Goal: Information Seeking & Learning: Learn about a topic

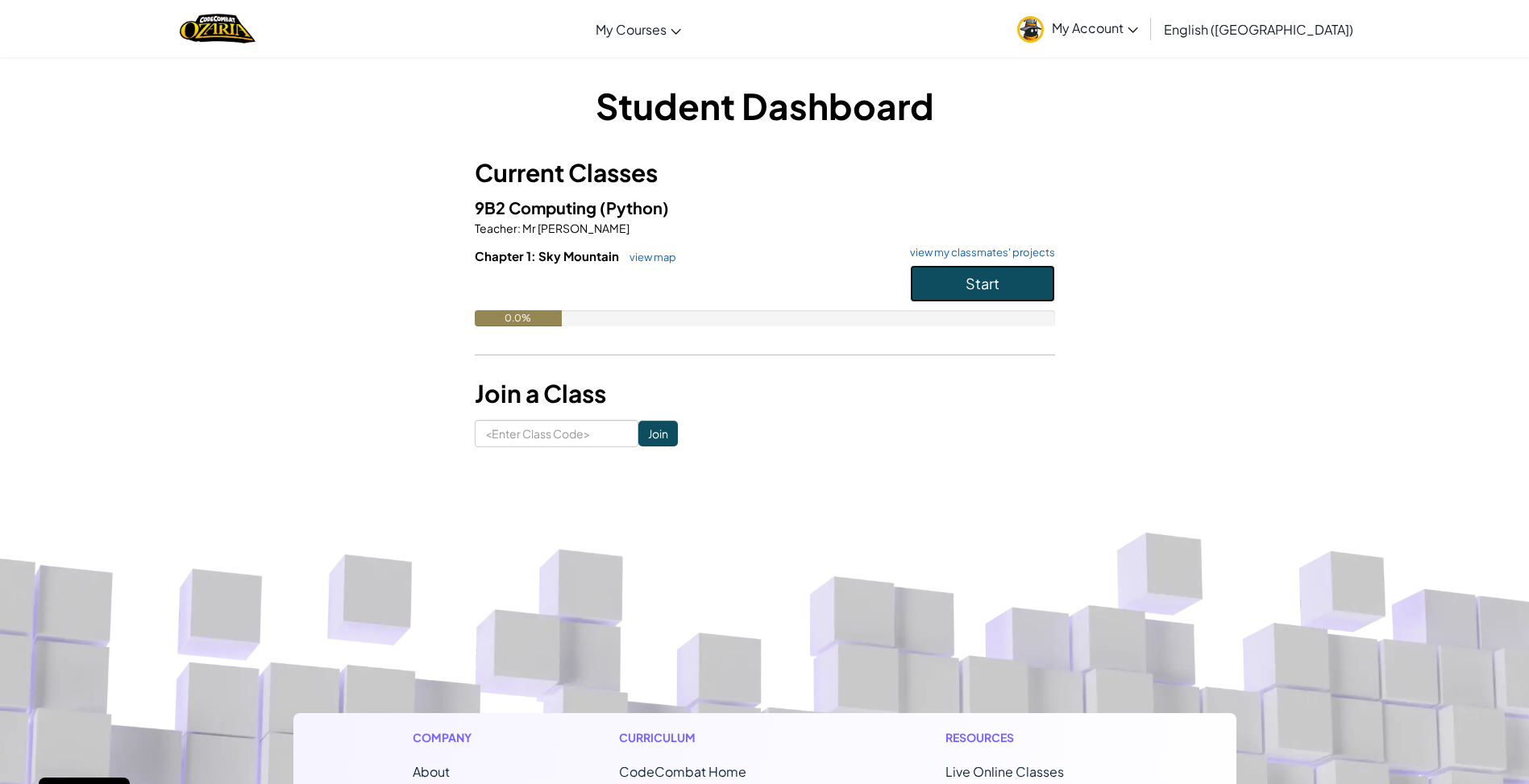
click at [955, 282] on button "Start" at bounding box center [983, 284] width 145 height 37
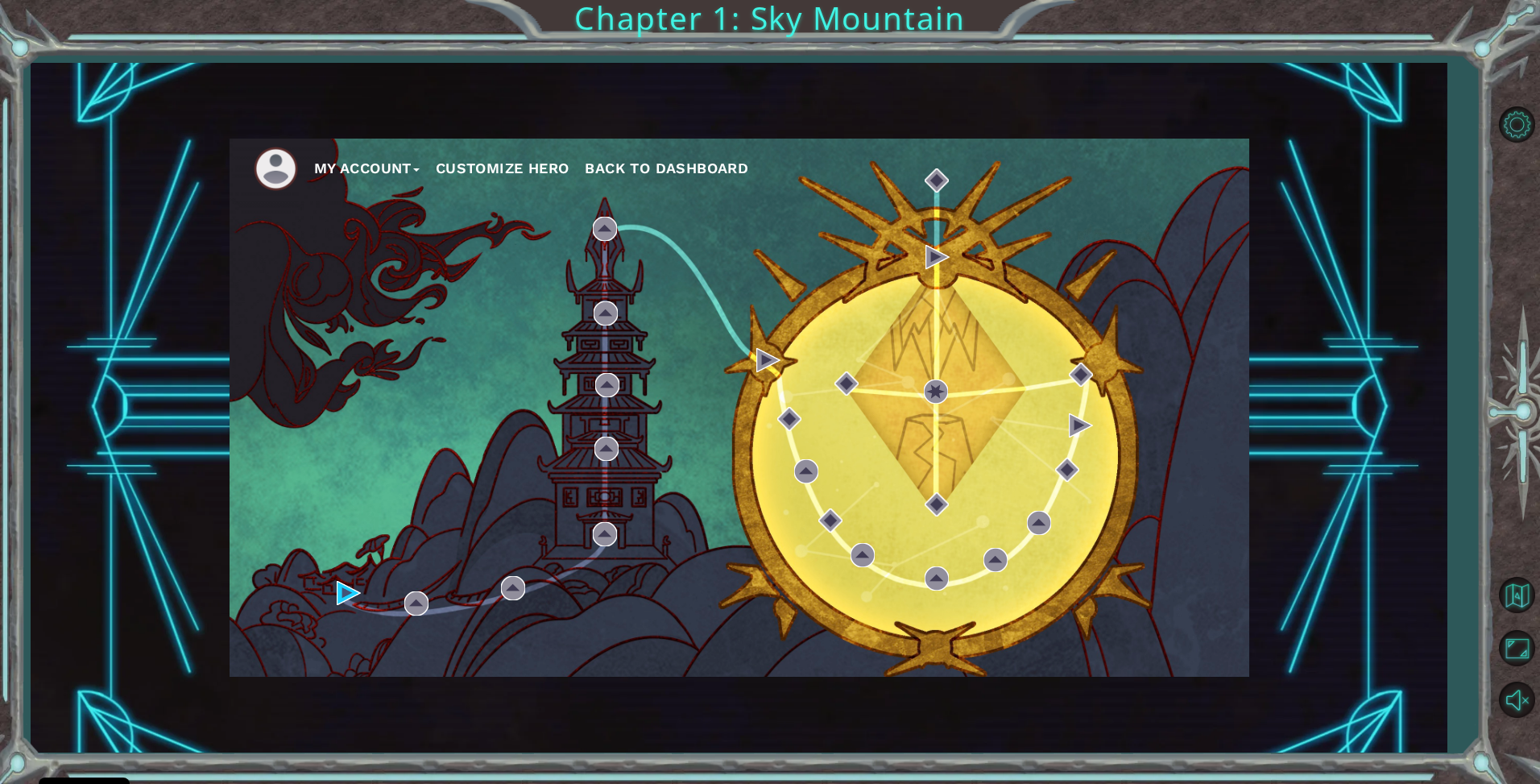
click at [552, 159] on nav "My Account Customize Hero Back to Dashboard" at bounding box center [739, 165] width 1020 height 53
drag, startPoint x: 552, startPoint y: 159, endPoint x: 452, endPoint y: 220, distance: 117.1
click at [455, 216] on div "My Account Customize Hero Back to Dashboard" at bounding box center [739, 407] width 1020 height 538
click at [344, 591] on img at bounding box center [349, 593] width 24 height 24
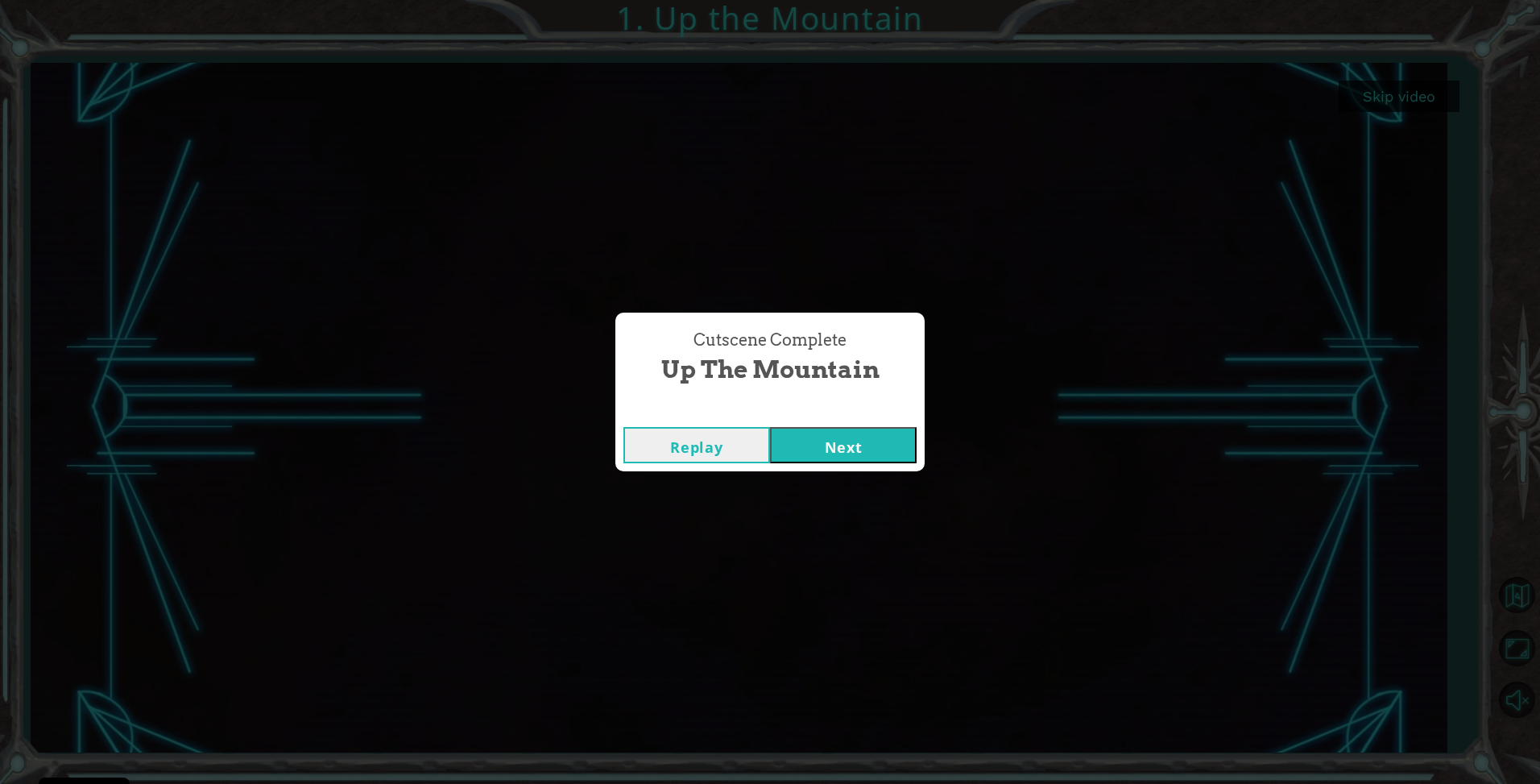
click at [870, 437] on button "Next" at bounding box center [844, 445] width 146 height 37
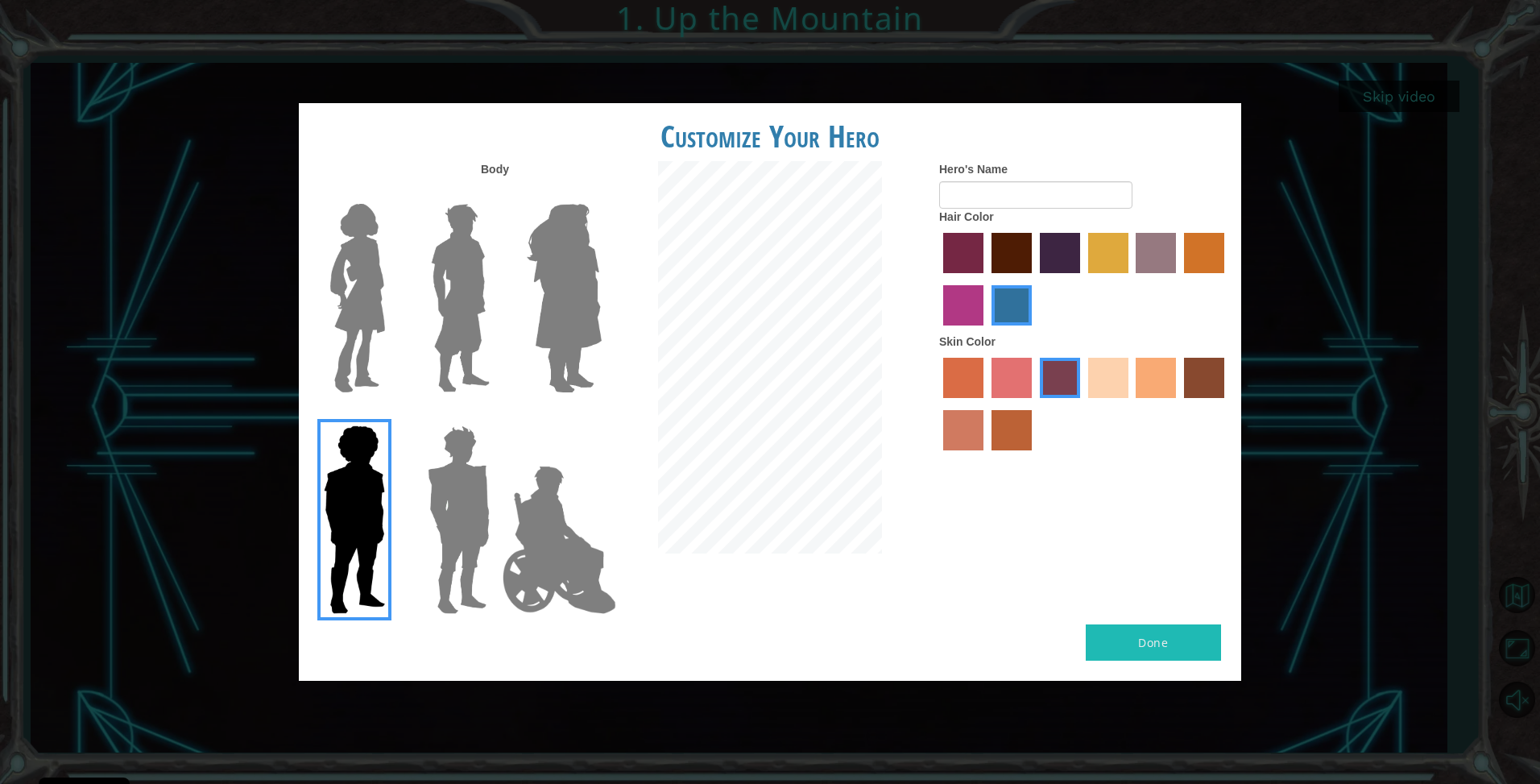
click at [1116, 388] on label "sandy beach skin color" at bounding box center [1108, 378] width 40 height 40
click at [1083, 404] on input "sandy beach skin color" at bounding box center [1083, 404] width 0 height 0
click at [1151, 376] on label "tacao skin color" at bounding box center [1156, 378] width 40 height 40
click at [1131, 404] on input "tacao skin color" at bounding box center [1131, 404] width 0 height 0
click at [1003, 445] on label "smoke tree skin color" at bounding box center [1011, 429] width 40 height 40
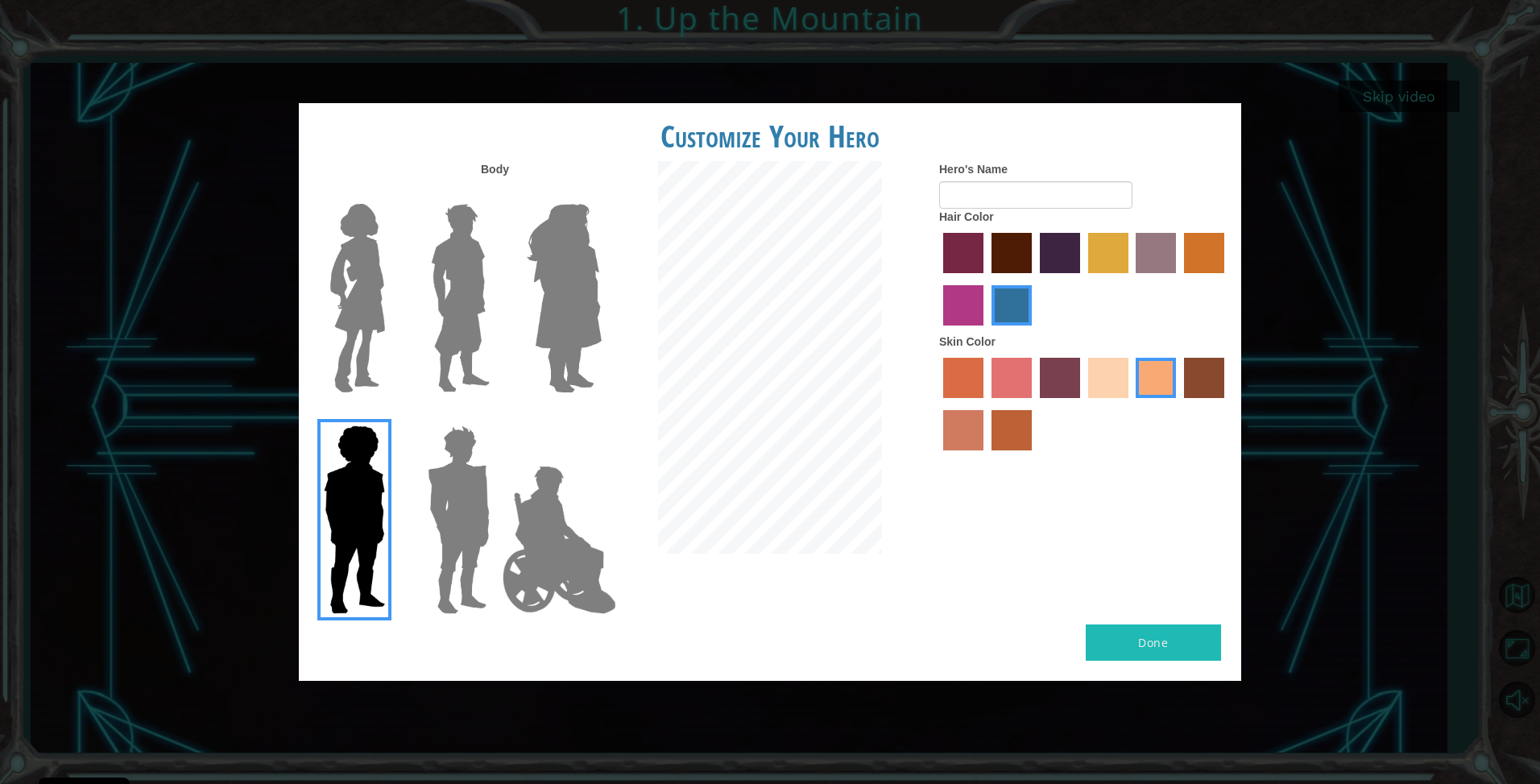
click at [986, 456] on input "smoke tree skin color" at bounding box center [986, 456] width 0 height 0
click at [337, 299] on img at bounding box center [358, 298] width 68 height 202
click at [391, 193] on input "Hero Connie" at bounding box center [391, 193] width 0 height 0
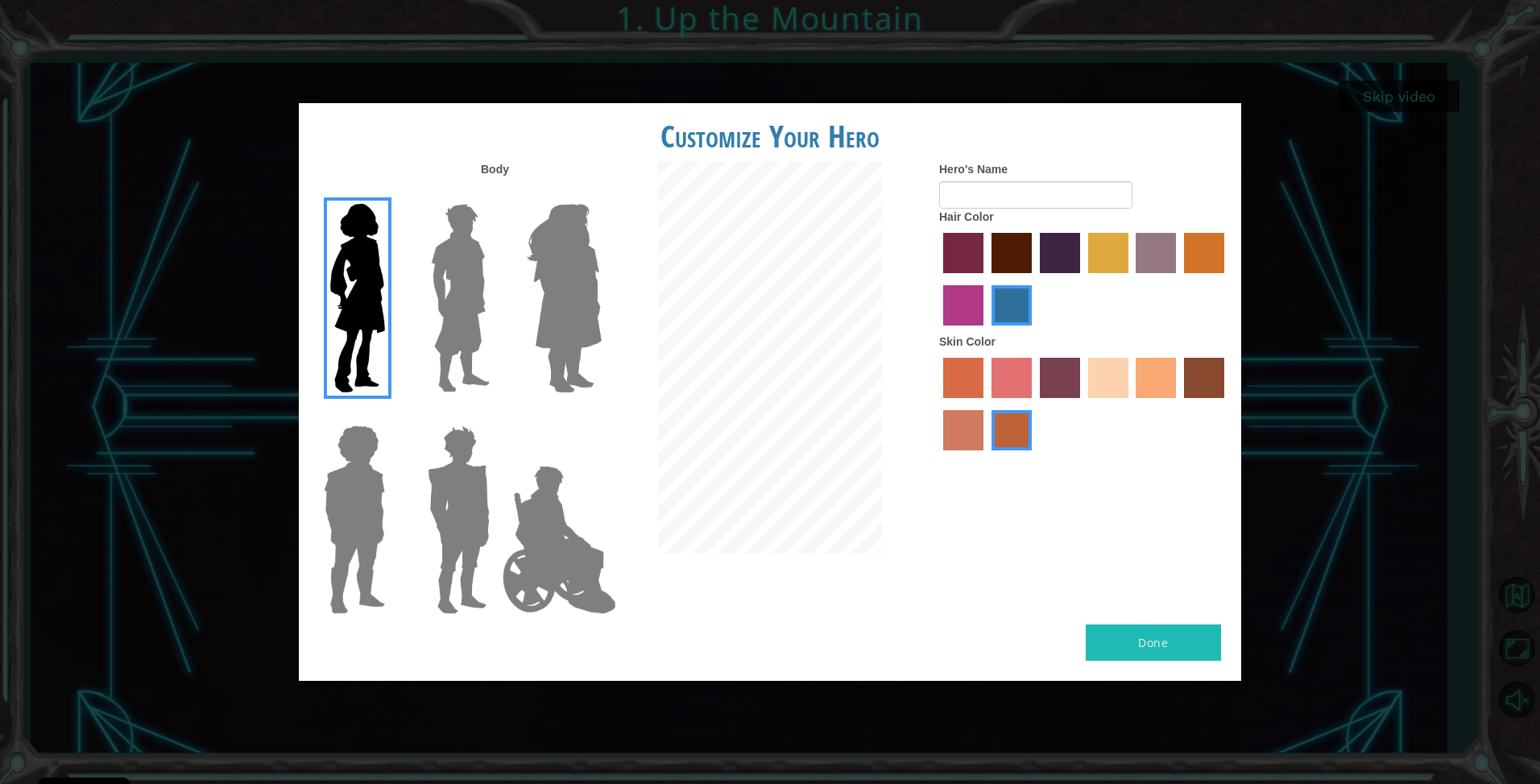
click at [1013, 270] on label "maroon hair color" at bounding box center [1011, 253] width 40 height 40
click at [986, 279] on input "maroon hair color" at bounding box center [986, 279] width 0 height 0
click at [1140, 265] on label "bazaar hair color" at bounding box center [1156, 253] width 40 height 40
click at [1131, 279] on input "bazaar hair color" at bounding box center [1131, 279] width 0 height 0
click at [1014, 260] on label "maroon hair color" at bounding box center [1011, 253] width 40 height 40
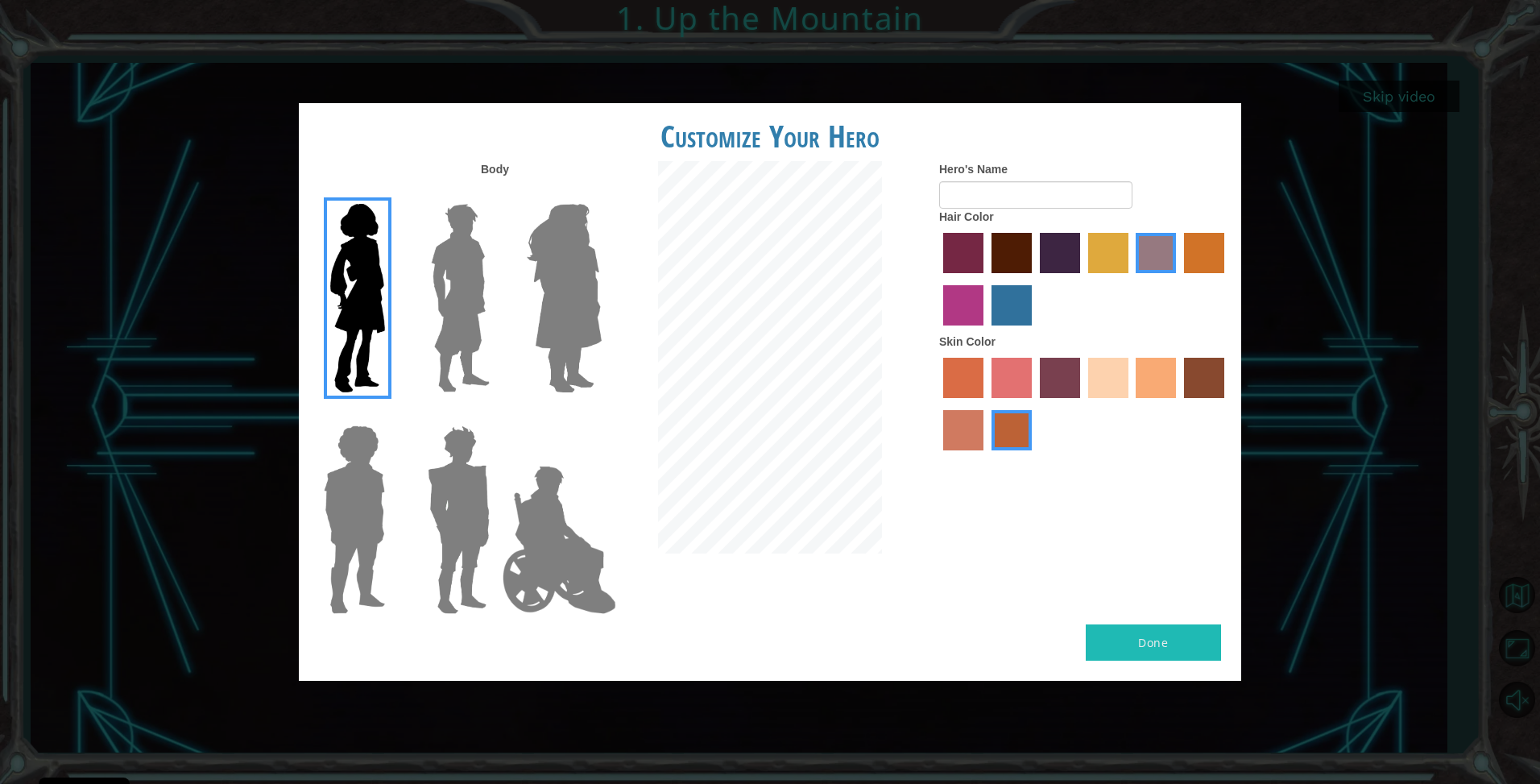
click at [986, 279] on input "maroon hair color" at bounding box center [986, 279] width 0 height 0
click at [537, 314] on img at bounding box center [564, 298] width 88 height 202
click at [601, 193] on input "Hero Amethyst" at bounding box center [601, 193] width 0 height 0
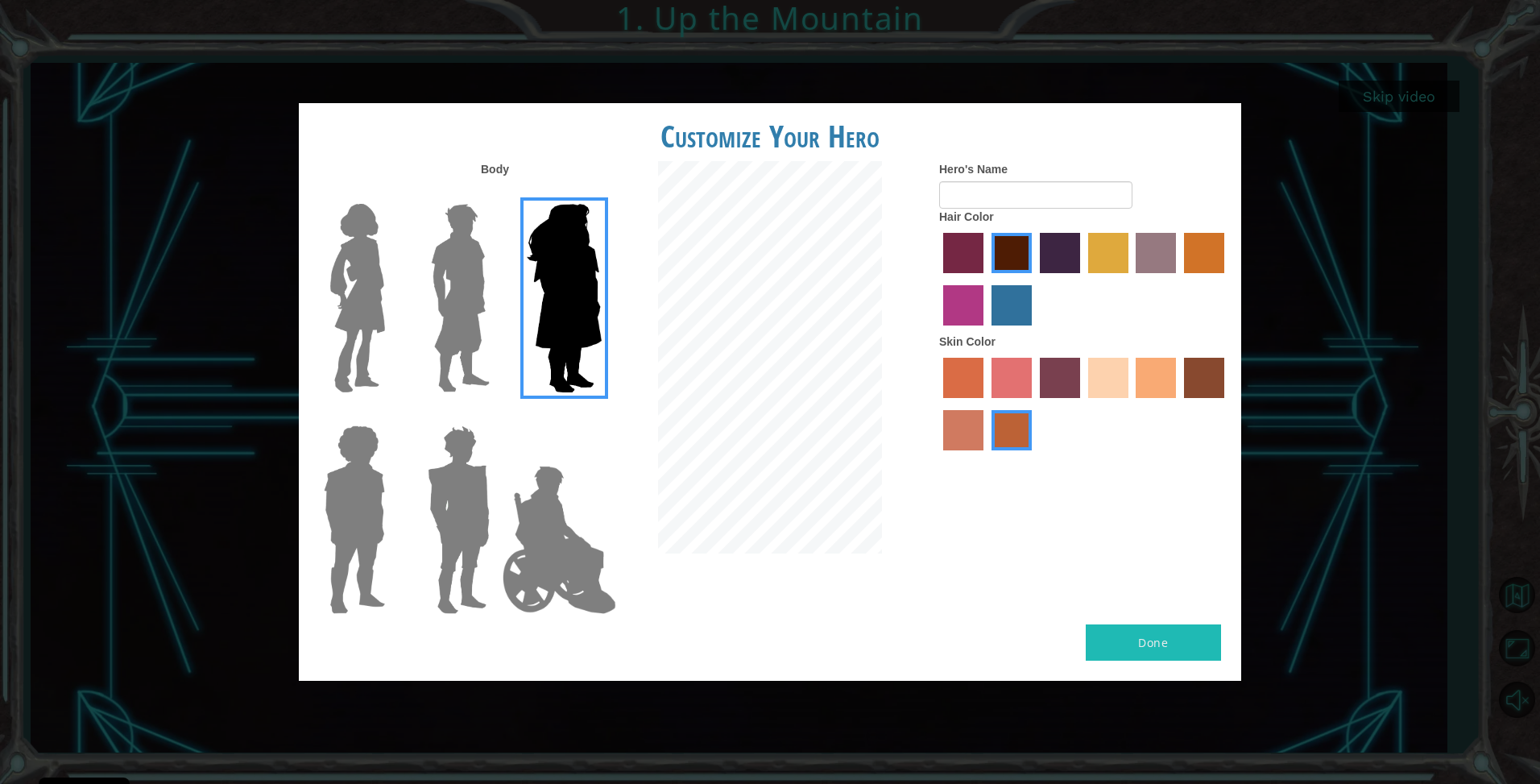
click at [367, 338] on img at bounding box center [358, 298] width 68 height 202
click at [391, 193] on input "Hero Connie" at bounding box center [391, 193] width 0 height 0
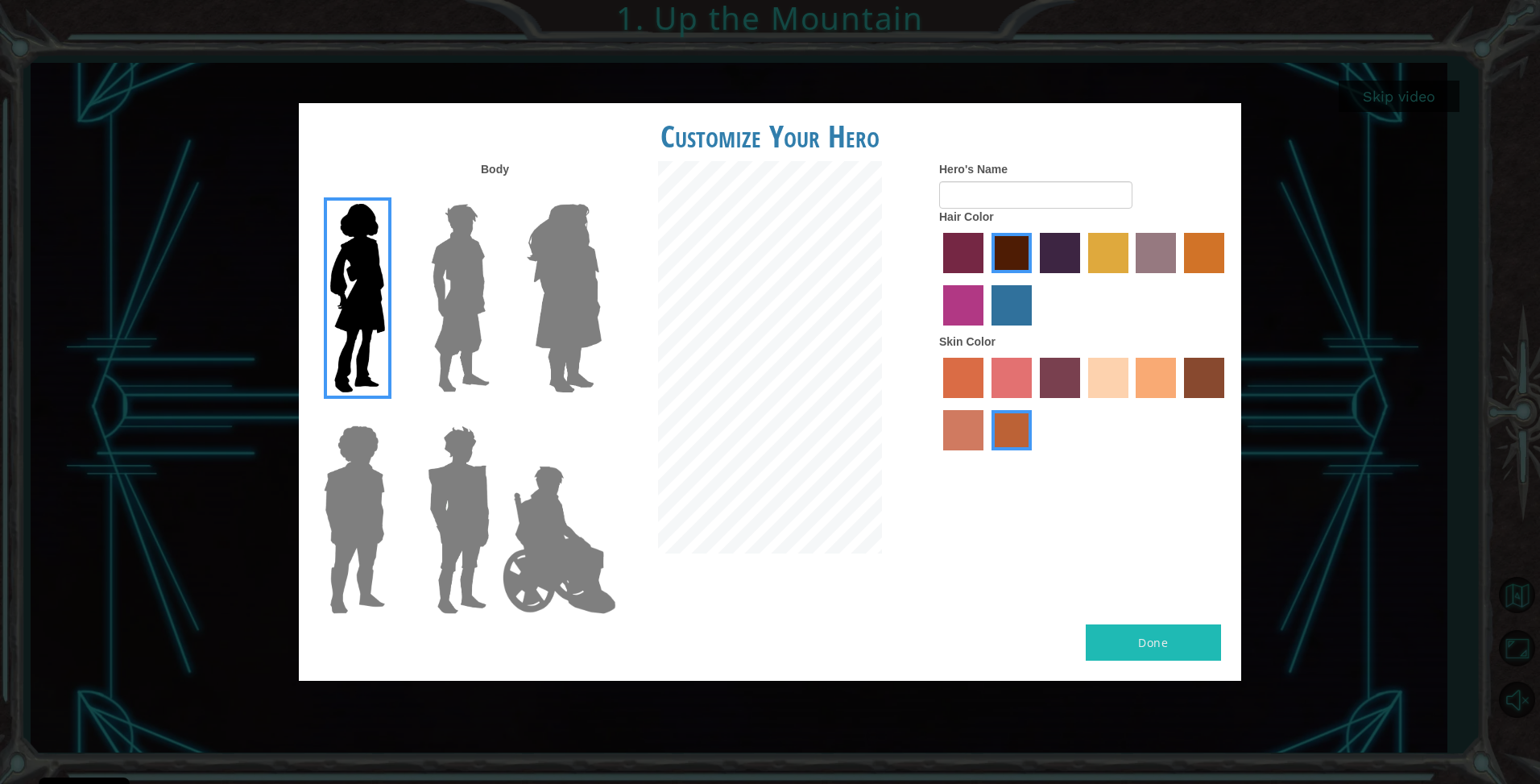
click at [1137, 636] on button "Done" at bounding box center [1153, 642] width 135 height 37
type input "Amor"
click at [1170, 644] on button "Done" at bounding box center [1153, 642] width 135 height 37
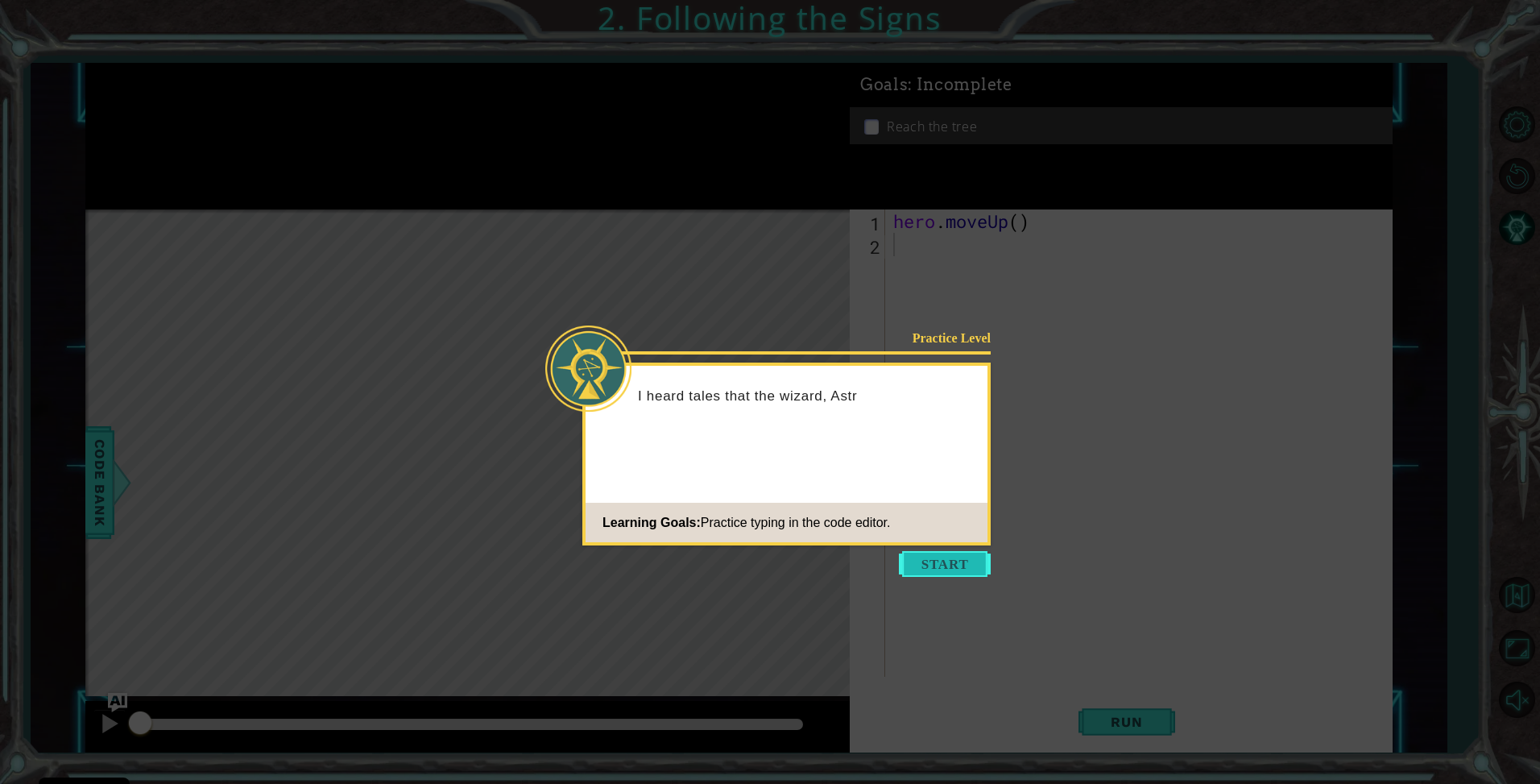
click at [952, 565] on button "Start" at bounding box center [945, 564] width 92 height 26
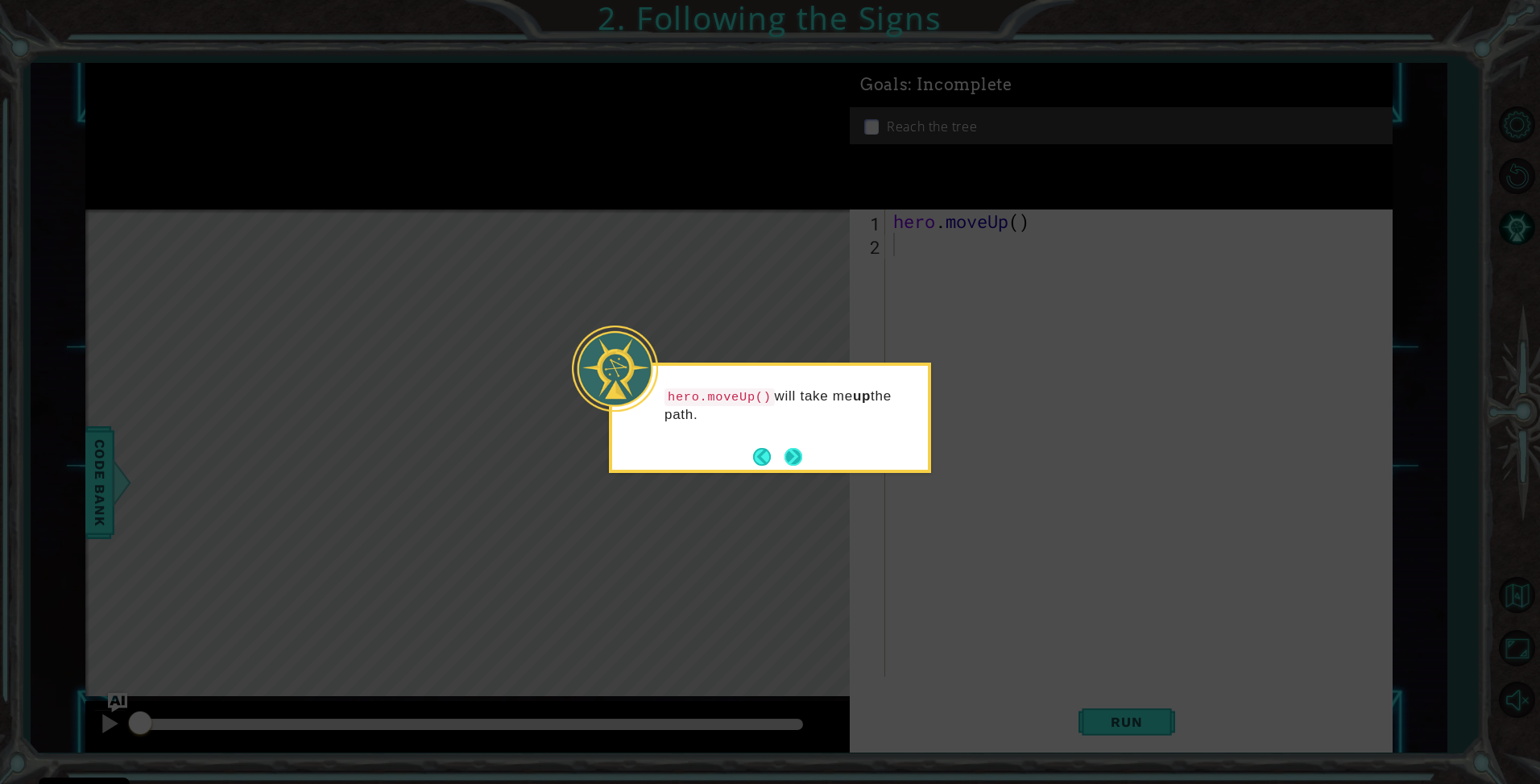
click at [791, 459] on button "Next" at bounding box center [794, 457] width 19 height 19
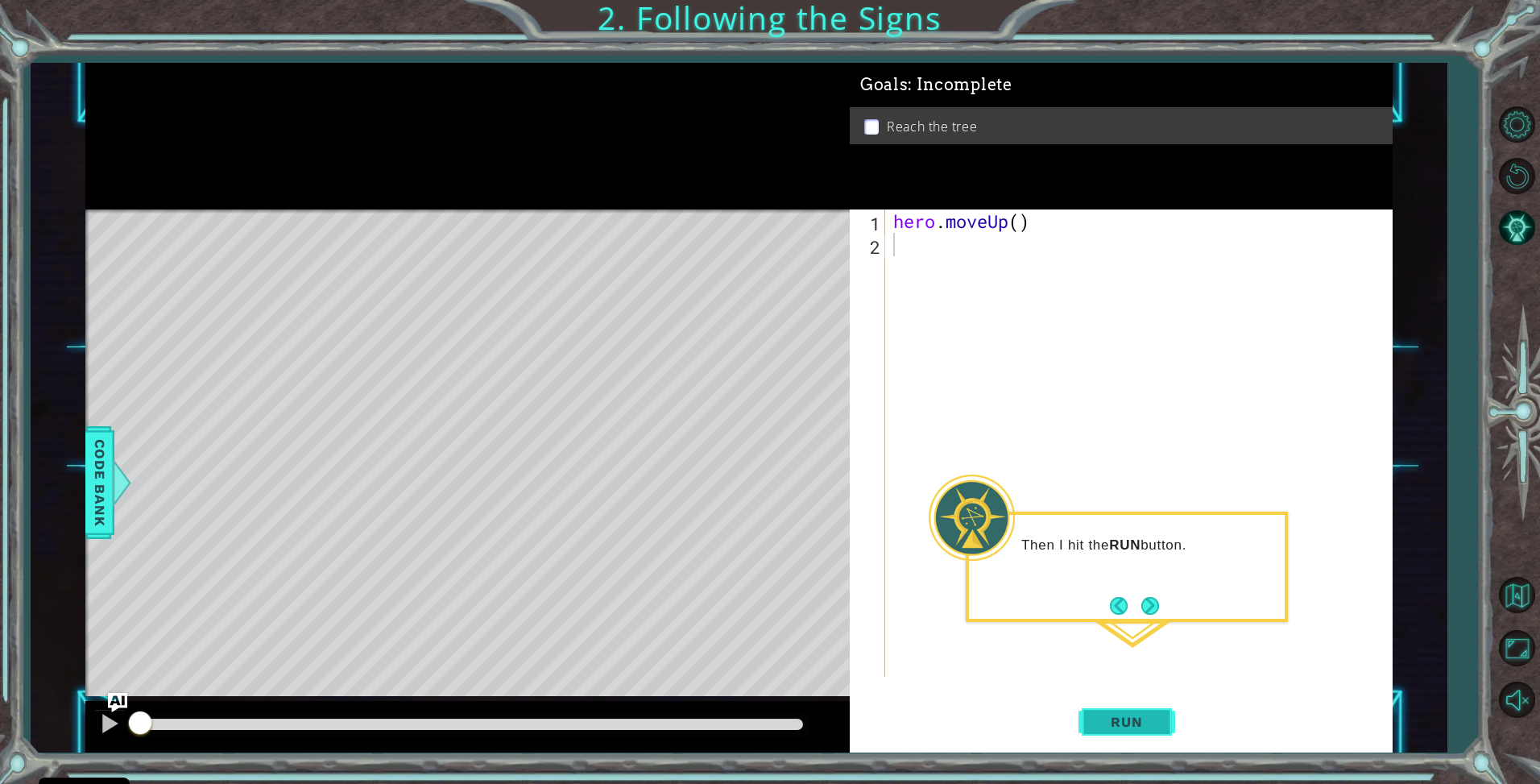
click at [1163, 730] on button "Run" at bounding box center [1128, 722] width 97 height 54
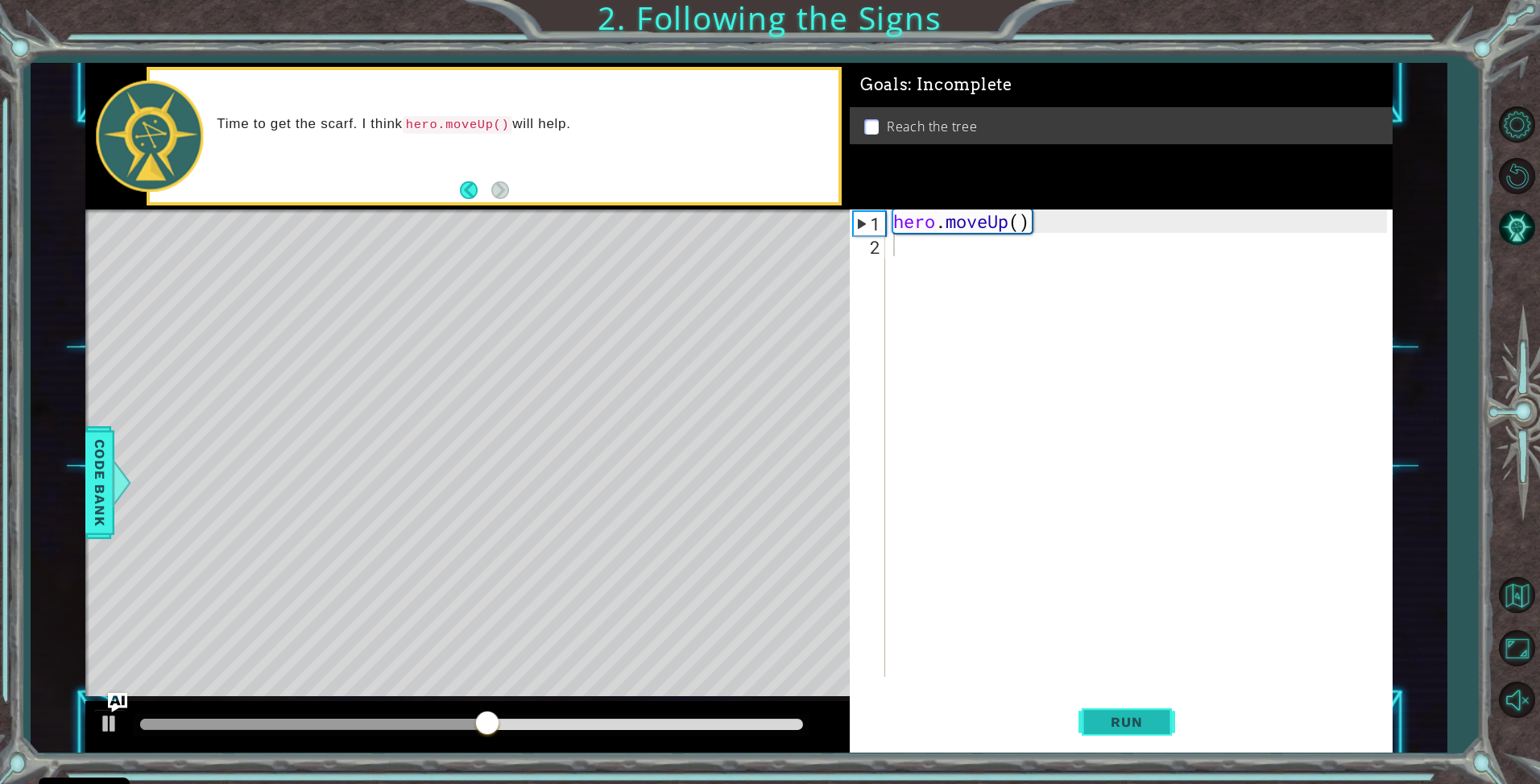
click at [1142, 721] on span "Run" at bounding box center [1127, 721] width 64 height 16
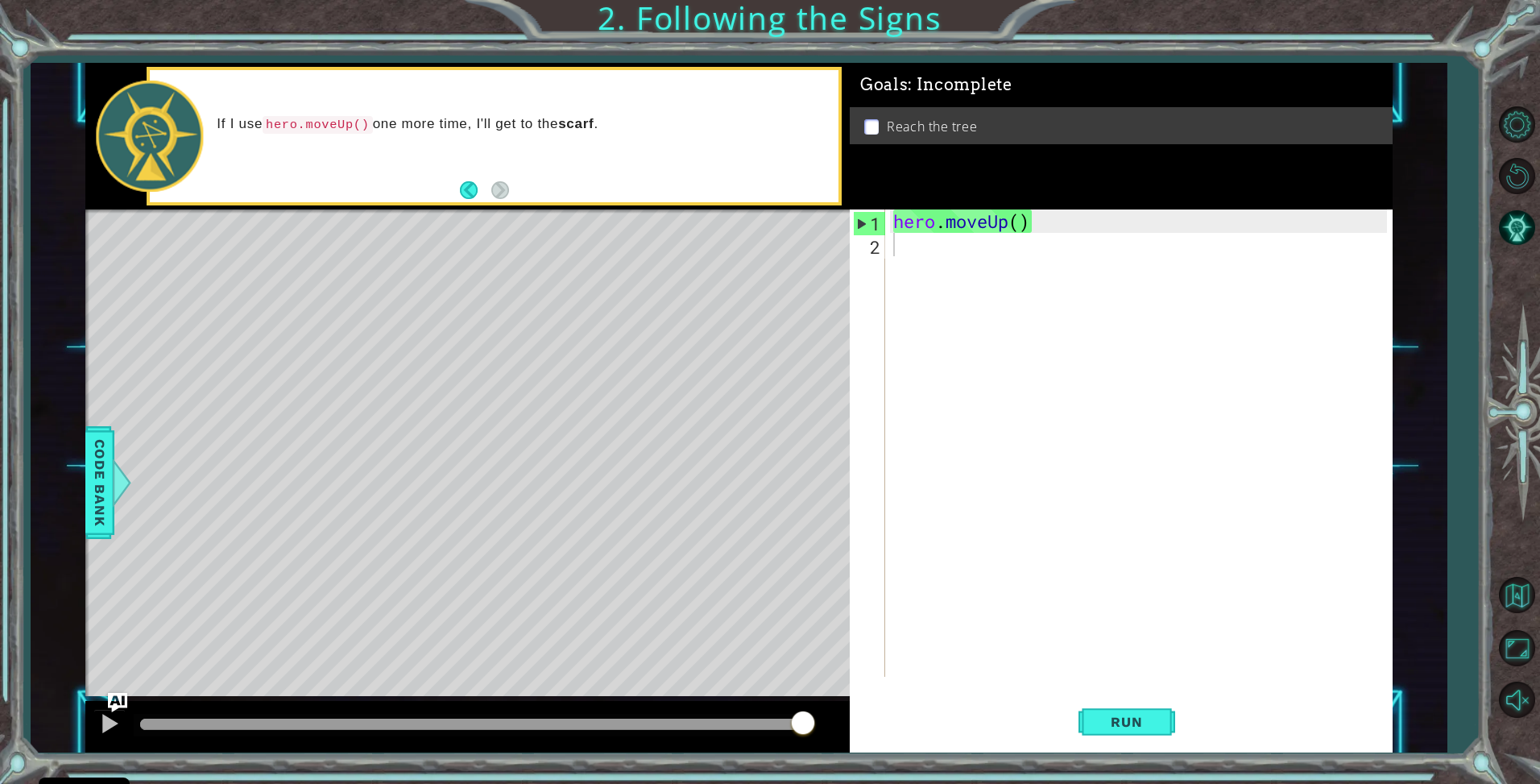
click at [880, 117] on li "Reach the tree" at bounding box center [1123, 127] width 517 height 19
click at [875, 125] on p at bounding box center [872, 127] width 14 height 15
click at [946, 269] on div "hero . moveUp ( )" at bounding box center [1143, 466] width 506 height 514
click at [1145, 726] on span "Run" at bounding box center [1127, 721] width 64 height 16
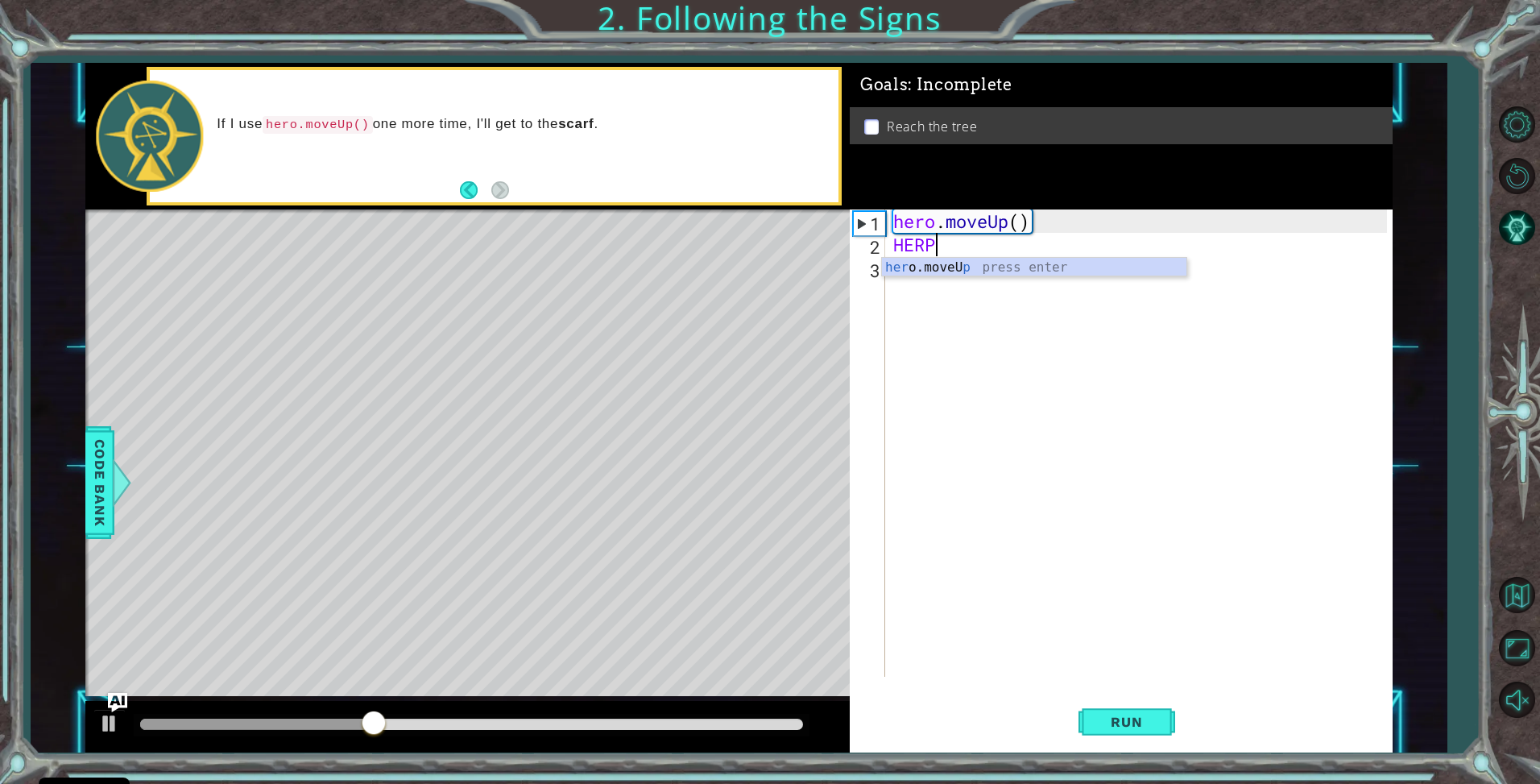
scroll to position [0, 1]
type textarea "H"
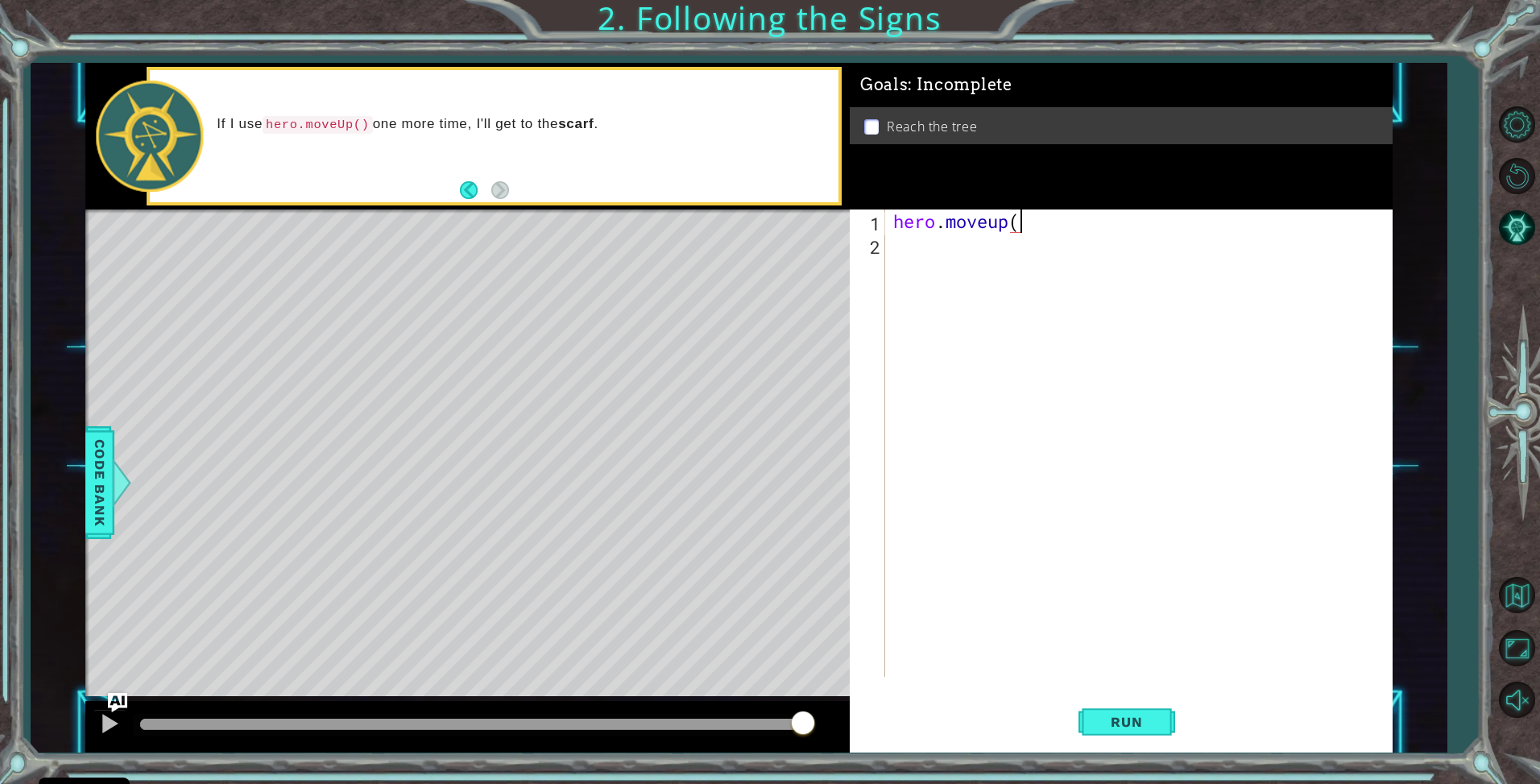
scroll to position [0, 5]
type textarea "hero.moveup()"
click at [940, 253] on div "hero . moveup ( )" at bounding box center [1143, 466] width 506 height 514
type textarea "hero"
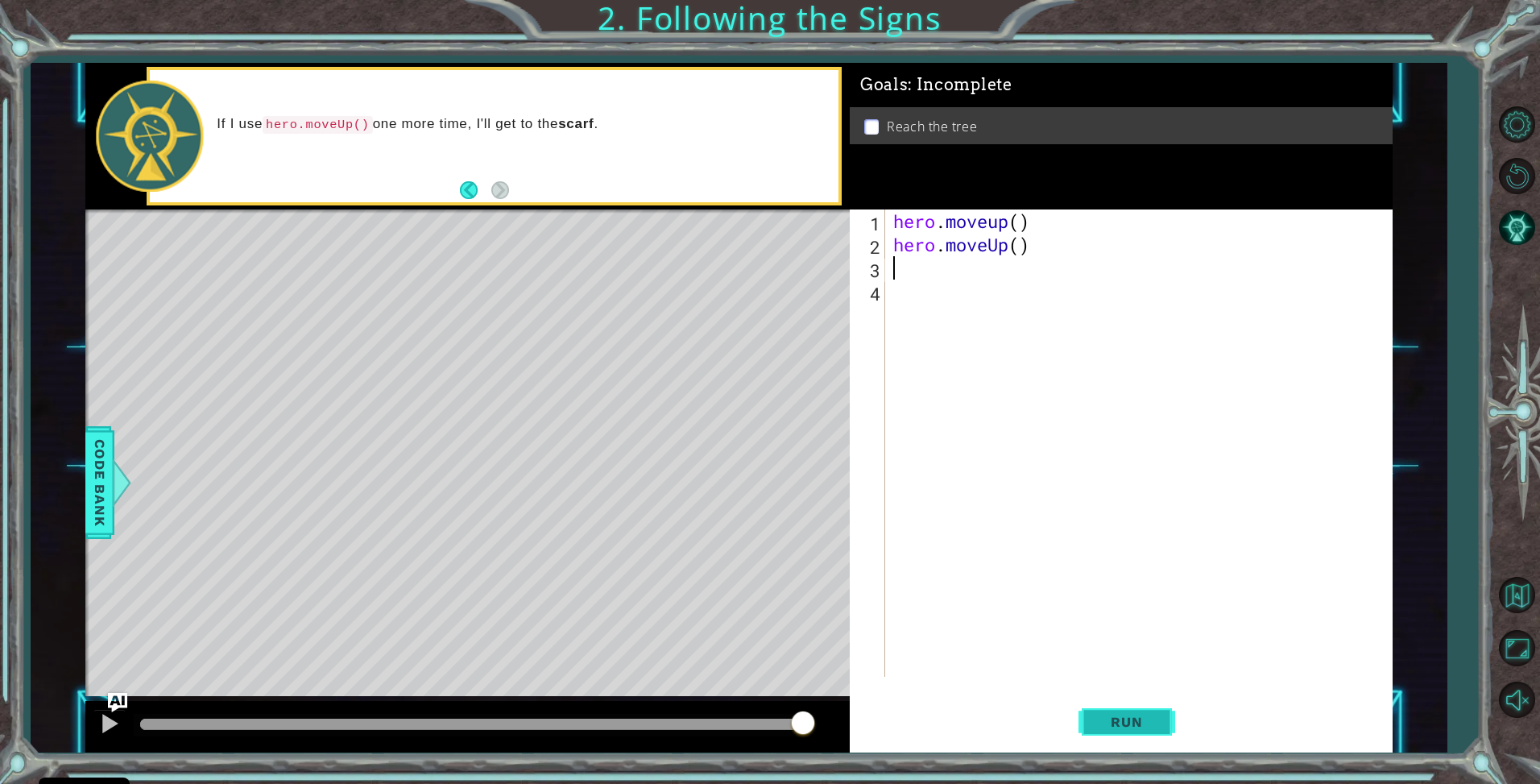
click at [1126, 715] on span "Run" at bounding box center [1127, 721] width 64 height 16
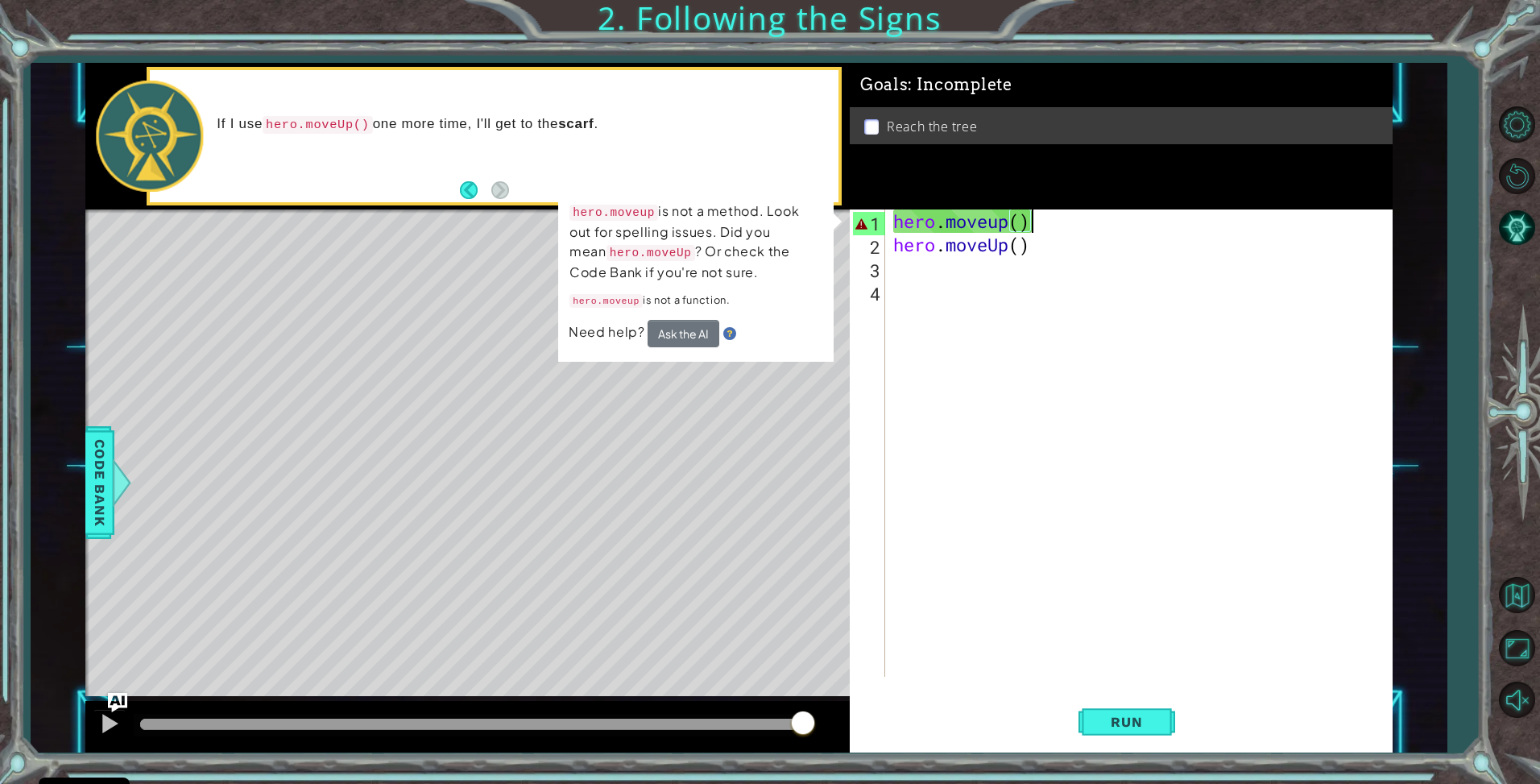
click at [1054, 220] on div "hero . moveup ( ) hero . moveUp ( )" at bounding box center [1143, 466] width 506 height 514
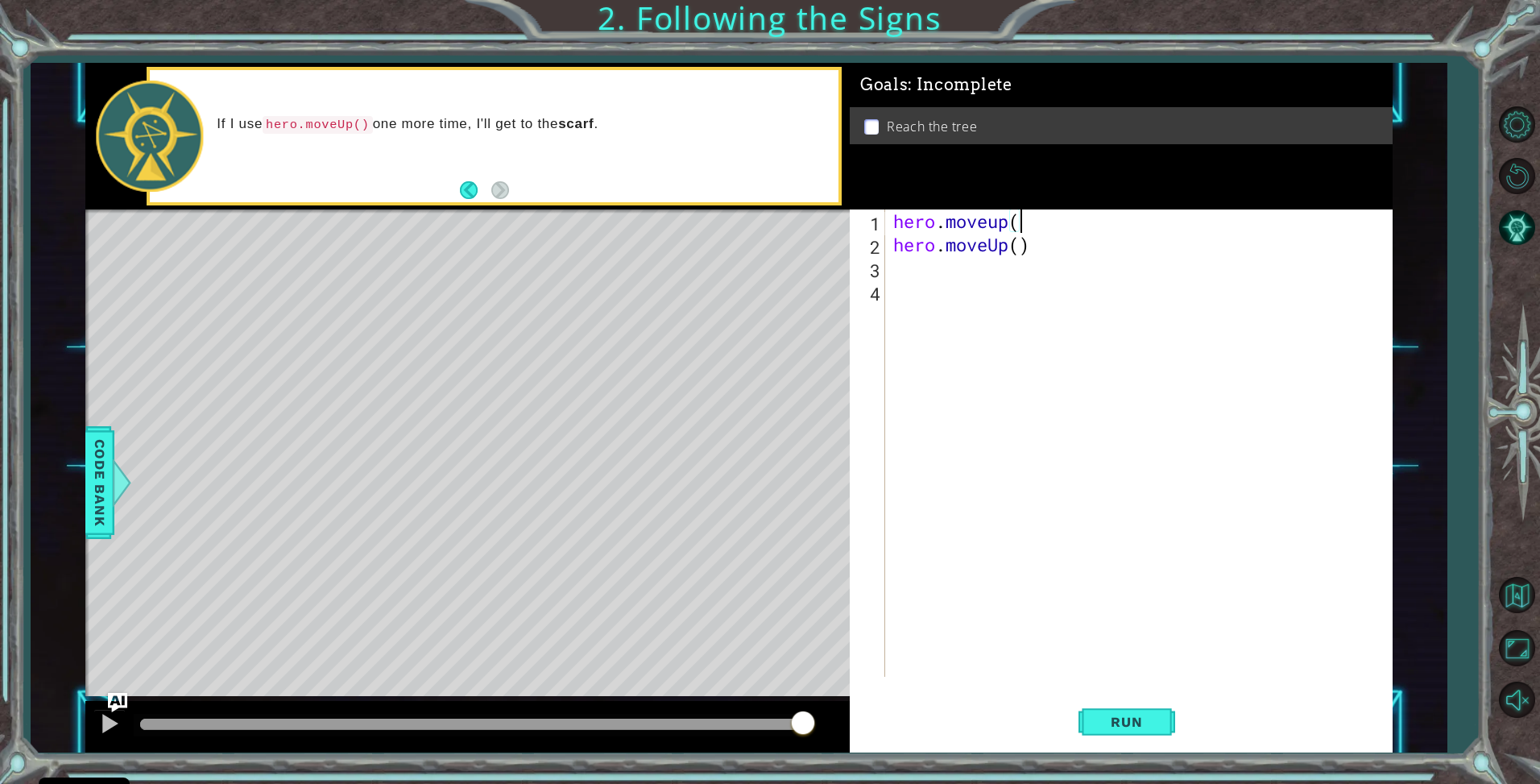
type textarea "hero.moveup"
click at [1148, 727] on span "Run" at bounding box center [1127, 721] width 64 height 16
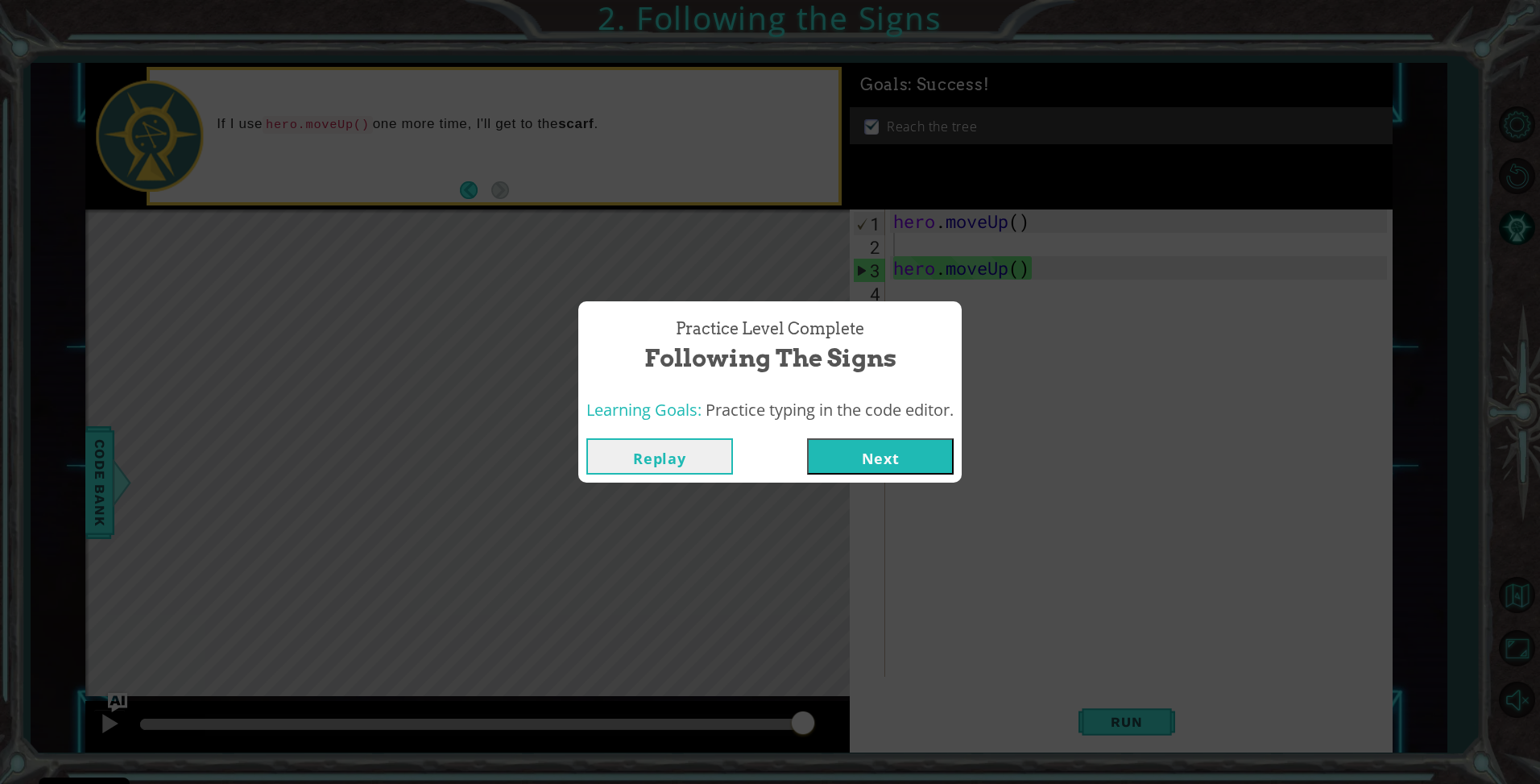
click at [912, 435] on div "Replay Next" at bounding box center [770, 457] width 384 height 53
click at [905, 463] on button "Next" at bounding box center [880, 456] width 146 height 37
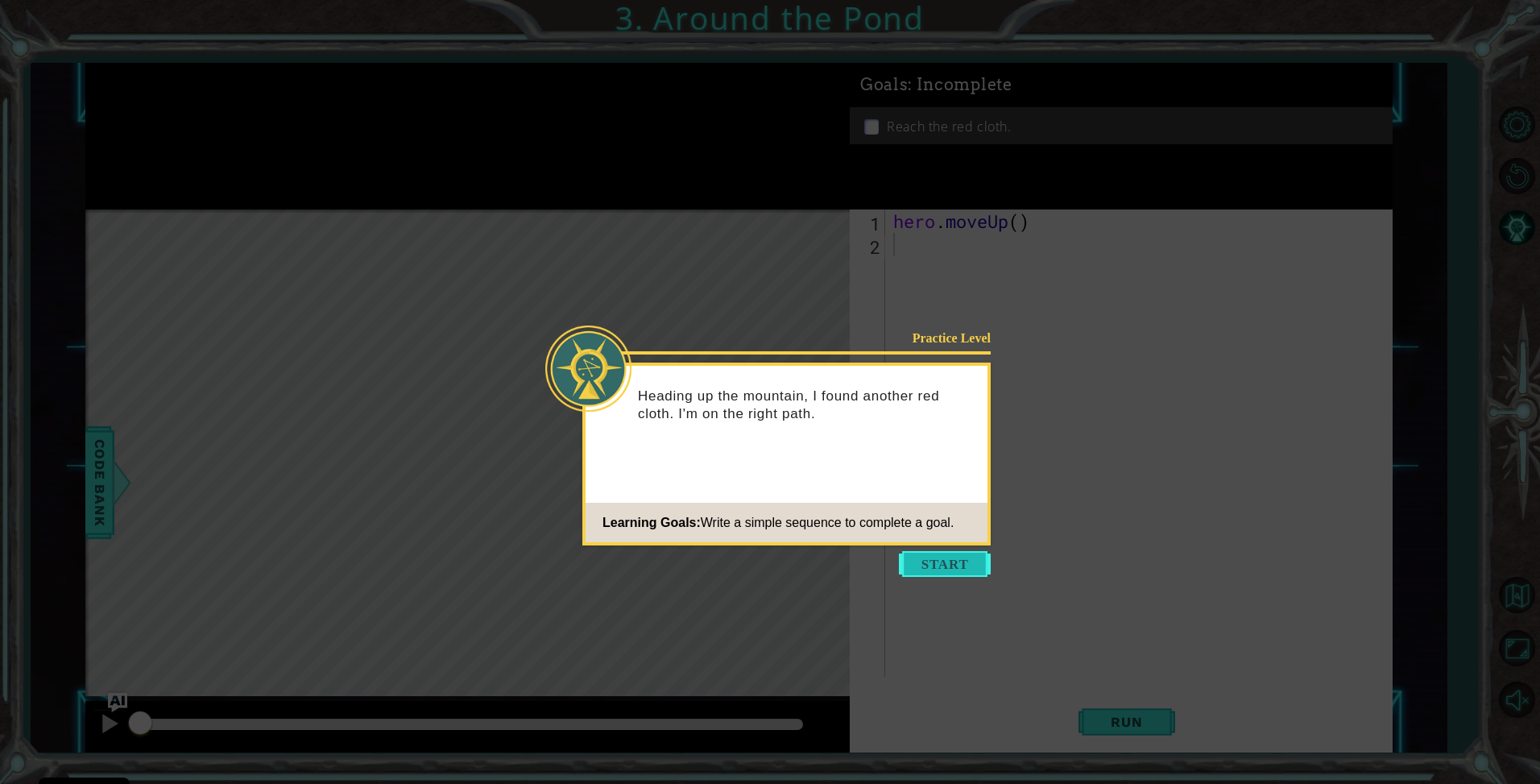
click at [929, 569] on button "Start" at bounding box center [945, 564] width 92 height 26
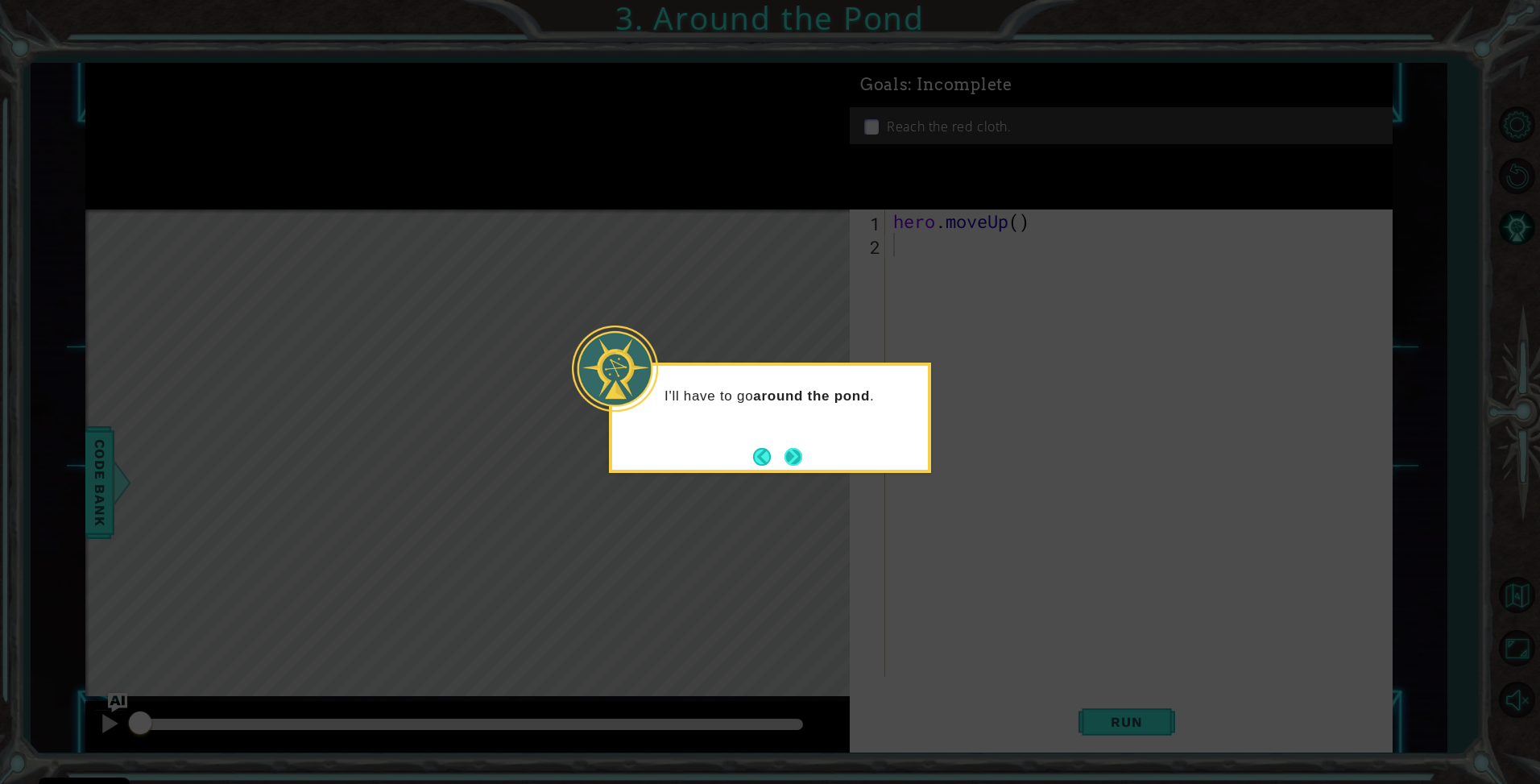
click at [796, 450] on button "Next" at bounding box center [793, 457] width 18 height 18
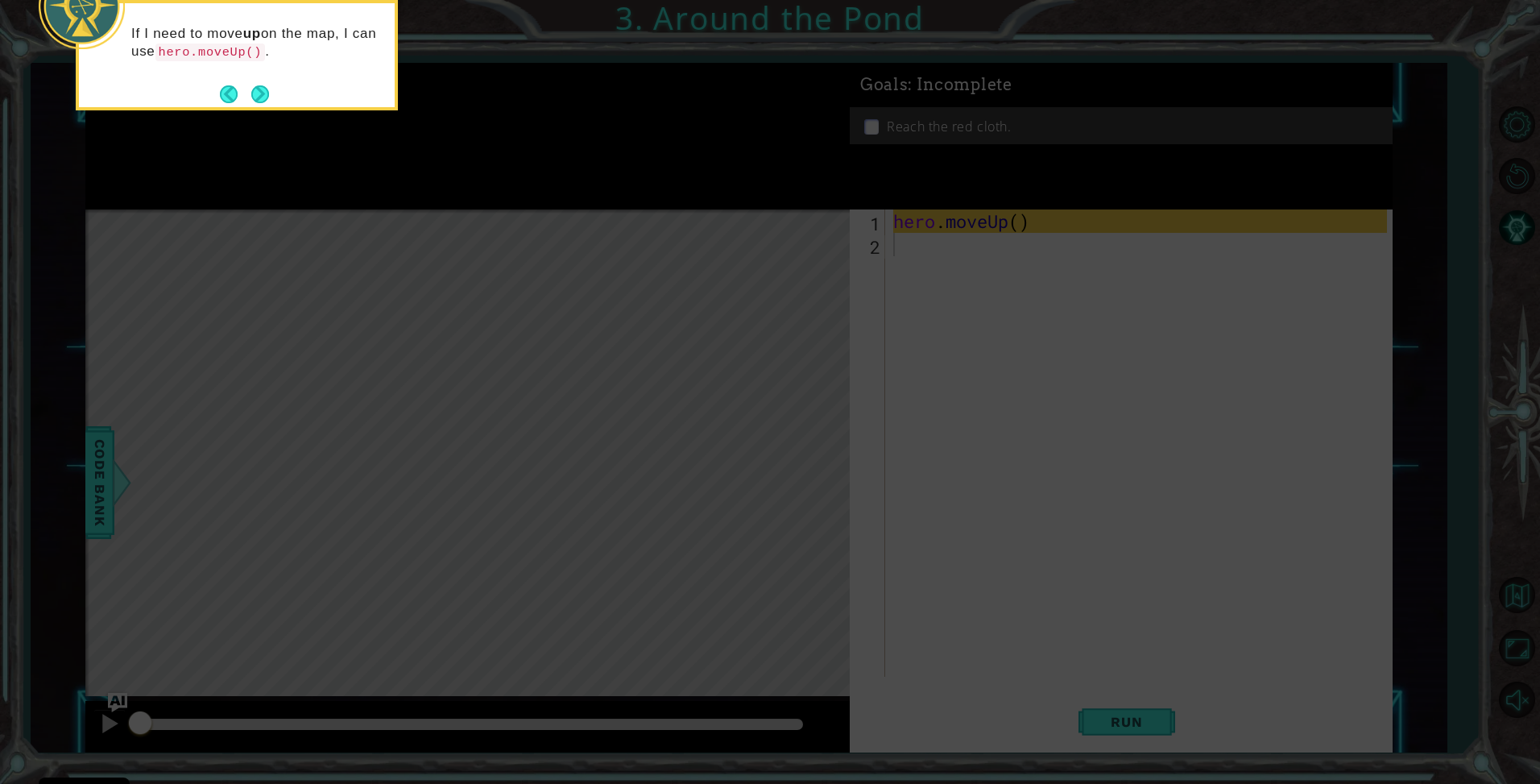
click at [1139, 735] on icon at bounding box center [770, 117] width 1540 height 1333
click at [265, 104] on footer at bounding box center [245, 94] width 49 height 24
click at [264, 101] on button "Next" at bounding box center [260, 94] width 18 height 18
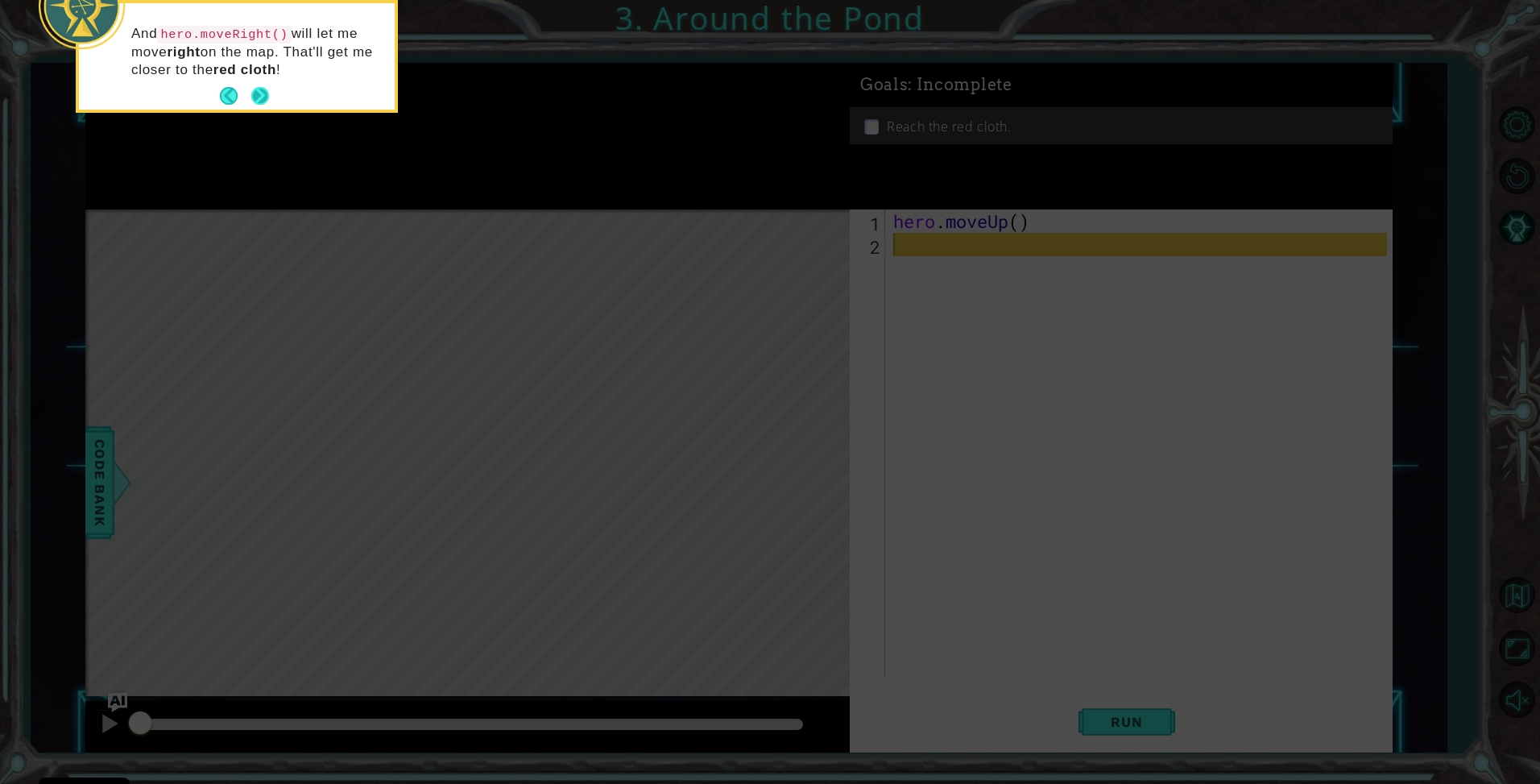
click at [253, 96] on button "Next" at bounding box center [260, 95] width 18 height 18
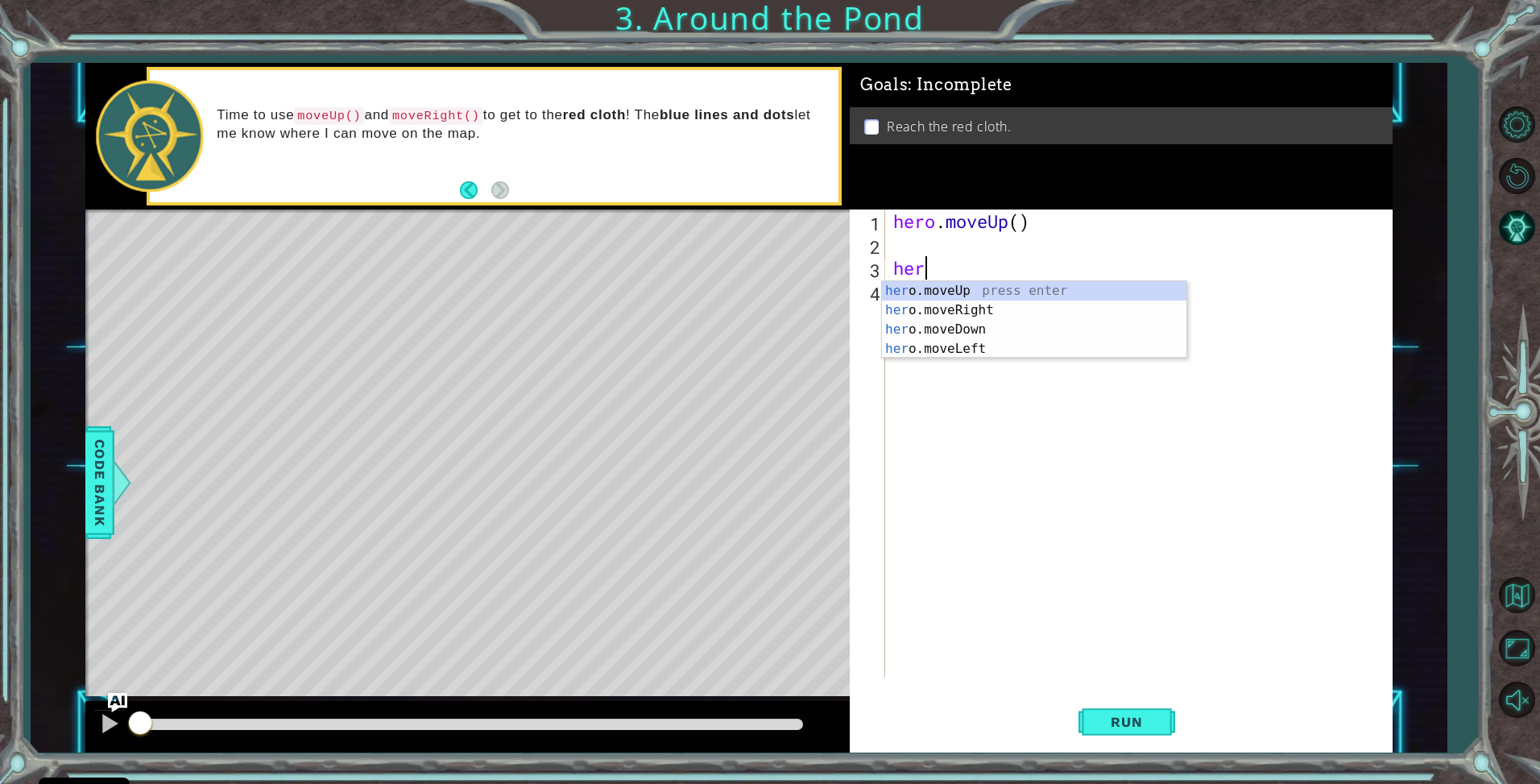
type textarea "hero"
click at [1014, 287] on div "hero .moveUp press enter hero .moveRight press enter hero .moveDown press enter…" at bounding box center [1034, 339] width 304 height 116
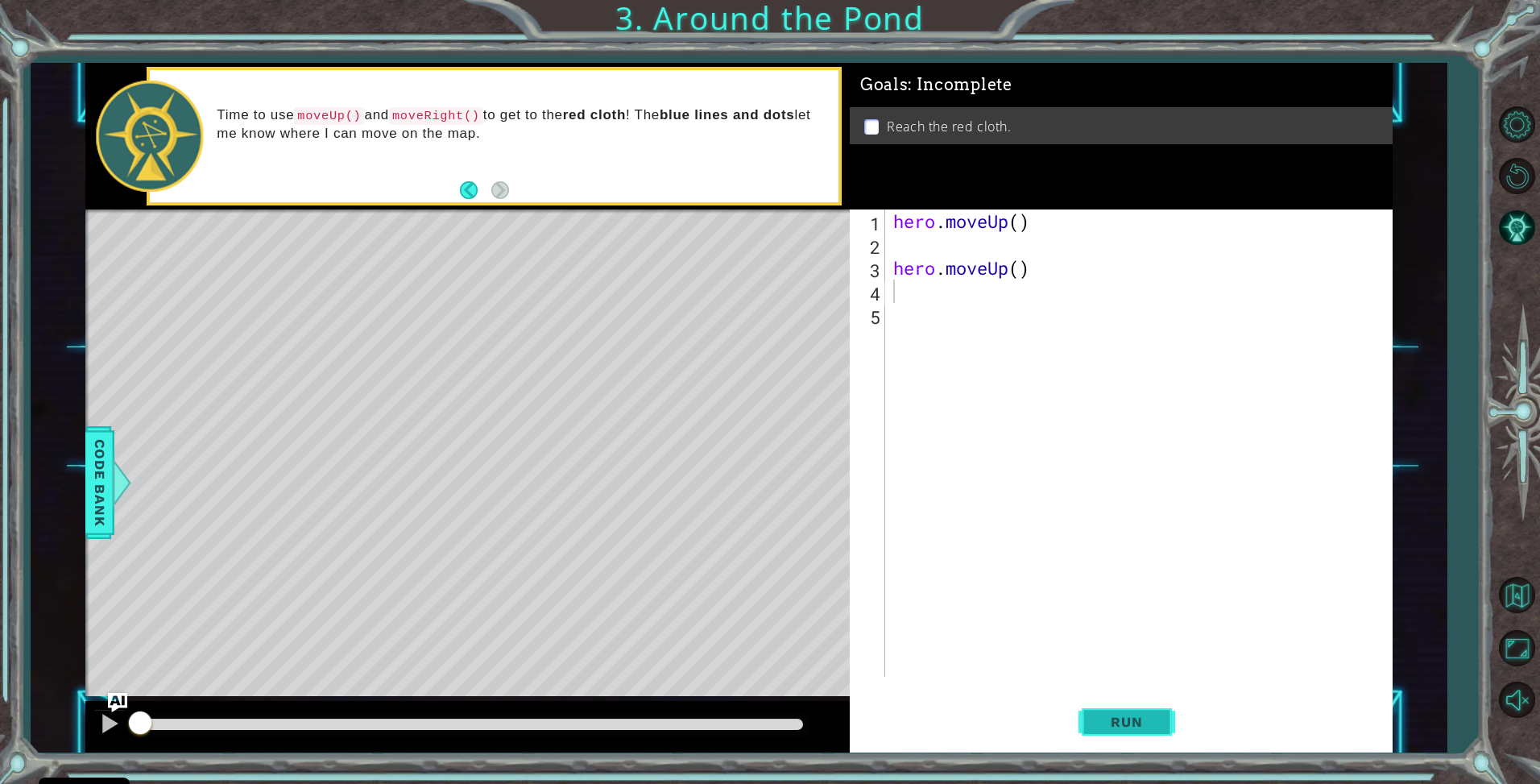
click at [1142, 710] on button "Run" at bounding box center [1128, 722] width 97 height 54
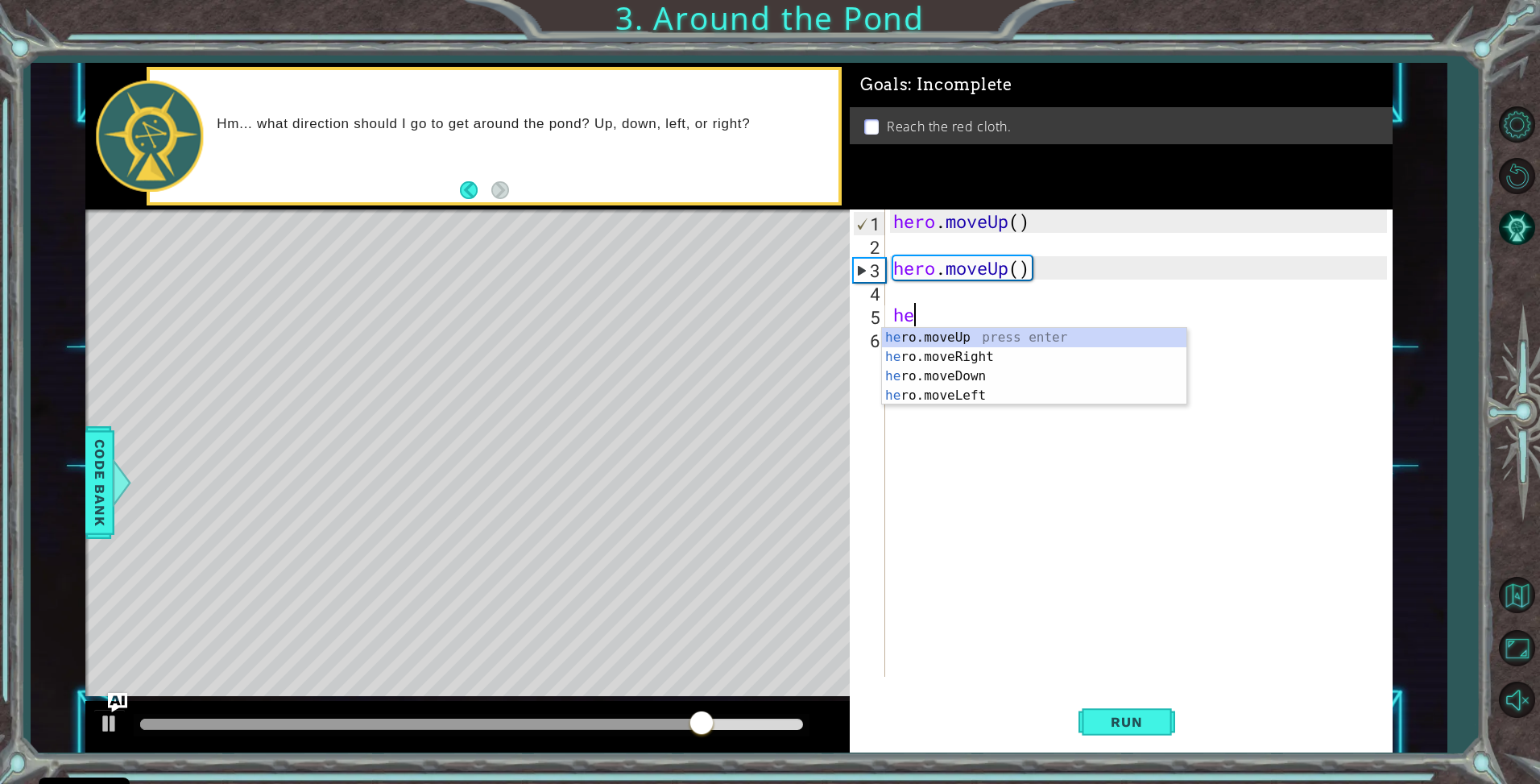
type textarea "her"
click at [987, 358] on div "her o.moveUp press enter her o.moveRight press enter her o.moveDown press enter…" at bounding box center [1034, 386] width 304 height 116
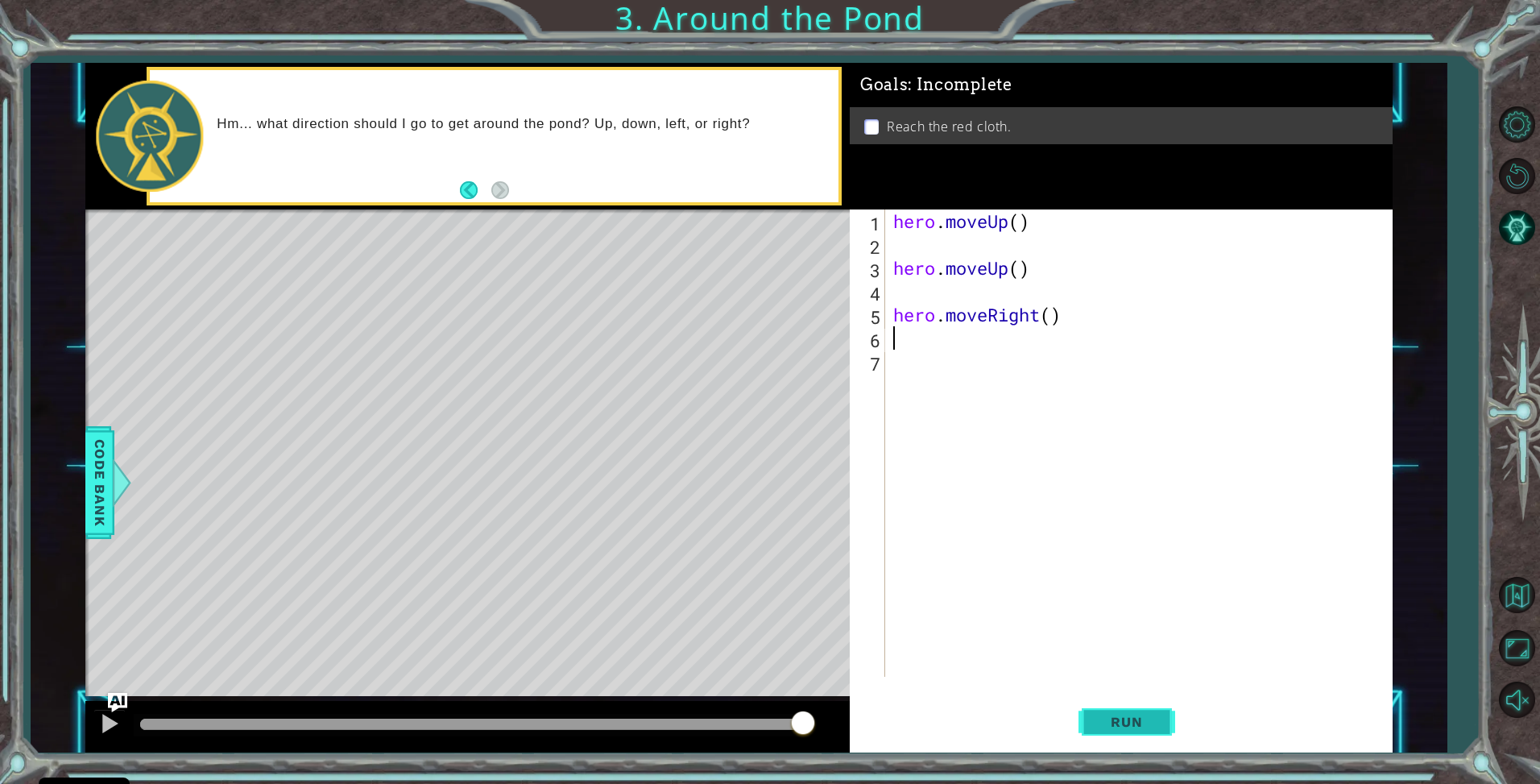
click at [1166, 728] on button "Run" at bounding box center [1128, 722] width 97 height 54
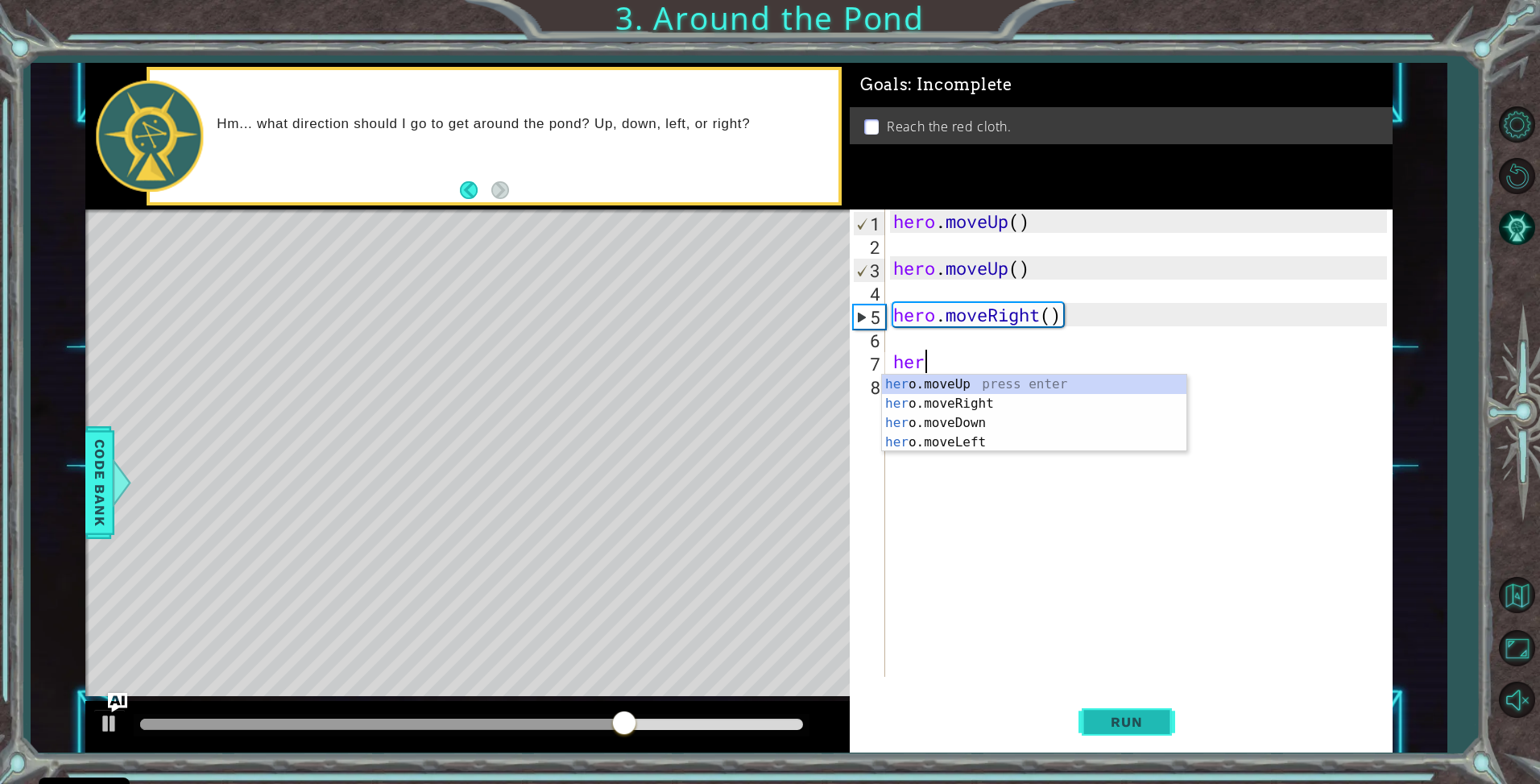
scroll to position [0, 1]
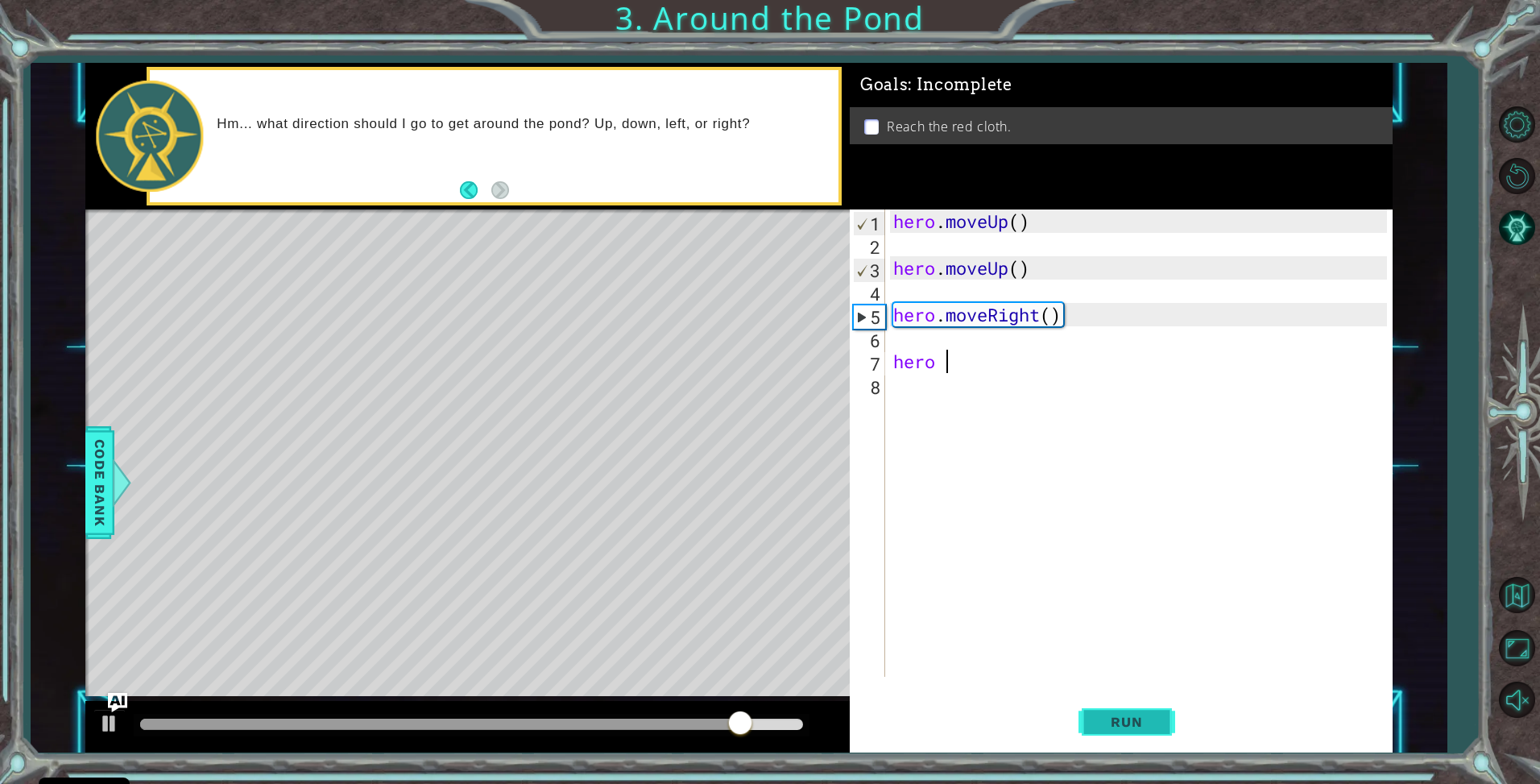
type textarea "hero"
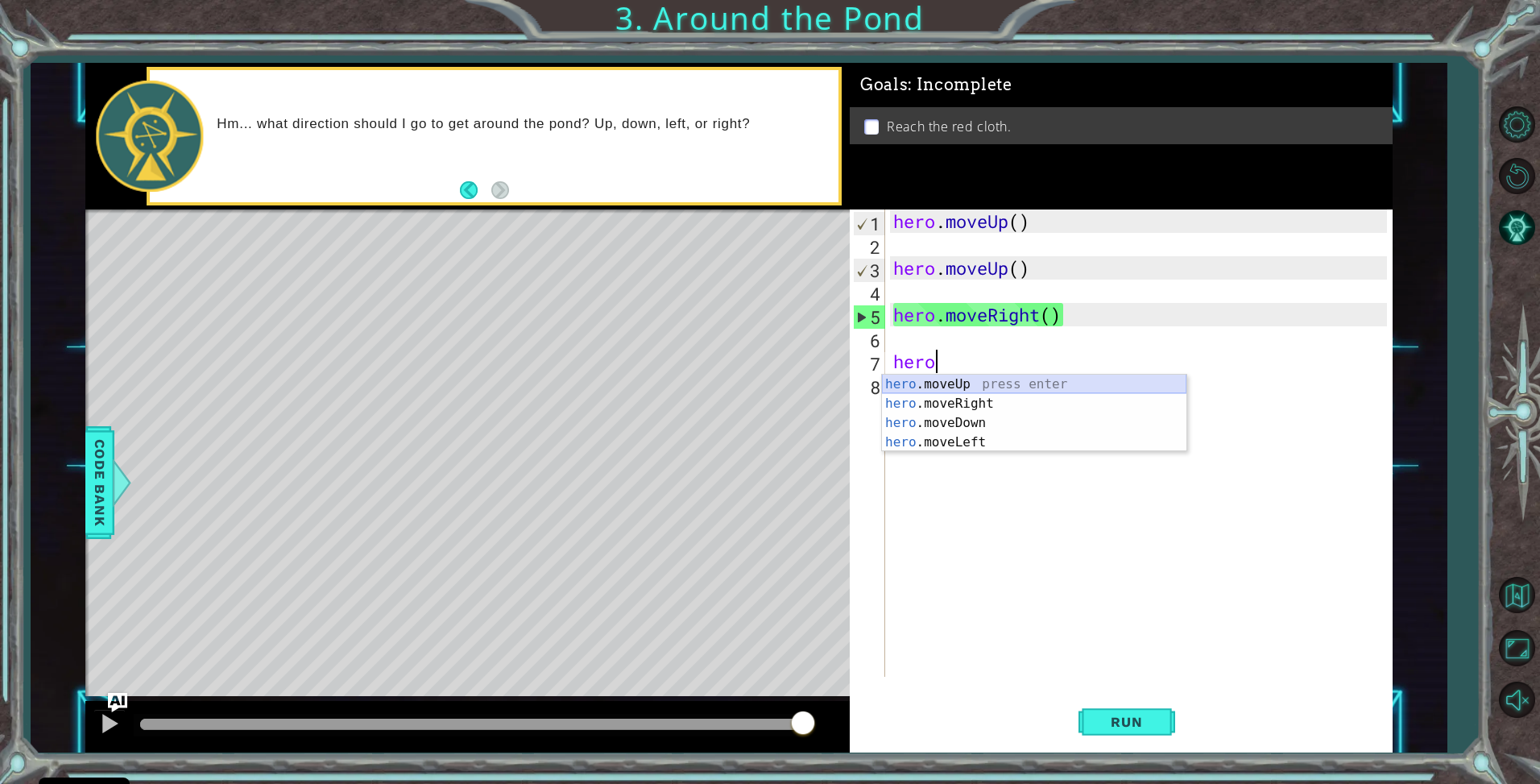
click at [902, 380] on div "hero .moveUp press enter hero .moveRight press enter hero .moveDown press enter…" at bounding box center [1034, 433] width 304 height 116
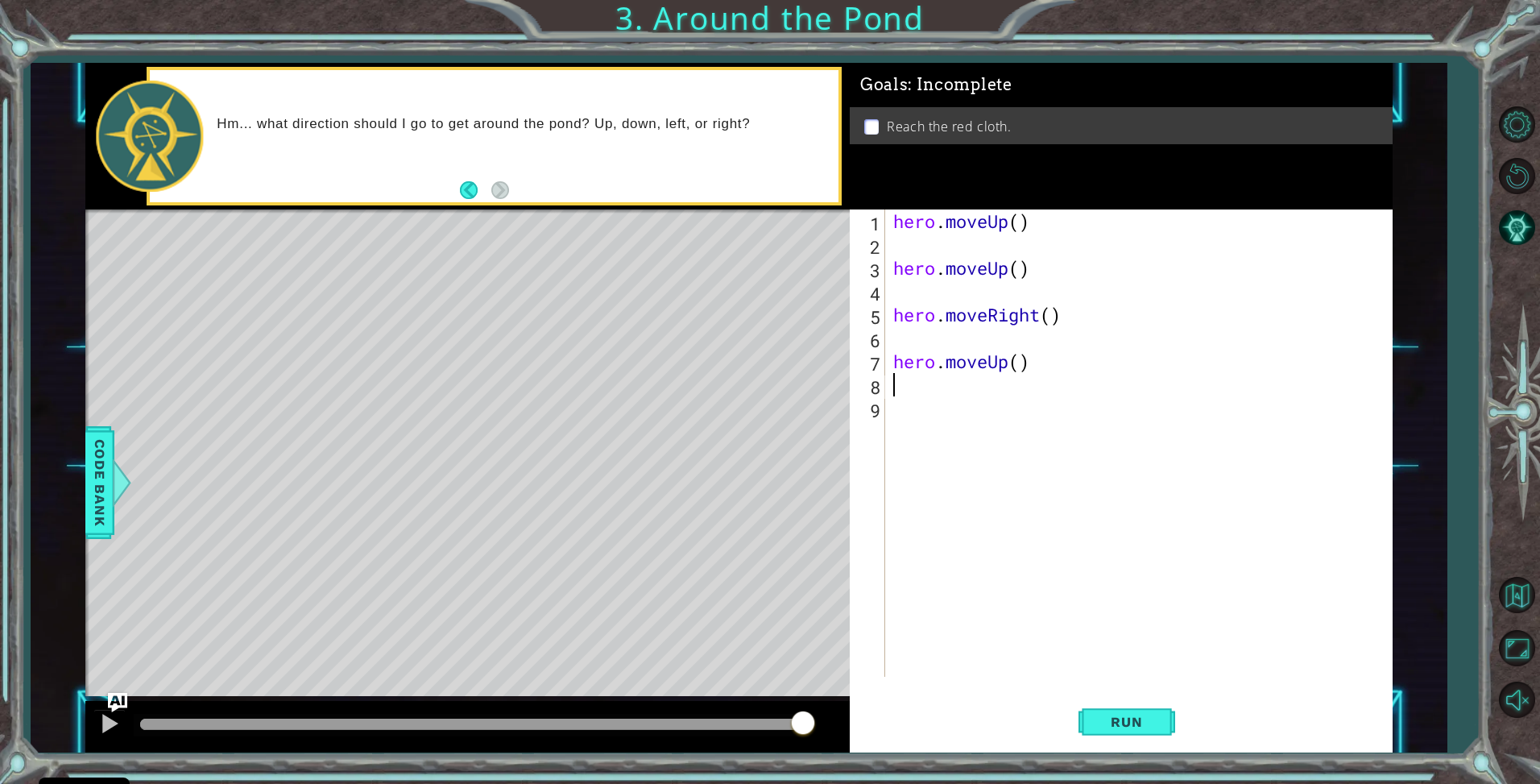
scroll to position [0, 0]
click at [1150, 719] on span "Run" at bounding box center [1127, 721] width 64 height 16
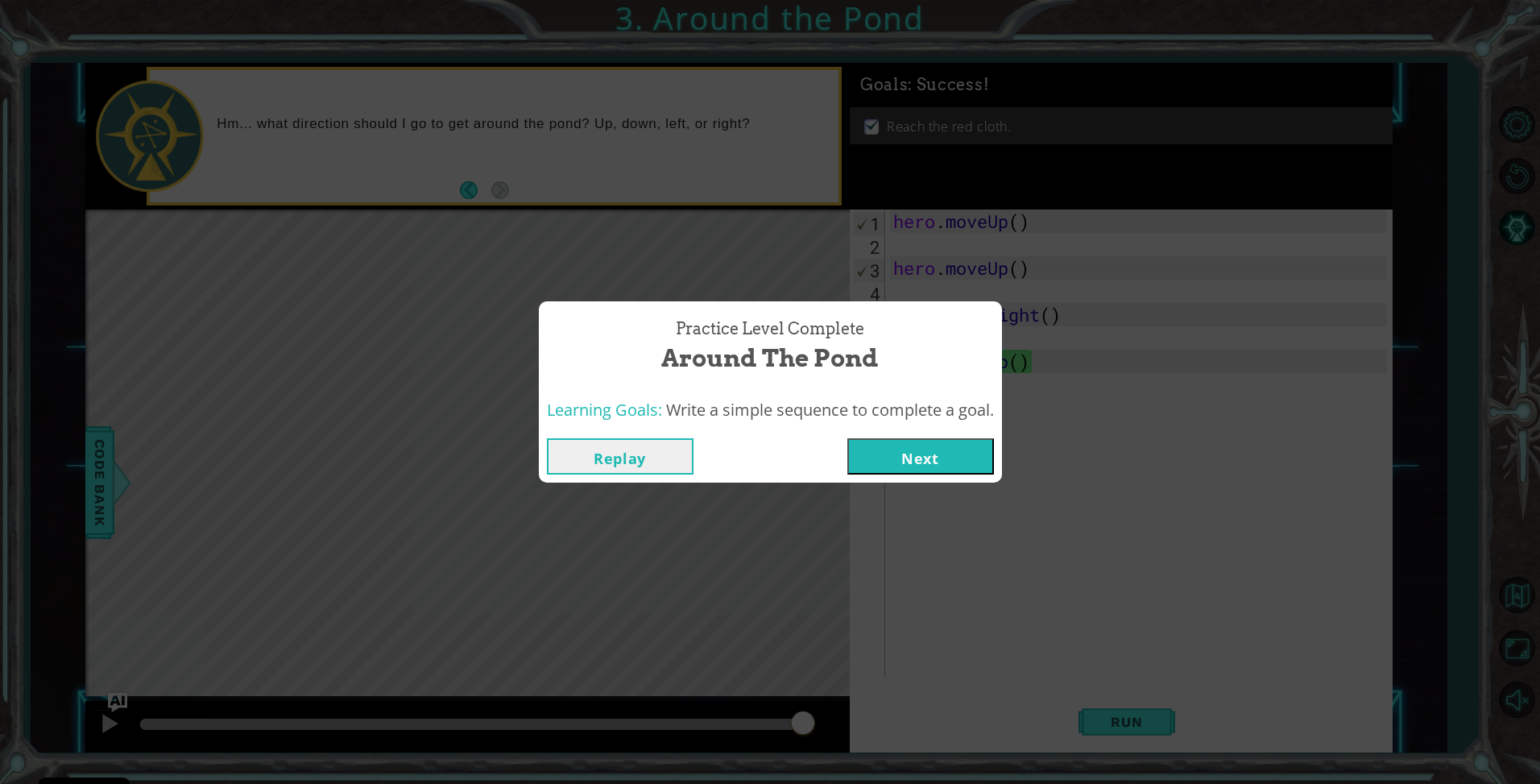
click at [975, 465] on button "Next" at bounding box center [921, 456] width 146 height 37
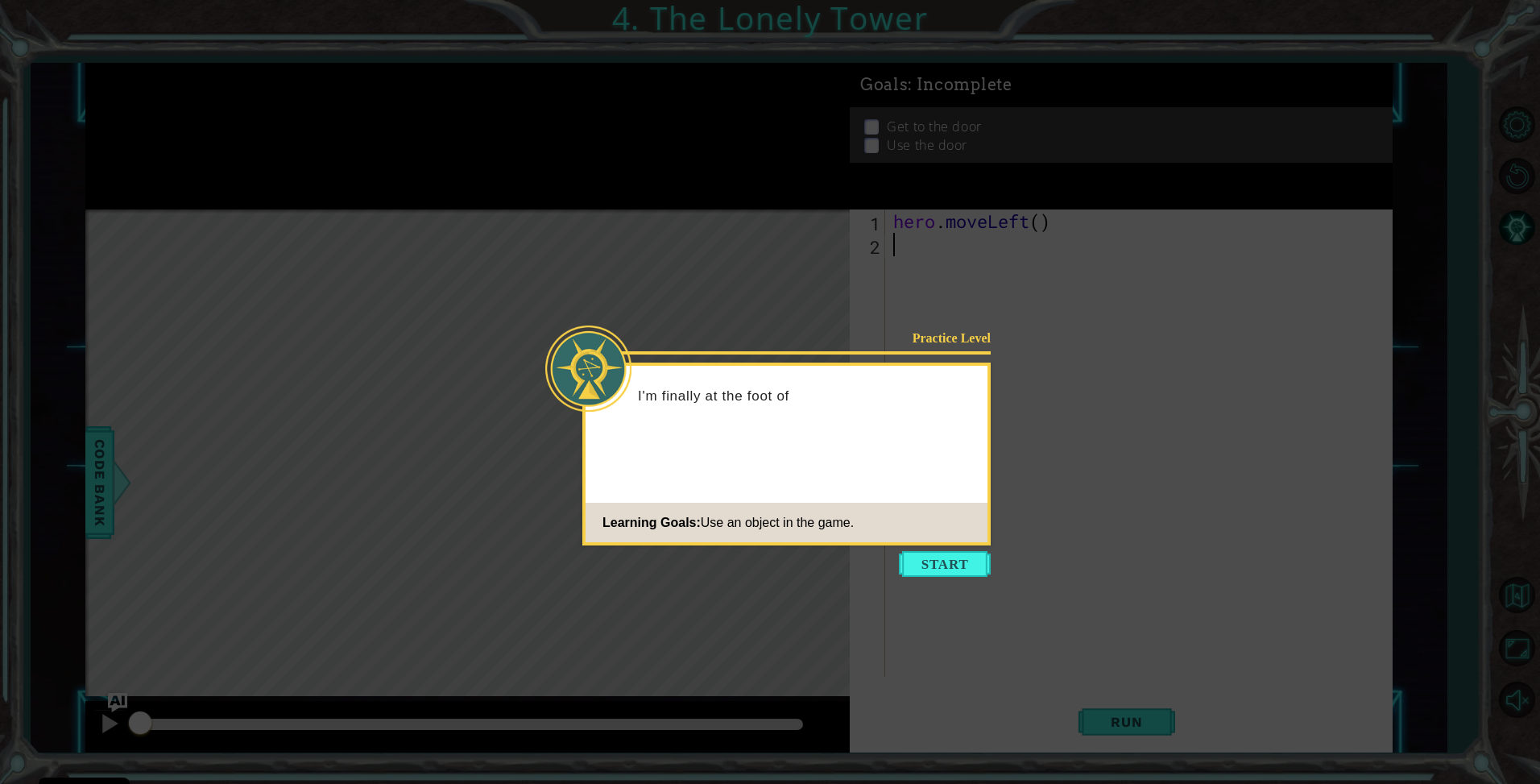
click at [938, 552] on button "Start" at bounding box center [945, 564] width 92 height 26
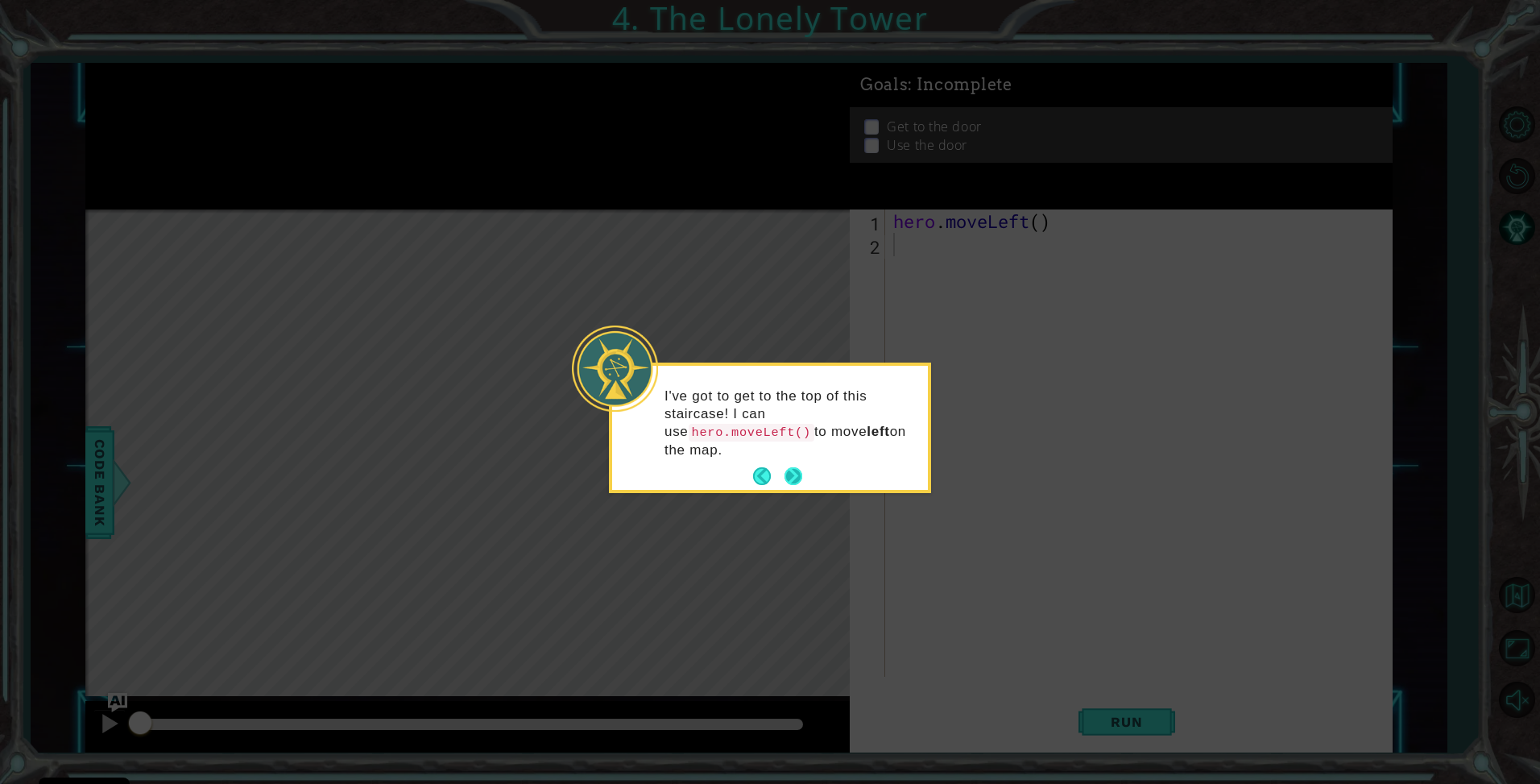
click at [795, 468] on button "Next" at bounding box center [793, 476] width 18 height 18
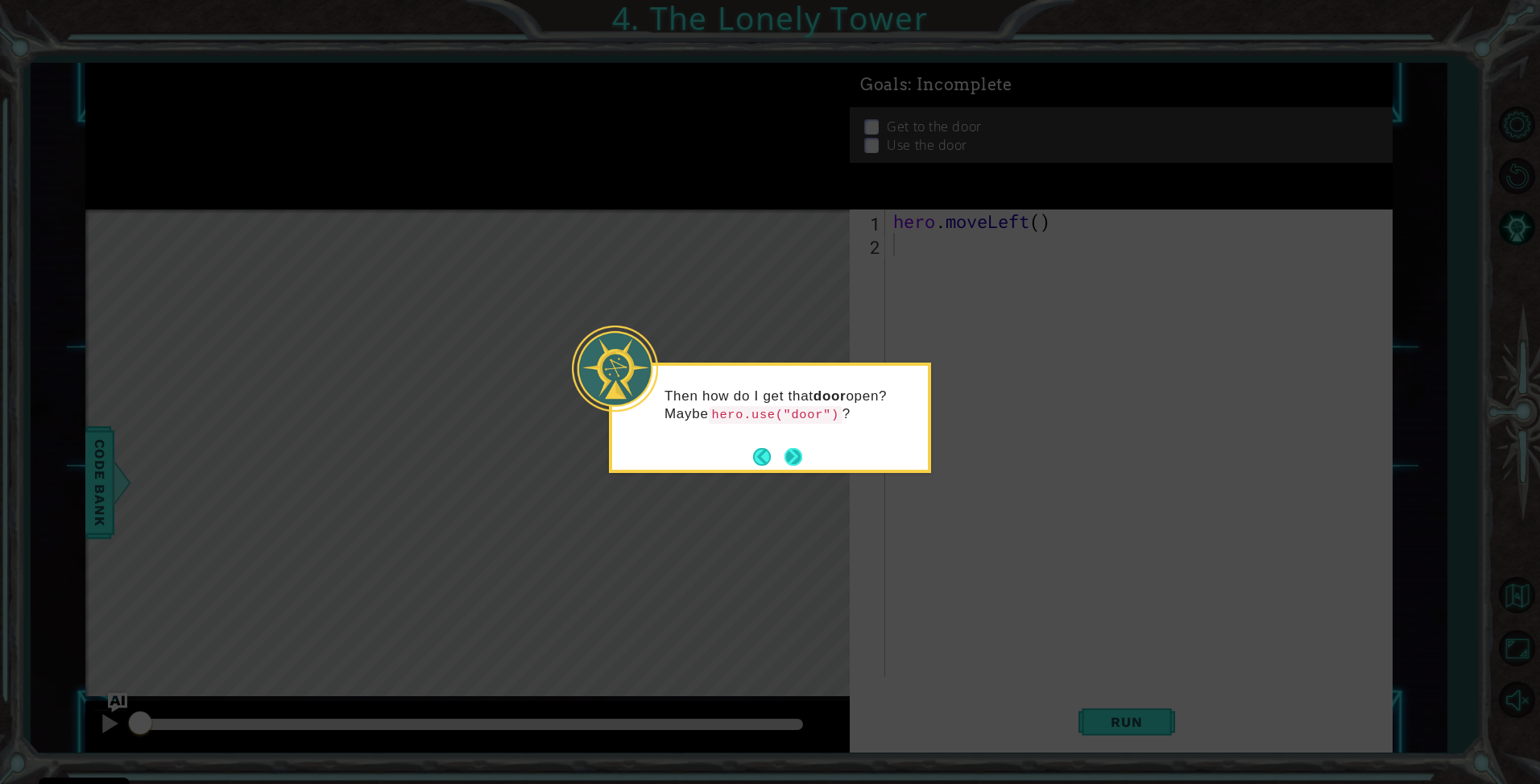
click at [787, 464] on button "Next" at bounding box center [793, 456] width 25 height 25
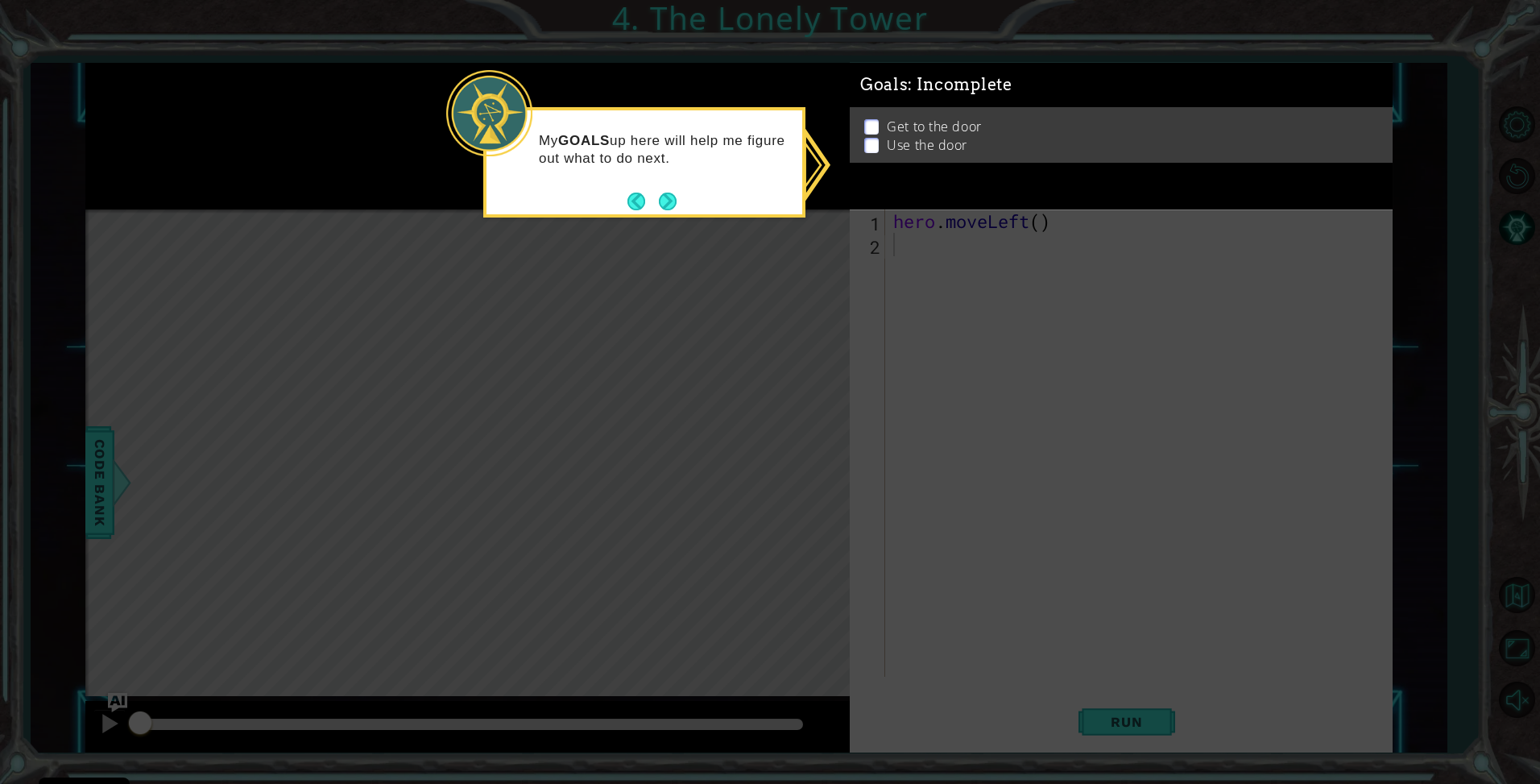
click at [870, 123] on p at bounding box center [872, 129] width 14 height 15
click at [869, 143] on p at bounding box center [872, 151] width 14 height 15
click at [867, 122] on div "Get to the door Use the door" at bounding box center [1122, 143] width 543 height 55
click at [867, 129] on p at bounding box center [872, 137] width 14 height 15
click at [867, 124] on p at bounding box center [872, 132] width 14 height 15
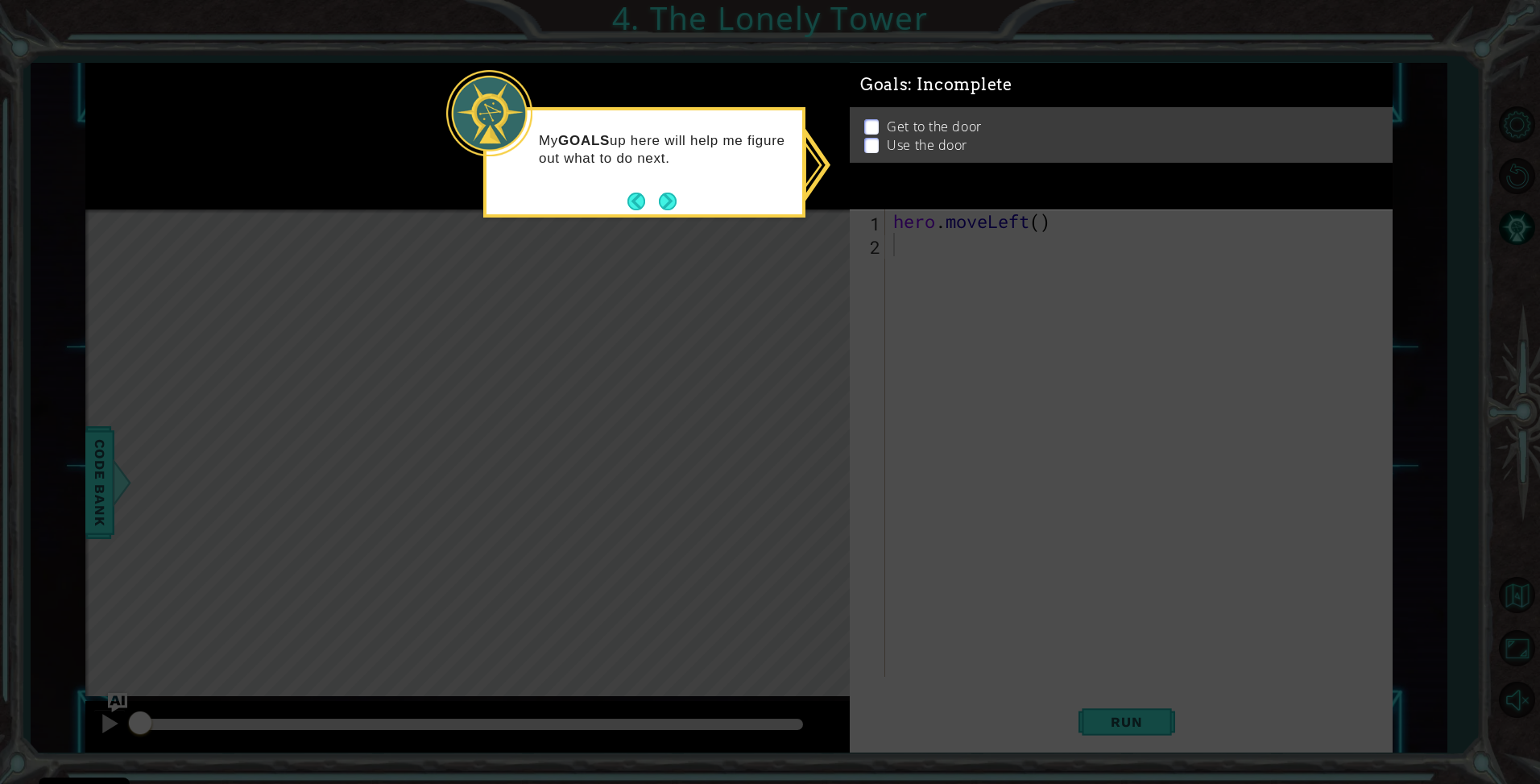
click at [867, 122] on p at bounding box center [872, 128] width 14 height 15
click at [867, 122] on div "Get to the door Use the door" at bounding box center [1122, 139] width 543 height 55
click at [677, 207] on button "Next" at bounding box center [668, 201] width 18 height 18
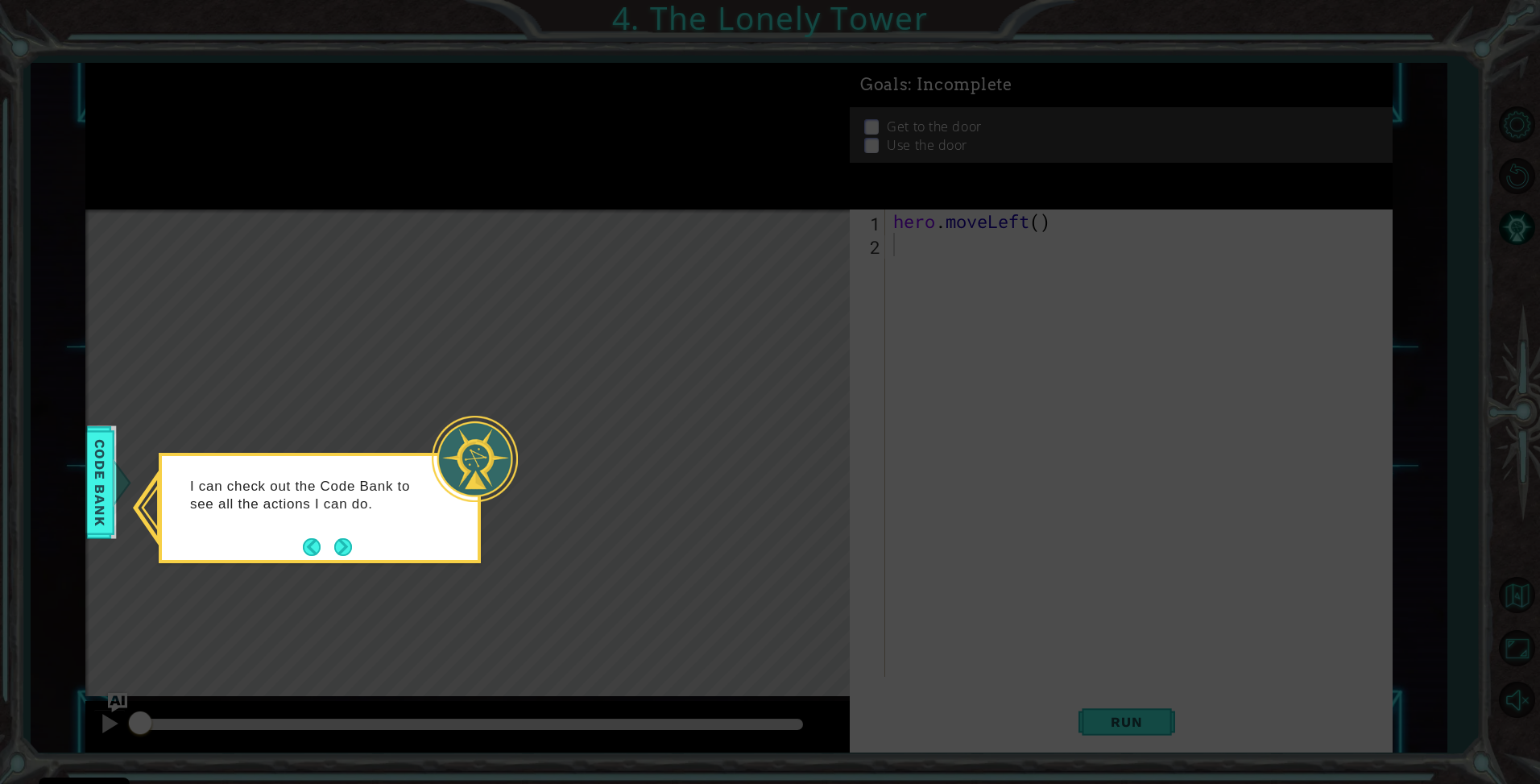
click at [353, 545] on div "I can check out the Code Bank to see all the actions I can do." at bounding box center [320, 508] width 322 height 111
click at [346, 553] on button "Next" at bounding box center [343, 547] width 18 height 18
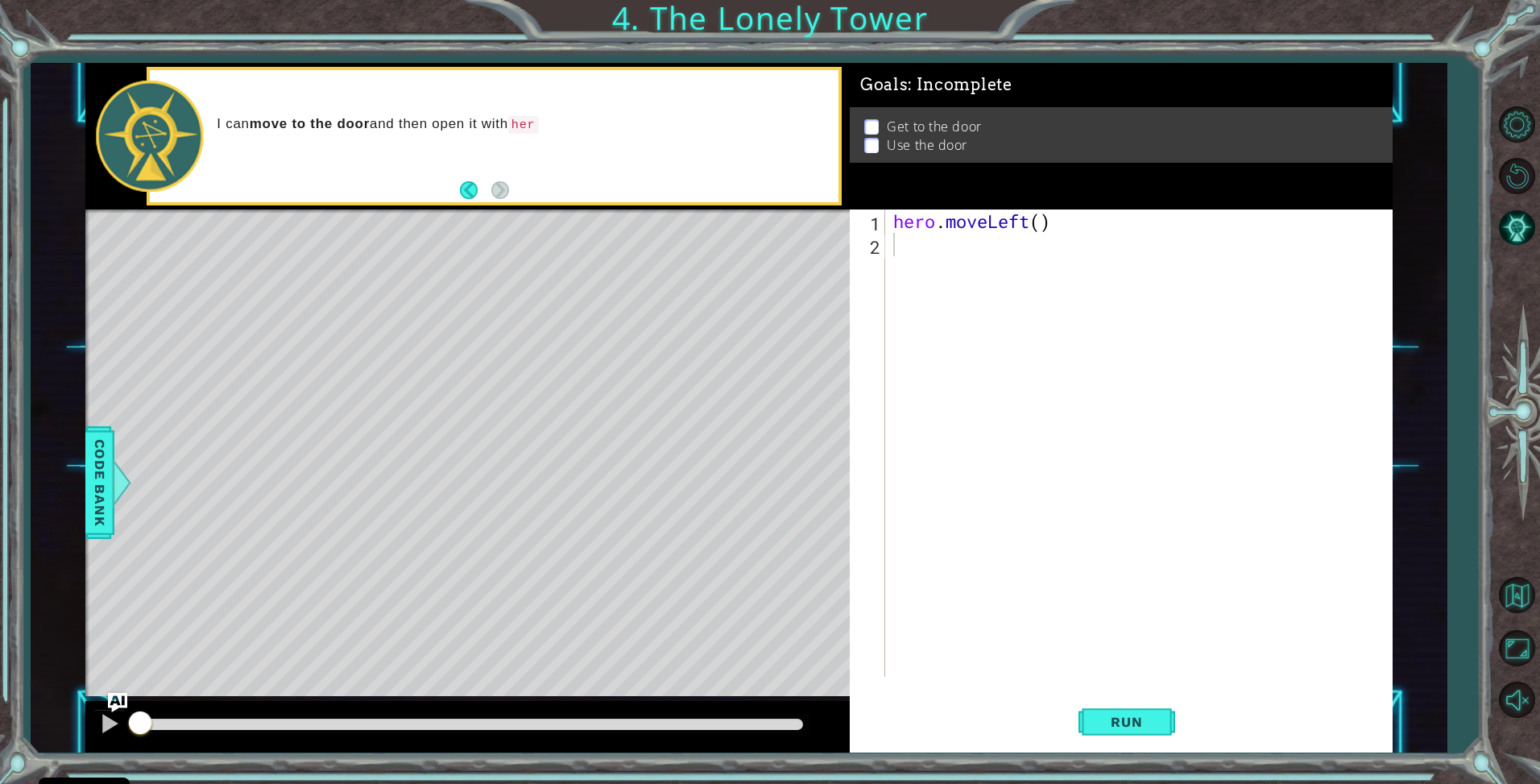
click at [866, 124] on p at bounding box center [872, 132] width 14 height 15
click at [1136, 723] on span "Run" at bounding box center [1127, 721] width 64 height 16
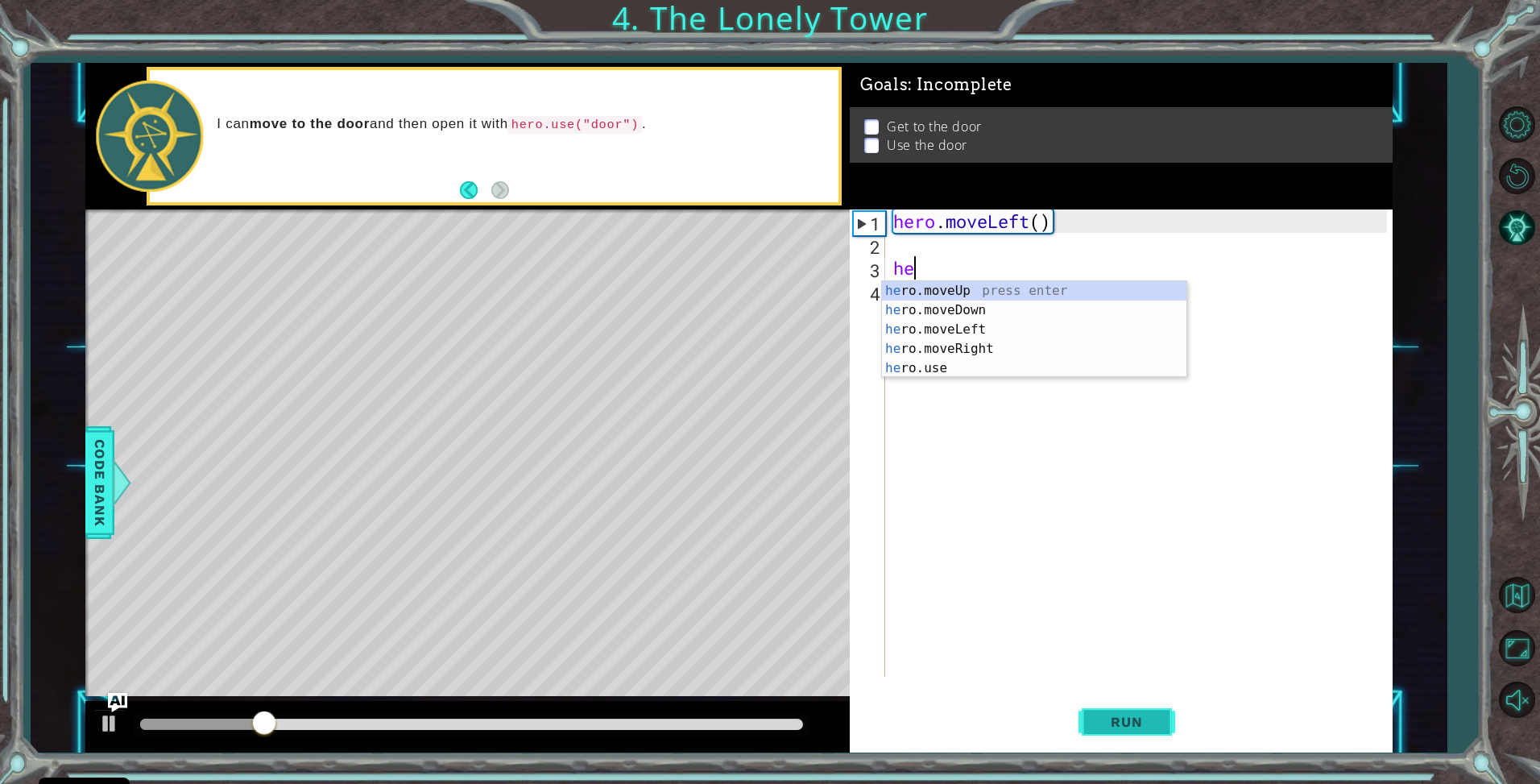
type textarea "hero"
click at [953, 292] on div "hero .moveUp press enter hero .moveDown press enter hero .moveLeft press enter …" at bounding box center [1034, 349] width 304 height 135
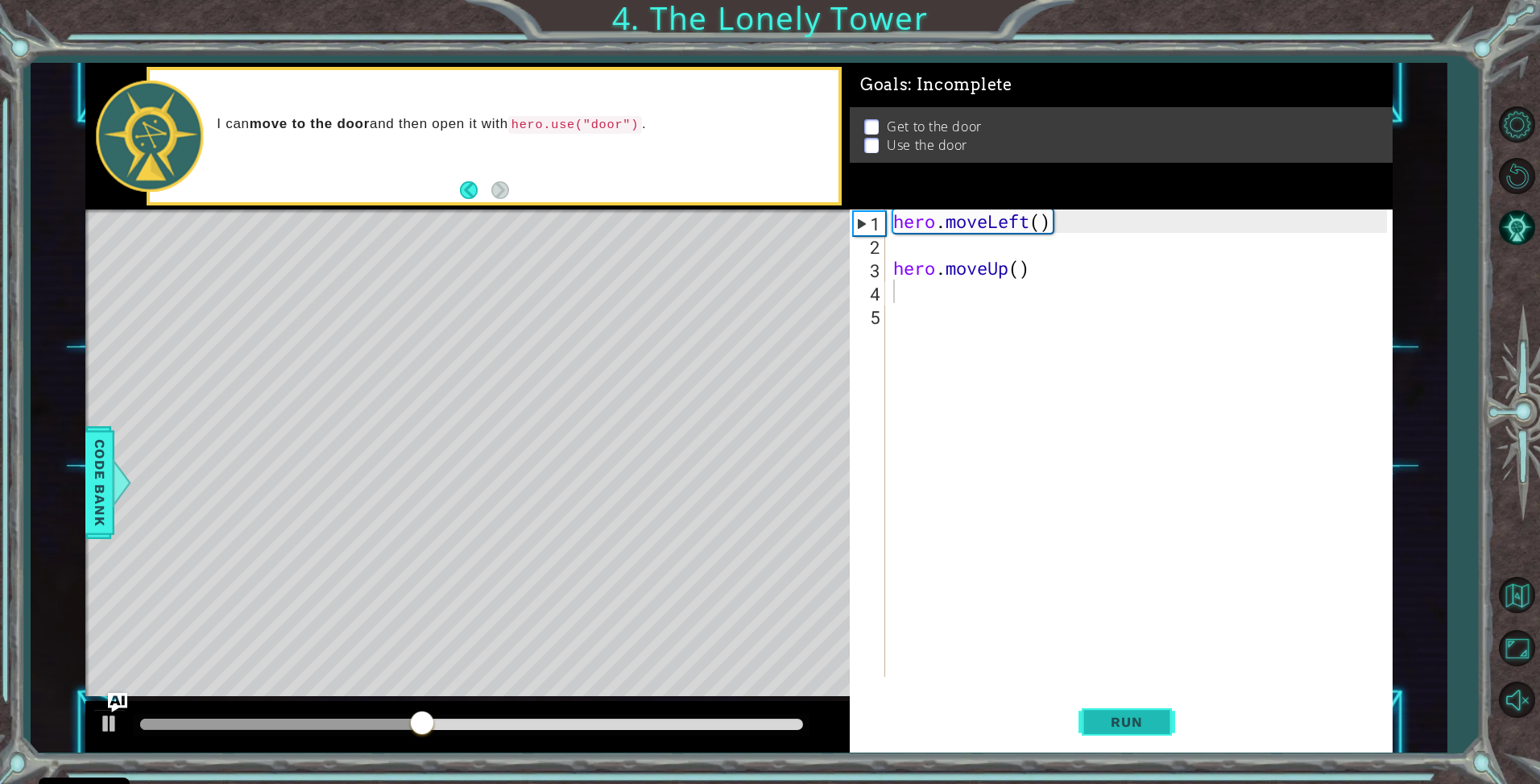
click at [1111, 719] on span "Run" at bounding box center [1127, 721] width 64 height 16
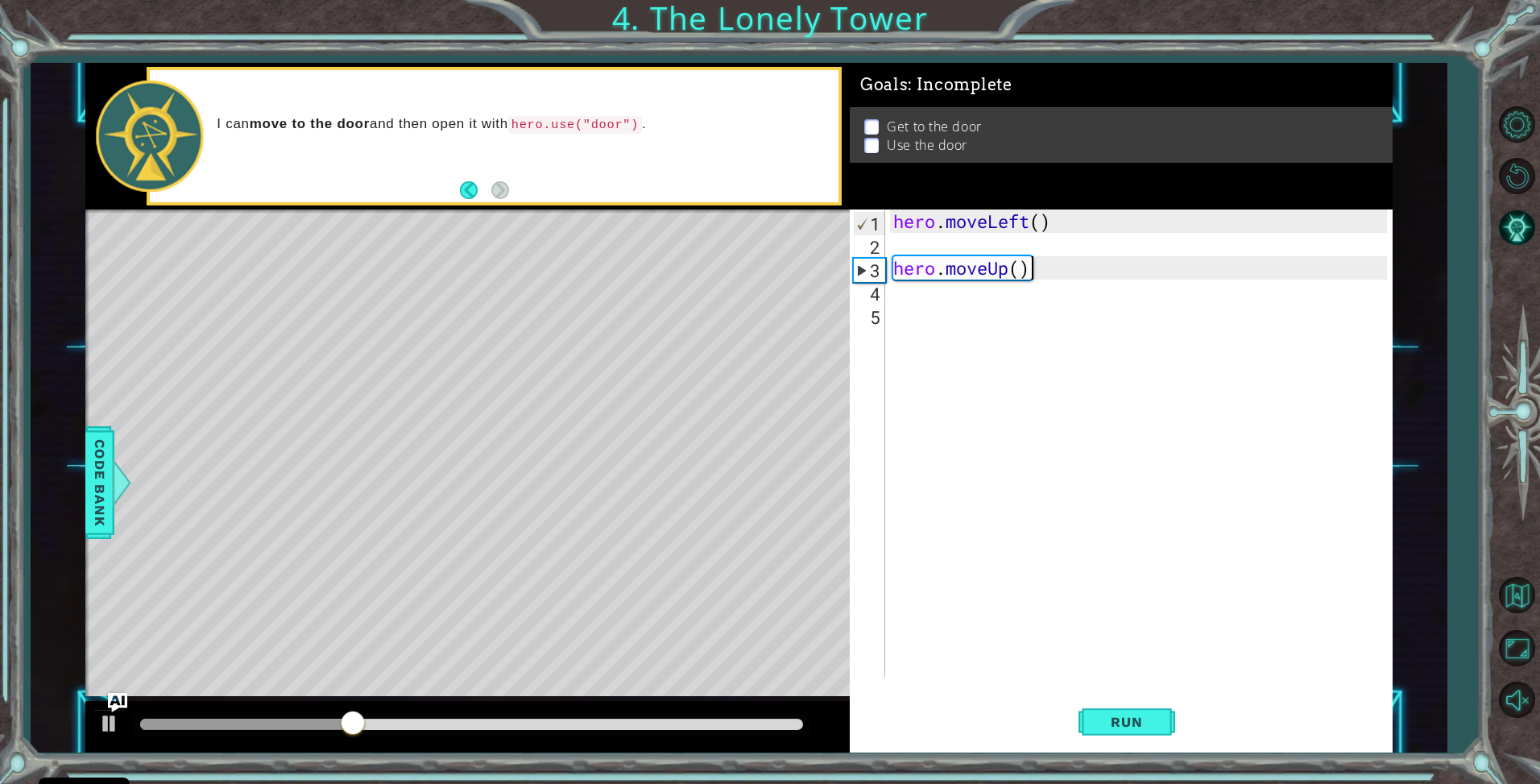
click at [1068, 269] on div "hero . moveLeft ( ) hero . moveUp ( )" at bounding box center [1143, 466] width 506 height 514
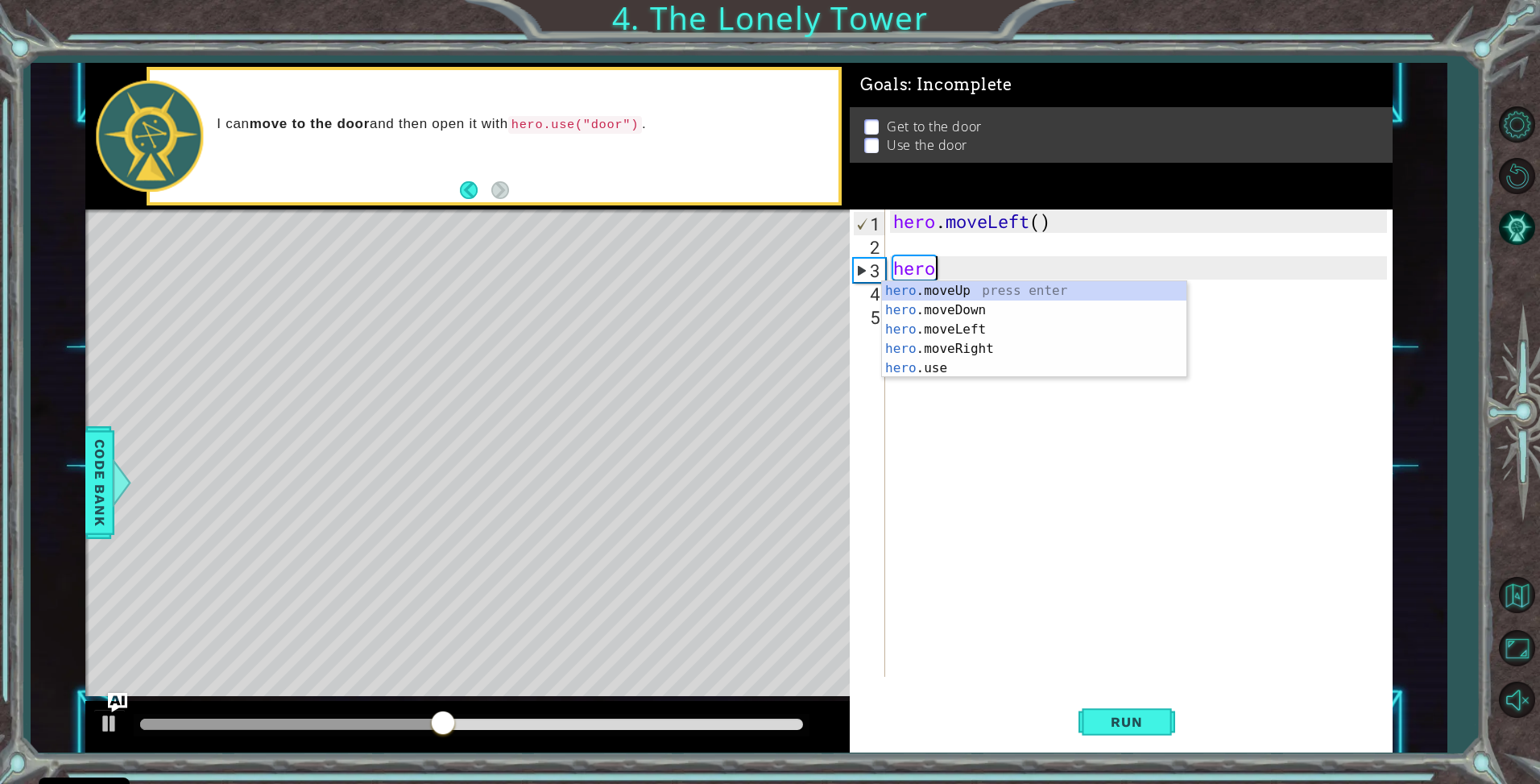
type textarea "h"
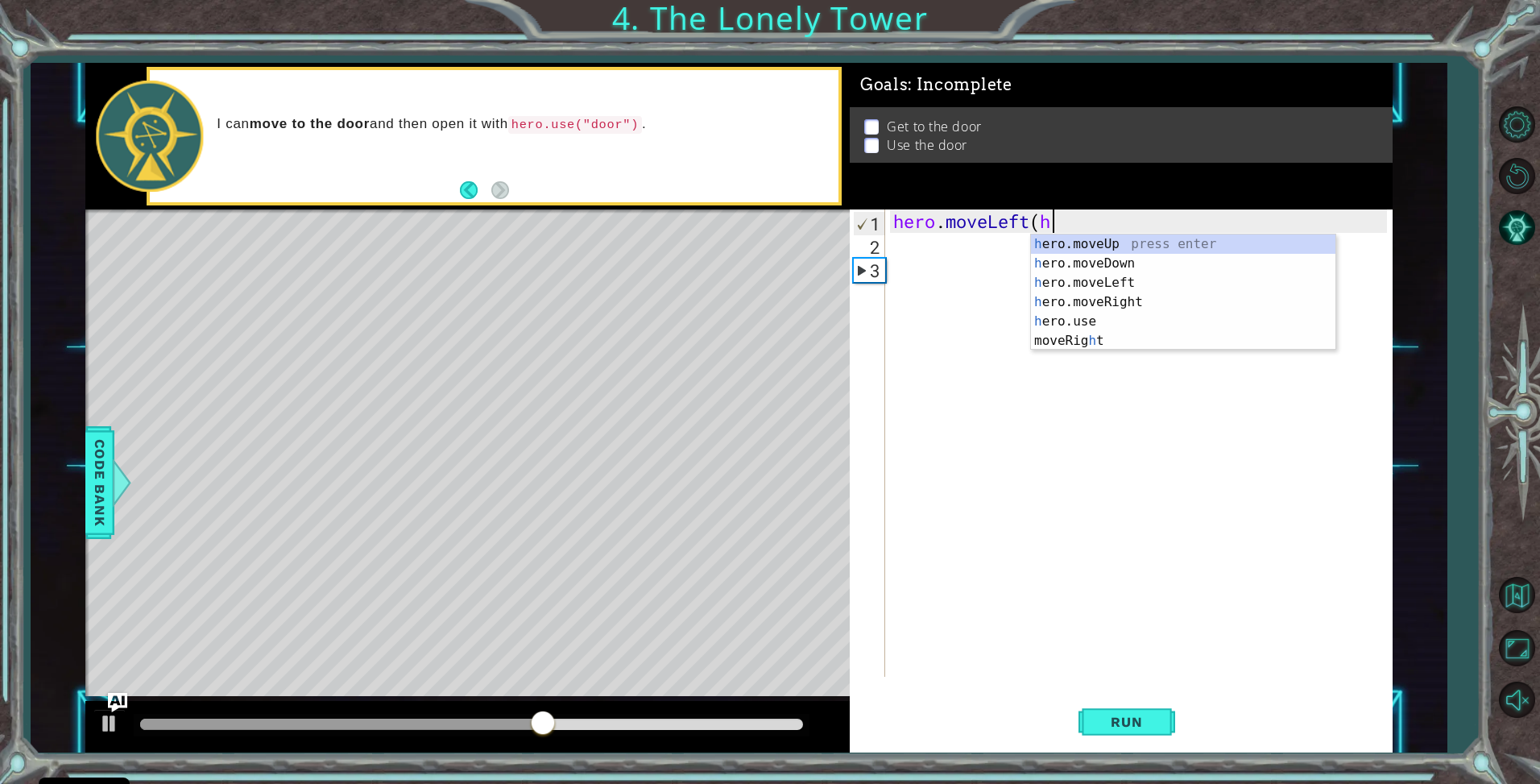
scroll to position [0, 6]
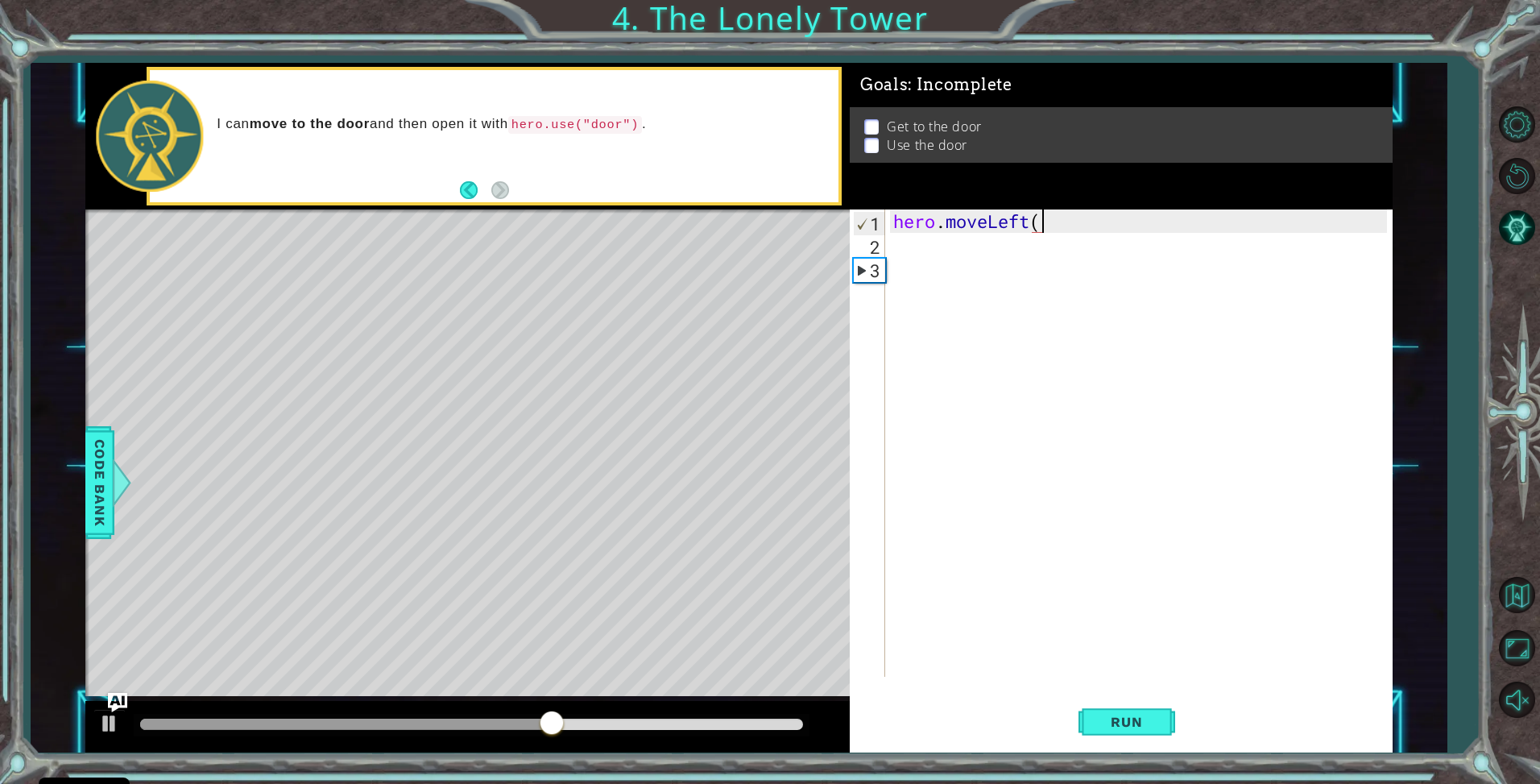
type textarea "hero.moveLeft"
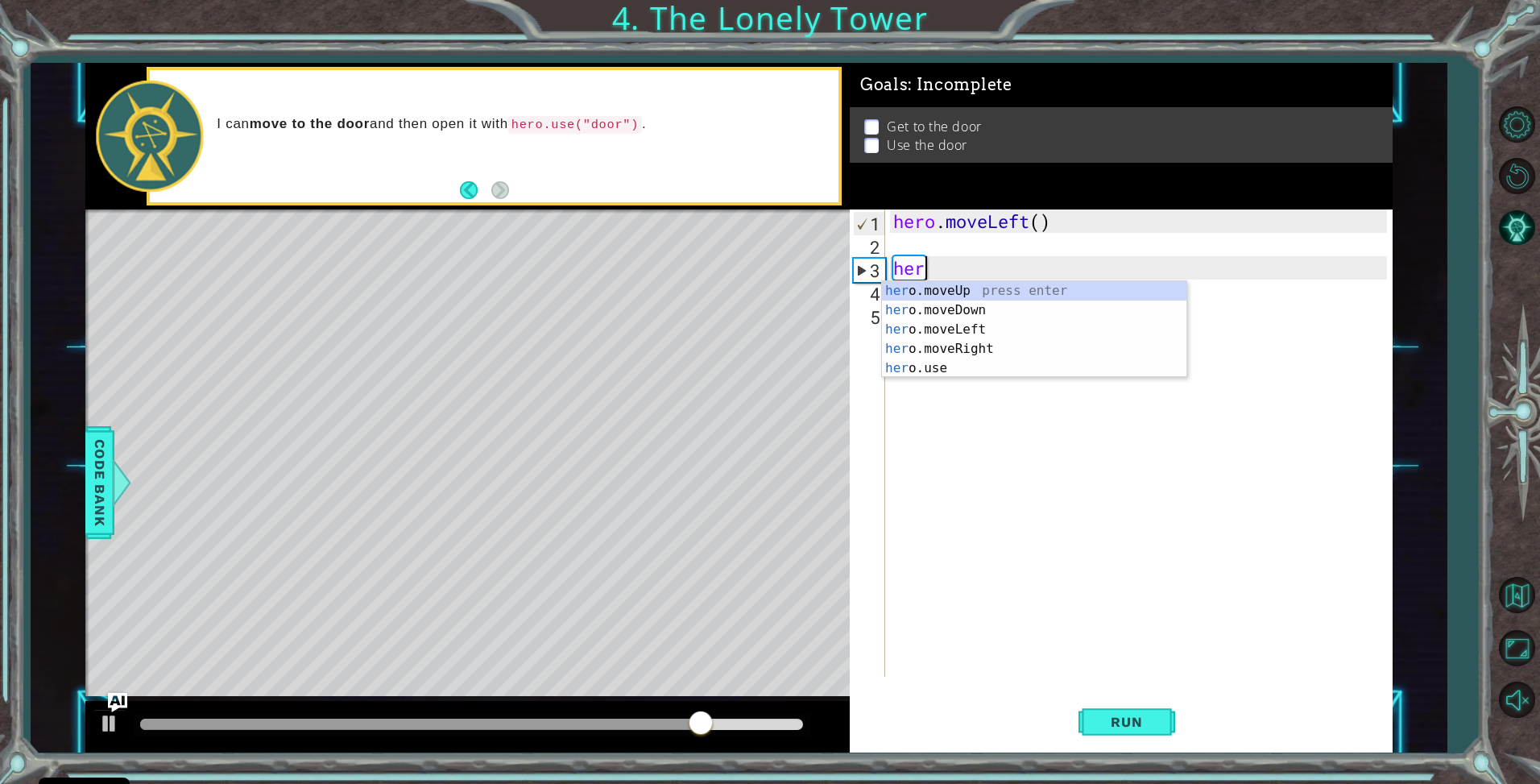
type textarea "hero"
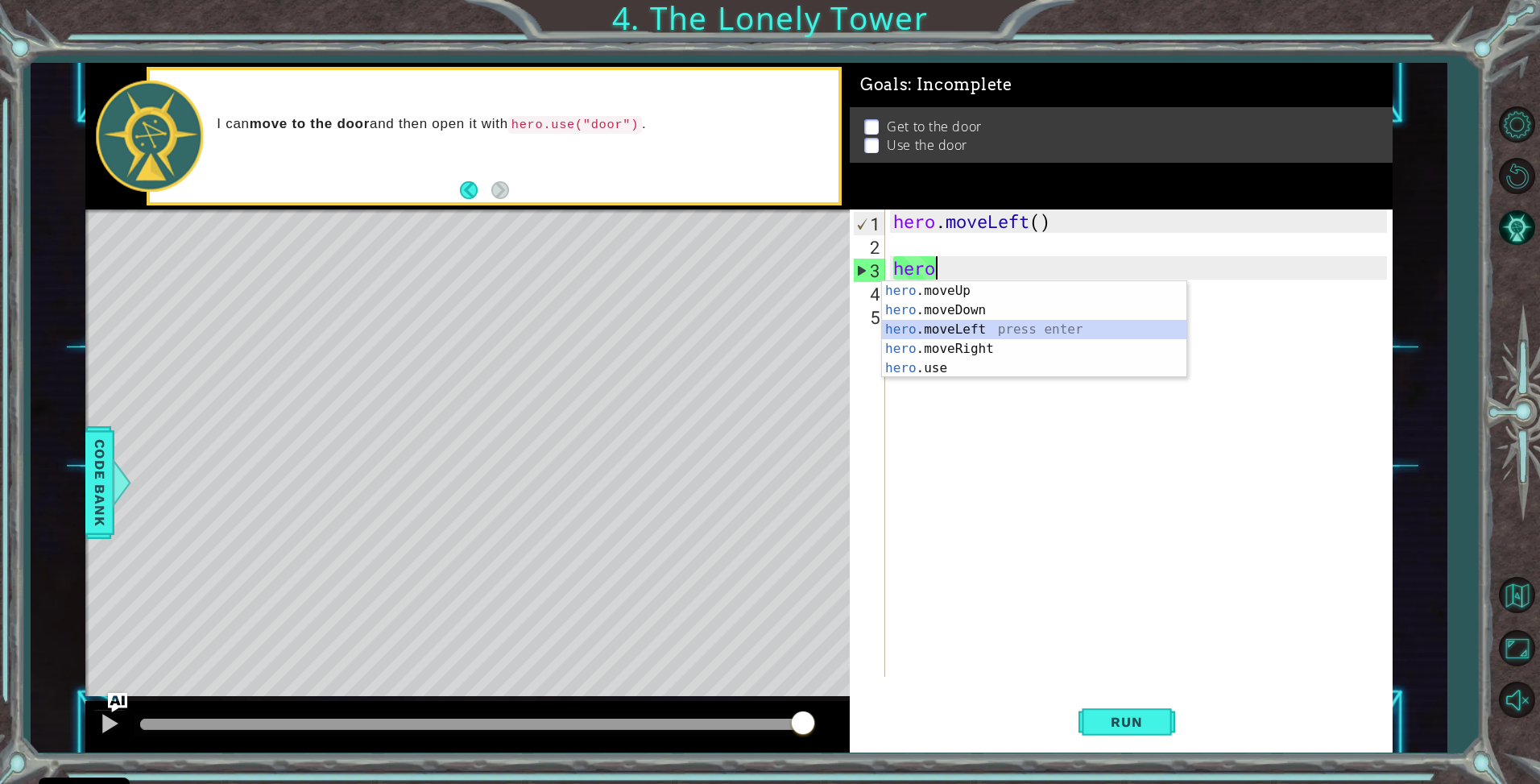
click at [1004, 325] on div "hero .moveUp press enter hero .moveDown press enter hero .moveLeft press enter …" at bounding box center [1034, 349] width 304 height 135
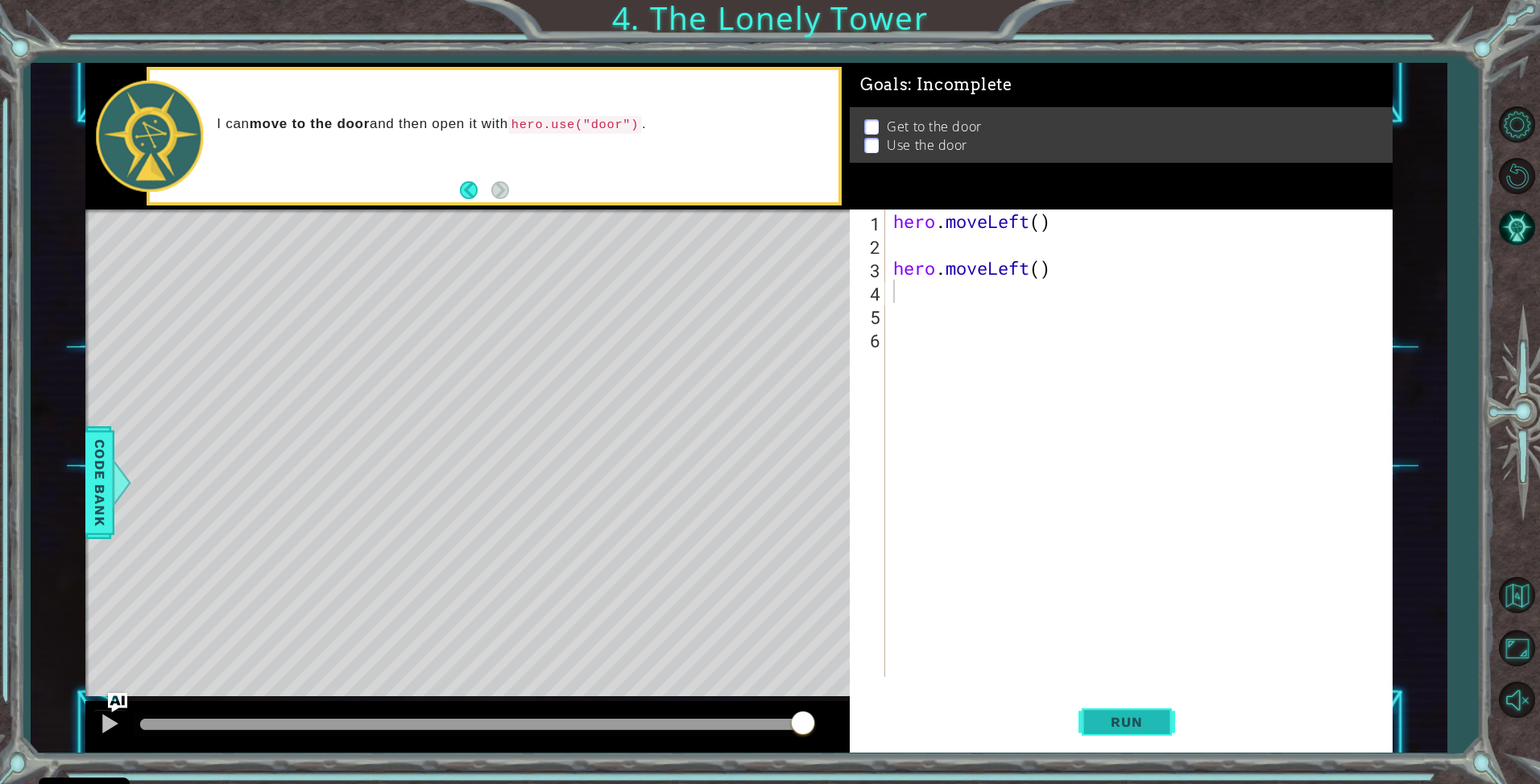
click at [1121, 717] on span "Run" at bounding box center [1127, 721] width 64 height 16
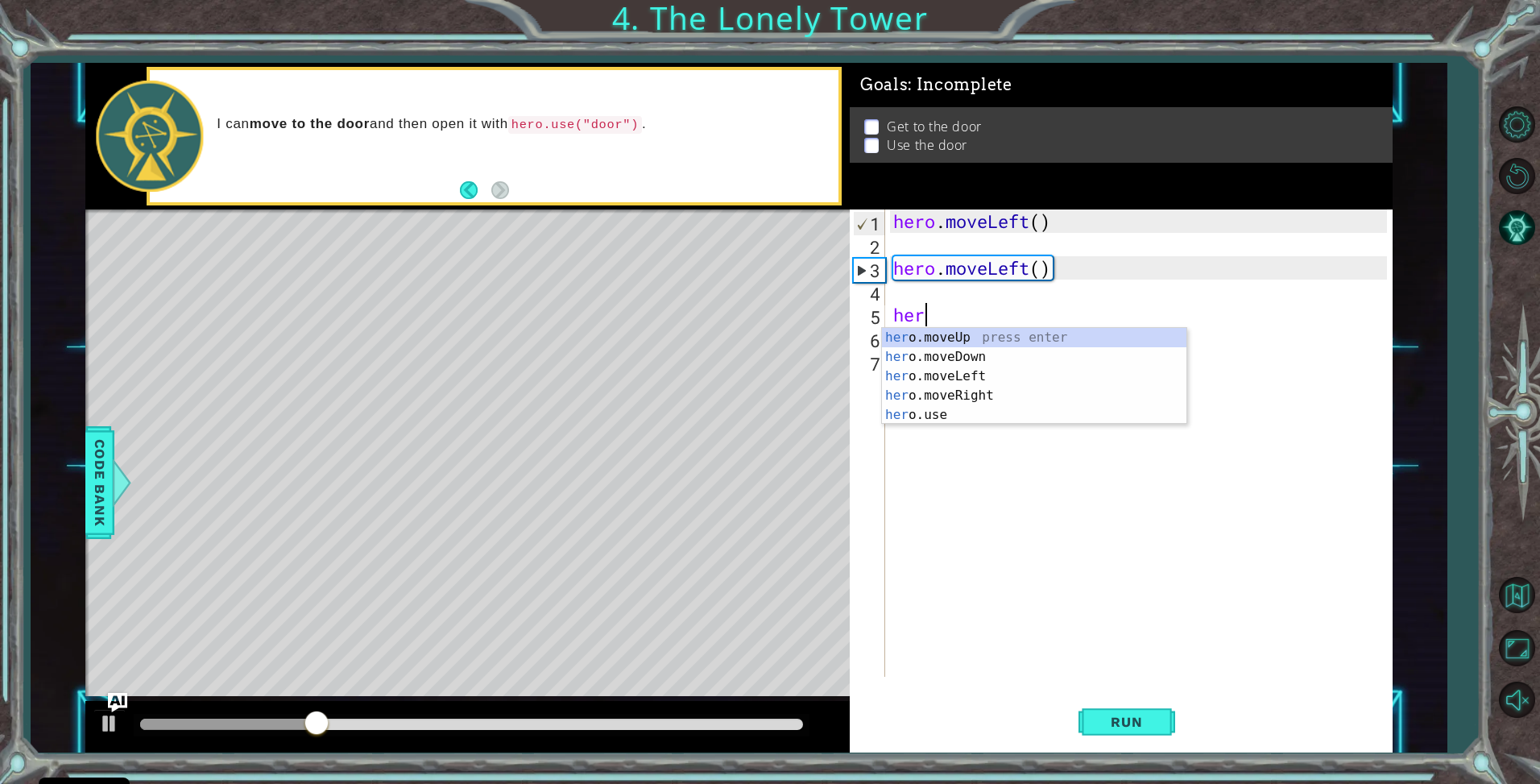
type textarea "hero"
click at [972, 392] on div "hero .moveUp press enter hero .moveDown press enter hero .moveLeft press enter …" at bounding box center [1034, 395] width 304 height 135
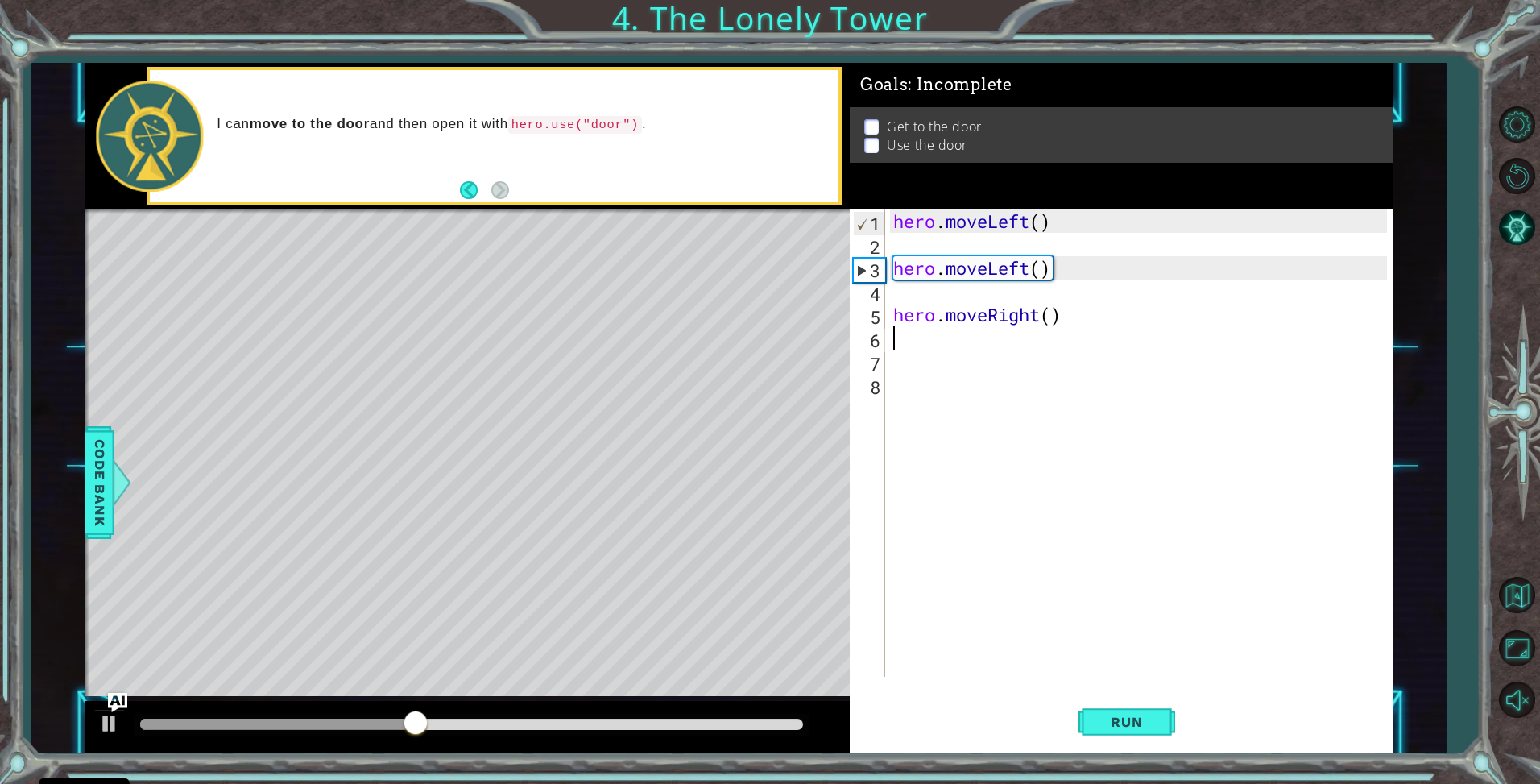
scroll to position [0, 0]
click at [1111, 724] on span "Run" at bounding box center [1127, 721] width 64 height 16
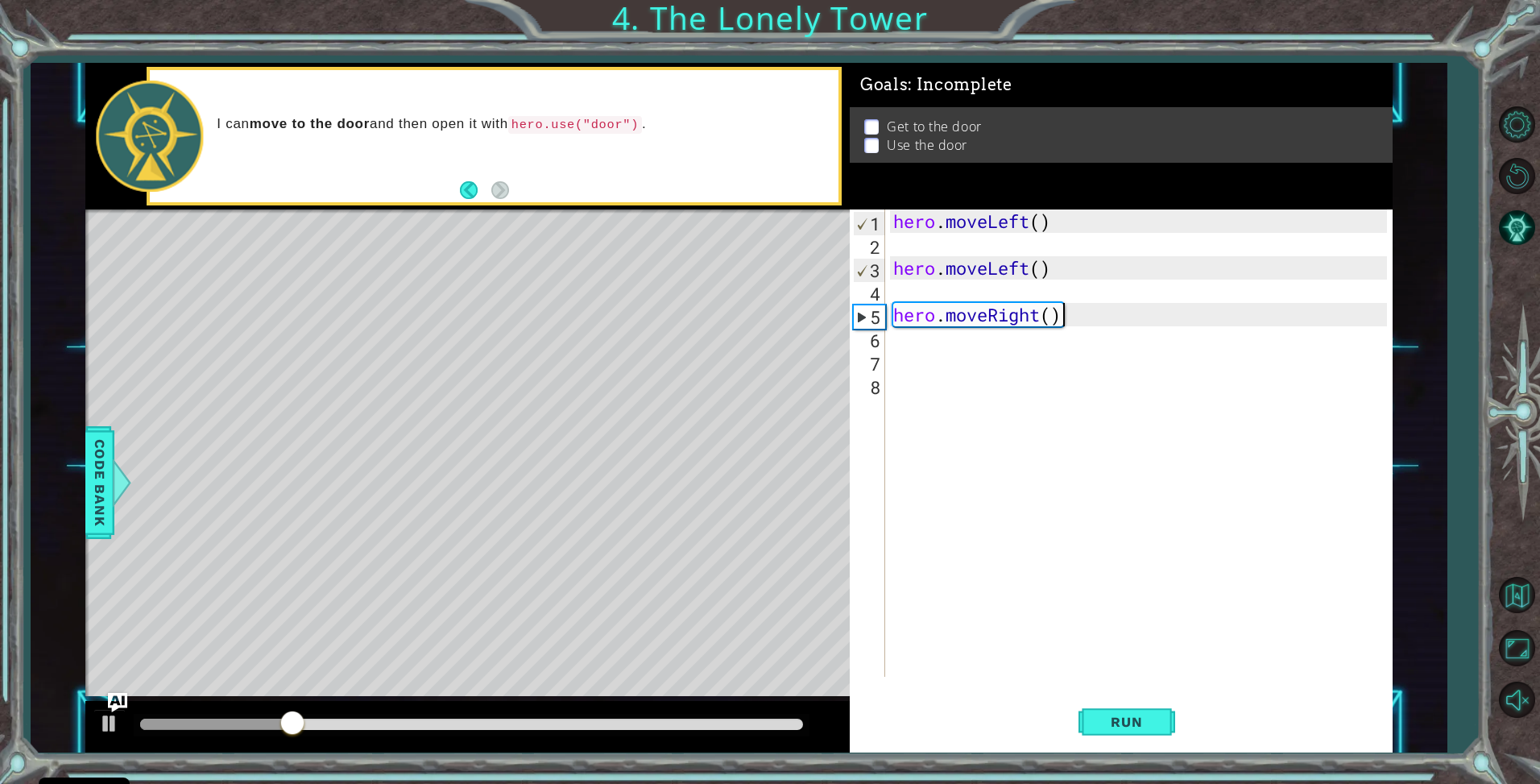
click at [1091, 324] on div "hero . moveLeft ( ) hero . moveLeft ( ) hero . moveRight ( )" at bounding box center [1143, 466] width 506 height 514
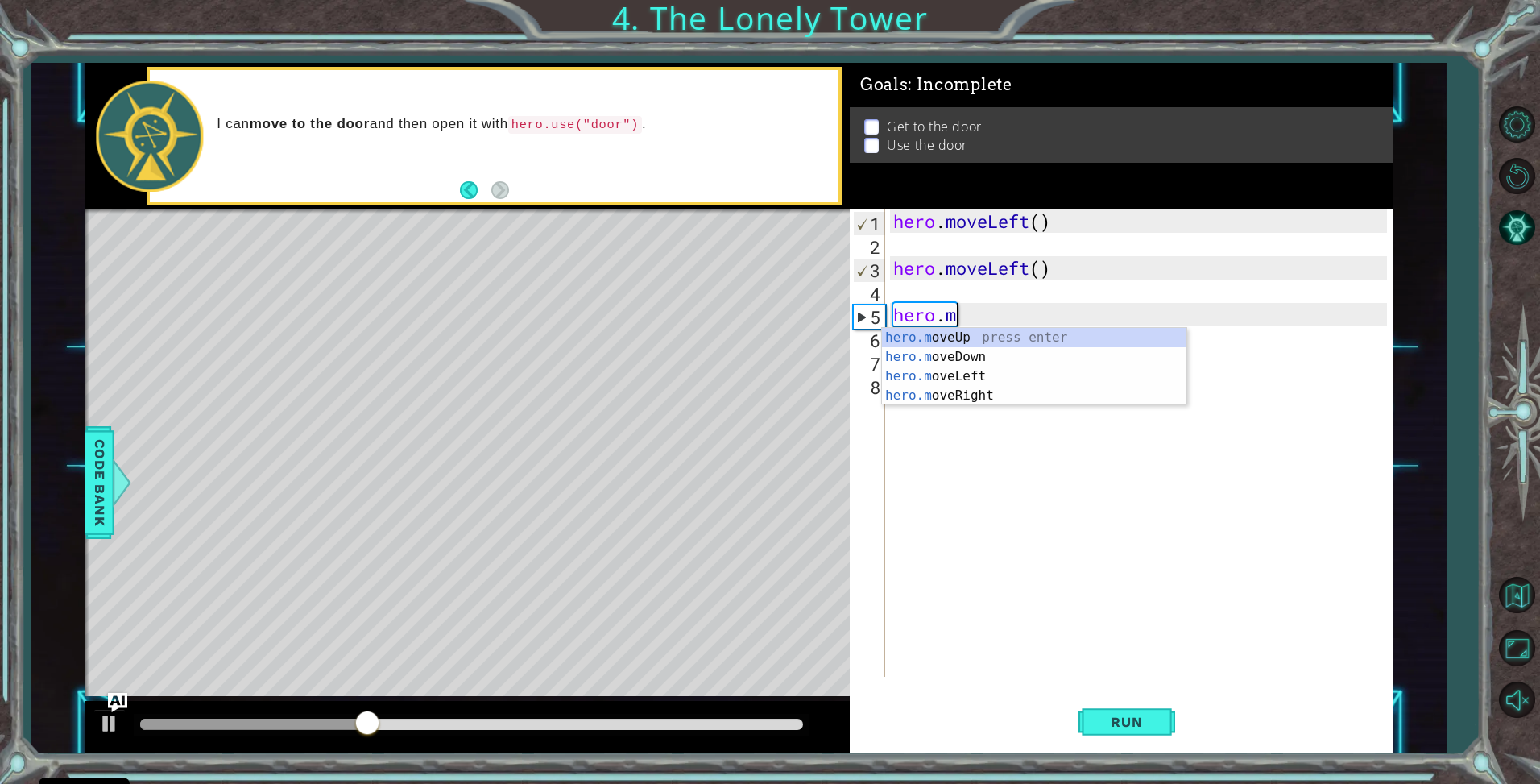
type textarea "h"
drag, startPoint x: 992, startPoint y: 322, endPoint x: 986, endPoint y: 334, distance: 13.4
click at [986, 334] on div "hero . moveLeft ( ) hero . moveLeft ( ) hero" at bounding box center [1143, 466] width 506 height 514
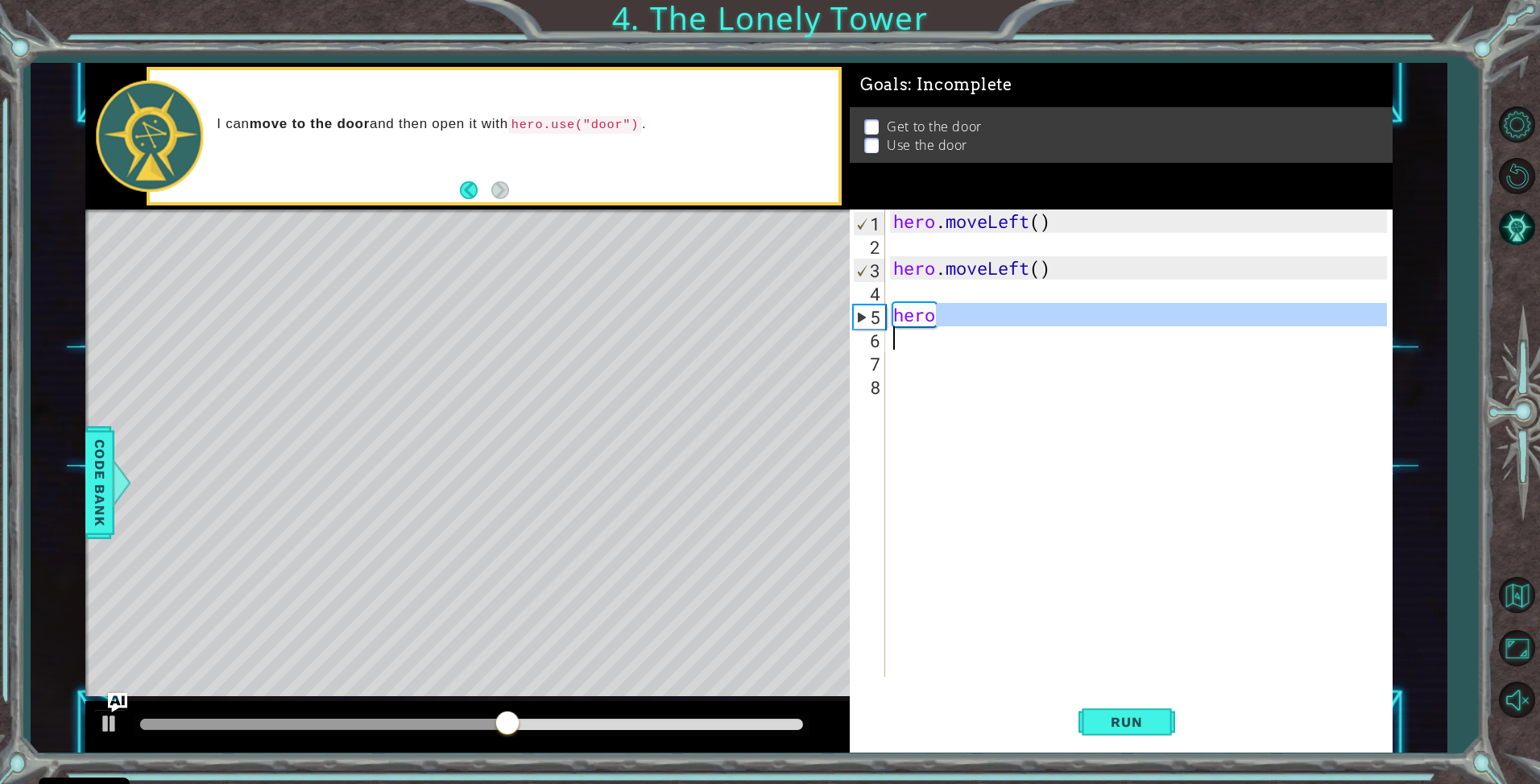
click at [975, 321] on div "hero . moveLeft ( ) hero . moveLeft ( ) hero" at bounding box center [1139, 443] width 498 height 468
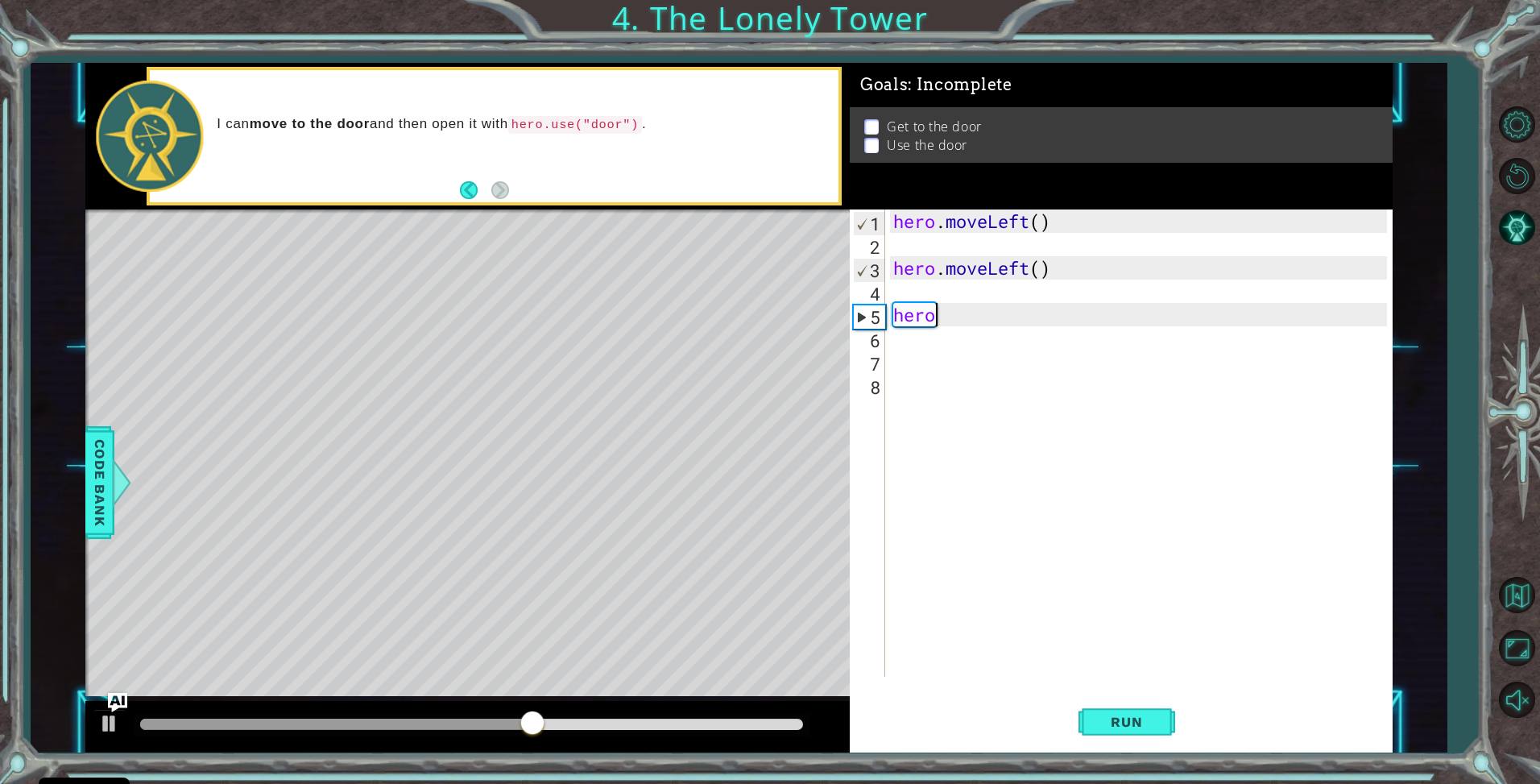
click at [958, 320] on div "hero . moveLeft ( ) hero . moveLeft ( ) hero" at bounding box center [1143, 466] width 506 height 514
type textarea "her"
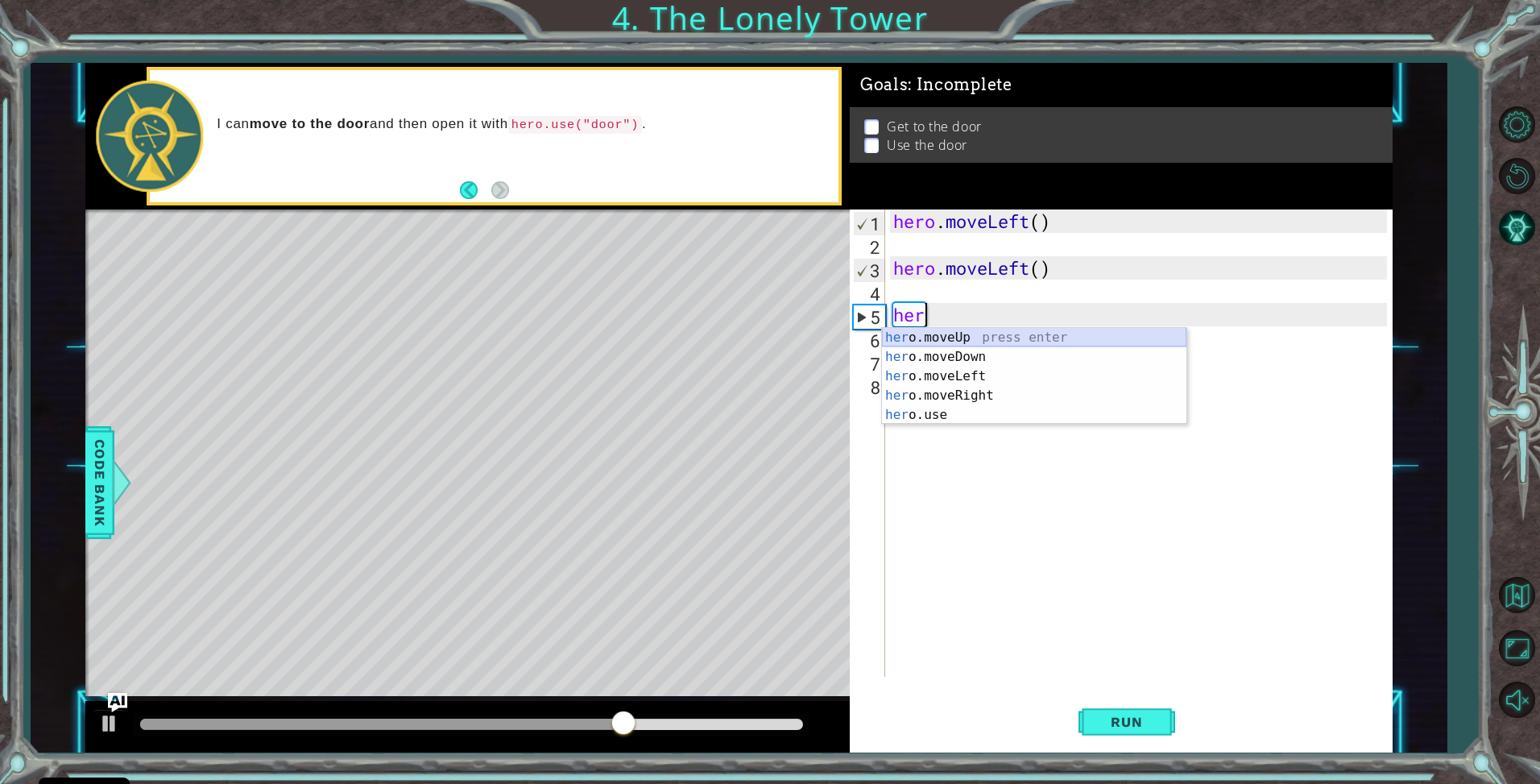
click at [945, 337] on div "her o.moveUp press enter her o.moveDown press enter her o.moveLeft press enter …" at bounding box center [1034, 395] width 304 height 135
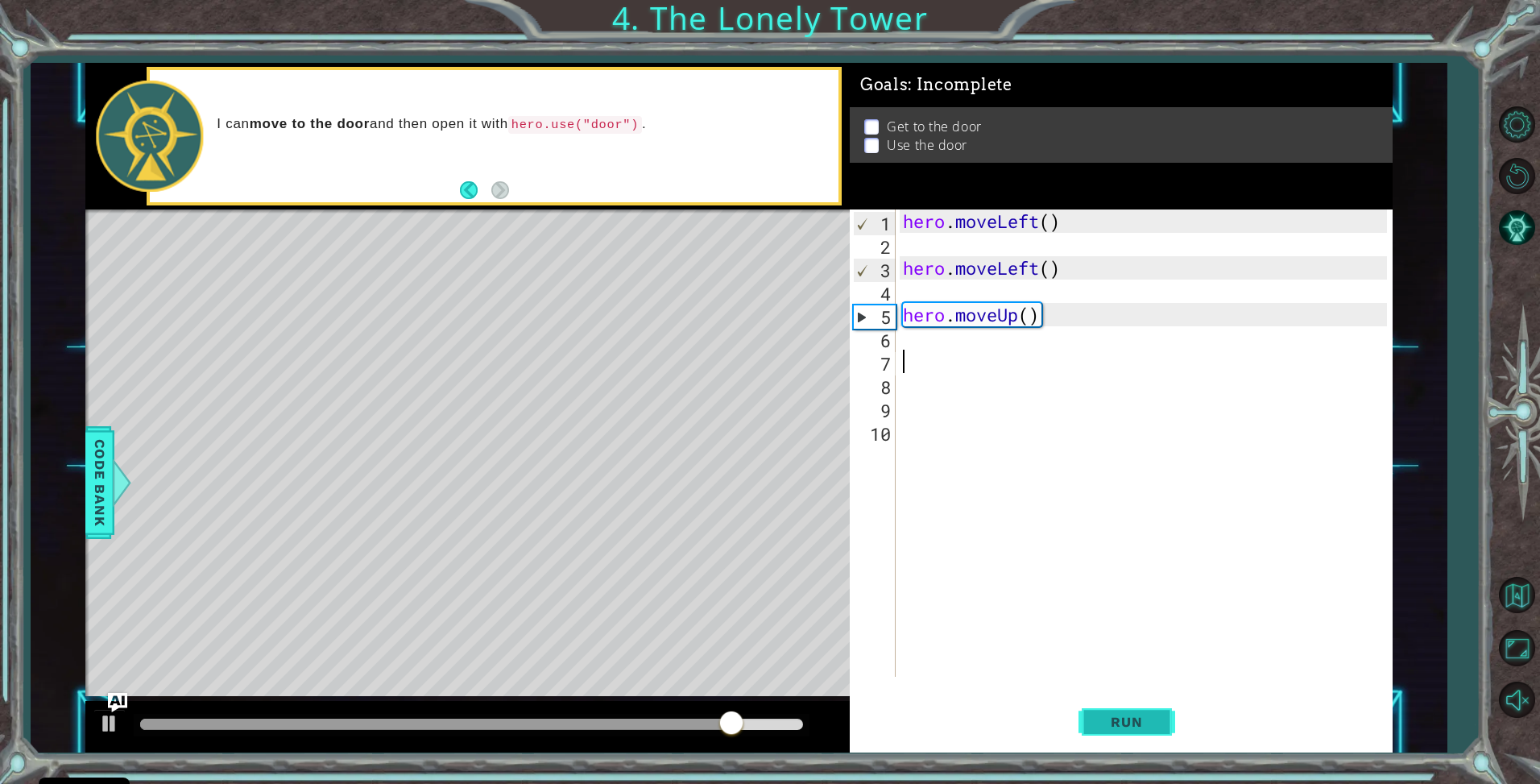
drag, startPoint x: 1139, startPoint y: 699, endPoint x: 1129, endPoint y: 713, distance: 17.2
click at [1140, 698] on button "Run" at bounding box center [1128, 722] width 97 height 54
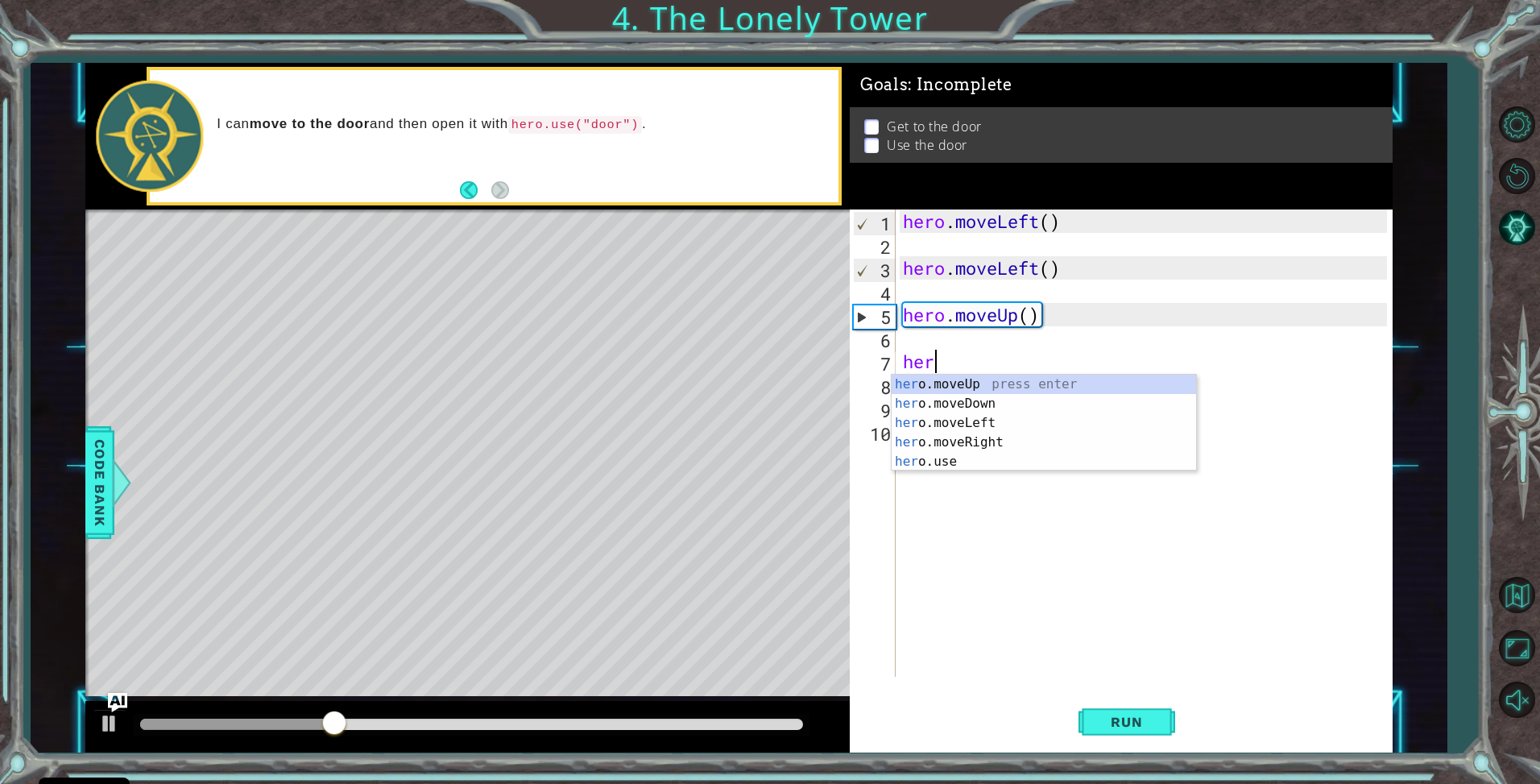
type textarea "hero"
click at [996, 385] on div "hero .moveUp press enter hero .moveDown press enter hero .moveLeft press enter …" at bounding box center [1044, 442] width 304 height 135
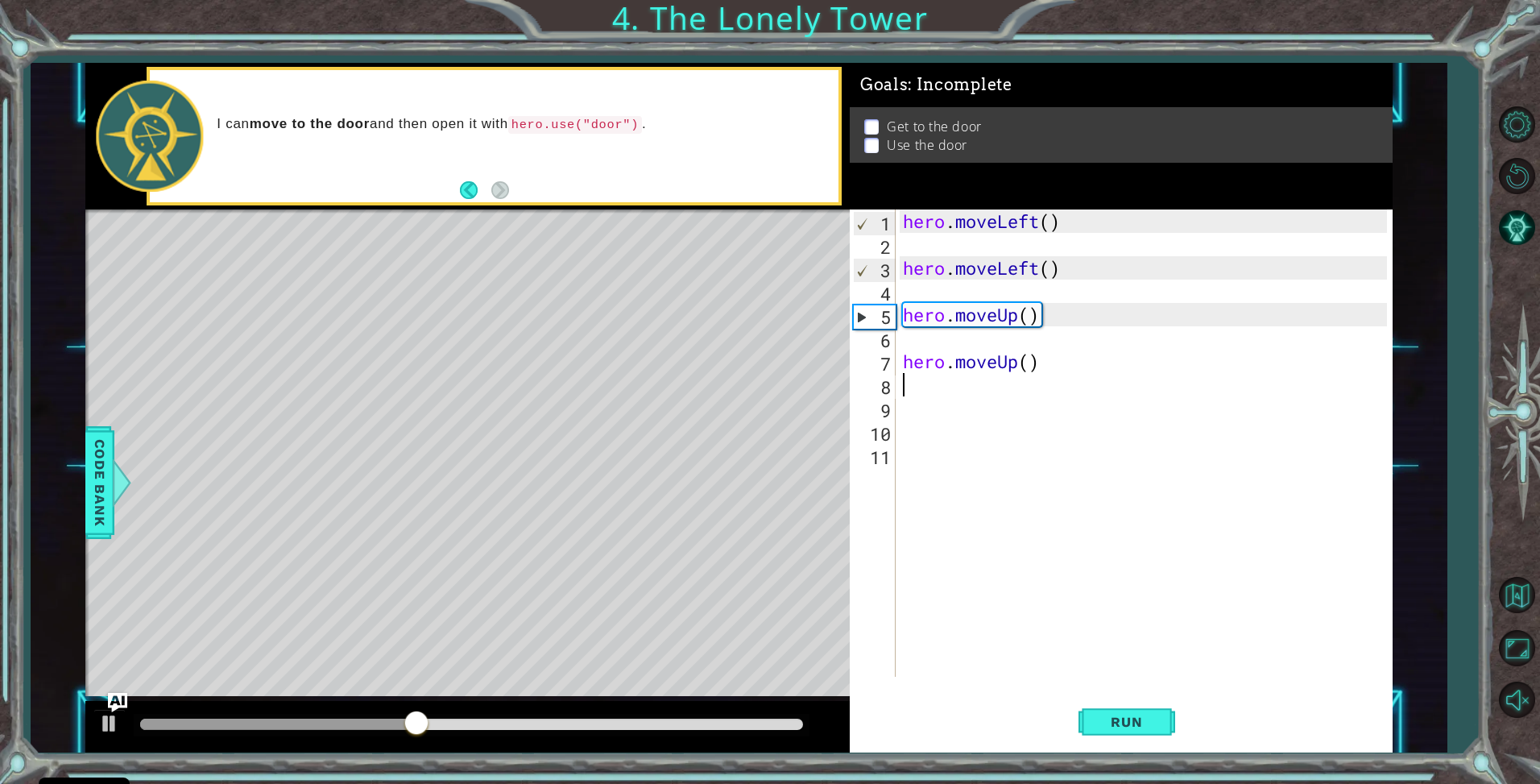
scroll to position [0, 0]
click at [1154, 715] on span "Run" at bounding box center [1127, 721] width 64 height 16
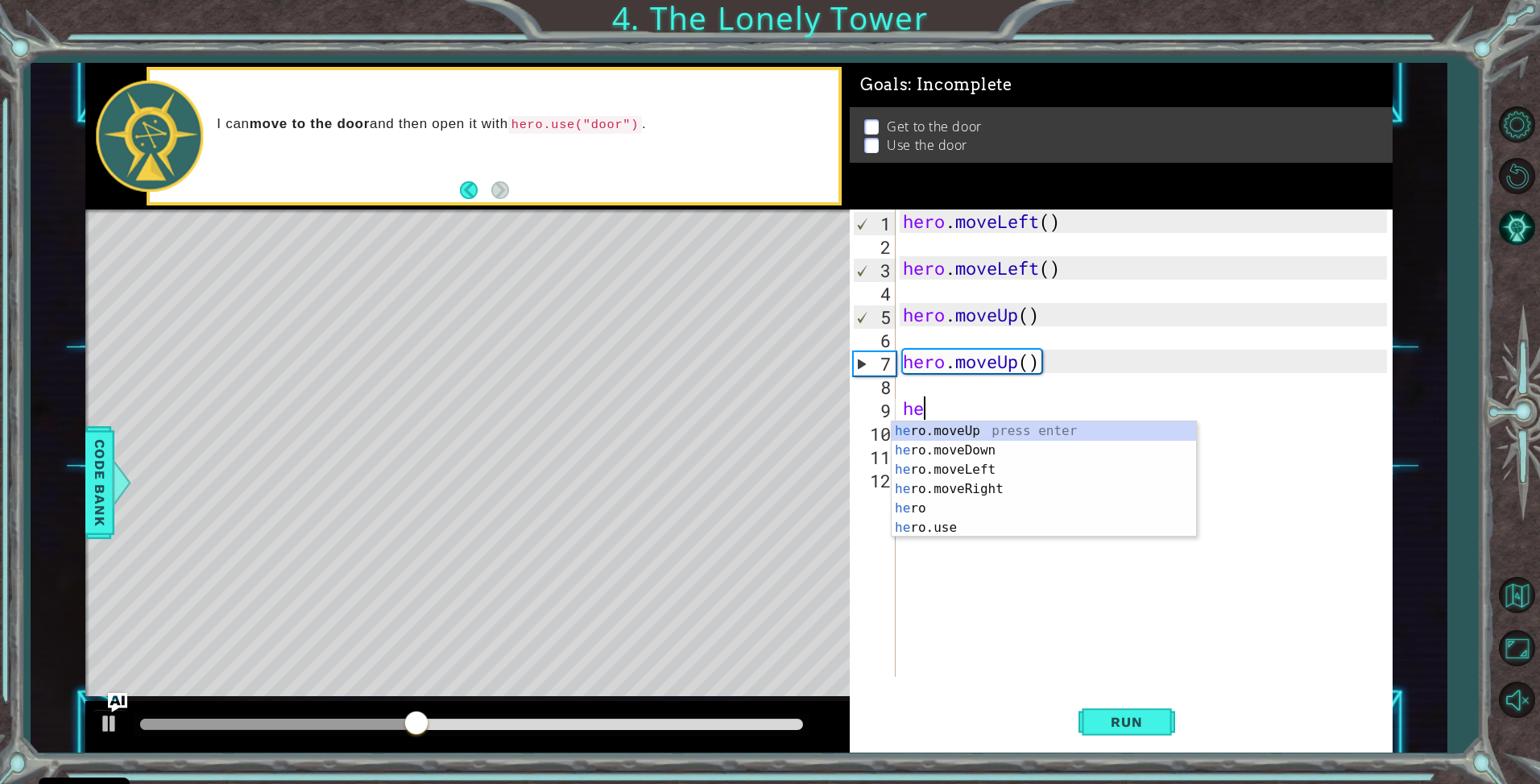
type textarea "hero"
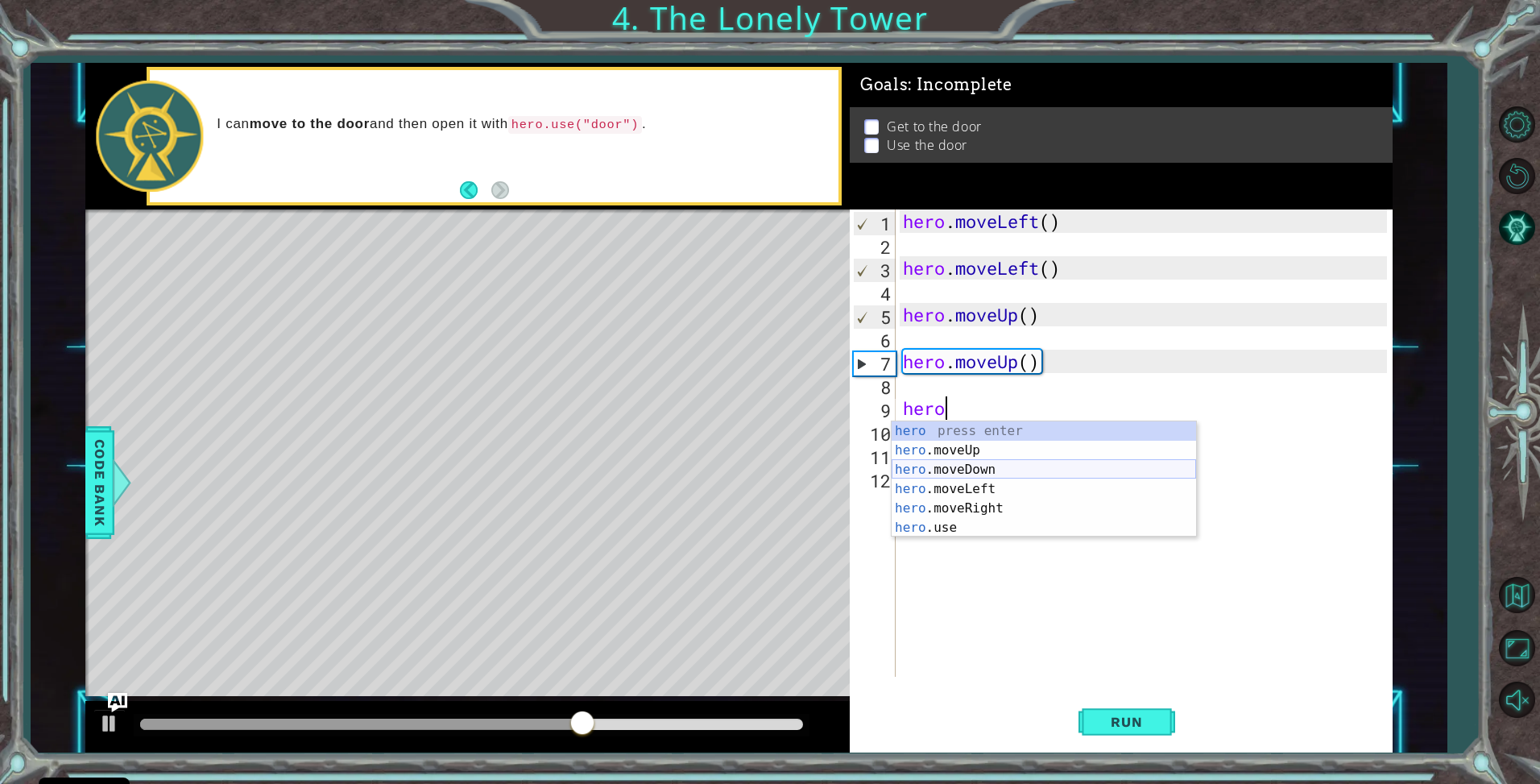
click at [958, 462] on div "hero press enter hero .moveUp press enter hero .moveDown press enter hero .move…" at bounding box center [1044, 499] width 304 height 155
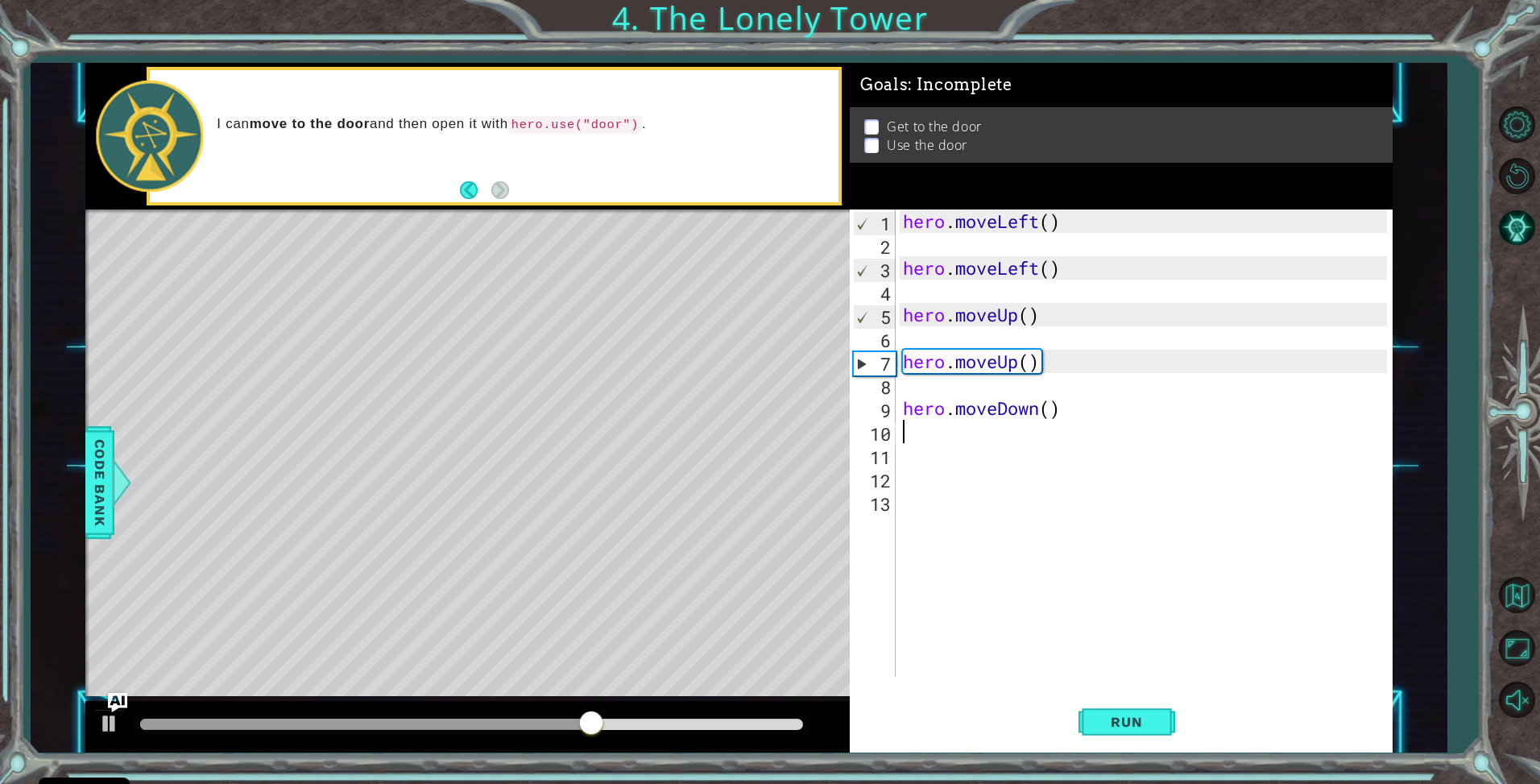
scroll to position [0, 0]
click at [1120, 724] on span "Run" at bounding box center [1127, 721] width 64 height 16
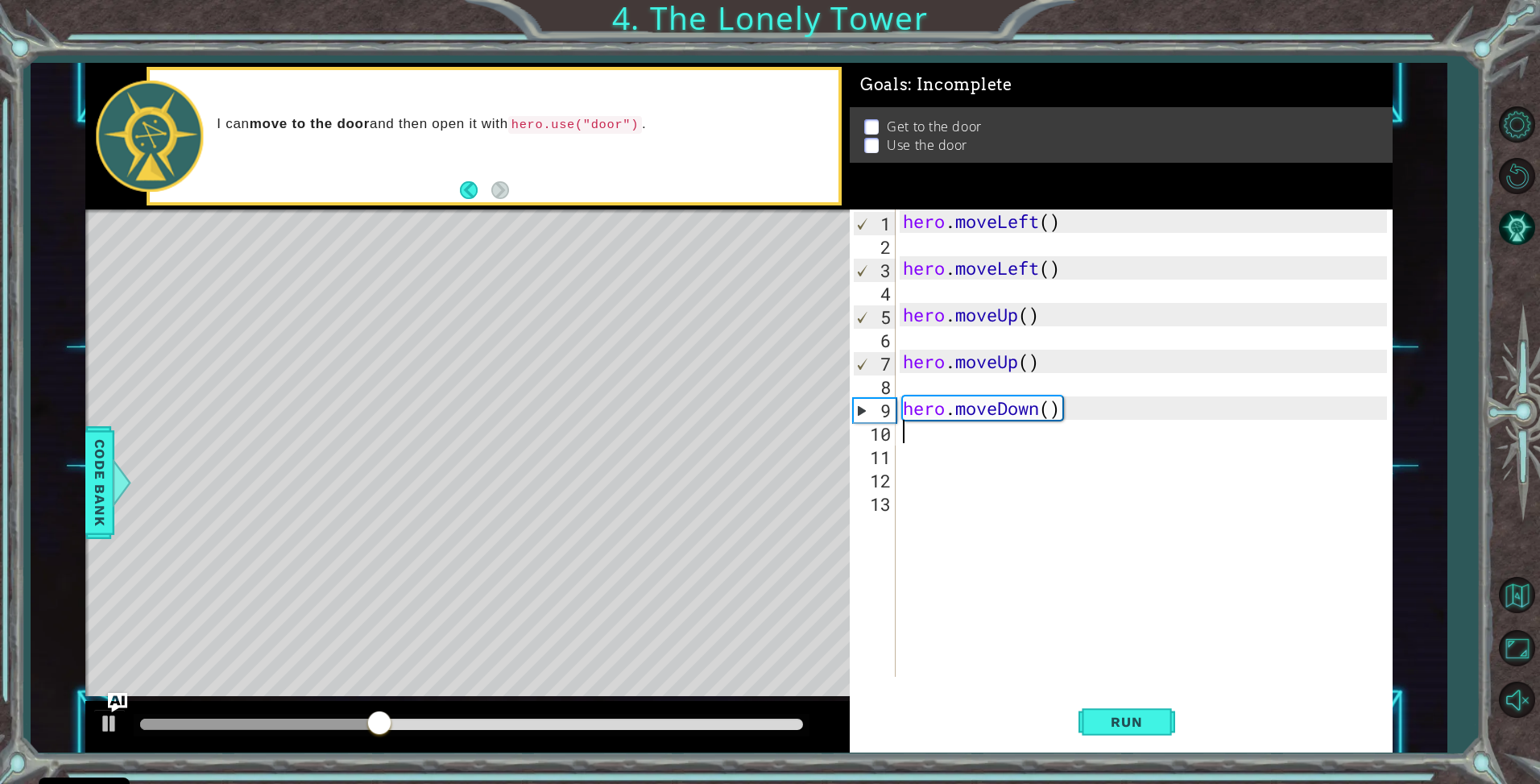
click at [1116, 404] on div "hero . moveLeft ( ) hero . moveLeft ( ) hero . moveUp ( ) hero . moveUp ( ) her…" at bounding box center [1148, 466] width 497 height 514
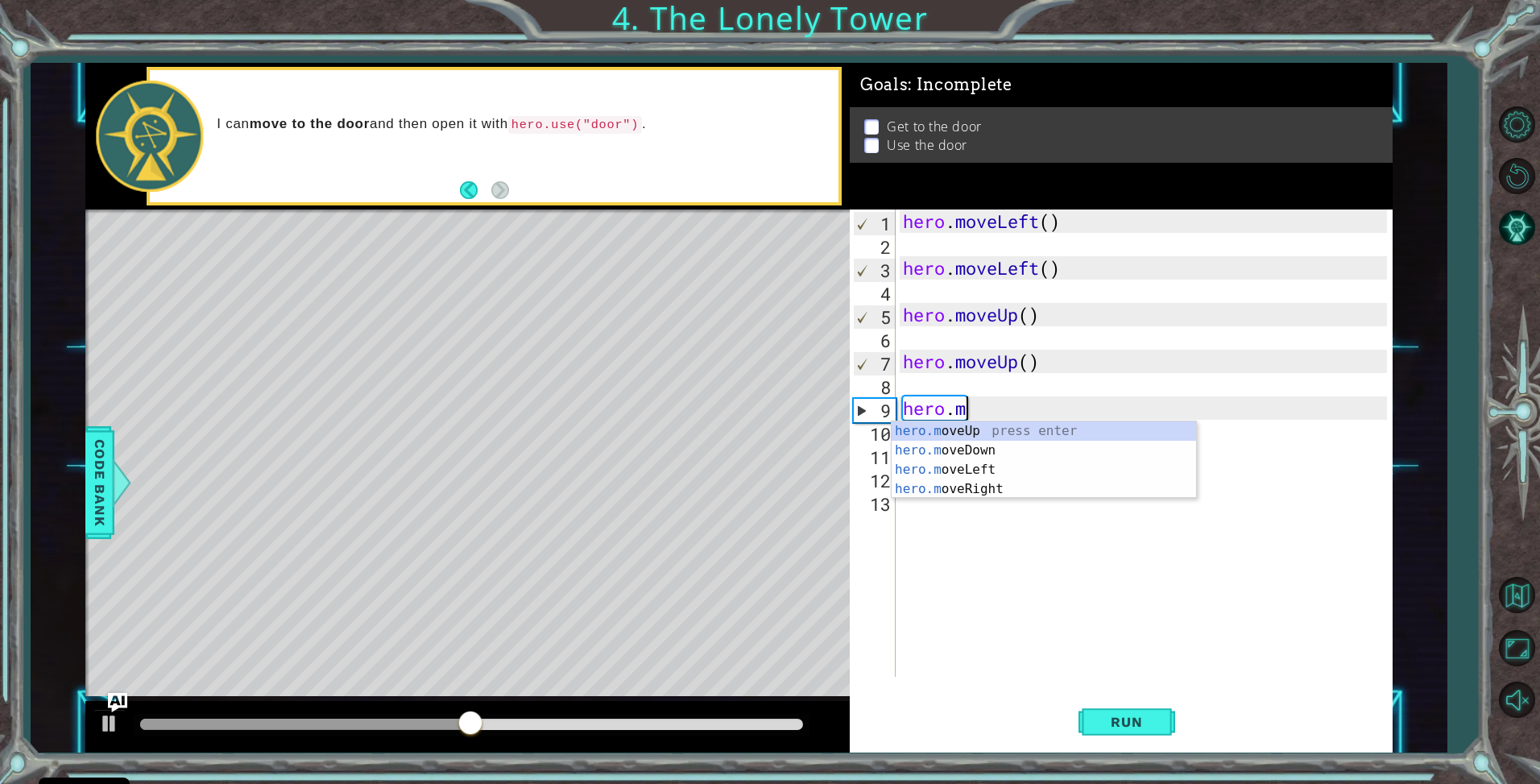
type textarea "h"
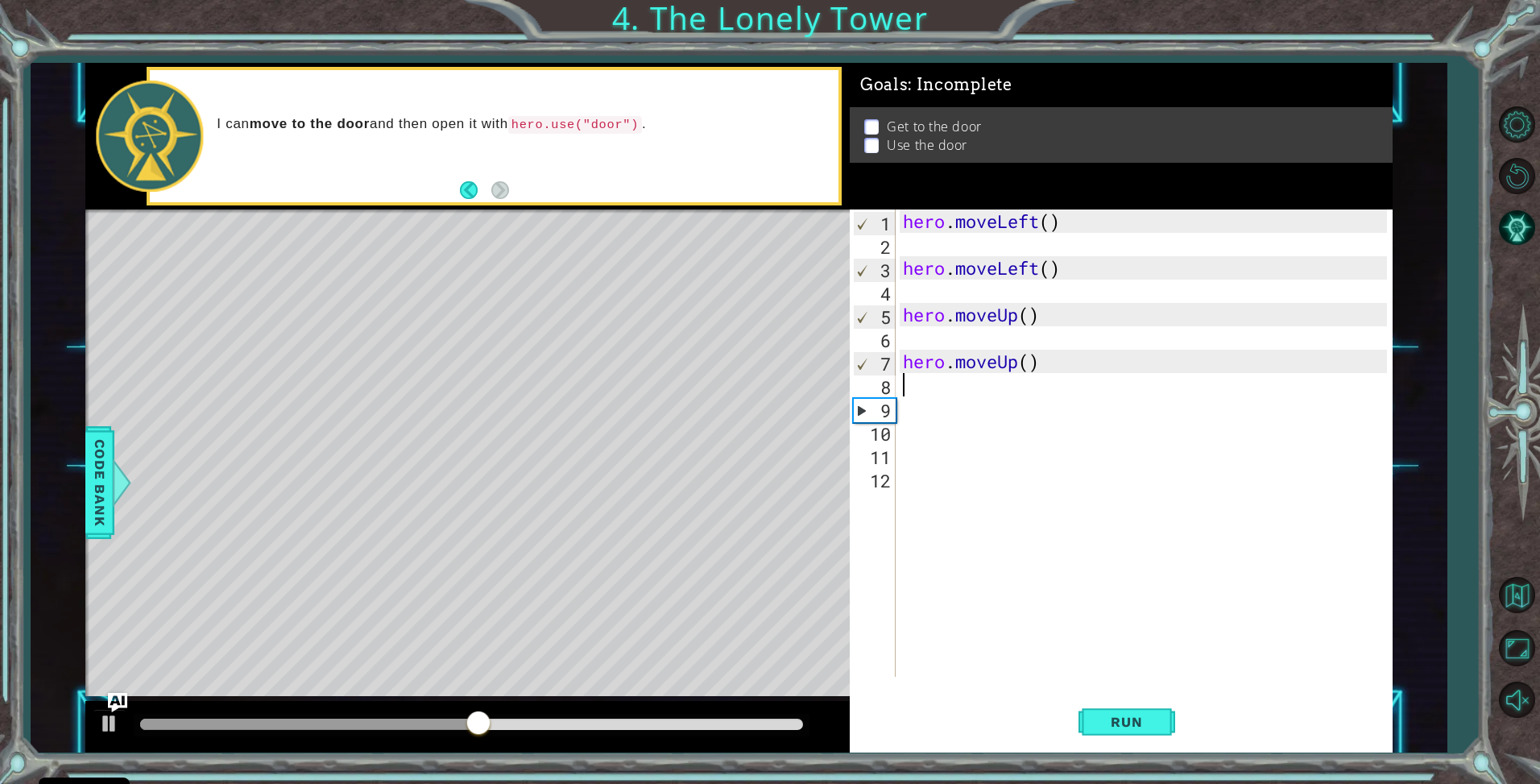
type textarea "hero.moveU"
click at [1074, 384] on div "hero.moveU p press enter" at bounding box center [1044, 404] width 304 height 58
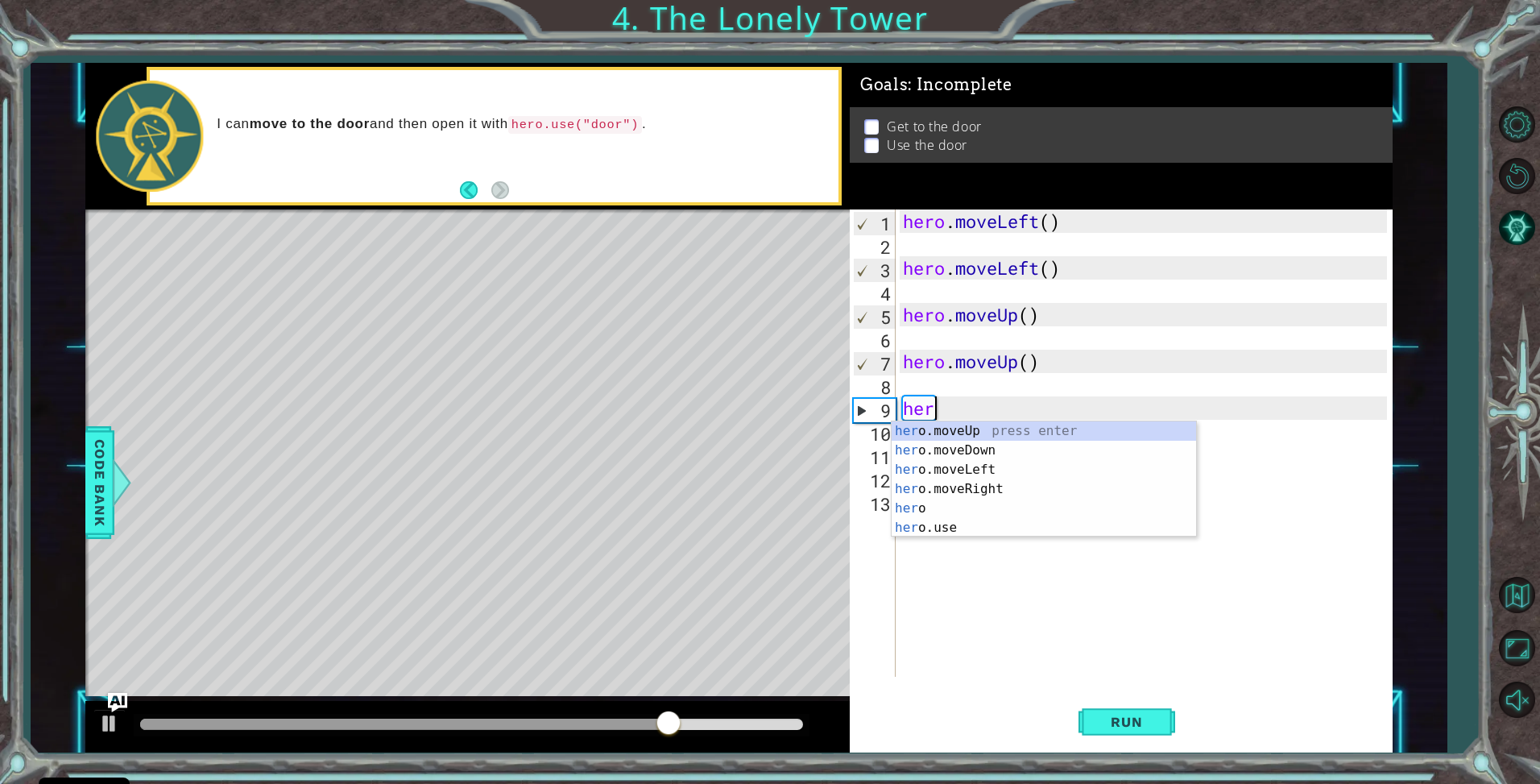
type textarea "hero"
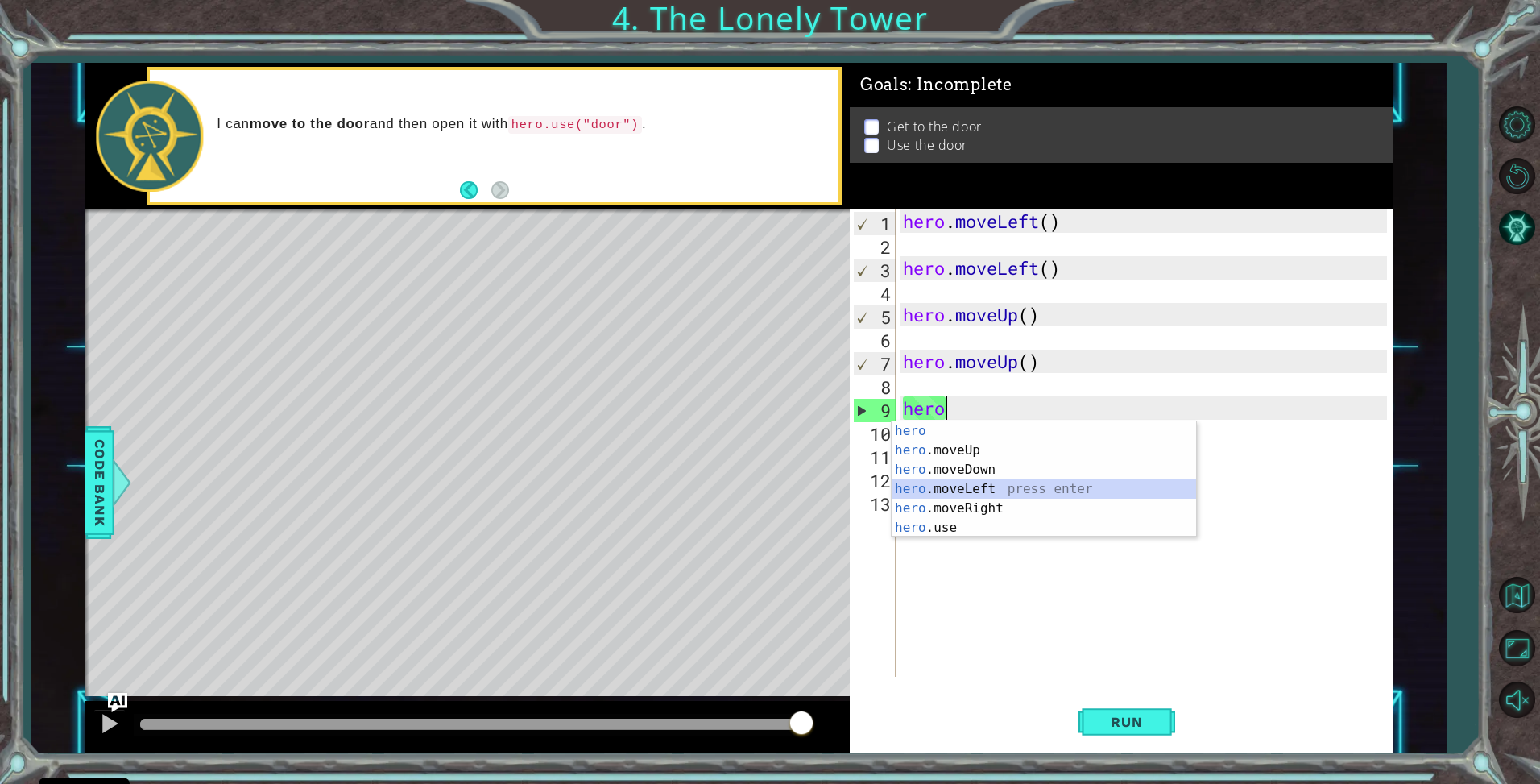
click at [992, 486] on div "hero press enter hero .moveUp press enter hero .moveDown press enter hero .move…" at bounding box center [1044, 499] width 304 height 155
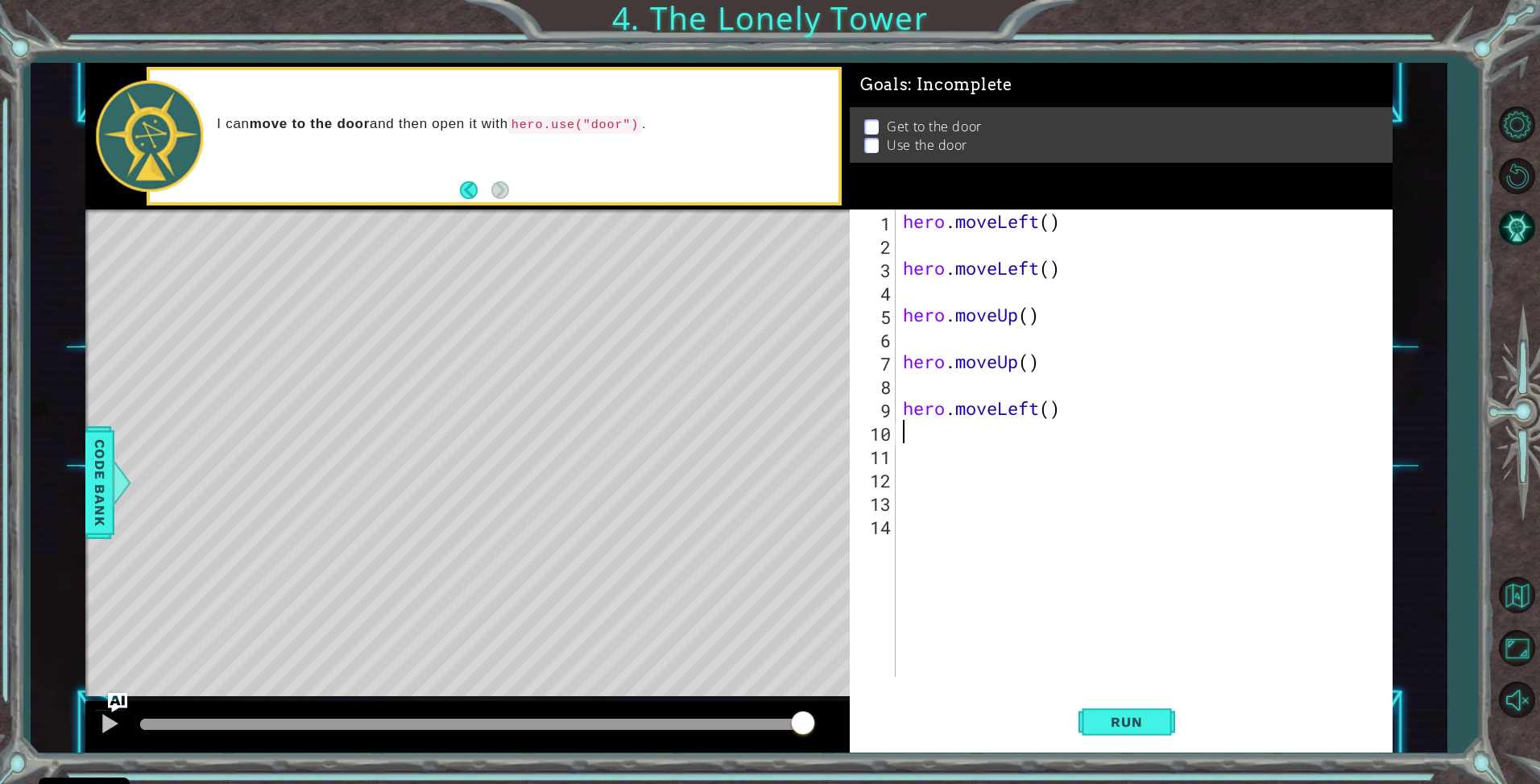
scroll to position [0, 0]
click at [1104, 716] on span "Run" at bounding box center [1127, 721] width 64 height 16
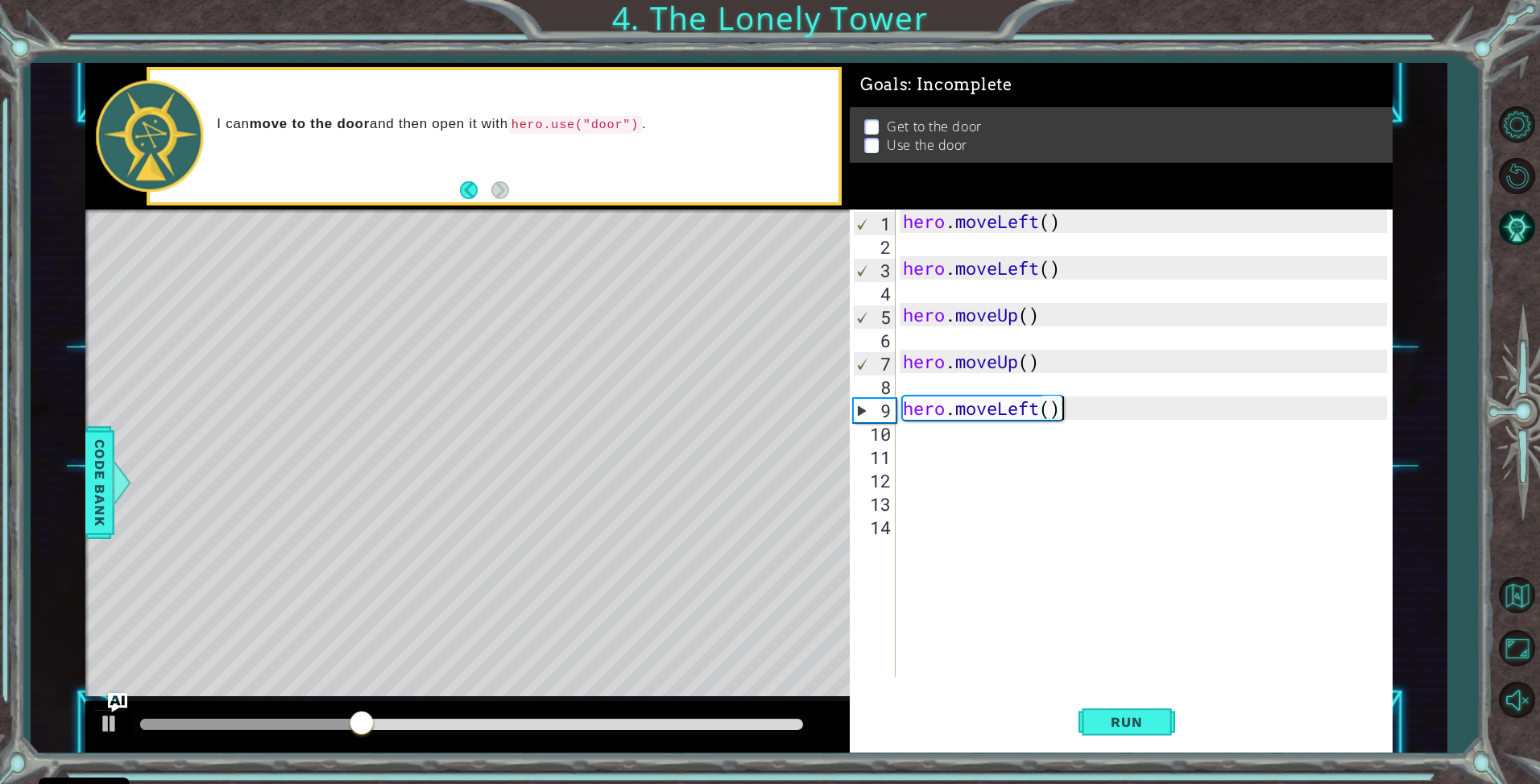
click at [1119, 410] on div "hero . moveLeft ( ) hero . moveLeft ( ) hero . moveUp ( ) hero . moveUp ( ) her…" at bounding box center [1148, 466] width 497 height 514
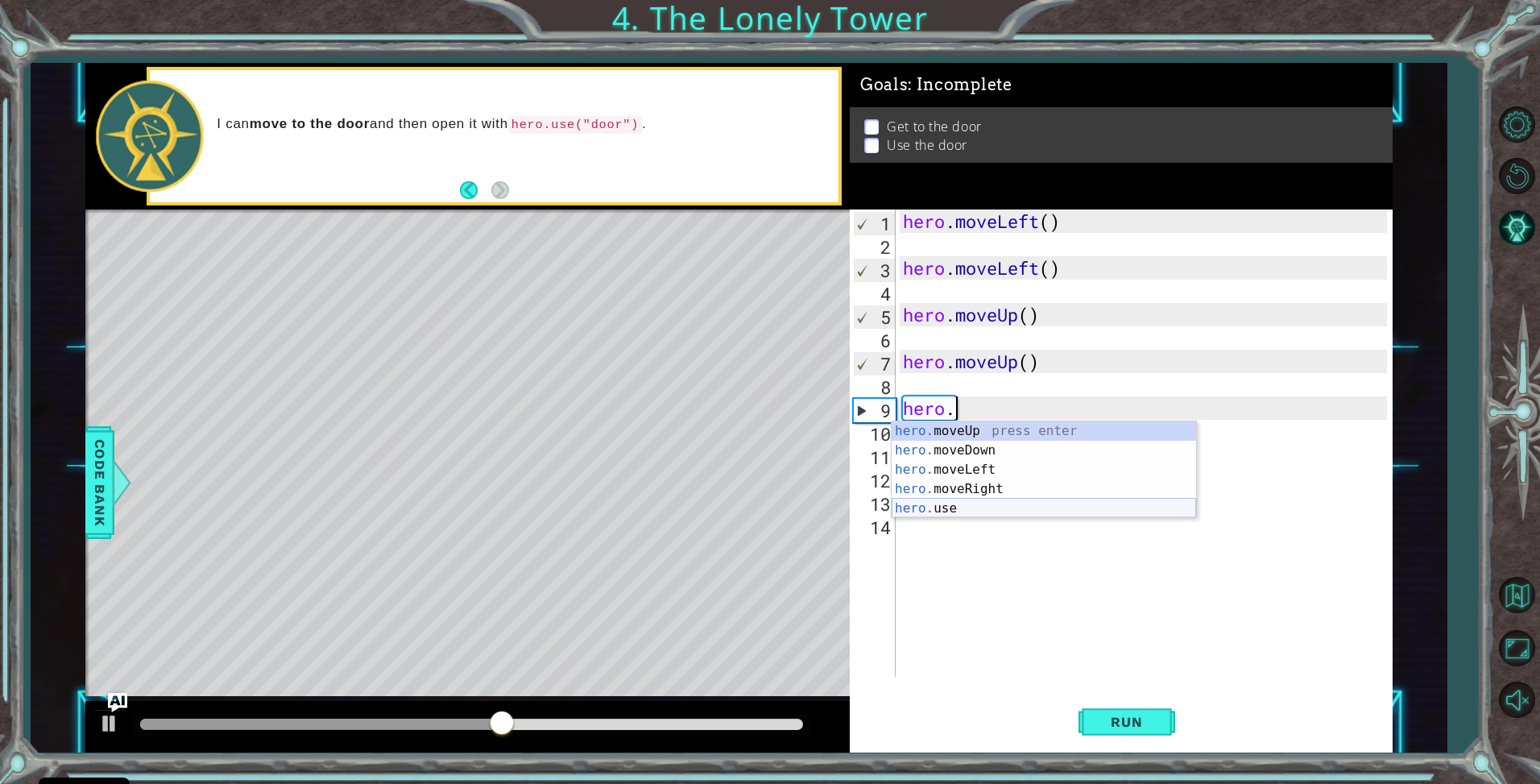
click at [1008, 503] on div "hero. moveUp press enter hero. moveDown press enter hero. moveLeft press enter …" at bounding box center [1044, 489] width 304 height 135
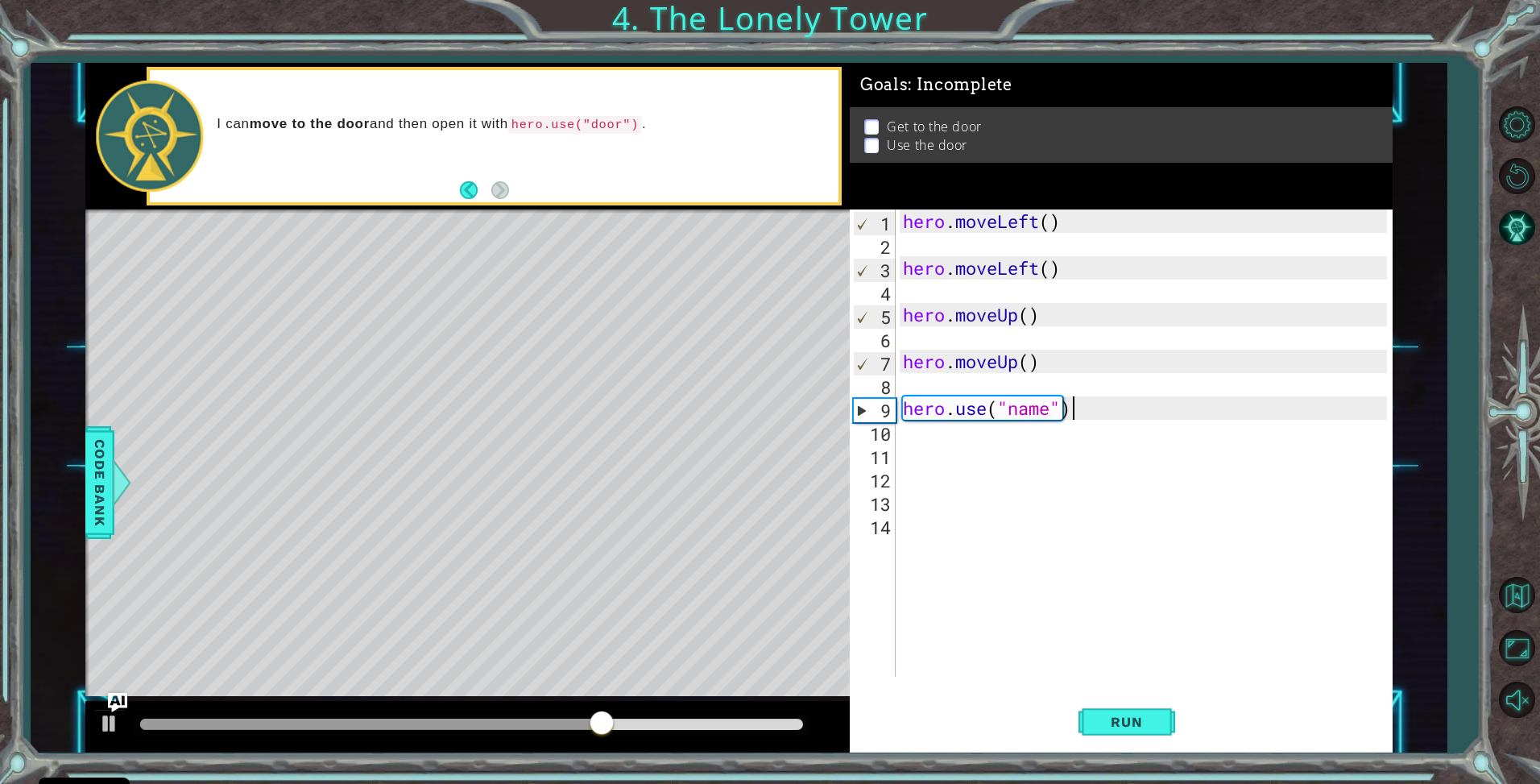
click at [1096, 409] on div "hero . moveLeft ( ) hero . moveLeft ( ) hero . moveUp ( ) hero . moveUp ( ) her…" at bounding box center [1148, 466] width 497 height 514
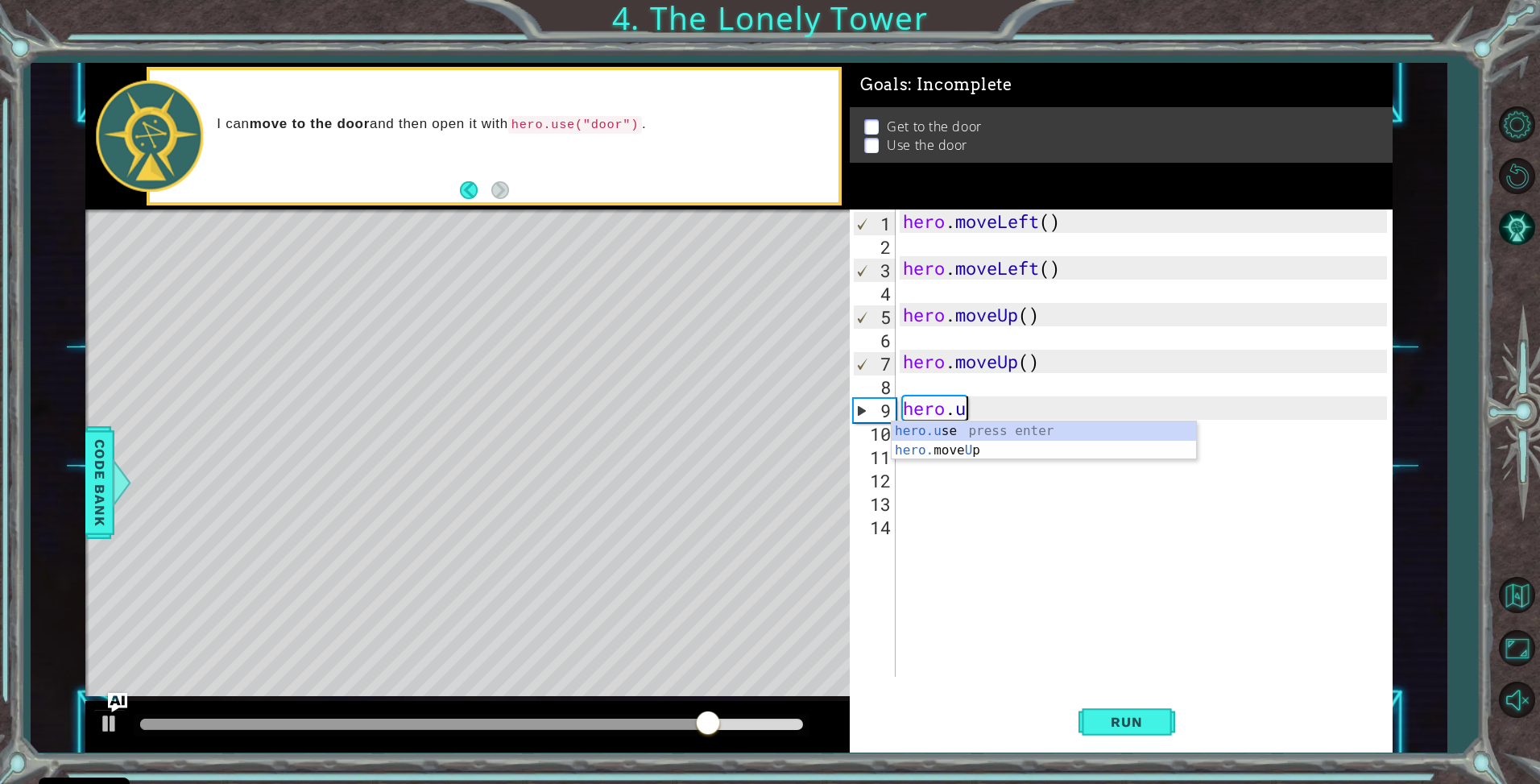
type textarea "hero."
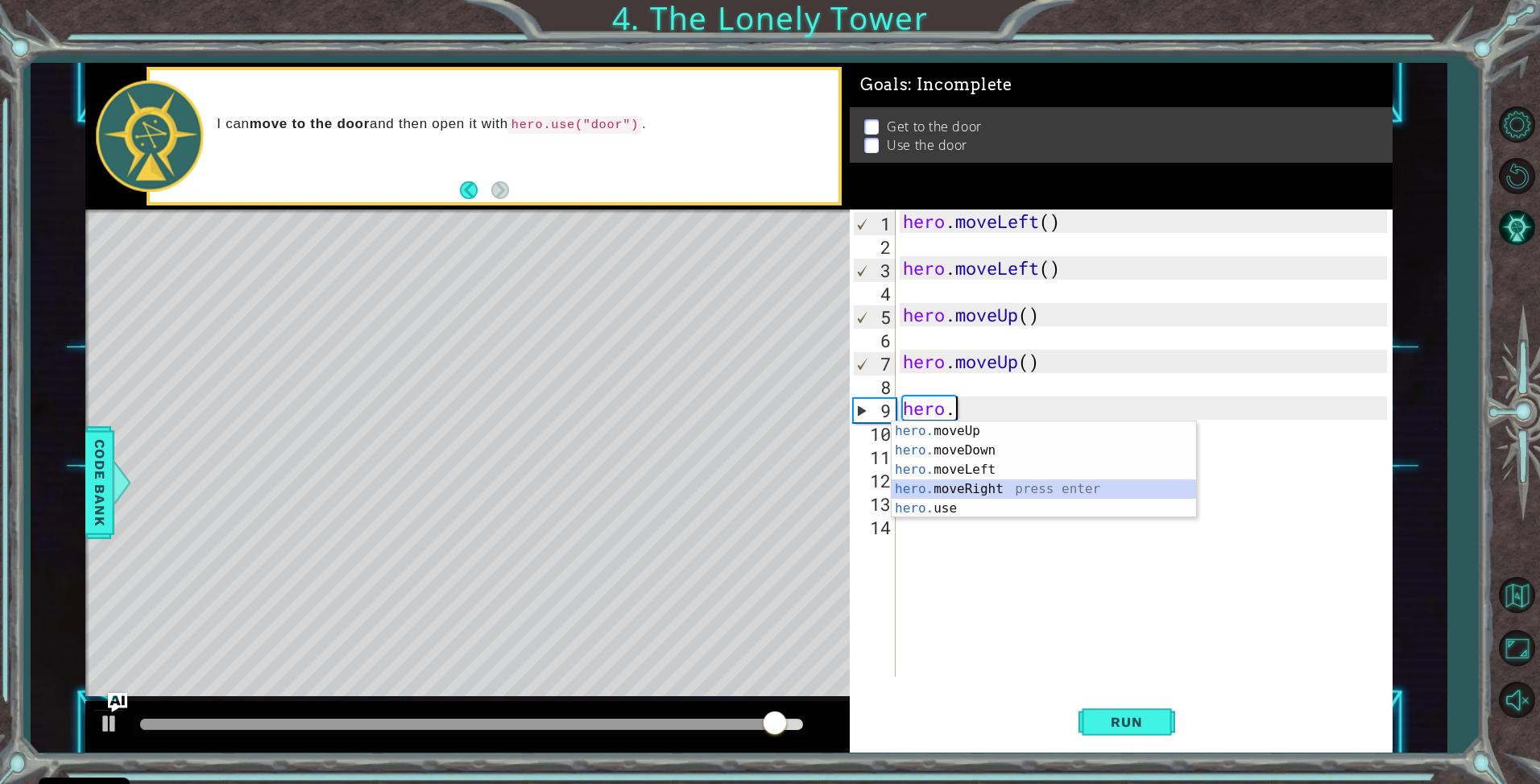
click at [985, 492] on div "hero. moveUp press enter hero. moveDown press enter hero. moveLeft press enter …" at bounding box center [1044, 489] width 304 height 135
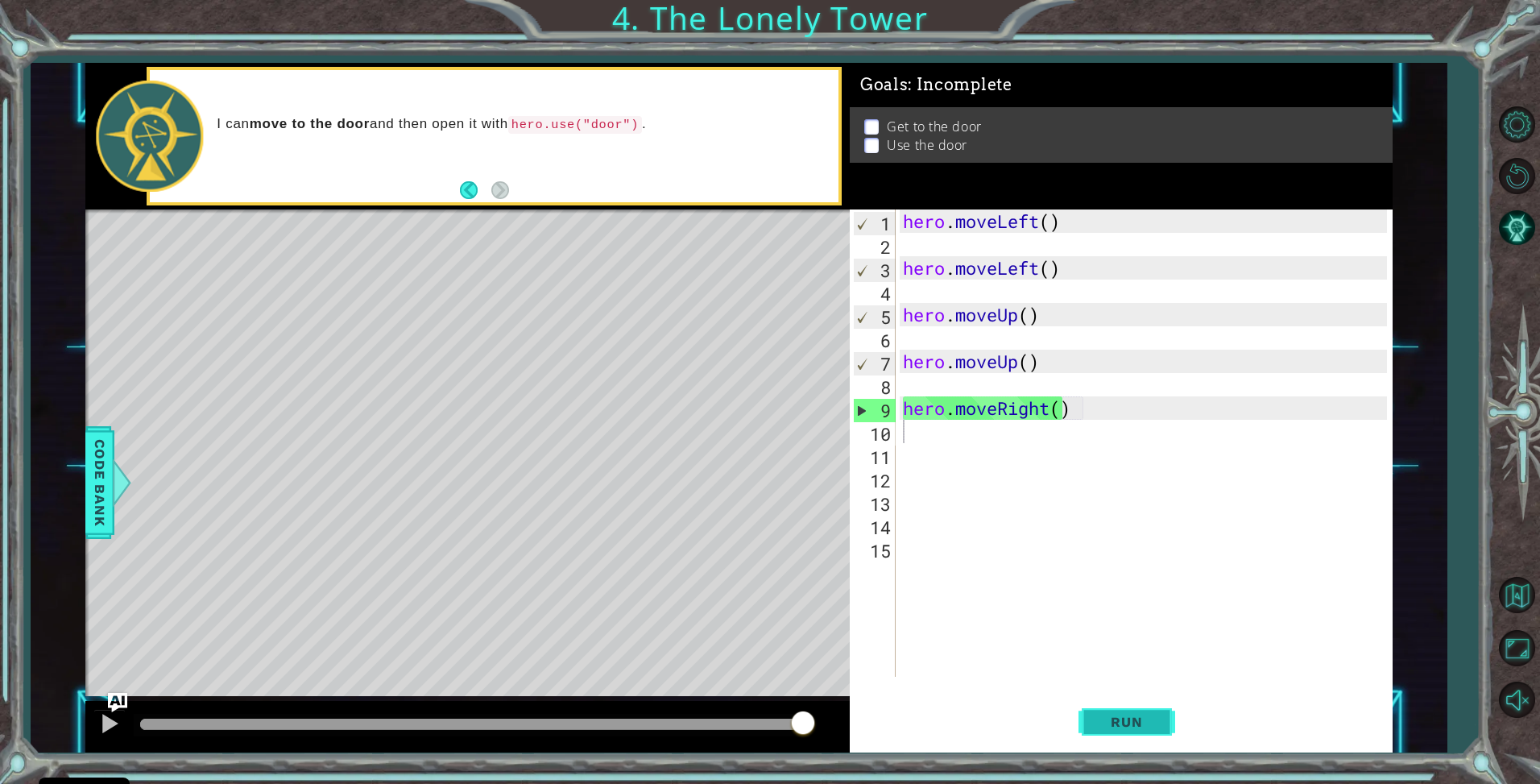
click at [1125, 714] on span "Run" at bounding box center [1127, 721] width 64 height 16
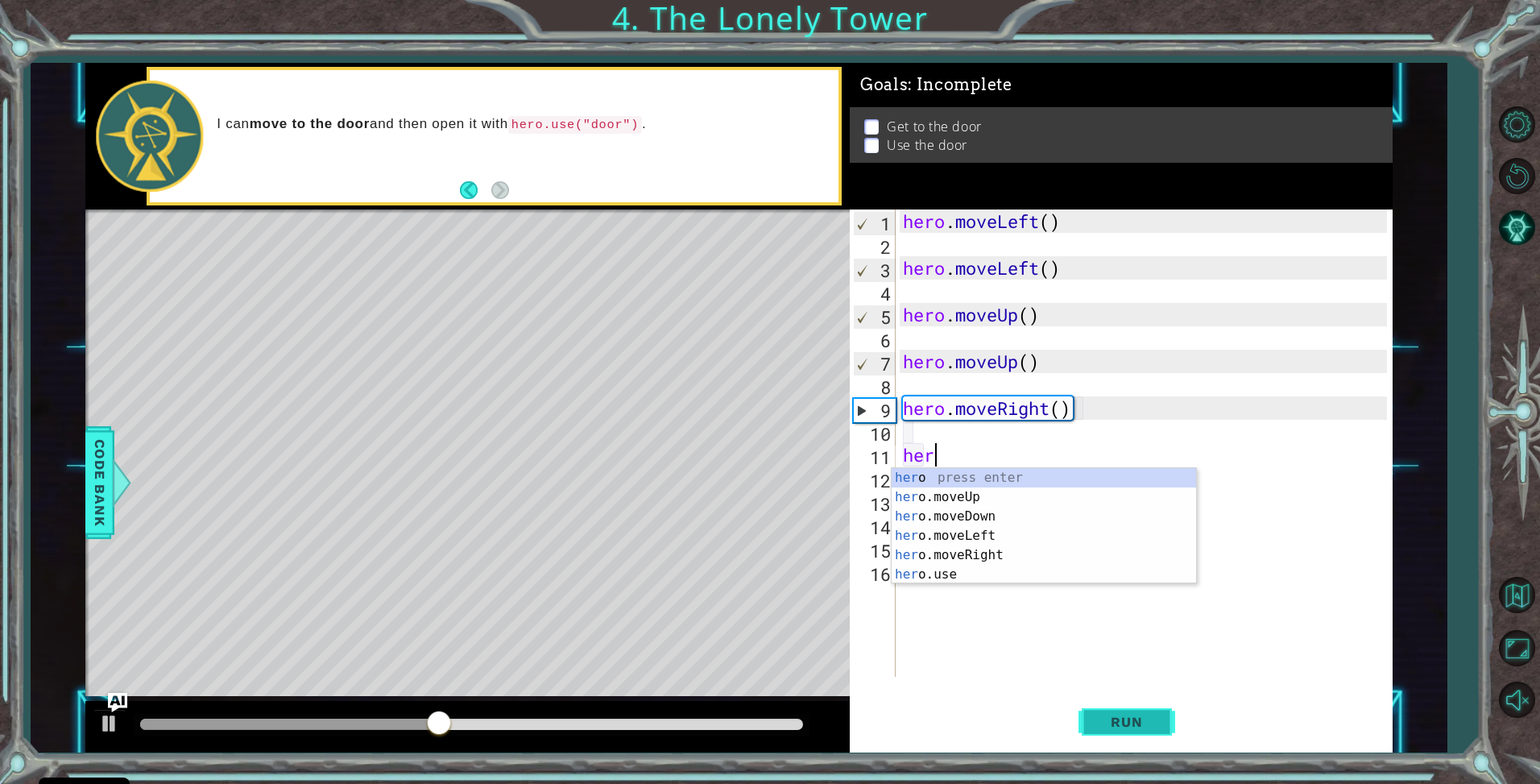
type textarea "hero"
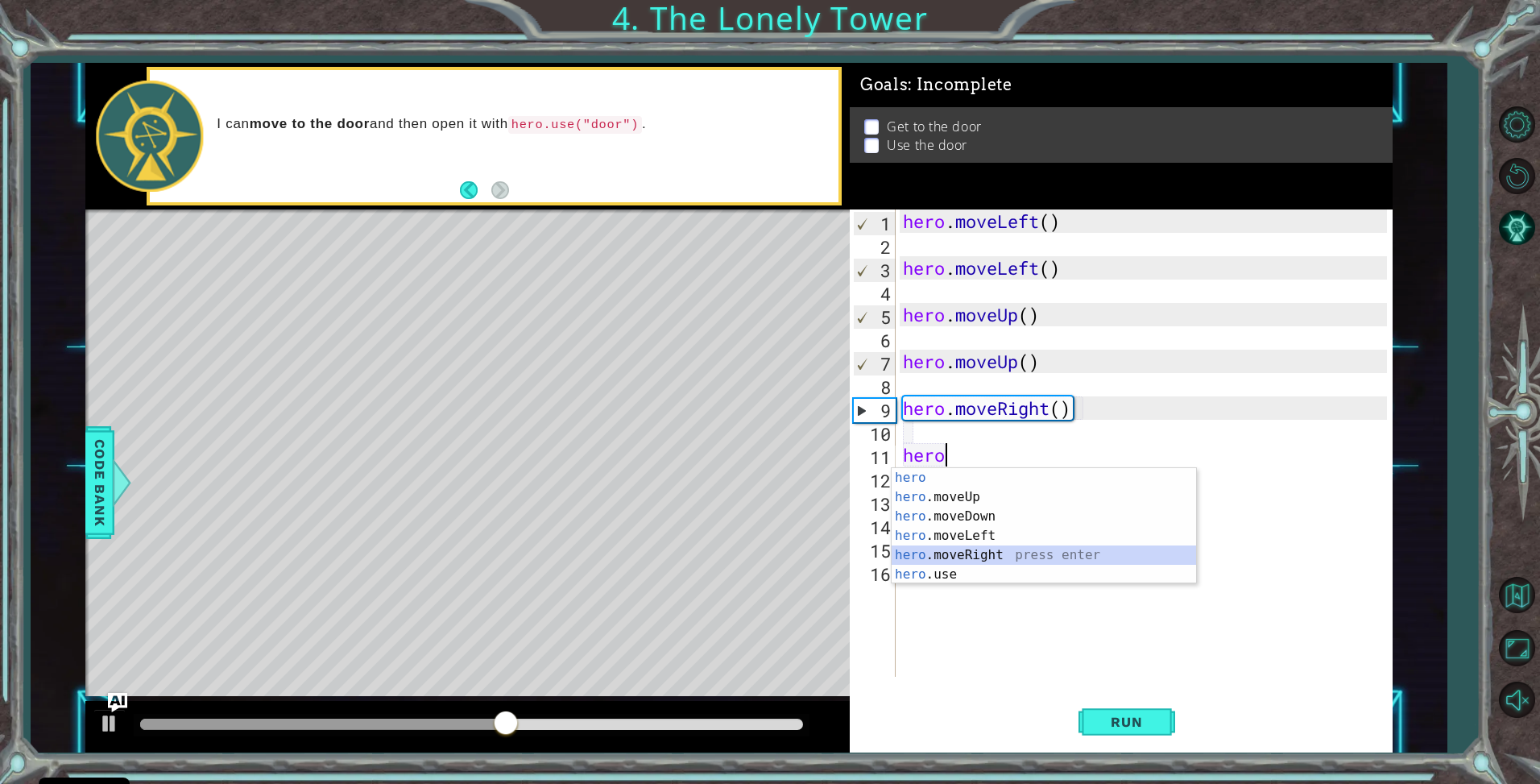
click at [1003, 559] on div "hero press enter hero .moveUp press enter hero .moveDown press enter hero .move…" at bounding box center [1044, 545] width 304 height 155
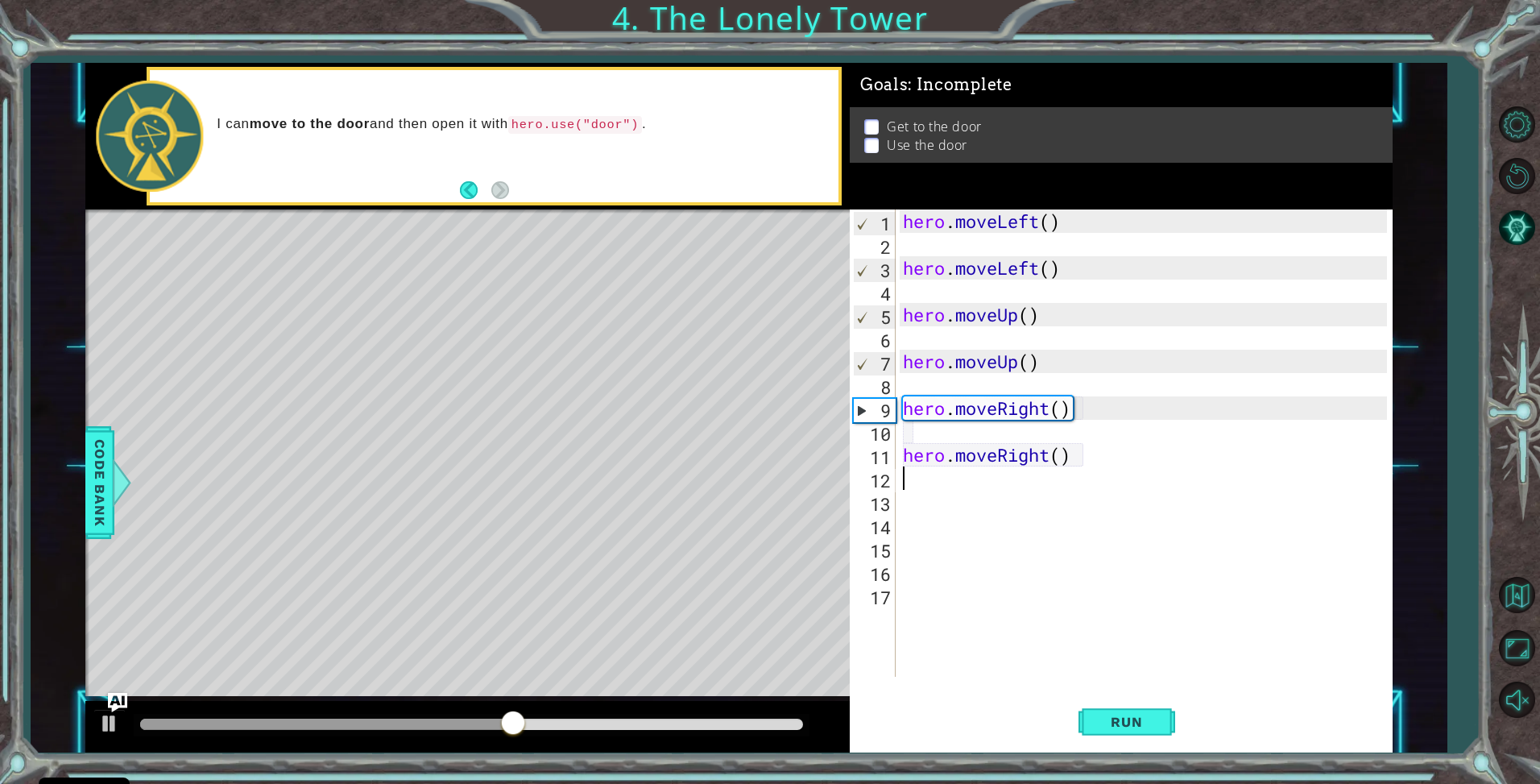
scroll to position [0, 0]
click at [1141, 740] on button "Run" at bounding box center [1128, 722] width 97 height 54
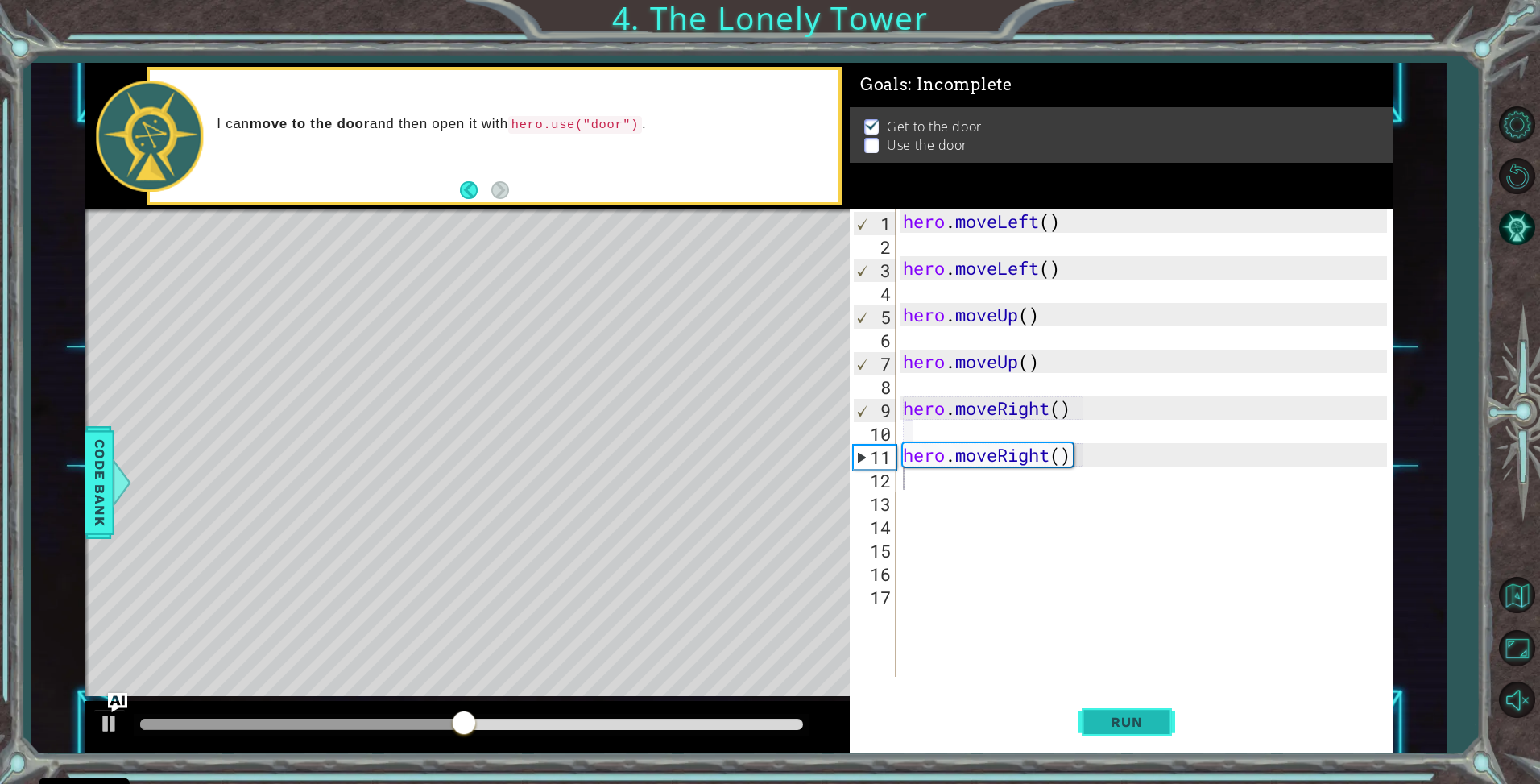
click at [1111, 713] on span "Run" at bounding box center [1127, 721] width 64 height 16
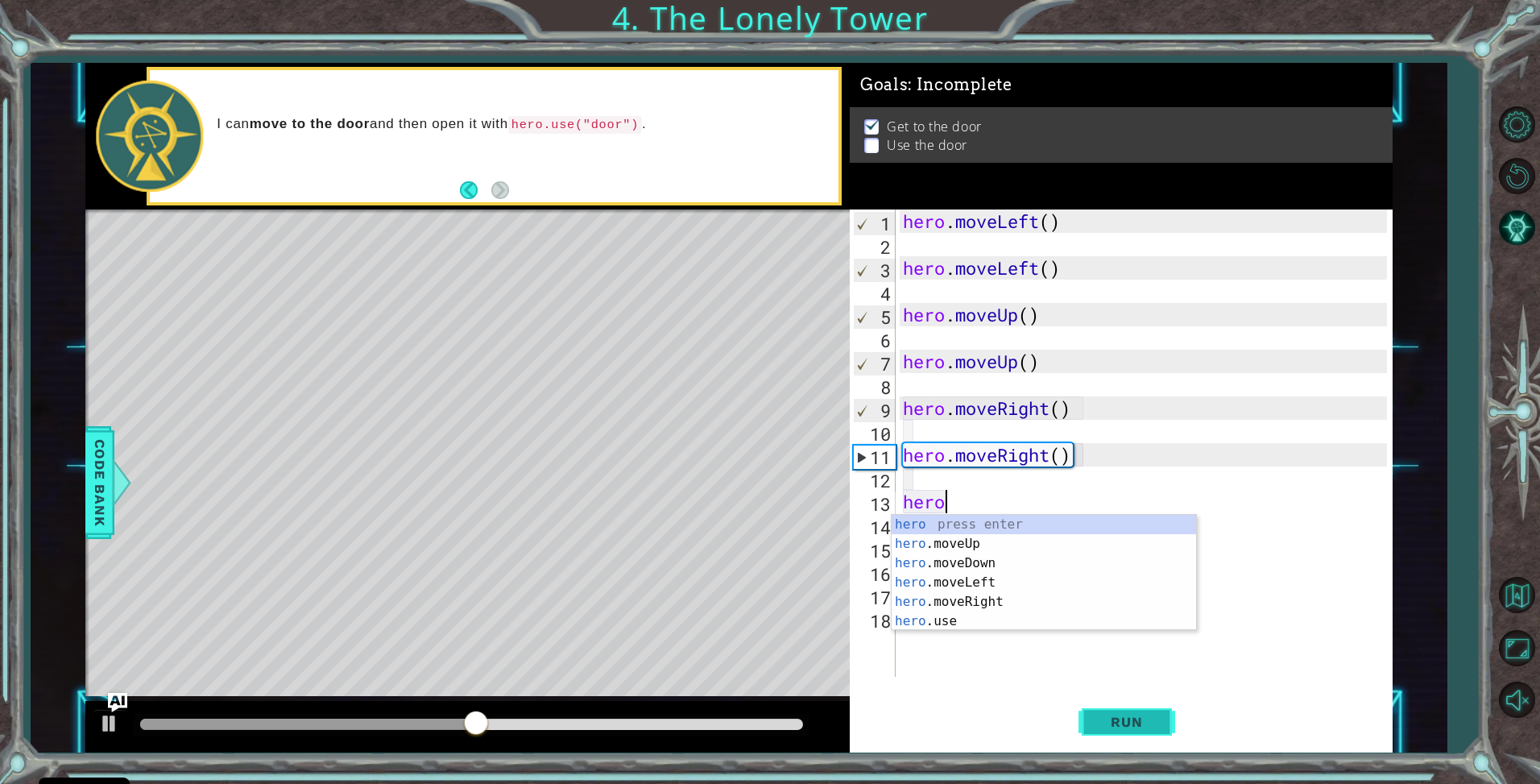
scroll to position [0, 1]
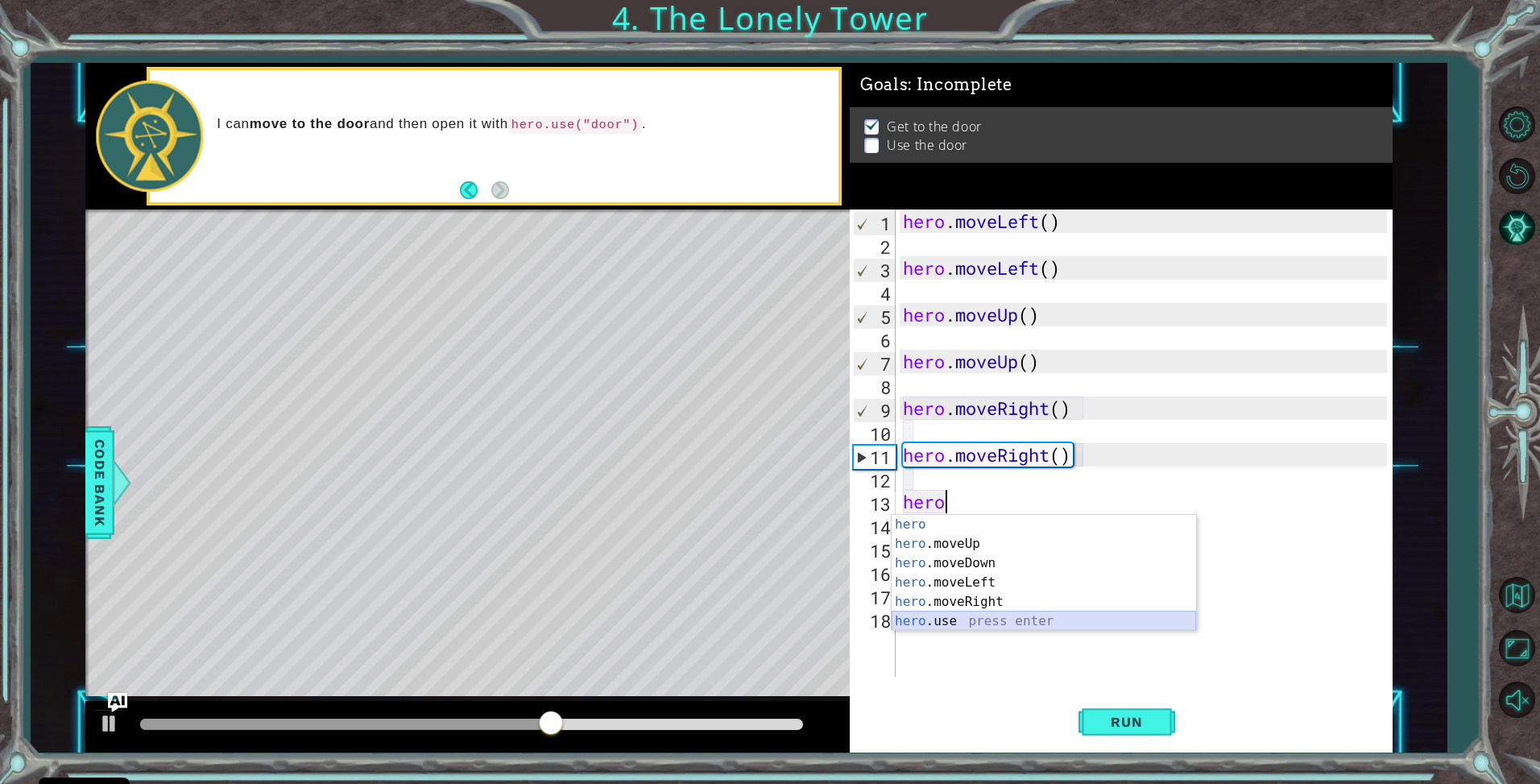
click at [973, 622] on div "hero press enter hero .moveUp press enter hero .moveDown press enter hero .move…" at bounding box center [1044, 592] width 304 height 155
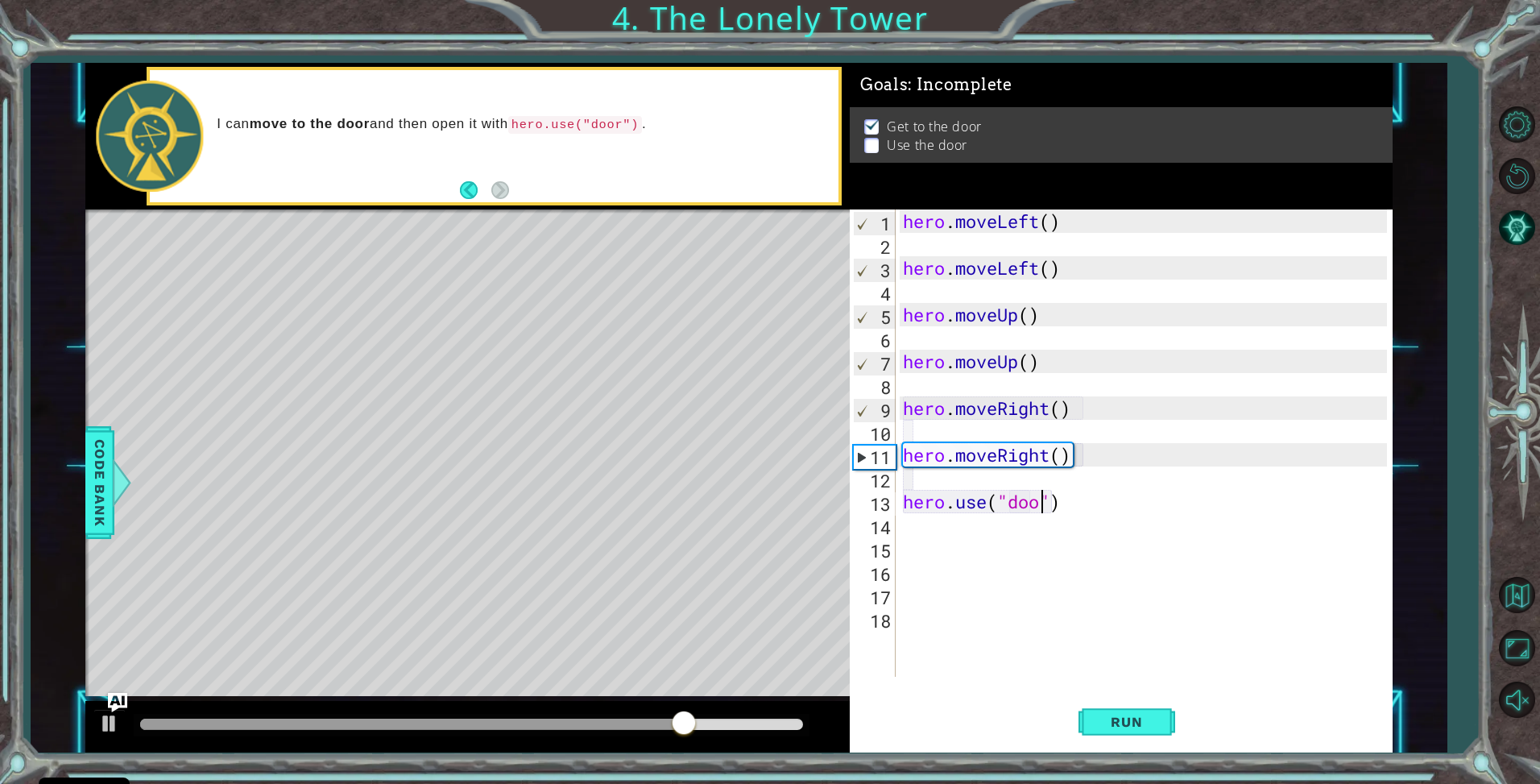
scroll to position [0, 7]
type textarea "hero.use("door")"
click at [1136, 724] on span "Run" at bounding box center [1127, 721] width 64 height 16
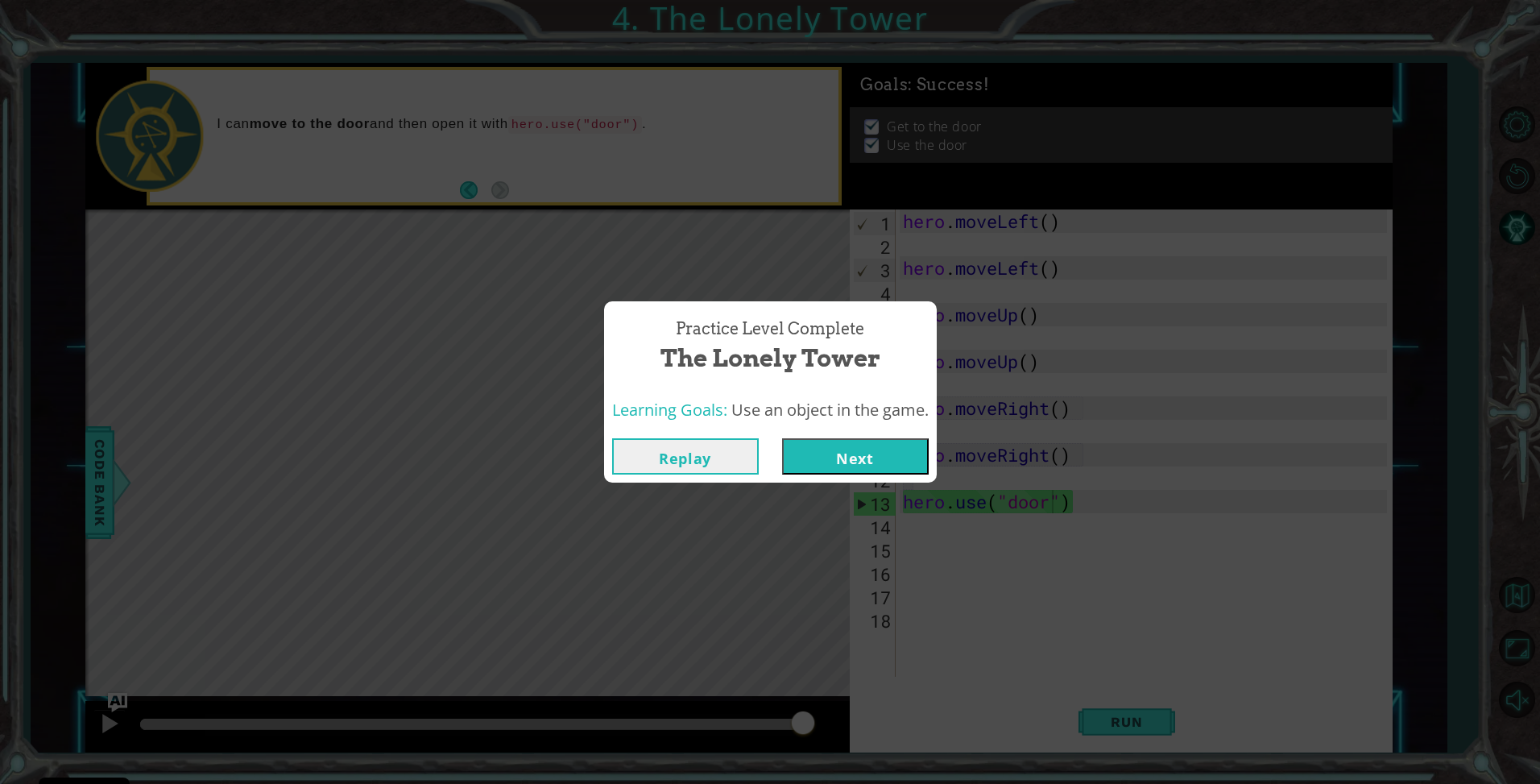
click at [835, 430] on div "Replay Next" at bounding box center [770, 457] width 332 height 53
click at [833, 452] on button "Next" at bounding box center [855, 456] width 146 height 37
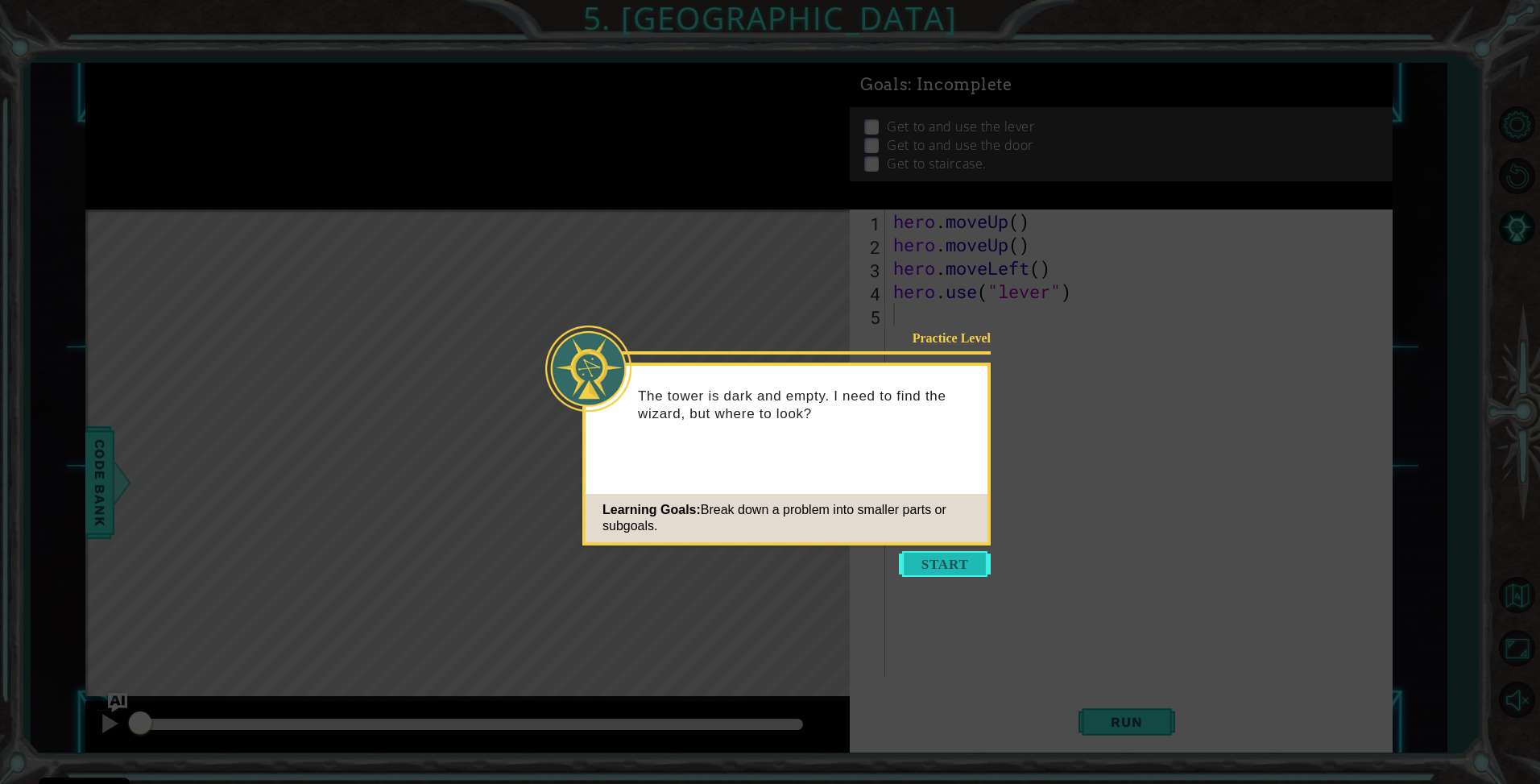
click at [918, 560] on button "Start" at bounding box center [945, 564] width 92 height 26
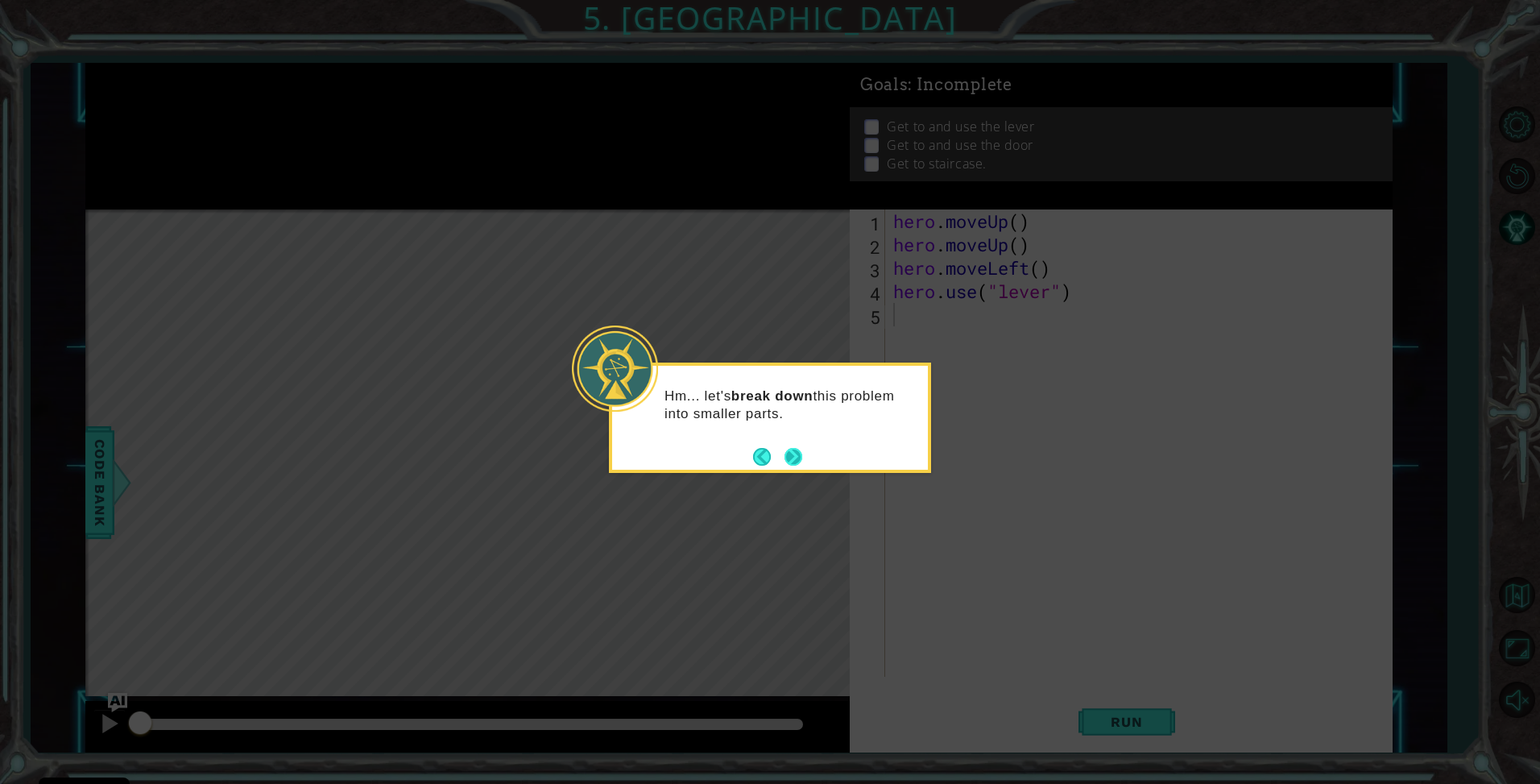
click at [800, 452] on button "Next" at bounding box center [793, 457] width 18 height 18
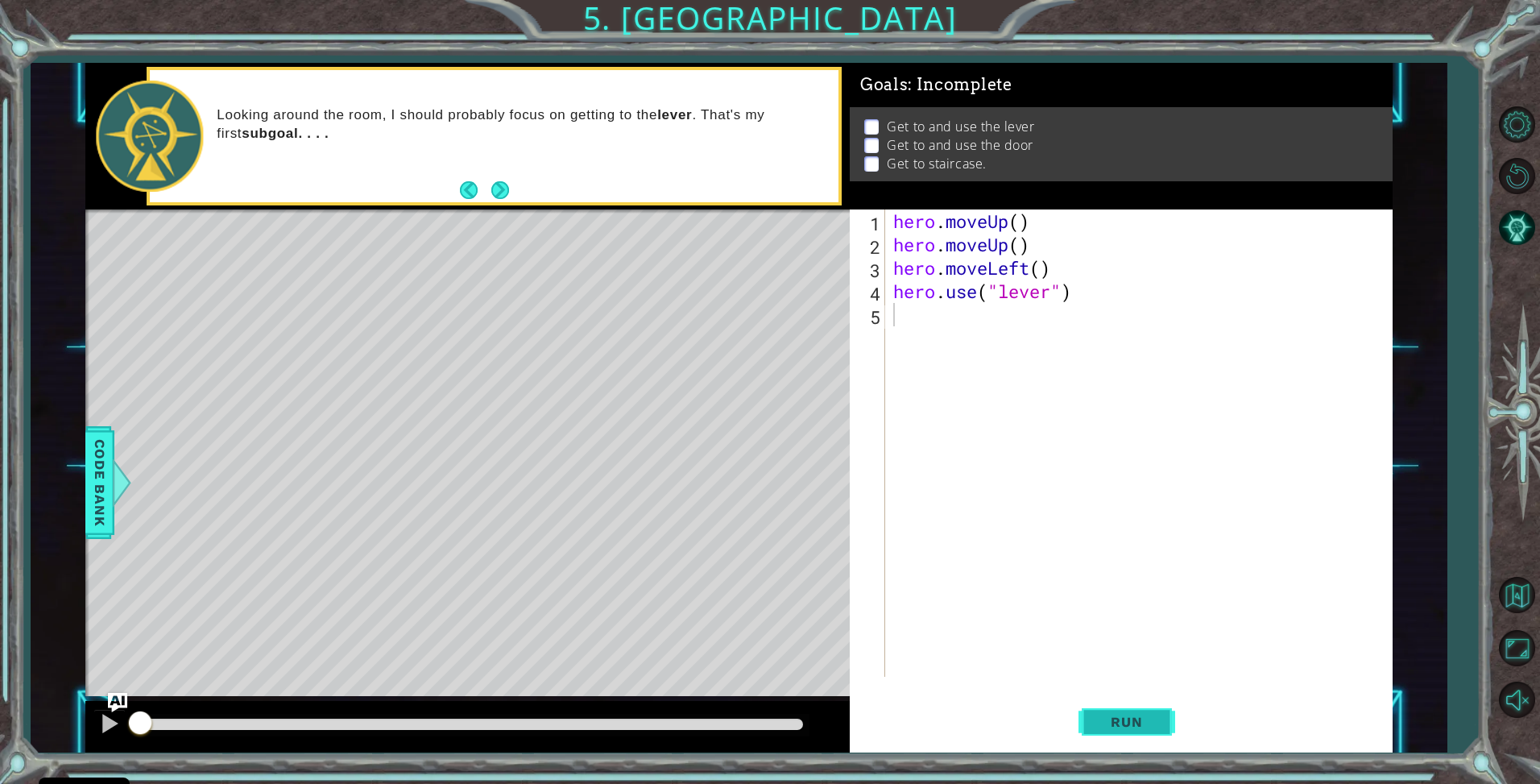
click at [1134, 726] on span "Run" at bounding box center [1127, 721] width 64 height 16
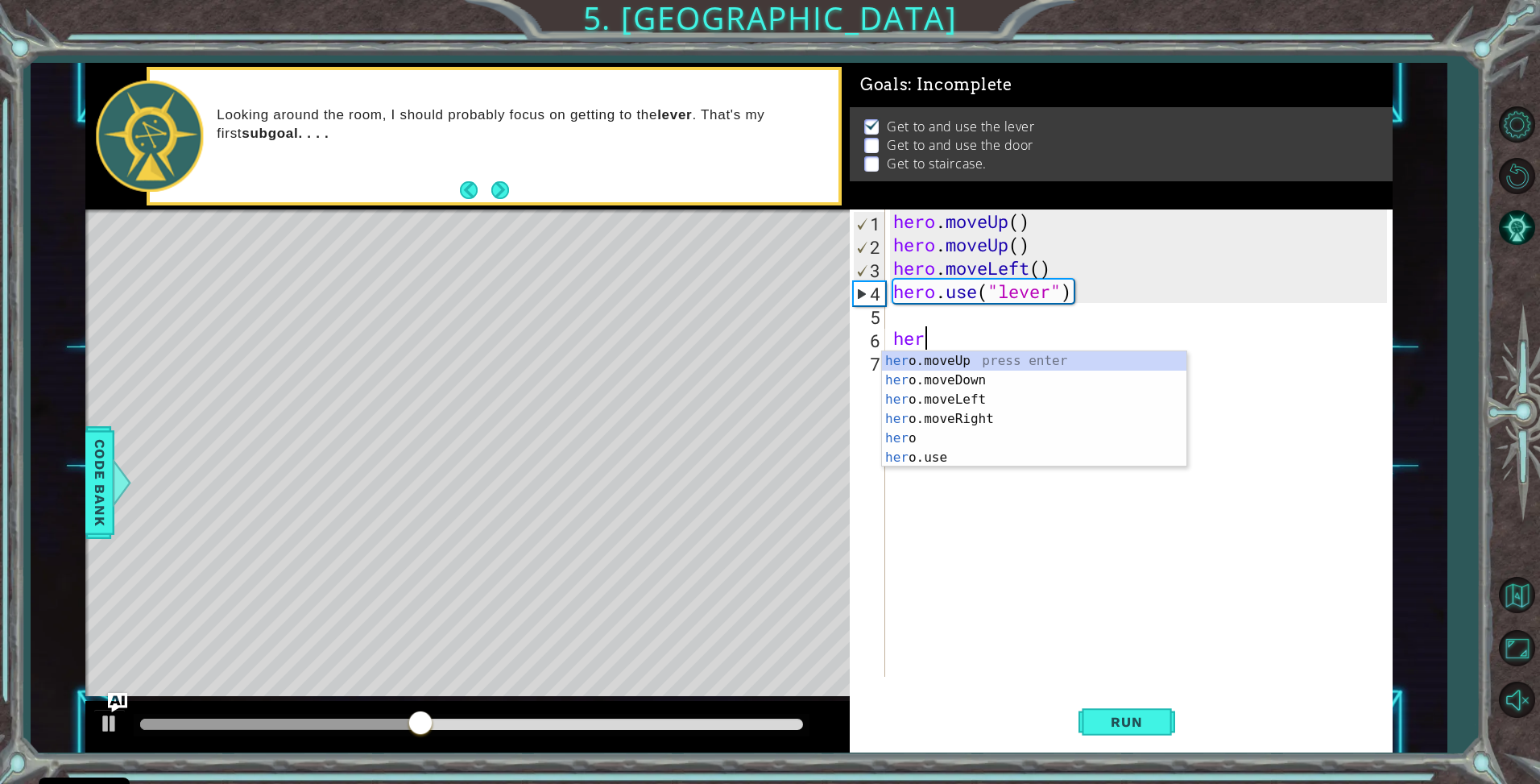
type textarea "hero"
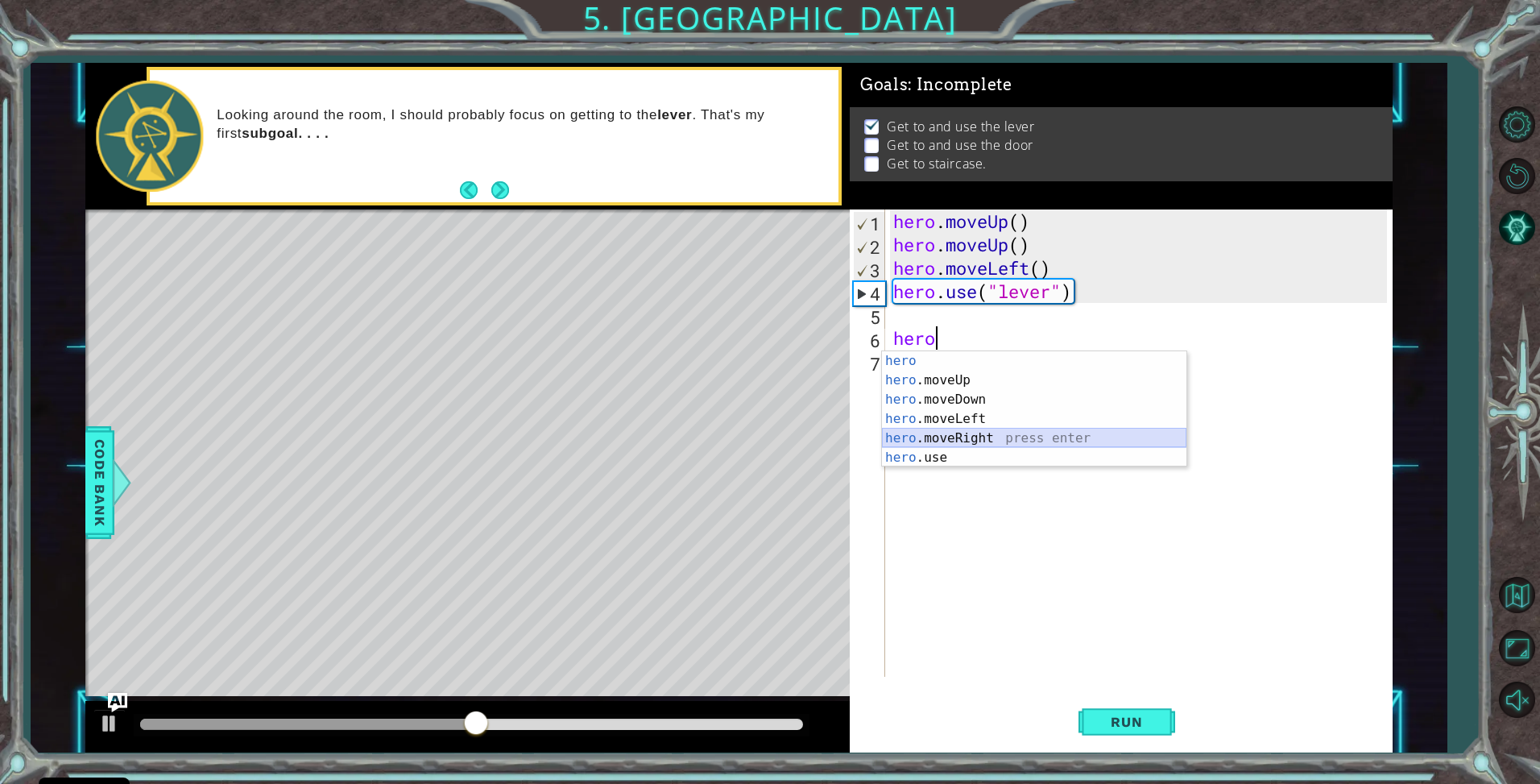
click at [987, 440] on div "hero press enter hero .moveUp press enter hero .moveDown press enter hero .move…" at bounding box center [1034, 429] width 304 height 155
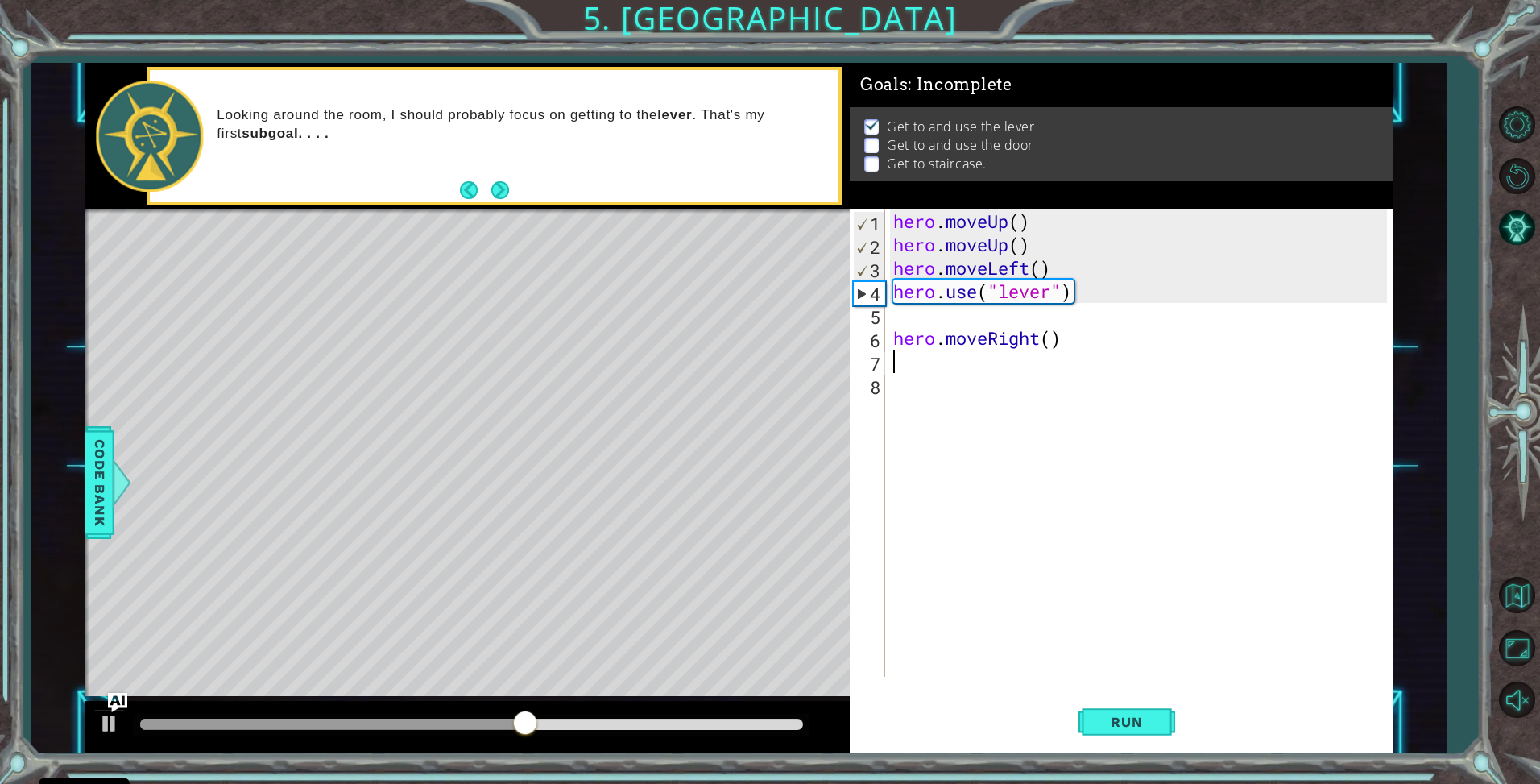
click at [1048, 338] on div "hero . moveUp ( ) hero . moveUp ( ) hero . moveLeft ( ) hero . use ( "lever" ) …" at bounding box center [1143, 466] width 506 height 514
click at [1135, 734] on button "Run" at bounding box center [1128, 722] width 97 height 54
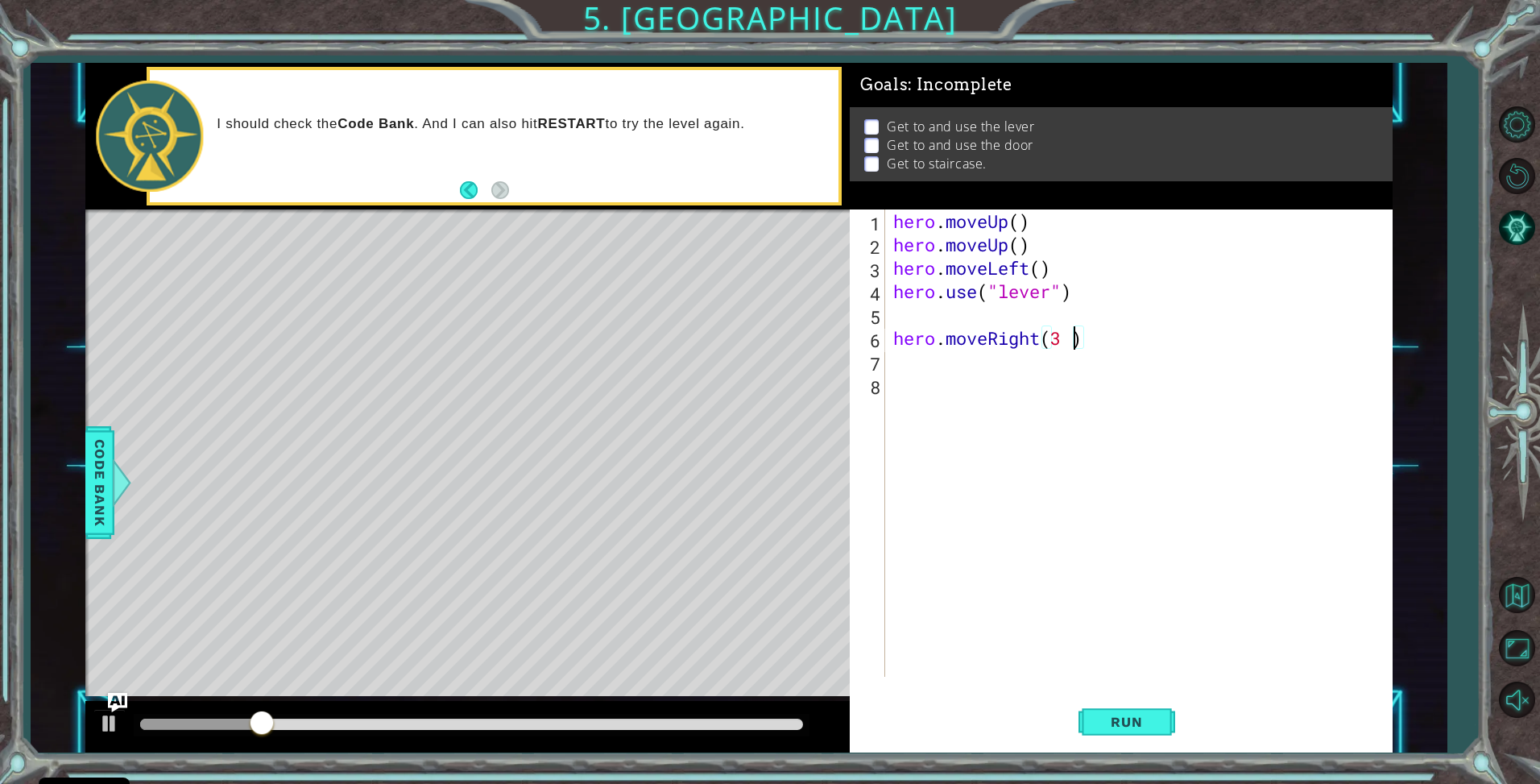
type textarea "hero.moveRight(3)"
click at [1162, 720] on button "Run" at bounding box center [1128, 722] width 97 height 54
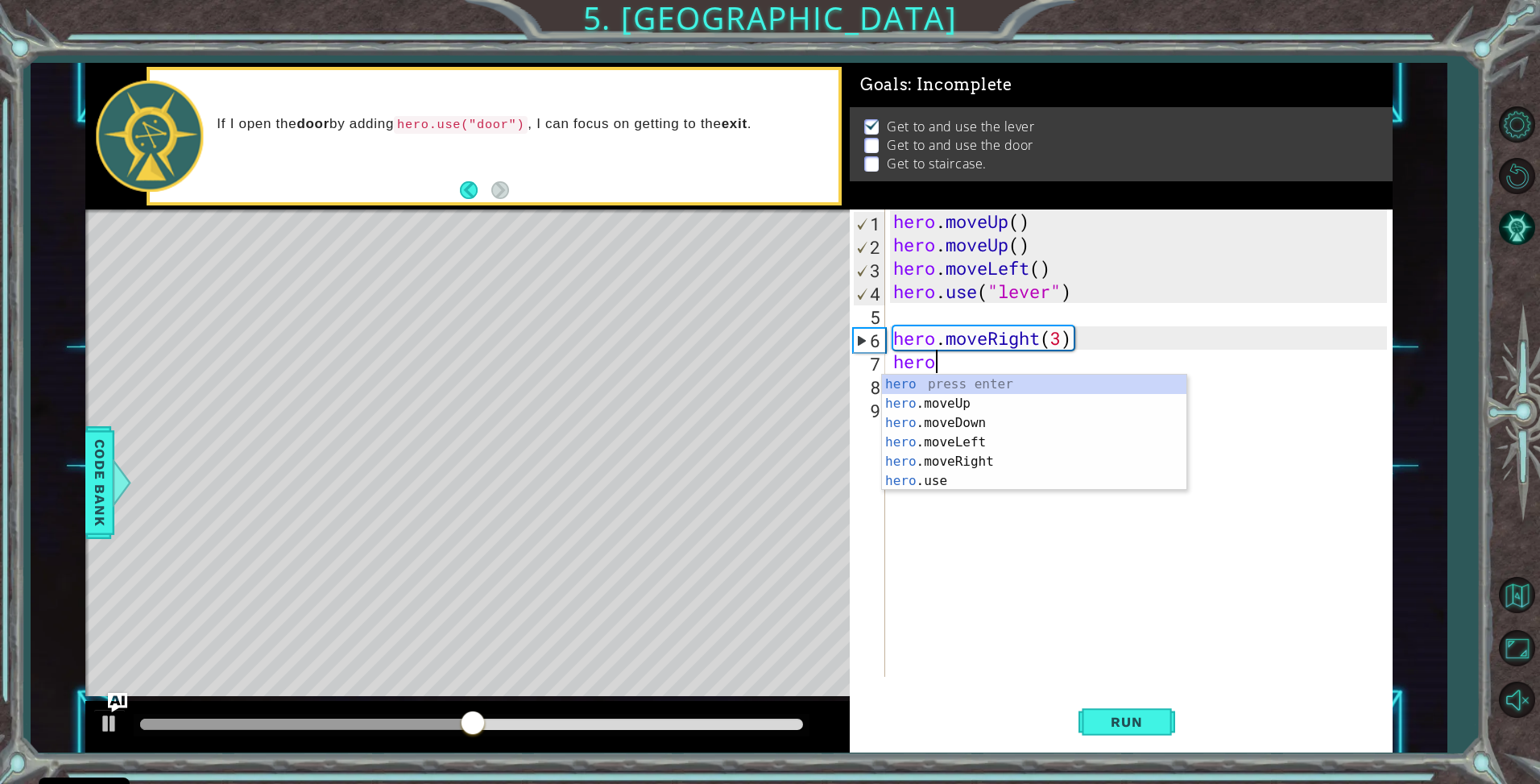
scroll to position [0, 1]
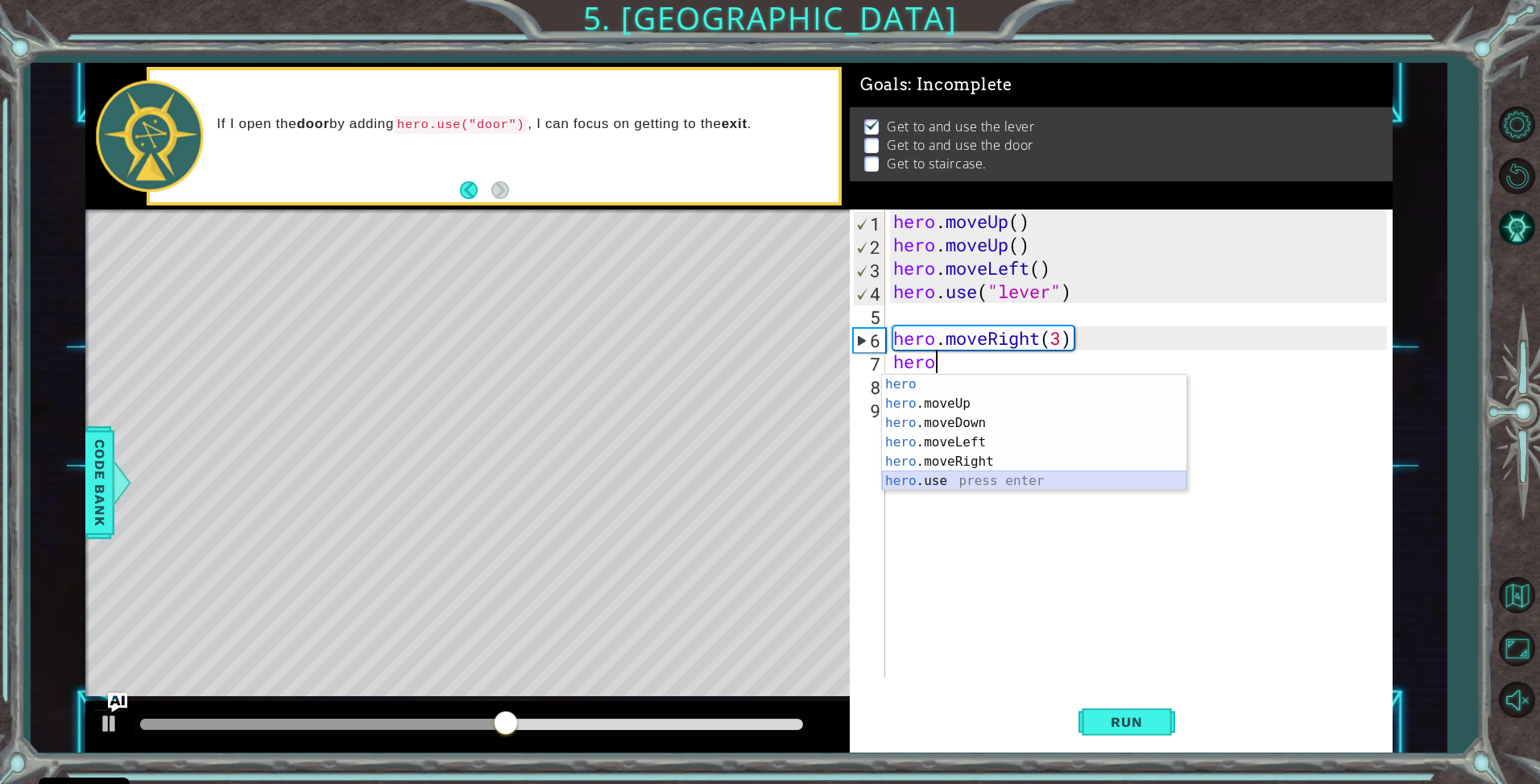
click at [944, 487] on div "hero press enter hero .moveUp press enter hero .moveDown press enter hero .move…" at bounding box center [1034, 452] width 304 height 155
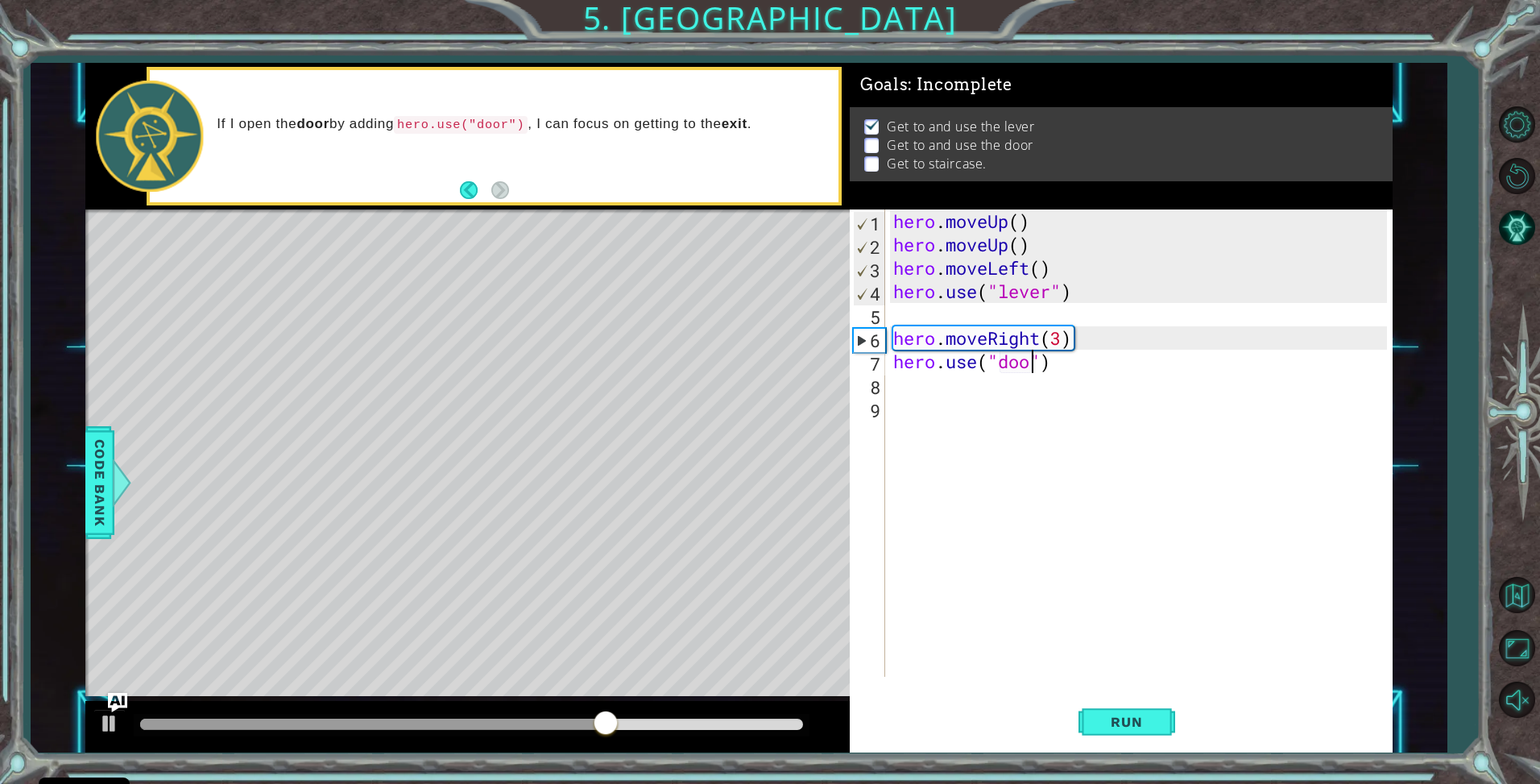
scroll to position [0, 7]
type textarea "hero.use("door")"
click at [1129, 713] on button "Run" at bounding box center [1128, 722] width 97 height 54
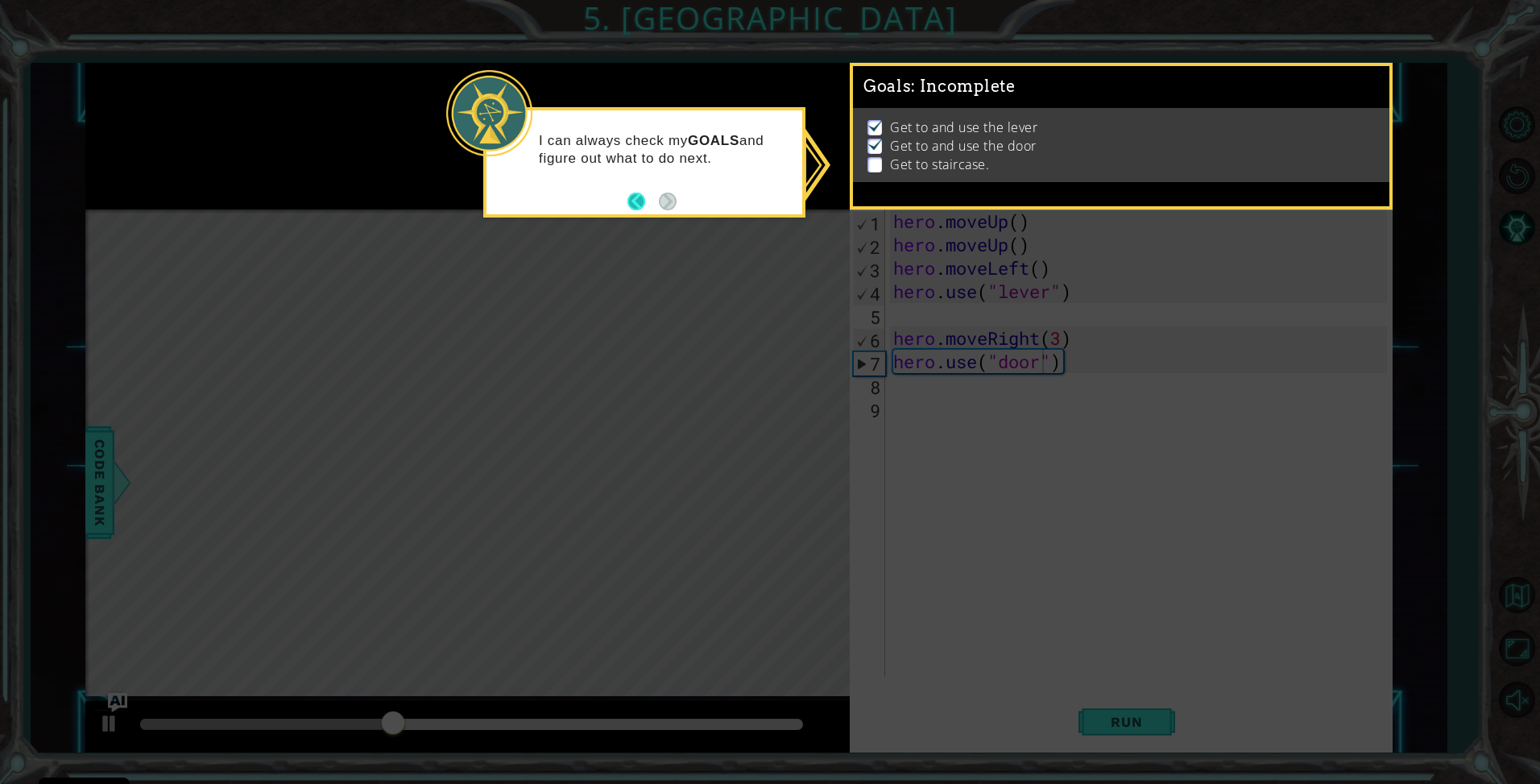
click at [633, 199] on button "Back" at bounding box center [643, 201] width 31 height 18
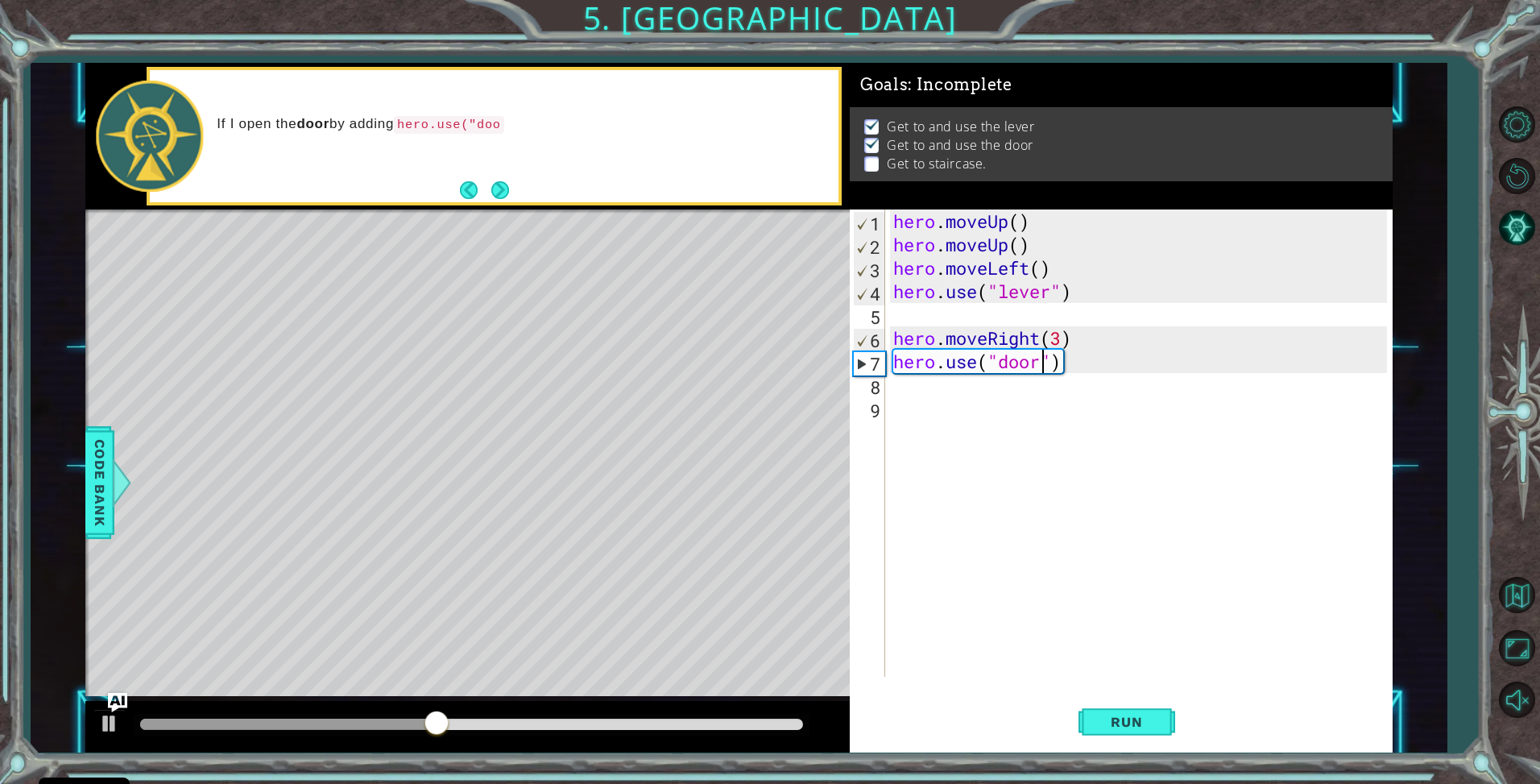
click at [912, 411] on div "hero . moveUp ( ) hero . moveUp ( ) hero . moveLeft ( ) hero . use ( "lever" ) …" at bounding box center [1143, 466] width 506 height 514
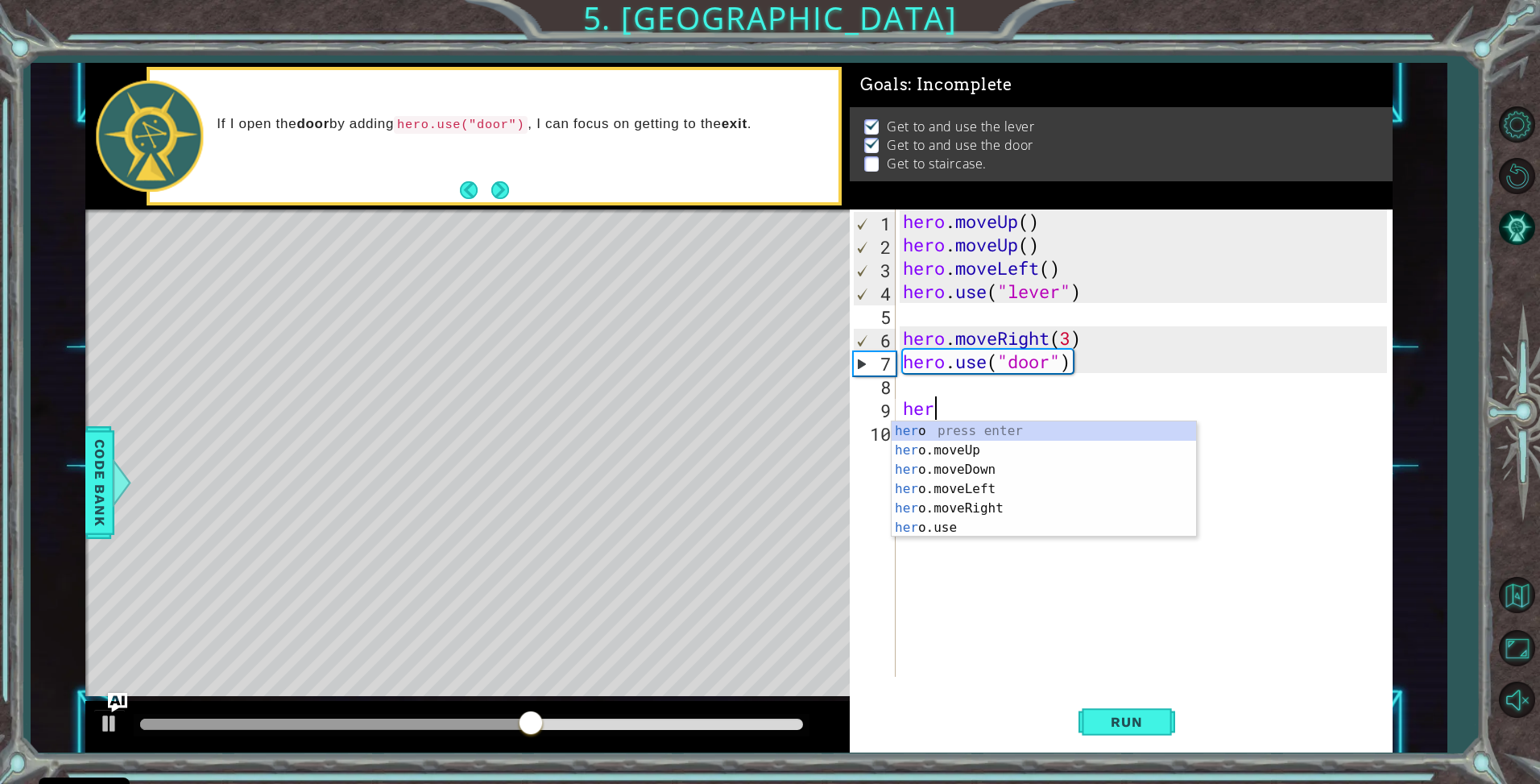
type textarea "hero"
click at [947, 453] on div "hero press enter hero .moveUp press enter hero .moveDown press enter hero .move…" at bounding box center [1044, 499] width 304 height 155
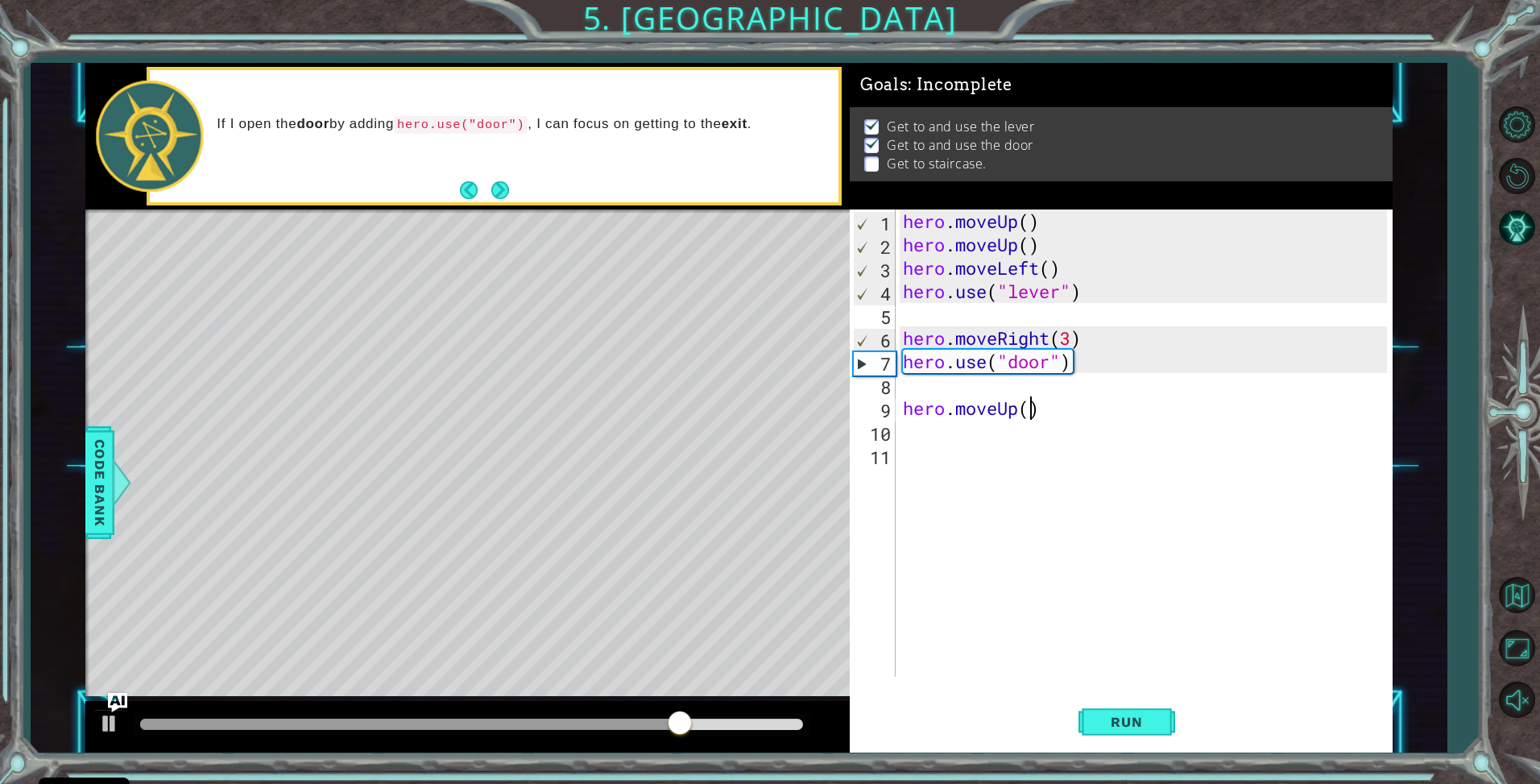
click at [1028, 408] on div "hero . moveUp ( ) hero . moveUp ( ) hero . moveLeft ( ) hero . use ( "lever" ) …" at bounding box center [1148, 466] width 497 height 514
type textarea "hero.moveUp(2)"
click at [915, 444] on div "hero . moveUp ( ) hero . moveUp ( ) hero . moveLeft ( ) hero . use ( "lever" ) …" at bounding box center [1148, 466] width 497 height 514
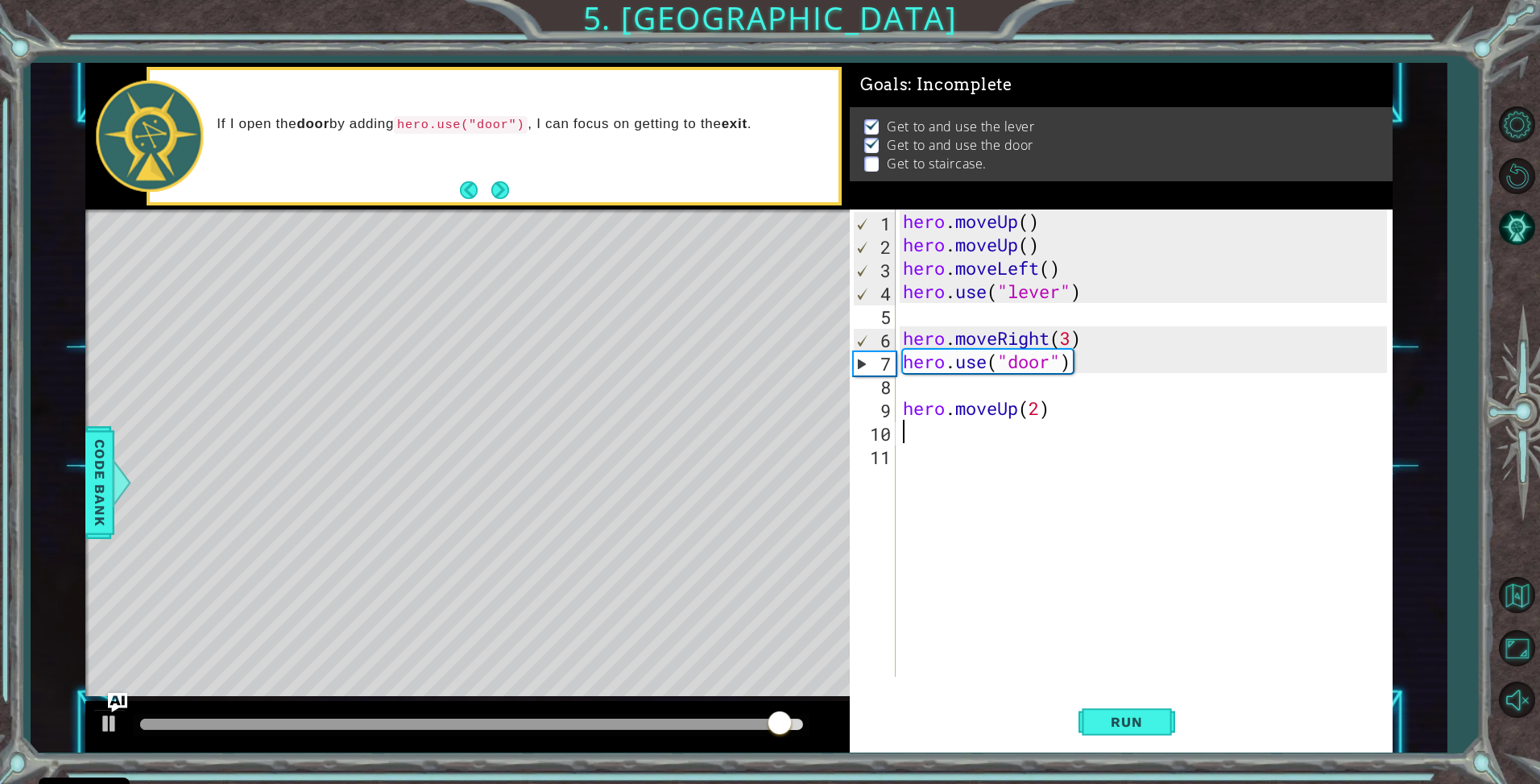
click at [912, 429] on div "hero . moveUp ( ) hero . moveUp ( ) hero . moveLeft ( ) hero . use ( "lever" ) …" at bounding box center [1148, 466] width 497 height 514
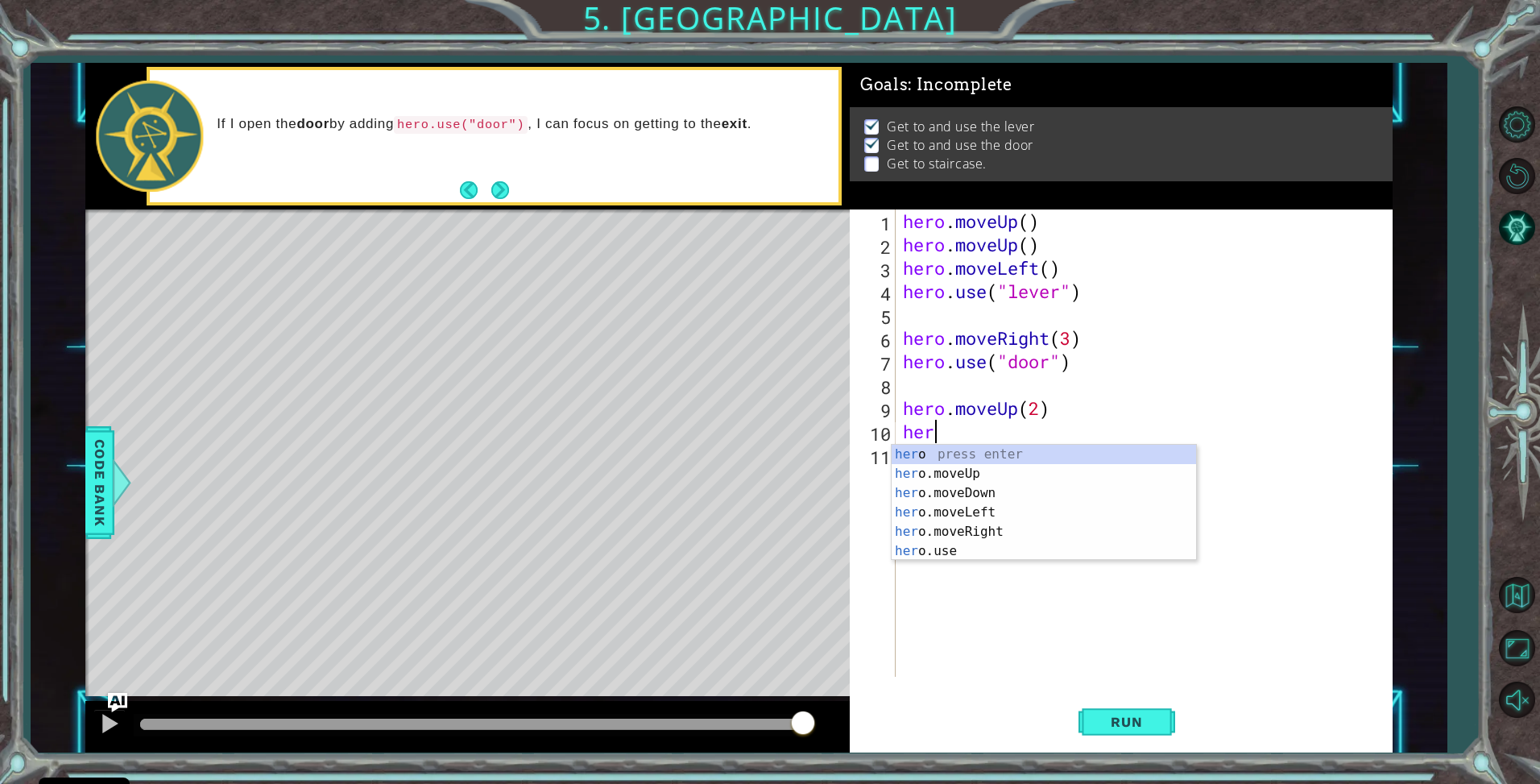
type textarea "hero"
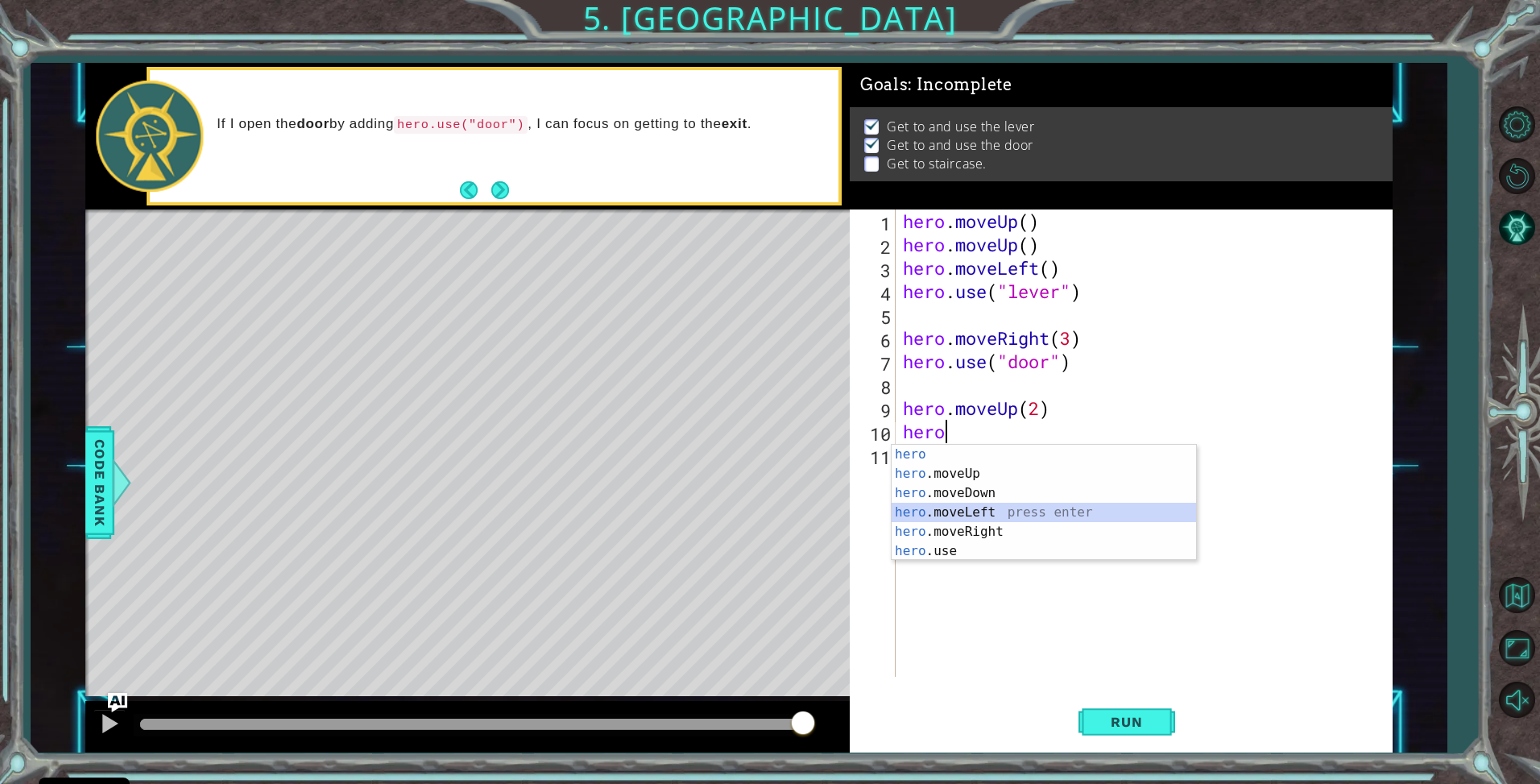
click at [969, 508] on div "hero press enter hero .moveUp press enter hero .moveDown press enter hero .move…" at bounding box center [1044, 522] width 304 height 155
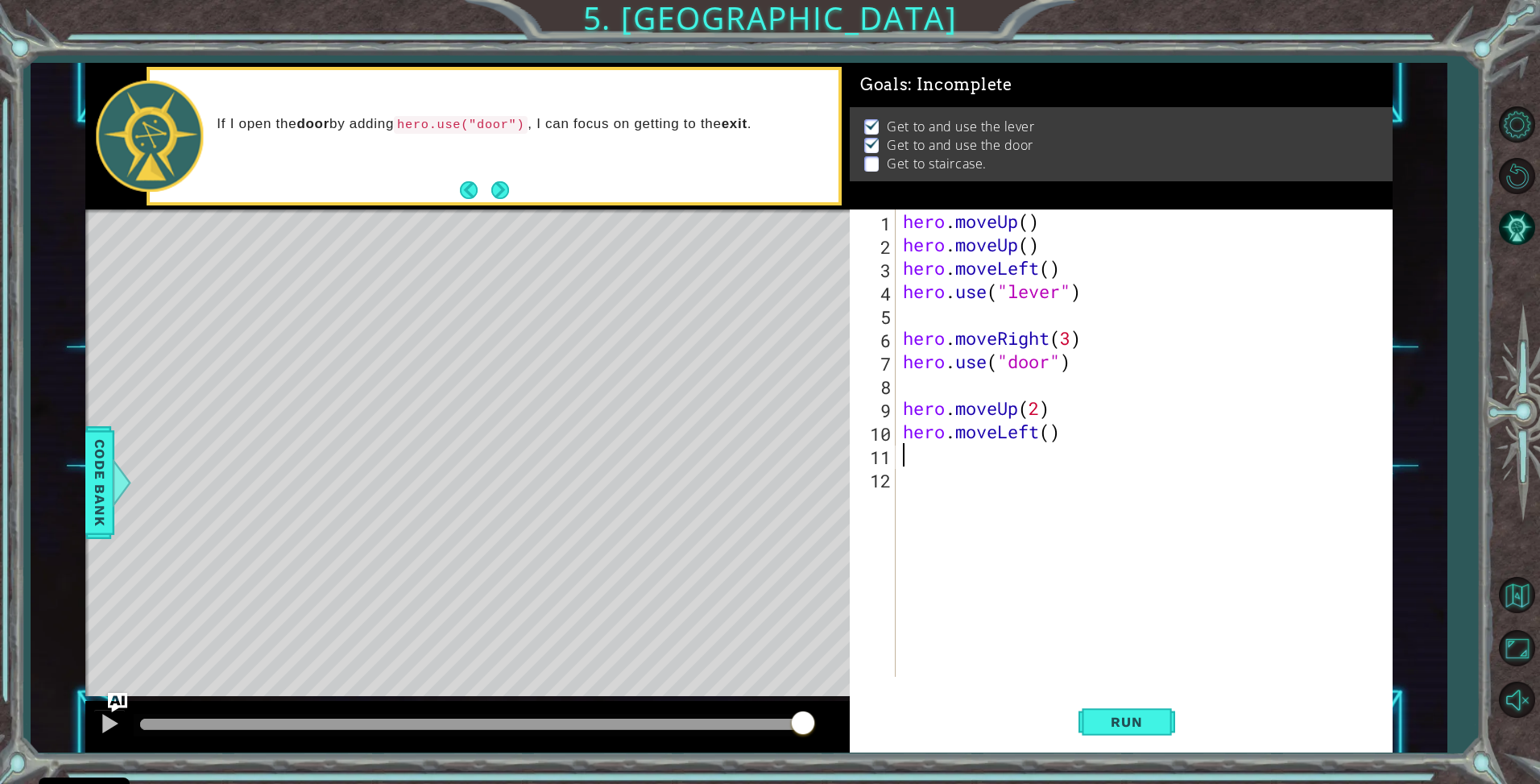
scroll to position [0, 0]
click at [1052, 435] on div "hero . moveUp ( ) hero . moveUp ( ) hero . moveLeft ( ) hero . use ( "lever" ) …" at bounding box center [1148, 466] width 497 height 514
type textarea "hero.moveLeft(3)"
click at [930, 478] on div "hero . moveUp ( ) hero . moveUp ( ) hero . moveLeft ( ) hero . use ( "lever" ) …" at bounding box center [1148, 466] width 497 height 514
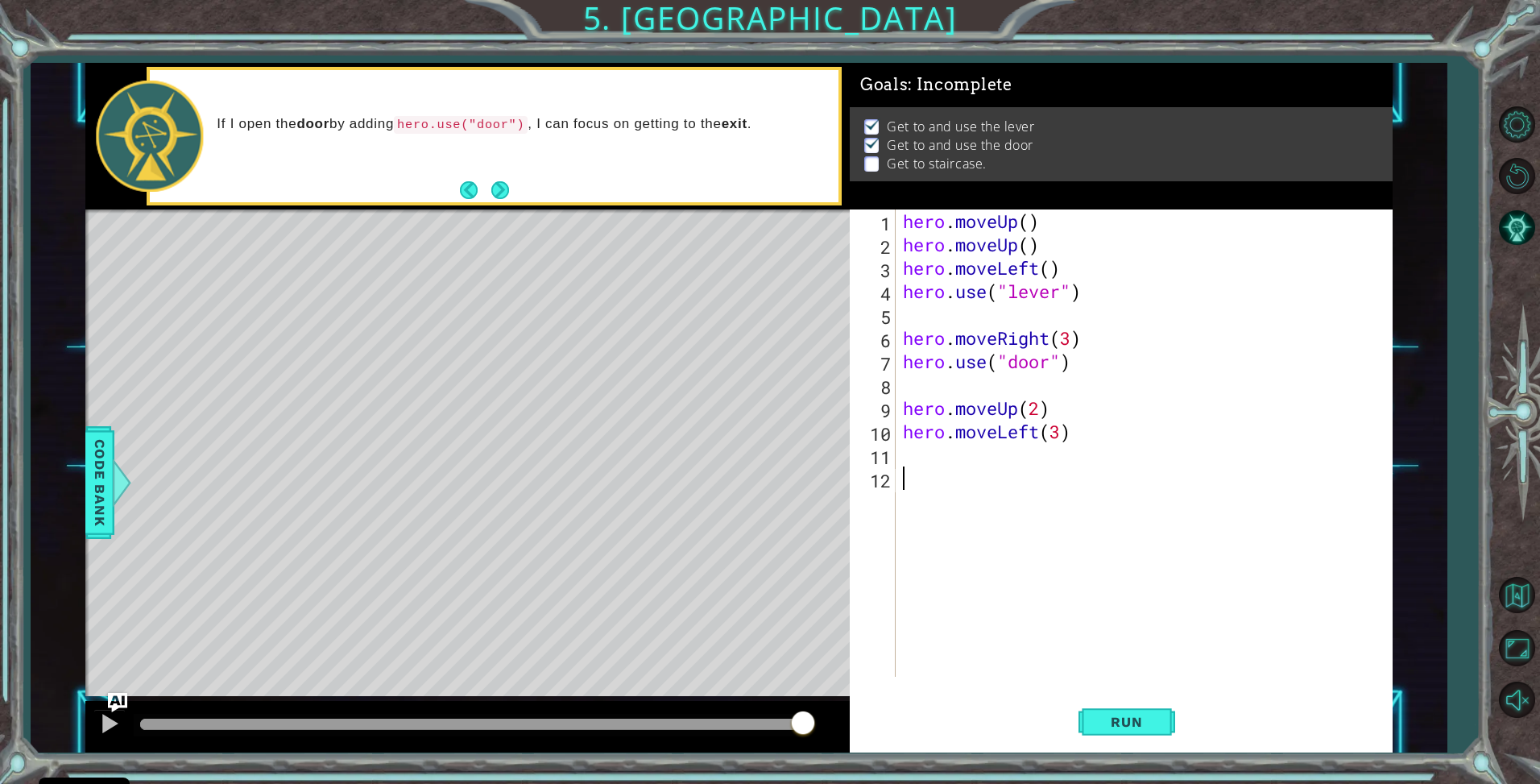
scroll to position [0, 0]
click at [912, 452] on div "hero . moveUp ( ) hero . moveUp ( ) hero . moveLeft ( ) hero . use ( "lever" ) …" at bounding box center [1148, 466] width 497 height 514
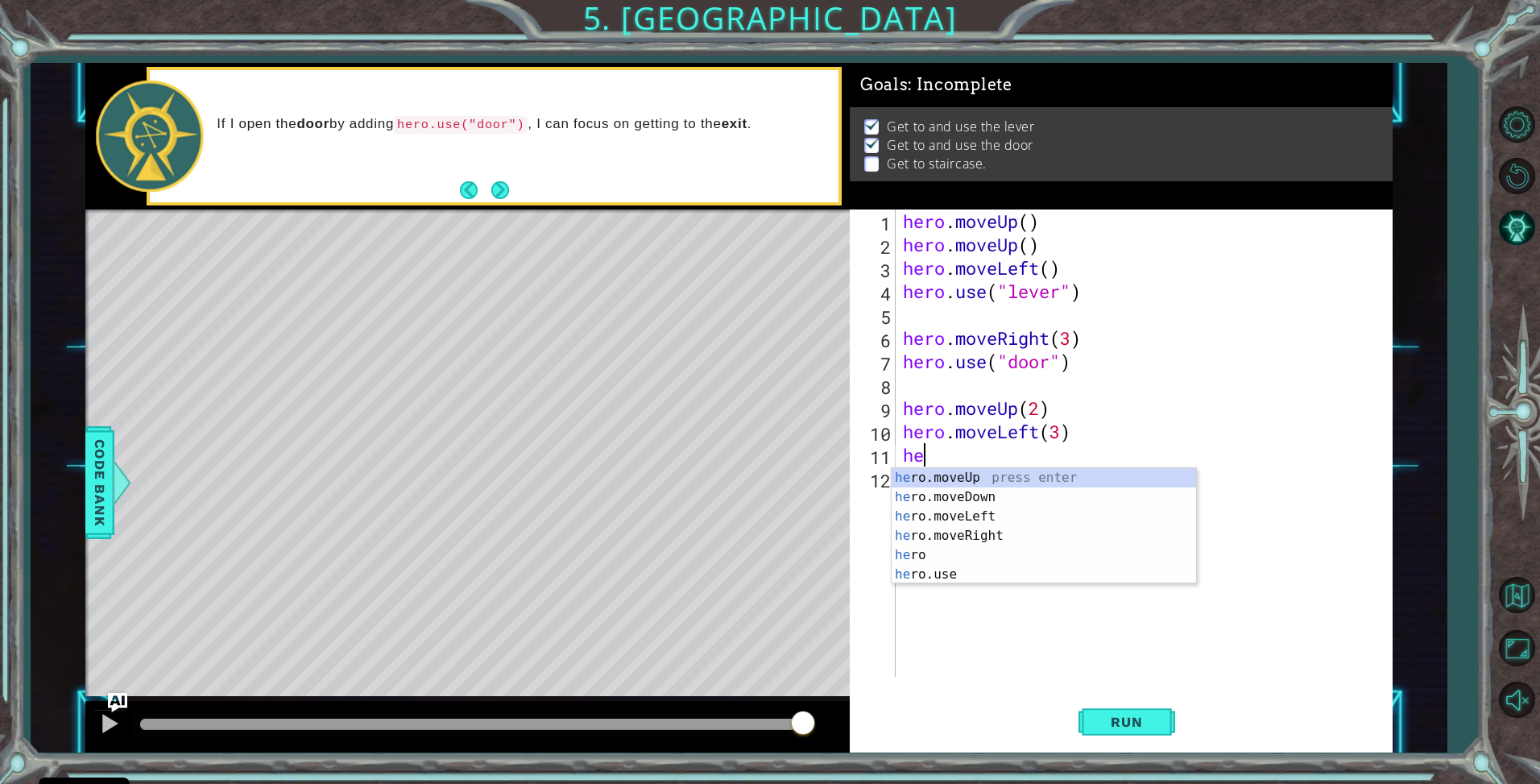
type textarea "hero"
click at [904, 495] on div "hero press enter hero .moveUp press enter hero .moveDown press enter hero .move…" at bounding box center [1044, 545] width 304 height 155
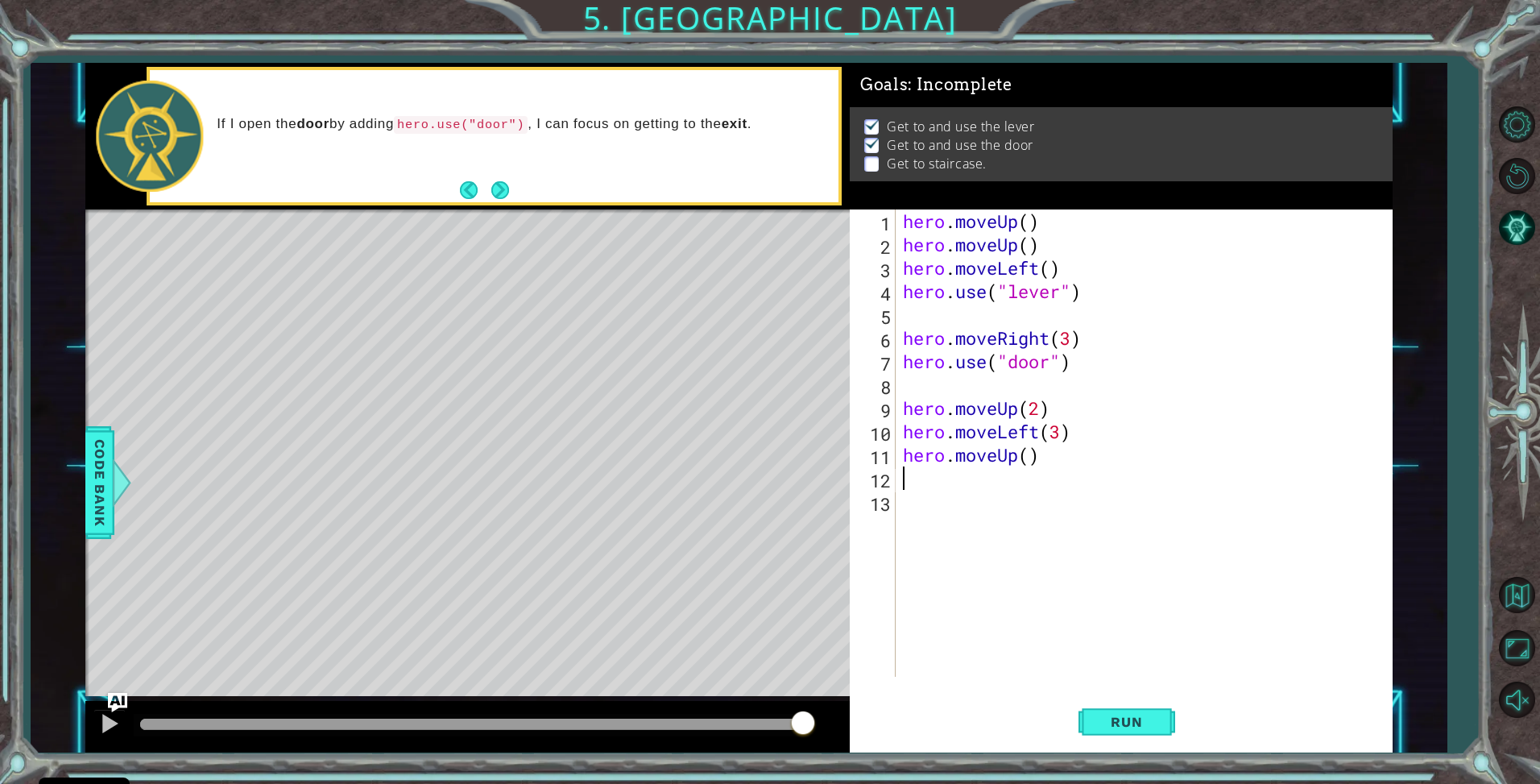
scroll to position [0, 0]
click at [1058, 456] on div "hero . moveUp ( ) hero . moveUp ( ) hero . moveLeft ( ) hero . use ( "lever" ) …" at bounding box center [1148, 466] width 497 height 514
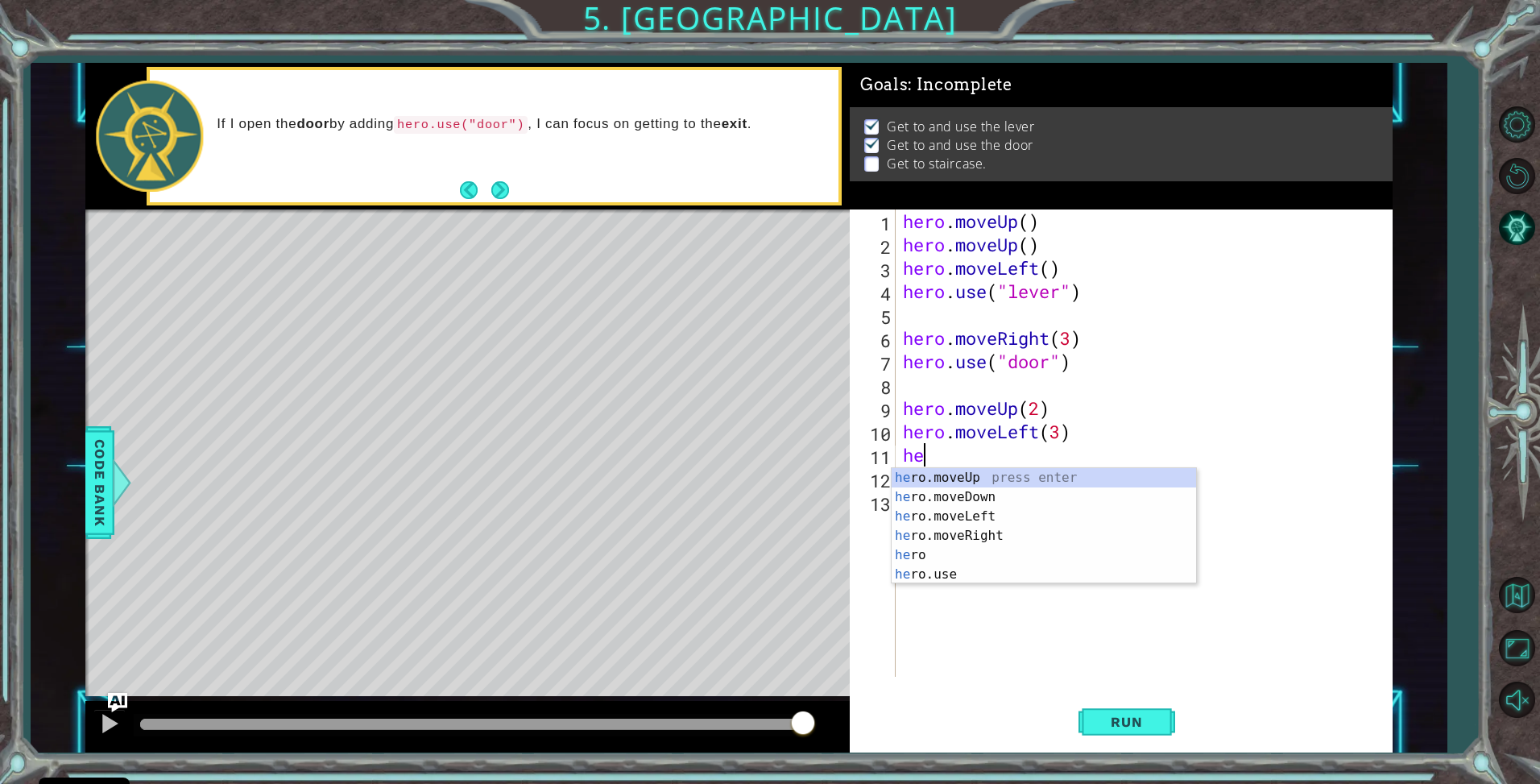
type textarea "h"
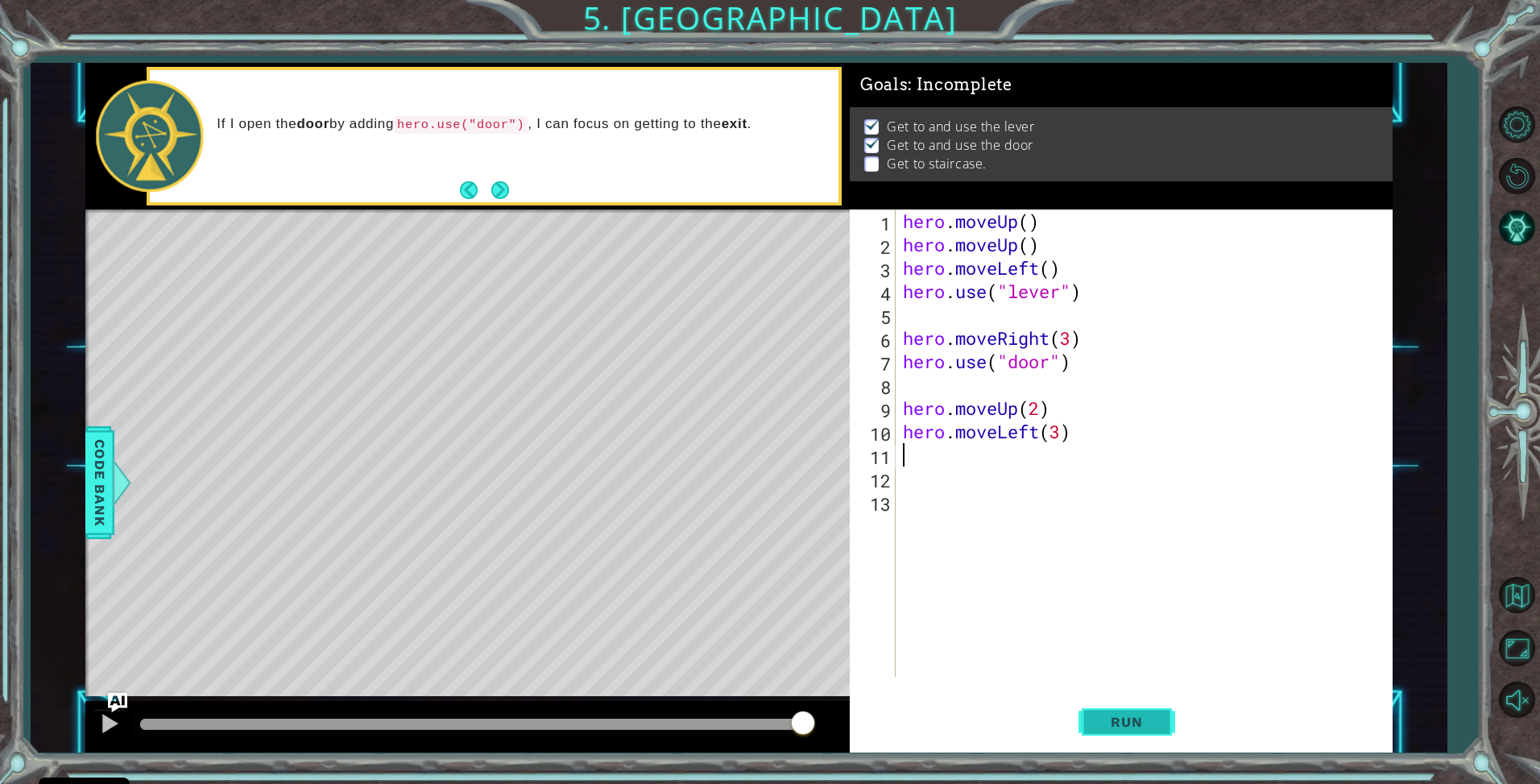
click at [1081, 710] on button "Run" at bounding box center [1128, 722] width 97 height 54
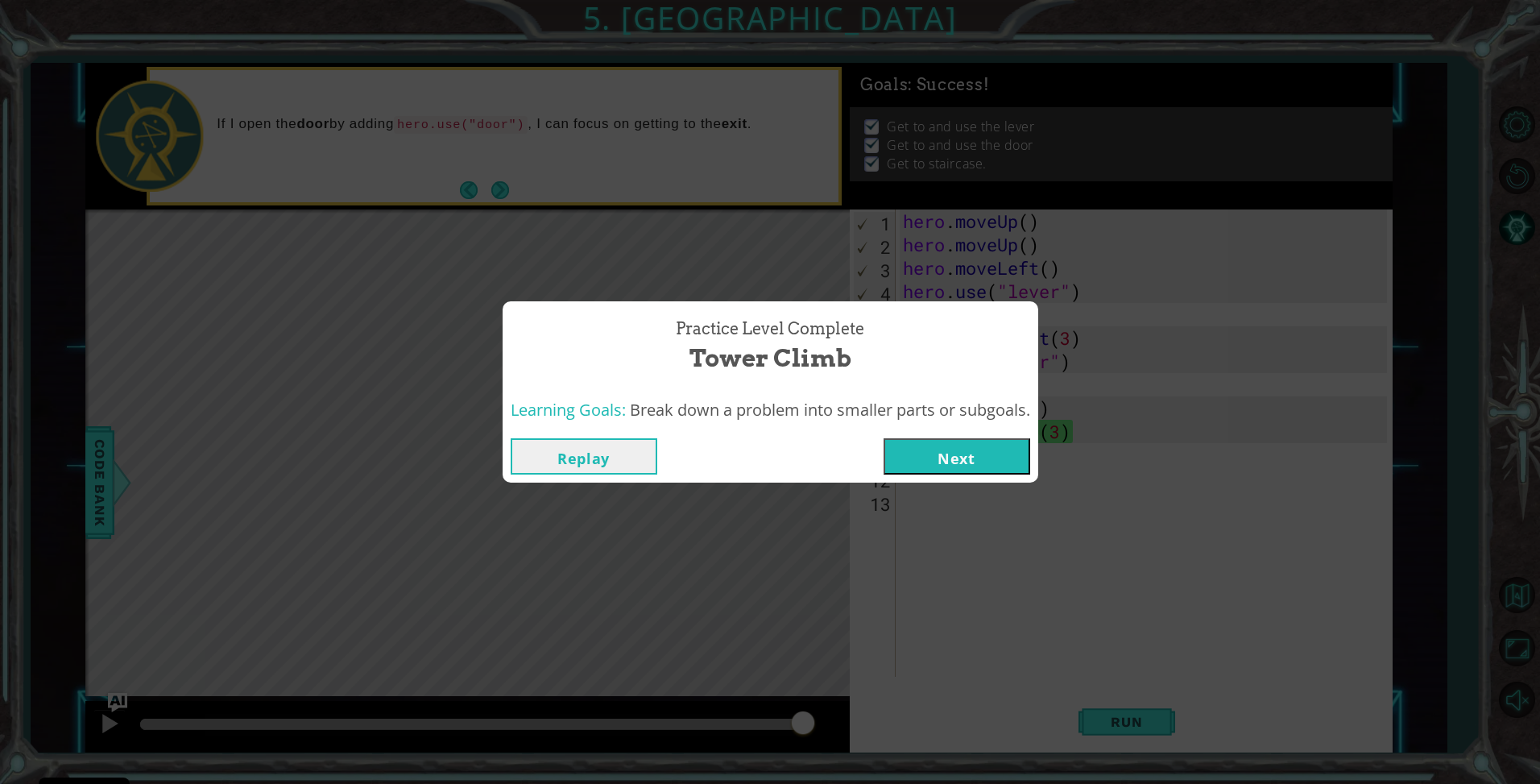
click at [953, 457] on button "Next" at bounding box center [957, 456] width 146 height 37
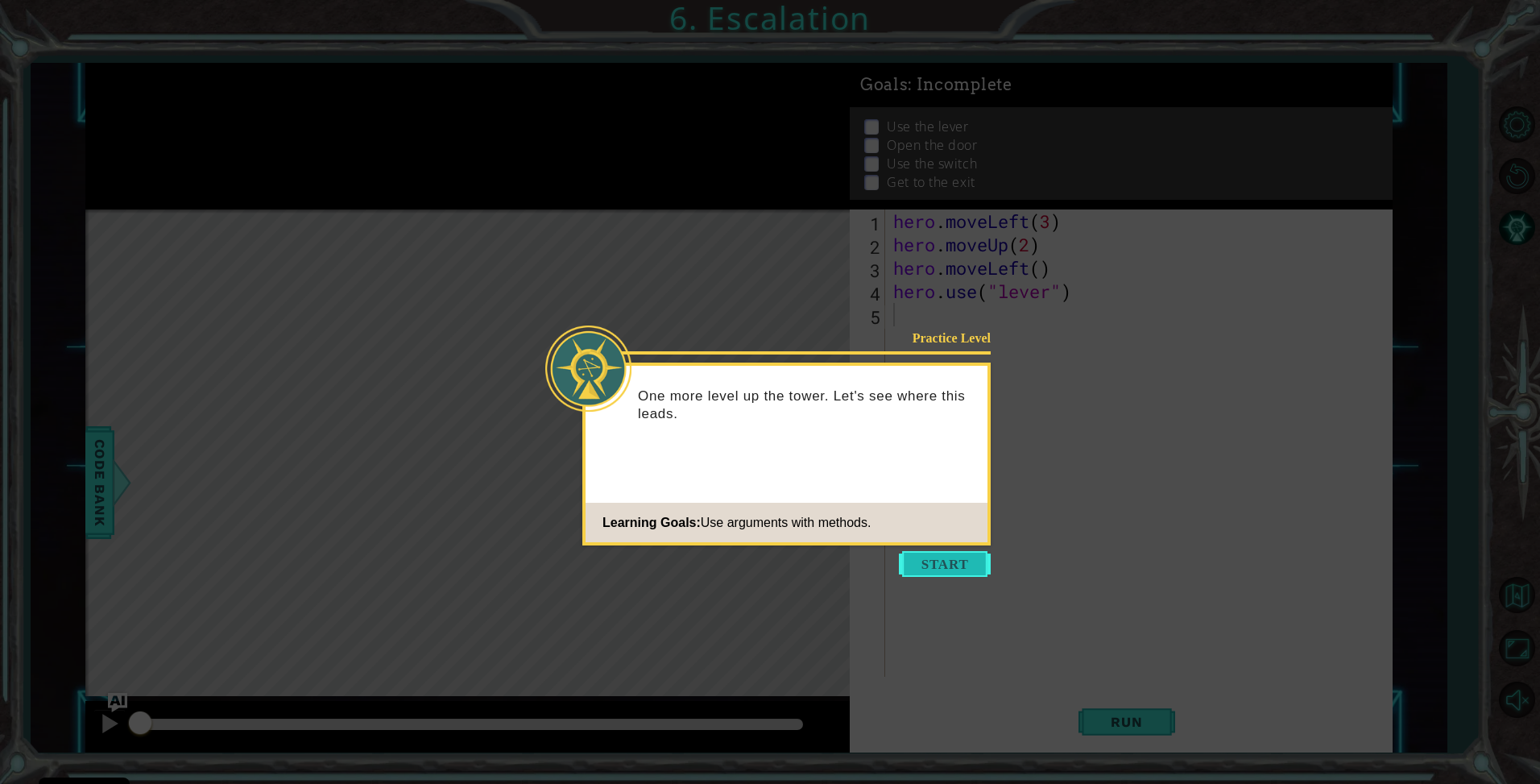
click at [957, 555] on button "Start" at bounding box center [945, 564] width 92 height 26
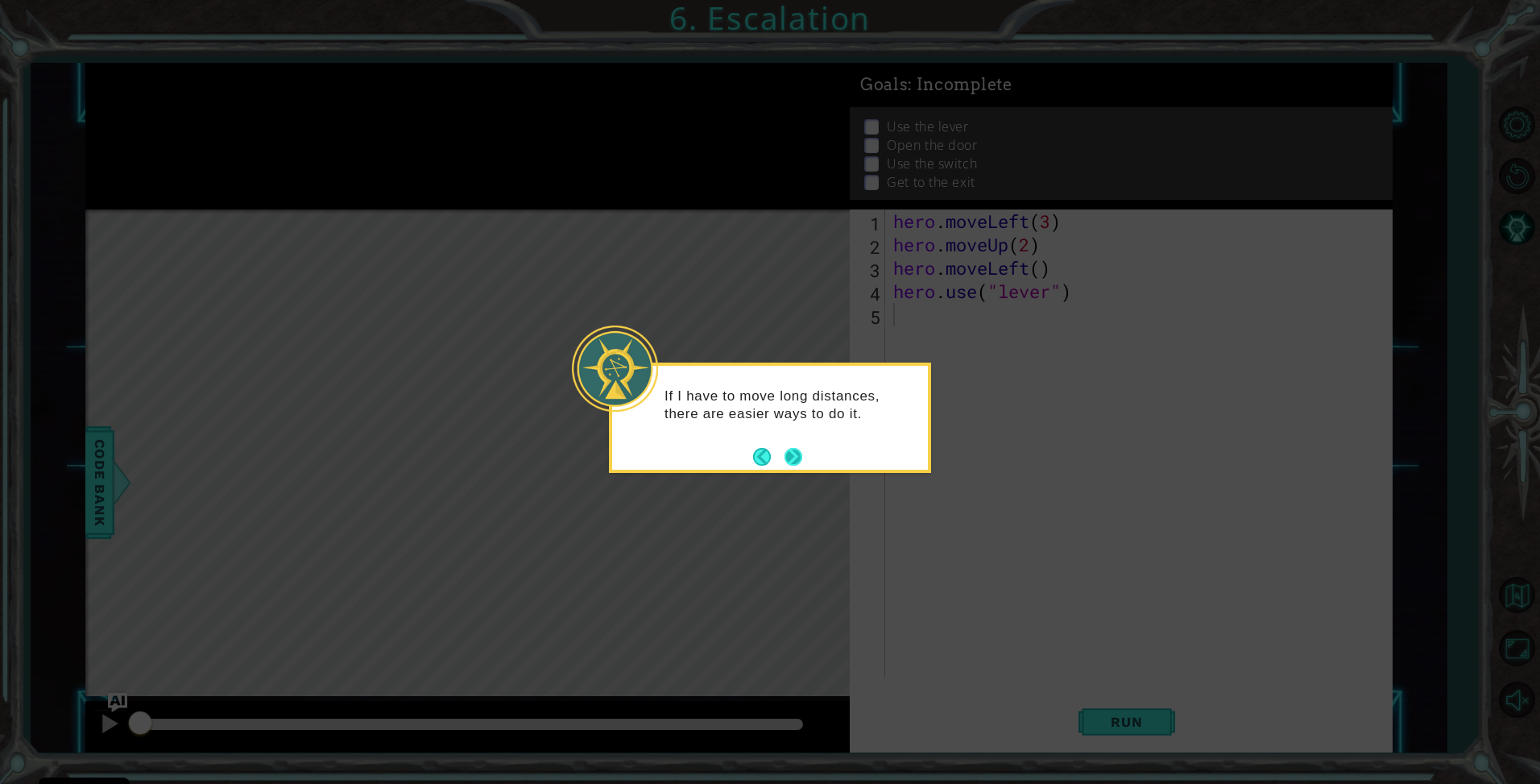
click at [803, 451] on button "Next" at bounding box center [793, 457] width 19 height 19
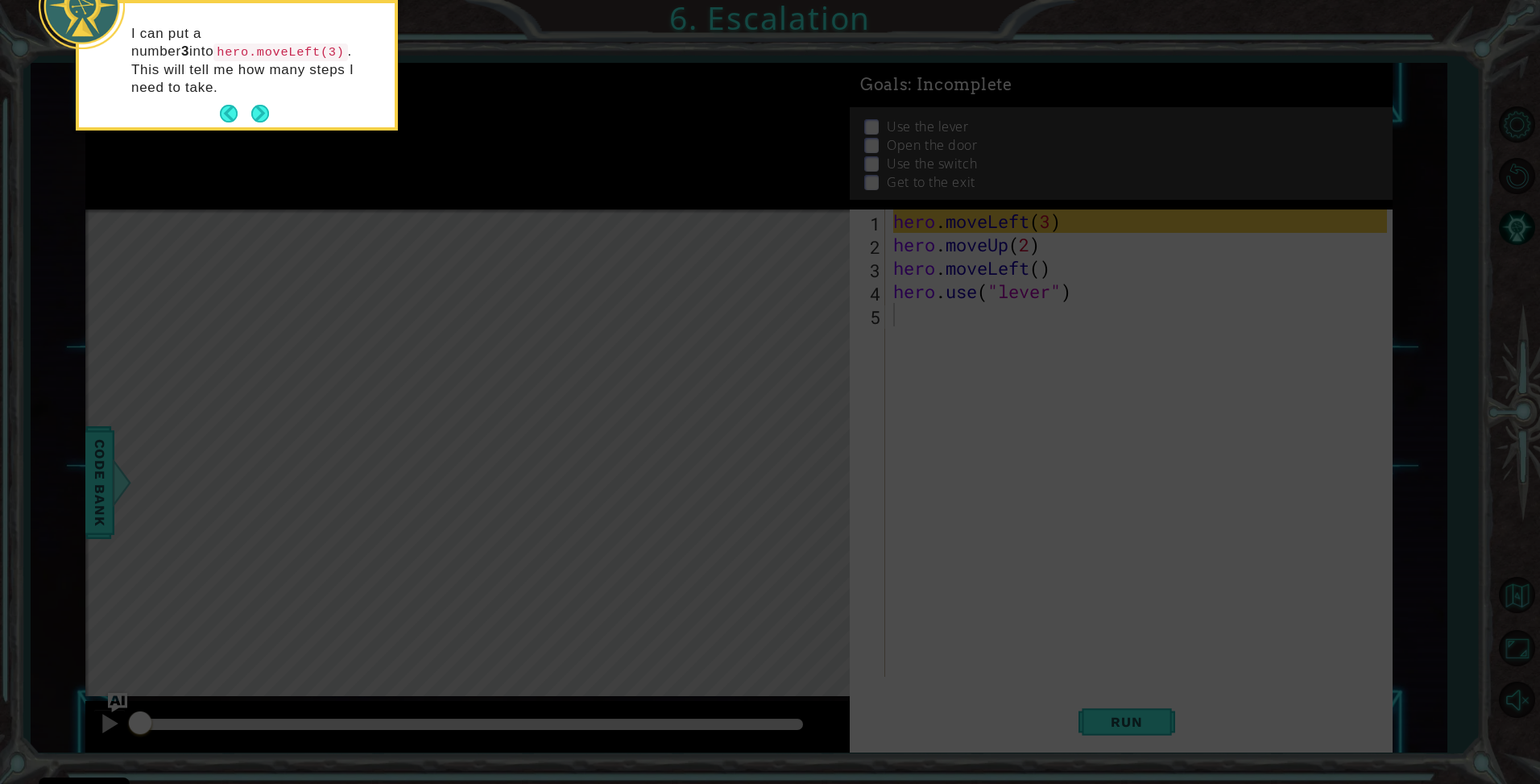
drag, startPoint x: 266, startPoint y: 98, endPoint x: 276, endPoint y: 58, distance: 41.2
click at [268, 104] on button "Next" at bounding box center [260, 114] width 20 height 20
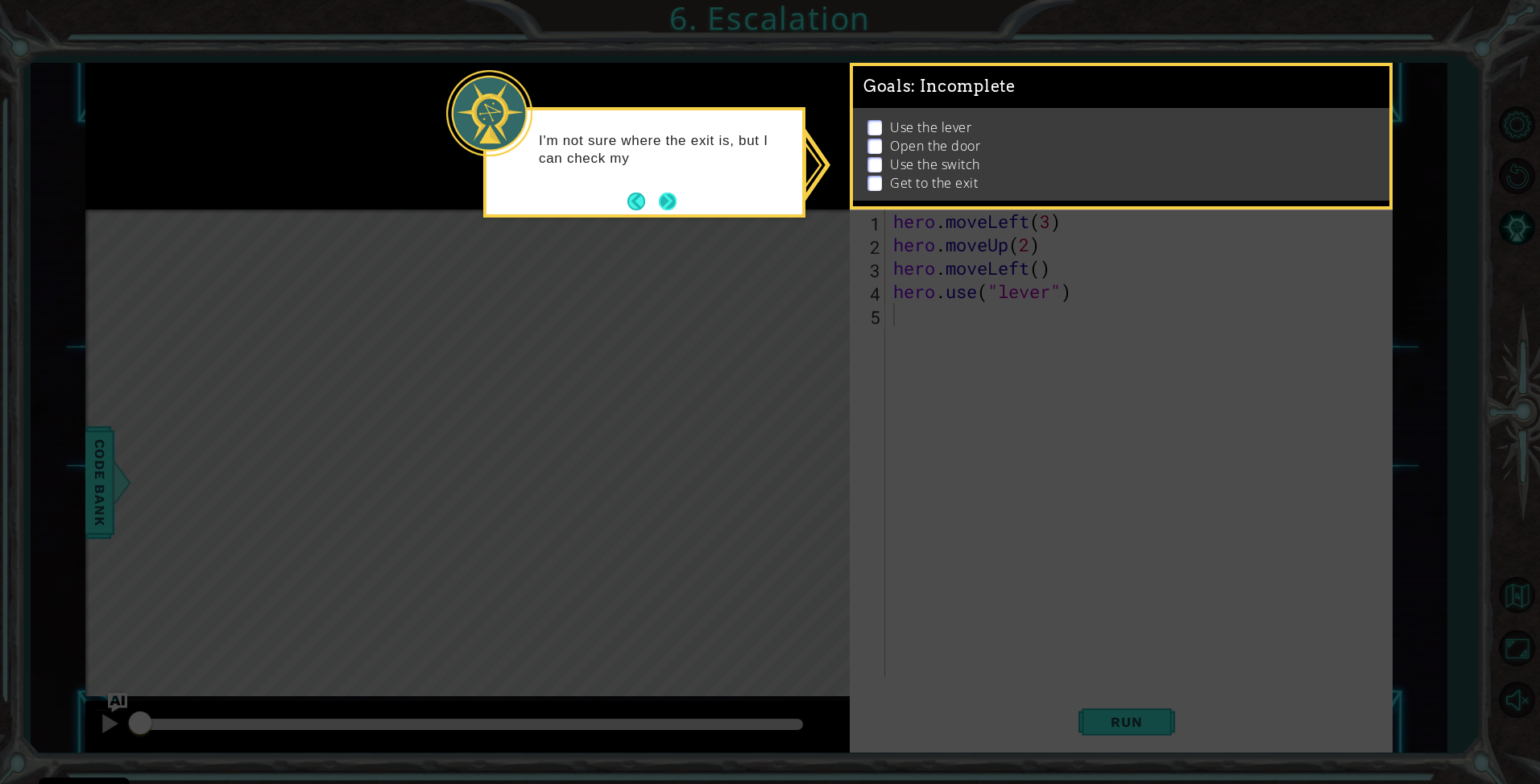
click at [673, 203] on button "Next" at bounding box center [668, 201] width 18 height 18
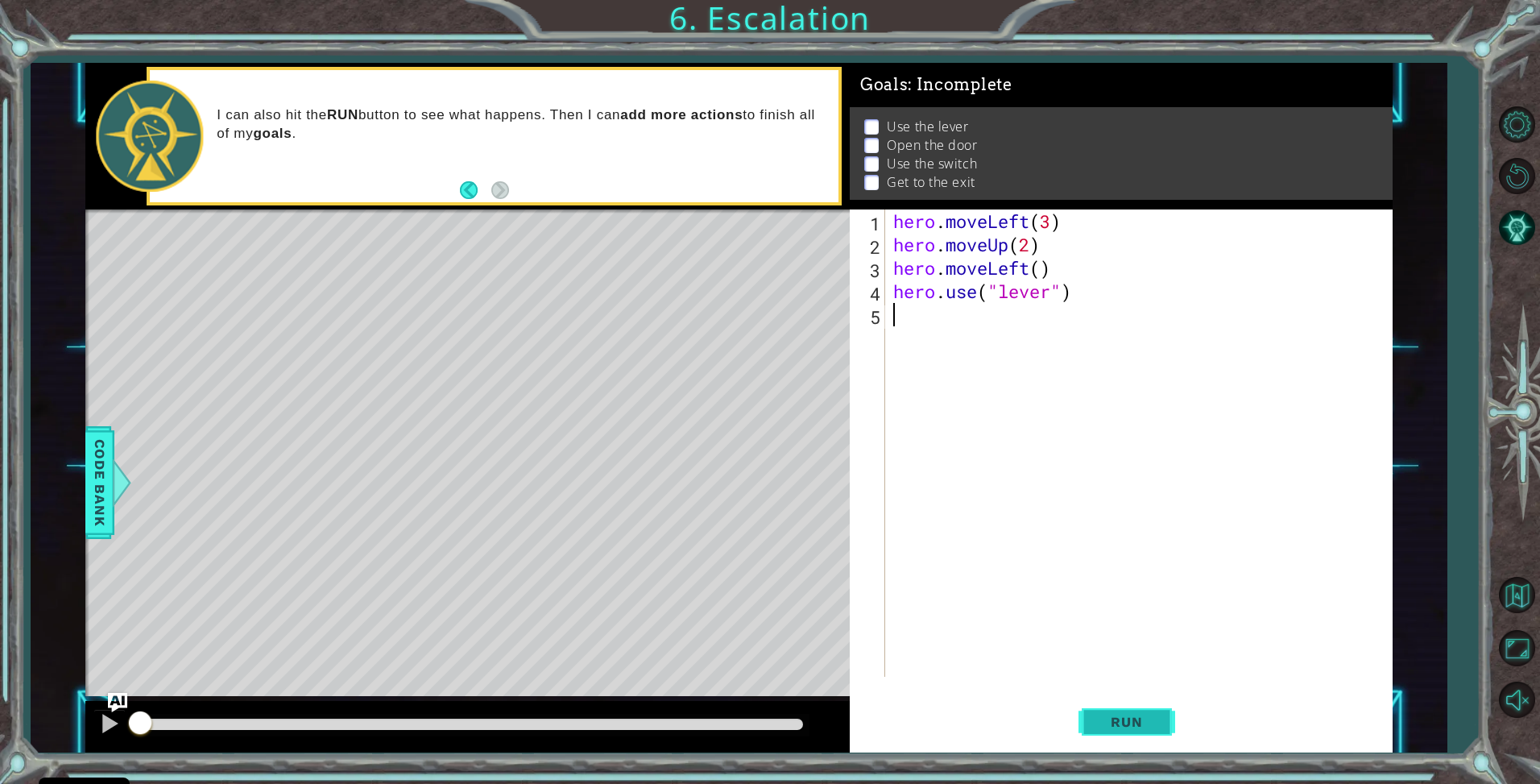
click at [1162, 732] on button "Run" at bounding box center [1128, 722] width 97 height 54
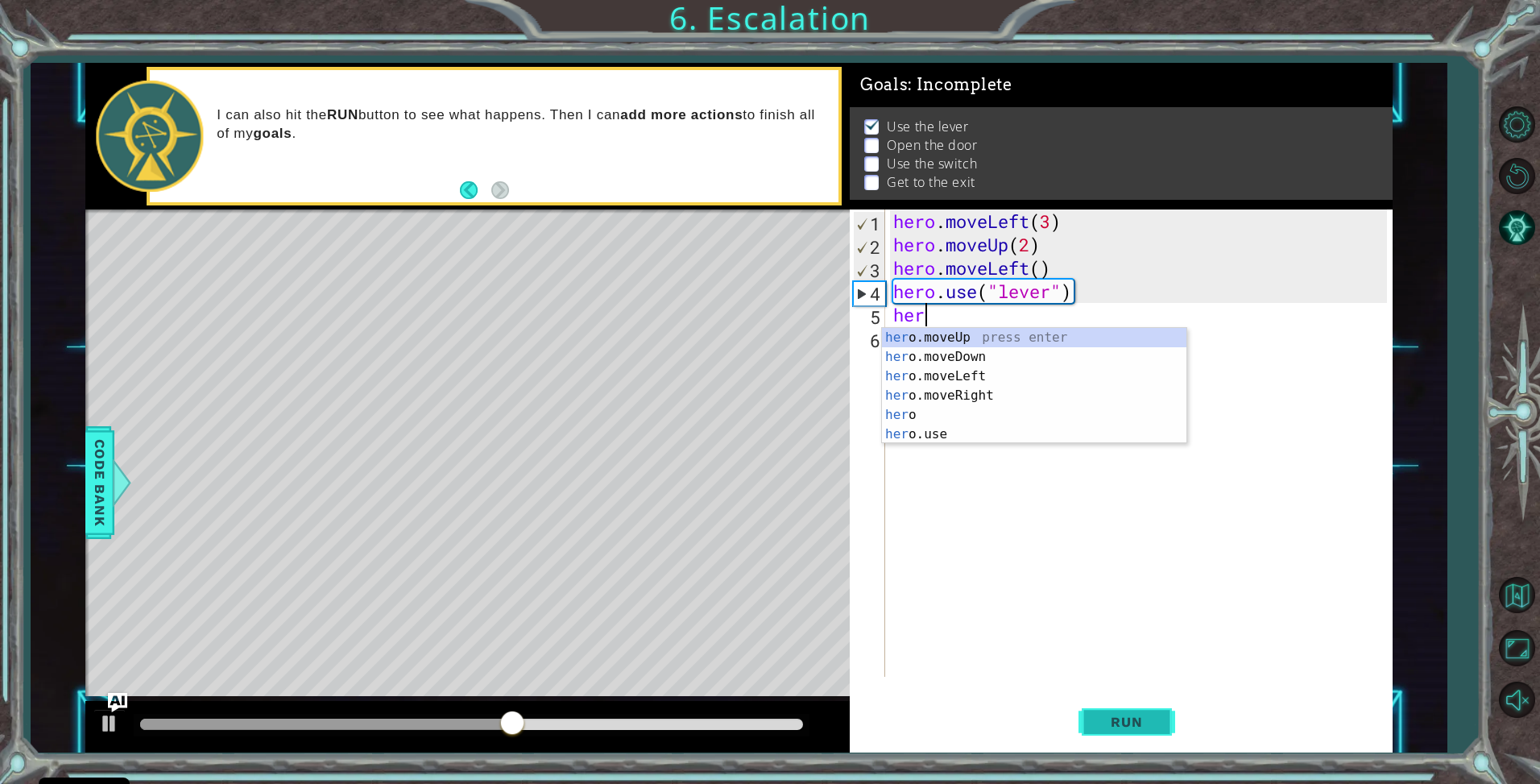
scroll to position [0, 1]
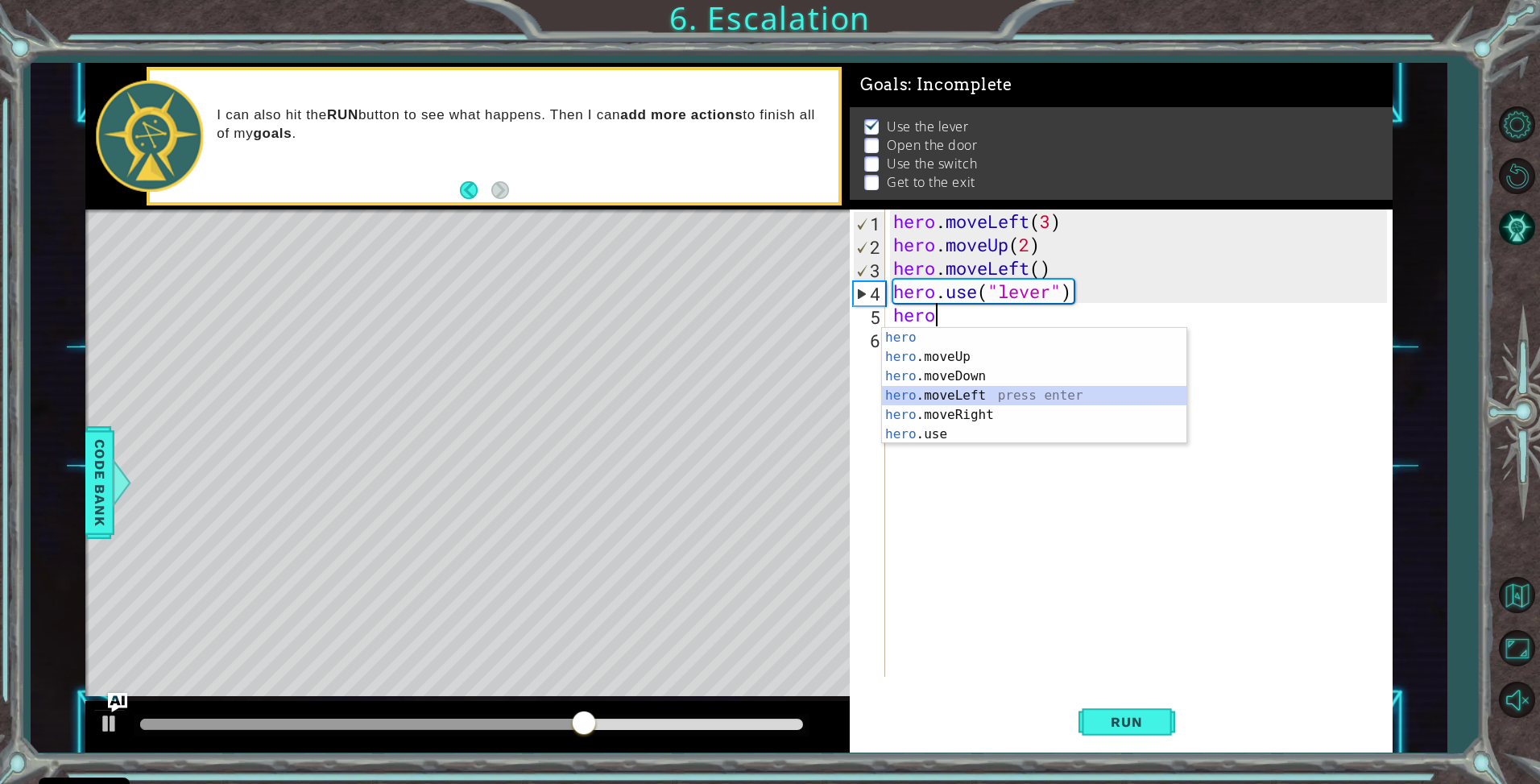
click at [941, 395] on div "hero press enter hero .moveUp press enter hero .moveDown press enter hero .move…" at bounding box center [1034, 406] width 304 height 155
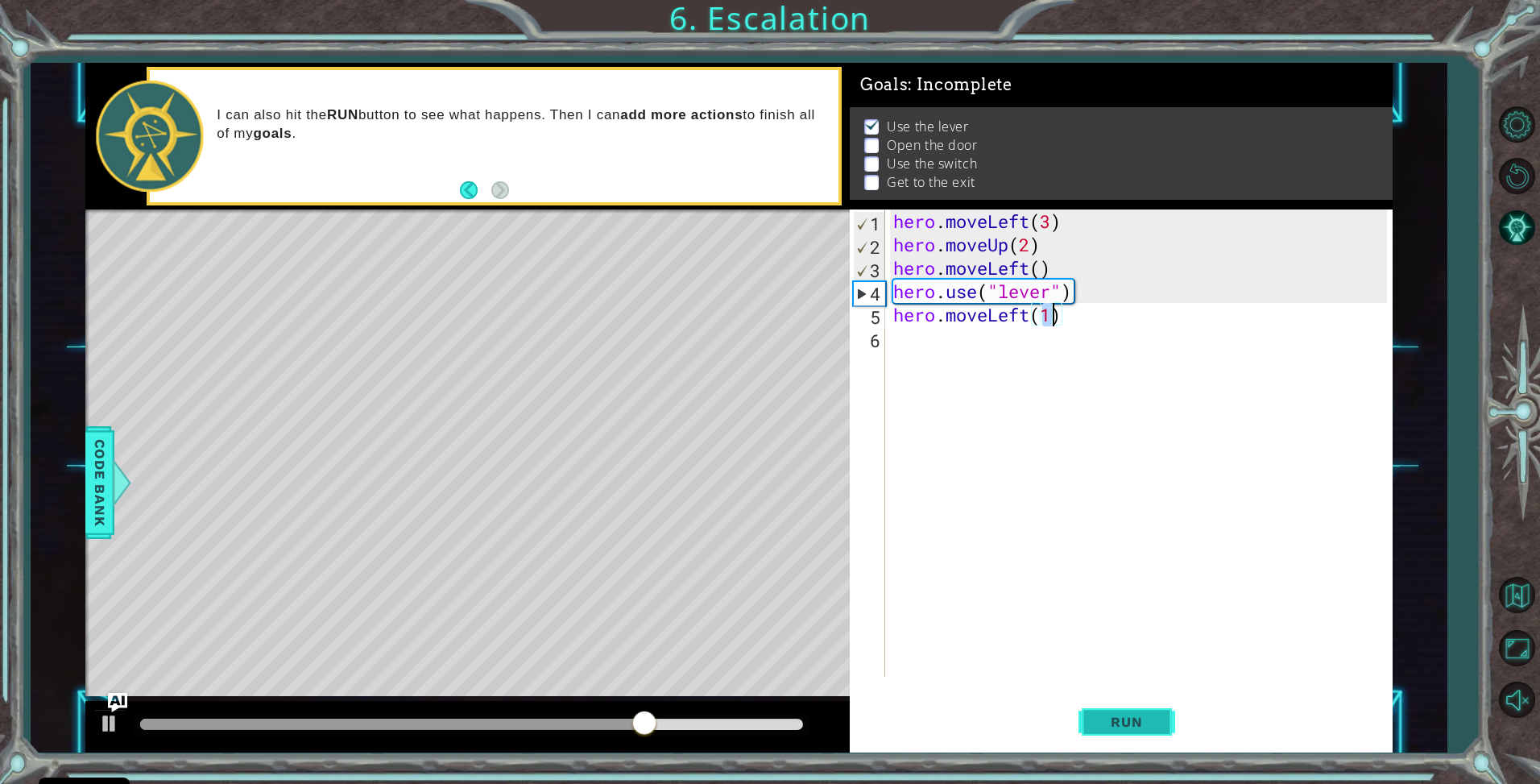
type textarea "hero.moveLeft(1)"
click at [1143, 715] on span "Run" at bounding box center [1127, 721] width 64 height 16
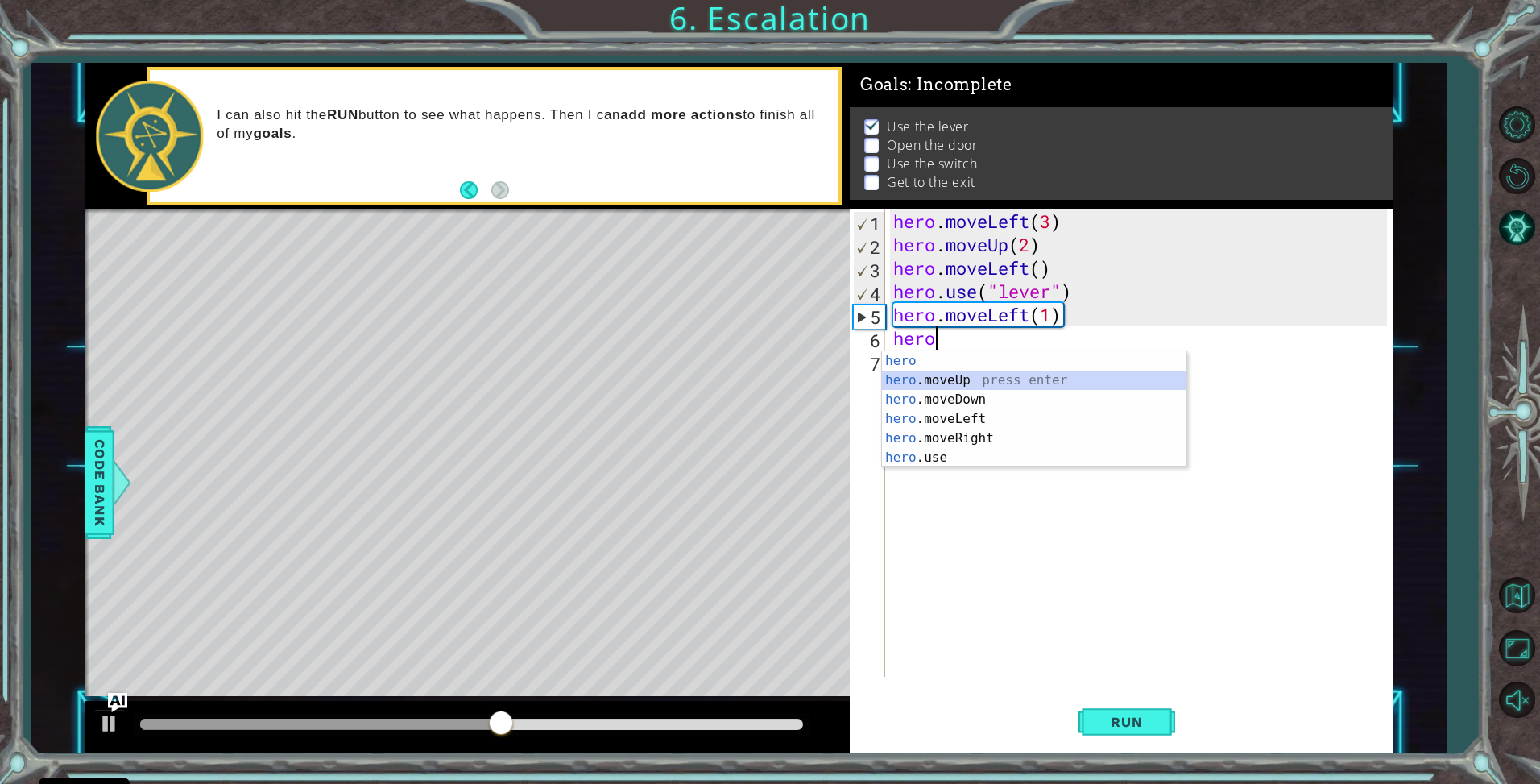
click at [956, 378] on div "hero press enter hero .moveUp press enter hero .moveDown press enter hero .move…" at bounding box center [1034, 429] width 304 height 155
type textarea "hero.moveUp(1)"
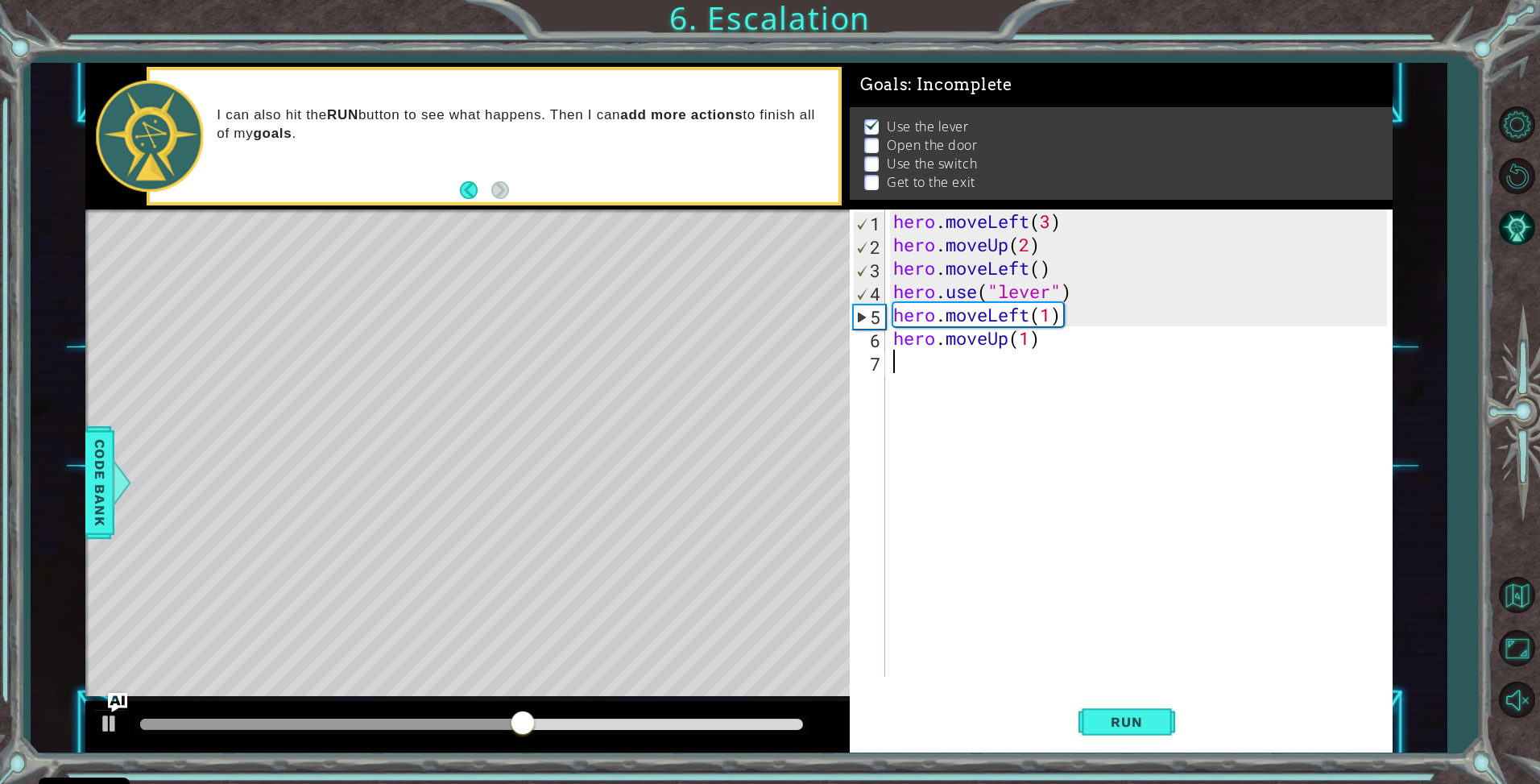
drag, startPoint x: 956, startPoint y: 378, endPoint x: 952, endPoint y: 407, distance: 29.3
click at [956, 383] on div "hero . moveLeft ( 3 ) hero . moveUp ( 2 ) hero . moveLeft ( ) hero . use ( "lev…" at bounding box center [1143, 466] width 506 height 514
click at [1125, 713] on button "Run" at bounding box center [1128, 722] width 97 height 54
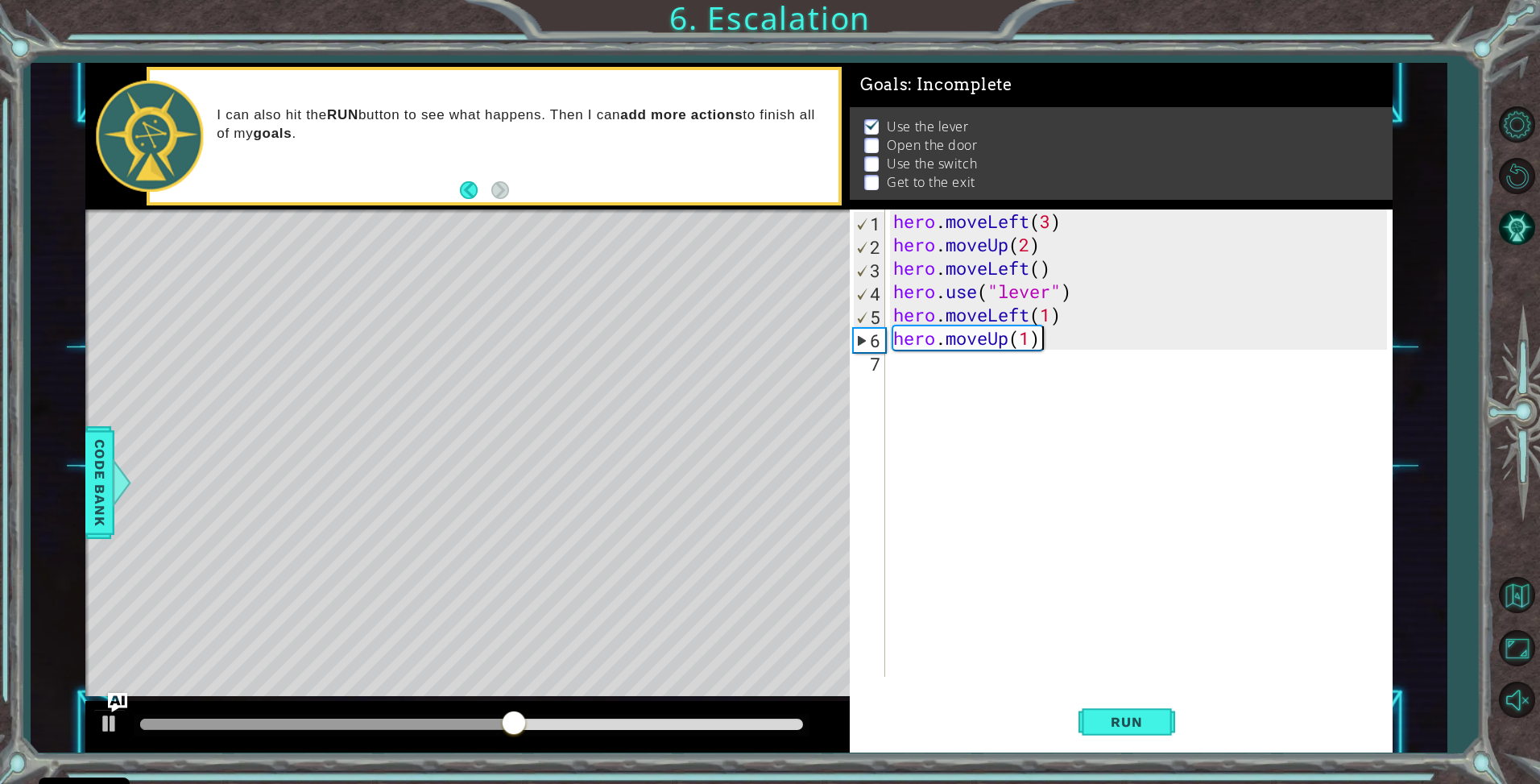
click at [1051, 337] on div "hero . moveLeft ( 3 ) hero . moveUp ( 2 ) hero . moveLeft ( ) hero . use ( "lev…" at bounding box center [1143, 466] width 506 height 514
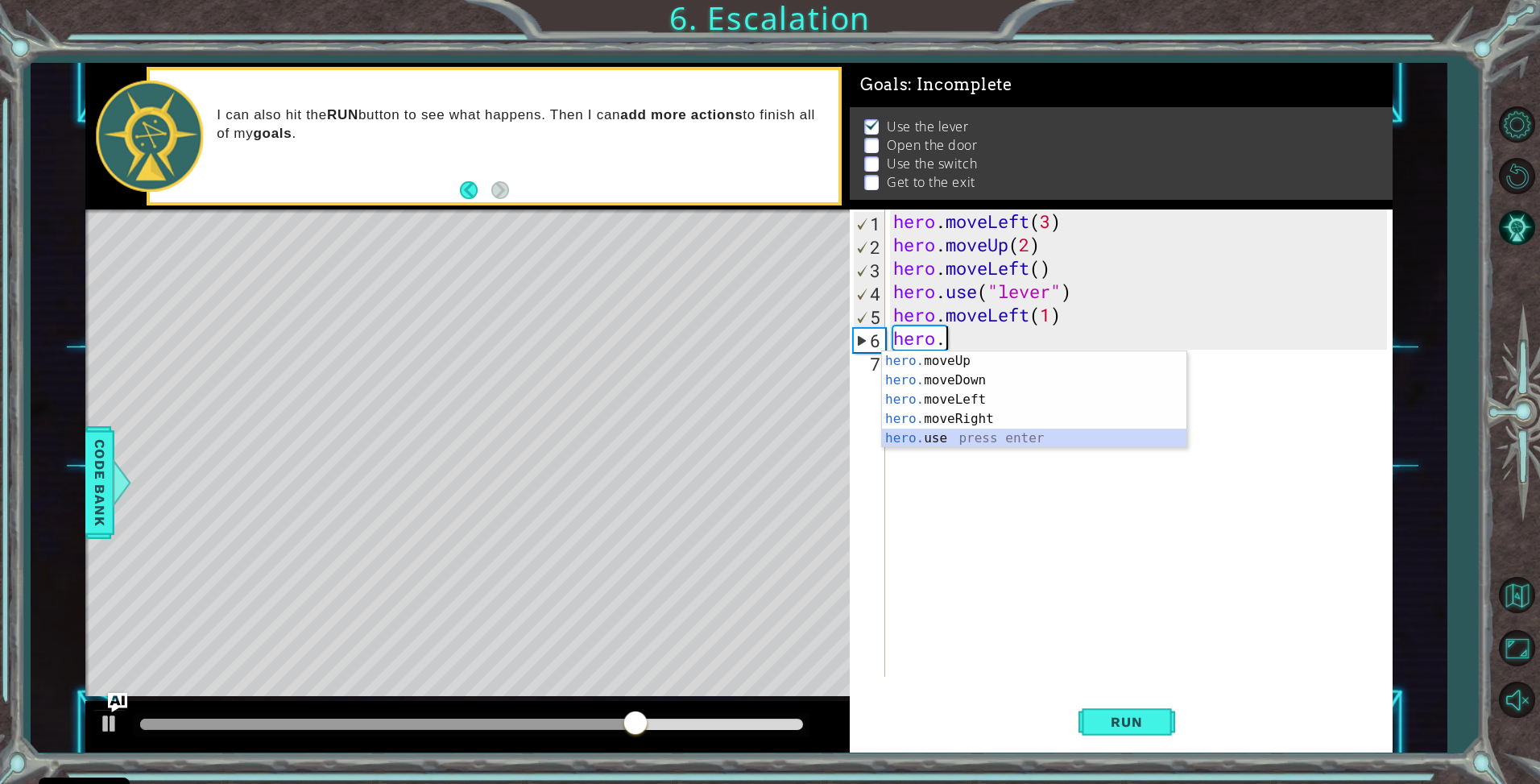
click at [969, 437] on div "hero. moveUp press enter hero. moveDown press enter hero. moveLeft press enter …" at bounding box center [1034, 418] width 304 height 135
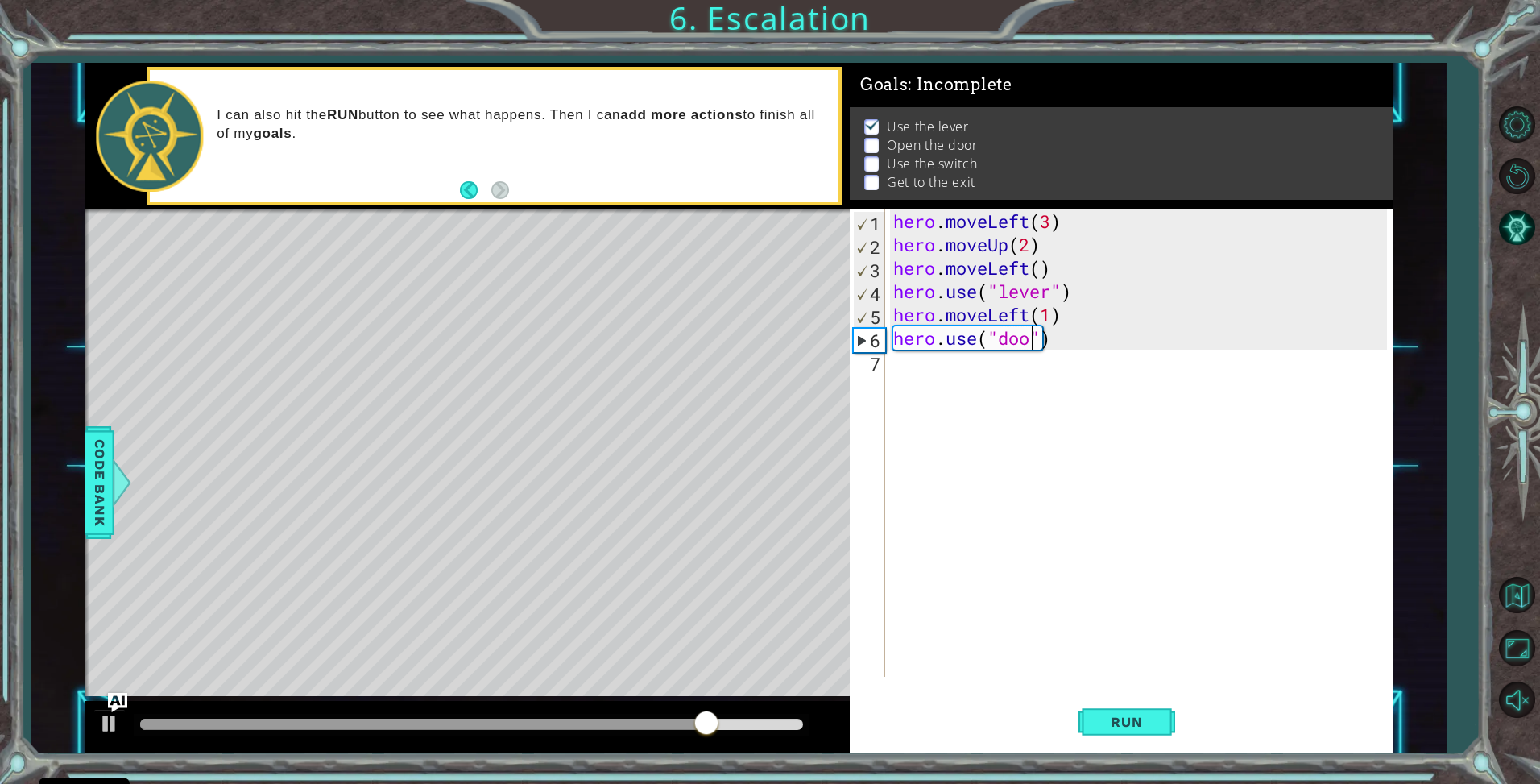
type textarea "hero.use("door")"
click at [1114, 715] on span "Run" at bounding box center [1127, 721] width 64 height 16
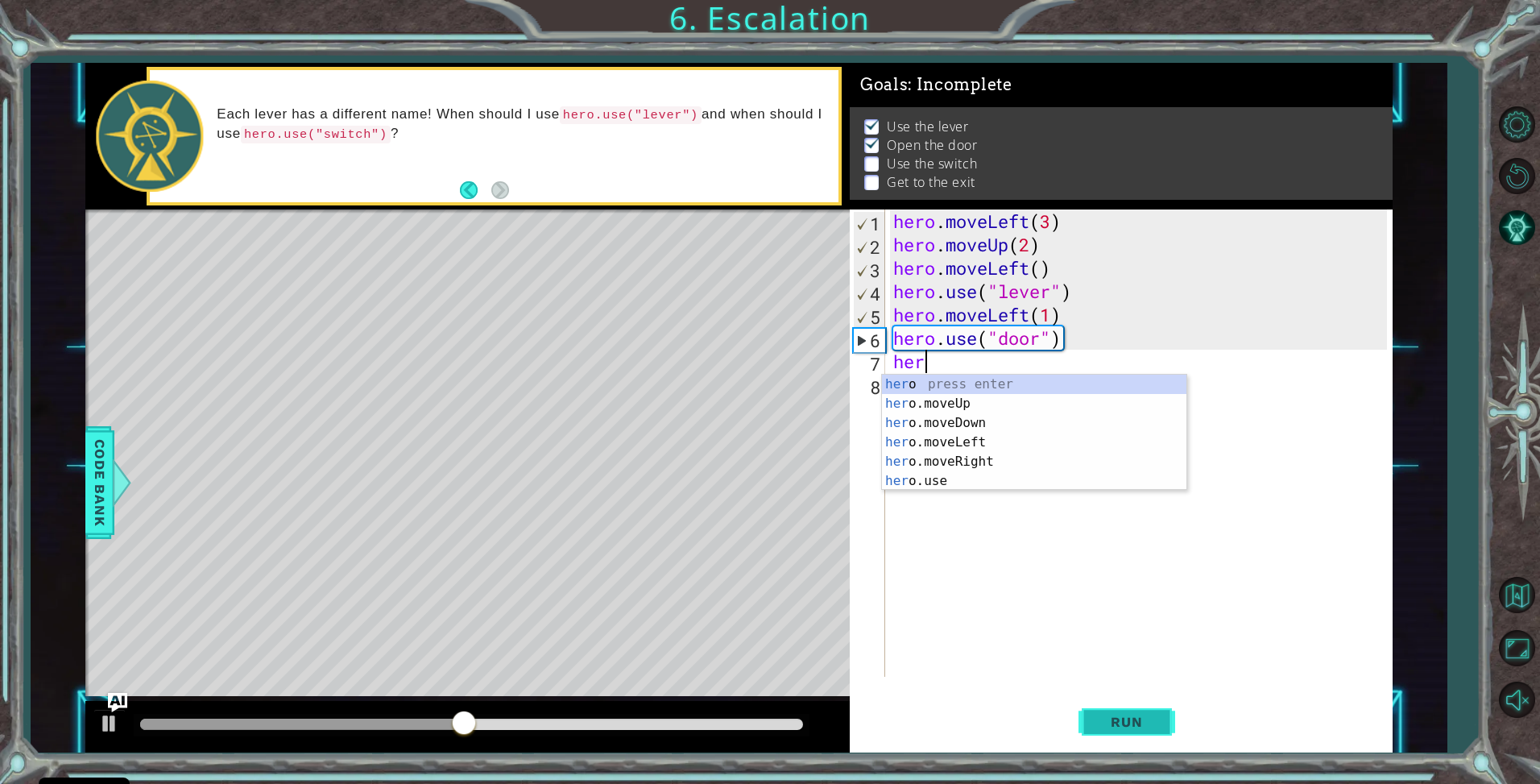
scroll to position [0, 1]
drag, startPoint x: 957, startPoint y: 398, endPoint x: 952, endPoint y: 406, distance: 9.4
click at [952, 405] on div "hero press enter hero .moveUp press enter hero .moveDown press enter hero .move…" at bounding box center [1034, 452] width 304 height 155
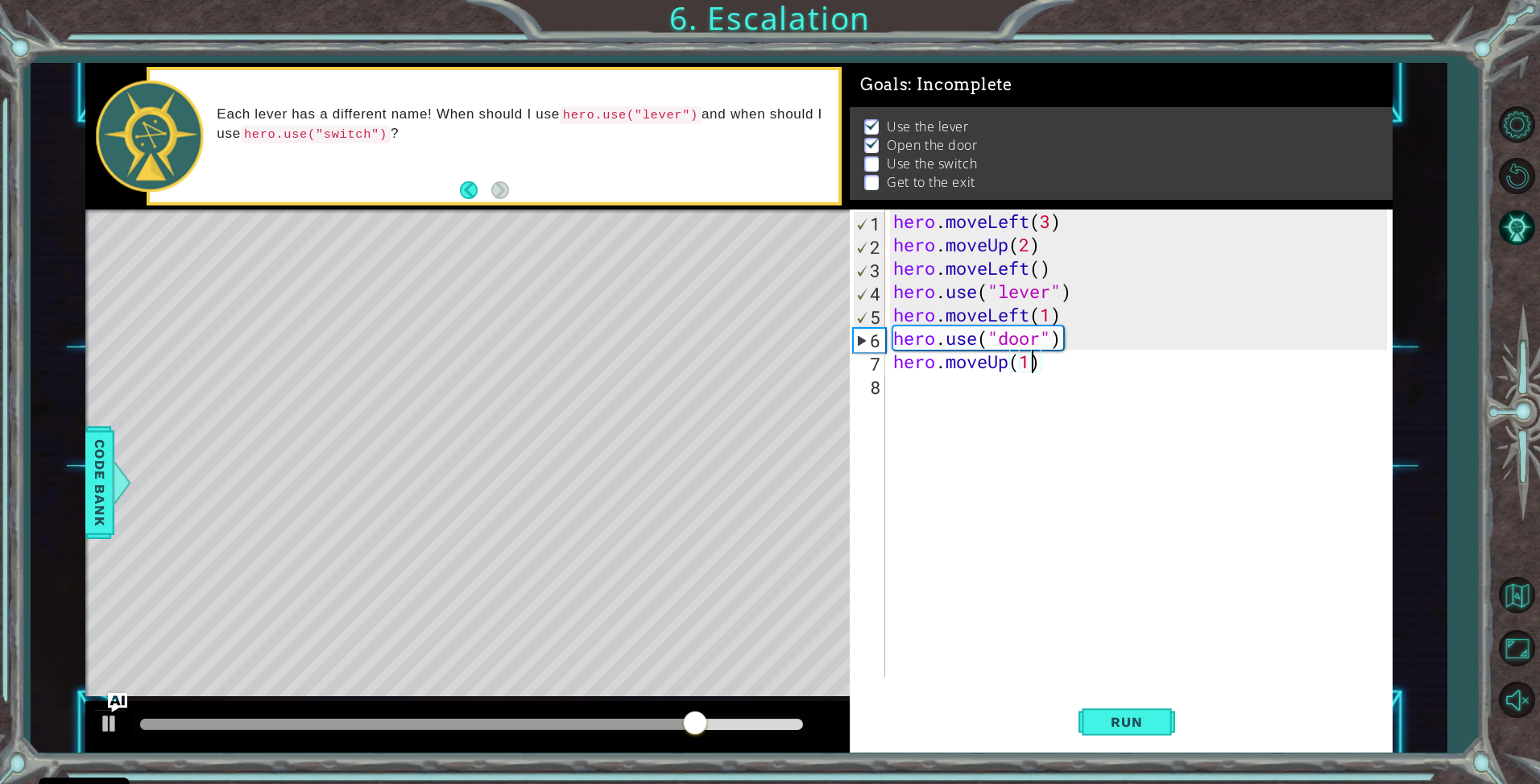
scroll to position [0, 6]
type textarea "hero.moveUp(2)"
click at [949, 400] on div "hero . moveLeft ( 3 ) hero . moveUp ( 2 ) hero . moveLeft ( ) hero . use ( "lev…" at bounding box center [1143, 466] width 506 height 514
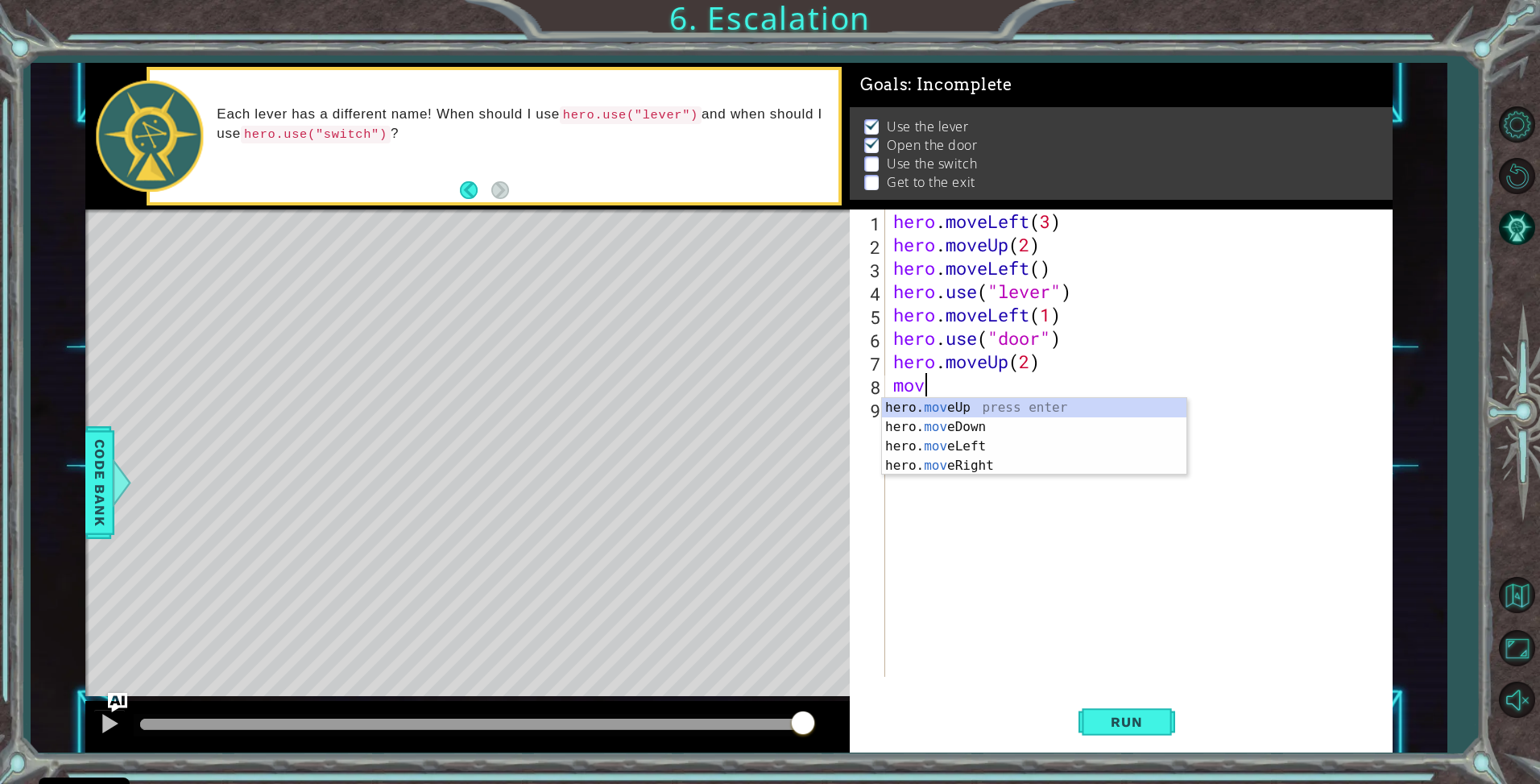
scroll to position [0, 1]
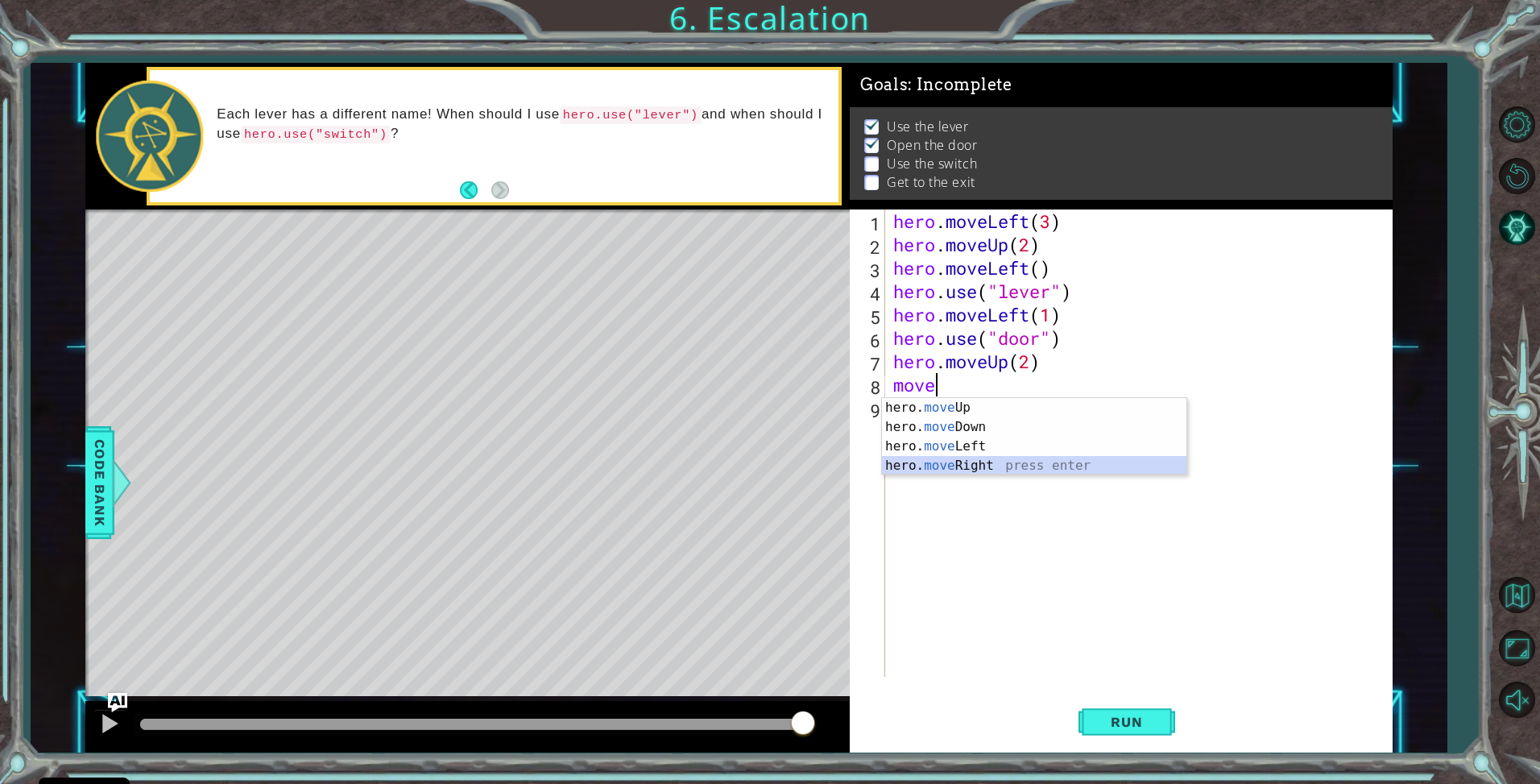
click at [958, 468] on div "hero. move Up press enter hero. move Down press enter hero. move Left press ent…" at bounding box center [1034, 456] width 304 height 116
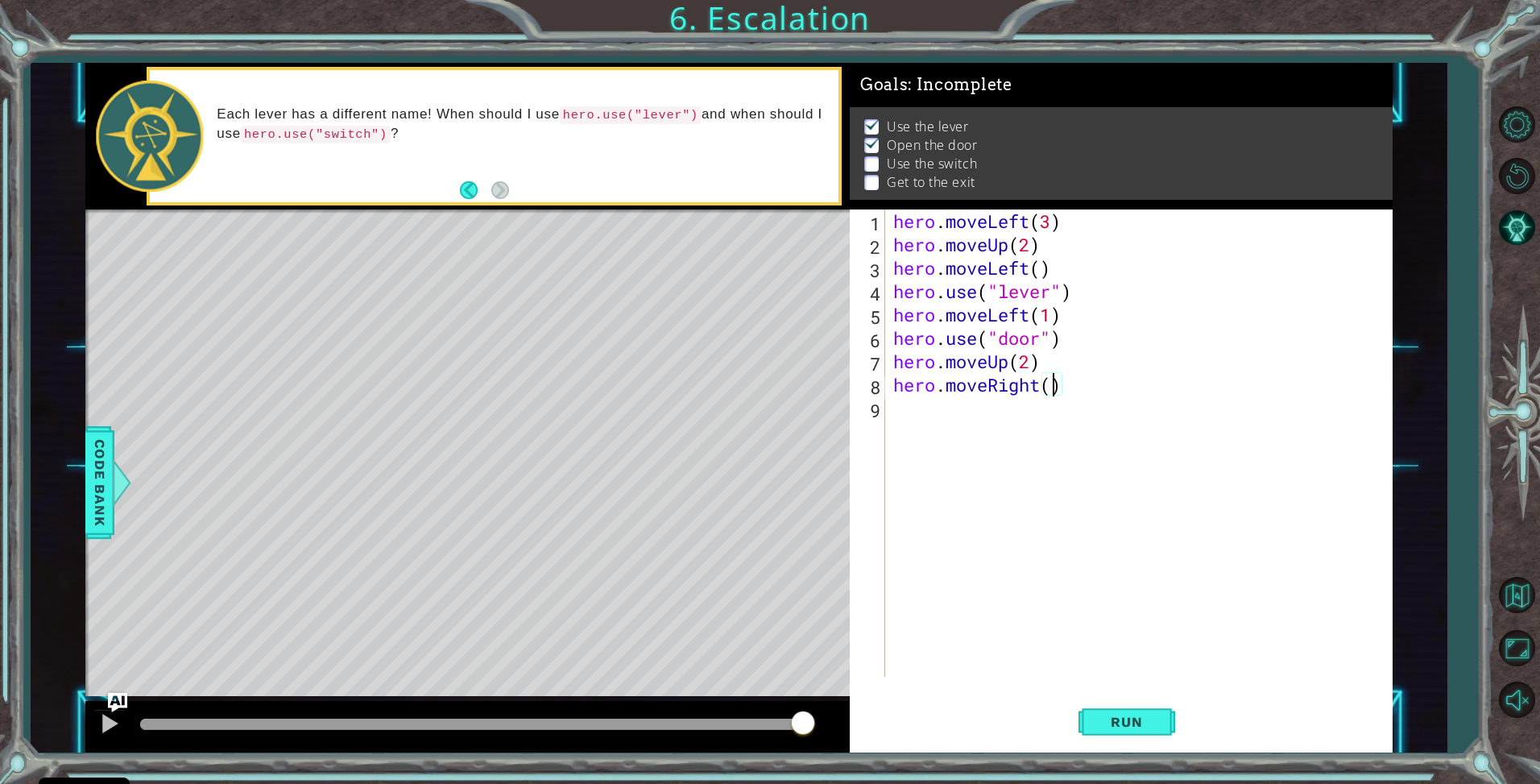
type textarea "hero.moveRight(2)"
click at [916, 410] on div "hero . moveLeft ( 3 ) hero . moveUp ( 2 ) hero . moveLeft ( ) hero . use ( "lev…" at bounding box center [1143, 466] width 506 height 514
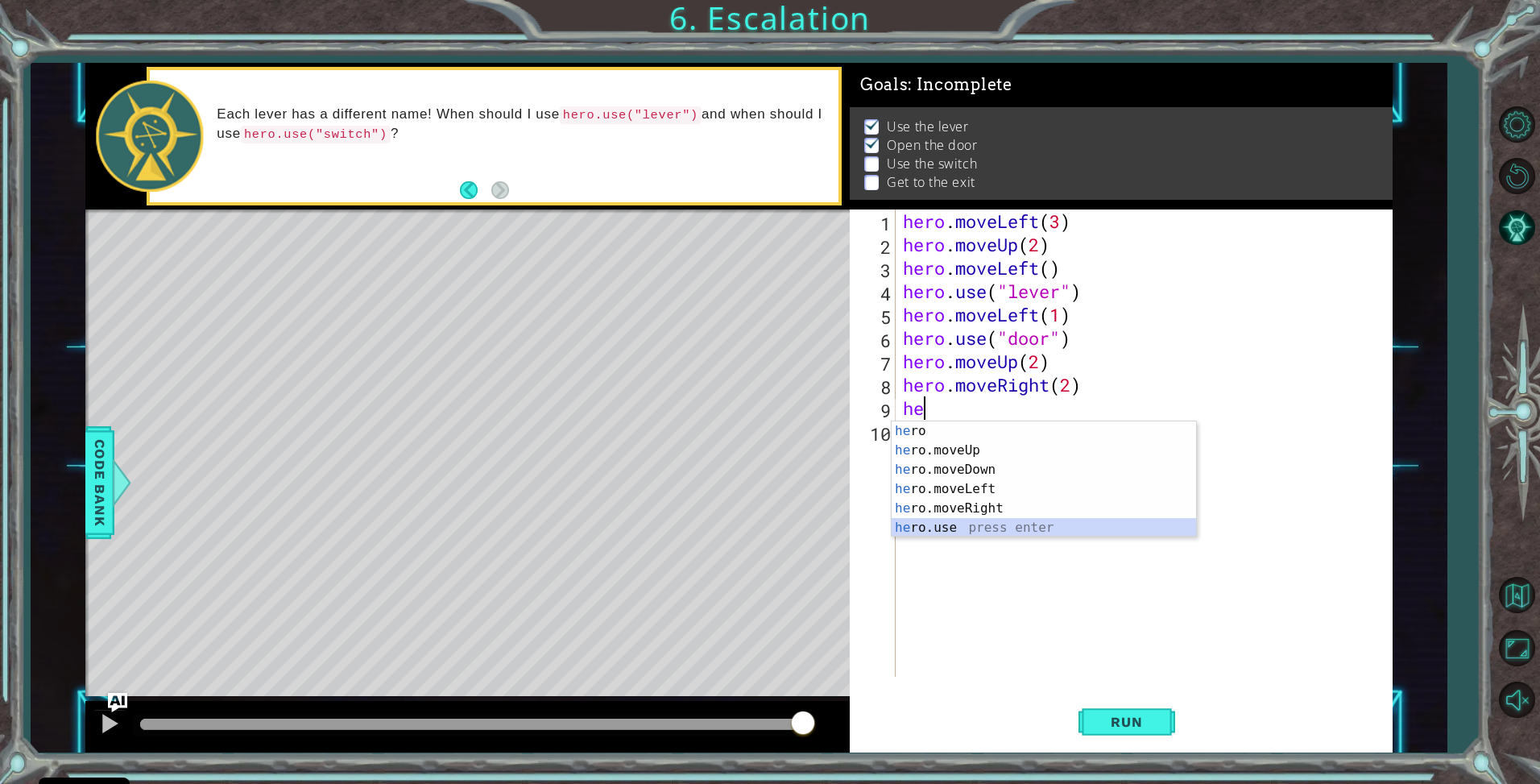
click at [931, 527] on div "he ro press enter he ro.moveUp press enter he ro.moveDown press enter he ro.mov…" at bounding box center [1044, 499] width 304 height 155
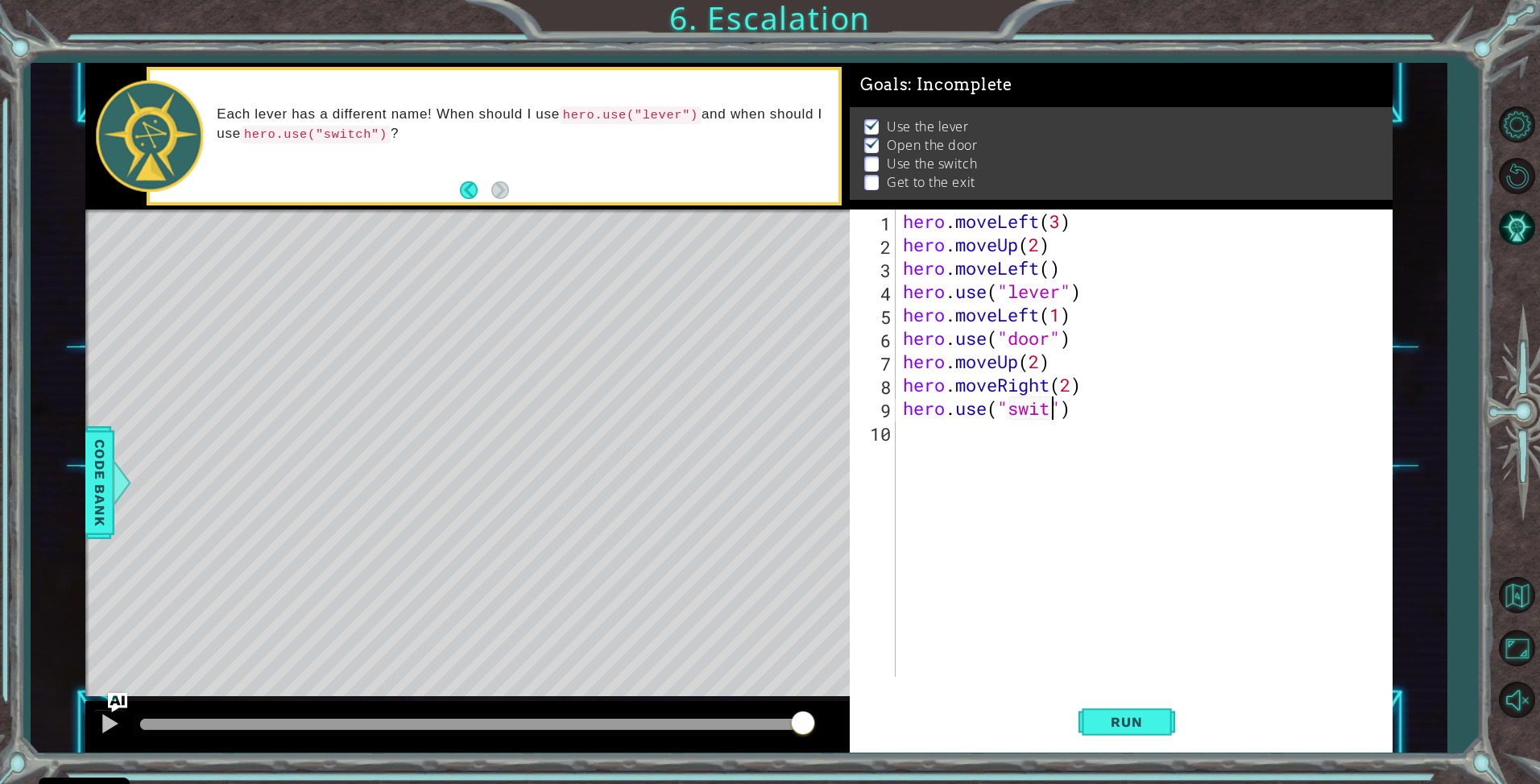
scroll to position [0, 8]
type textarea "hero.use("switch")"
click at [923, 434] on div "hero . moveLeft ( 3 ) hero . moveUp ( 2 ) hero . moveLeft ( ) hero . use ( "lev…" at bounding box center [1148, 466] width 497 height 514
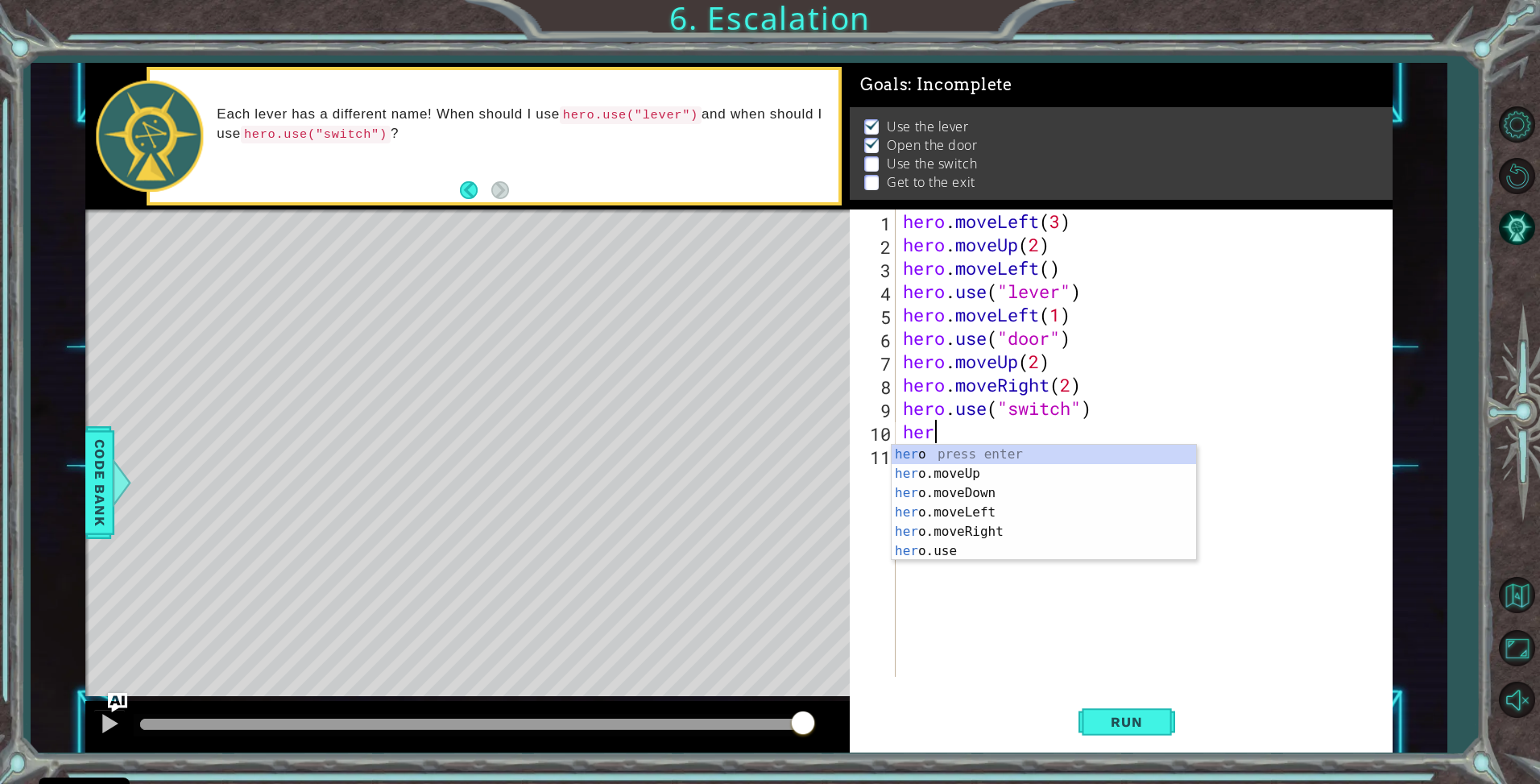
scroll to position [0, 1]
click at [993, 536] on div "hero press enter hero .moveUp press enter hero .moveDown press enter hero .move…" at bounding box center [1044, 522] width 304 height 155
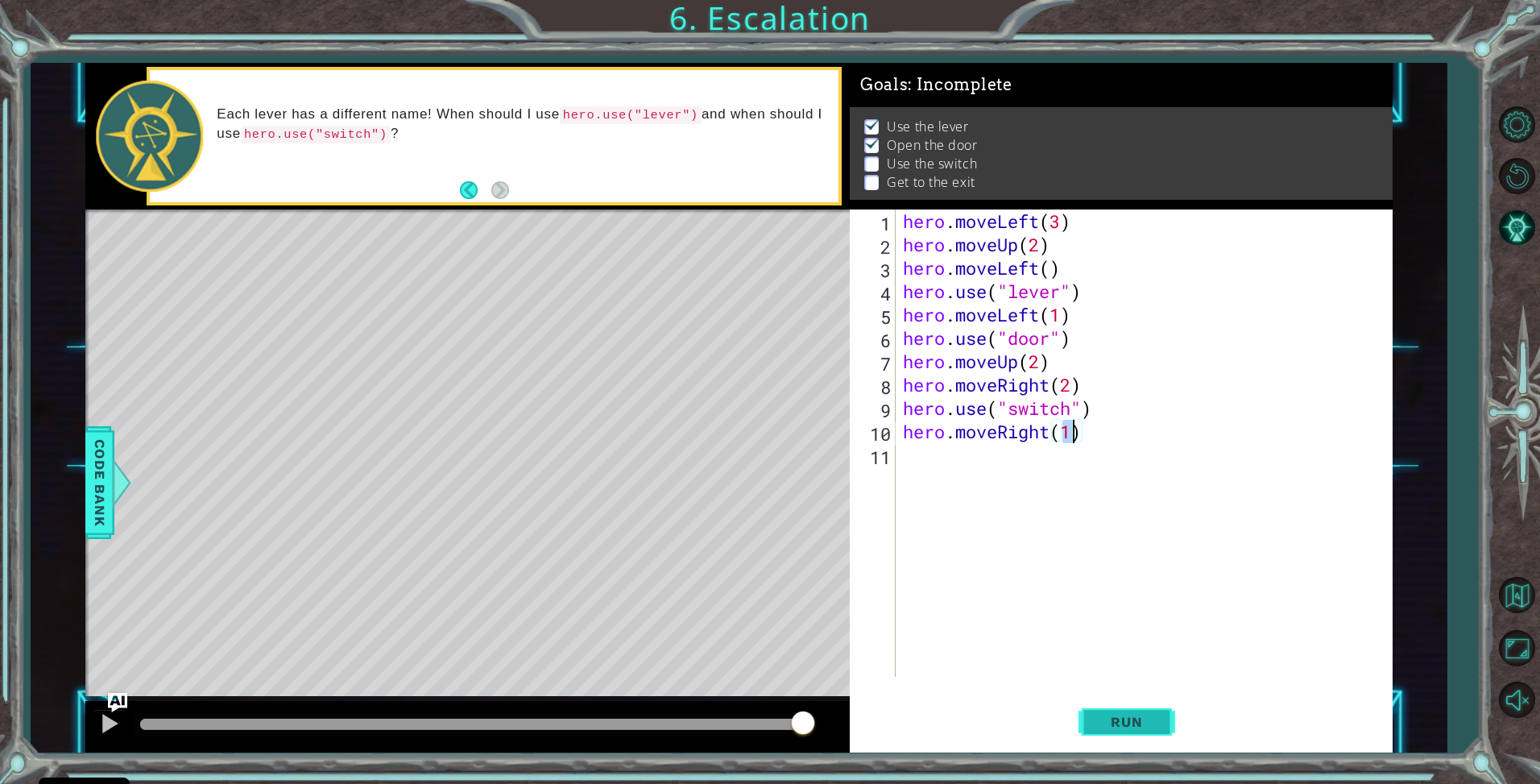
type textarea "hero.moveRight(1)"
click at [1134, 726] on span "Run" at bounding box center [1127, 721] width 64 height 16
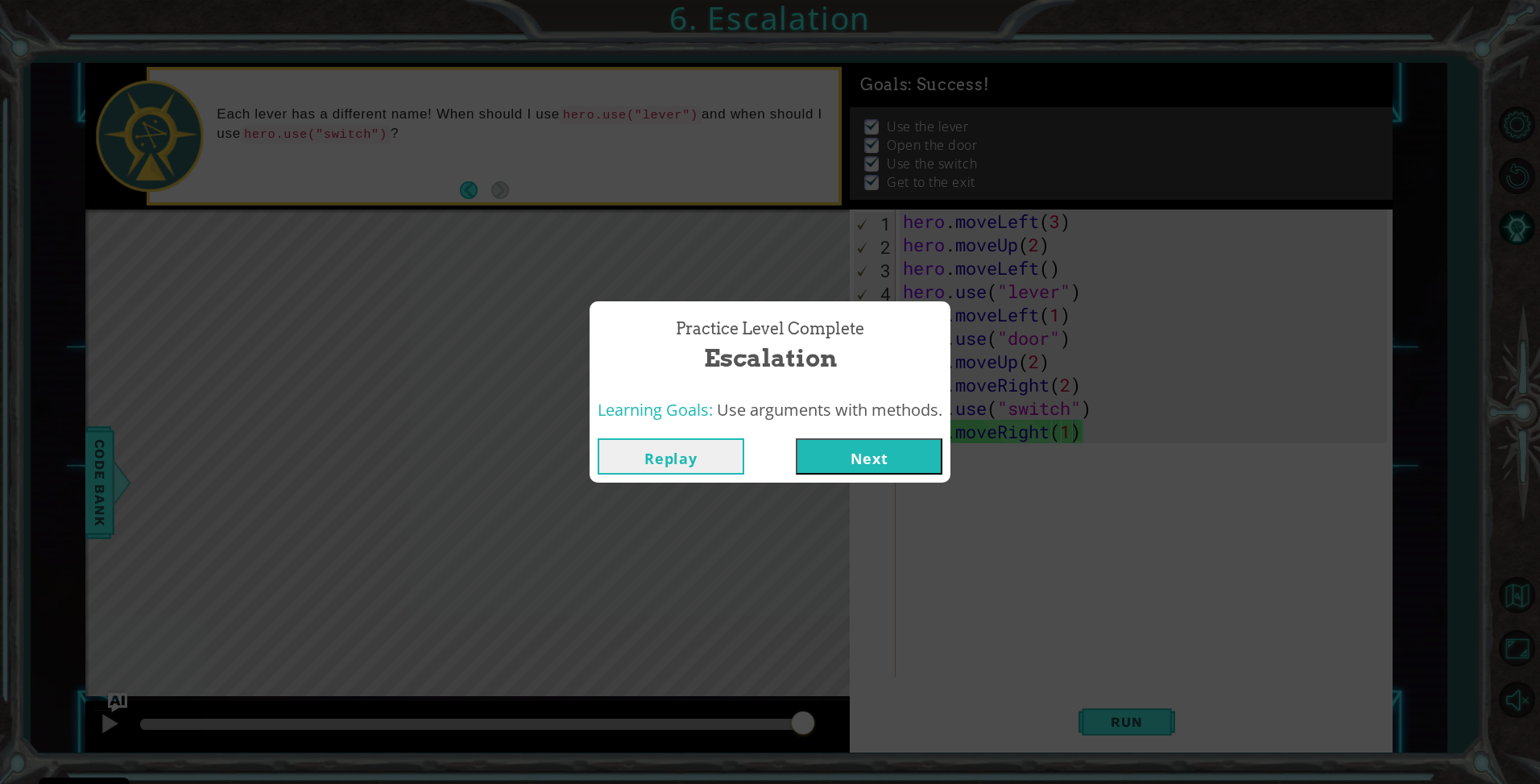
click at [833, 455] on button "Next" at bounding box center [869, 456] width 146 height 37
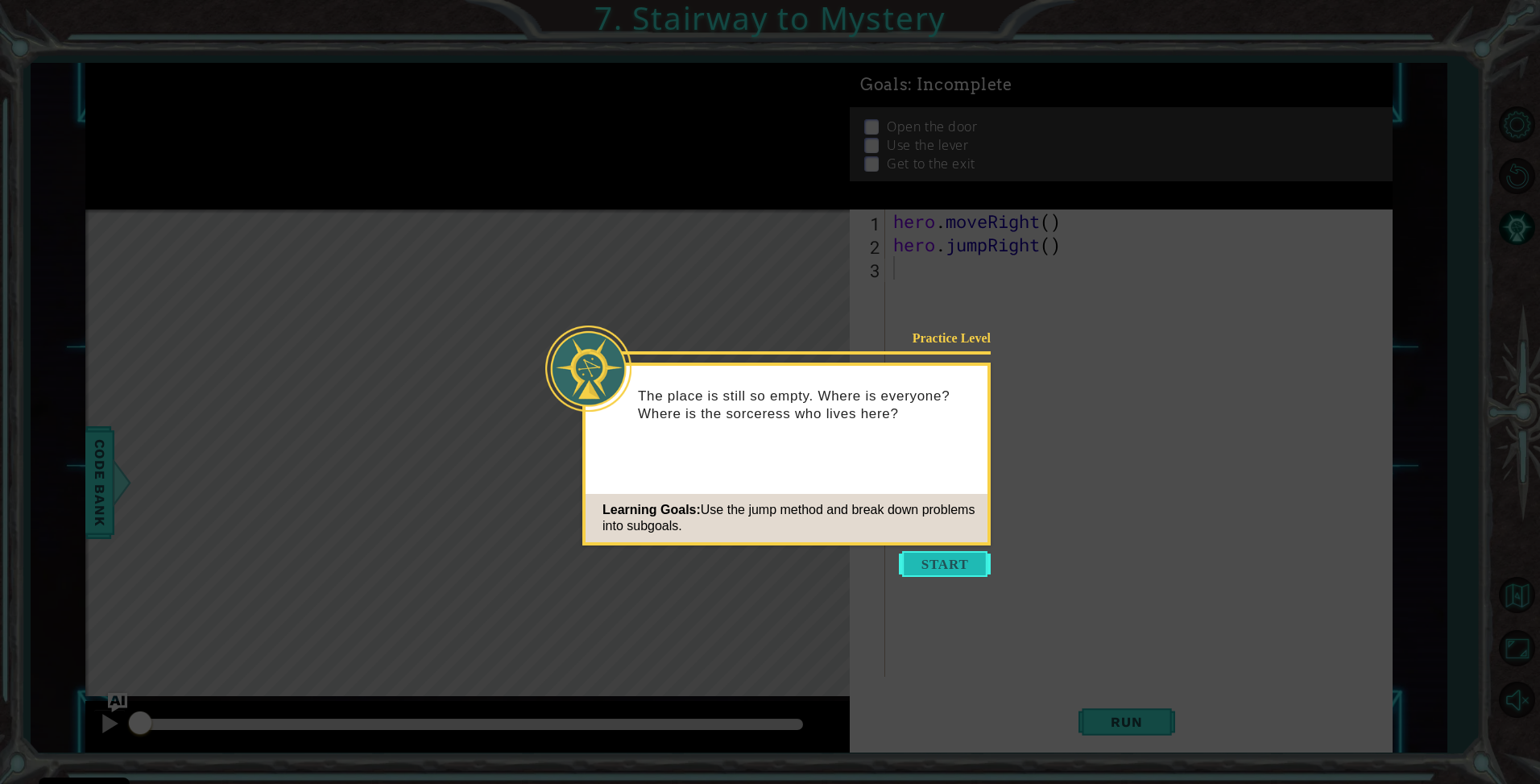
click at [929, 564] on button "Start" at bounding box center [945, 564] width 92 height 26
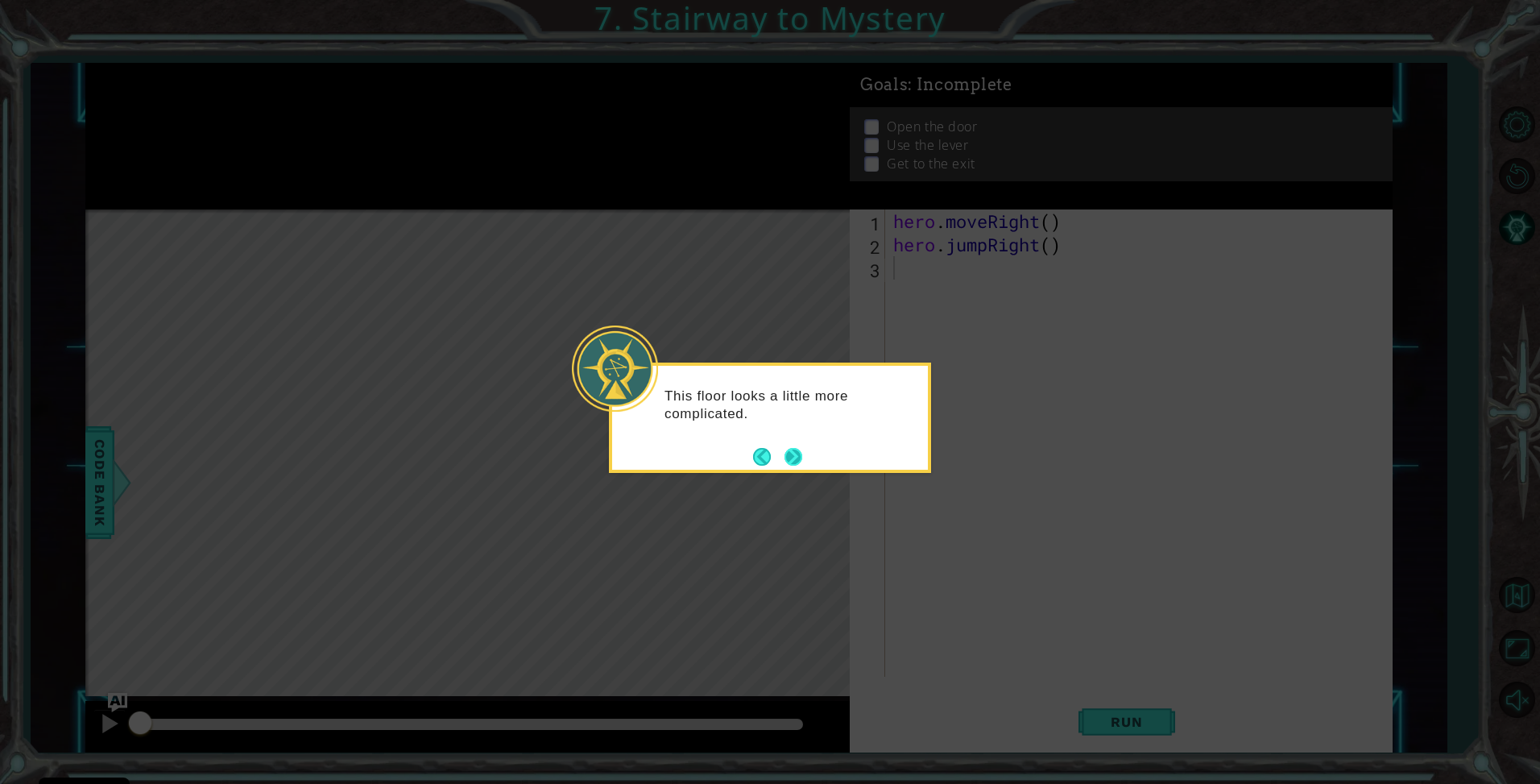
click at [793, 457] on button "Next" at bounding box center [793, 457] width 20 height 20
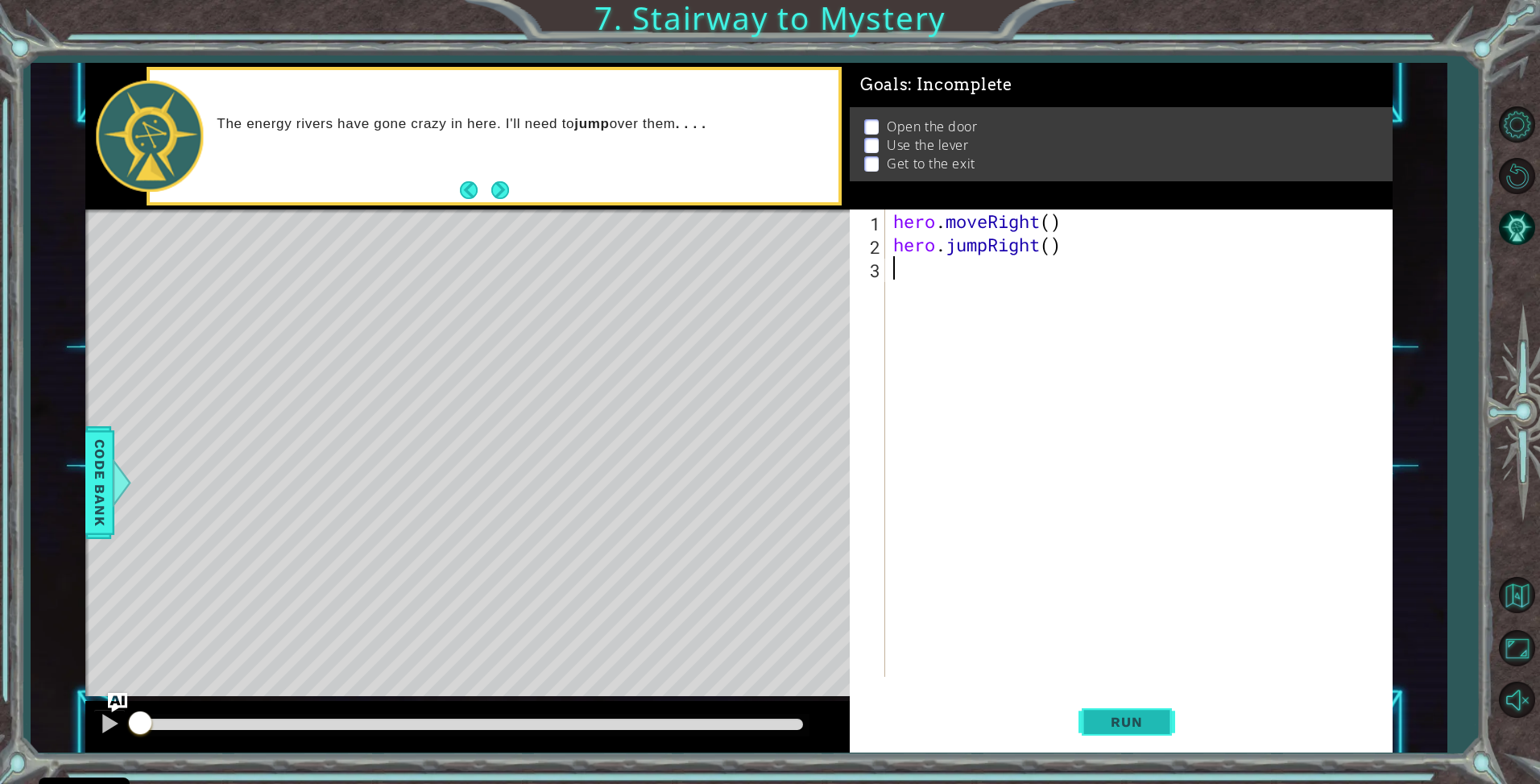
click at [1117, 723] on span "Run" at bounding box center [1127, 721] width 64 height 16
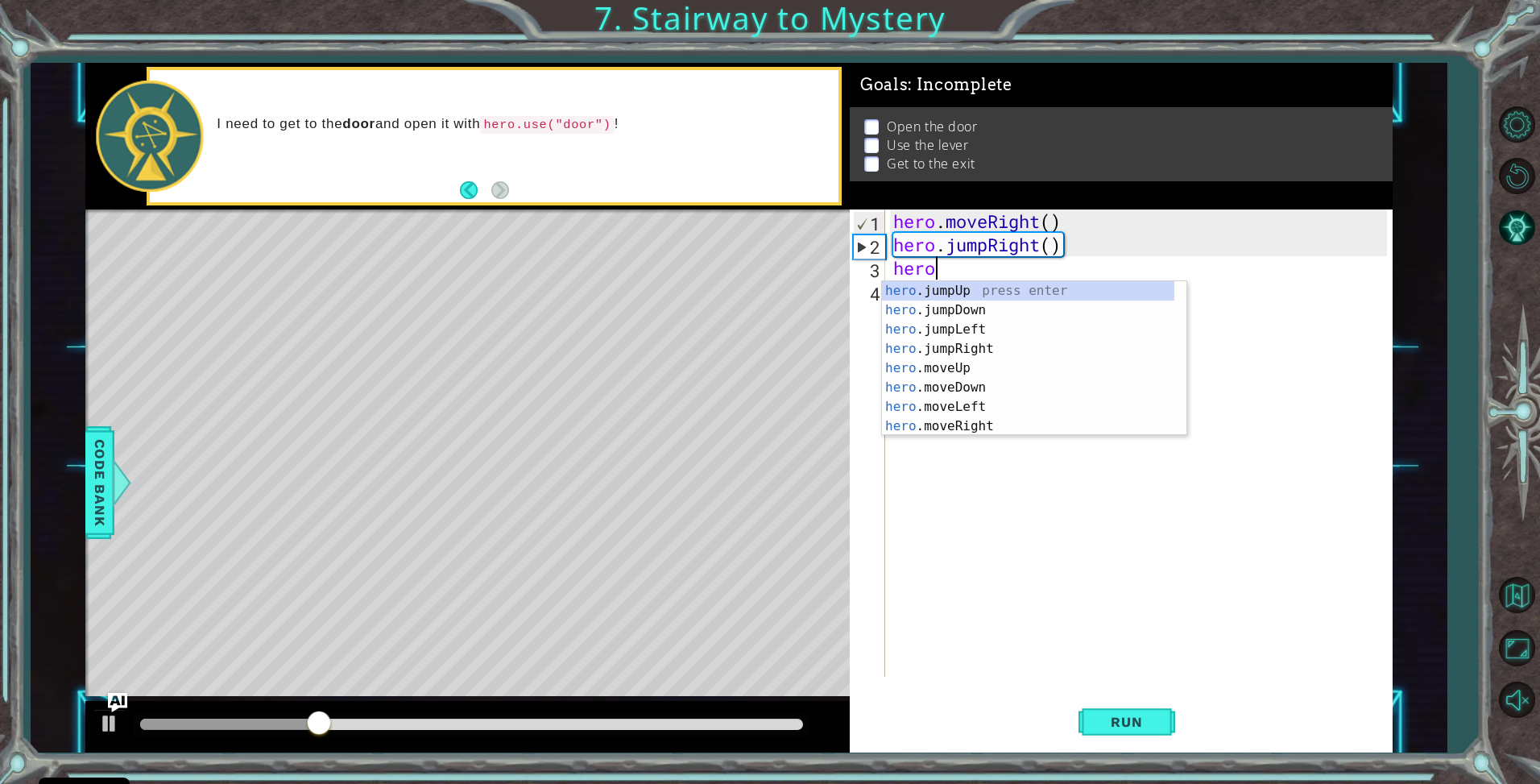
scroll to position [0, 1]
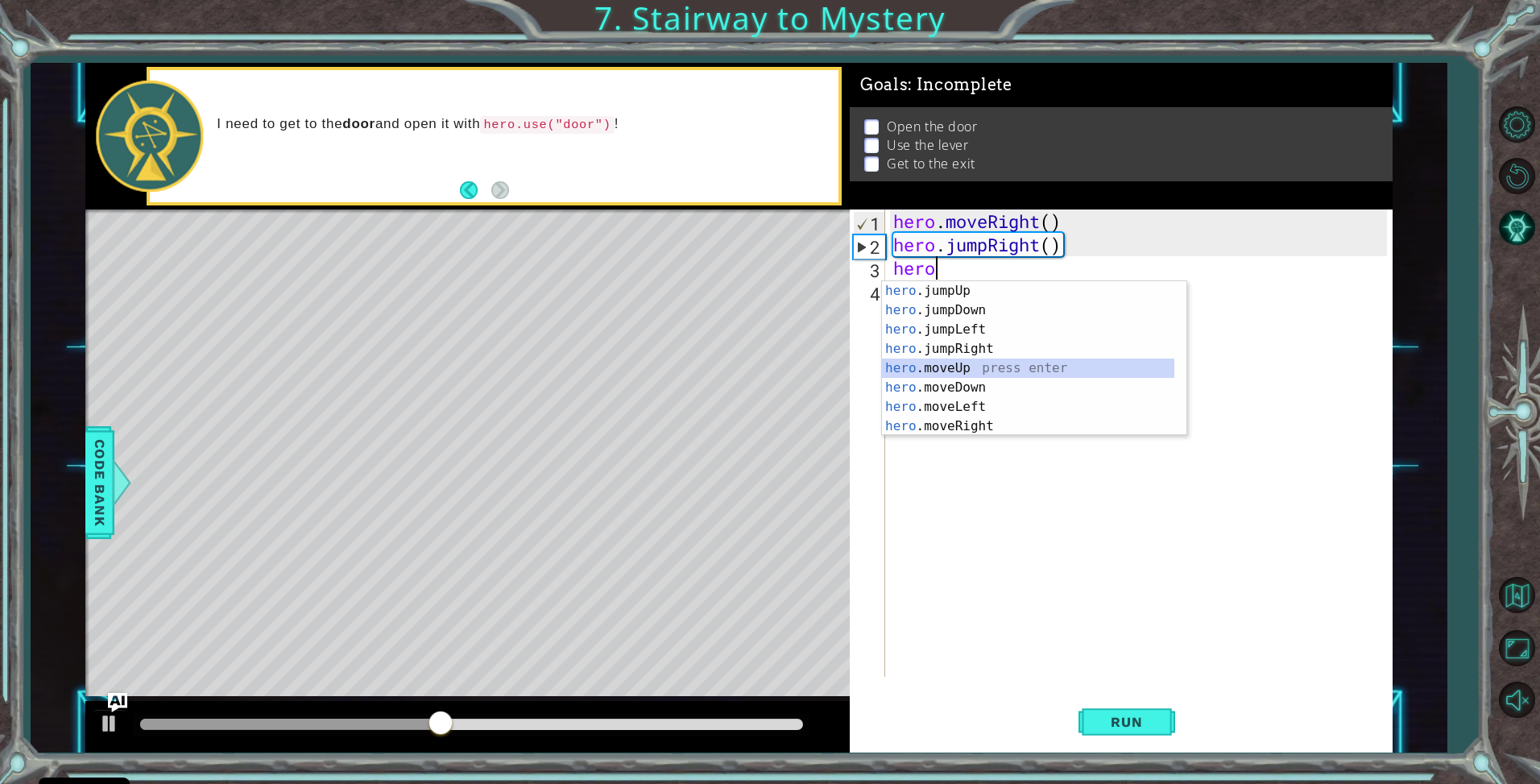
click at [970, 364] on div "hero .jumpUp press enter hero .jumpDown press enter hero .jumpLeft press enter …" at bounding box center [1028, 378] width 293 height 193
type textarea "hero.moveUp(1)"
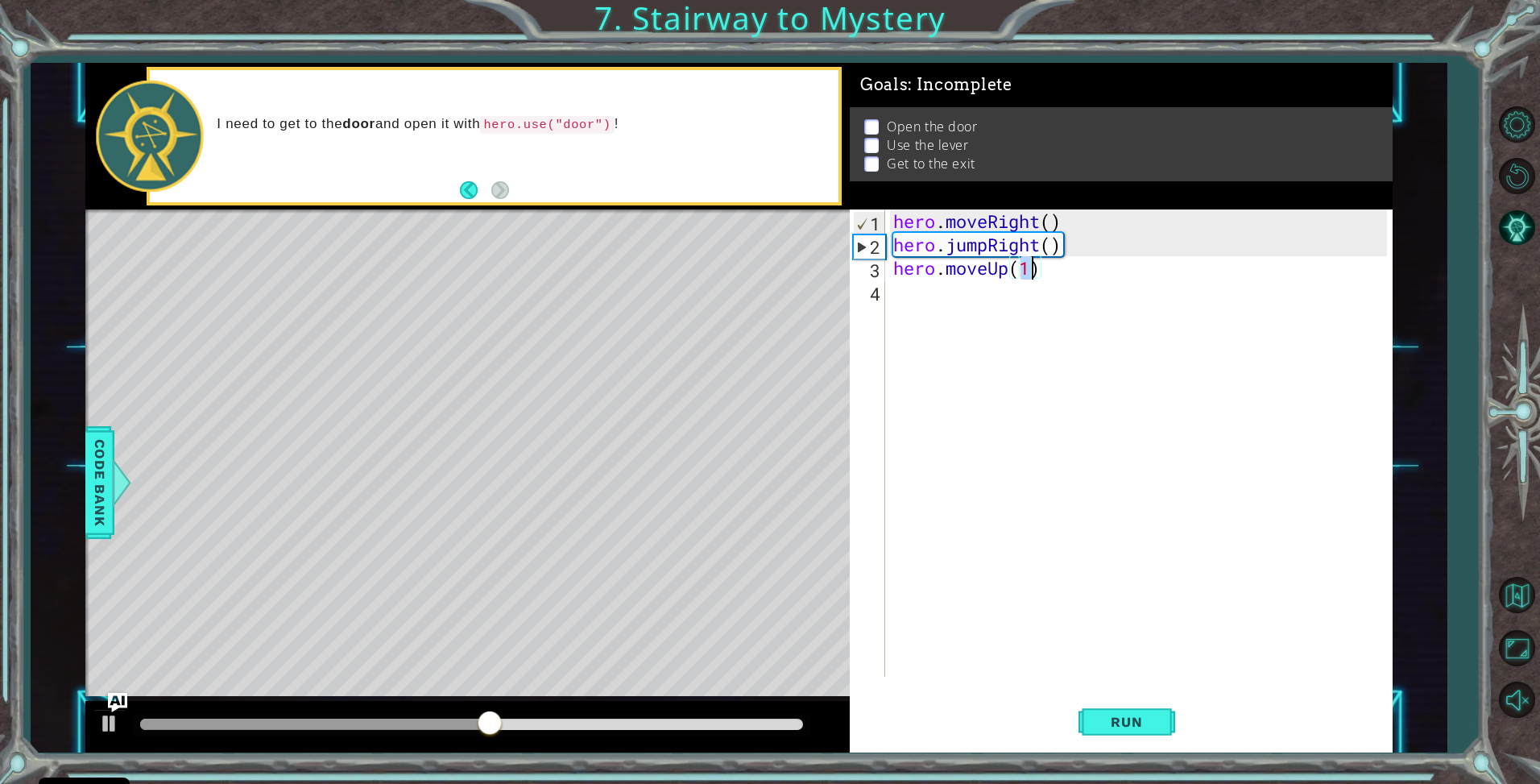
click at [923, 304] on div "hero . moveRight ( ) hero . jumpRight ( ) hero . moveUp ( 1 )" at bounding box center [1143, 466] width 506 height 514
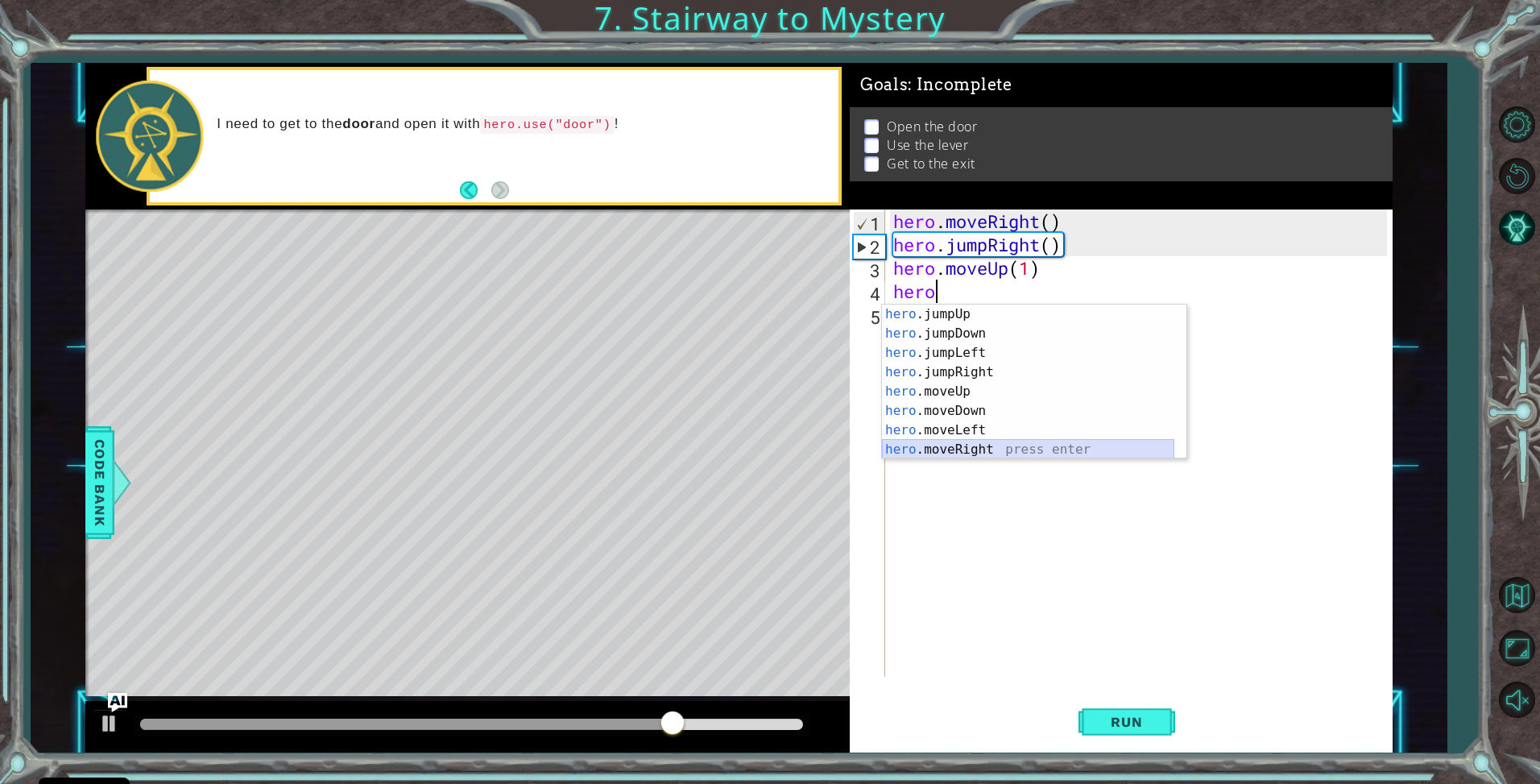
click at [948, 452] on div "hero .jumpUp press enter hero .jumpDown press enter hero .jumpLeft press enter …" at bounding box center [1028, 401] width 293 height 193
type textarea "hero.moveRight(1)"
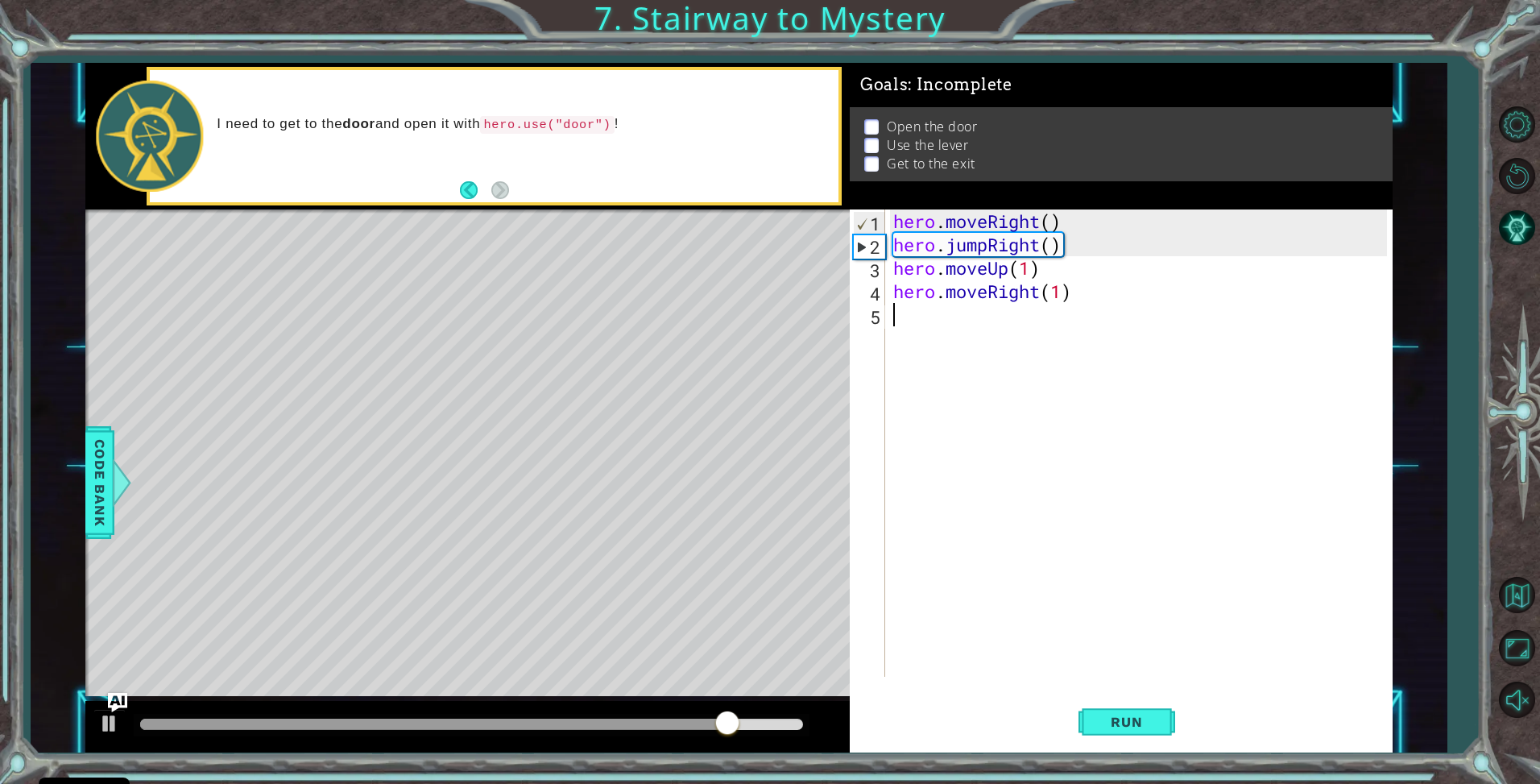
click at [912, 328] on div "hero . moveRight ( ) hero . jumpRight ( ) hero . moveUp ( 1 ) hero . moveRight …" at bounding box center [1143, 466] width 506 height 514
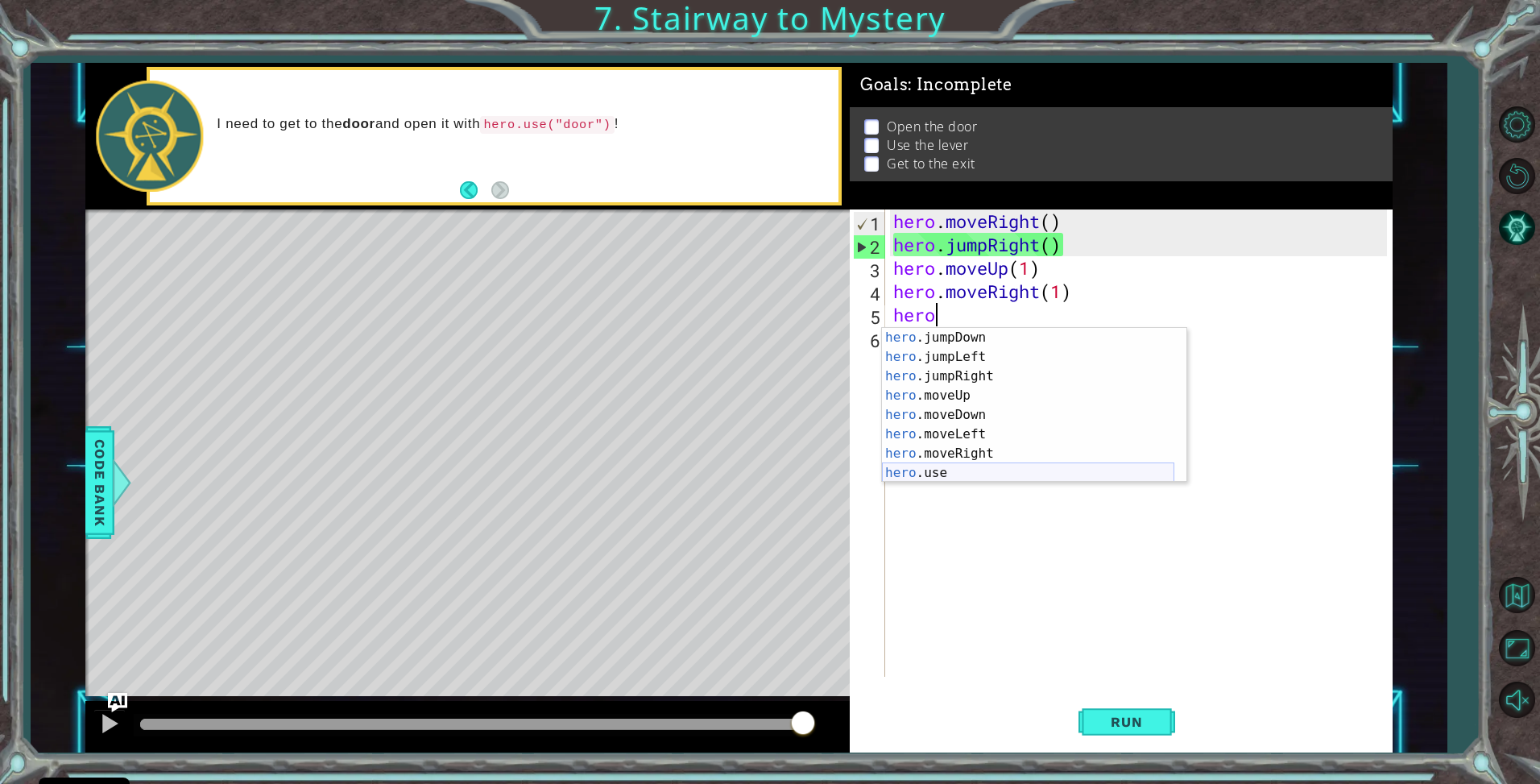
scroll to position [20, 0]
click at [938, 465] on div "hero .jumpDown press enter hero .jumpLeft press enter hero .jumpRight press ent…" at bounding box center [1028, 424] width 293 height 193
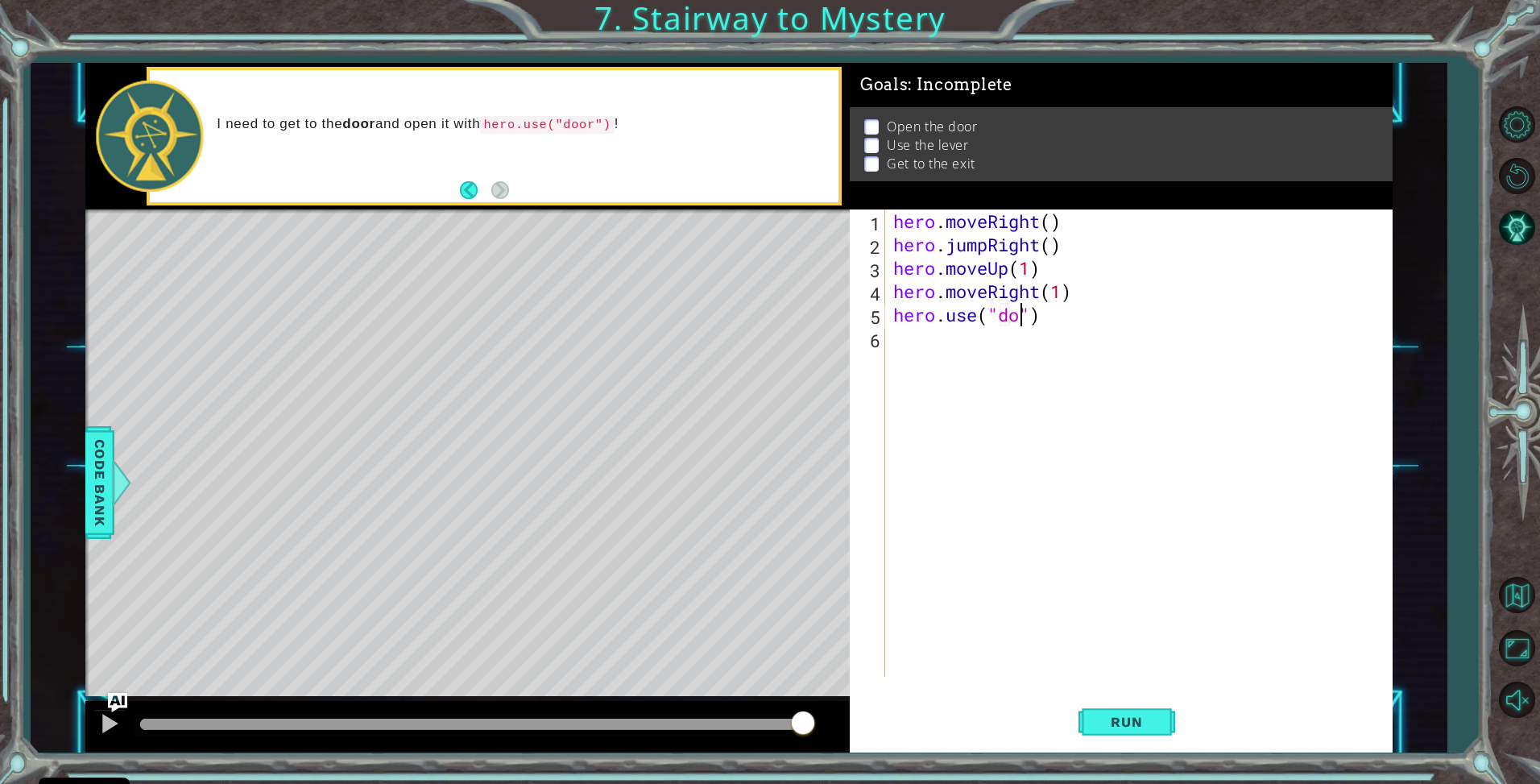
scroll to position [0, 6]
type textarea "hero.use("door")"
click at [931, 341] on div "hero . moveRight ( ) hero . jumpRight ( ) hero . moveUp ( 1 ) hero . moveRight …" at bounding box center [1143, 466] width 506 height 514
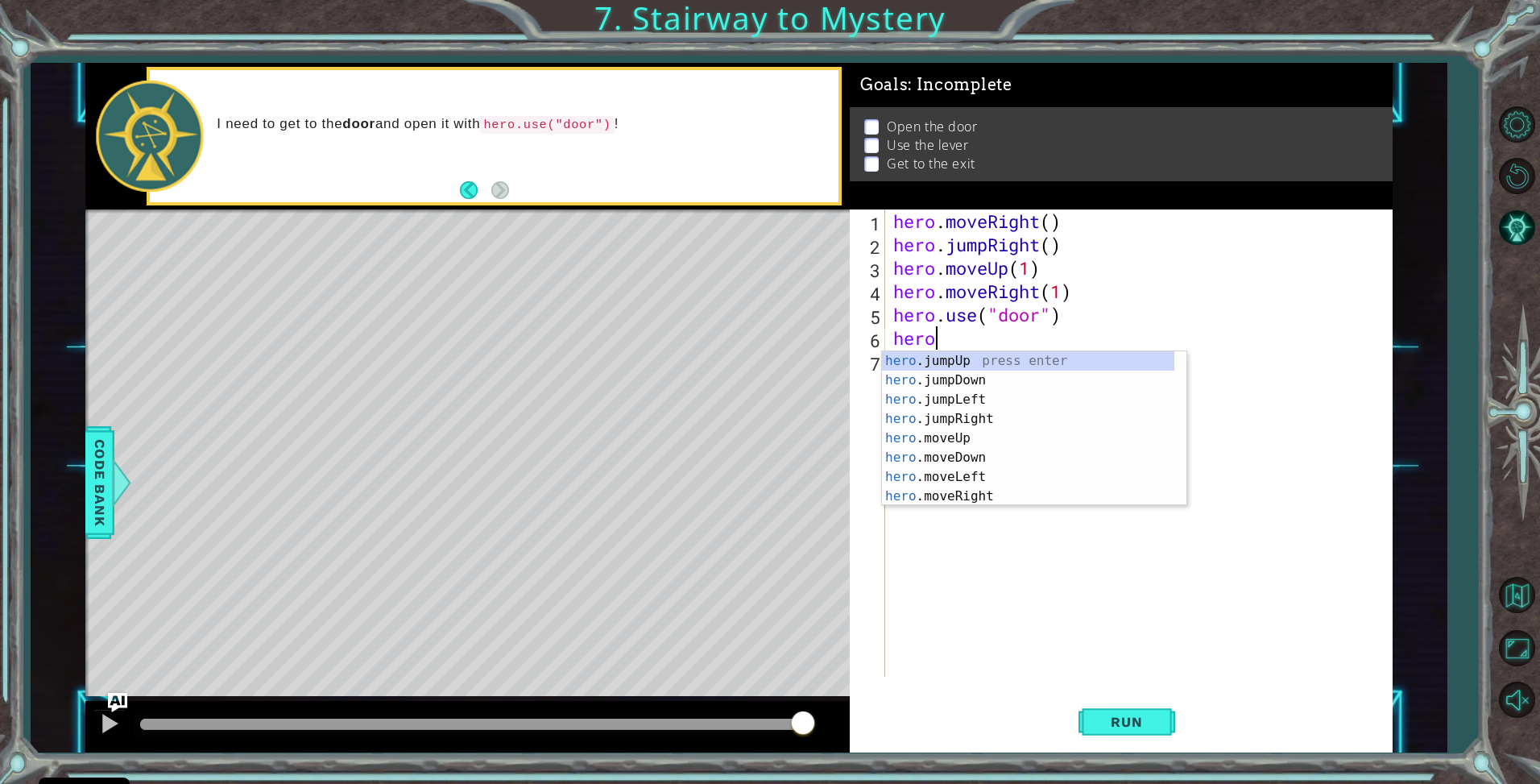
scroll to position [0, 1]
click at [901, 435] on div "hero .jumpUp press enter hero .jumpDown press enter hero .jumpLeft press enter …" at bounding box center [1028, 447] width 293 height 193
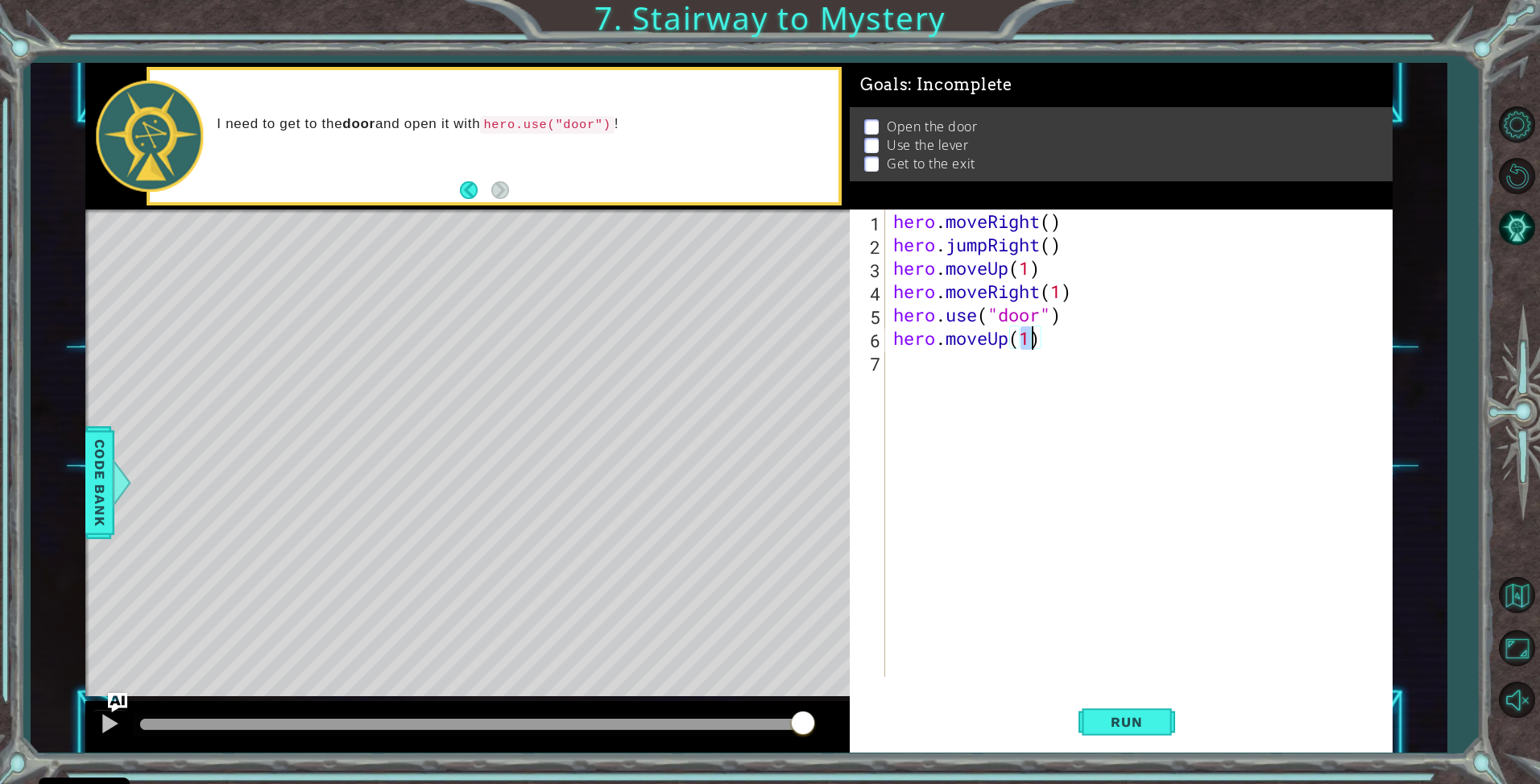
type textarea "hero.moveUp(2)"
click at [959, 372] on div "hero . moveRight ( ) hero . jumpRight ( ) hero . moveUp ( 1 ) hero . moveRight …" at bounding box center [1143, 466] width 506 height 514
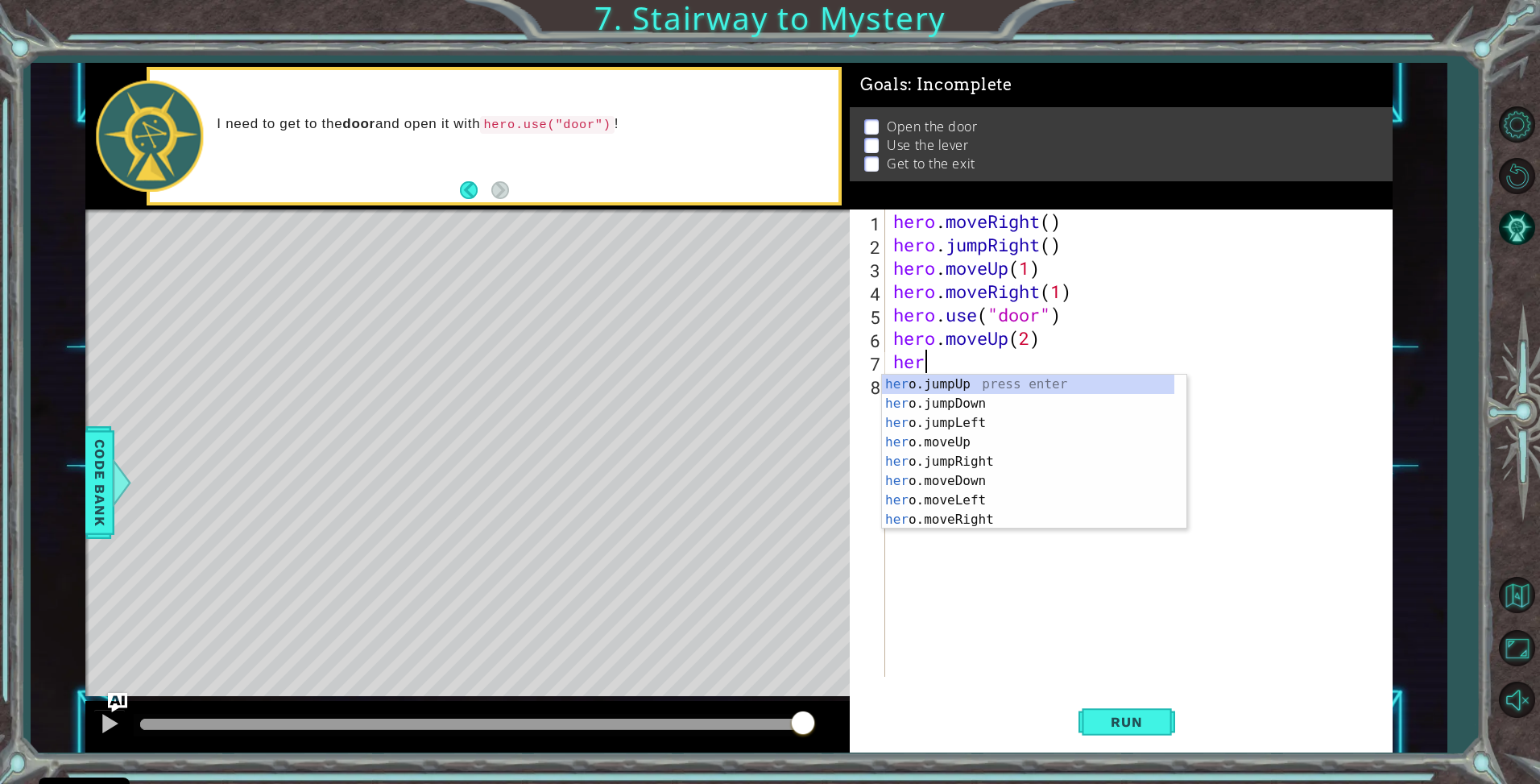
scroll to position [0, 1]
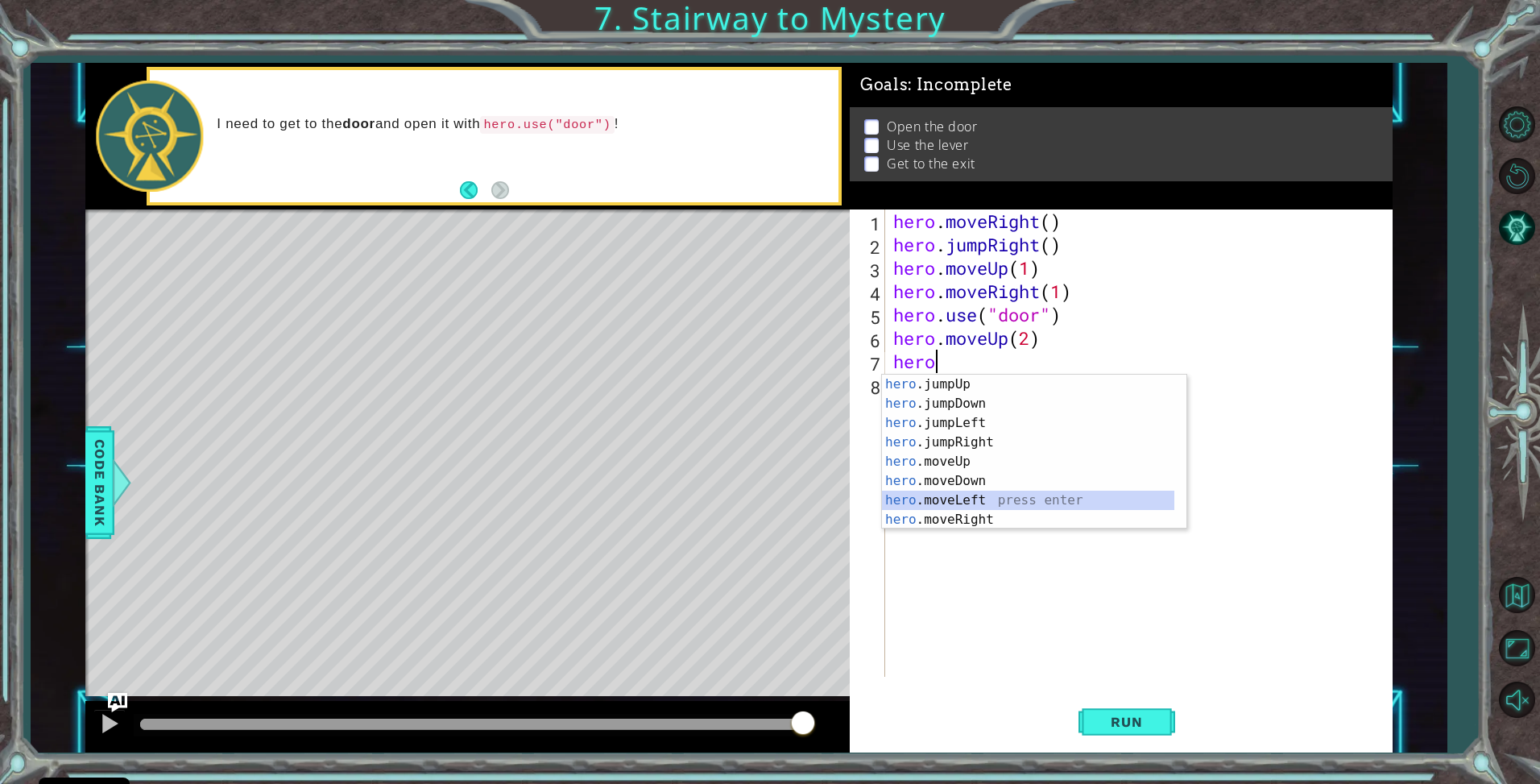
click at [960, 498] on div "hero .jumpUp press enter hero .jumpDown press enter hero .jumpLeft press enter …" at bounding box center [1028, 471] width 293 height 193
type textarea "hero.moveLeft(1)"
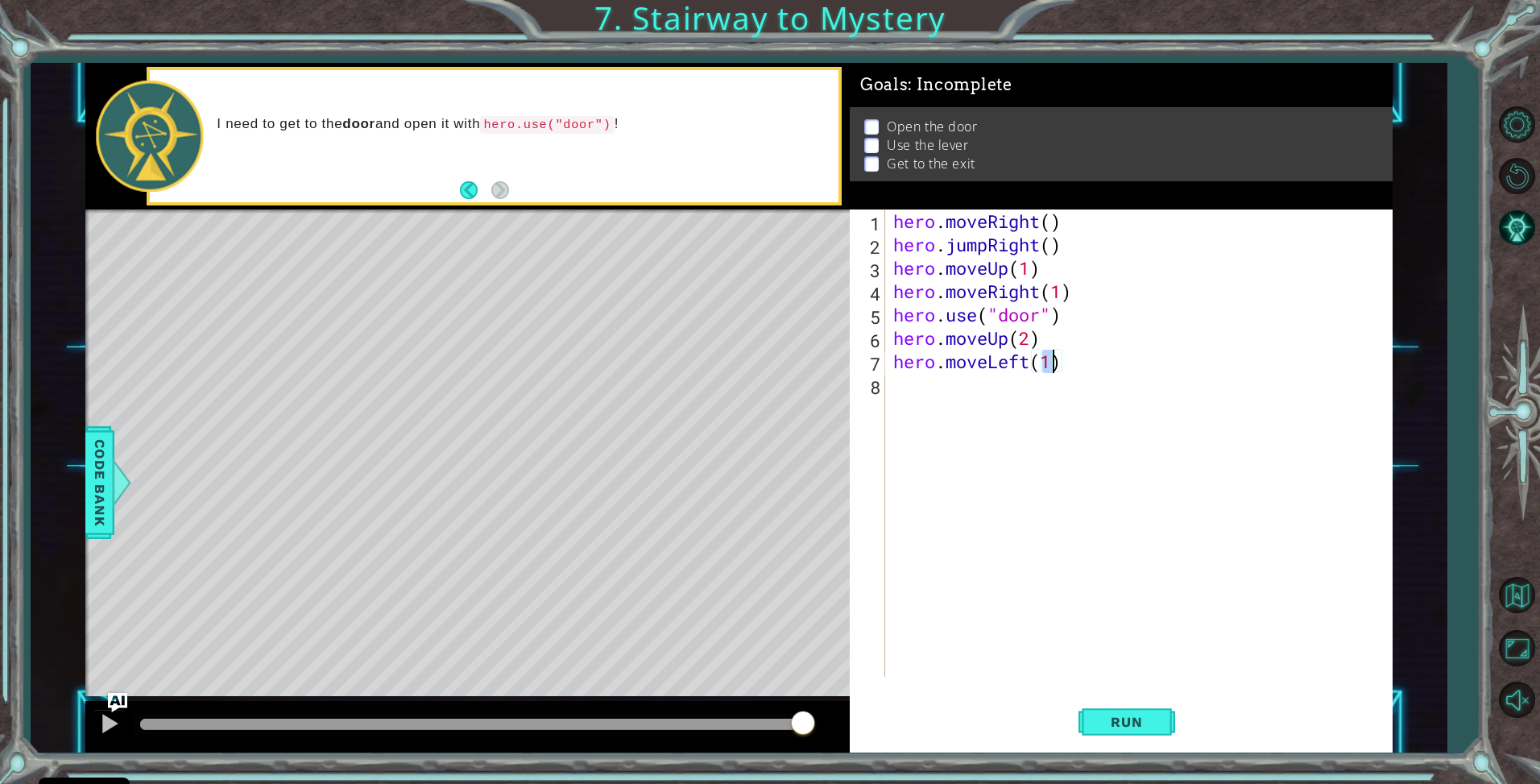
click at [906, 391] on div "hero . moveRight ( ) hero . jumpRight ( ) hero . moveUp ( 1 ) hero . moveRight …" at bounding box center [1143, 466] width 506 height 514
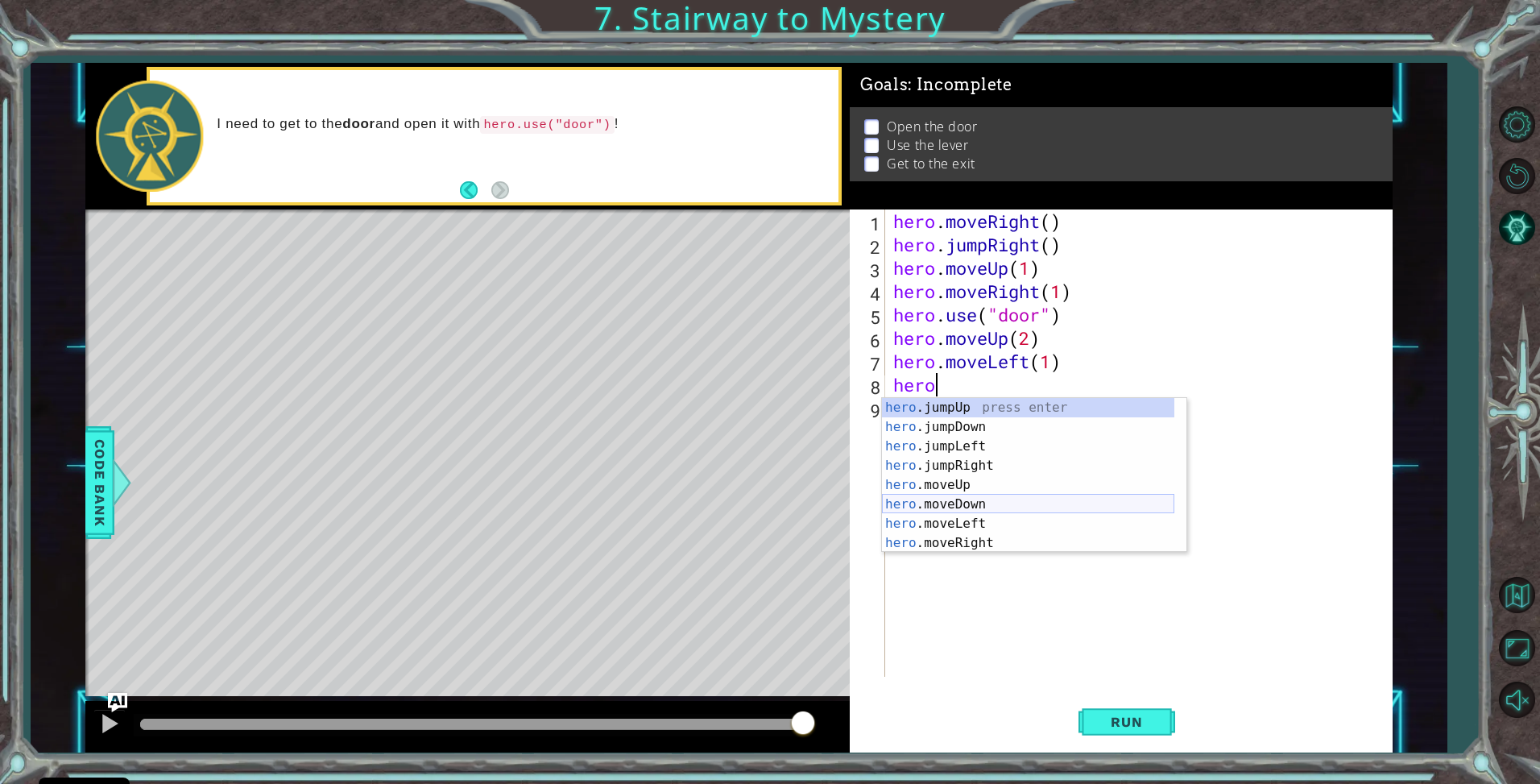
scroll to position [20, 0]
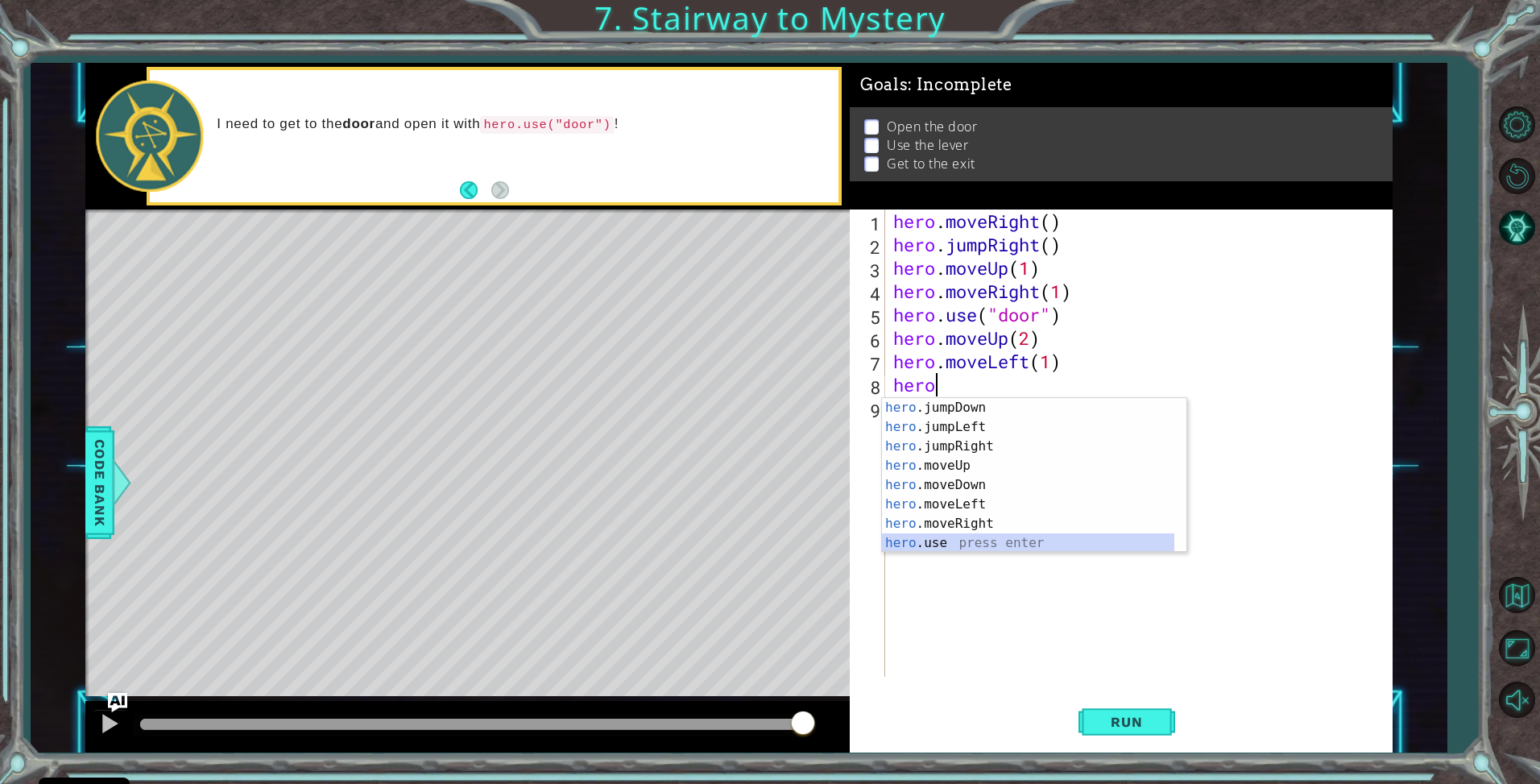
click at [932, 543] on div "hero .jumpDown press enter hero .jumpLeft press enter hero .jumpRight press ent…" at bounding box center [1028, 494] width 293 height 193
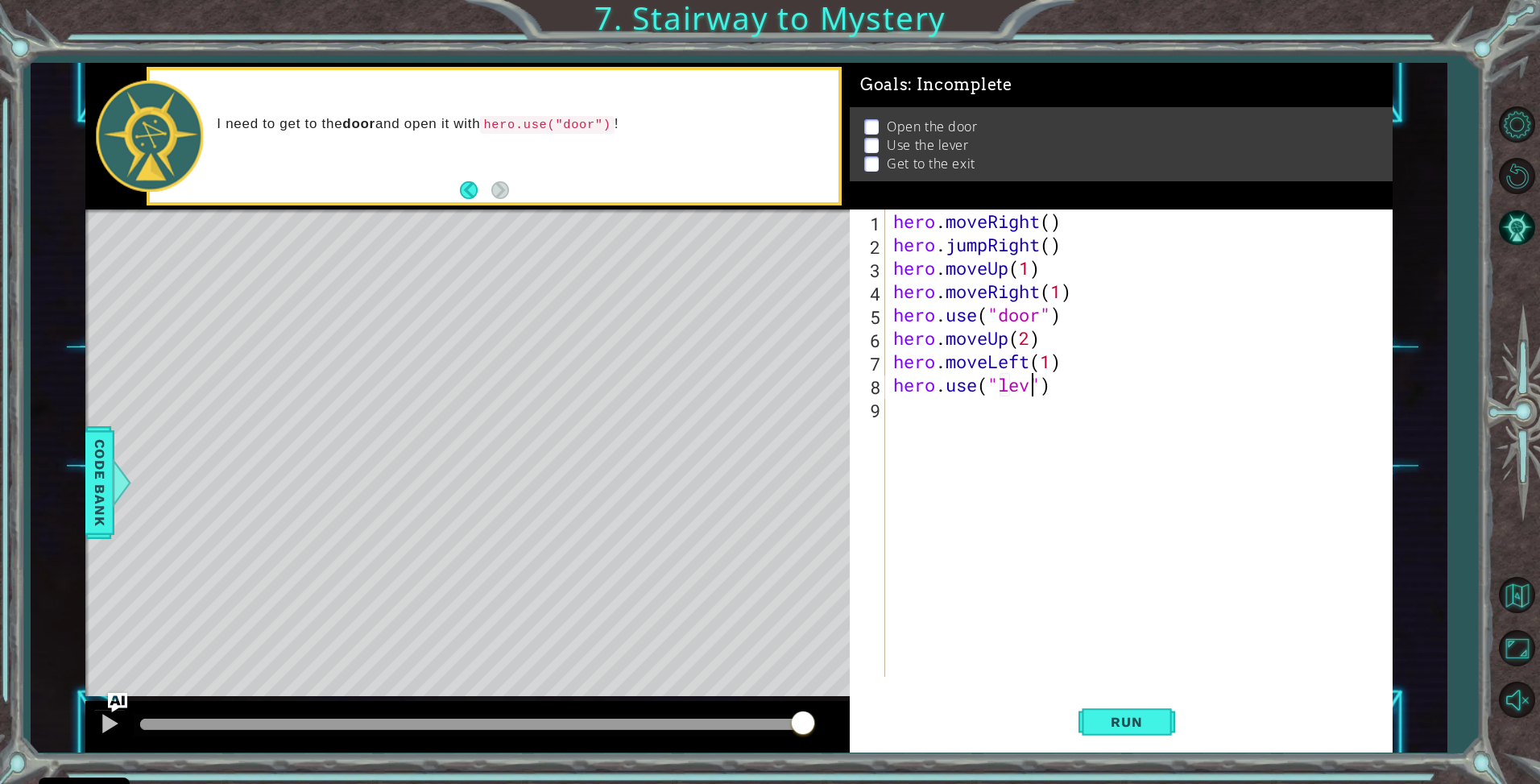
type textarea "hero.use("lever")"
click at [907, 413] on div "hero . moveRight ( ) hero . jumpRight ( ) hero . moveUp ( 1 ) hero . moveRight …" at bounding box center [1143, 466] width 506 height 514
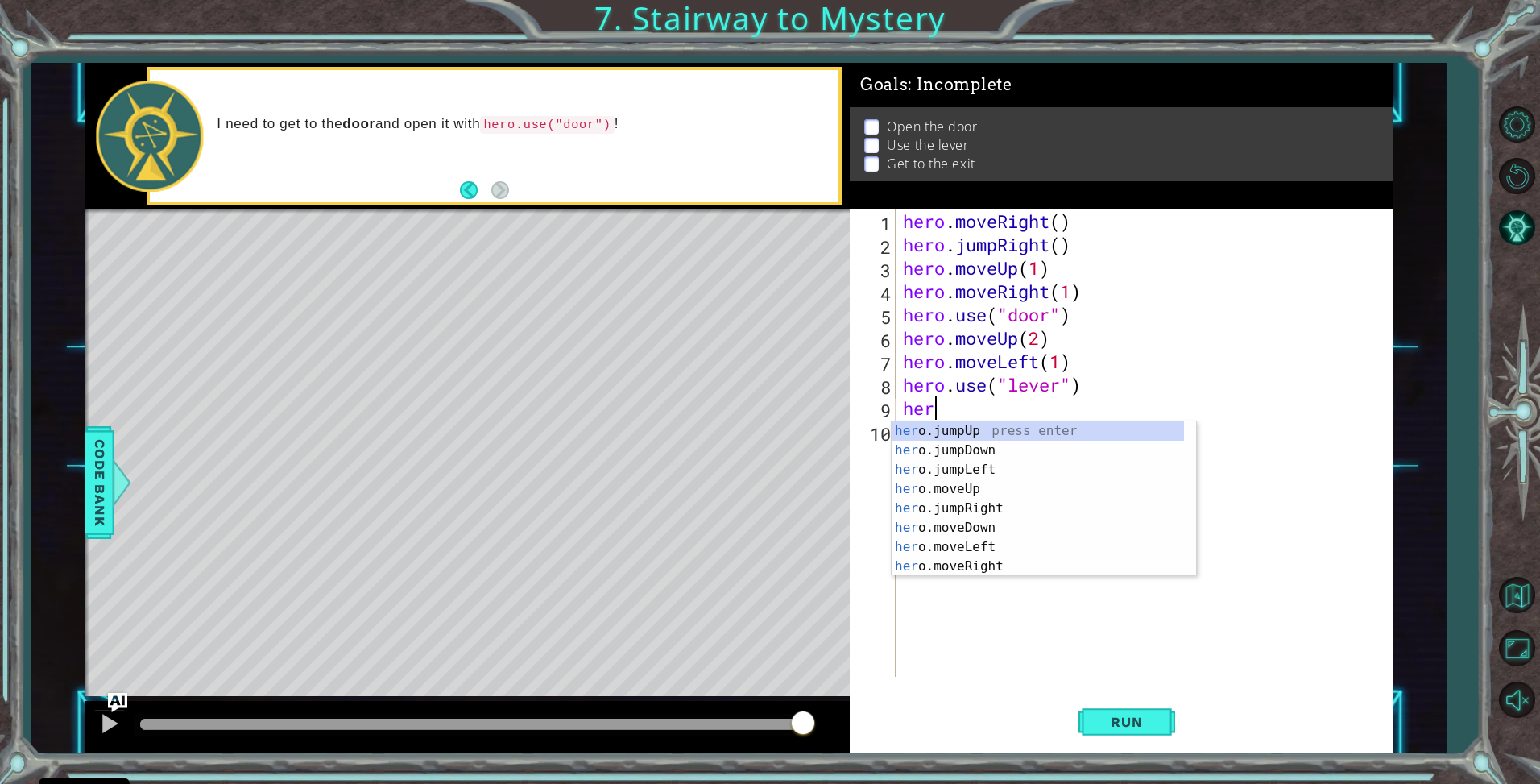
scroll to position [0, 1]
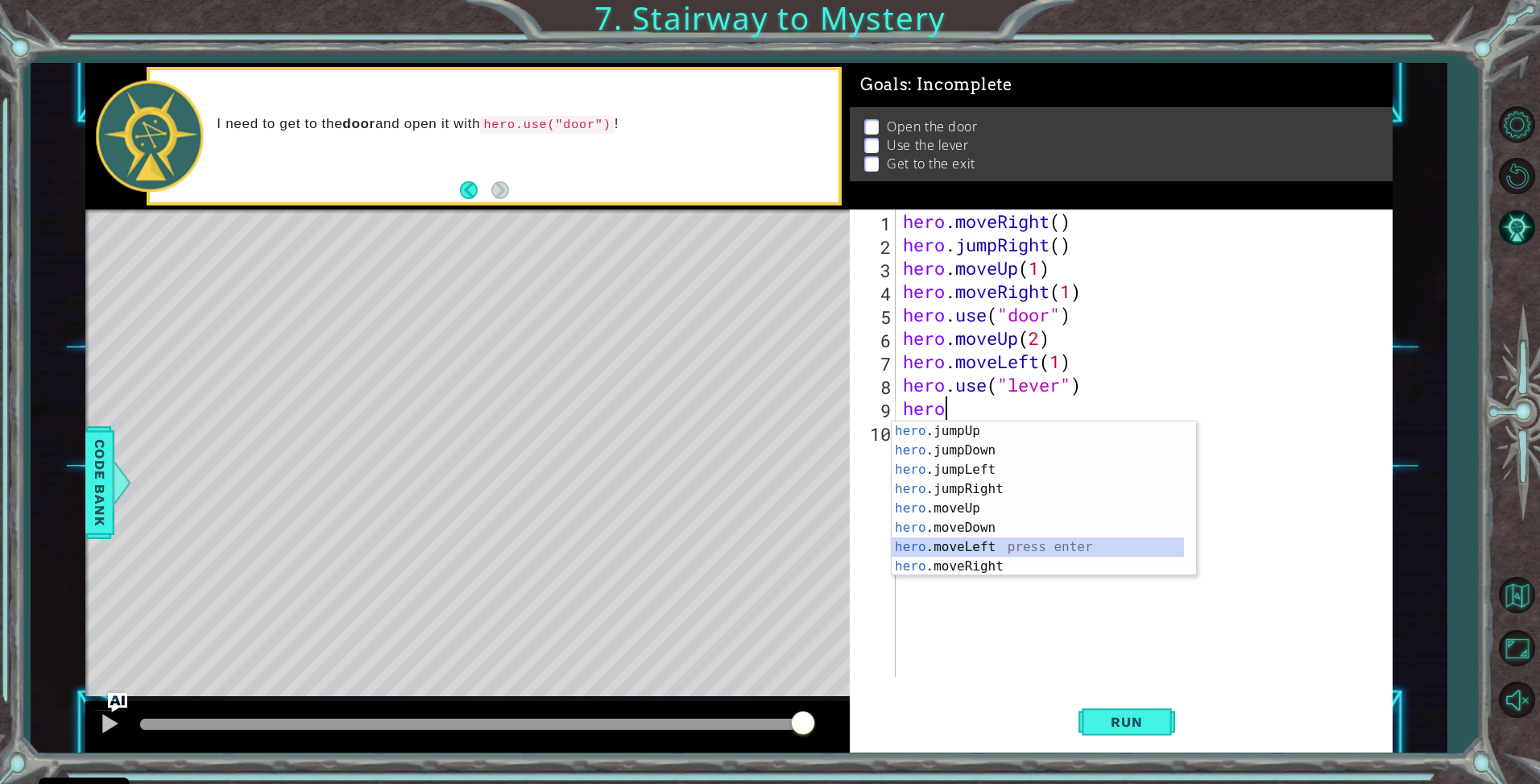
click at [980, 540] on div "hero .jumpUp press enter hero .jumpDown press enter hero .jumpLeft press enter …" at bounding box center [1038, 518] width 293 height 193
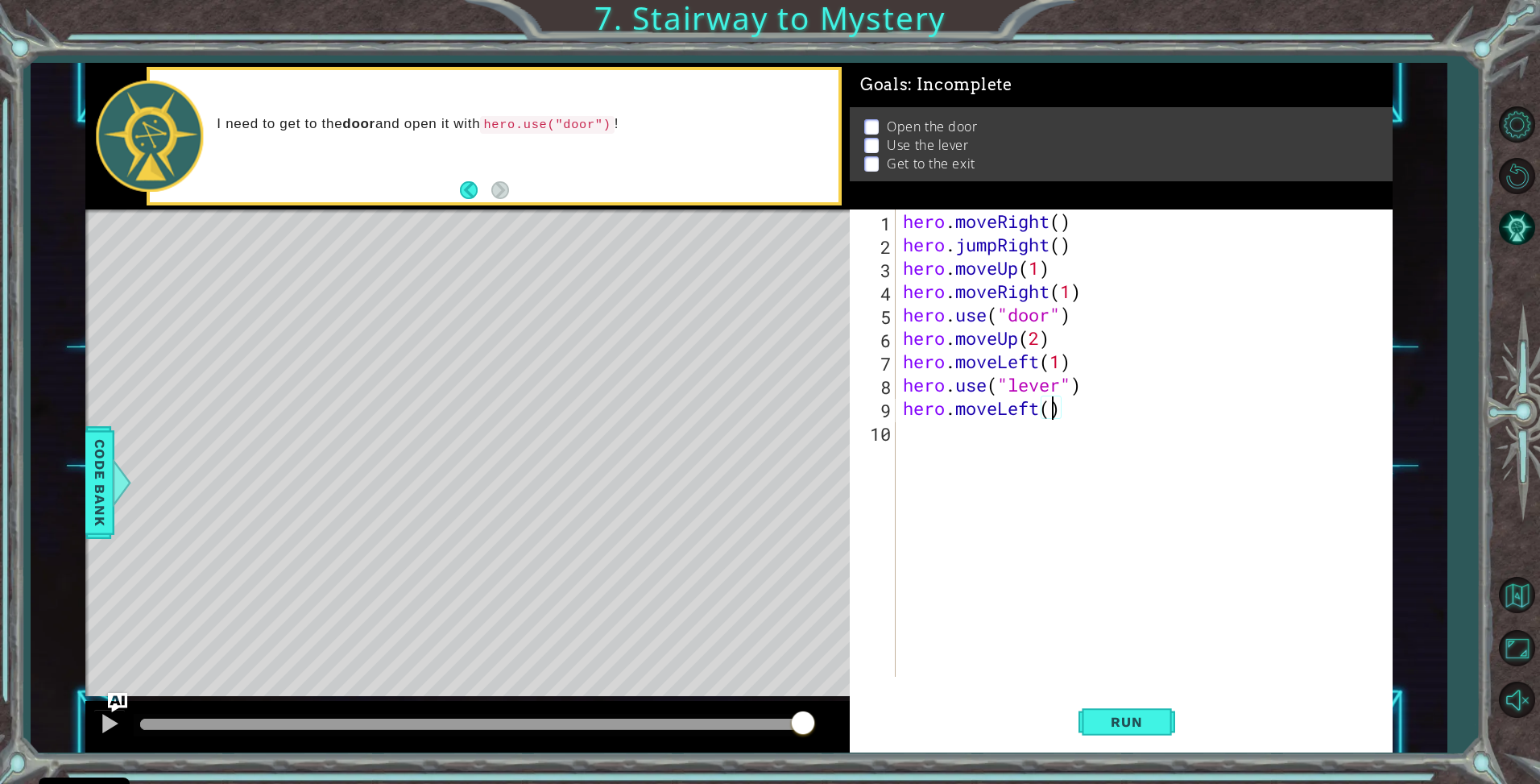
type textarea "hero.moveLeft(2)"
click at [907, 435] on div "hero . moveRight ( ) hero . jumpRight ( ) hero . moveUp ( 1 ) hero . moveRight …" at bounding box center [1148, 466] width 497 height 514
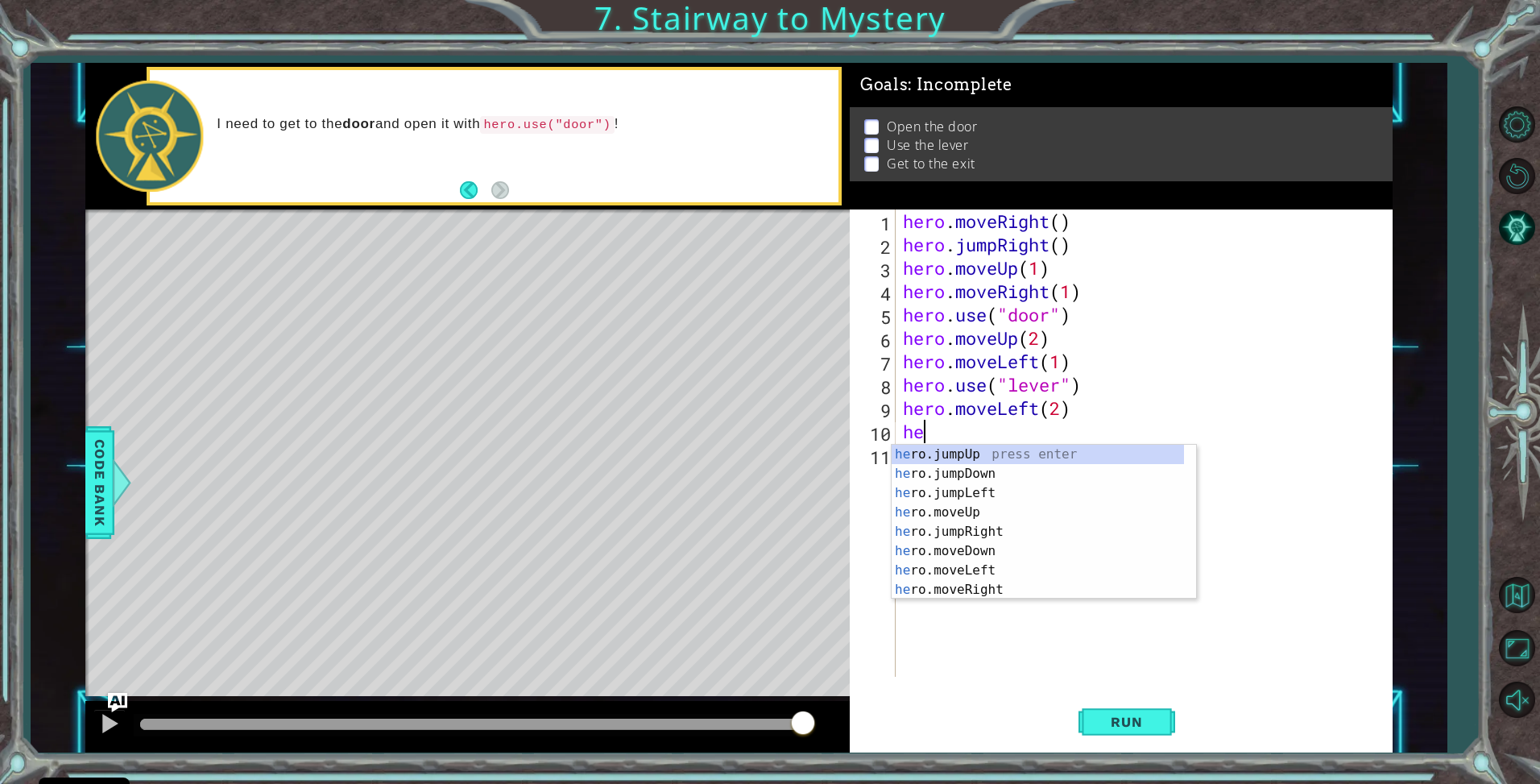
type textarea "hero"
click at [967, 460] on div "hero .jumpUp press enter hero .jumpDown press enter hero .jumpLeft press enter …" at bounding box center [1038, 541] width 293 height 193
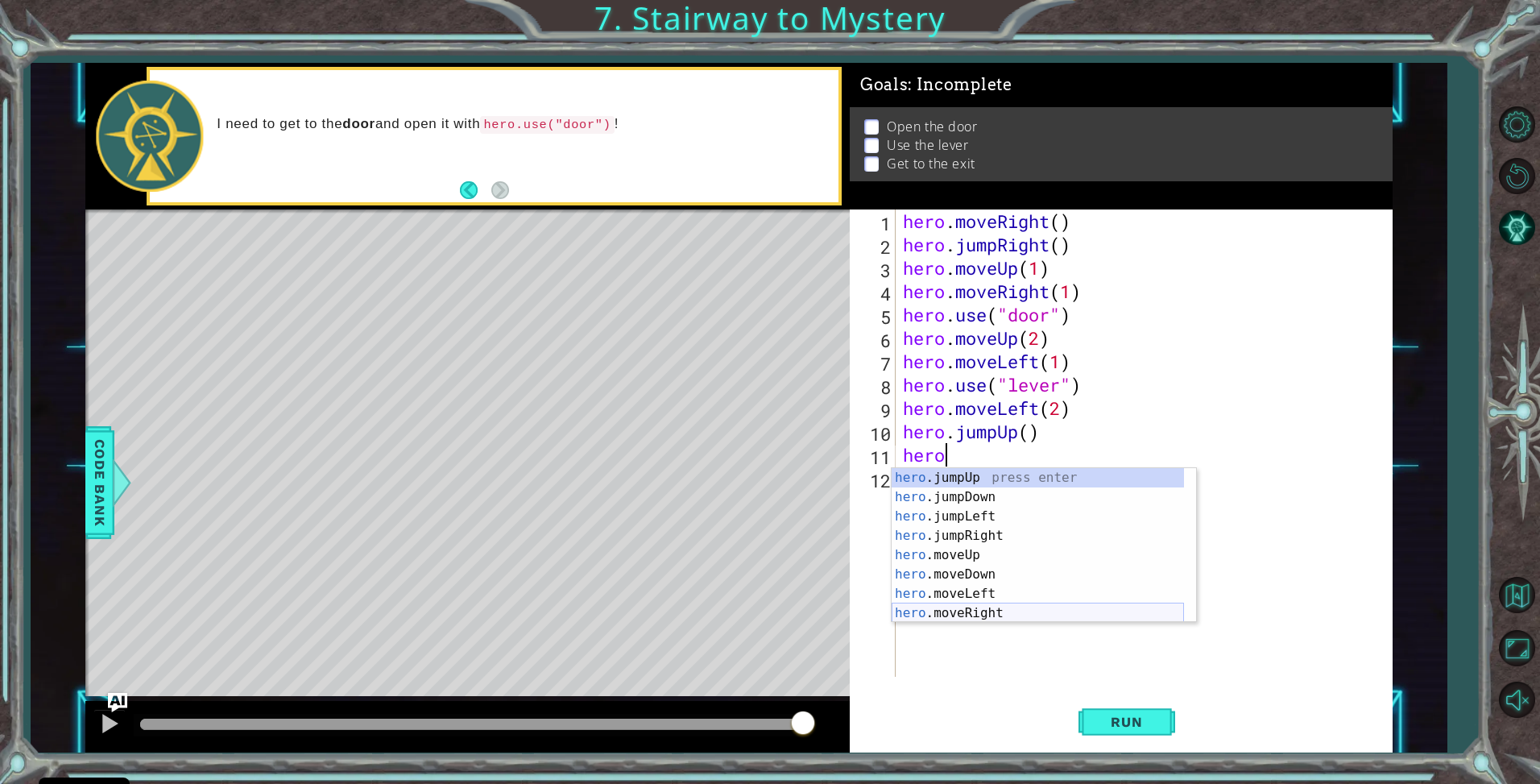
click at [1000, 615] on div "hero .jumpUp press enter hero .jumpDown press enter hero .jumpLeft press enter …" at bounding box center [1038, 564] width 293 height 193
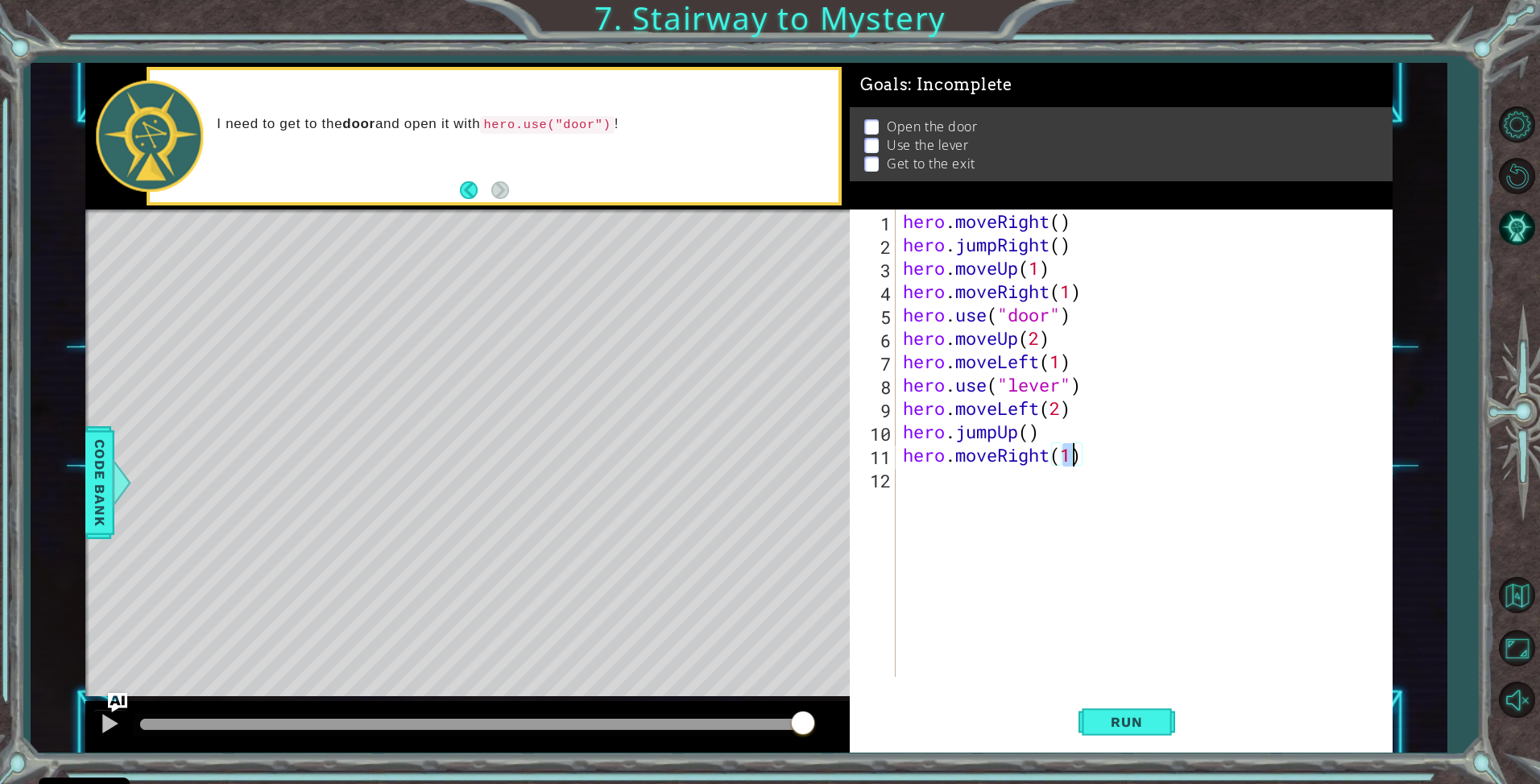
scroll to position [0, 8]
type textarea "hero.moveRight(2)"
click at [1114, 726] on span "Run" at bounding box center [1127, 721] width 64 height 16
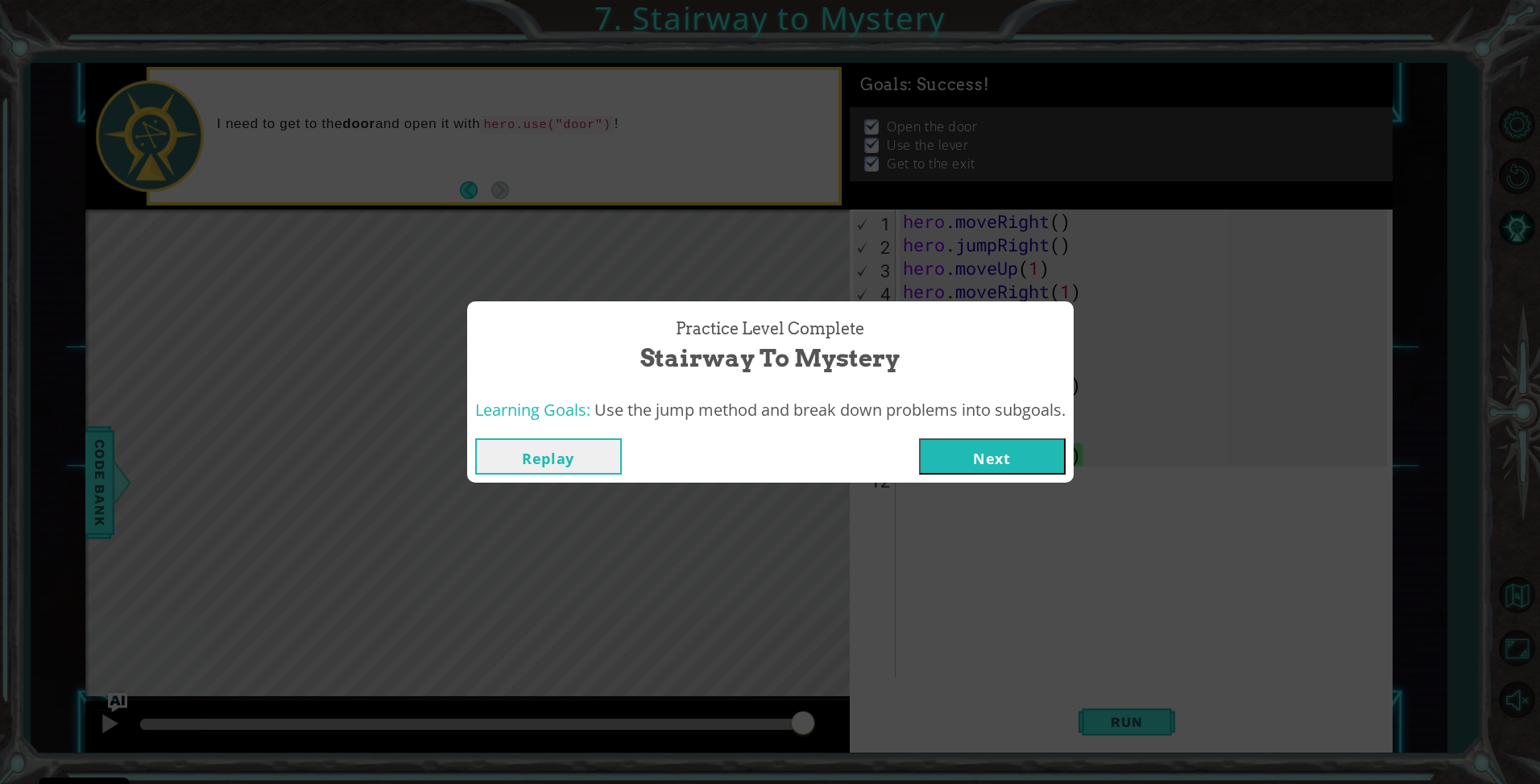
click at [1020, 449] on button "Next" at bounding box center [992, 456] width 146 height 37
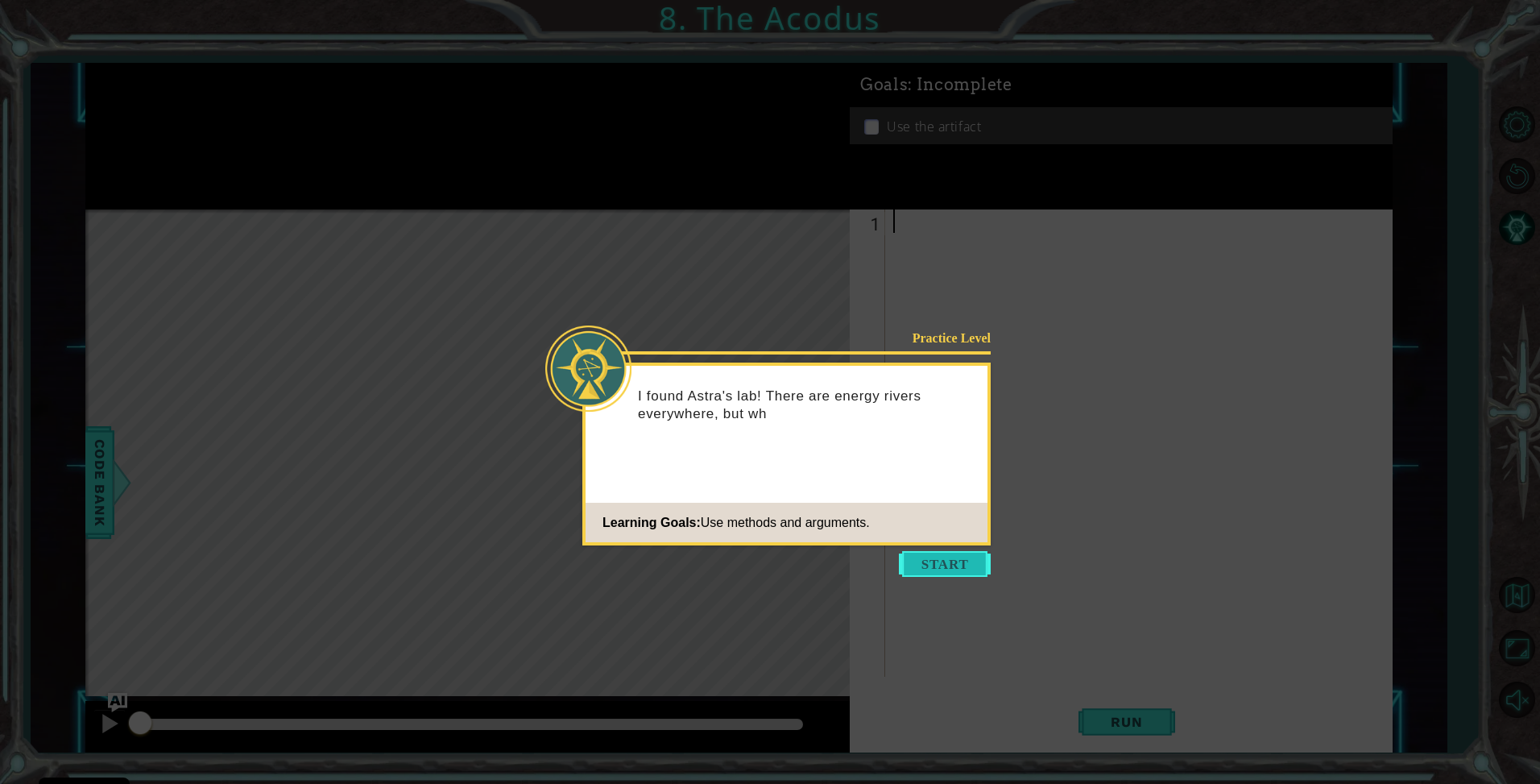
click at [931, 559] on button "Start" at bounding box center [945, 564] width 92 height 26
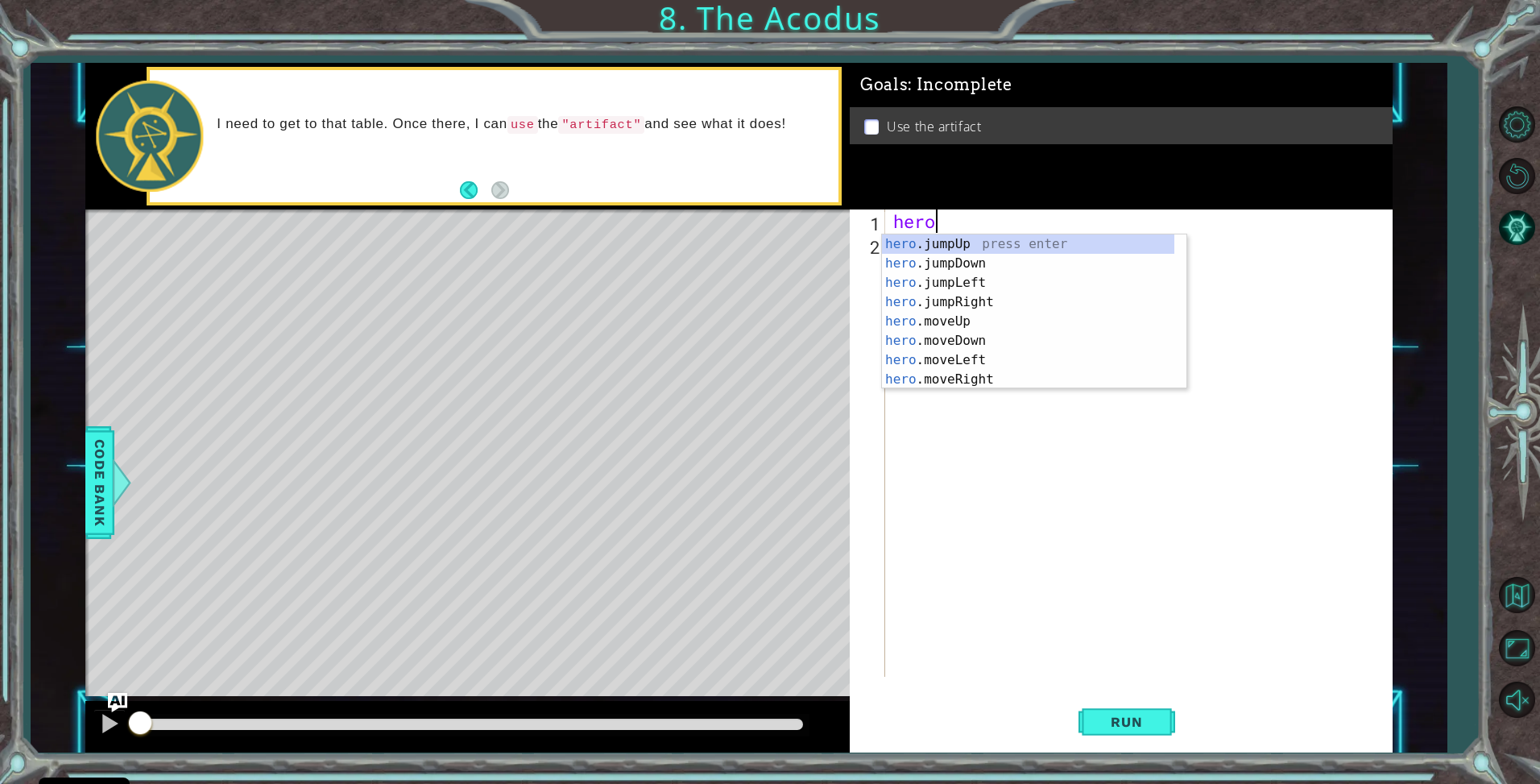
scroll to position [0, 1]
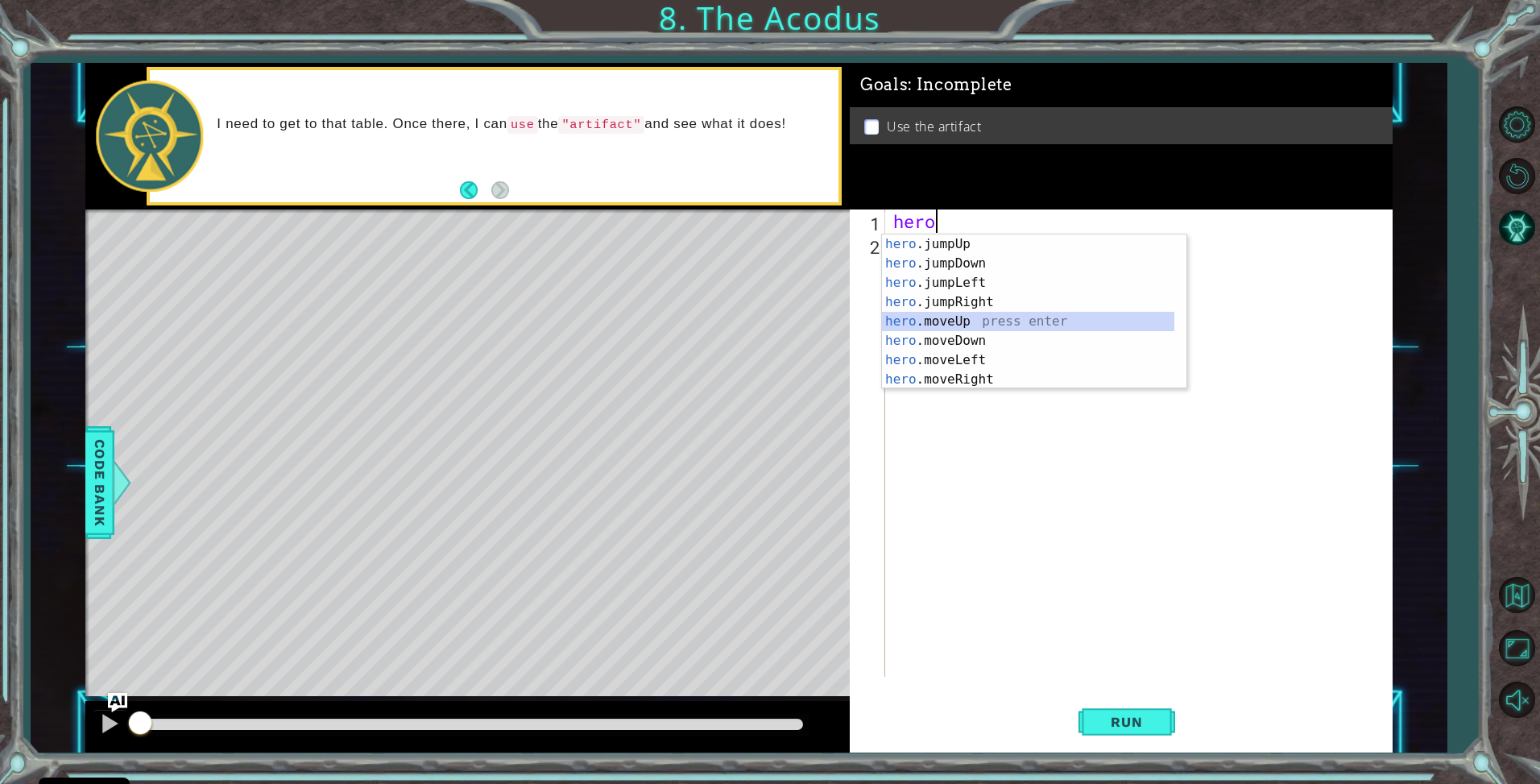
click at [944, 327] on div "hero .jumpUp press enter hero .jumpDown press enter hero .jumpLeft press enter …" at bounding box center [1028, 331] width 293 height 193
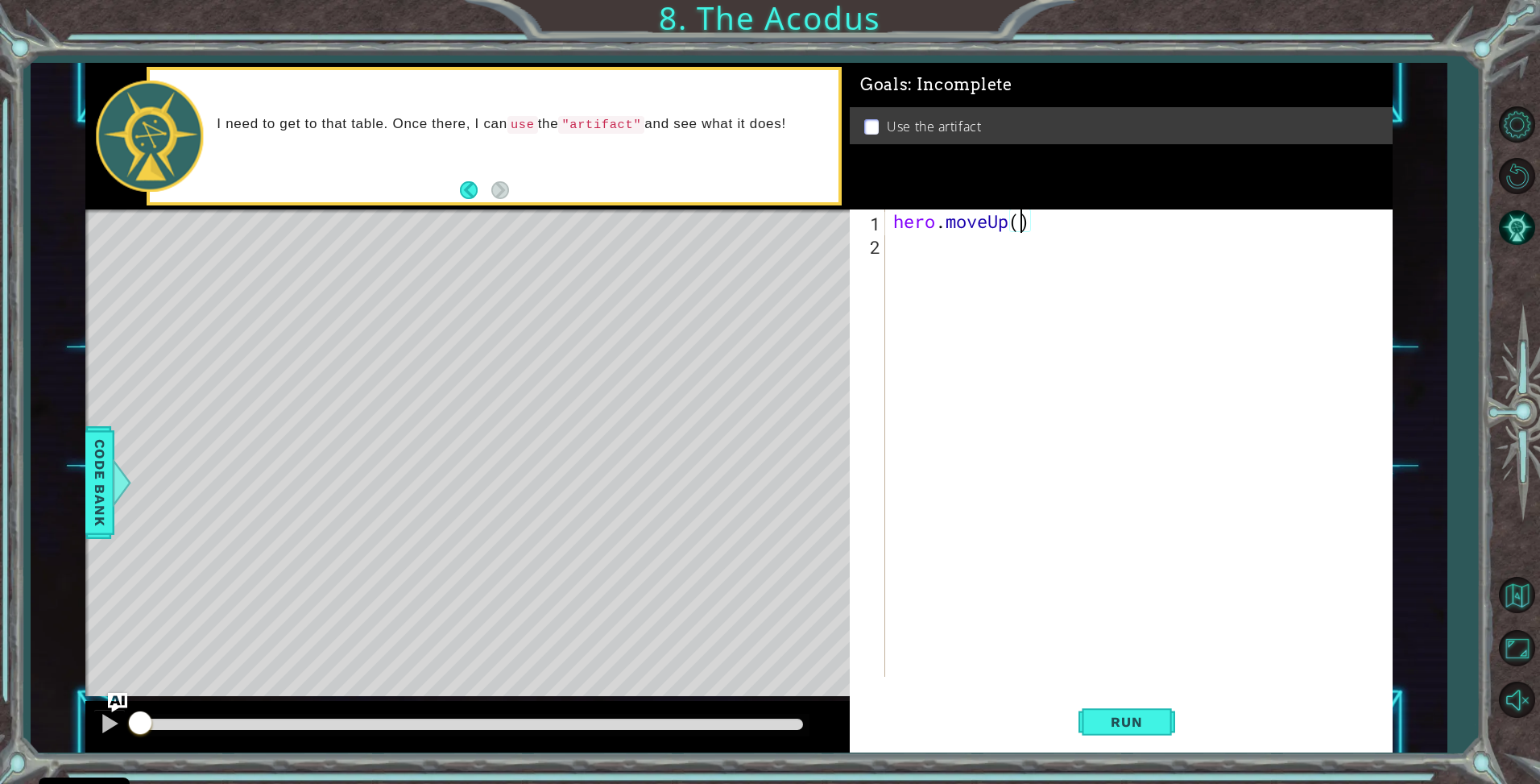
type textarea "hero.moveUp(2)"
click at [914, 241] on div "hero . moveUp ( 2 )" at bounding box center [1143, 466] width 506 height 514
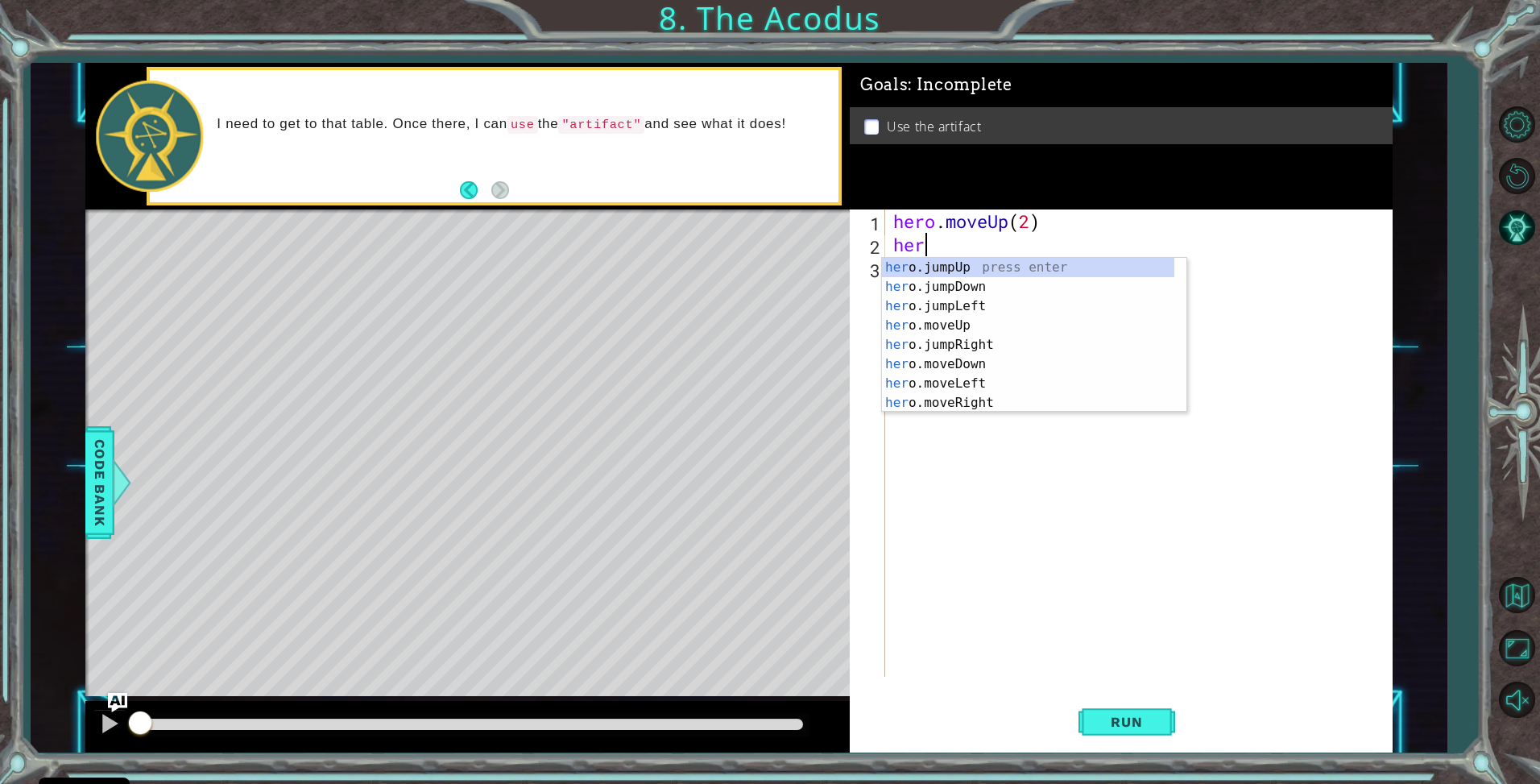
scroll to position [0, 1]
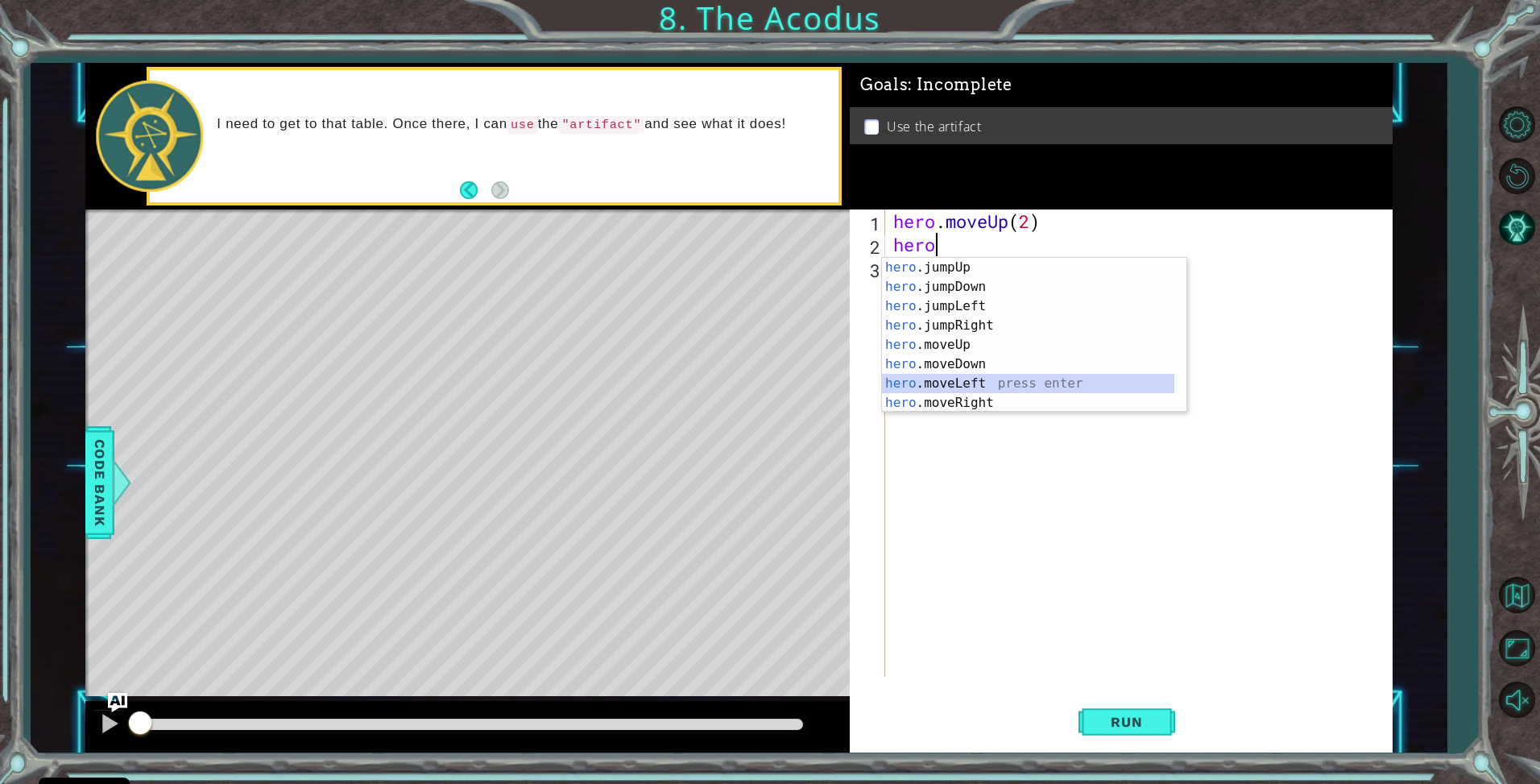
click at [986, 389] on div "hero .jumpUp press enter hero .jumpDown press enter hero .jumpLeft press enter …" at bounding box center [1028, 354] width 293 height 193
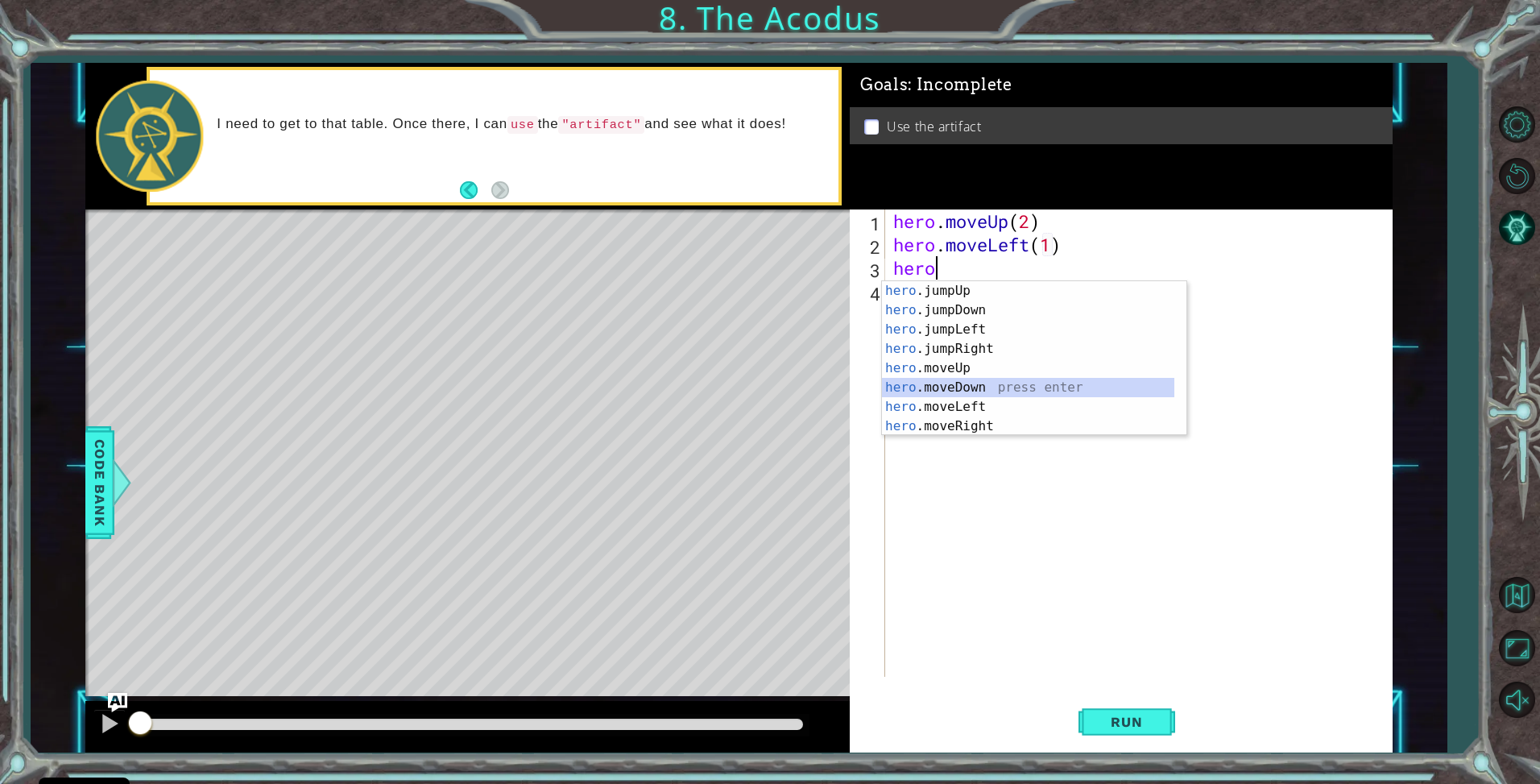
click at [972, 383] on div "hero .jumpUp press enter hero .jumpDown press enter hero .jumpLeft press enter …" at bounding box center [1028, 378] width 293 height 193
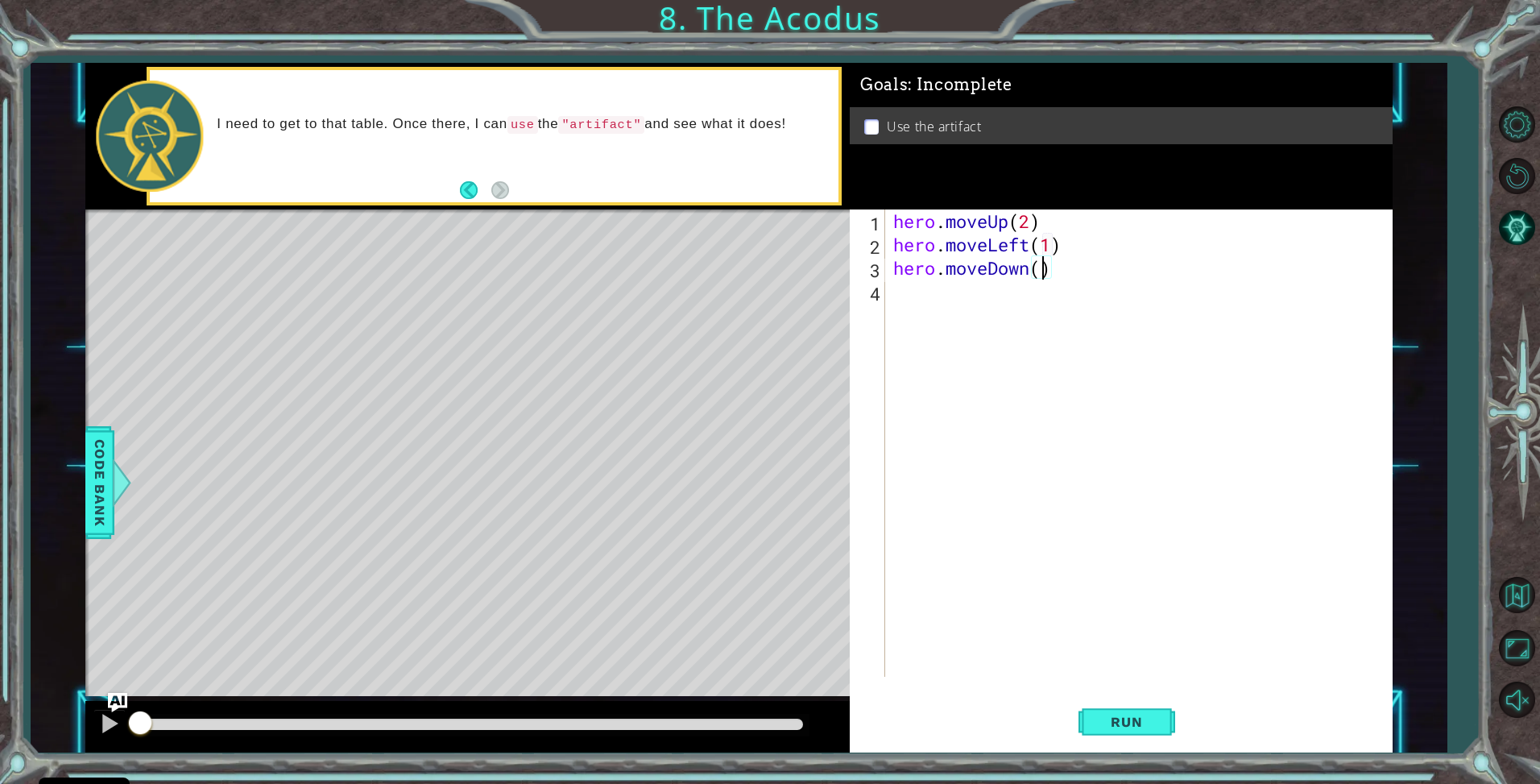
type textarea "hero.moveDown(2)"
click at [978, 312] on div "hero . moveUp ( 2 ) hero . moveLeft ( 1 ) hero . moveDown ( 2 )" at bounding box center [1143, 466] width 506 height 514
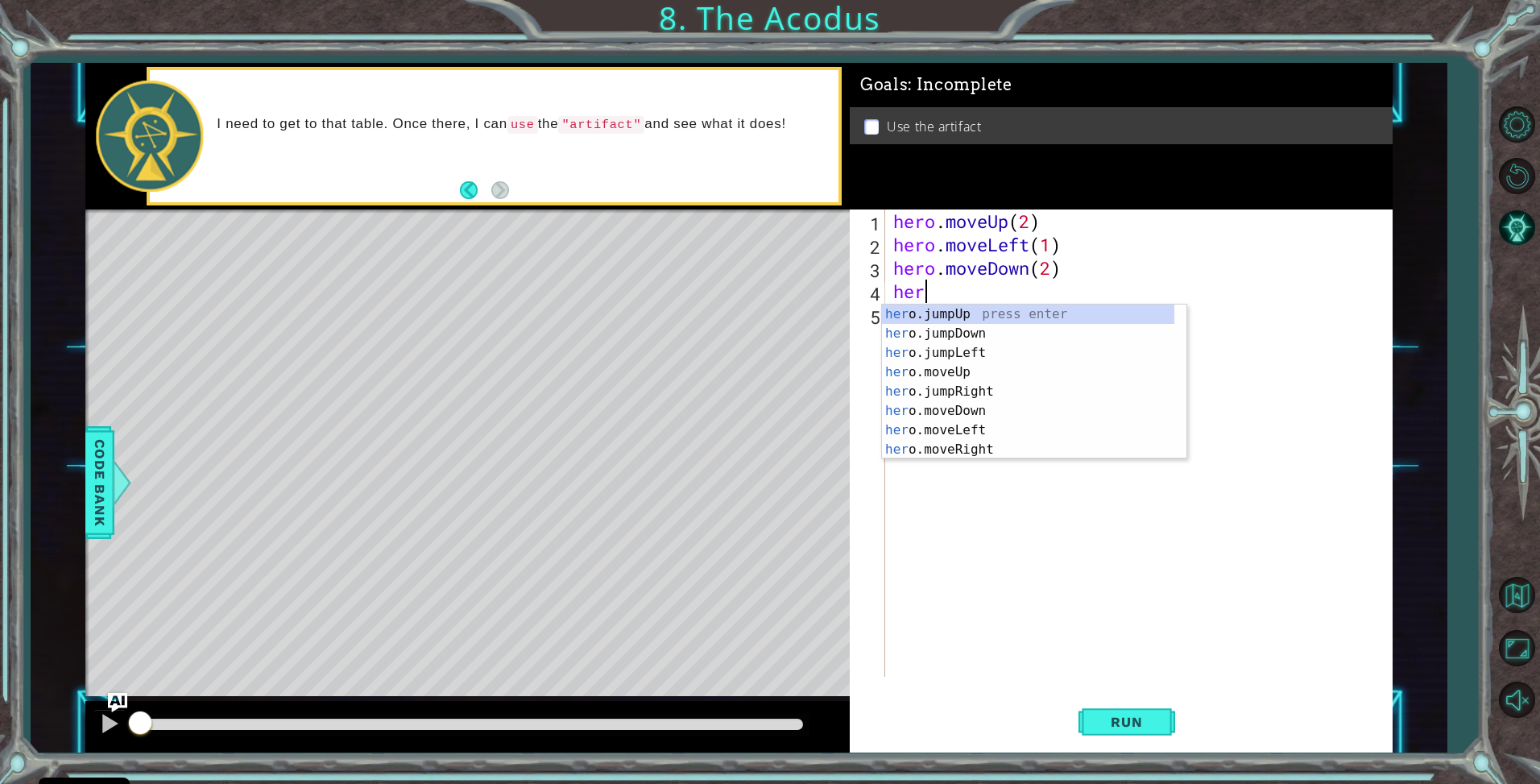
type textarea "hero"
click at [942, 313] on div "hero .jumpUp press enter hero .jumpDown press enter hero .jumpLeft press enter …" at bounding box center [1028, 401] width 293 height 193
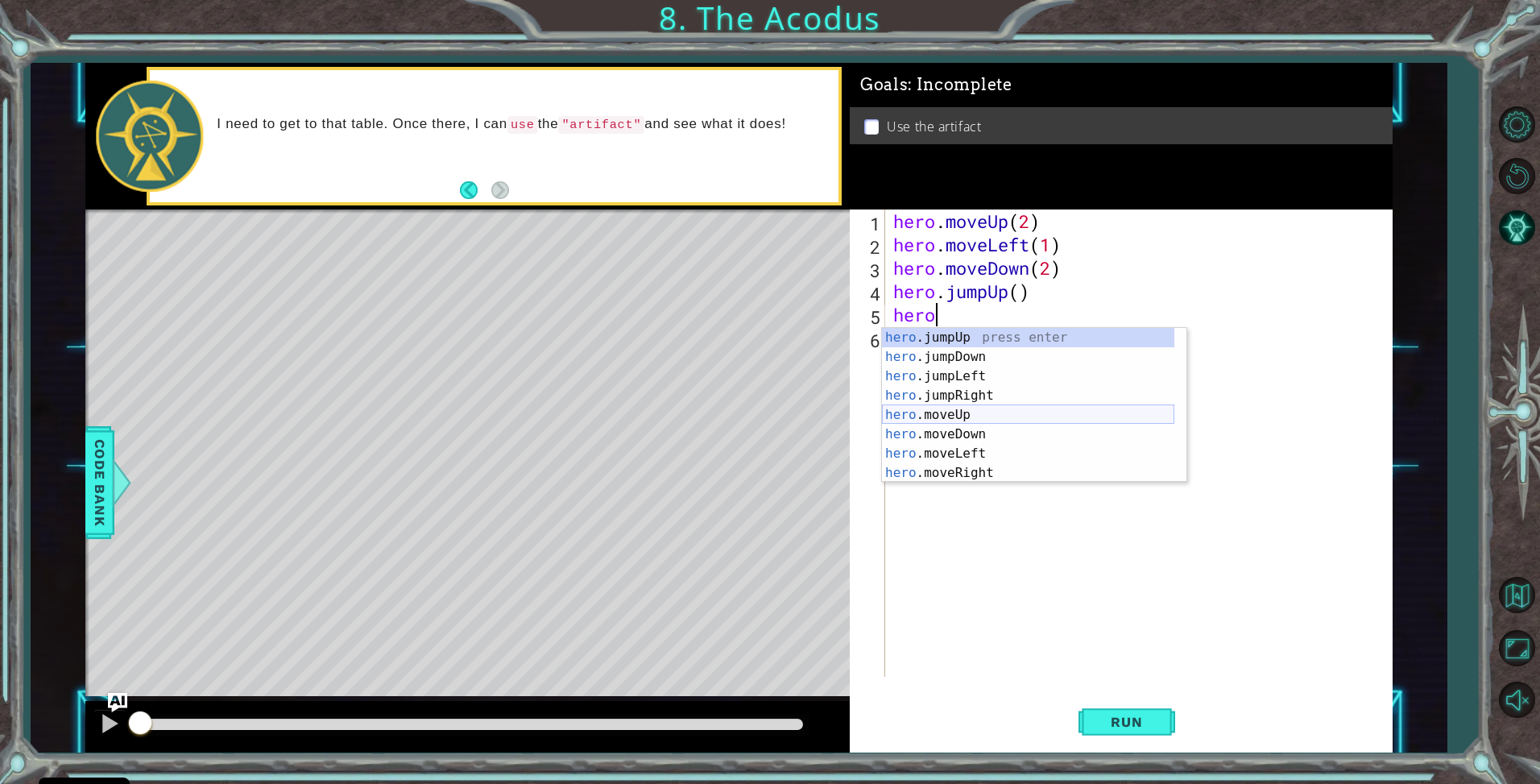
click at [956, 423] on div "hero .jumpUp press enter hero .jumpDown press enter hero .jumpLeft press enter …" at bounding box center [1028, 424] width 293 height 193
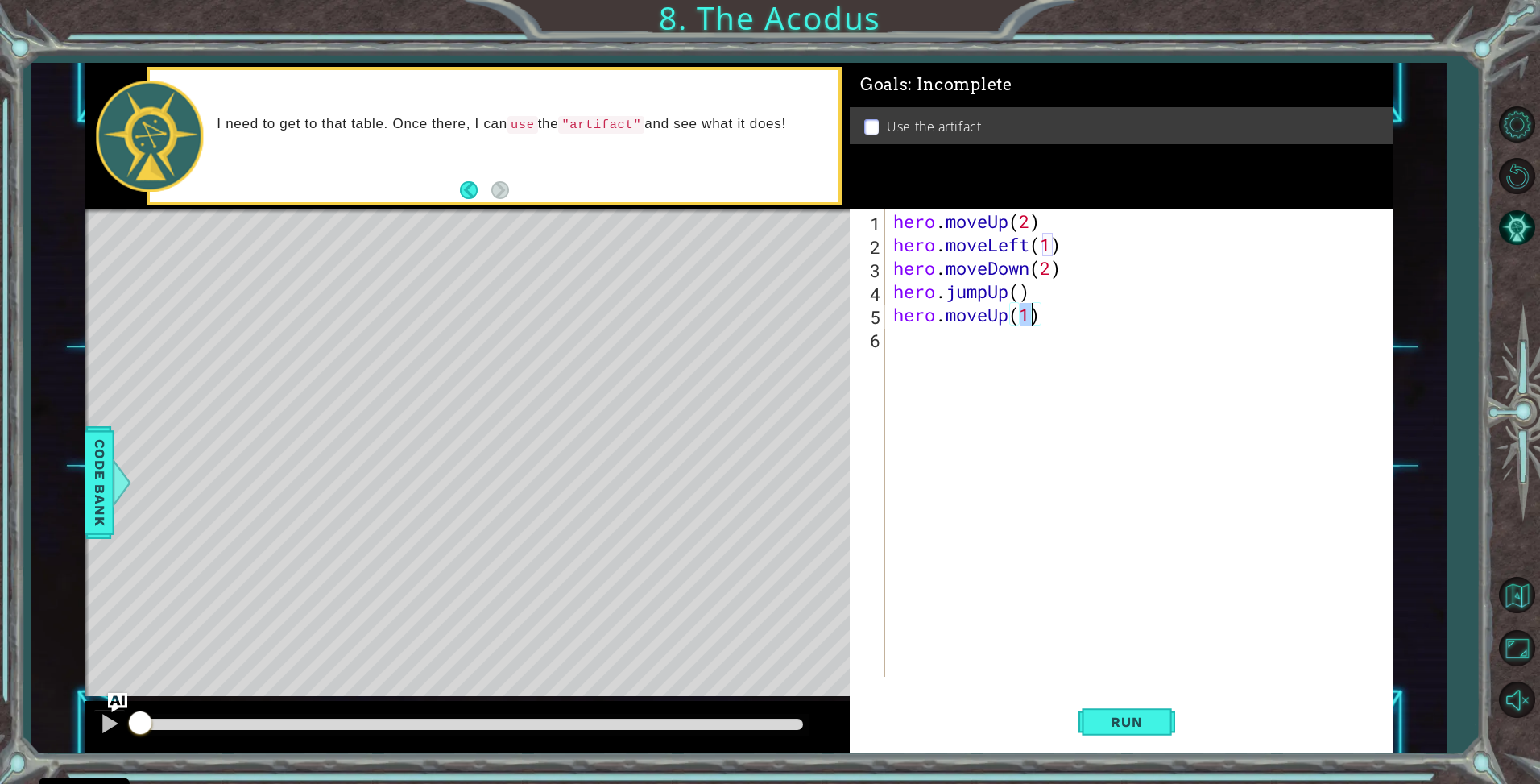
type textarea "hero.moveUp(2)"
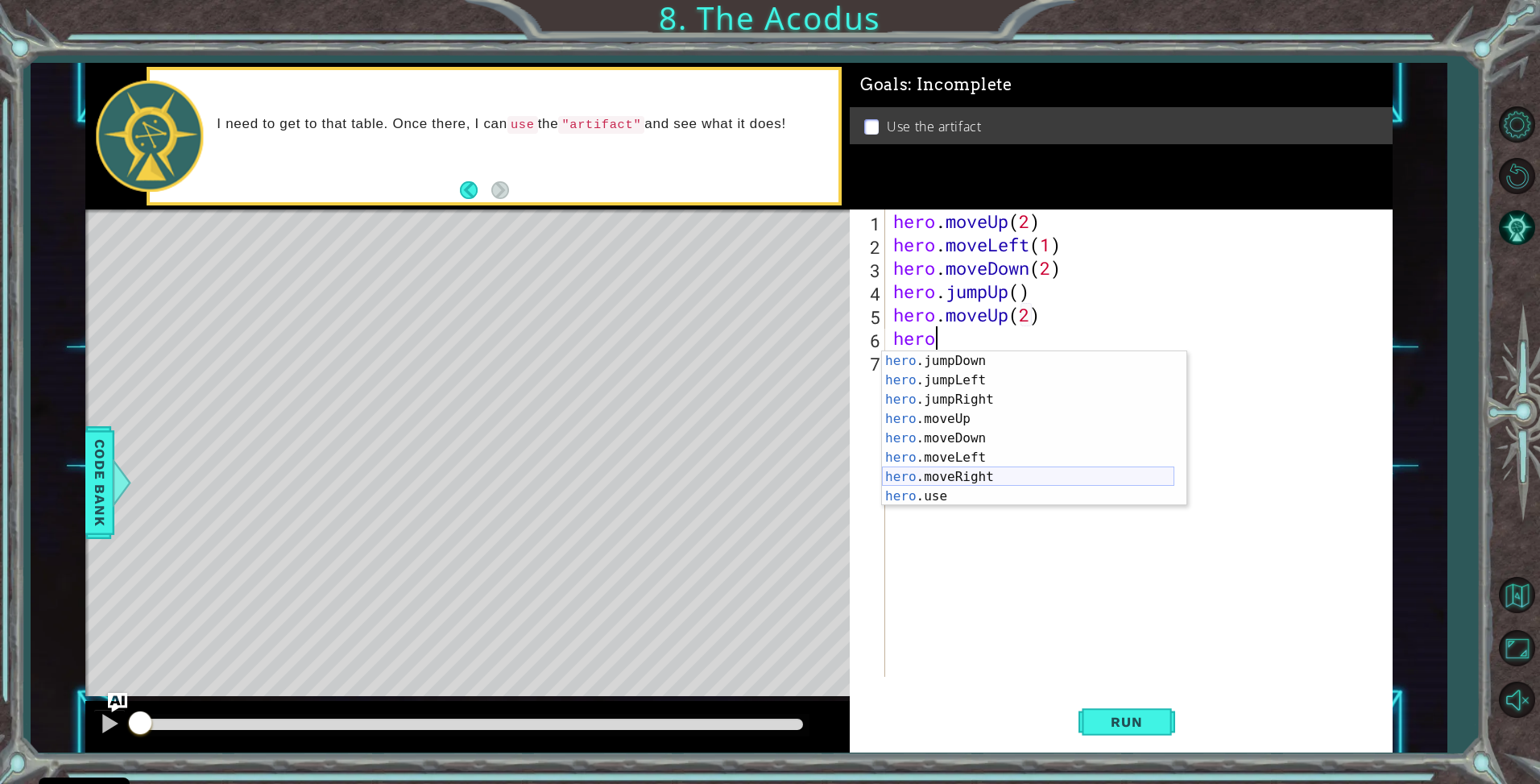
scroll to position [38, 0]
click at [975, 475] on div "hero .jumpDown press enter hero .jumpLeft press enter hero .jumpRight press ent…" at bounding box center [1028, 447] width 293 height 193
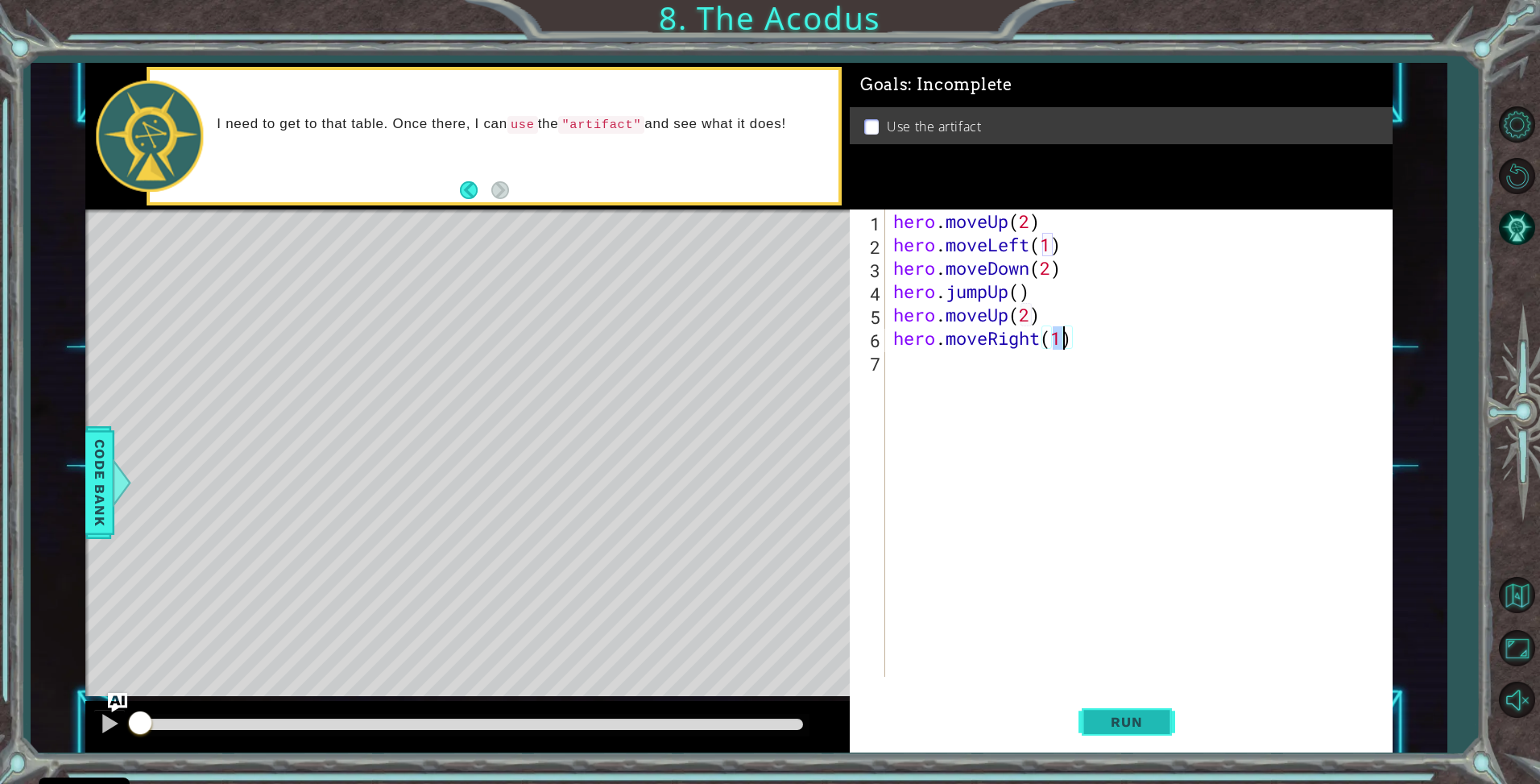
click at [1133, 711] on button "Run" at bounding box center [1128, 722] width 97 height 54
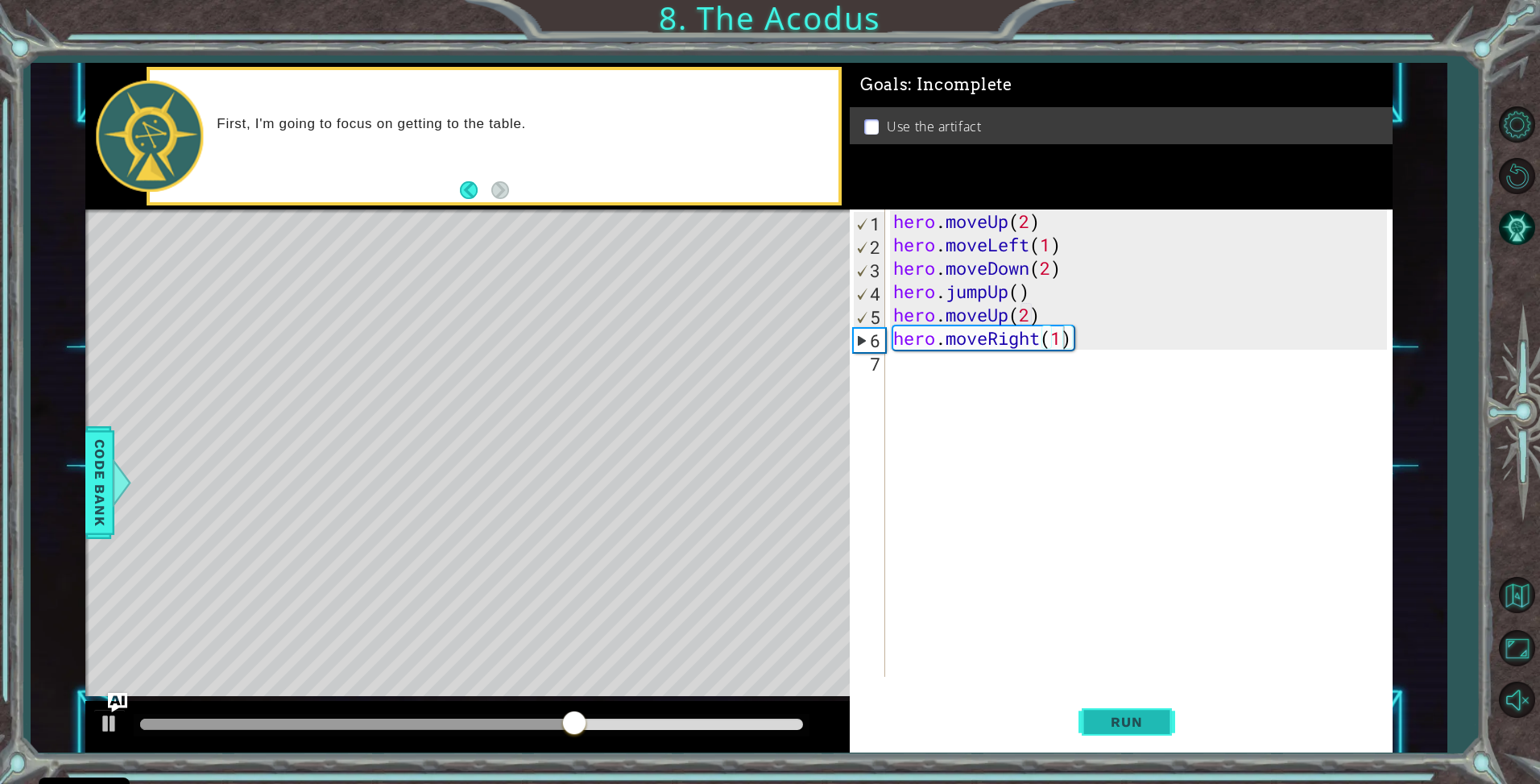
click at [1134, 707] on button "Run" at bounding box center [1128, 722] width 97 height 54
click at [1071, 219] on div "hero . moveUp ( 2 ) hero . moveLeft ( 1 ) hero . moveDown ( 2 ) hero . jumpUp (…" at bounding box center [1143, 466] width 506 height 514
click at [996, 267] on div "hero . moveUp ( 2 ) hero . moveLeft ( 1 ) hero . moveDown ( 2 ) hero . jumpUp (…" at bounding box center [1143, 466] width 506 height 514
click at [886, 281] on div "hero.moveDown(2) 1 2 3 4 5 6 7 hero . moveUp ( 2 ) hero . moveLeft ( 1 ) hero .…" at bounding box center [1119, 443] width 538 height 468
click at [855, 265] on div "3" at bounding box center [869, 270] width 31 height 23
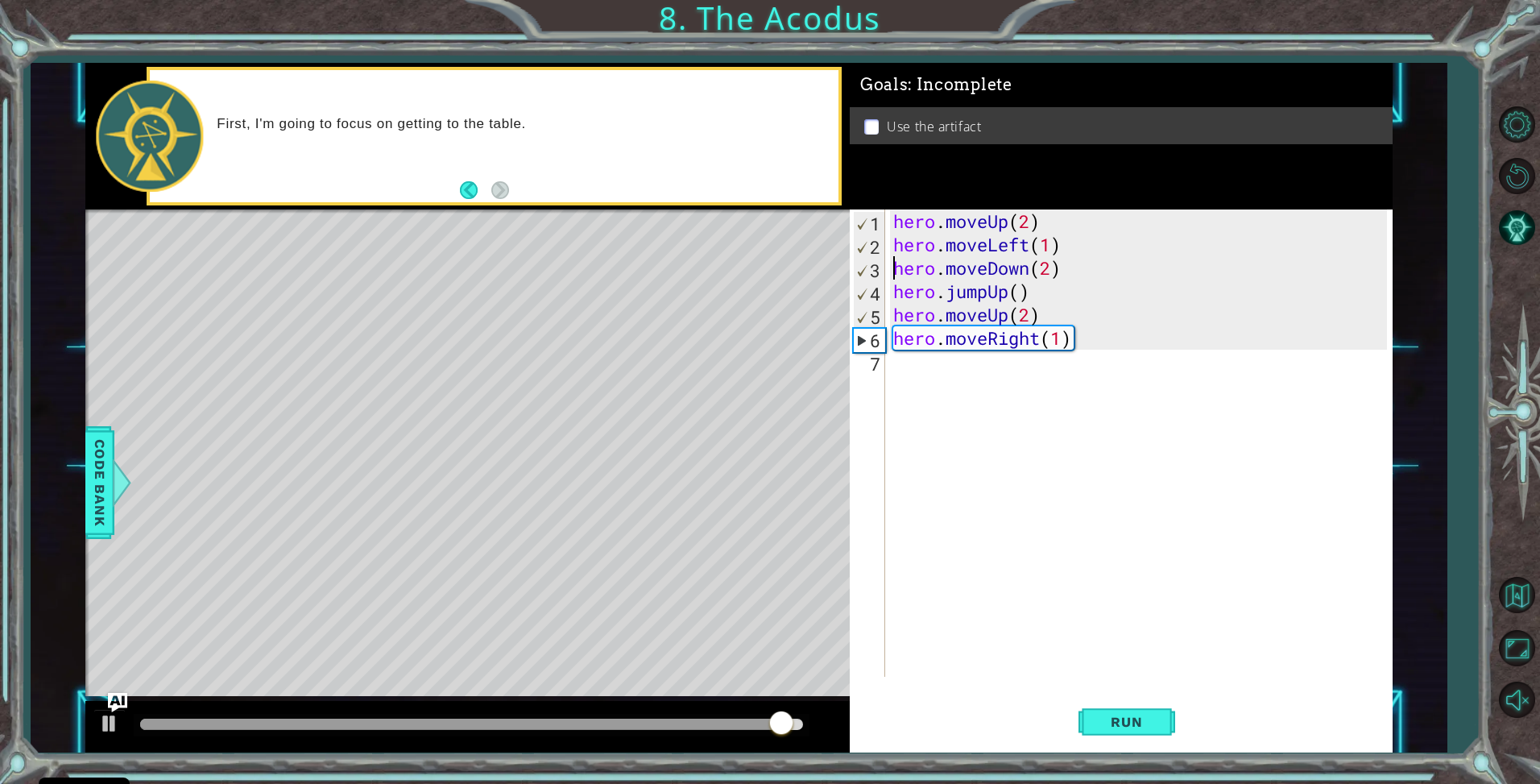
type textarea "hero.moveRight(1)"
click at [855, 265] on div "3" at bounding box center [869, 270] width 31 height 23
click at [1143, 713] on button "Run" at bounding box center [1128, 722] width 97 height 54
click at [1072, 270] on div "hero . moveUp ( 2 ) hero . moveLeft ( 1 ) hero . moveDown ( 2 ) hero . jumpUp (…" at bounding box center [1143, 466] width 506 height 514
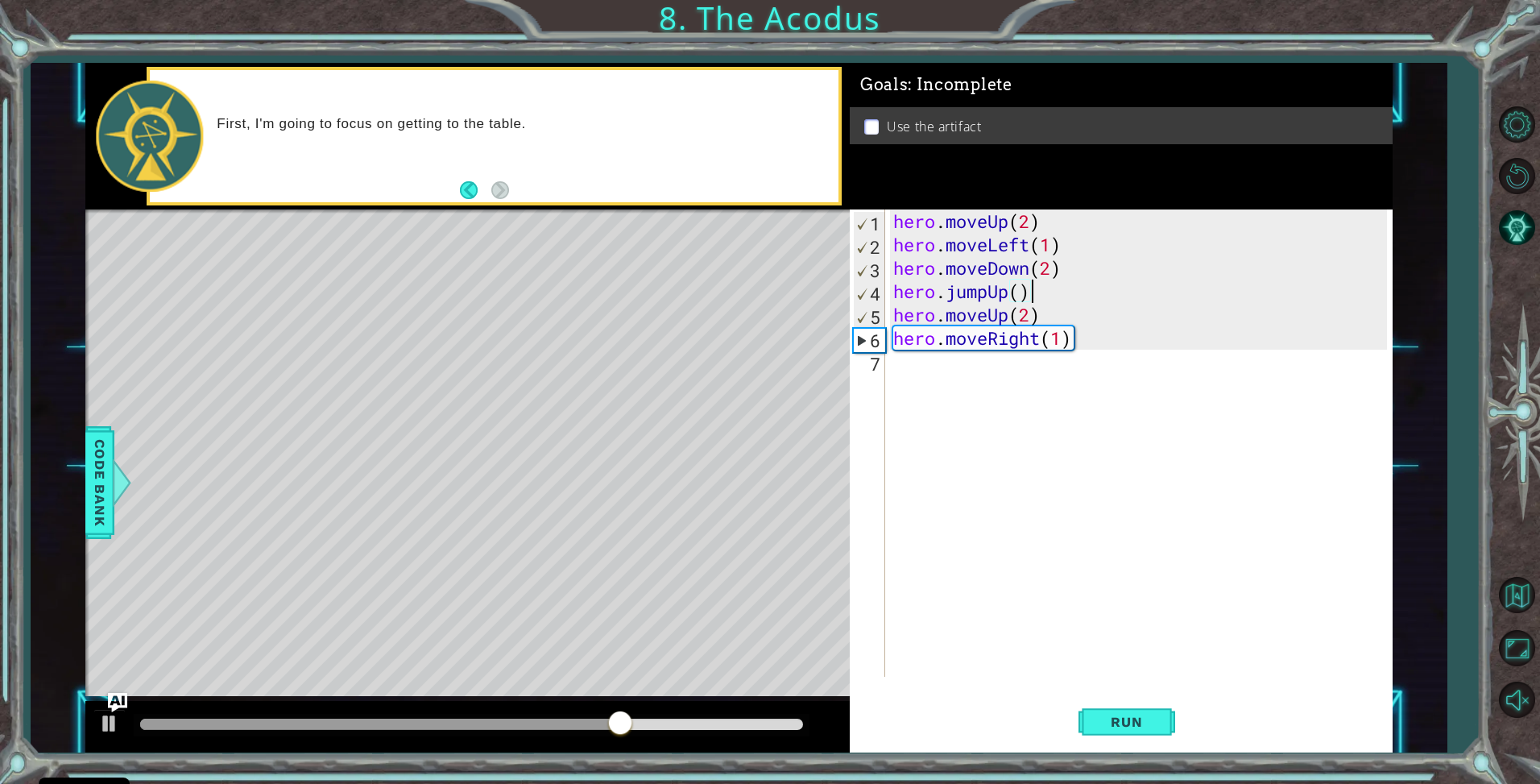
click at [1054, 293] on div "hero . moveUp ( 2 ) hero . moveLeft ( 1 ) hero . moveDown ( 2 ) hero . jumpUp (…" at bounding box center [1143, 466] width 506 height 514
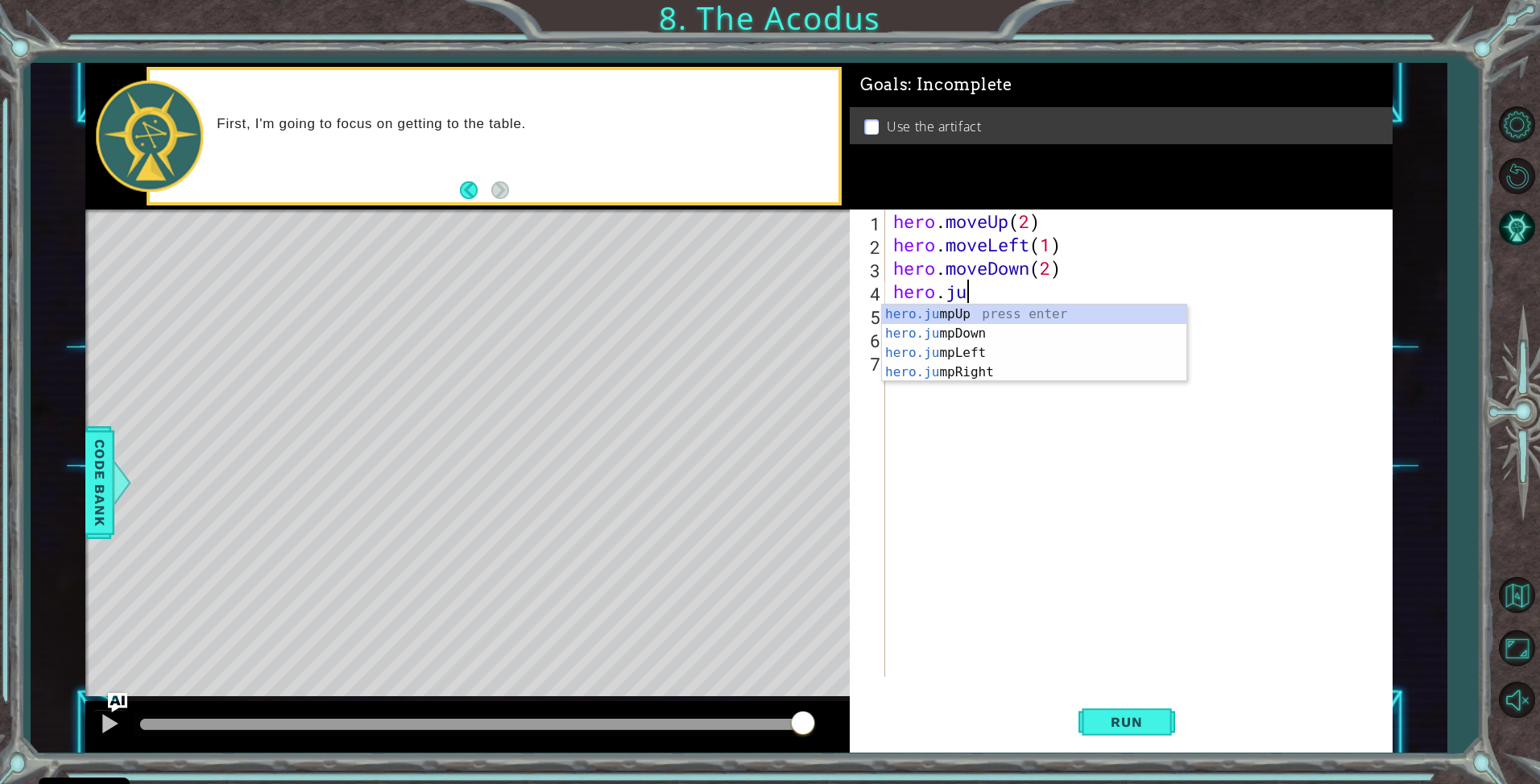
type textarea "hero."
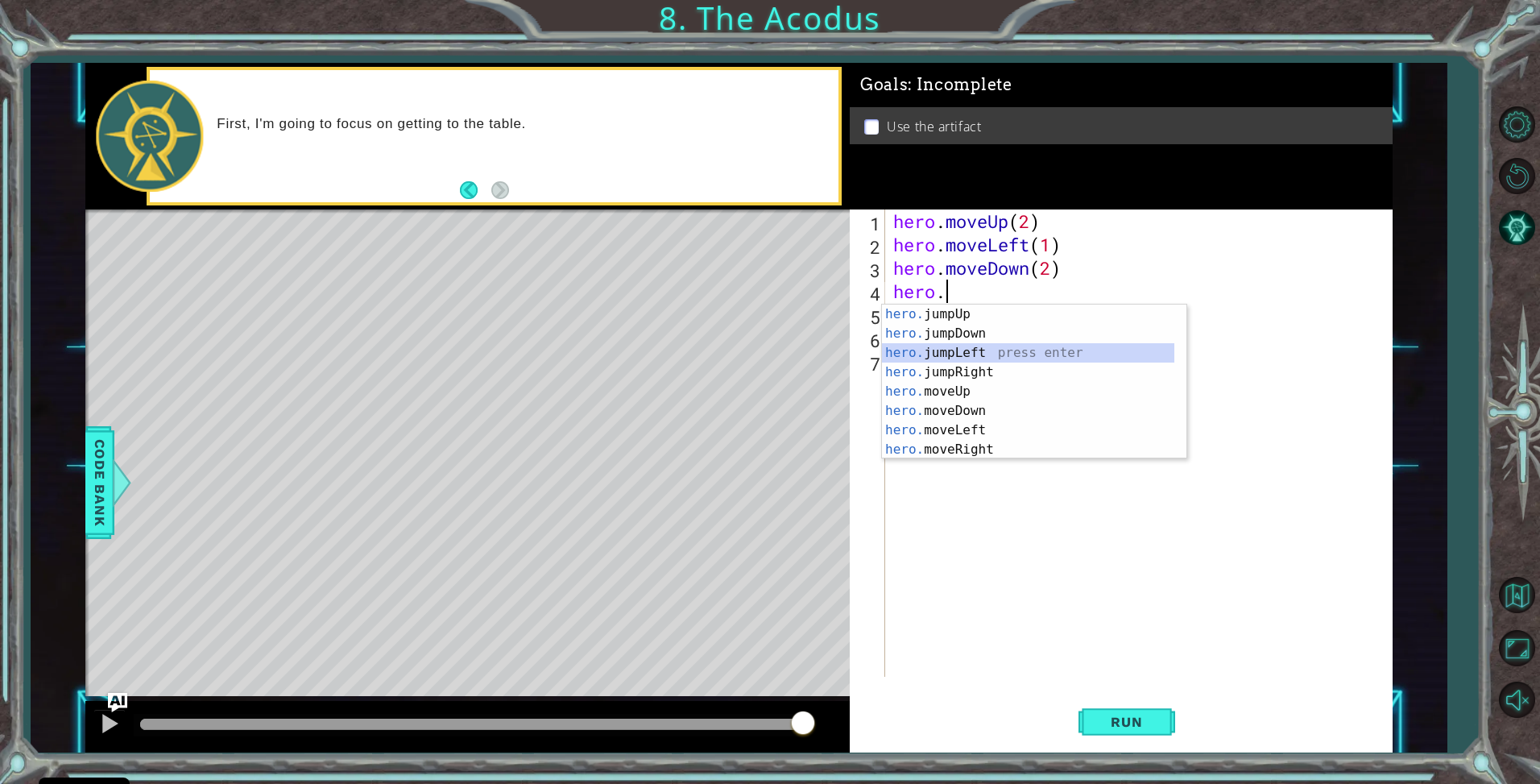
click at [1003, 358] on div "hero. jumpUp press enter hero. jumpDown press enter hero. jumpLeft press enter …" at bounding box center [1028, 401] width 293 height 193
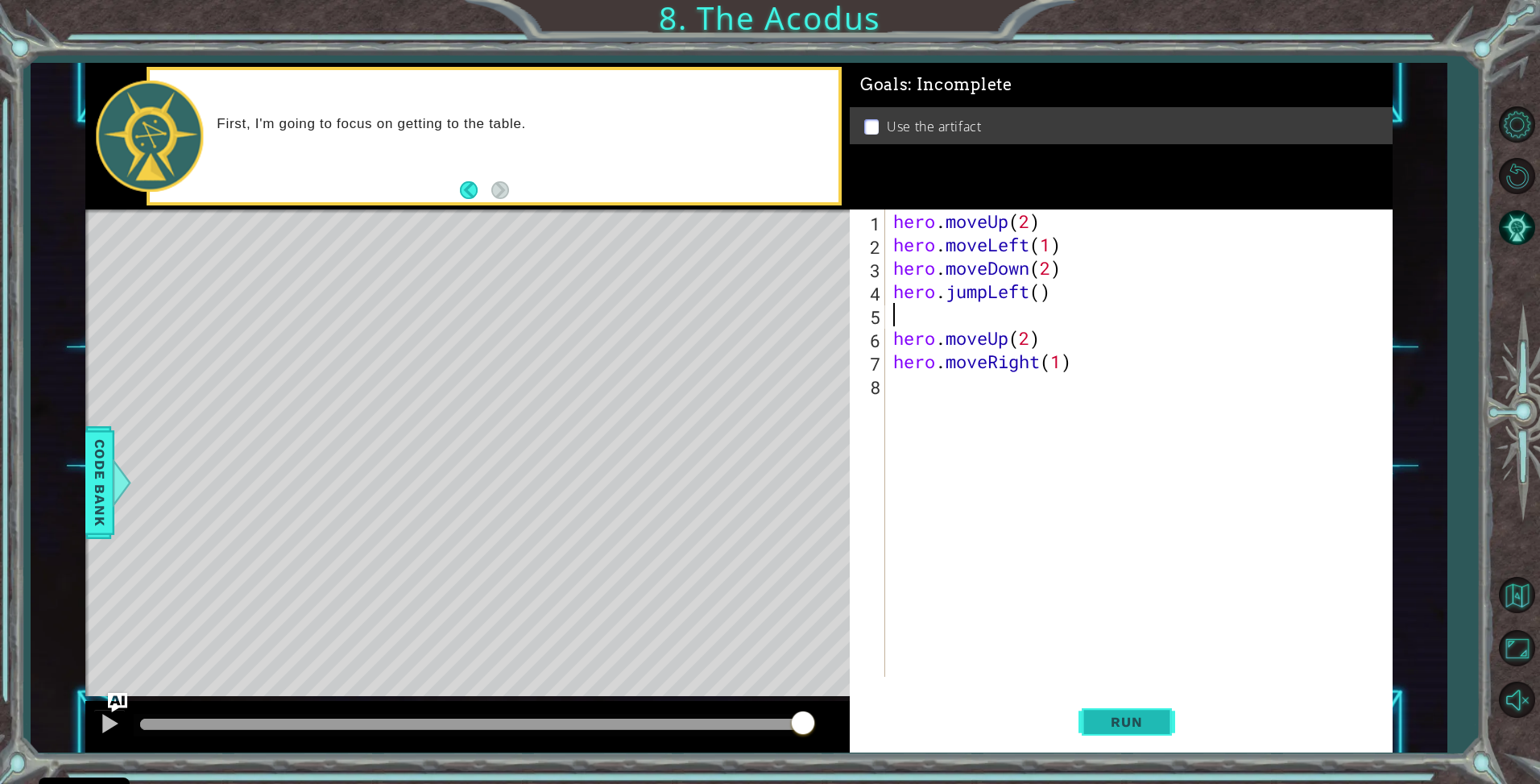
click at [1134, 726] on span "Run" at bounding box center [1127, 721] width 64 height 16
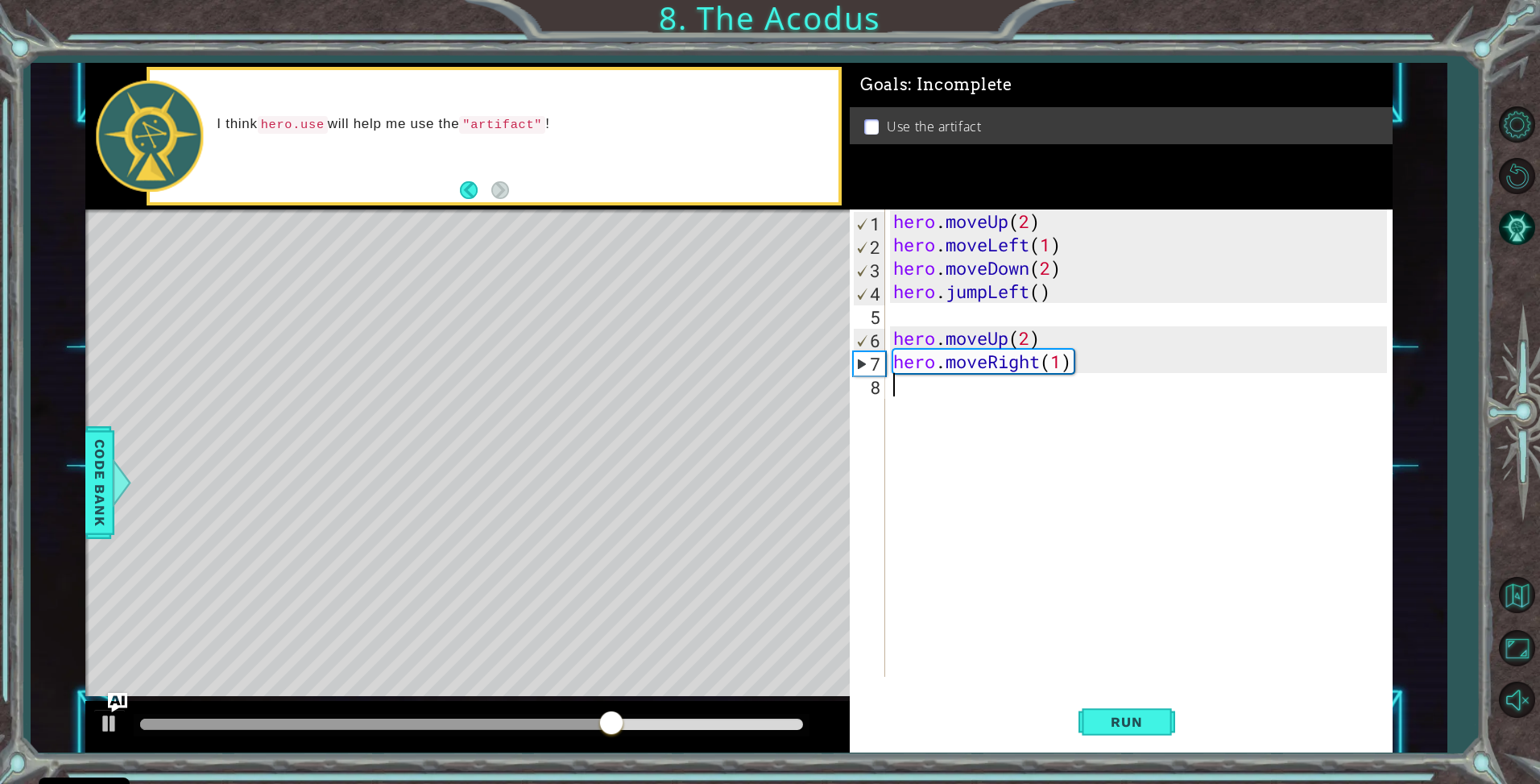
click at [898, 396] on div "hero . moveUp ( 2 ) hero . moveLeft ( 1 ) hero . moveDown ( 2 ) hero . jumpLeft…" at bounding box center [1143, 466] width 506 height 514
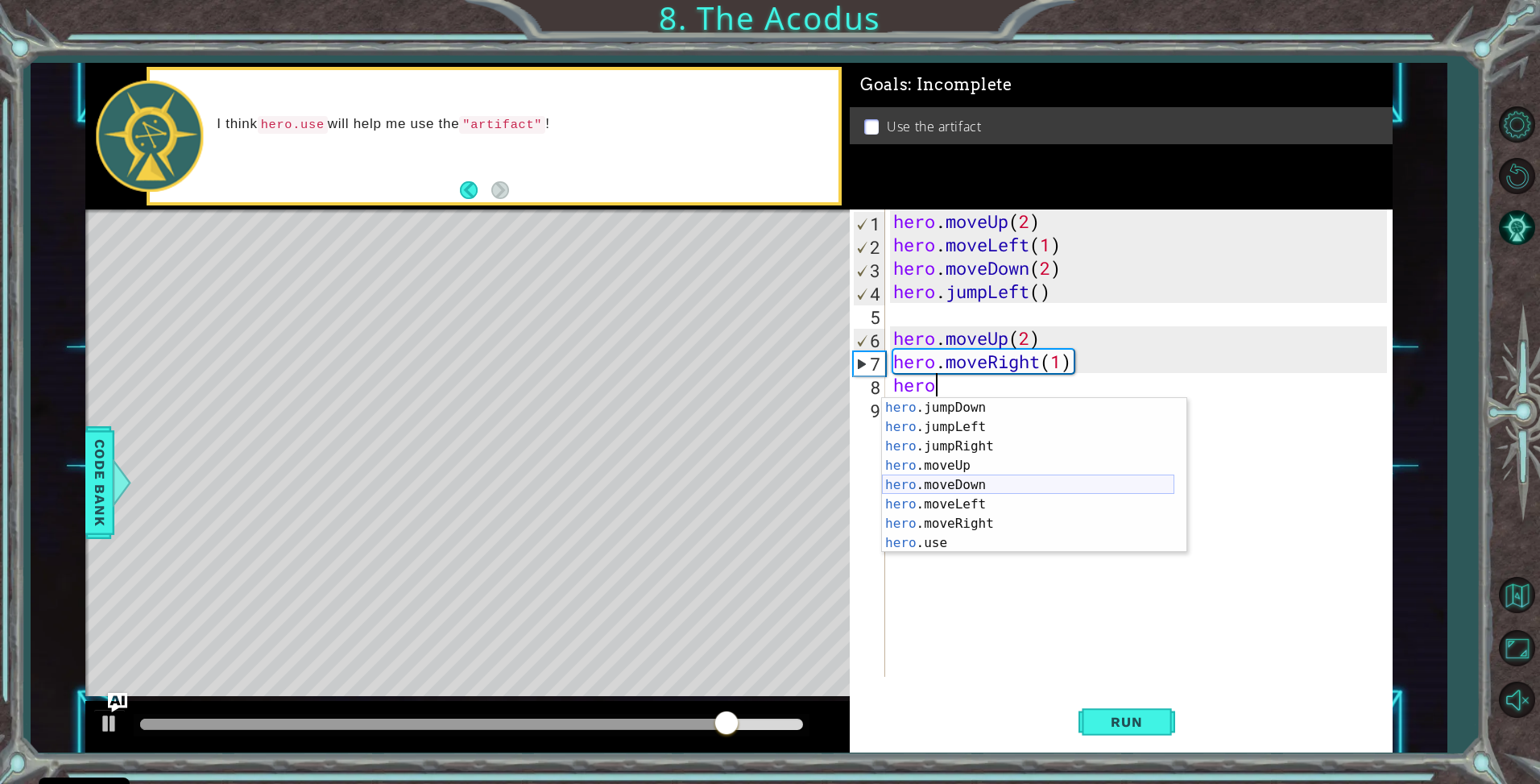
scroll to position [38, 0]
click at [966, 541] on div "hero .jumpDown press enter hero .jumpLeft press enter hero .jumpRight press ent…" at bounding box center [1028, 494] width 293 height 193
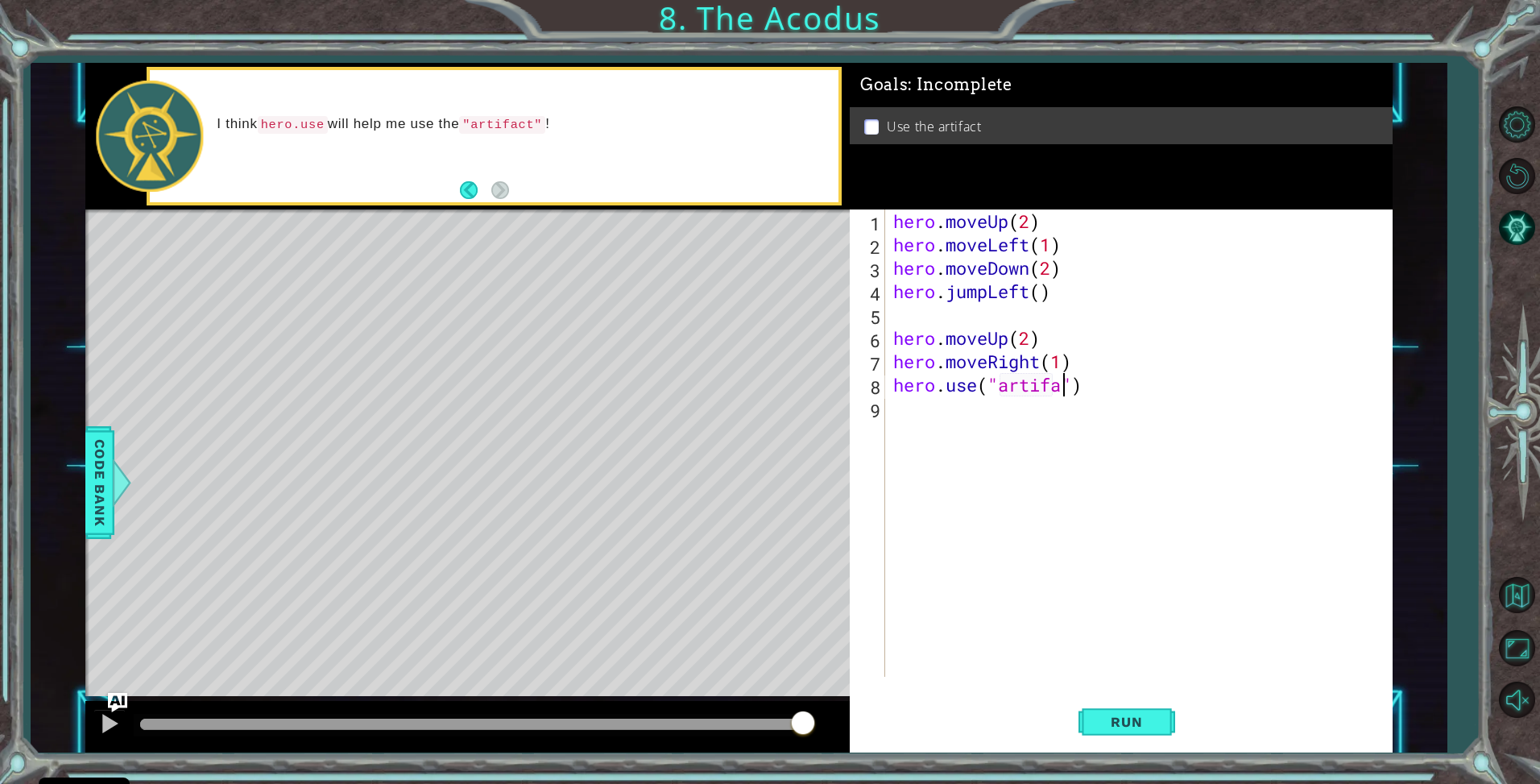
scroll to position [0, 8]
type textarea "hero.use("artifact")"
click at [1128, 721] on span "Run" at bounding box center [1127, 721] width 64 height 16
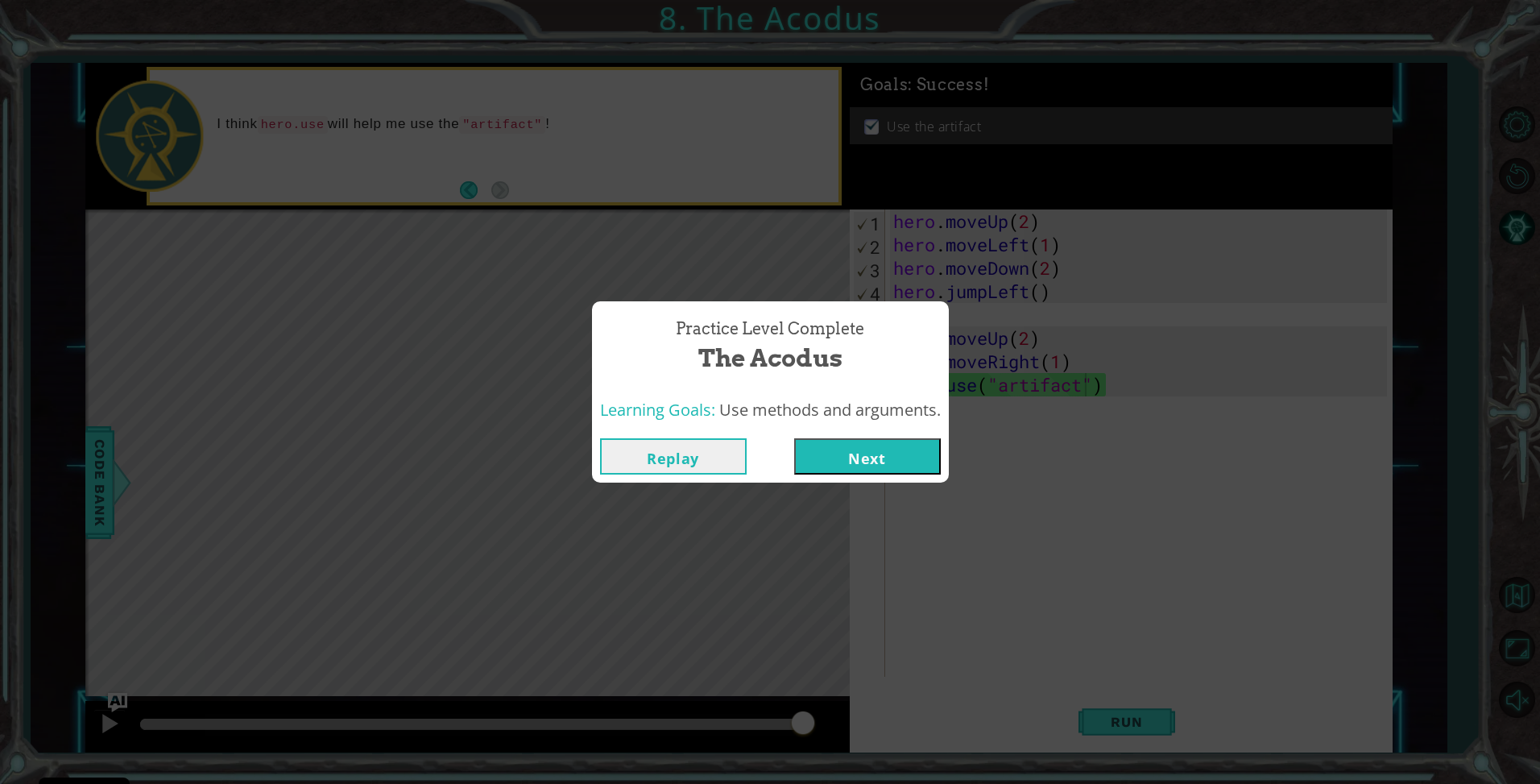
click at [893, 441] on button "Next" at bounding box center [867, 456] width 146 height 37
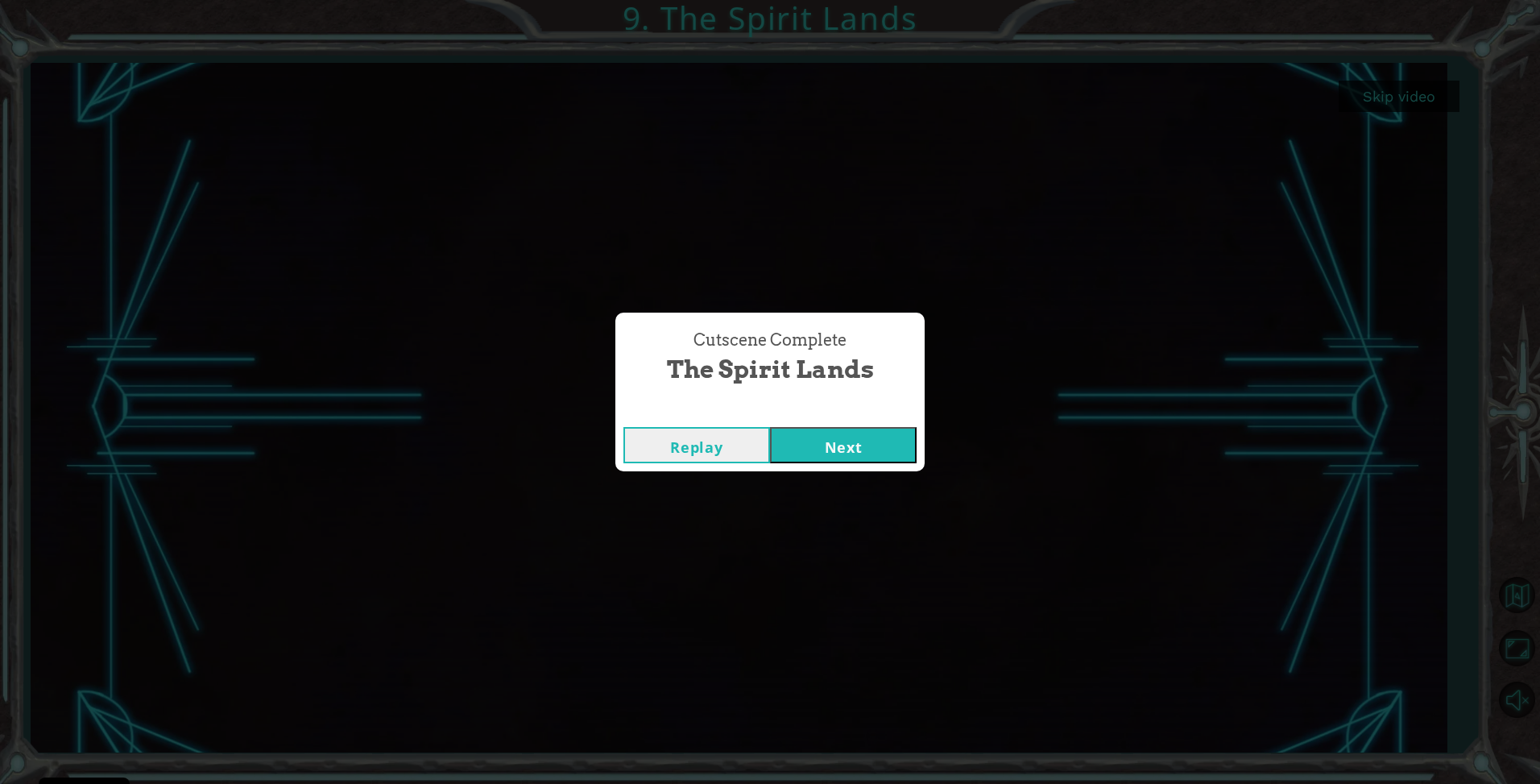
click at [850, 452] on button "Next" at bounding box center [844, 445] width 146 height 37
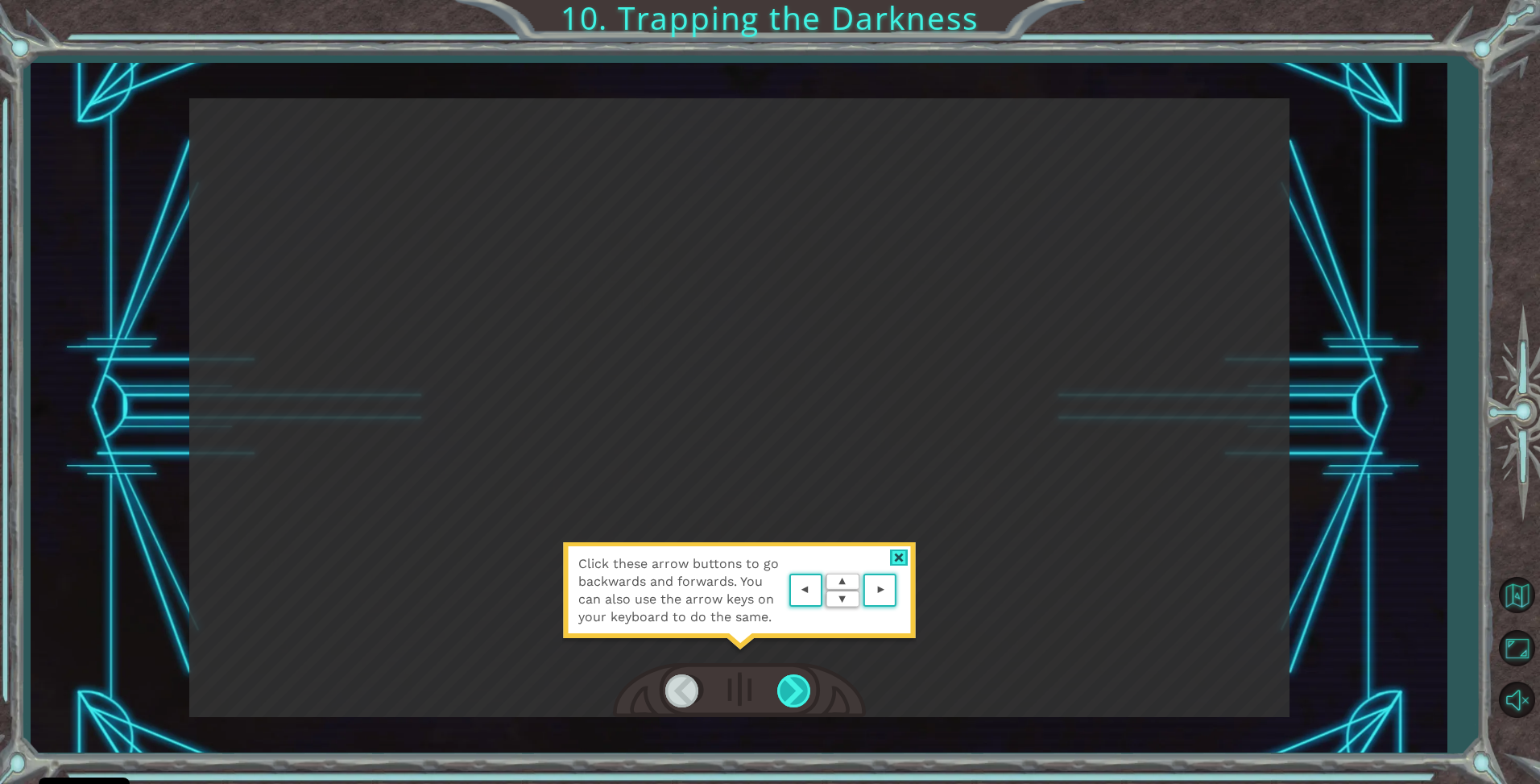
click at [793, 684] on div at bounding box center [795, 690] width 37 height 33
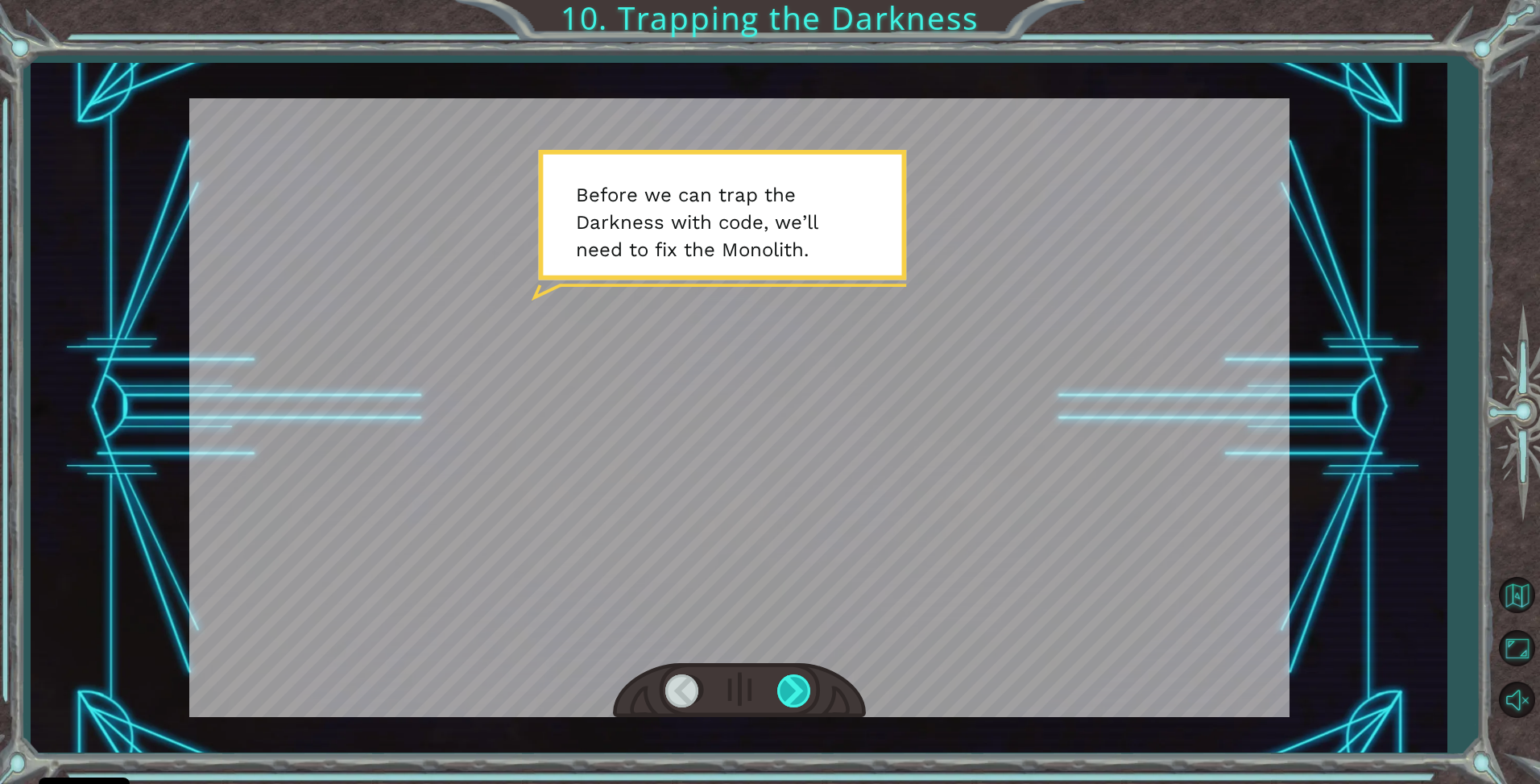
click at [795, 680] on div at bounding box center [795, 690] width 37 height 33
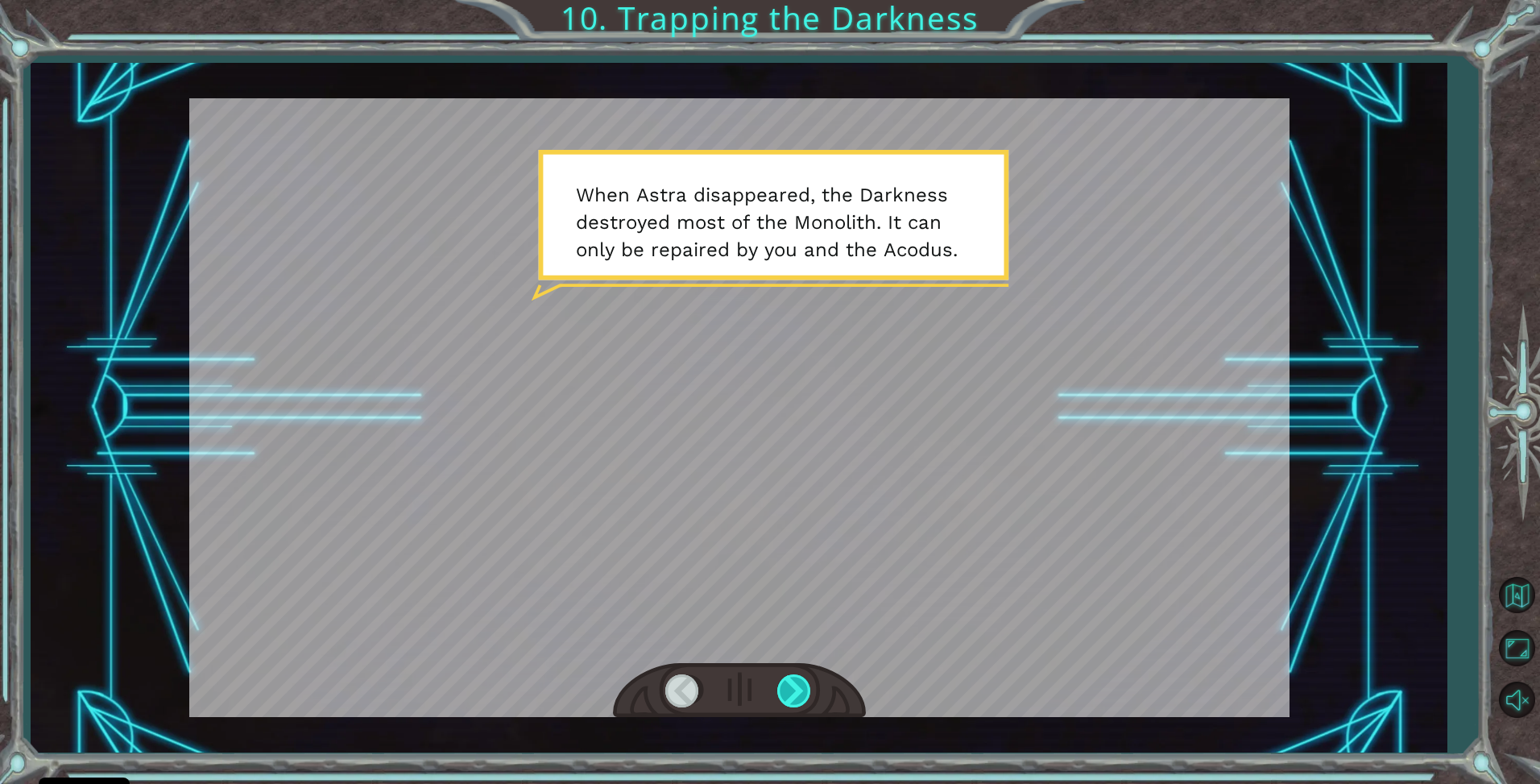
click at [797, 681] on div at bounding box center [795, 690] width 37 height 33
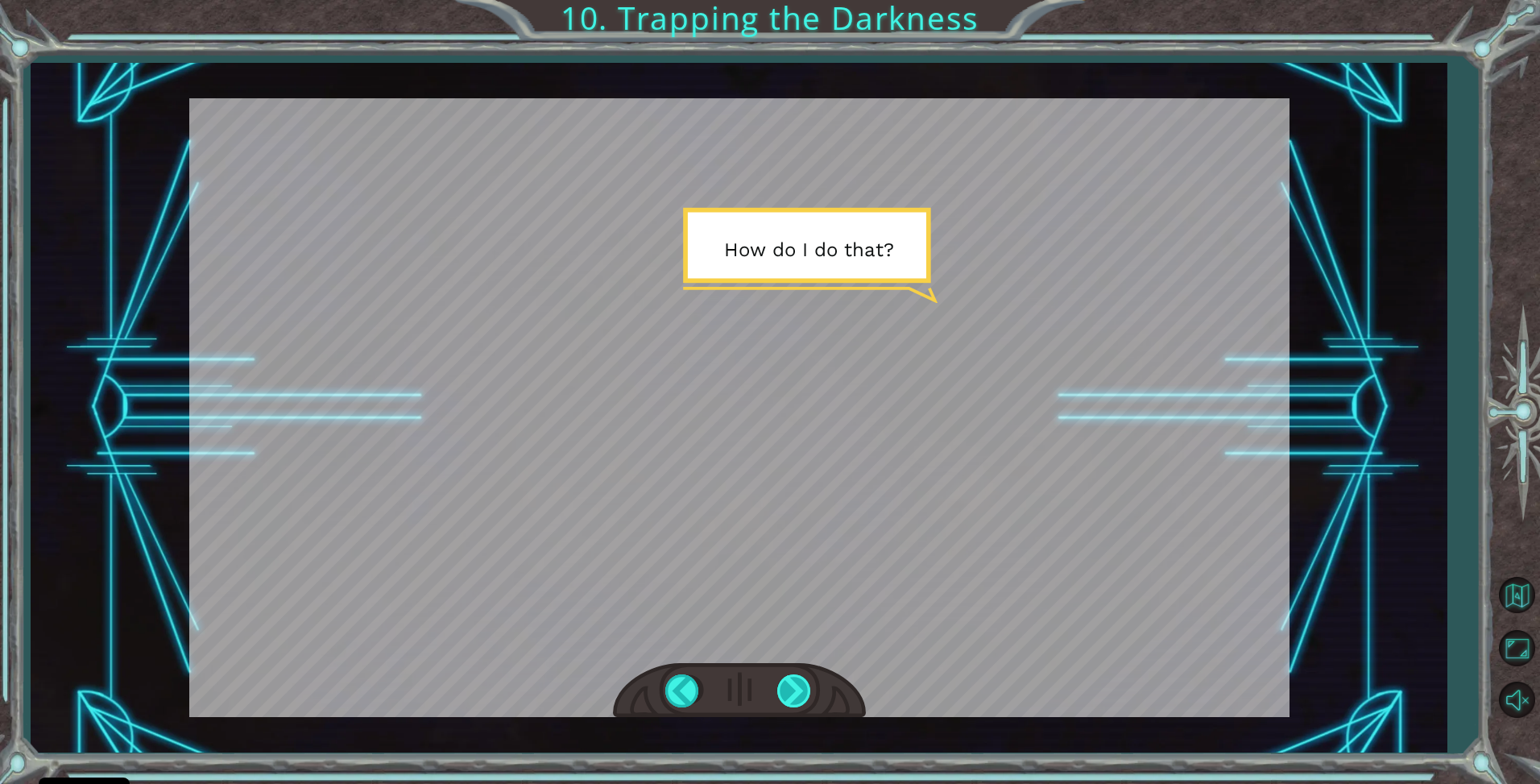
click at [798, 681] on div at bounding box center [795, 690] width 37 height 33
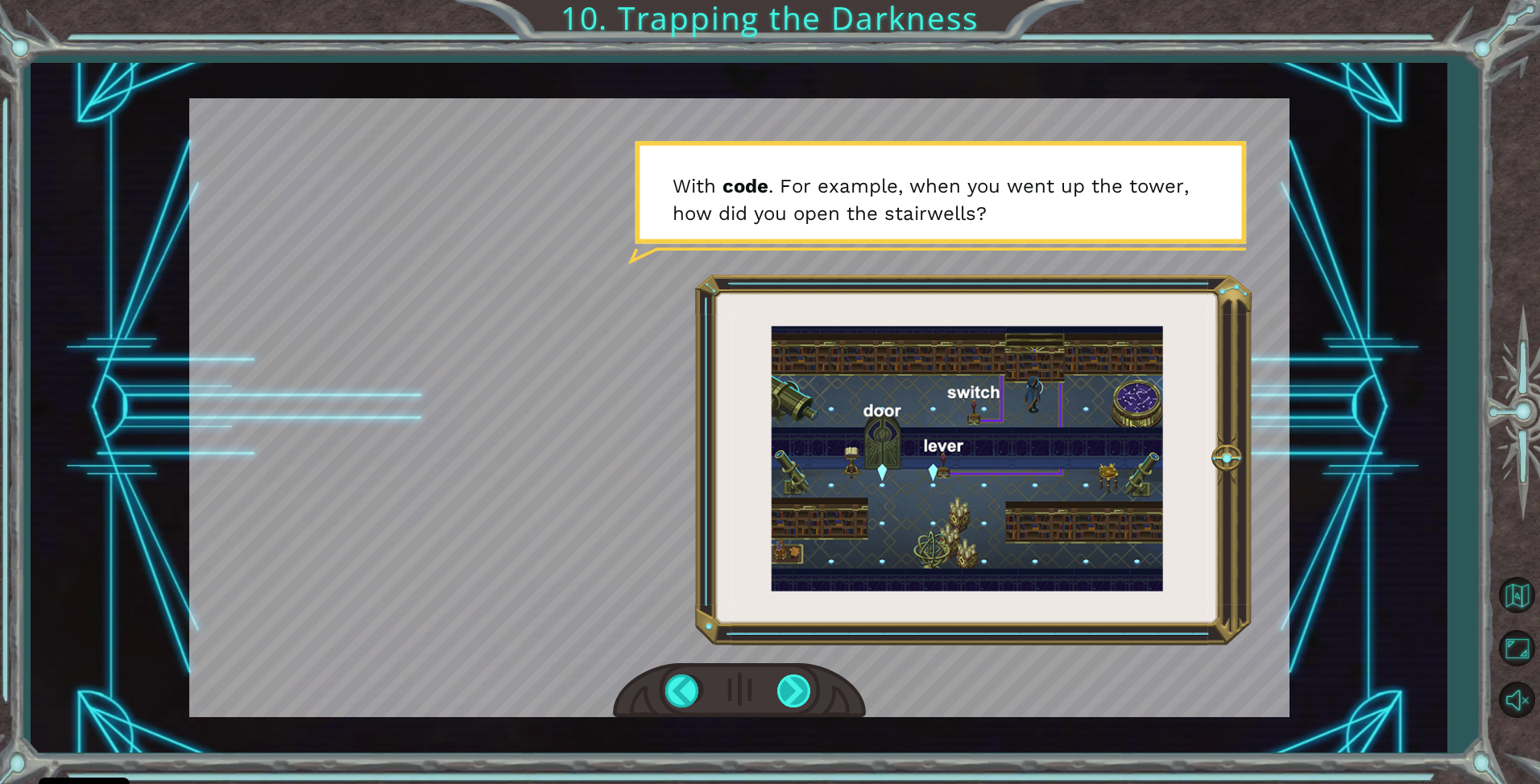
click at [801, 681] on div at bounding box center [795, 690] width 37 height 33
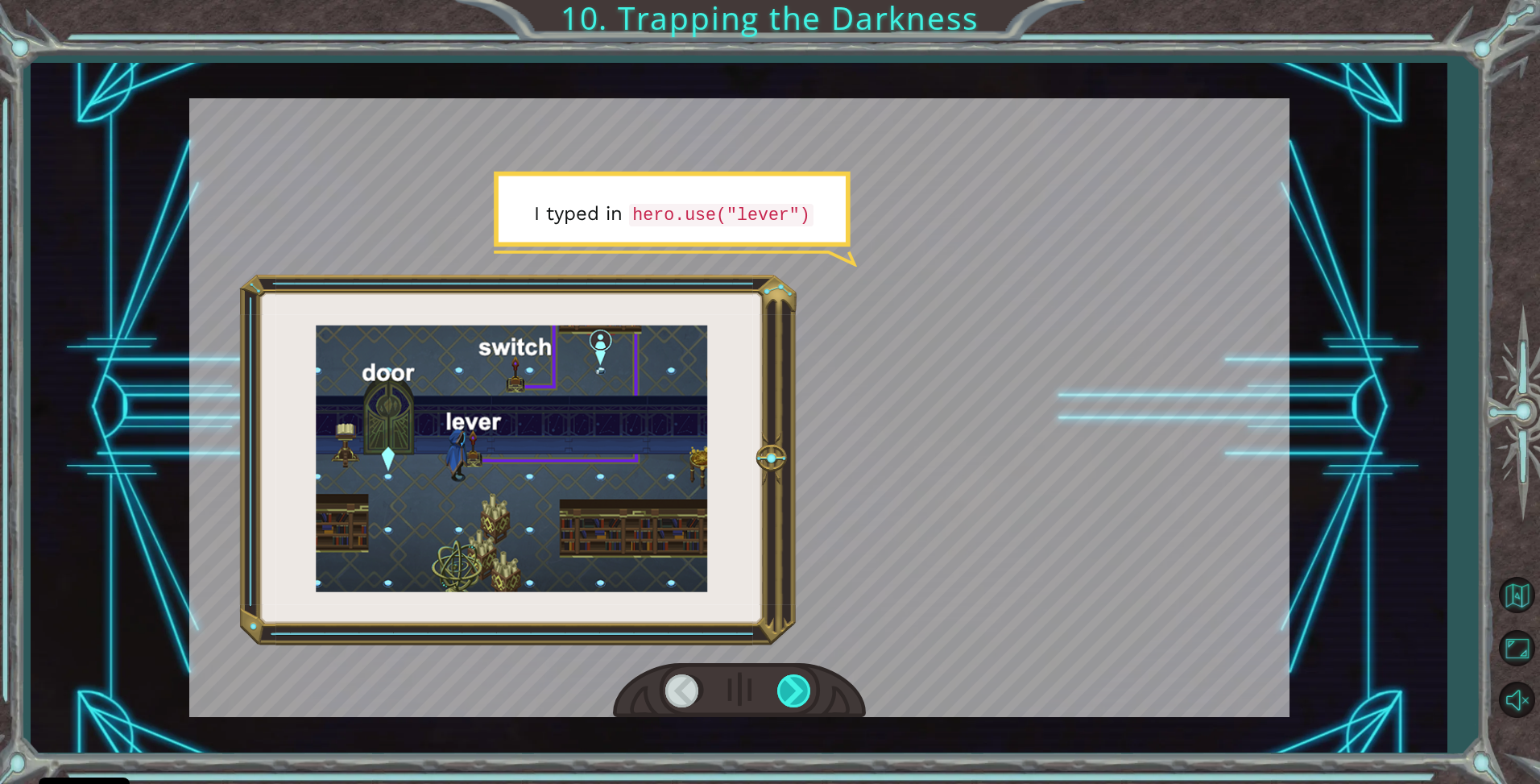
click at [802, 681] on div at bounding box center [795, 690] width 37 height 33
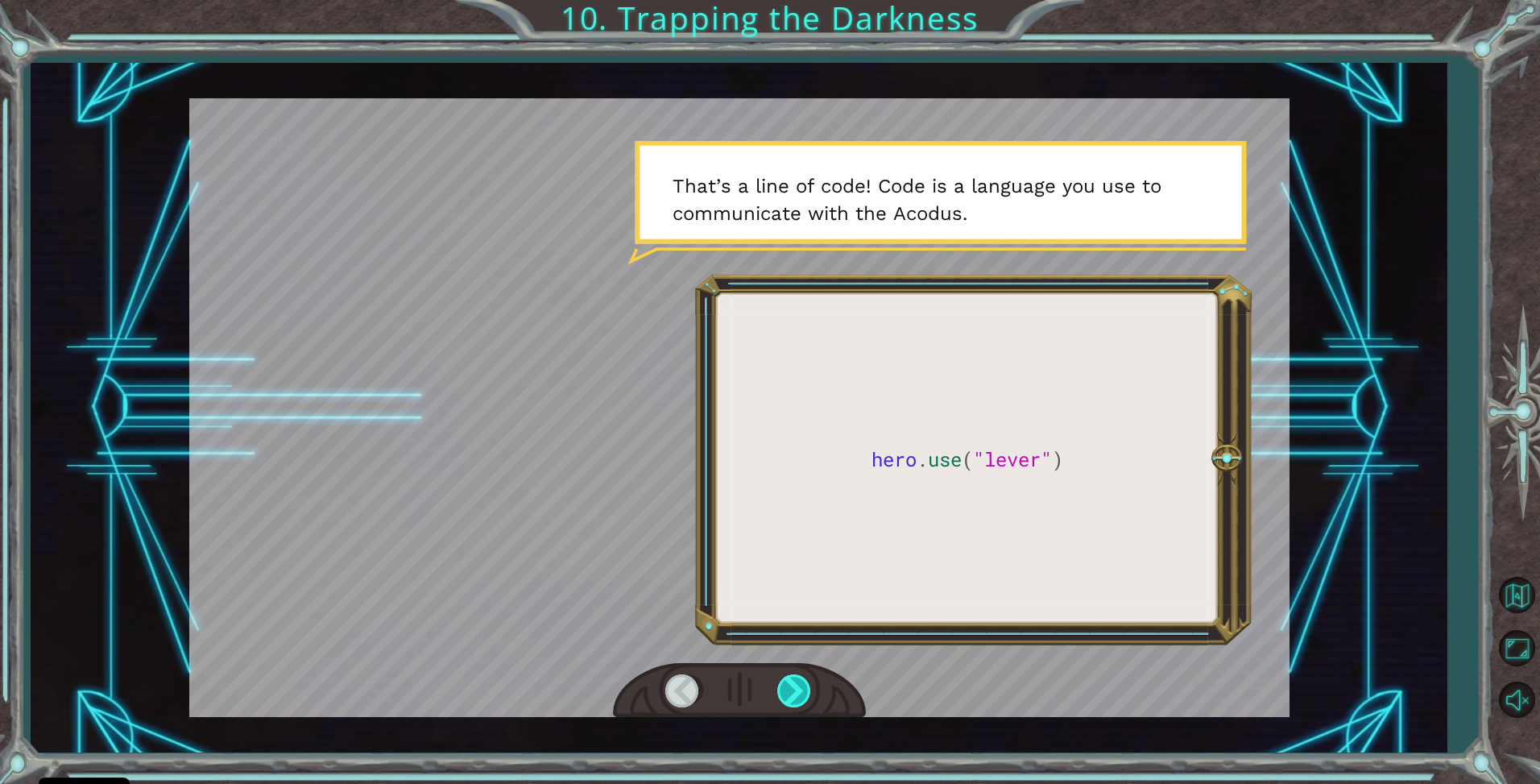
click at [804, 681] on div at bounding box center [795, 690] width 37 height 33
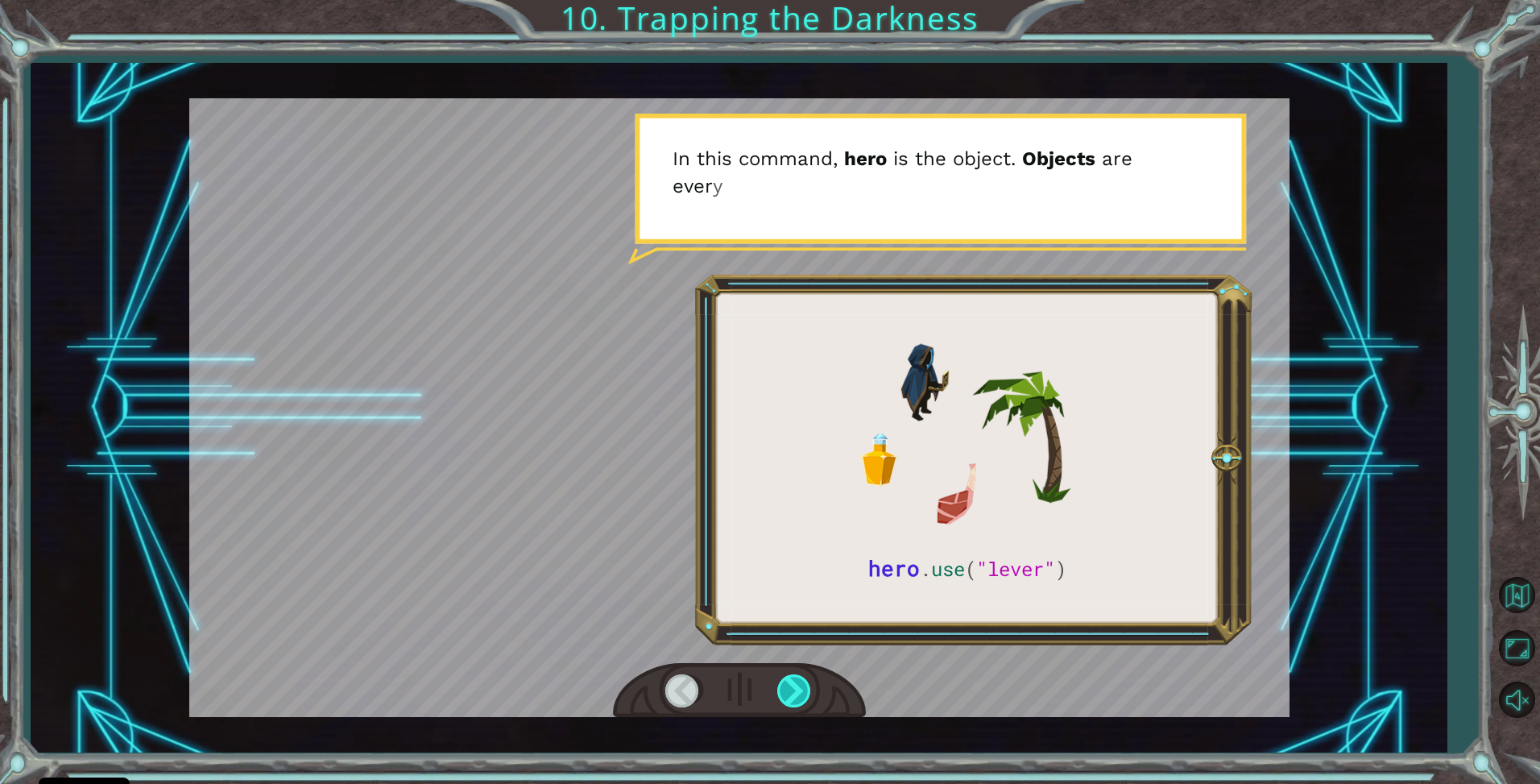
click at [804, 681] on div at bounding box center [795, 690] width 37 height 33
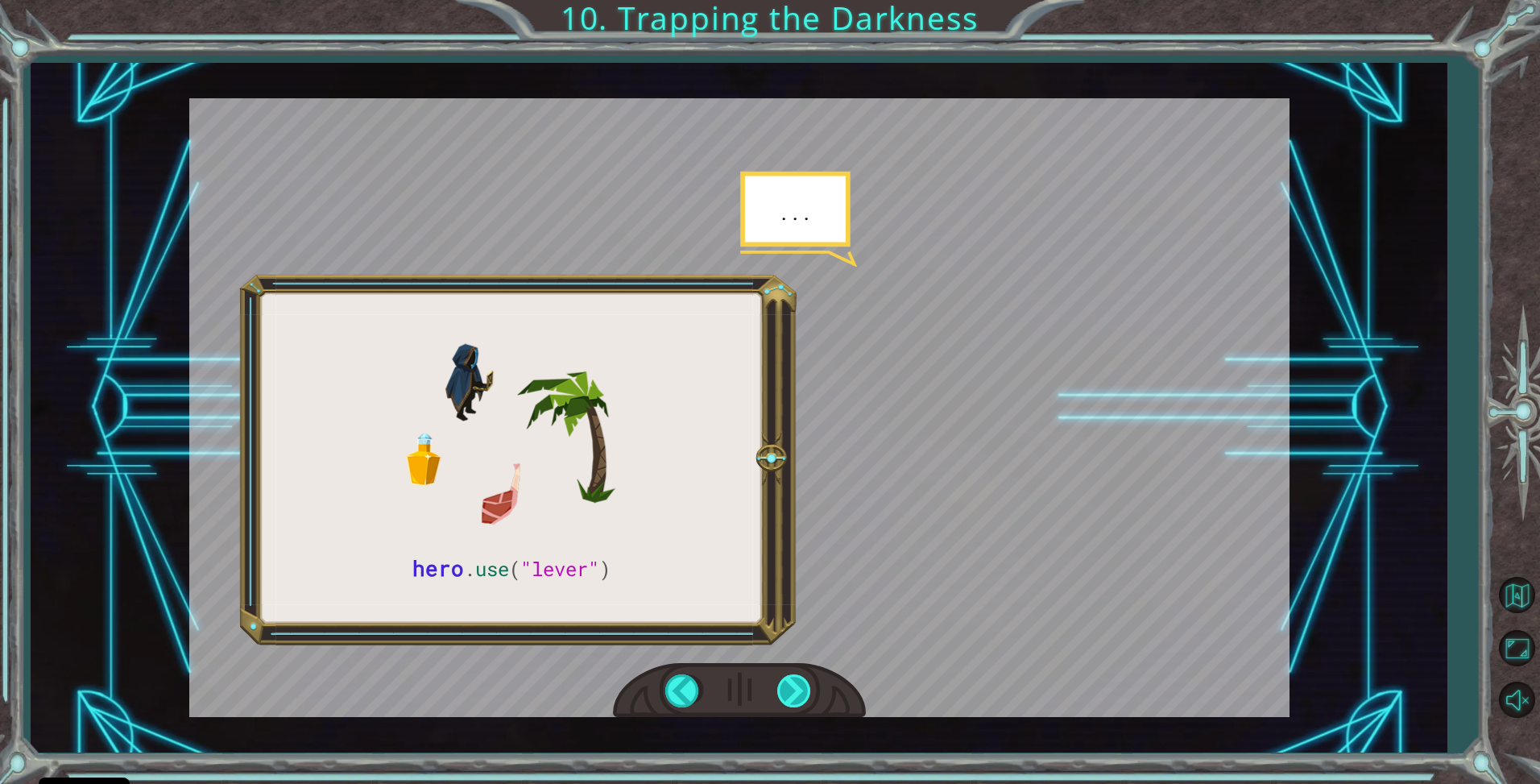
click at [804, 681] on div at bounding box center [795, 690] width 37 height 33
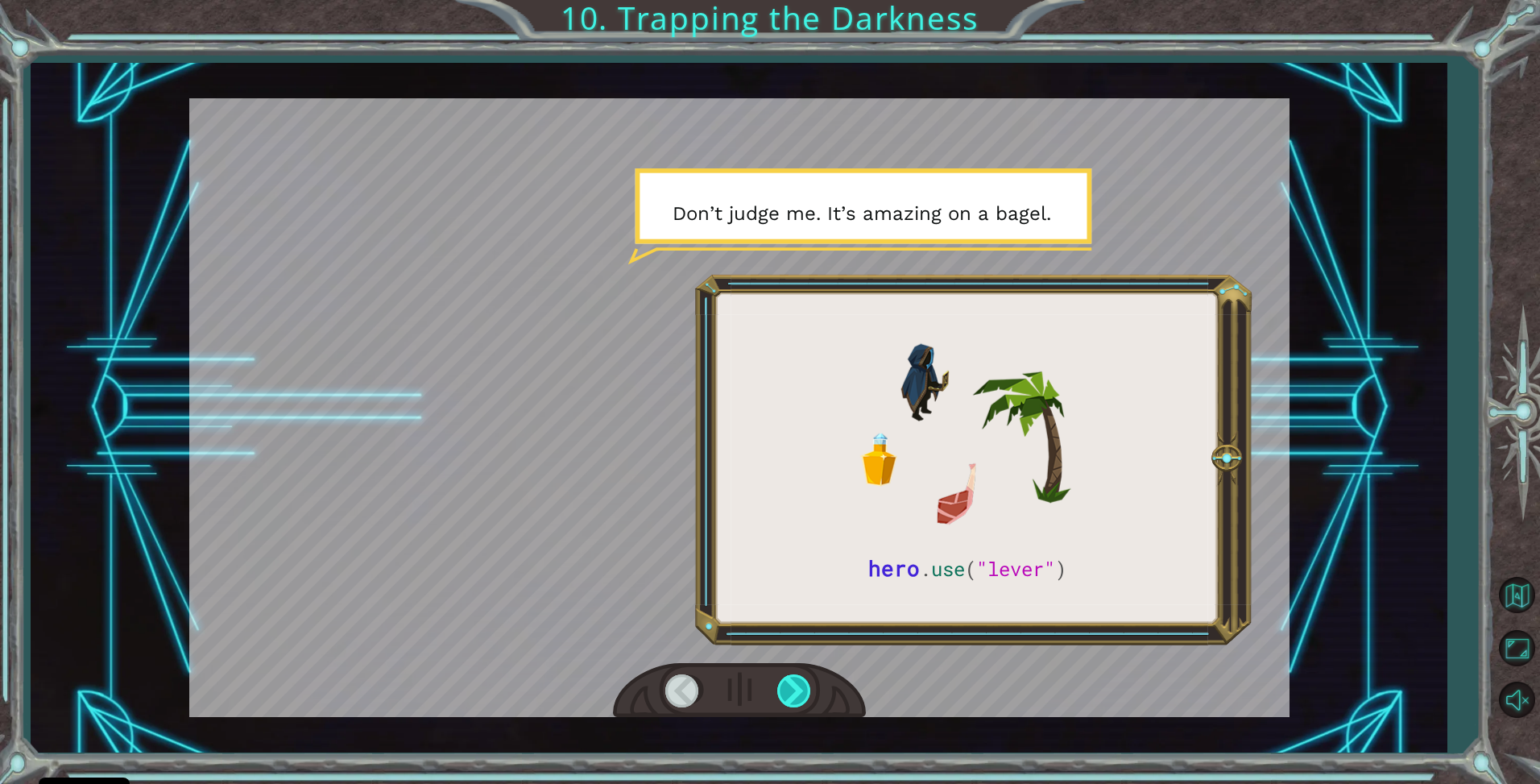
click at [808, 681] on div at bounding box center [795, 690] width 37 height 33
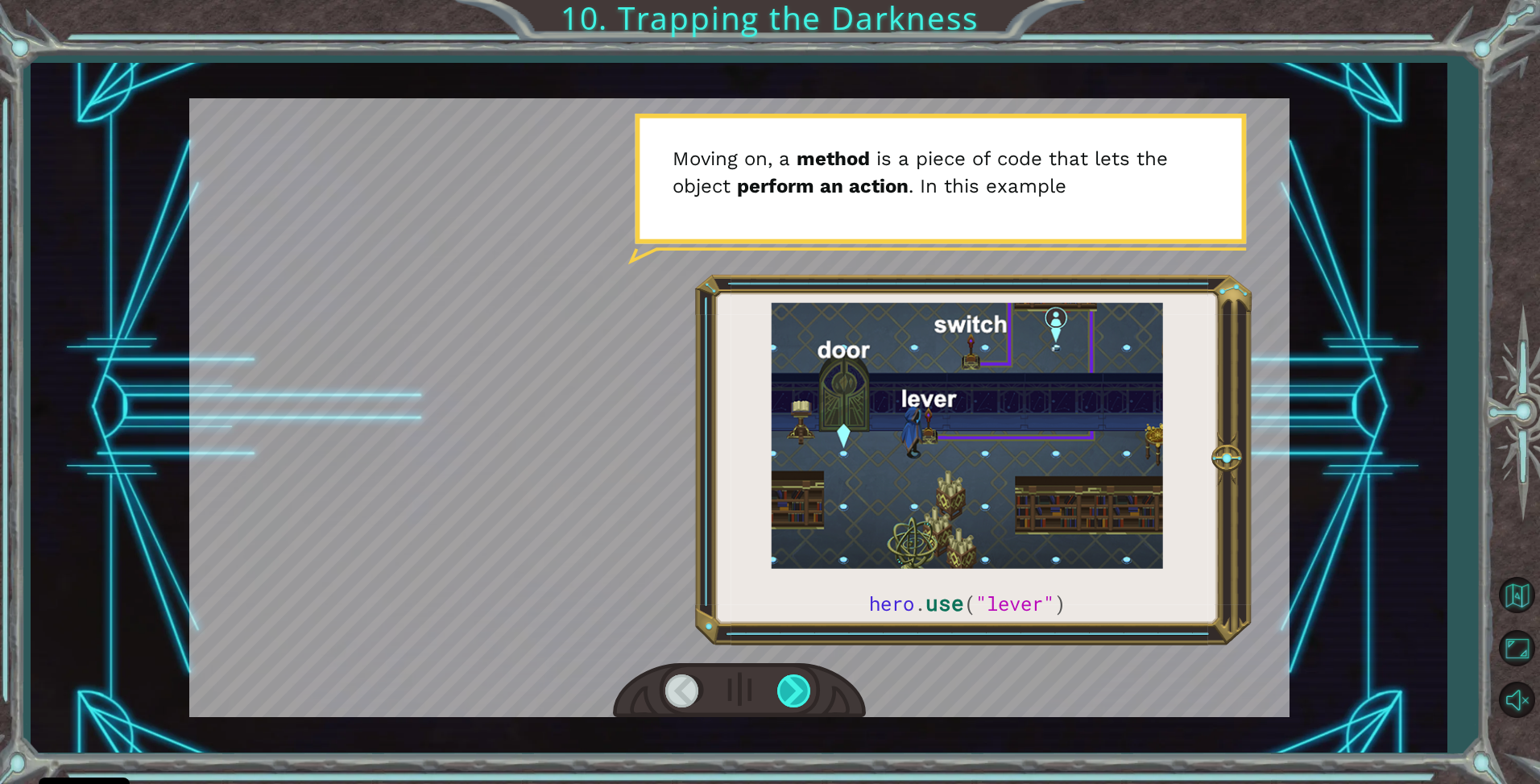
click at [808, 681] on div at bounding box center [795, 690] width 37 height 33
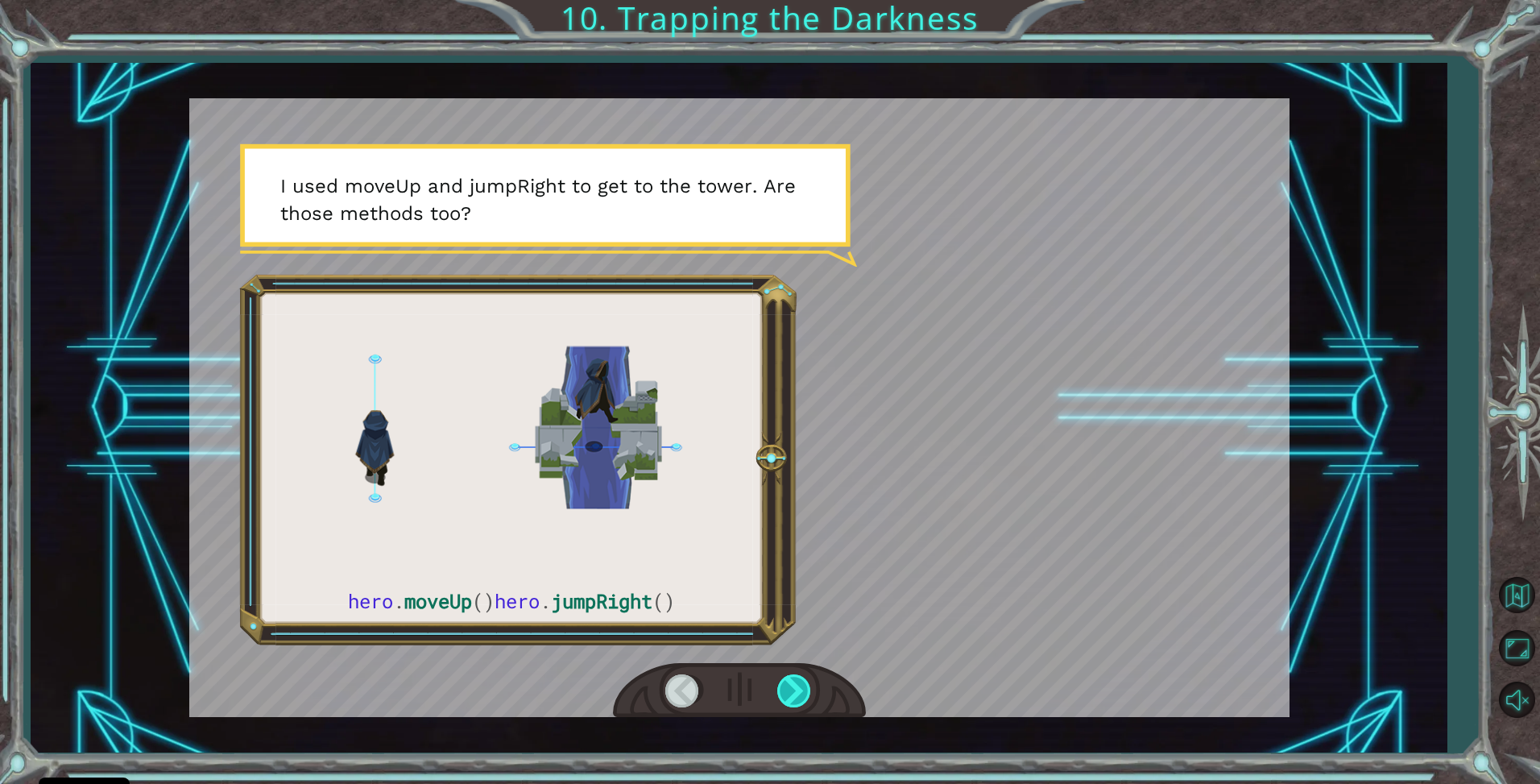
click at [808, 681] on div at bounding box center [795, 690] width 37 height 33
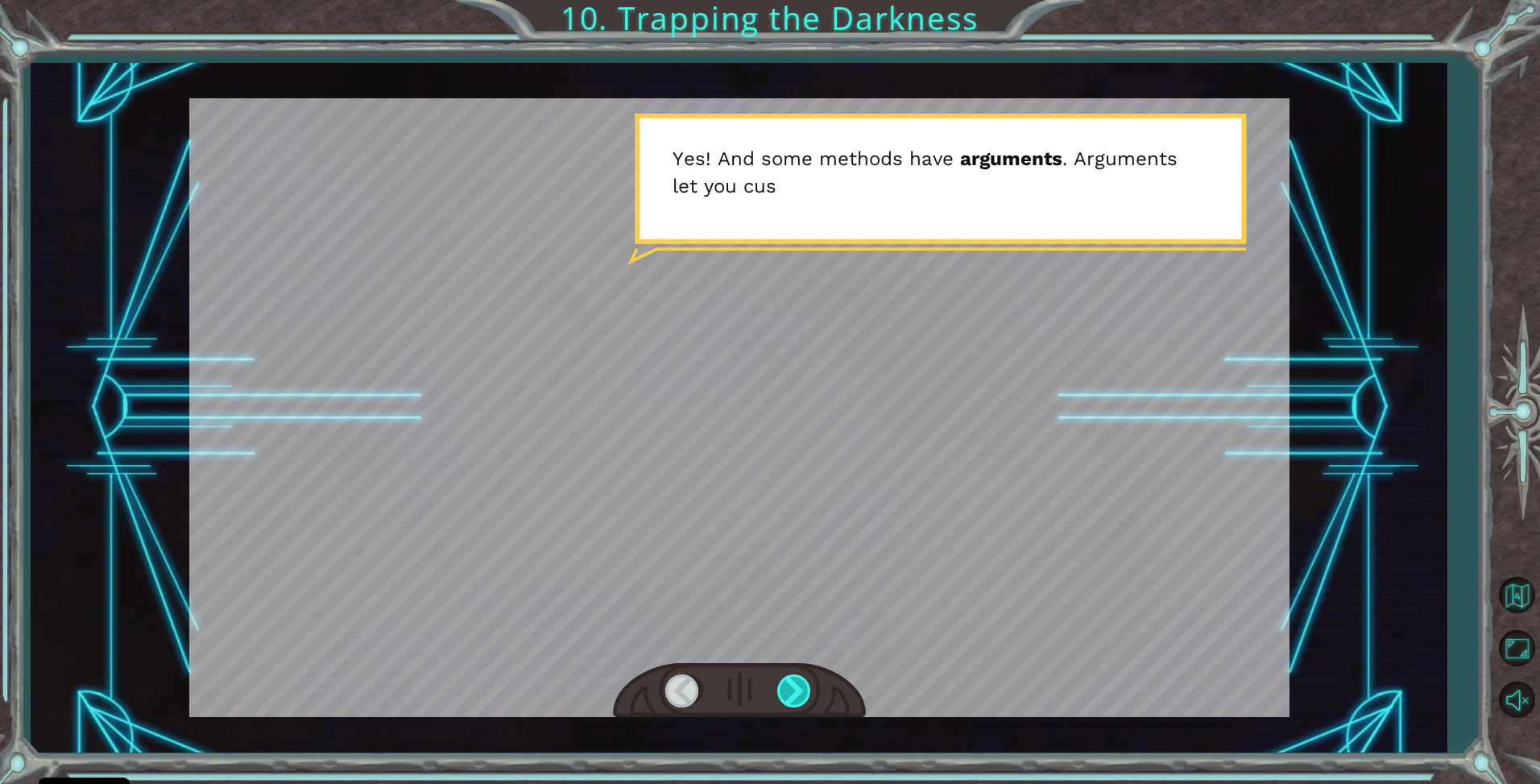
click at [808, 681] on div at bounding box center [795, 690] width 37 height 33
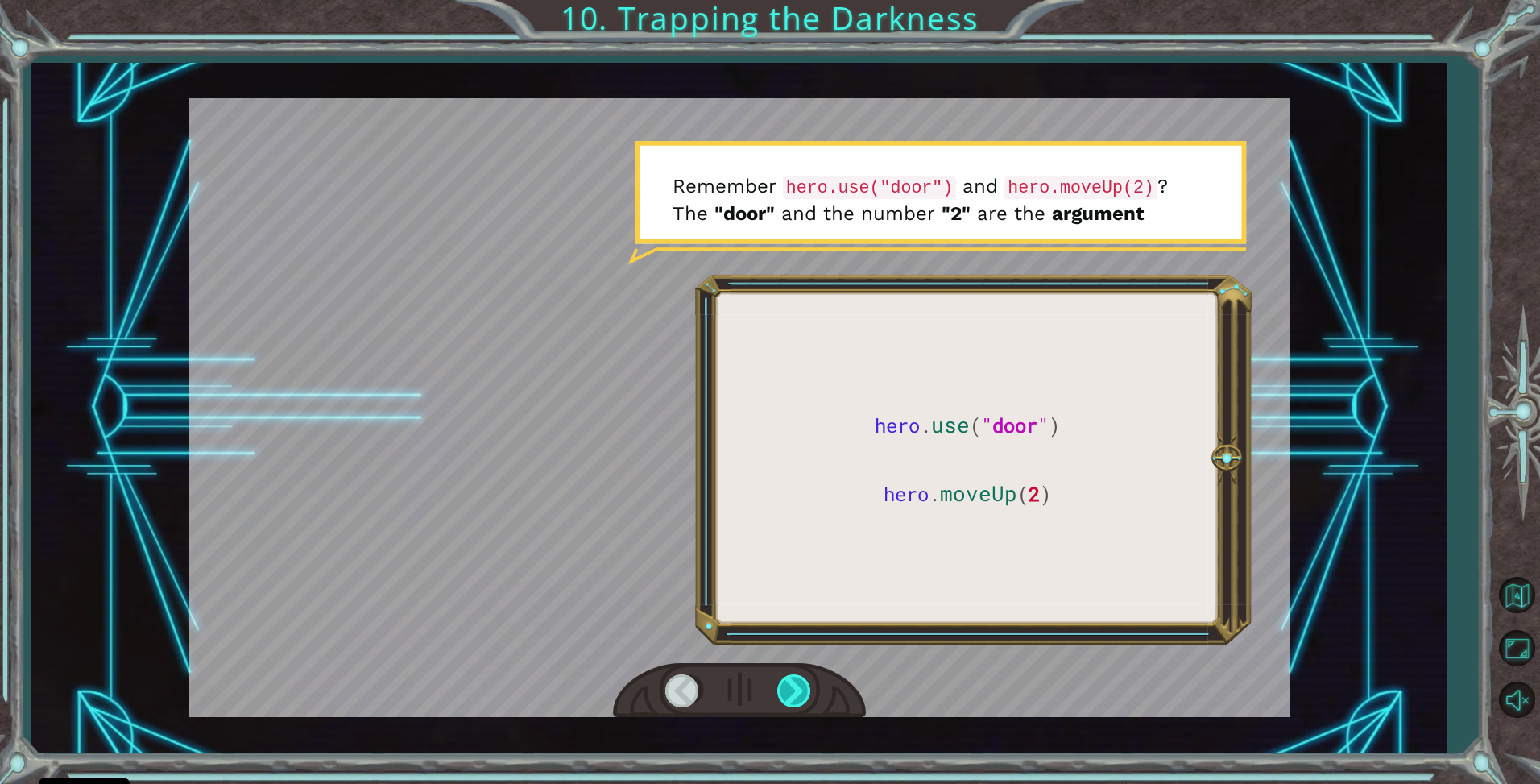
click at [808, 681] on div at bounding box center [795, 690] width 37 height 33
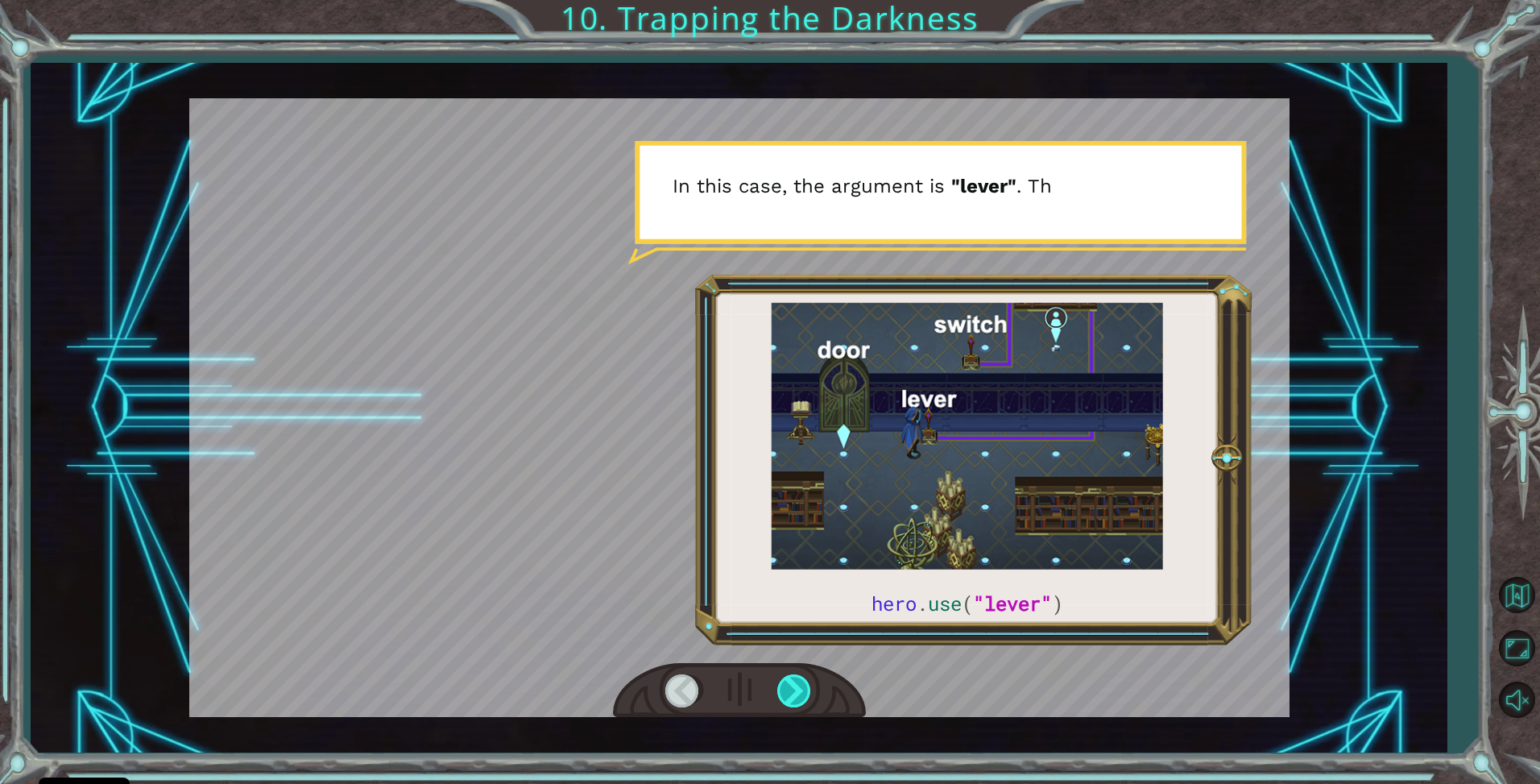
click at [813, 680] on div at bounding box center [795, 690] width 37 height 33
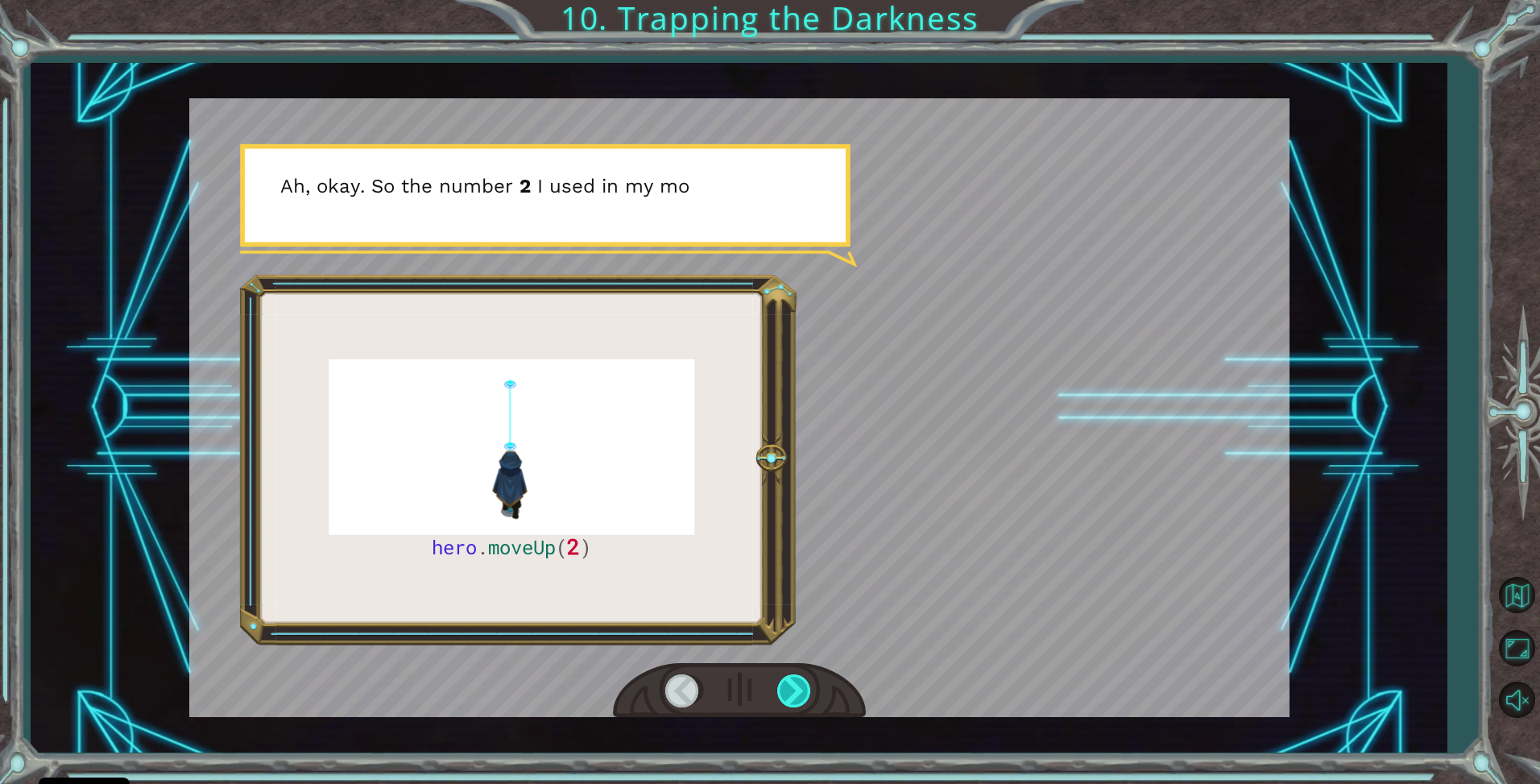
click at [813, 680] on div at bounding box center [795, 690] width 37 height 33
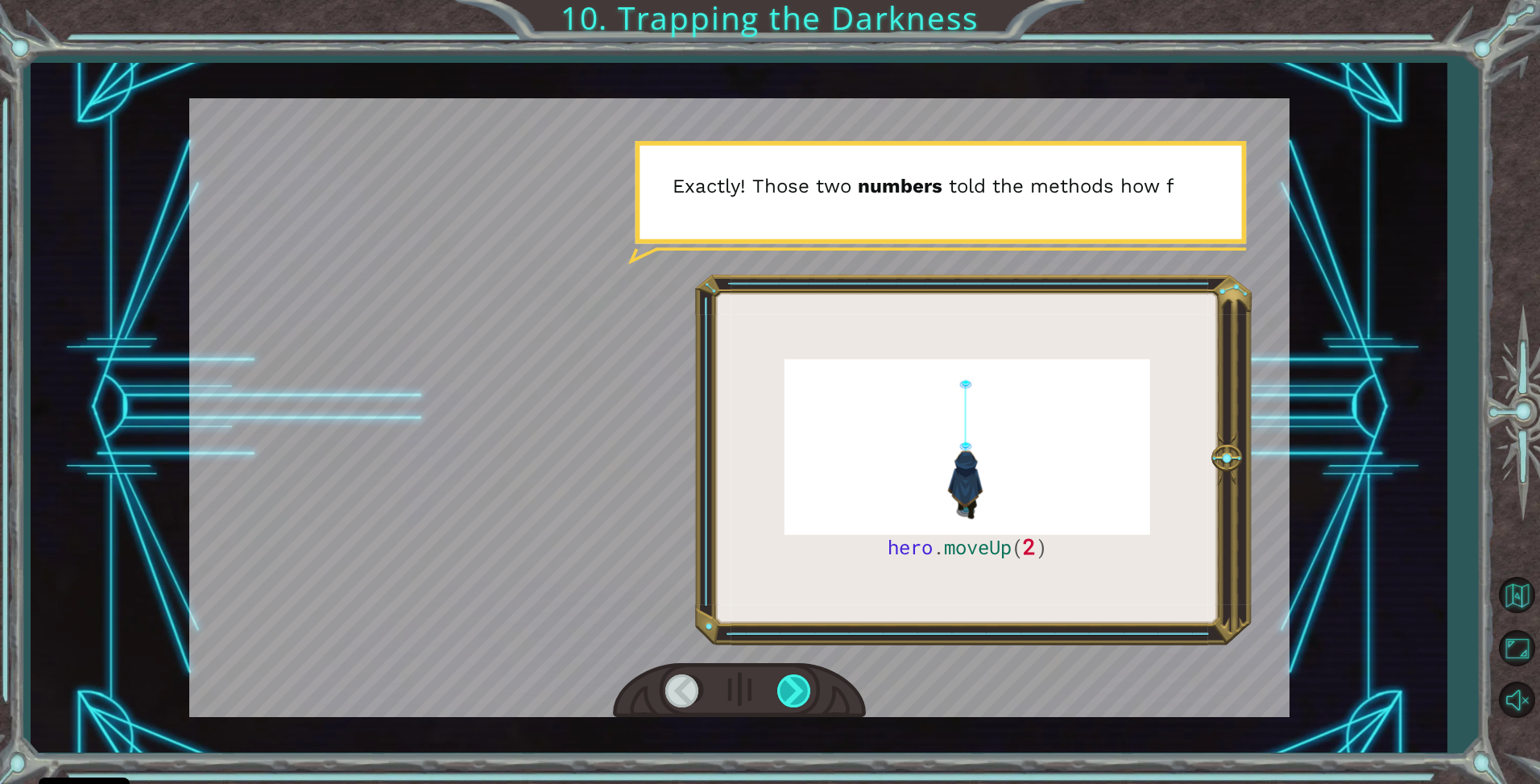
click at [813, 680] on div at bounding box center [795, 690] width 37 height 33
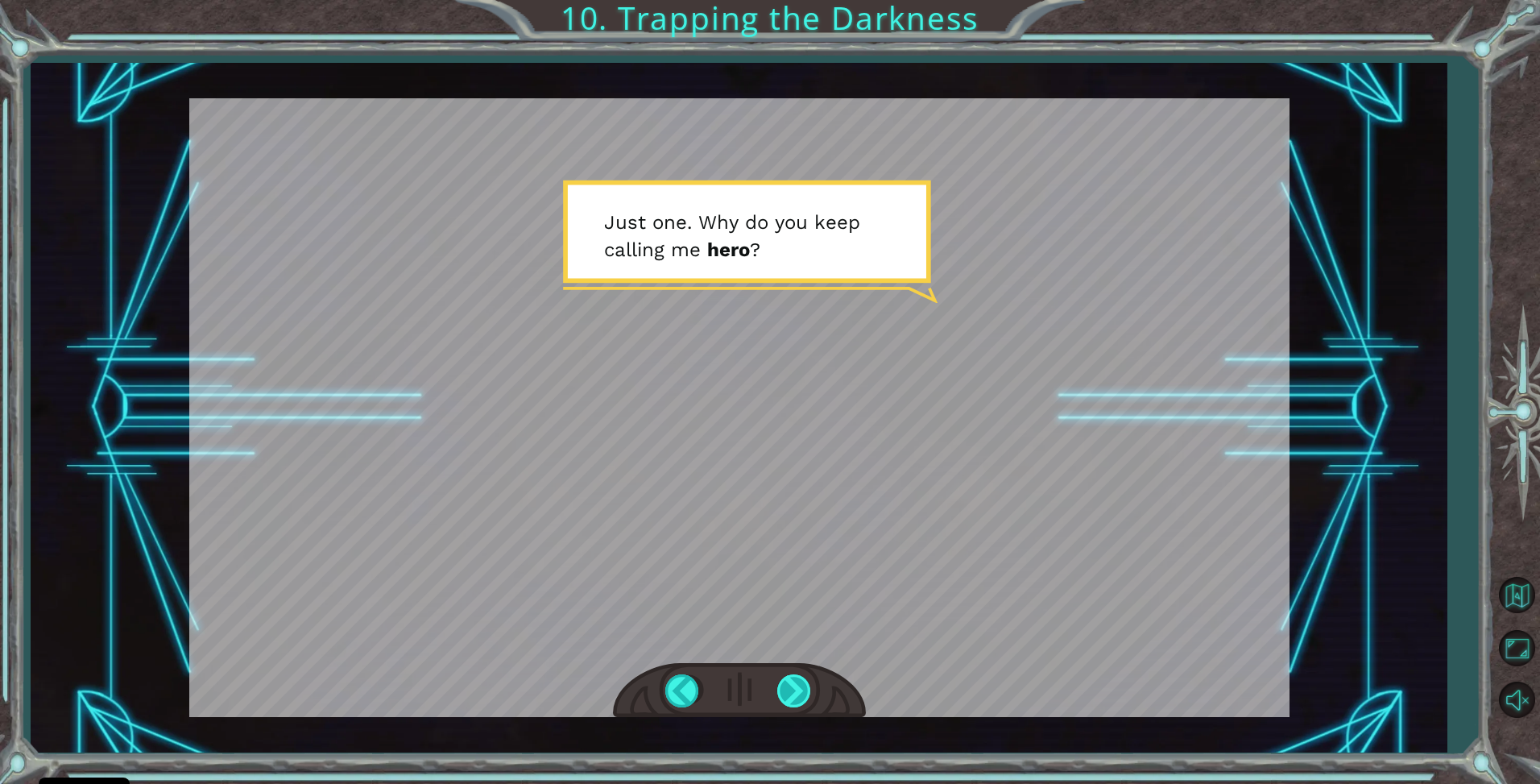
click at [813, 680] on div at bounding box center [795, 690] width 37 height 33
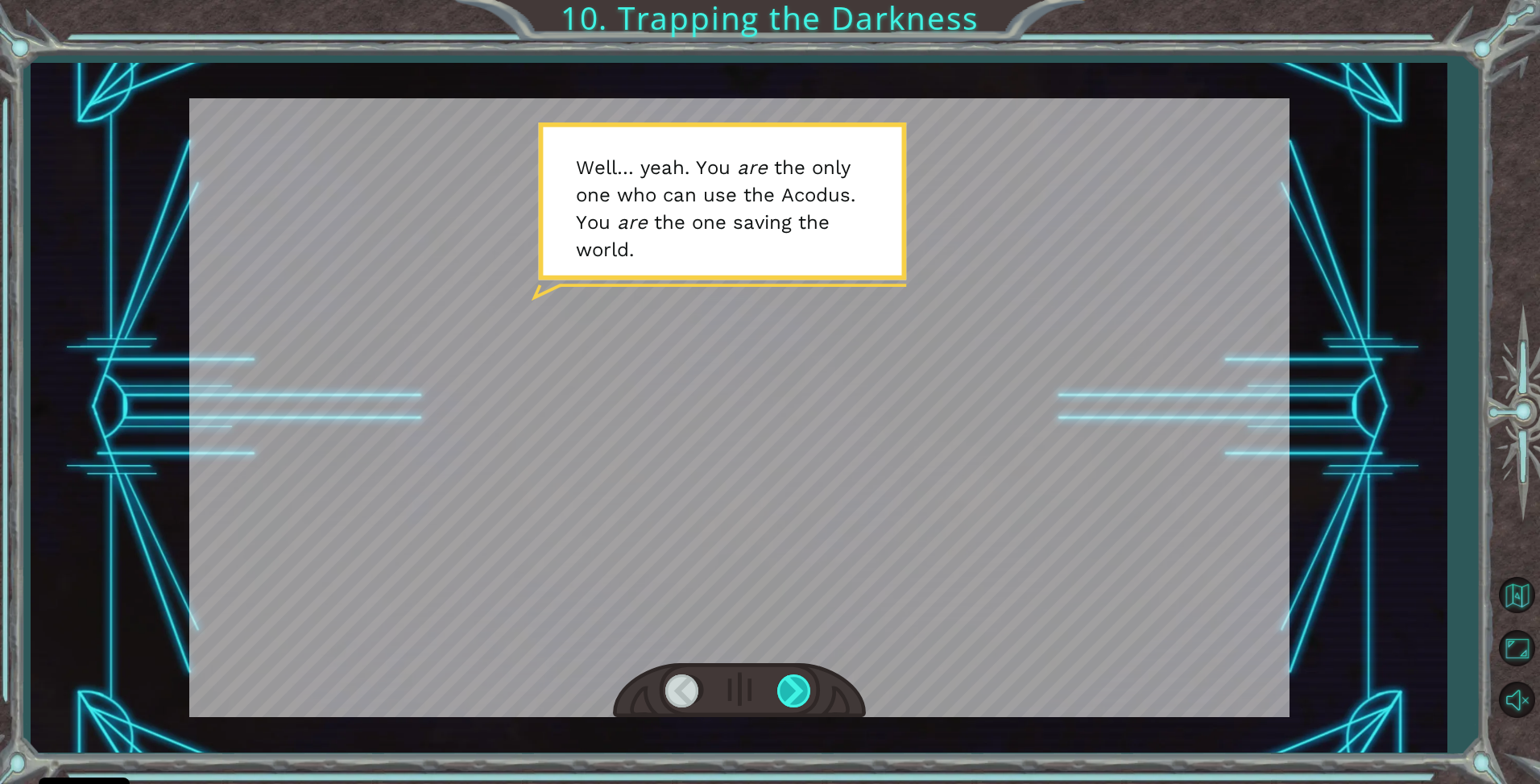
click at [807, 681] on div at bounding box center [795, 690] width 37 height 33
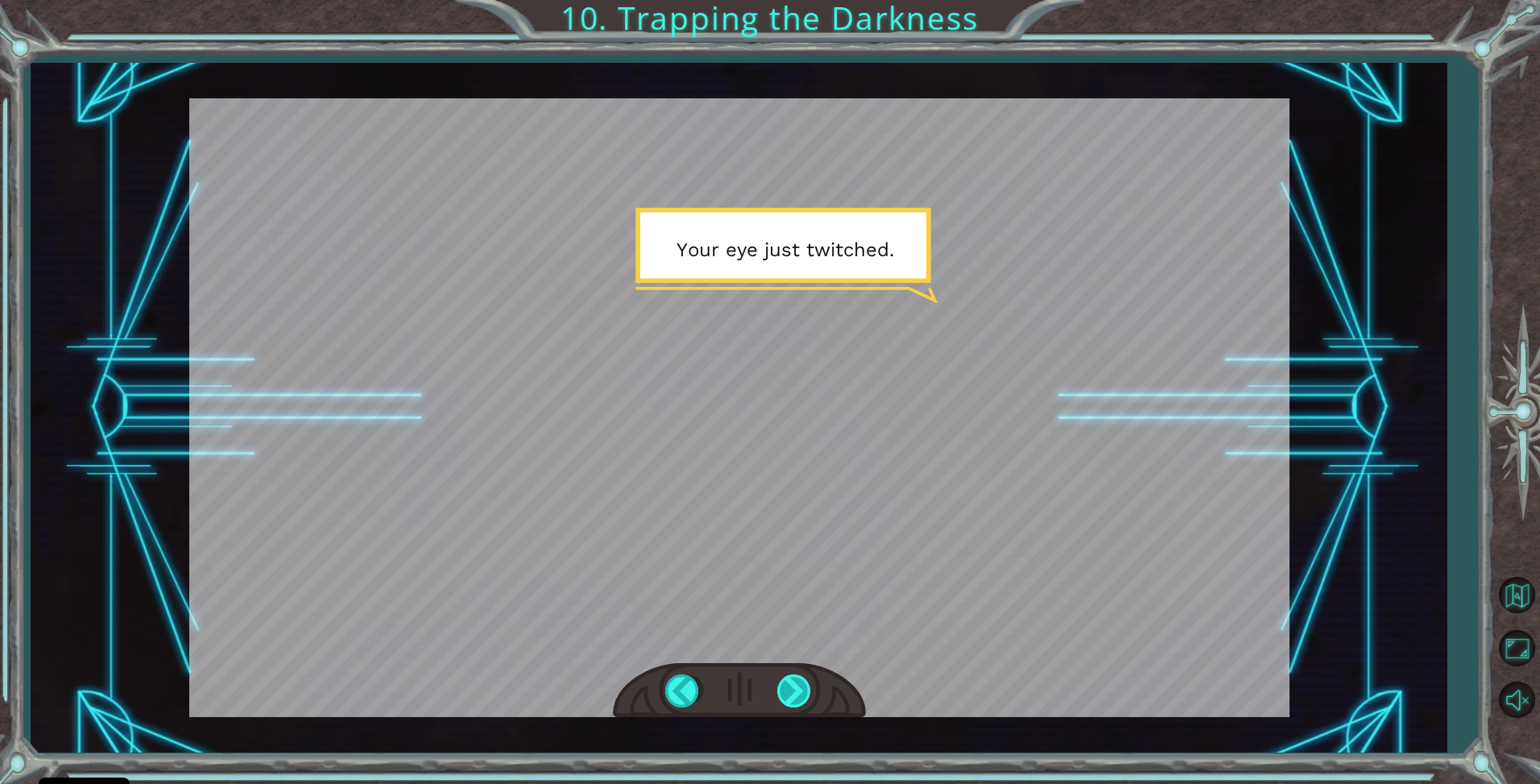
click at [805, 684] on div at bounding box center [795, 690] width 37 height 33
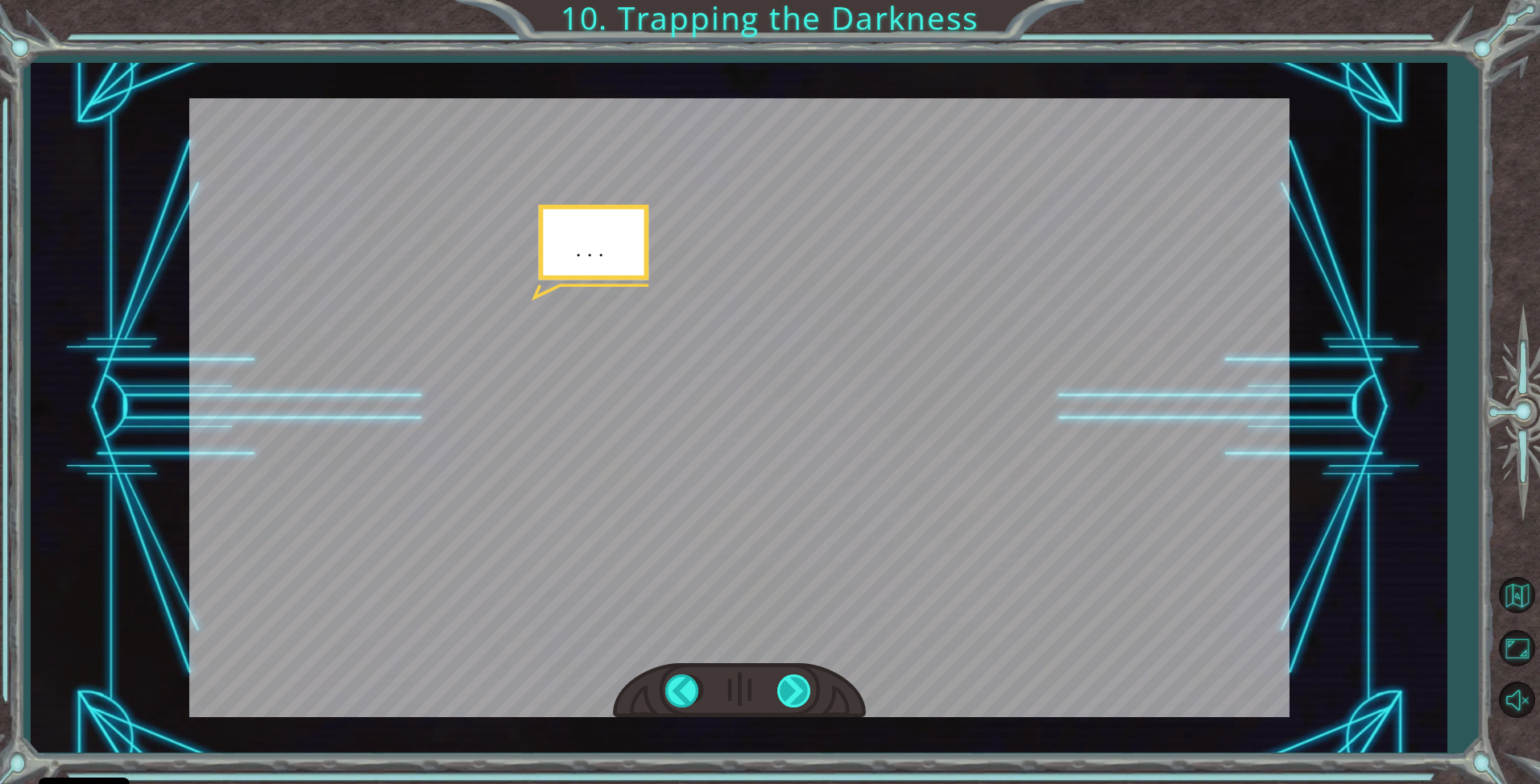
click at [805, 684] on div at bounding box center [795, 690] width 37 height 33
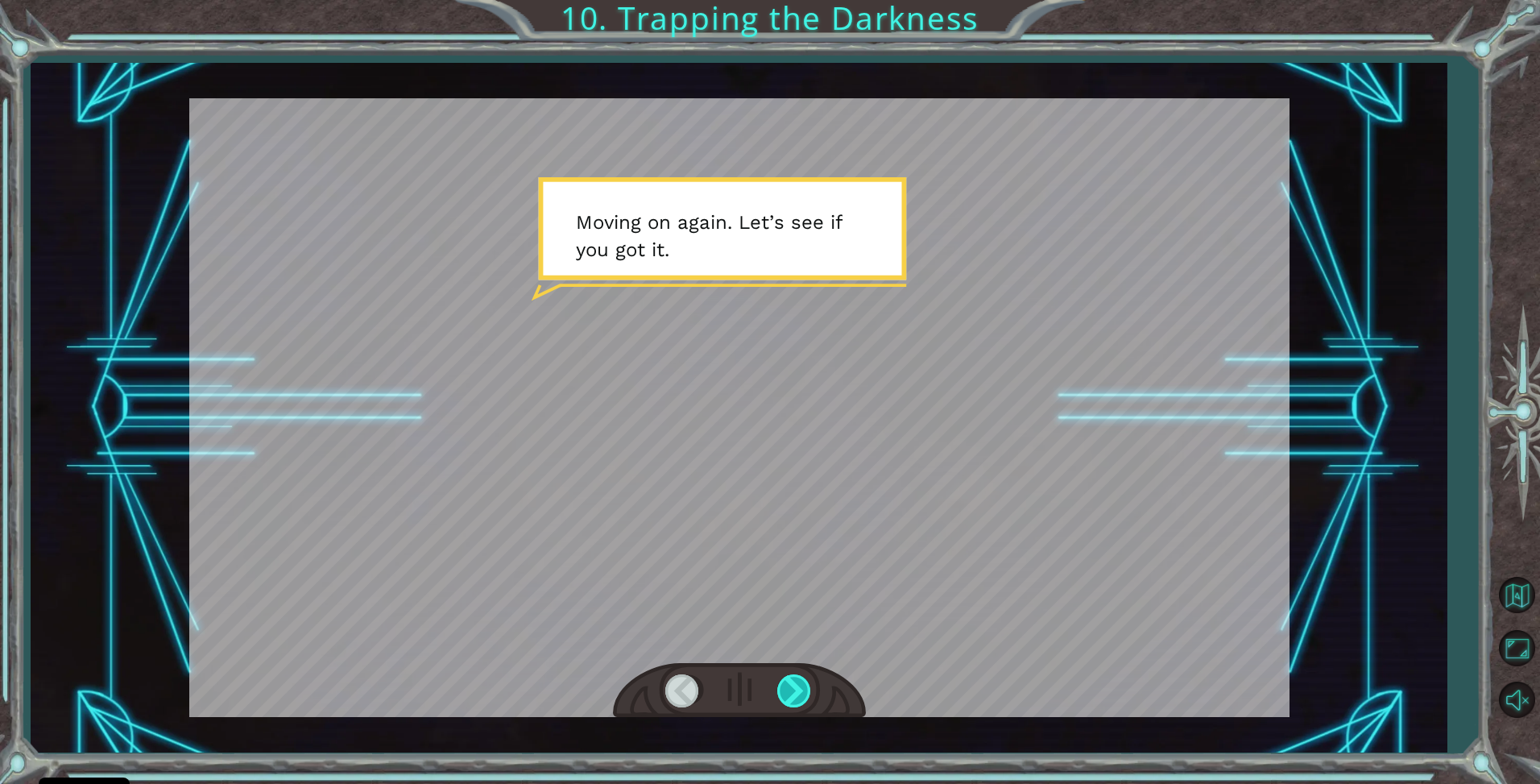
click at [805, 684] on div at bounding box center [795, 690] width 37 height 33
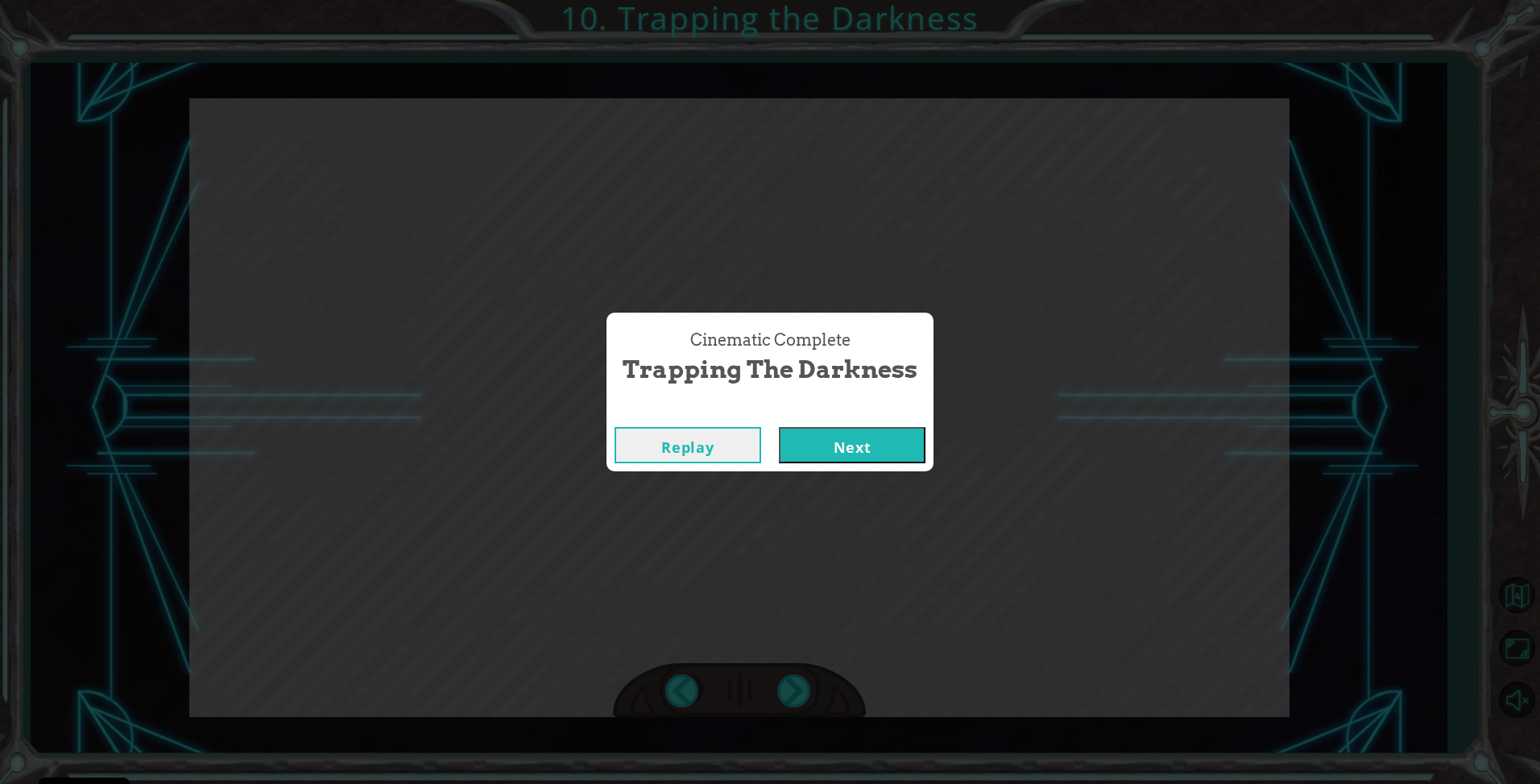
click at [860, 449] on button "Next" at bounding box center [852, 445] width 146 height 37
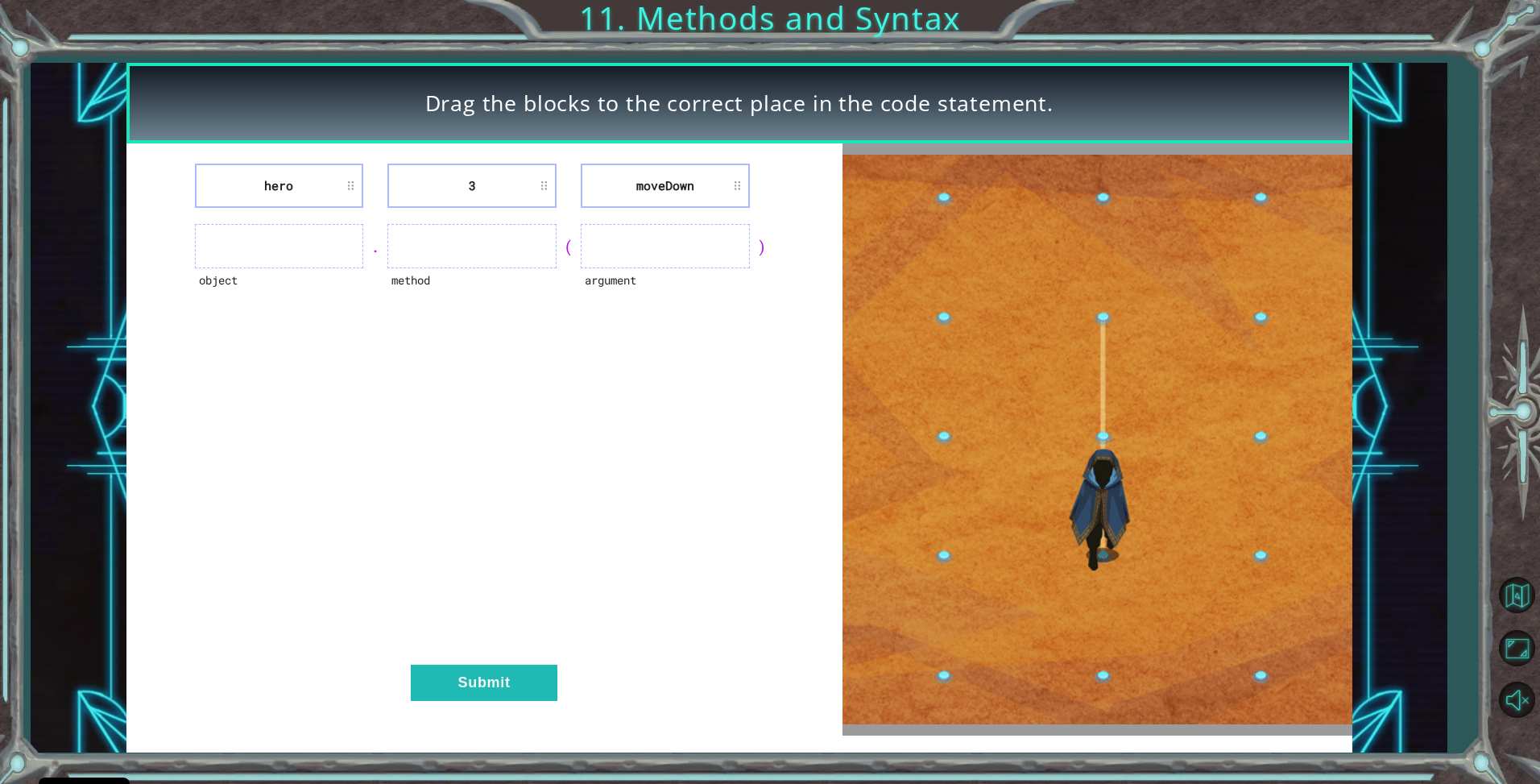
drag, startPoint x: 682, startPoint y: 161, endPoint x: 614, endPoint y: 224, distance: 92.7
click at [614, 224] on div "hero 3 [GEOGRAPHIC_DATA] object . method ( argument ) Submit" at bounding box center [485, 440] width 716 height 593
drag, startPoint x: 614, startPoint y: 224, endPoint x: 606, endPoint y: 198, distance: 27.2
click at [606, 198] on li "moveDown" at bounding box center [665, 185] width 169 height 44
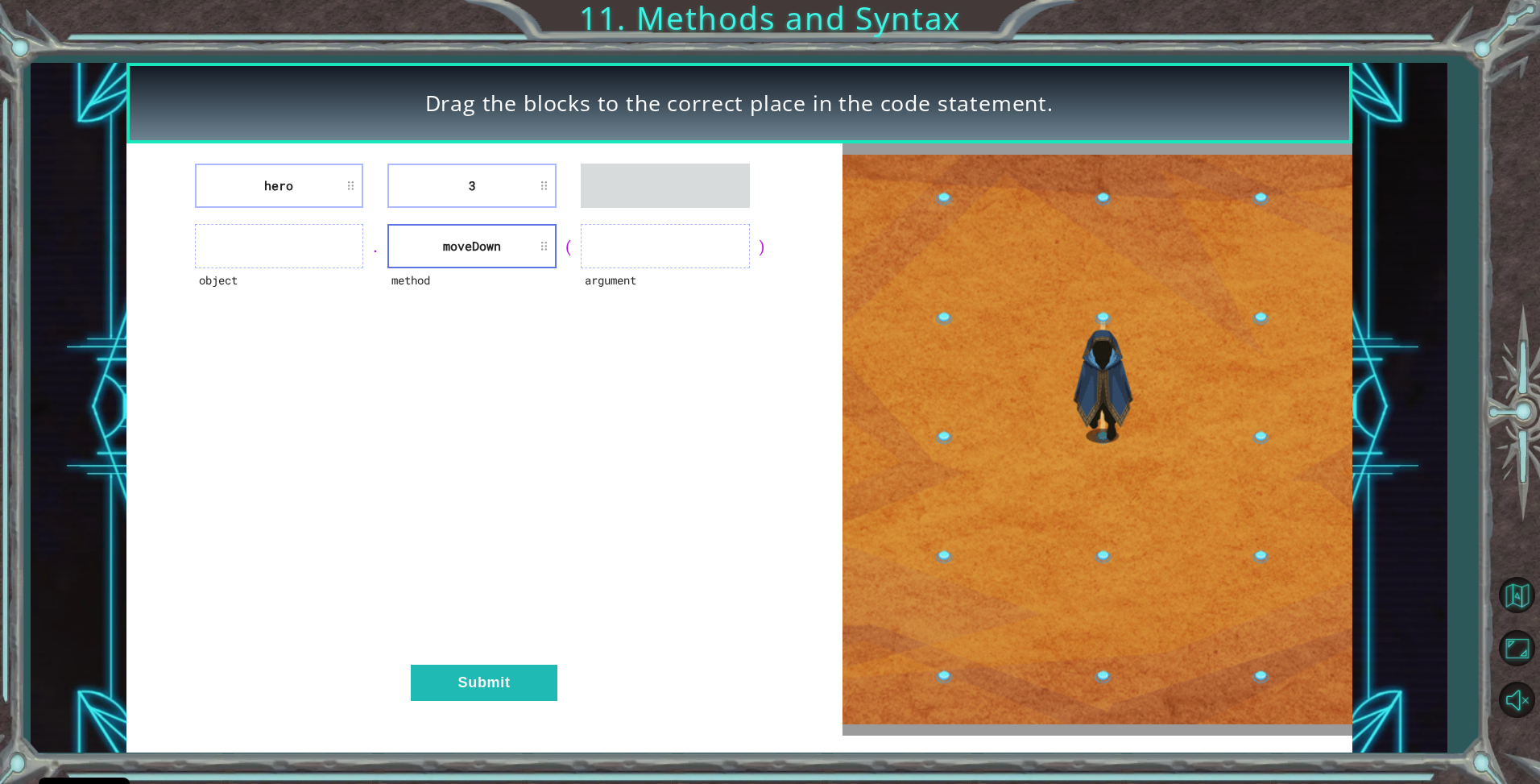
drag, startPoint x: 446, startPoint y: 162, endPoint x: 537, endPoint y: 205, distance: 100.6
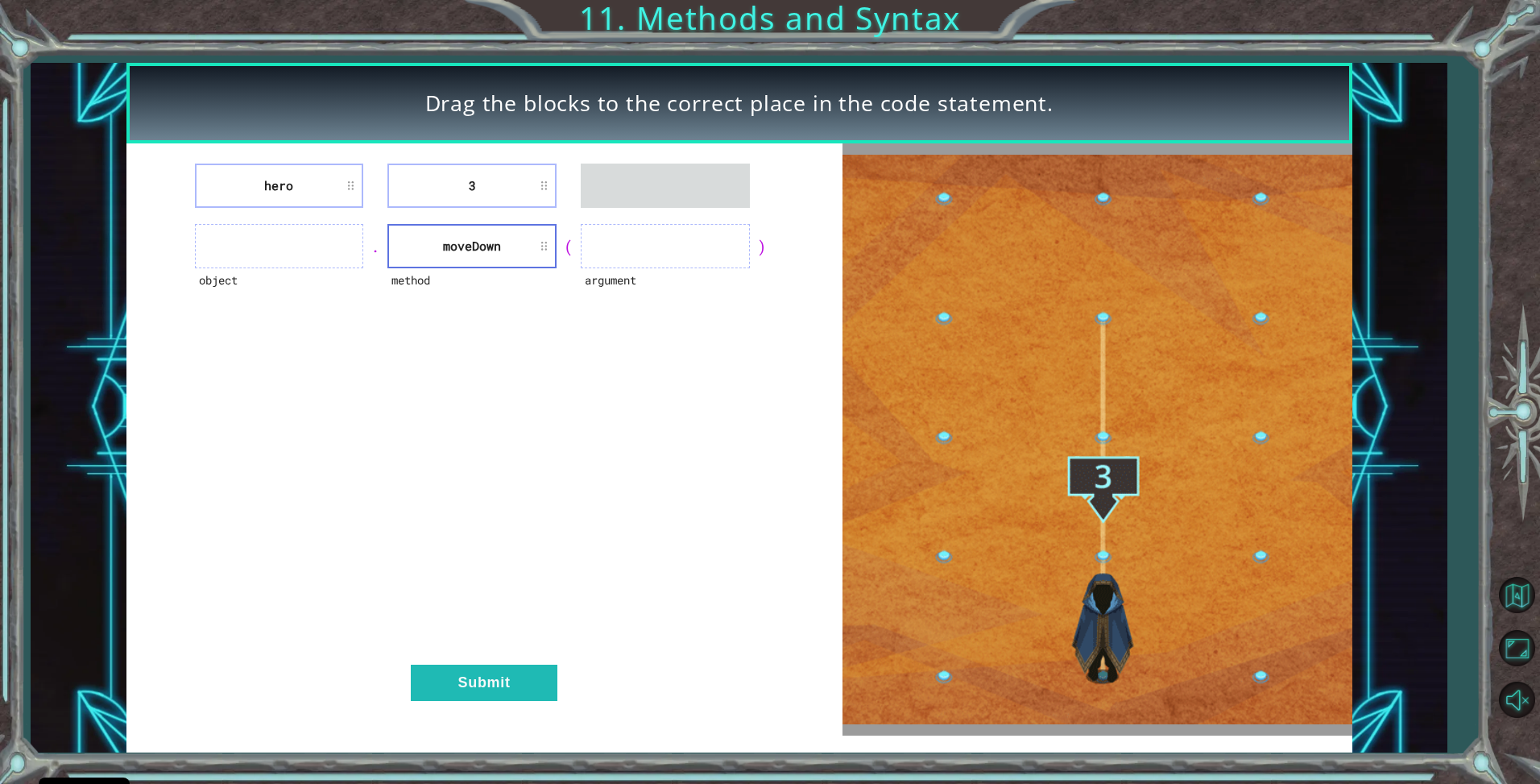
click at [537, 205] on div "hero 3 object . method [GEOGRAPHIC_DATA] ( argument ) Submit" at bounding box center [485, 440] width 716 height 593
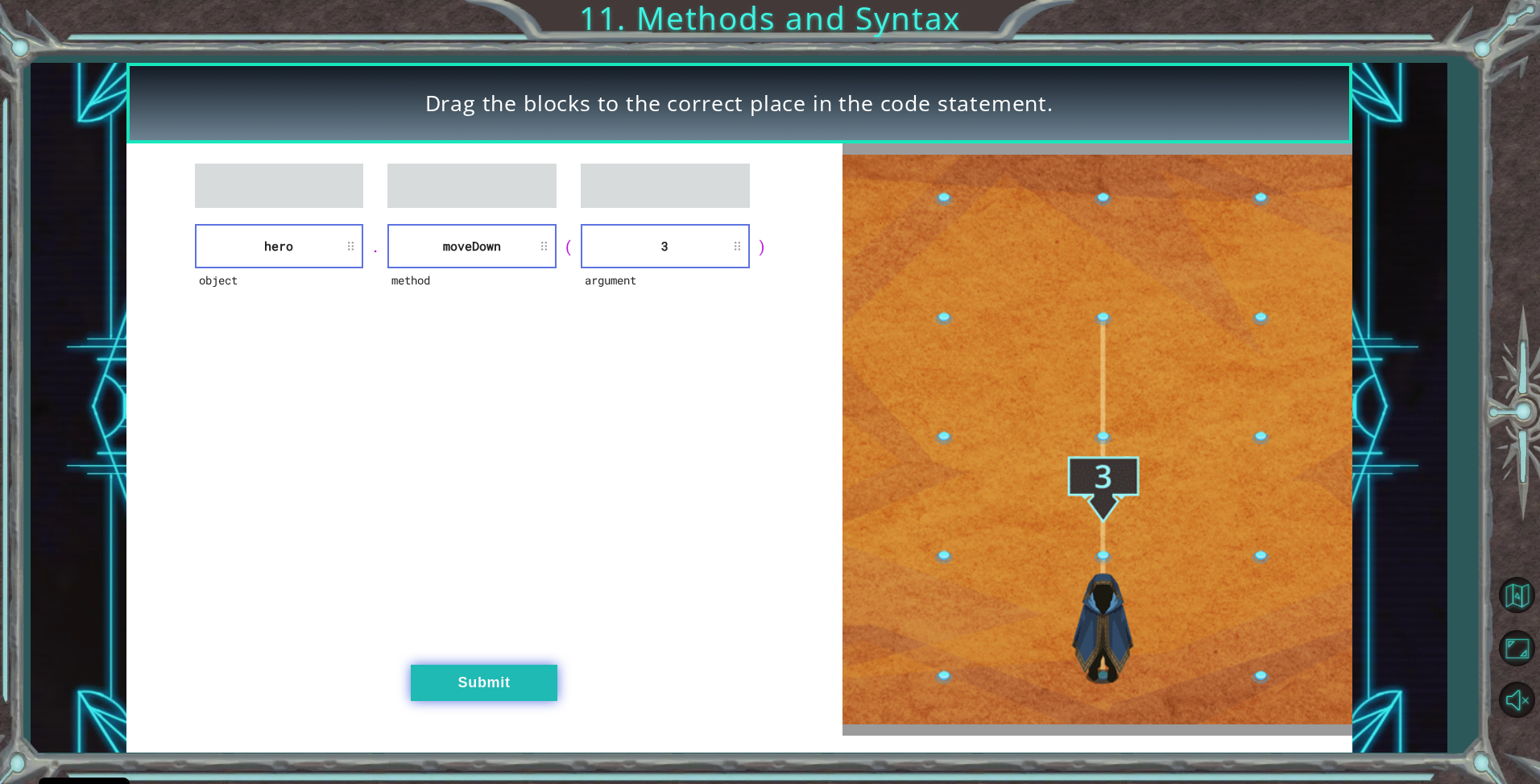
click at [515, 682] on button "Submit" at bounding box center [484, 683] width 146 height 37
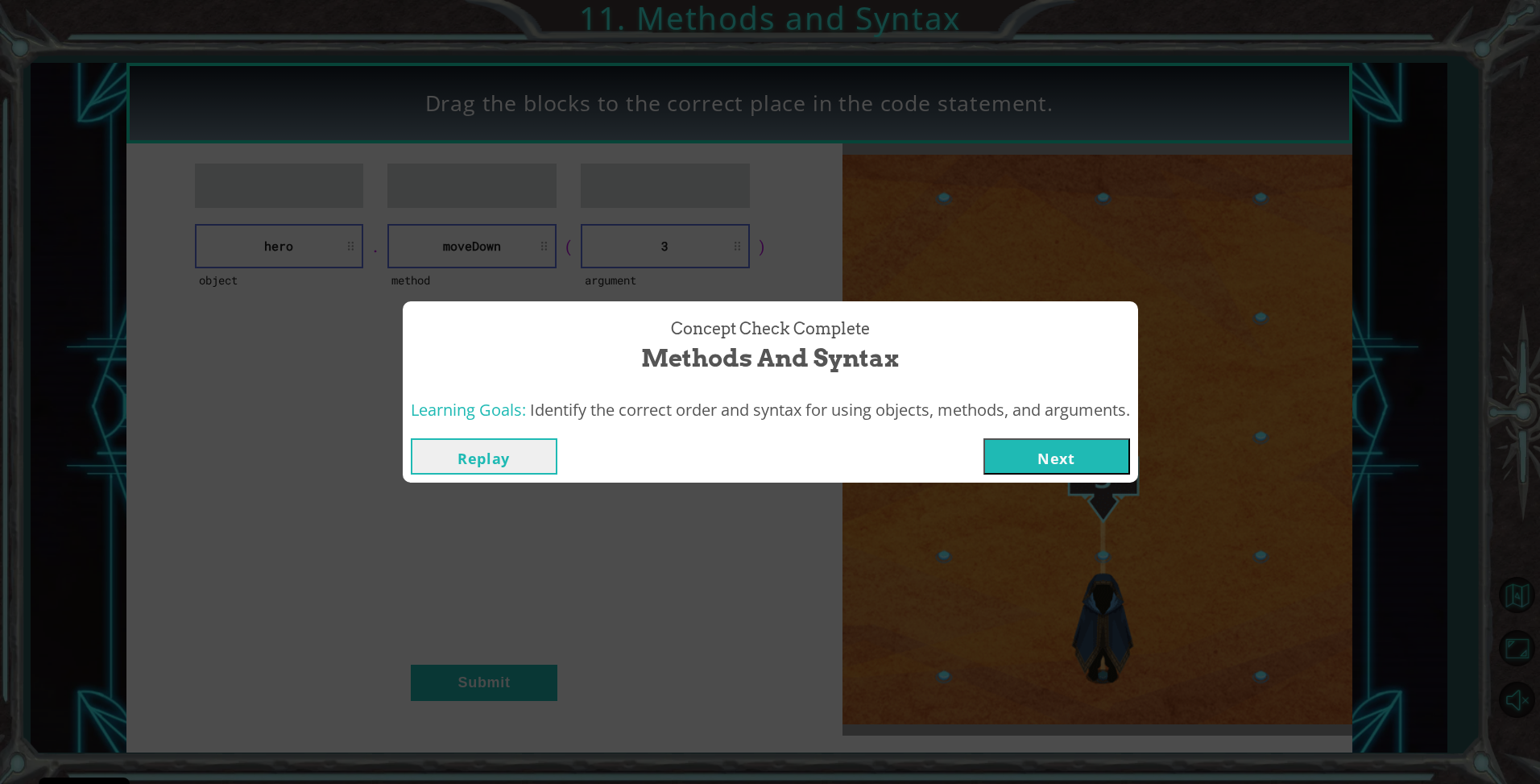
click at [1075, 462] on button "Next" at bounding box center [1057, 456] width 146 height 37
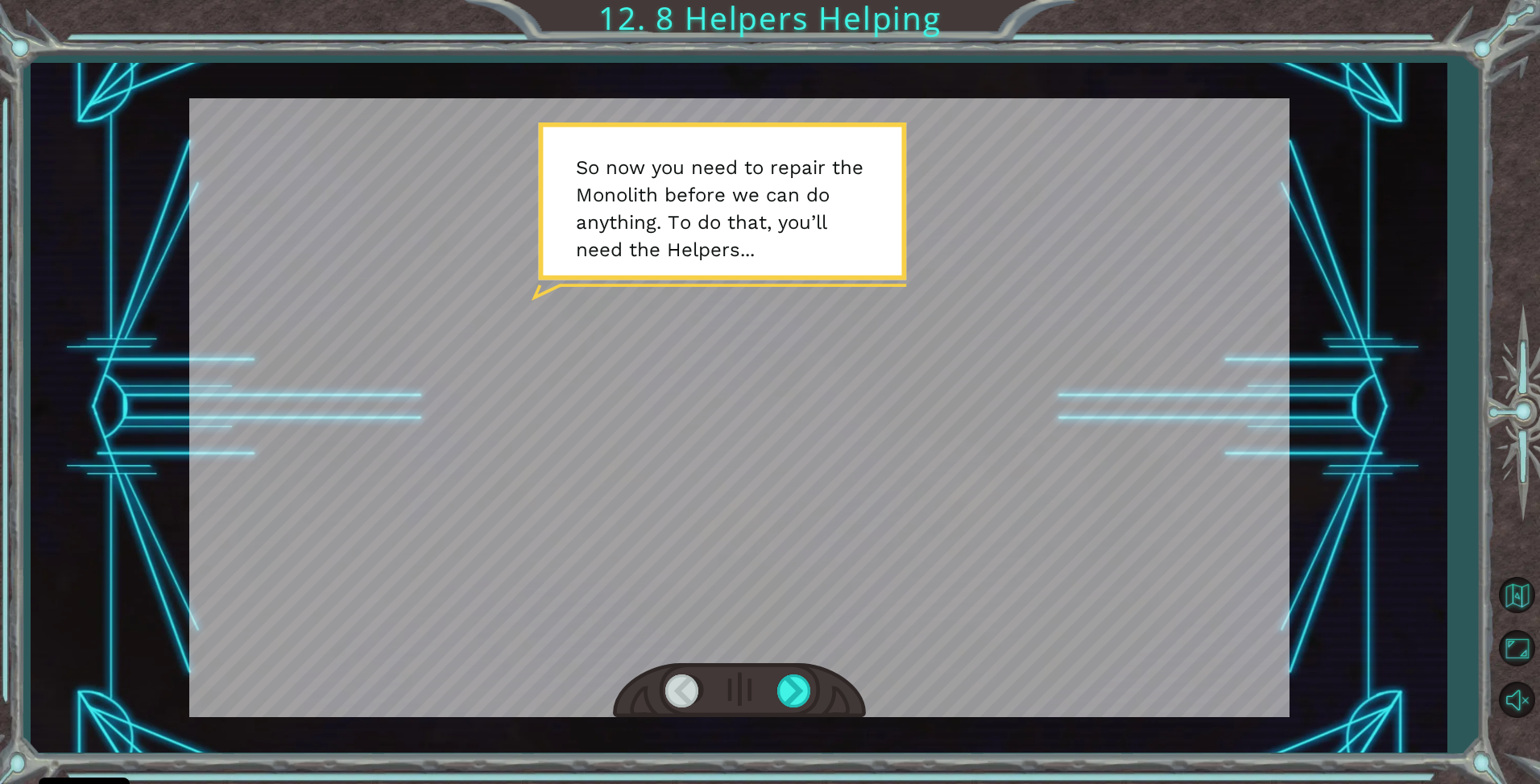
click at [814, 682] on div at bounding box center [739, 690] width 253 height 55
click at [803, 697] on div at bounding box center [795, 690] width 37 height 33
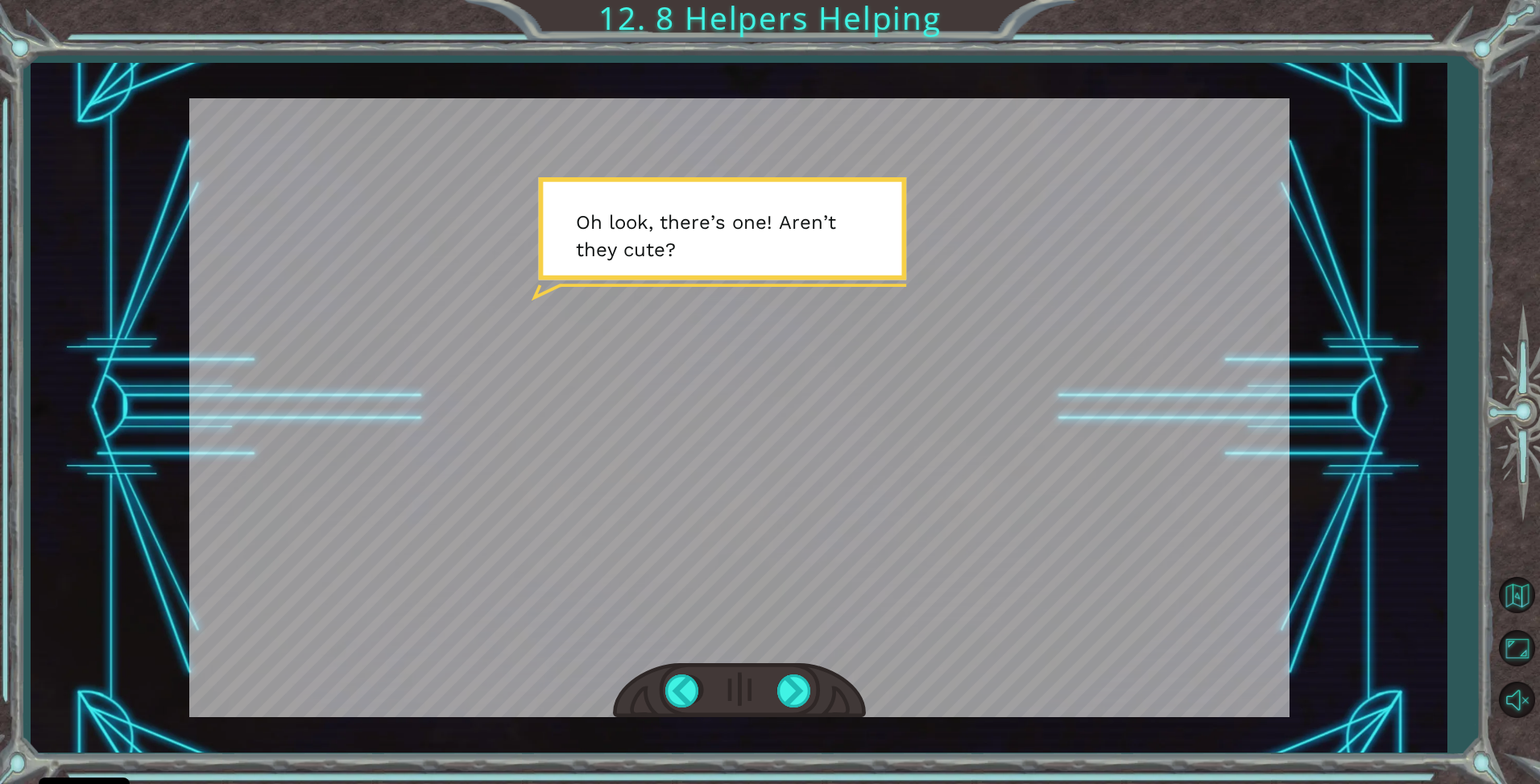
click at [798, 704] on div at bounding box center [795, 690] width 37 height 33
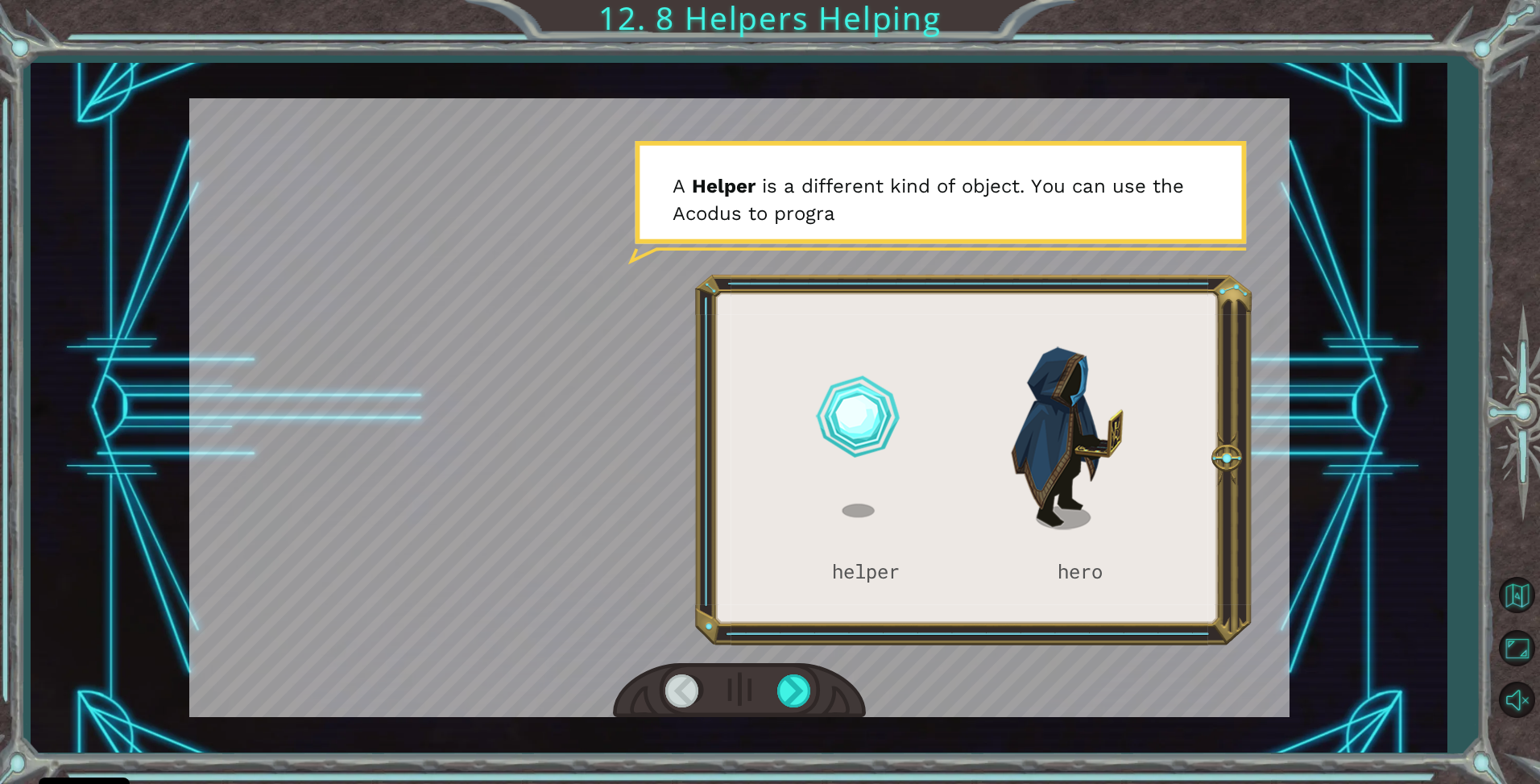
click at [817, 702] on div at bounding box center [739, 690] width 253 height 55
click at [784, 685] on div at bounding box center [795, 690] width 37 height 33
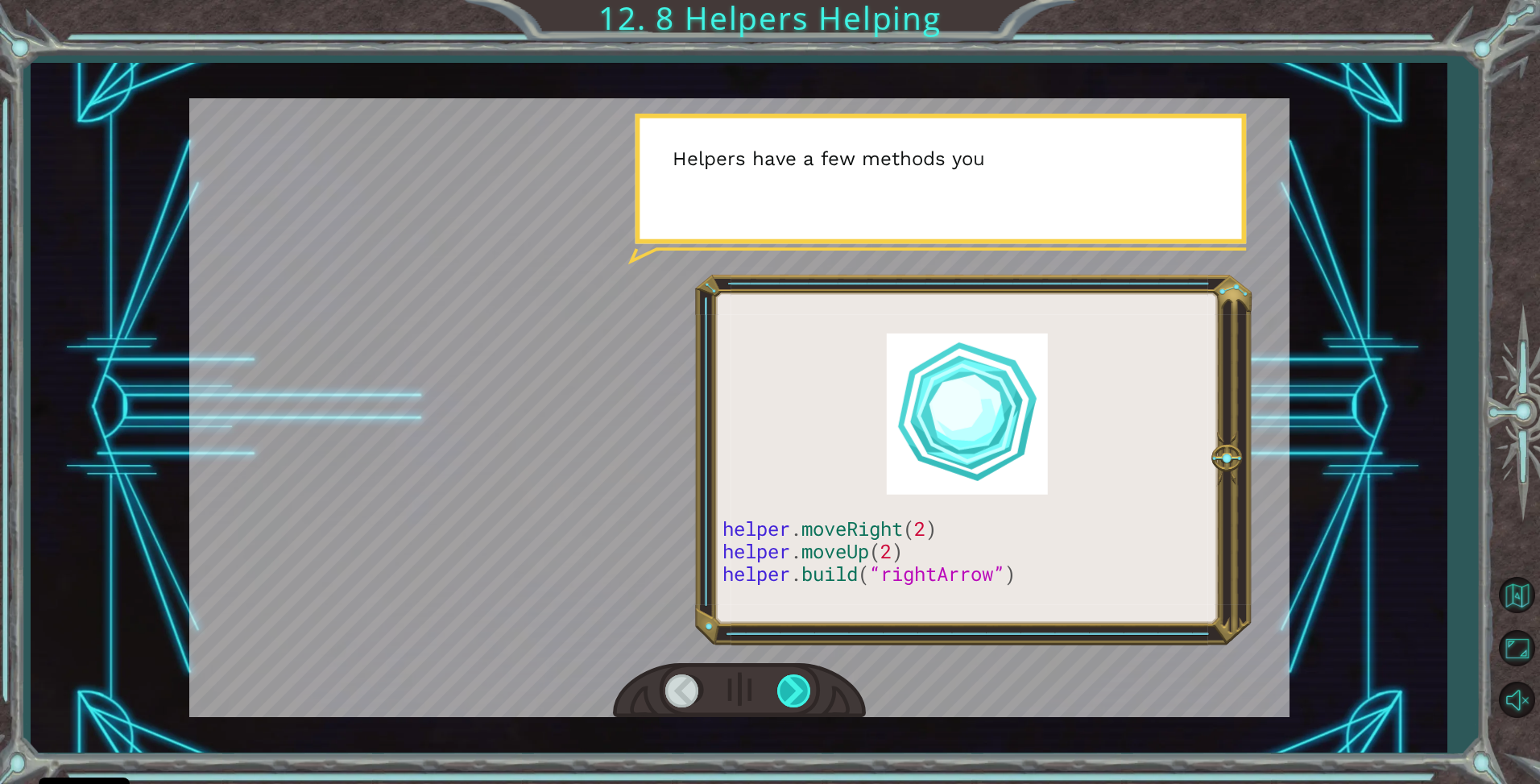
click at [784, 685] on div at bounding box center [795, 690] width 37 height 33
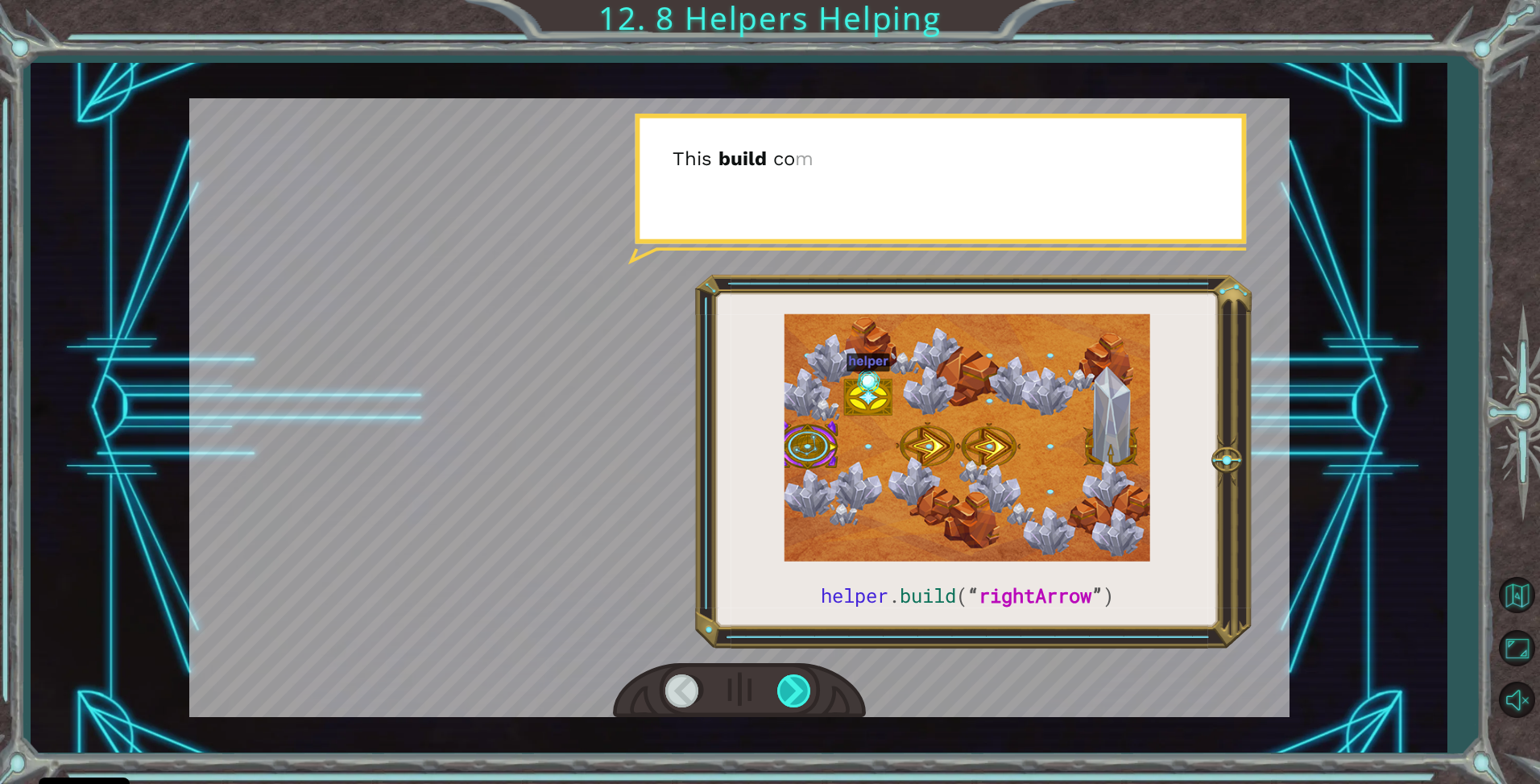
click at [784, 685] on div at bounding box center [795, 690] width 37 height 33
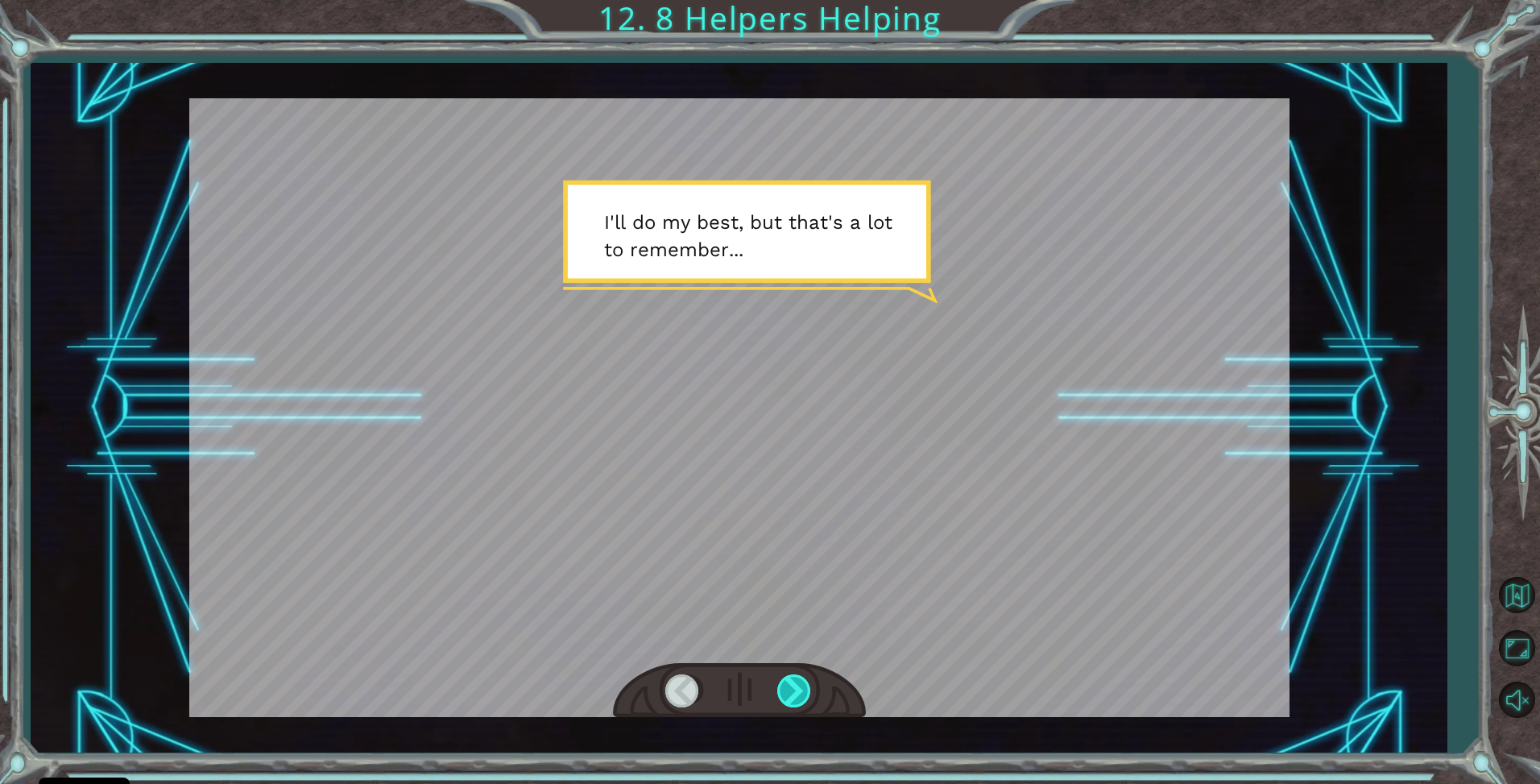
click at [784, 685] on div at bounding box center [795, 690] width 37 height 33
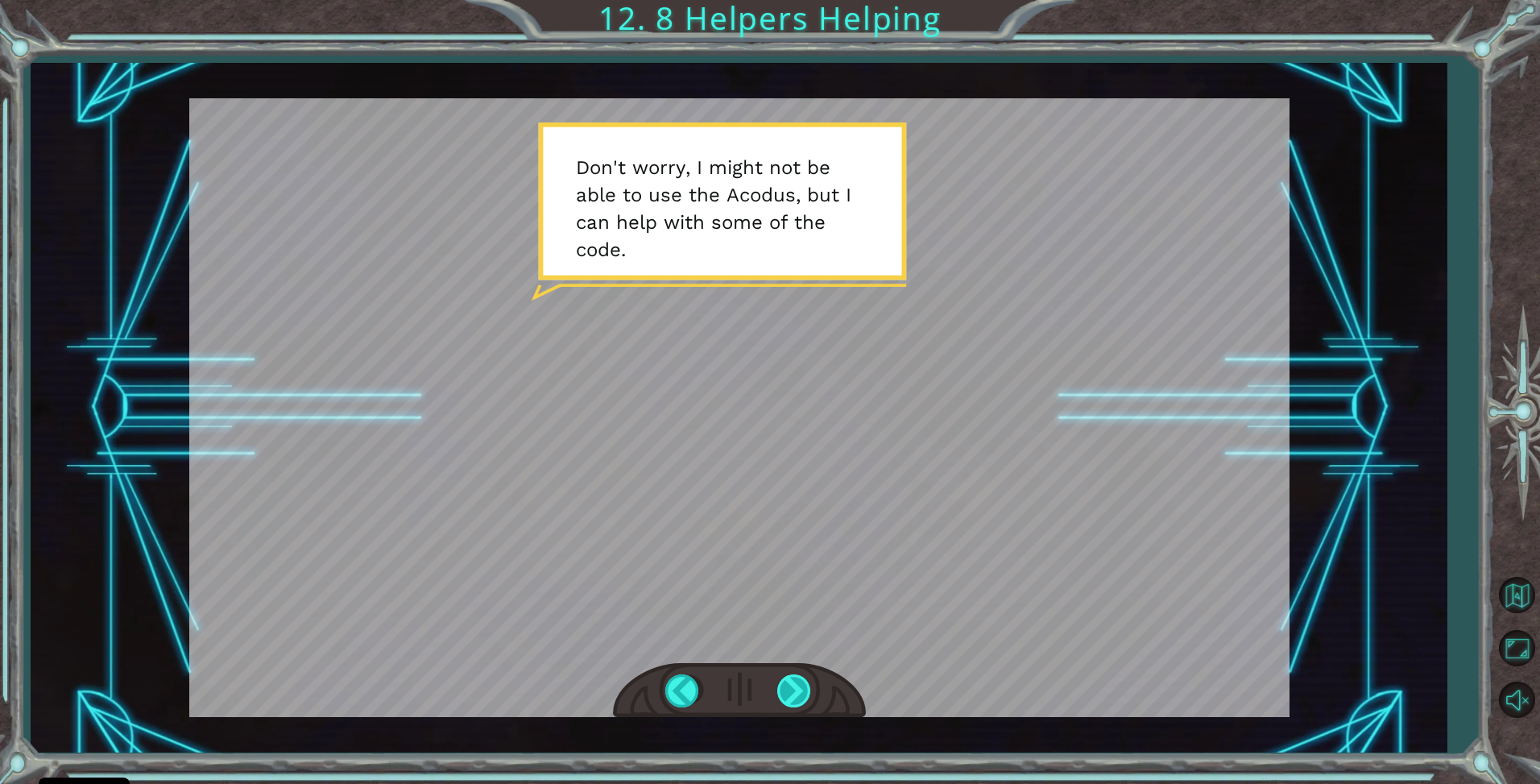
click at [784, 685] on div at bounding box center [795, 690] width 37 height 33
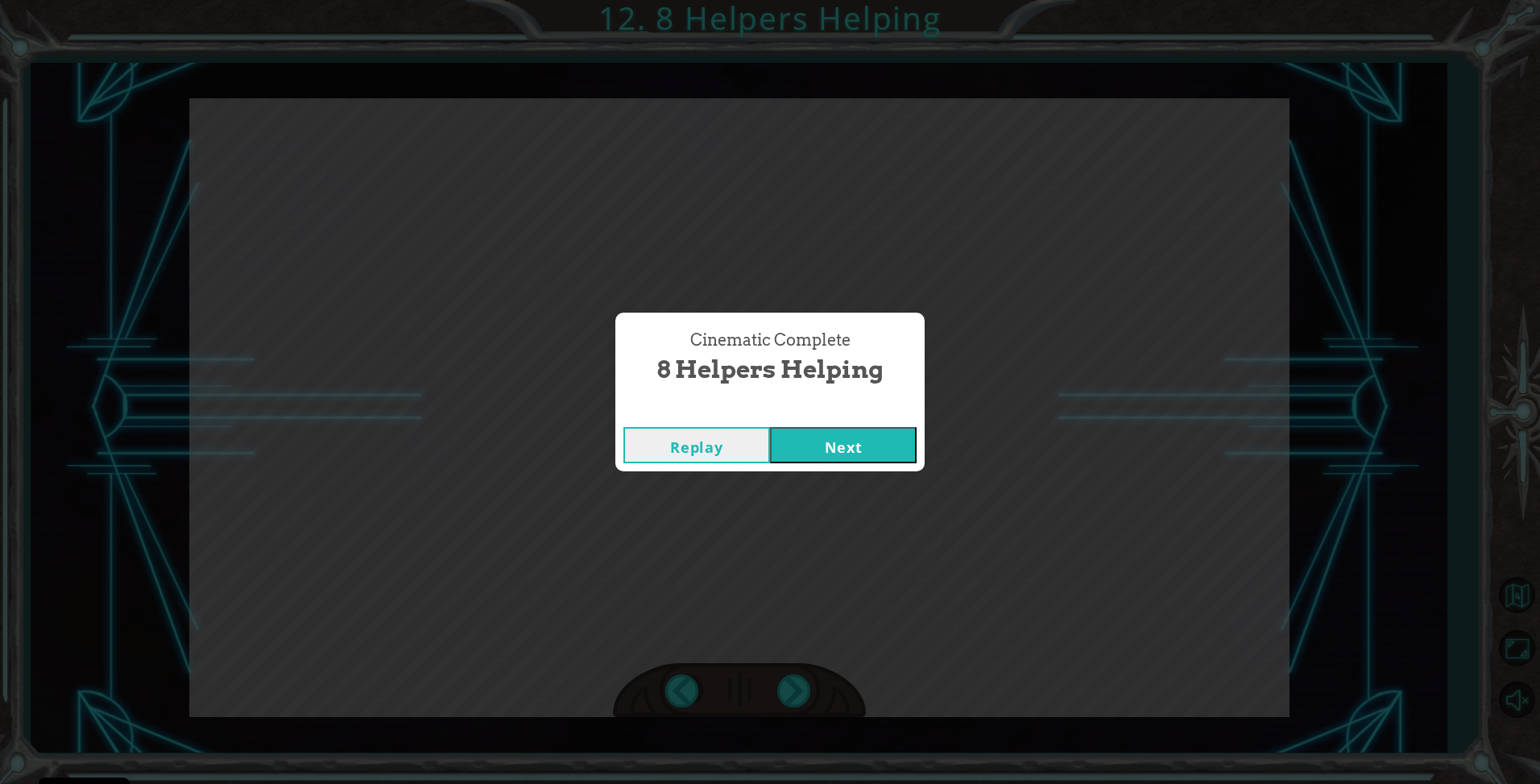
click at [845, 452] on button "Next" at bounding box center [844, 445] width 146 height 37
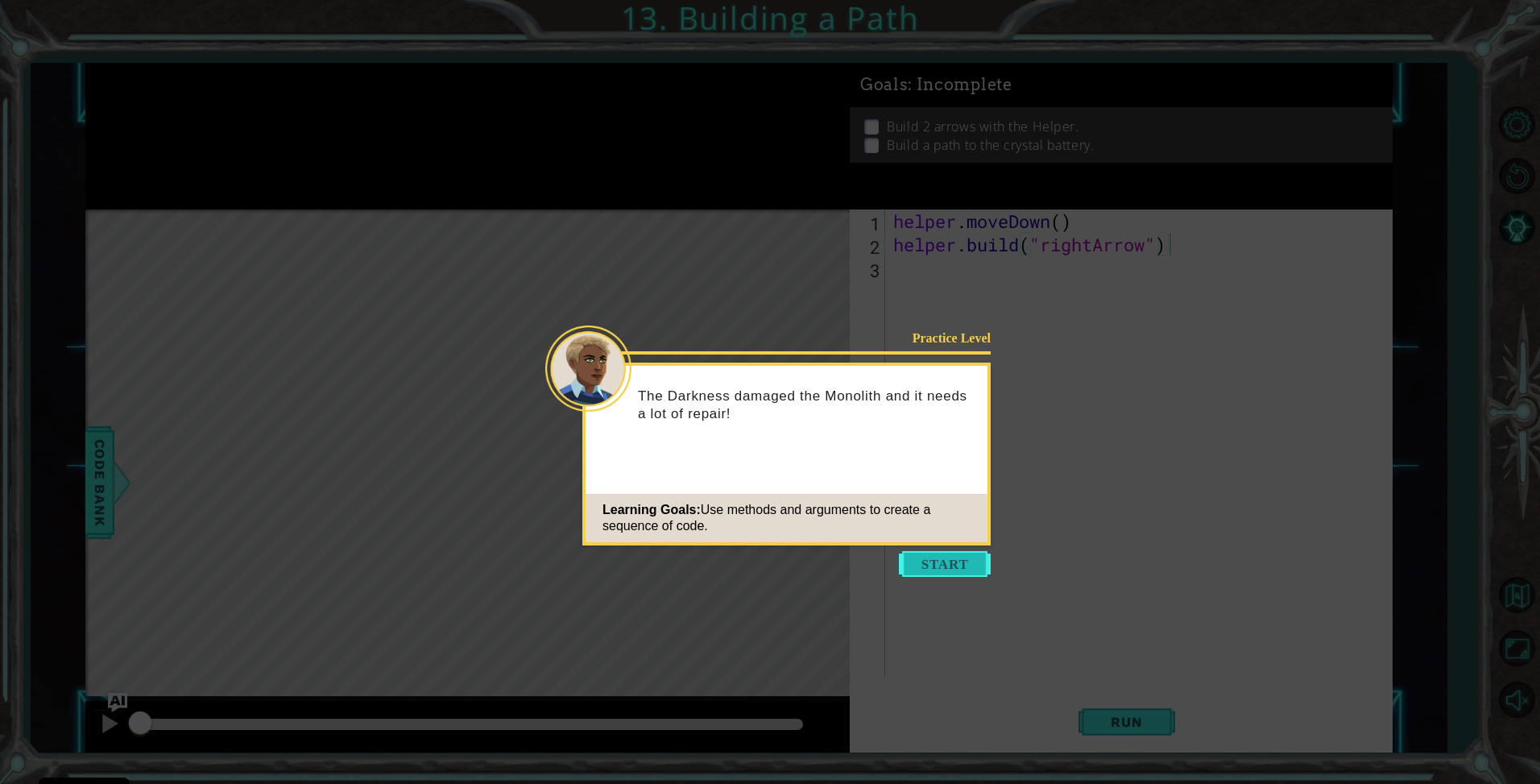
click at [975, 569] on button "Start" at bounding box center [945, 564] width 92 height 26
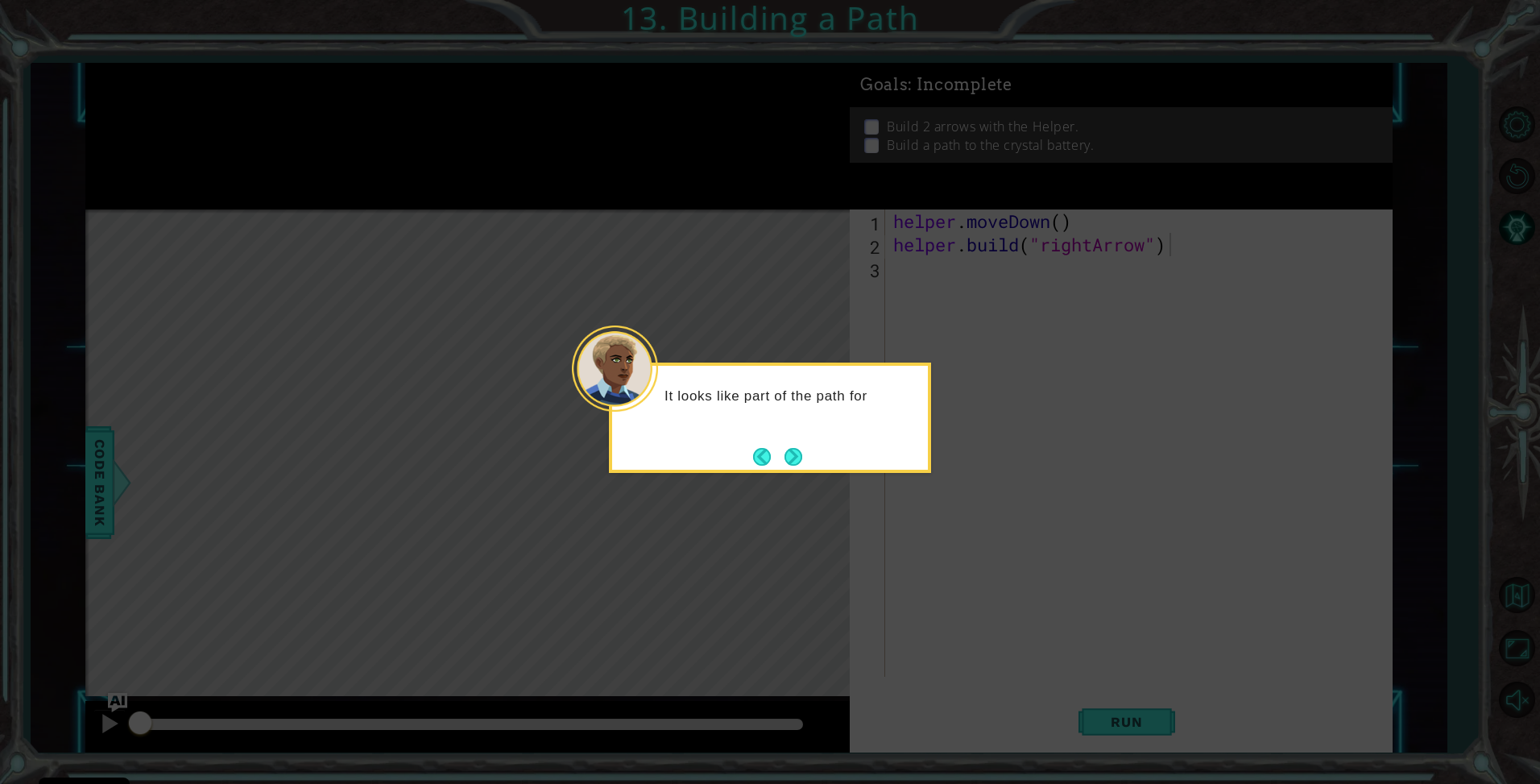
click at [817, 461] on div "It looks like part of the path for" at bounding box center [770, 418] width 322 height 111
click at [792, 463] on button "Next" at bounding box center [793, 457] width 19 height 19
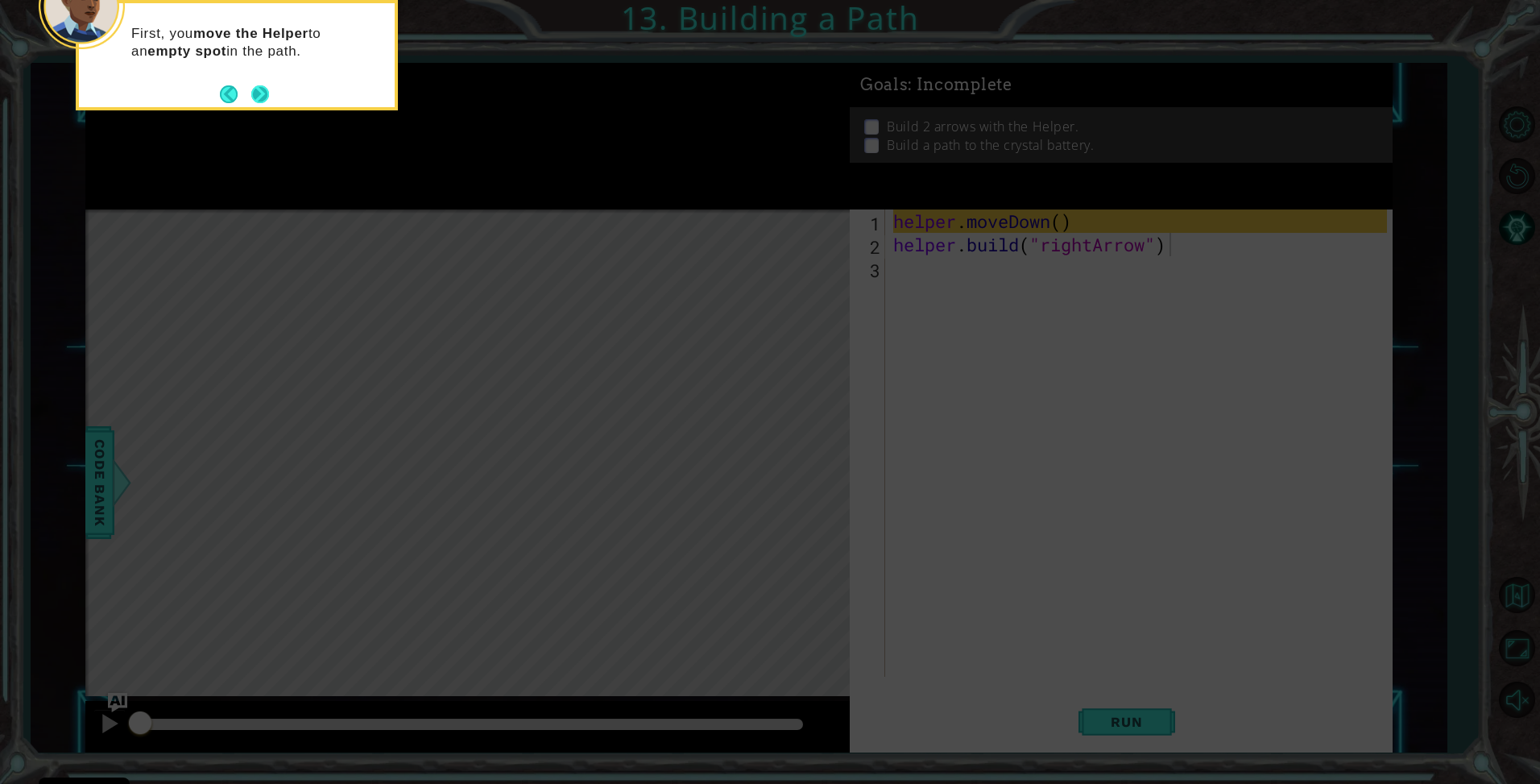
click at [269, 98] on button "Next" at bounding box center [260, 94] width 20 height 20
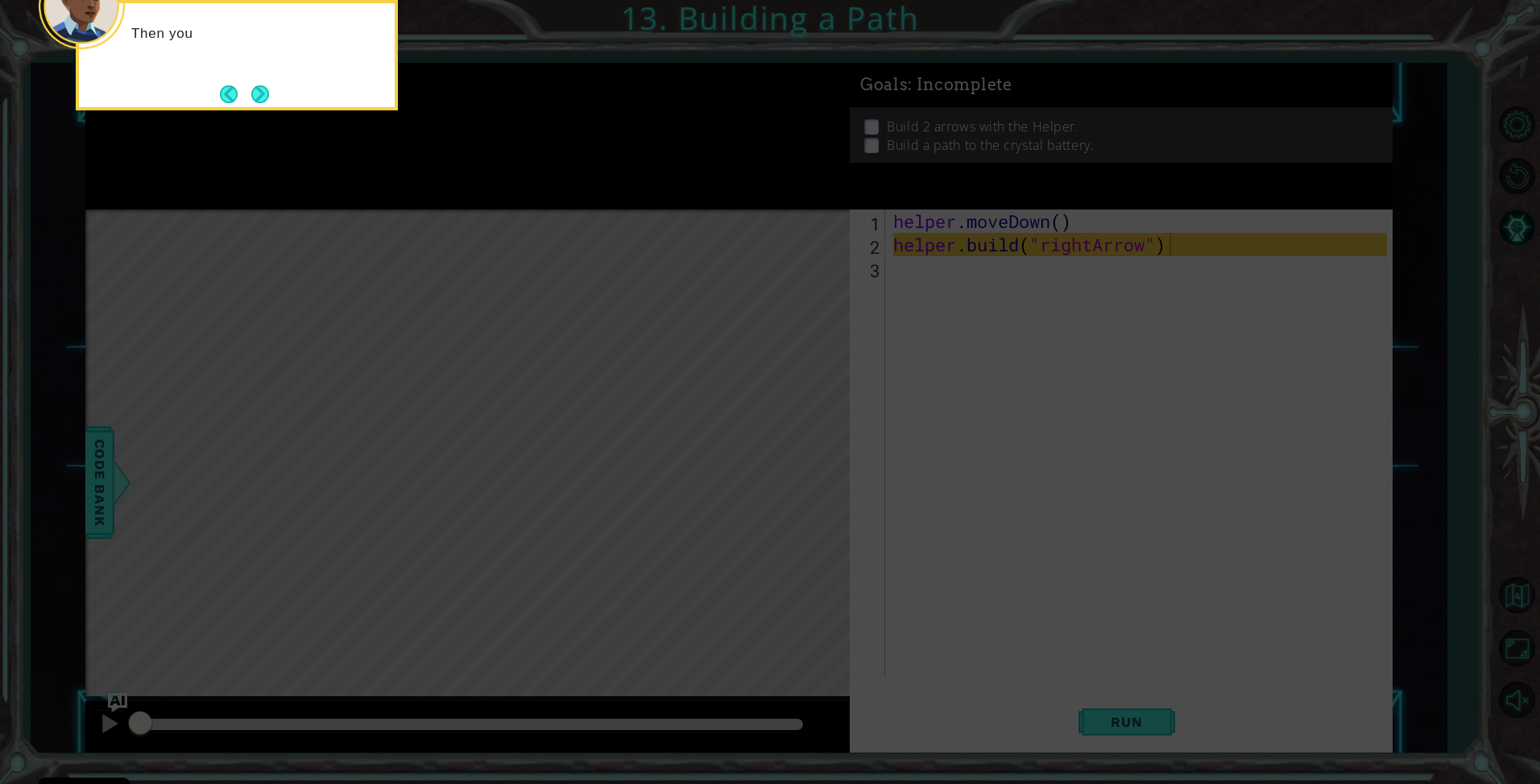
click at [269, 98] on button "Next" at bounding box center [260, 94] width 20 height 20
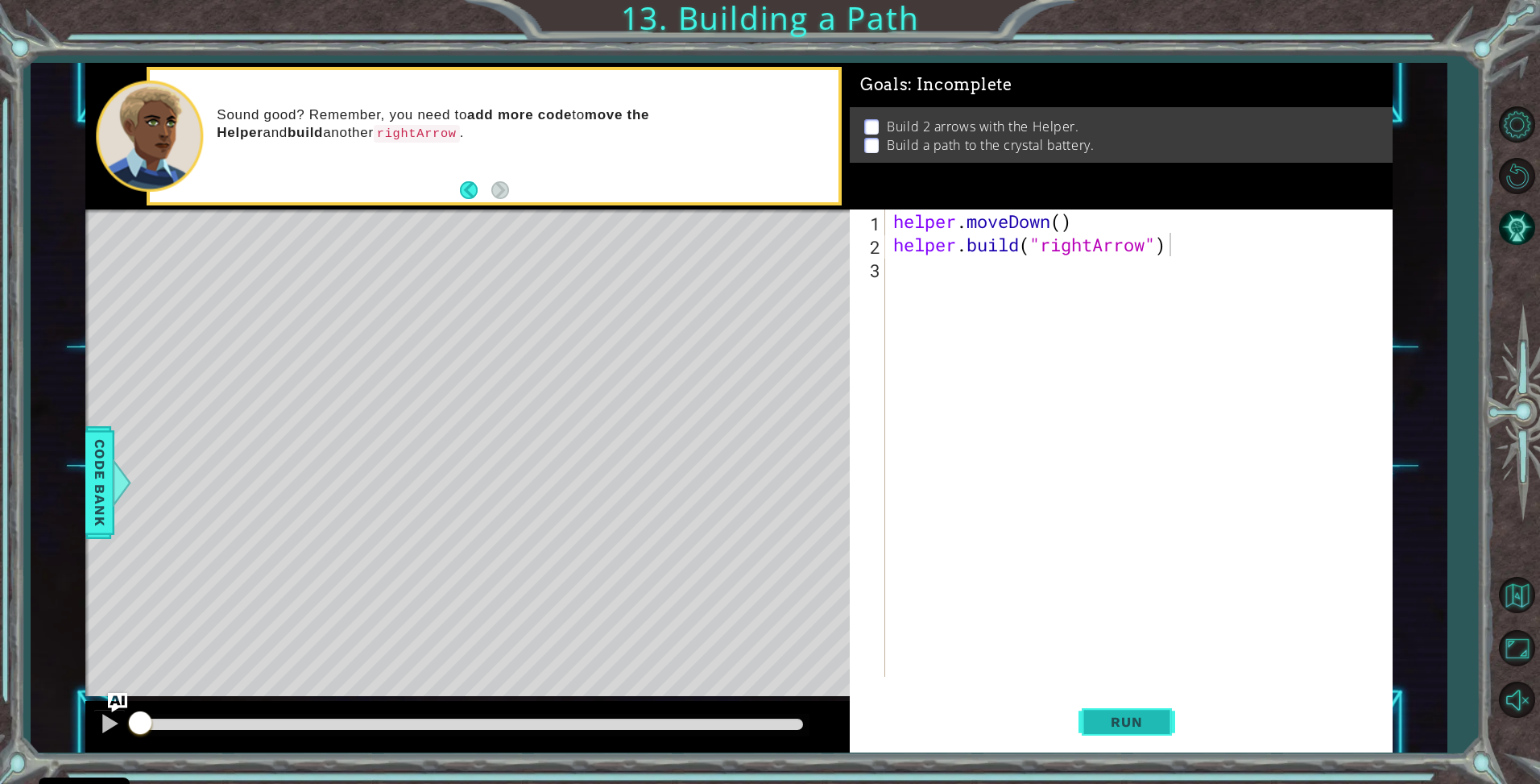
click at [1122, 712] on button "Run" at bounding box center [1128, 722] width 97 height 54
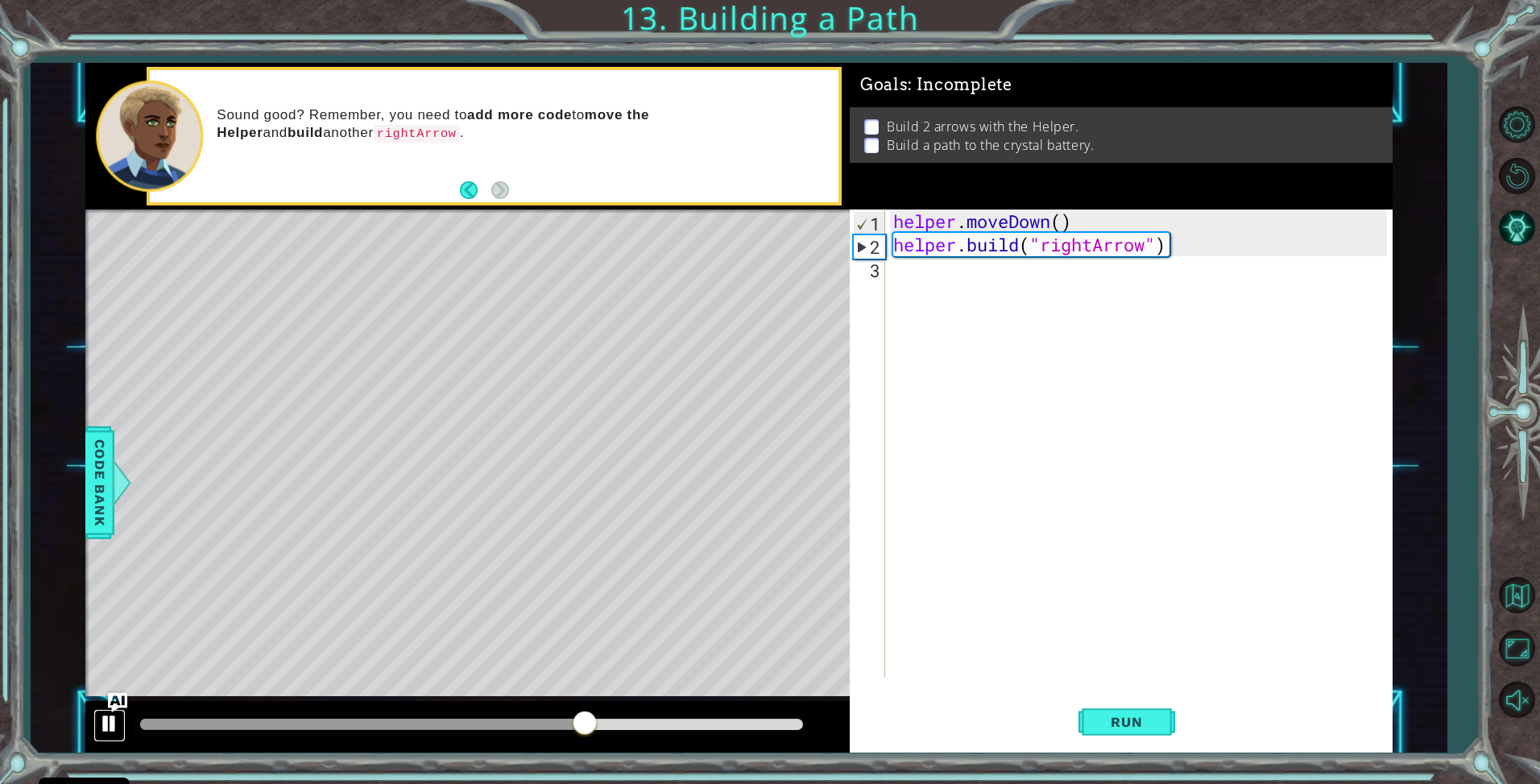
click at [105, 720] on div at bounding box center [110, 723] width 21 height 21
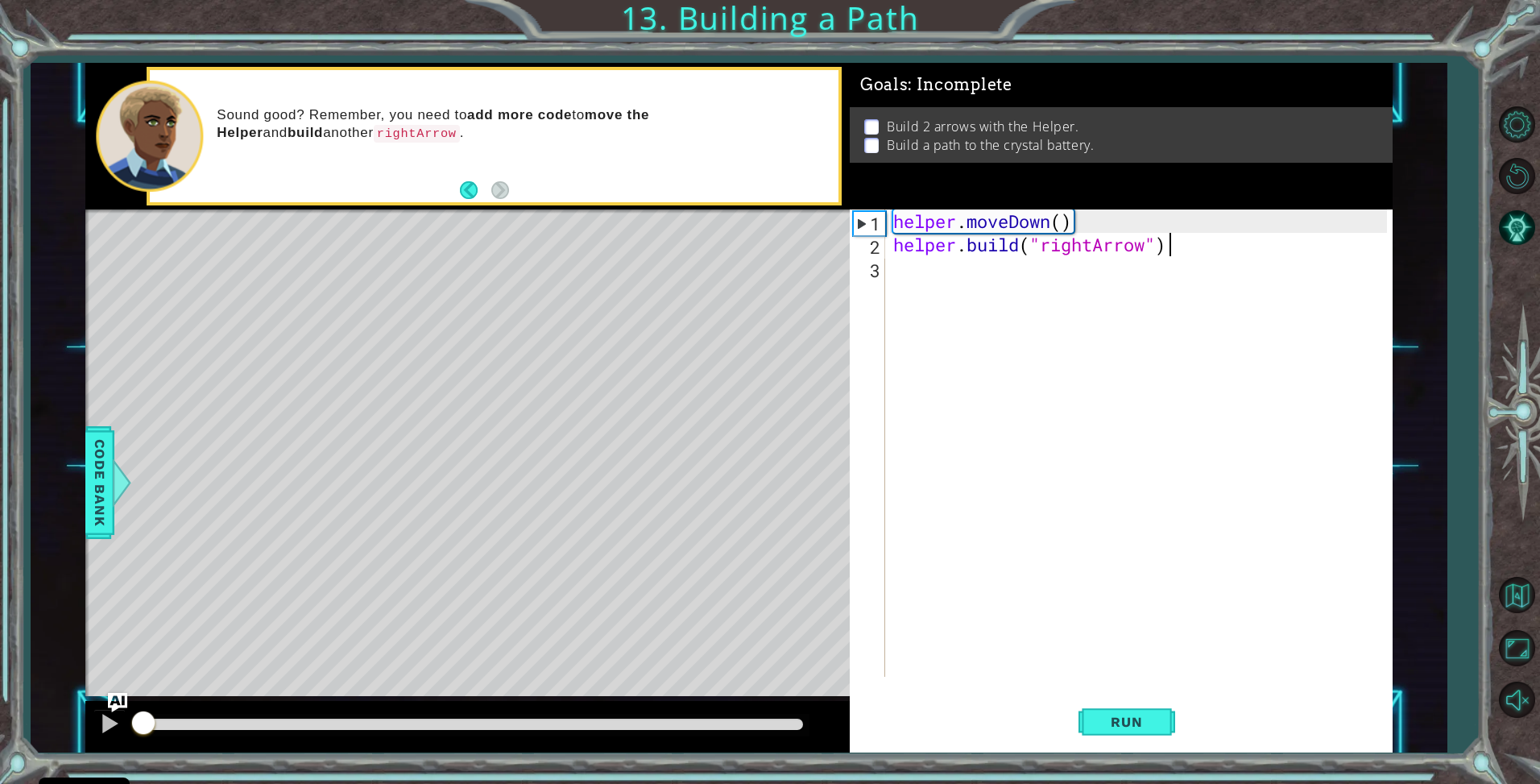
drag, startPoint x: 649, startPoint y: 720, endPoint x: 89, endPoint y: 630, distance: 567.2
click at [89, 630] on div "methods helper moveUp() moveDown() moveLeft() moveRight() build(item) tools for…" at bounding box center [739, 407] width 1308 height 690
click at [153, 721] on div at bounding box center [147, 724] width 14 height 11
click at [268, 738] on div at bounding box center [467, 726] width 764 height 52
click at [282, 722] on div at bounding box center [472, 724] width 663 height 11
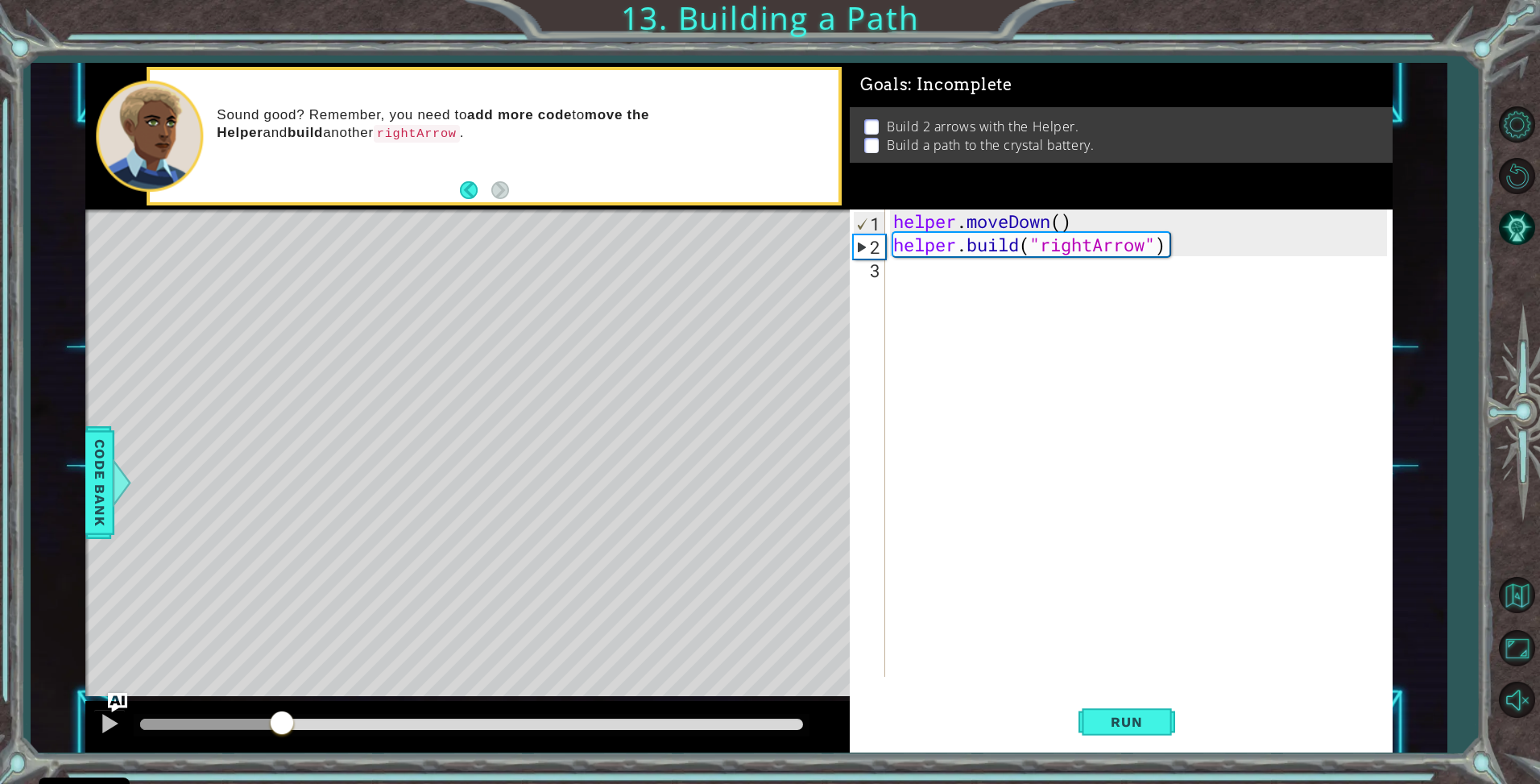
click at [330, 718] on div at bounding box center [471, 724] width 676 height 23
click at [362, 728] on div at bounding box center [472, 724] width 663 height 11
click at [418, 735] on div at bounding box center [471, 724] width 676 height 23
click at [439, 729] on div at bounding box center [472, 724] width 663 height 11
click at [480, 727] on div at bounding box center [472, 724] width 663 height 11
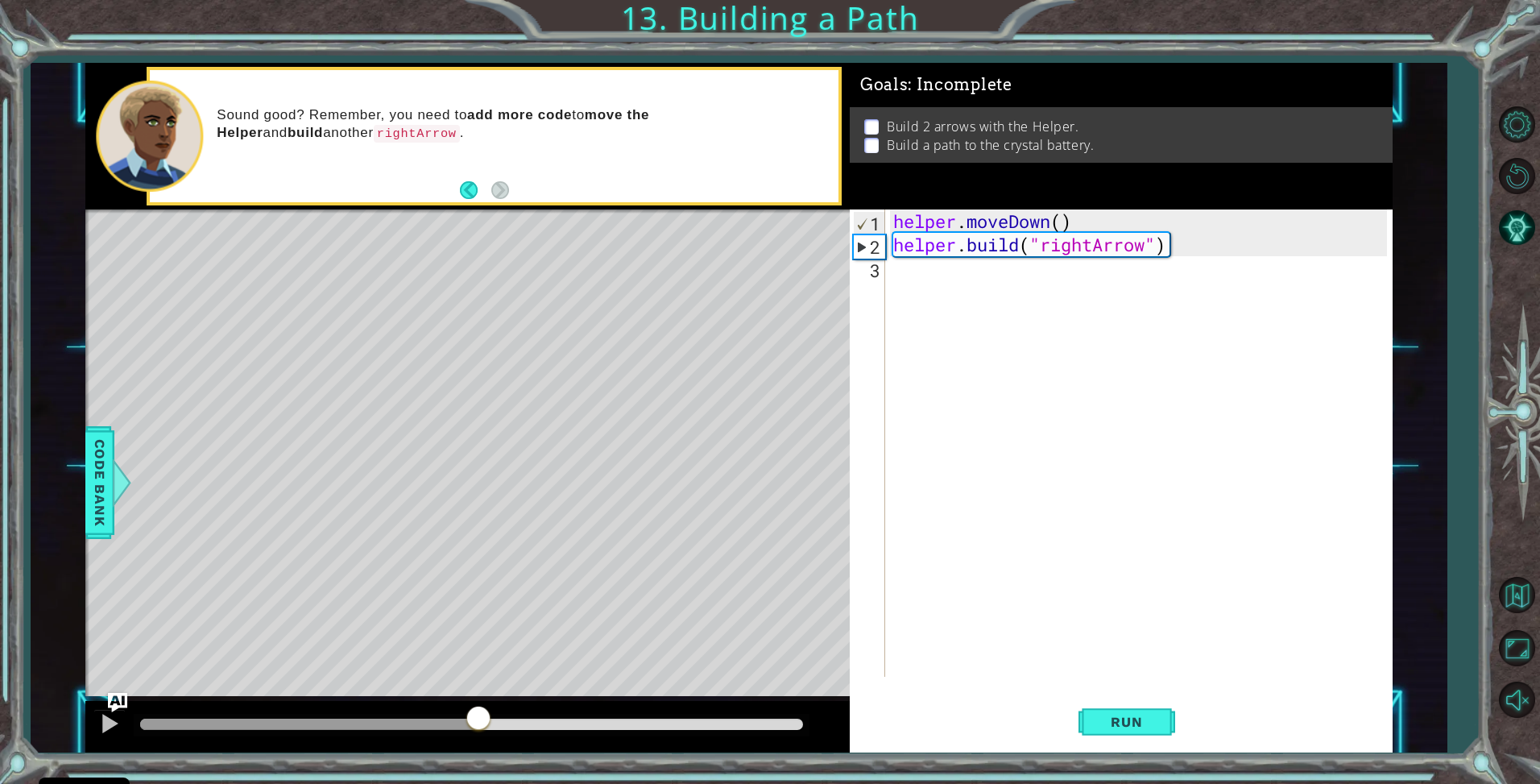
click at [523, 730] on div at bounding box center [471, 724] width 676 height 23
click at [537, 729] on div at bounding box center [472, 724] width 663 height 11
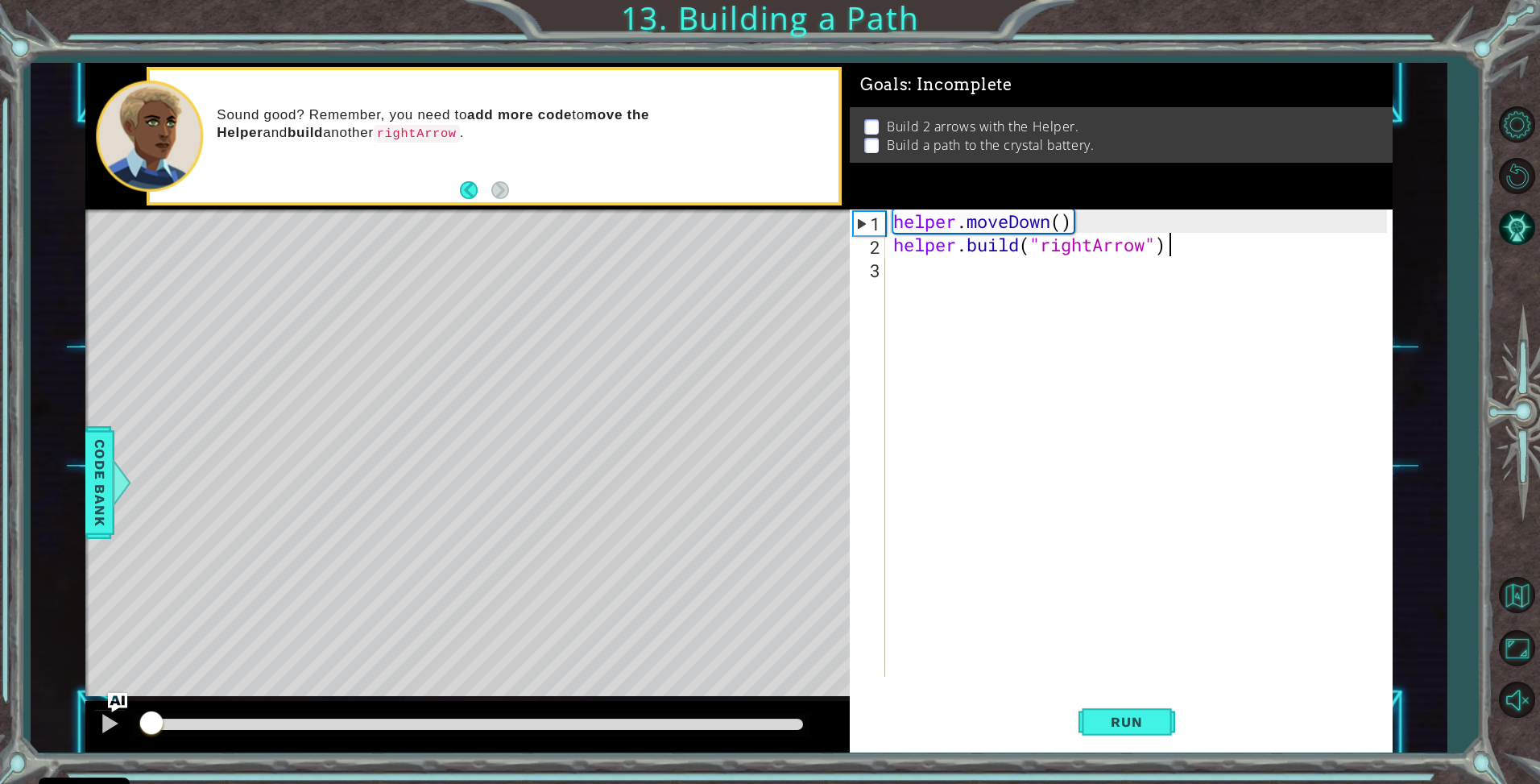
click at [151, 721] on div at bounding box center [145, 724] width 11 height 11
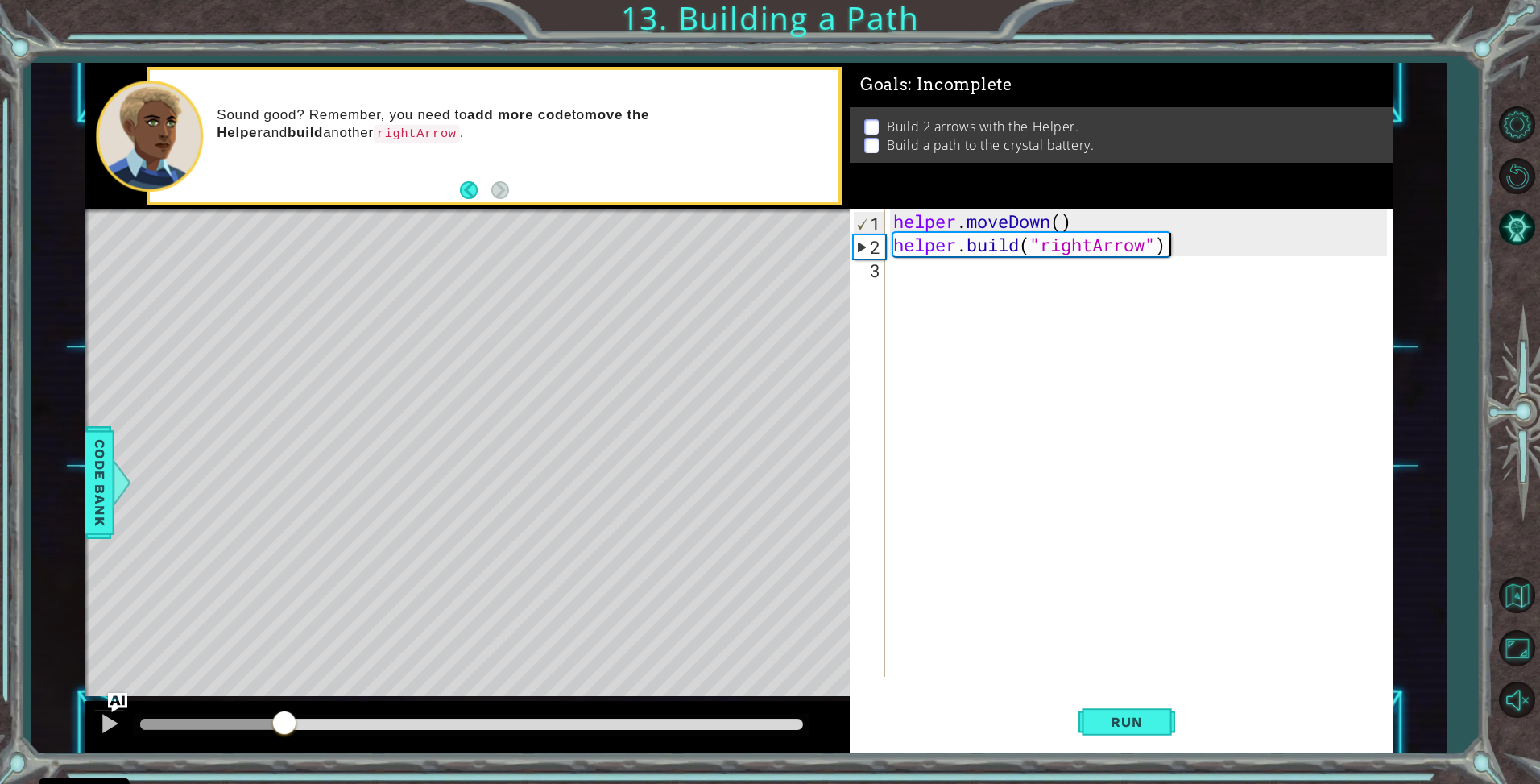
click at [285, 719] on div at bounding box center [472, 724] width 663 height 11
click at [337, 722] on div at bounding box center [472, 724] width 663 height 11
click at [395, 728] on div at bounding box center [472, 724] width 663 height 11
drag, startPoint x: 452, startPoint y: 728, endPoint x: 492, endPoint y: 732, distance: 40.2
click at [464, 728] on div at bounding box center [472, 724] width 663 height 11
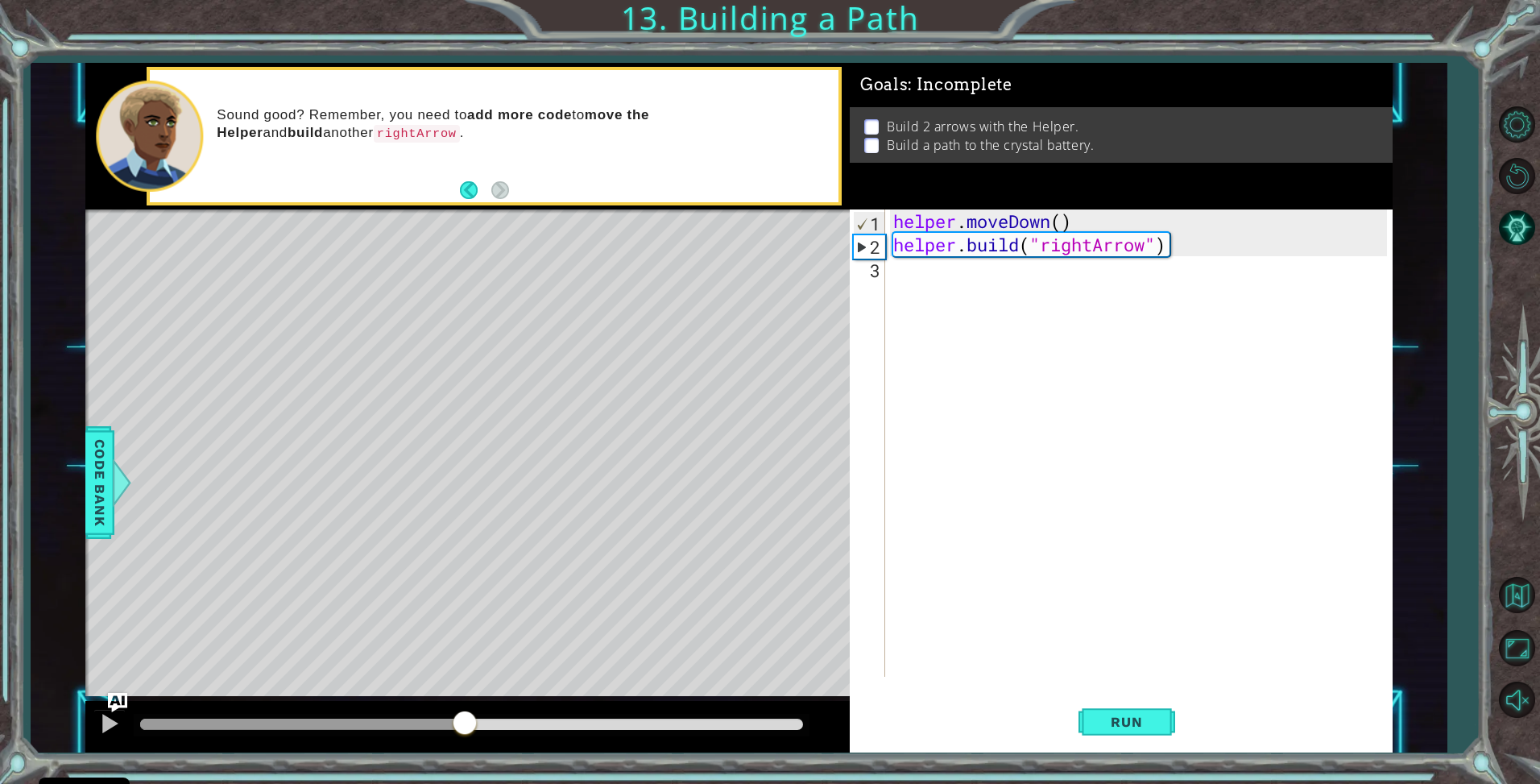
click at [514, 730] on div at bounding box center [471, 724] width 676 height 23
drag, startPoint x: 526, startPoint y: 714, endPoint x: 533, endPoint y: 719, distance: 8.6
click at [533, 719] on div at bounding box center [471, 724] width 676 height 23
drag, startPoint x: 391, startPoint y: 699, endPoint x: 309, endPoint y: 719, distance: 84.4
click at [309, 719] on div "methods helper moveUp() moveDown() moveLeft() moveRight() build(item) tools for…" at bounding box center [739, 407] width 1308 height 690
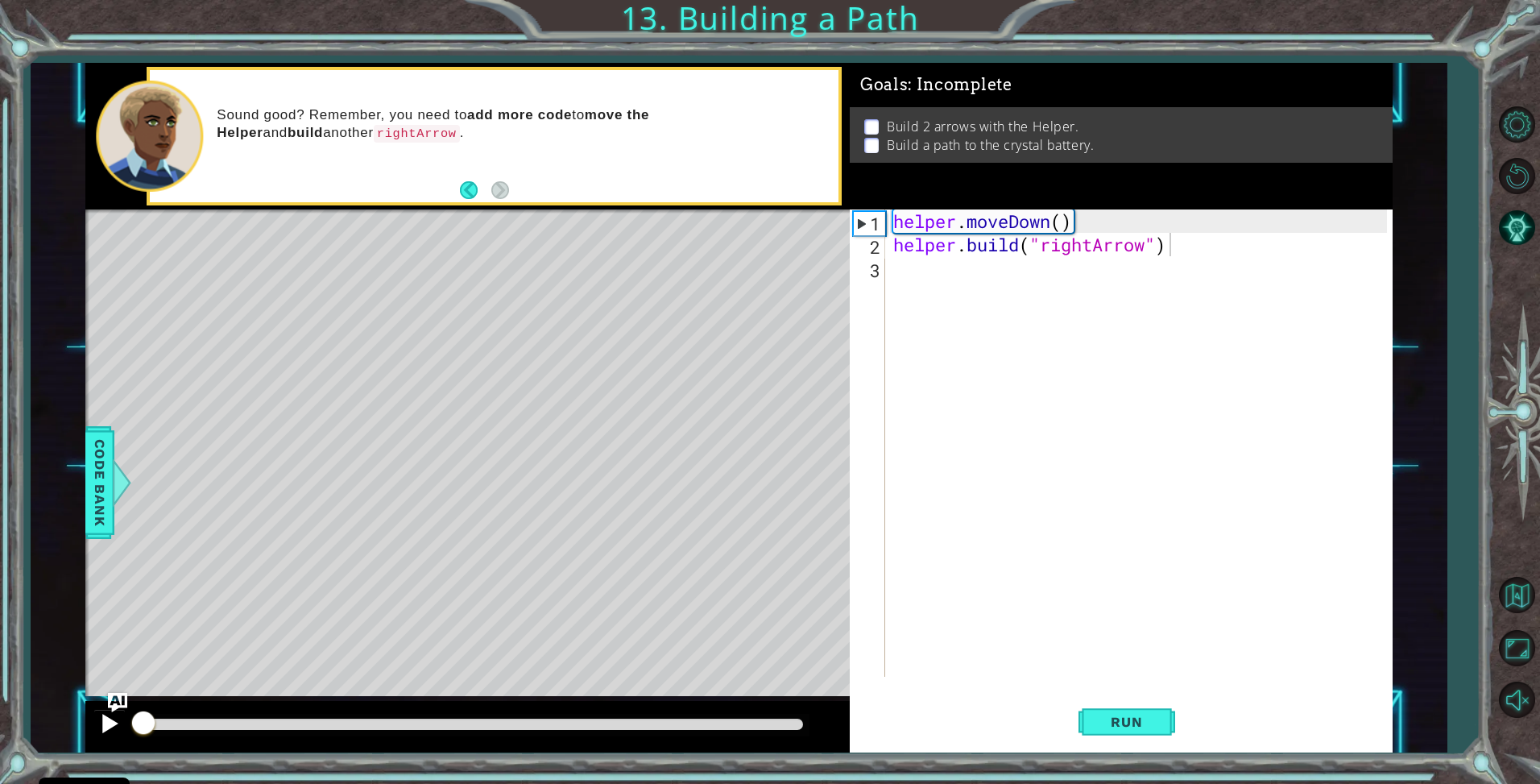
drag, startPoint x: 300, startPoint y: 719, endPoint x: 113, endPoint y: 719, distance: 187.0
click at [113, 719] on div at bounding box center [467, 726] width 764 height 52
click at [168, 721] on div at bounding box center [472, 724] width 663 height 11
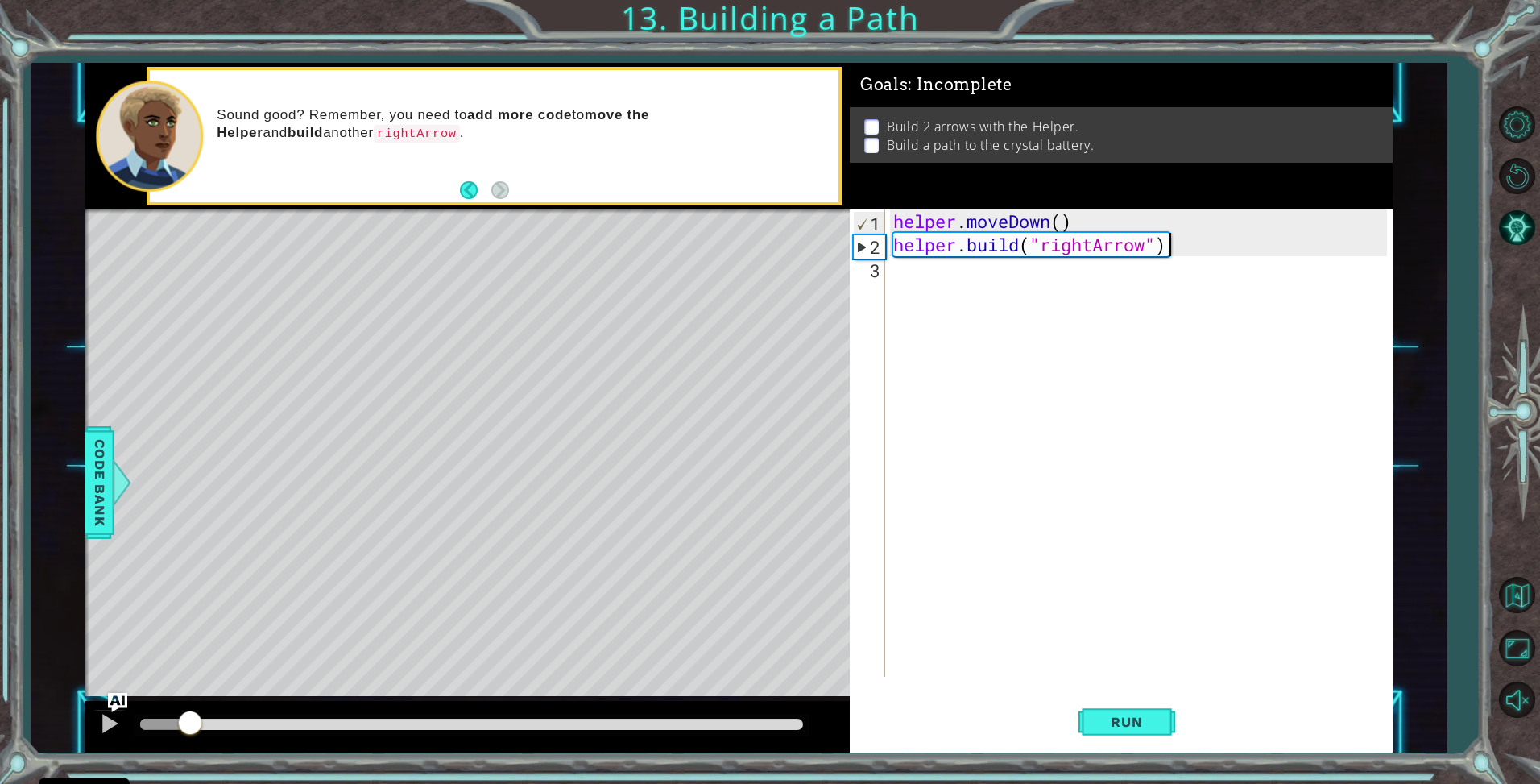
click at [190, 720] on div at bounding box center [472, 724] width 663 height 11
click at [216, 719] on div at bounding box center [472, 724] width 663 height 11
click at [240, 718] on div at bounding box center [471, 724] width 676 height 23
click at [252, 732] on div at bounding box center [471, 724] width 676 height 23
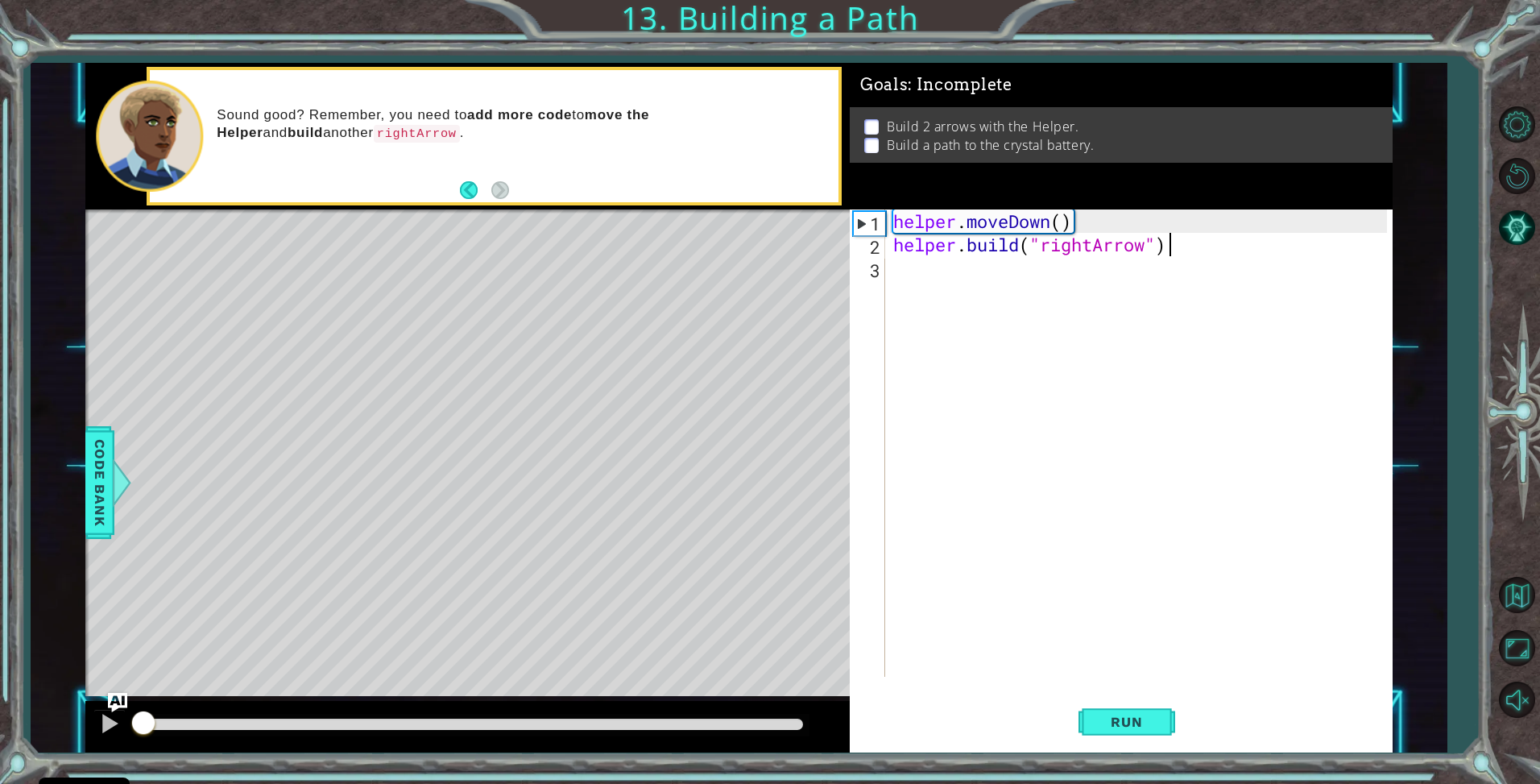
drag, startPoint x: 176, startPoint y: 721, endPoint x: 77, endPoint y: 721, distance: 99.0
click at [77, 721] on div "1 ההההההההההההההההההההההההההההההההההההההההההההההההההההההההההההההההההההההההההההה…" at bounding box center [739, 407] width 1418 height 690
click at [164, 722] on div at bounding box center [472, 724] width 663 height 11
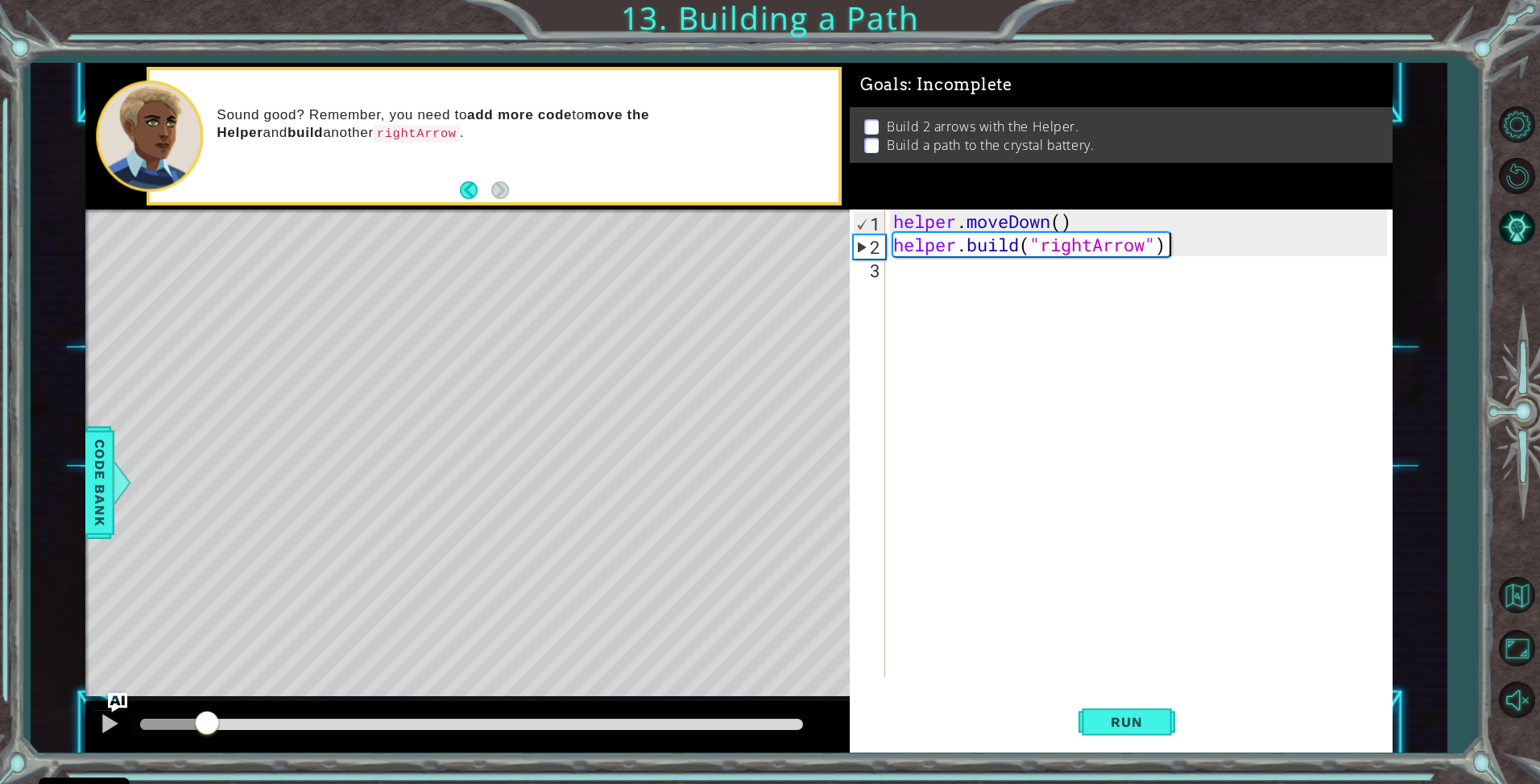
click at [207, 722] on div at bounding box center [472, 724] width 663 height 11
click at [278, 719] on div at bounding box center [472, 724] width 663 height 11
click at [315, 725] on div at bounding box center [472, 724] width 663 height 11
click at [340, 723] on div at bounding box center [472, 724] width 663 height 11
drag, startPoint x: 363, startPoint y: 720, endPoint x: 374, endPoint y: 722, distance: 11.2
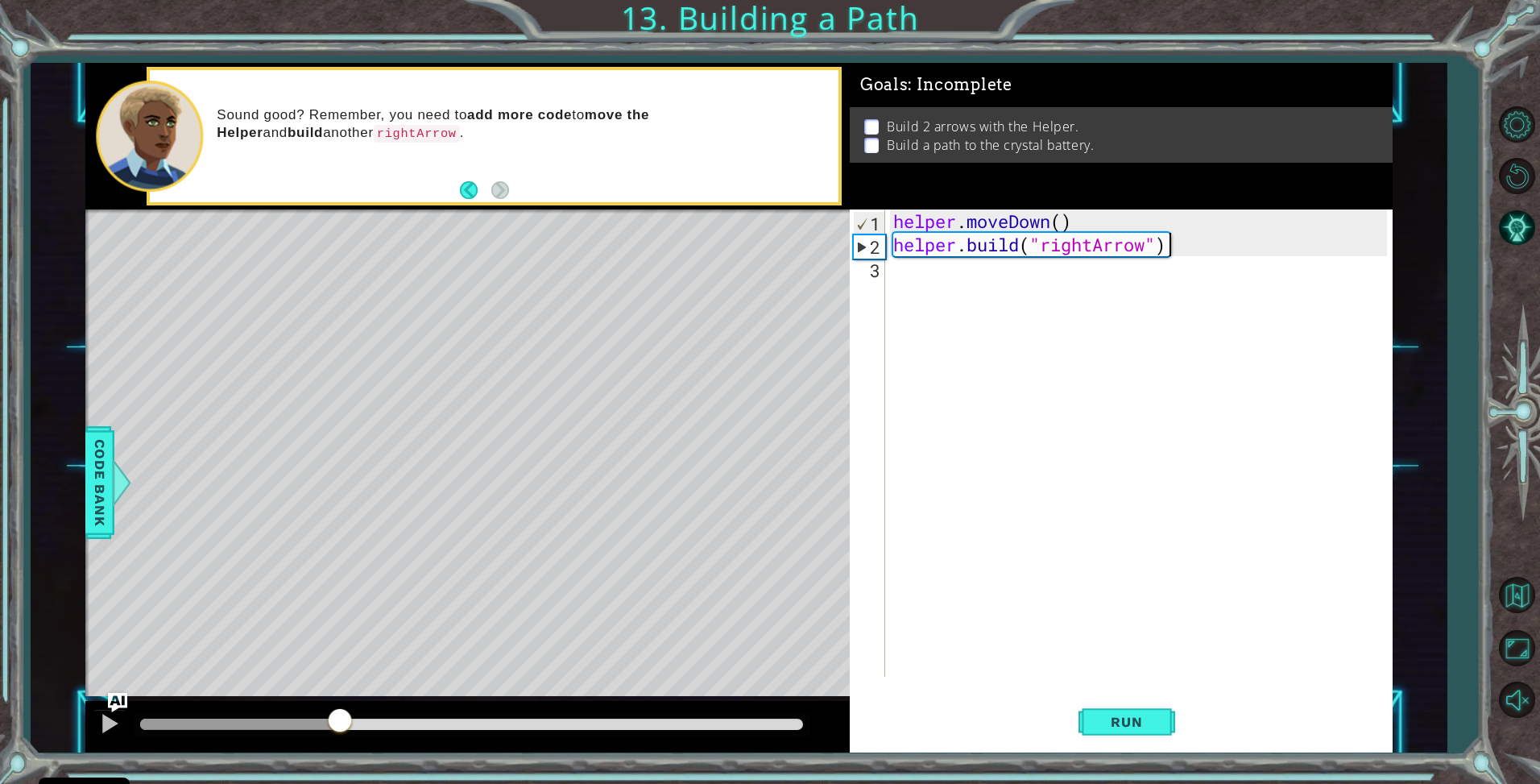
click at [370, 720] on div at bounding box center [472, 724] width 663 height 11
click at [406, 725] on div at bounding box center [472, 724] width 663 height 11
click at [483, 729] on div at bounding box center [472, 724] width 663 height 11
drag, startPoint x: 549, startPoint y: 717, endPoint x: 548, endPoint y: 730, distance: 13.0
click at [550, 730] on div at bounding box center [471, 724] width 676 height 23
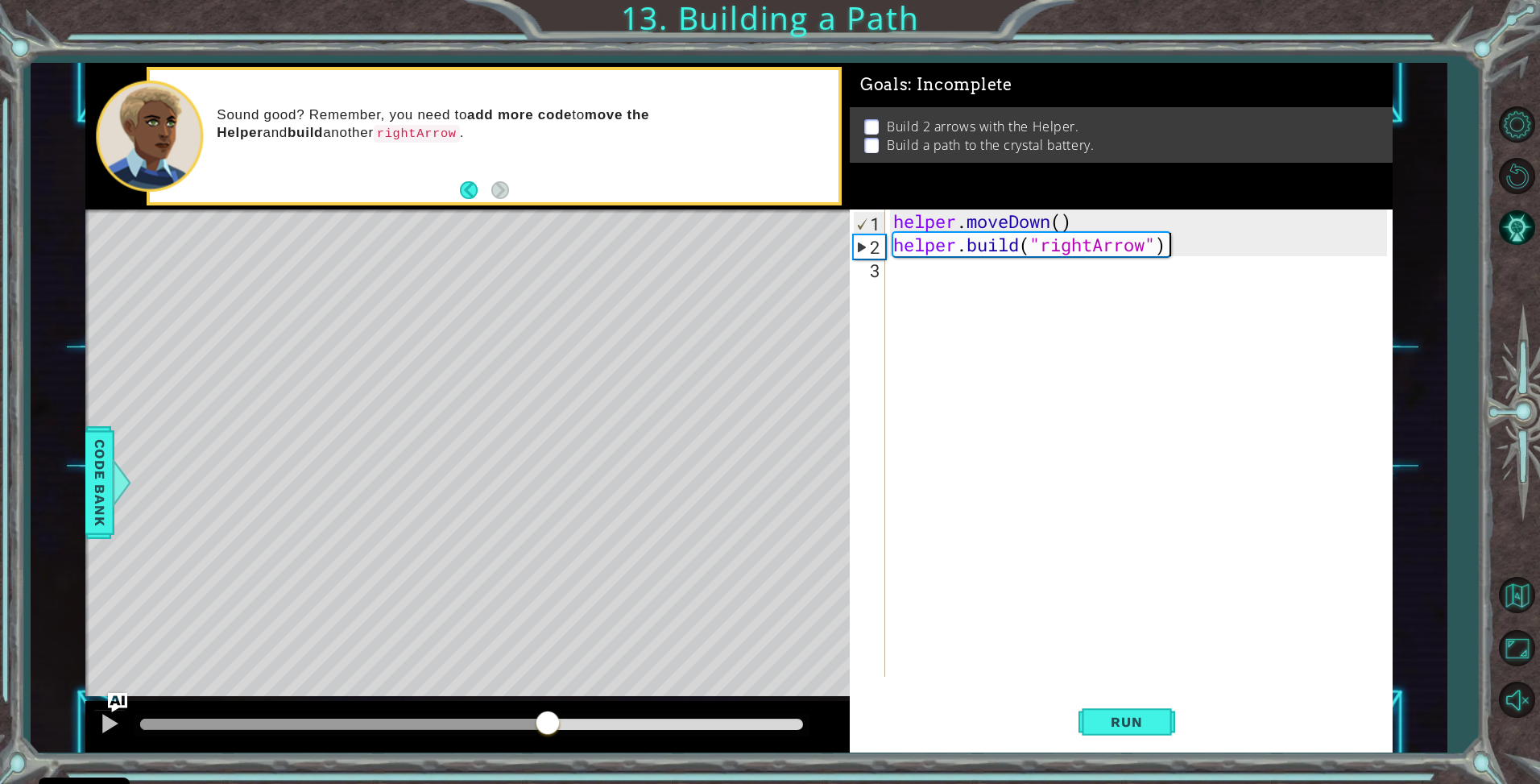
click at [548, 730] on div at bounding box center [472, 724] width 663 height 11
drag, startPoint x: 429, startPoint y: 697, endPoint x: 55, endPoint y: 684, distance: 374.2
click at [55, 684] on div "1 ההההההההההההההההההההההההההההההההההההההההההההההההההההההההההההההההההההההההההההה…" at bounding box center [739, 407] width 1418 height 690
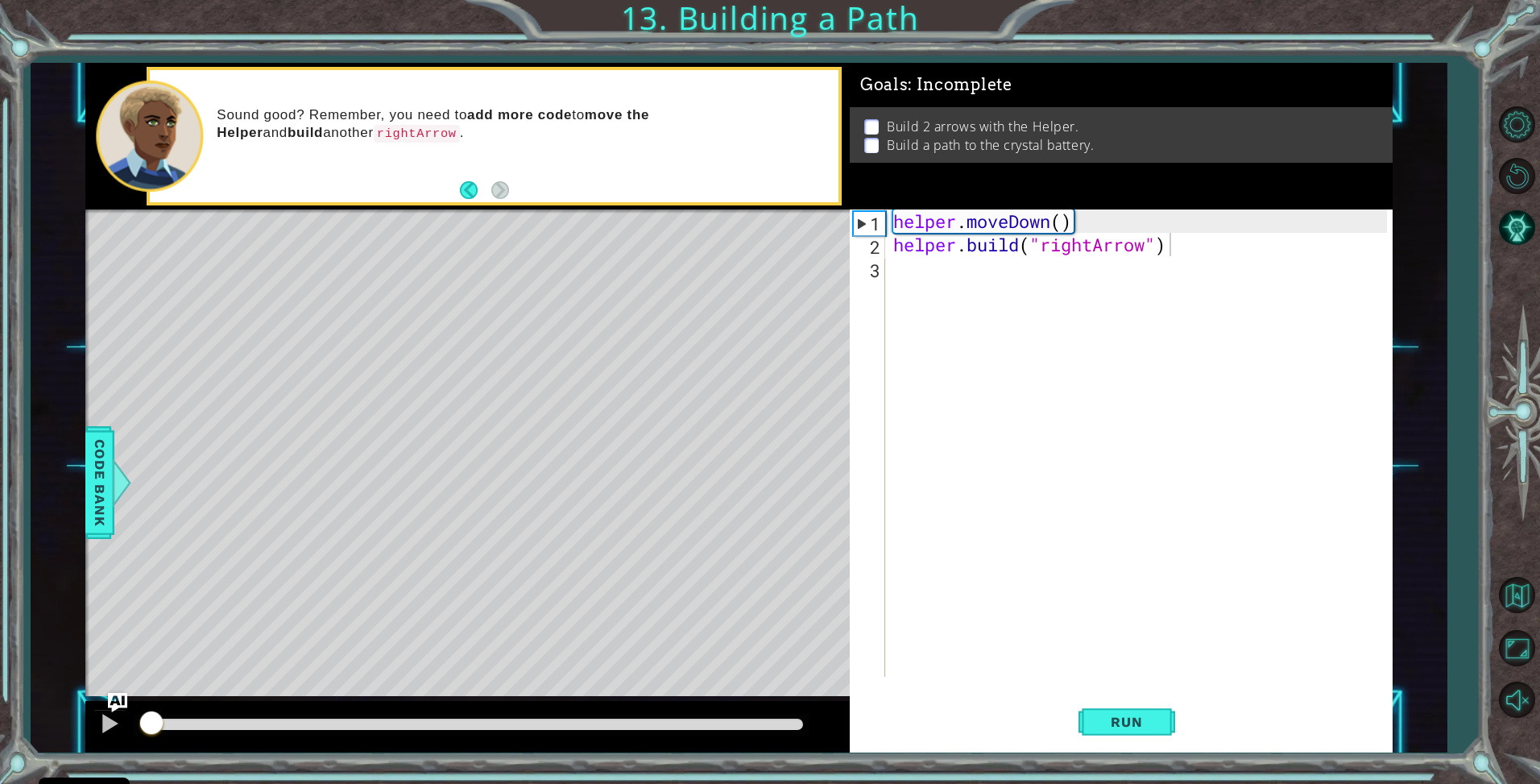
click at [151, 724] on div at bounding box center [145, 724] width 11 height 11
click at [181, 718] on div at bounding box center [471, 724] width 676 height 23
click at [181, 723] on div at bounding box center [472, 724] width 663 height 11
drag, startPoint x: 167, startPoint y: 727, endPoint x: 131, endPoint y: 736, distance: 37.1
click at [131, 736] on div at bounding box center [144, 724] width 29 height 29
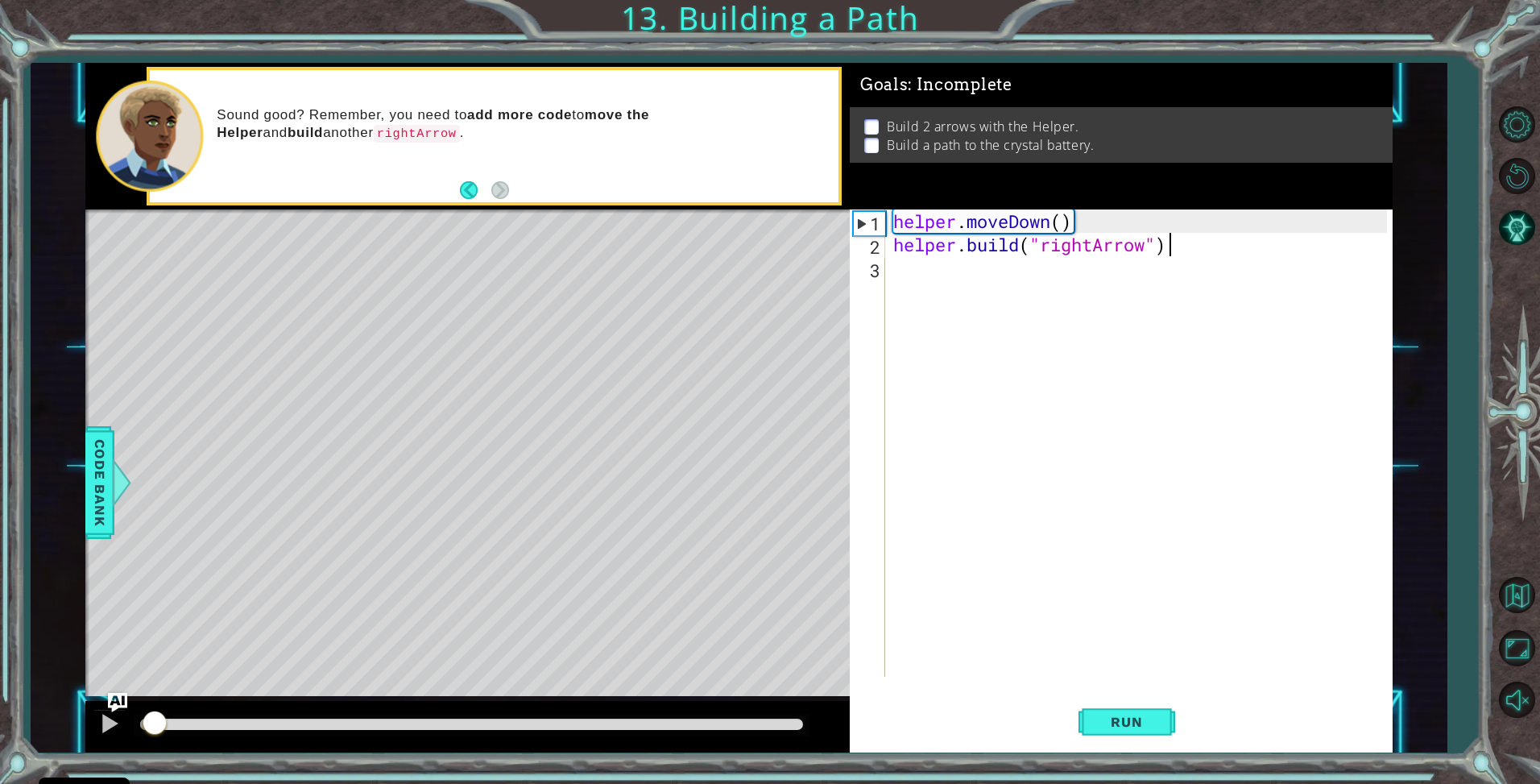
click at [192, 719] on div at bounding box center [472, 724] width 663 height 11
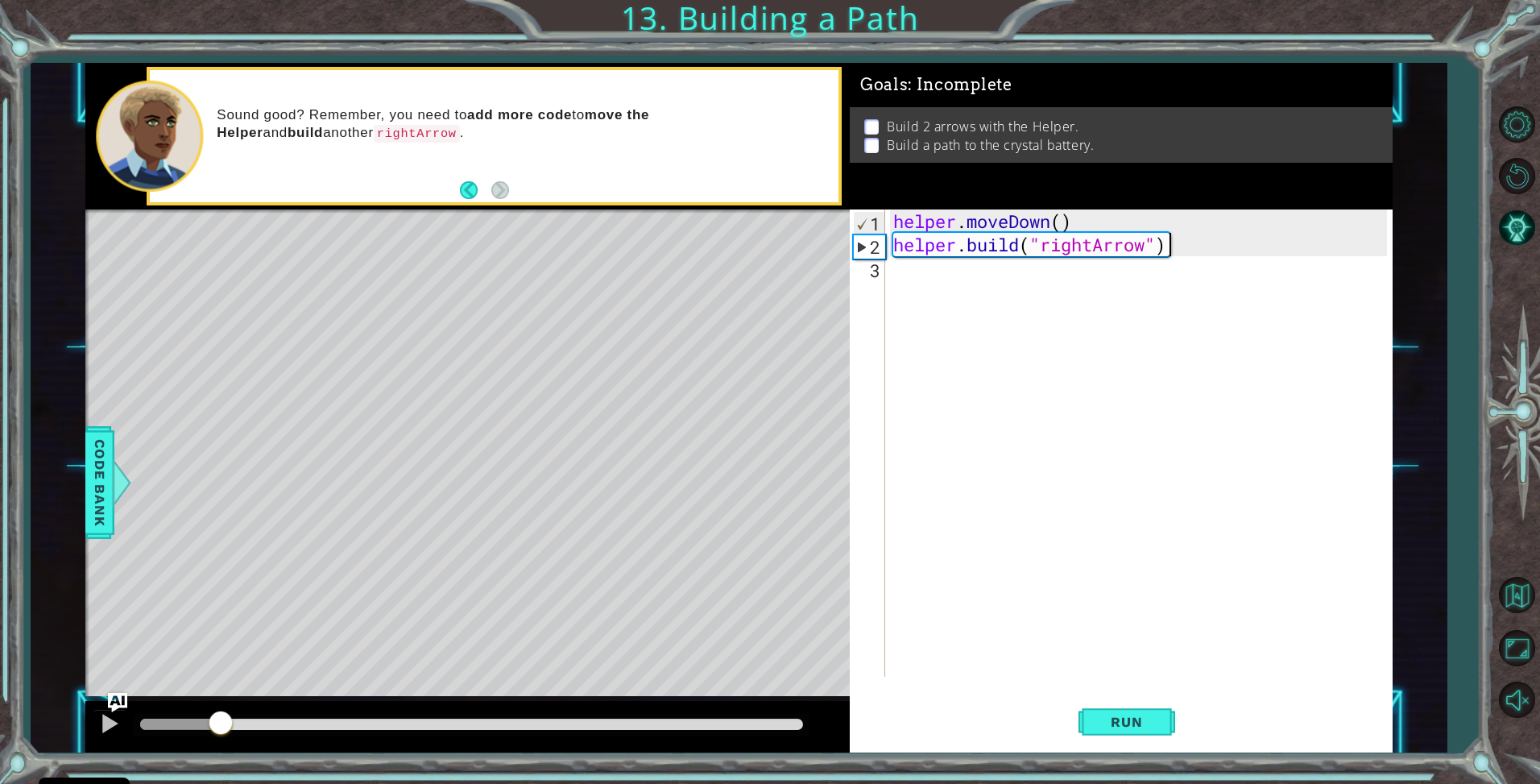
click at [221, 722] on div at bounding box center [472, 724] width 663 height 11
click at [253, 724] on div at bounding box center [472, 724] width 663 height 11
click at [298, 726] on div at bounding box center [472, 724] width 663 height 11
drag, startPoint x: 323, startPoint y: 726, endPoint x: 355, endPoint y: 725, distance: 32.0
click at [326, 726] on div at bounding box center [472, 724] width 663 height 11
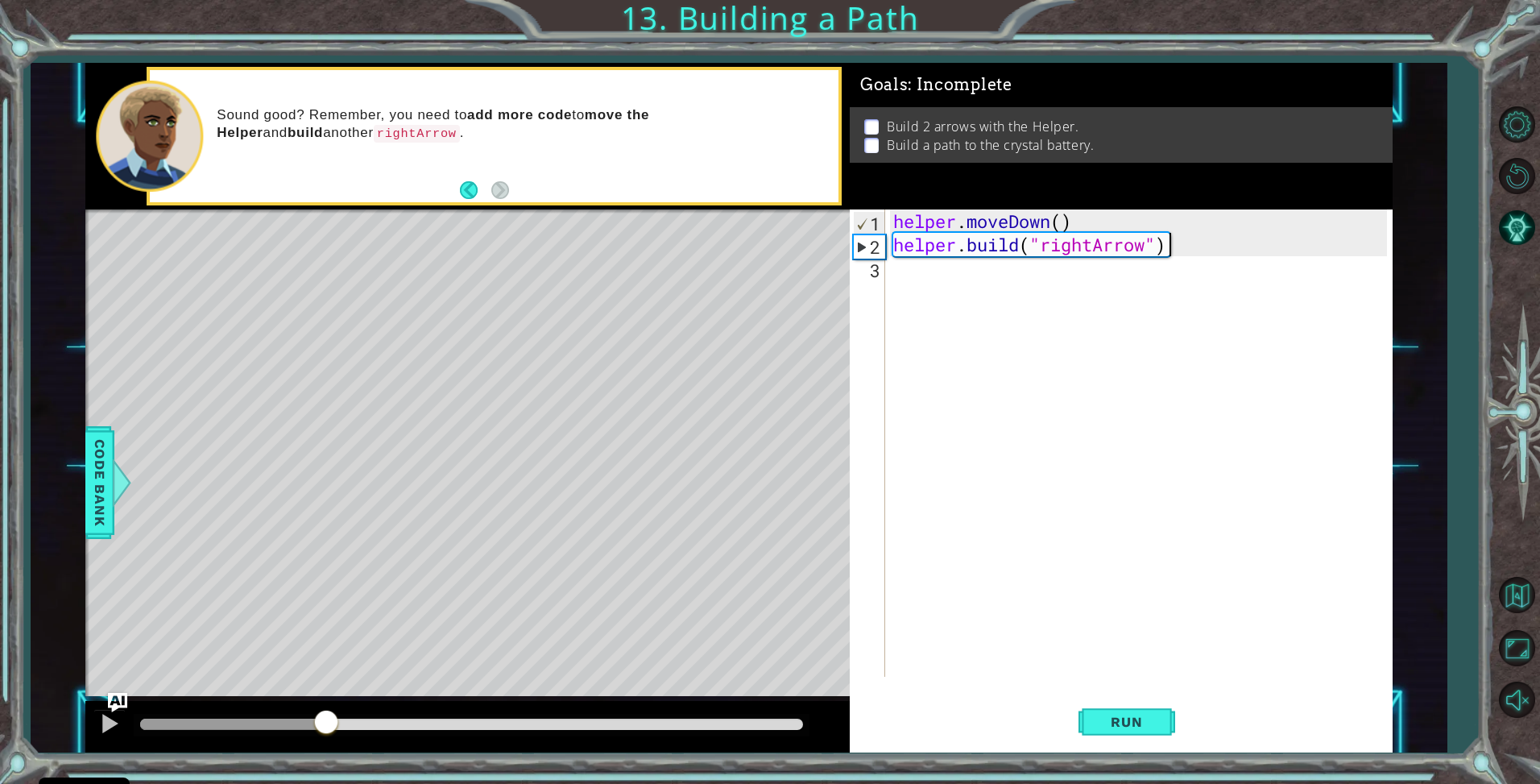
click at [356, 725] on div at bounding box center [472, 724] width 663 height 11
click at [408, 728] on div at bounding box center [472, 724] width 663 height 11
click at [437, 728] on div at bounding box center [472, 724] width 663 height 11
click at [452, 728] on div at bounding box center [472, 724] width 663 height 11
click at [452, 728] on div at bounding box center [452, 717] width 29 height 29
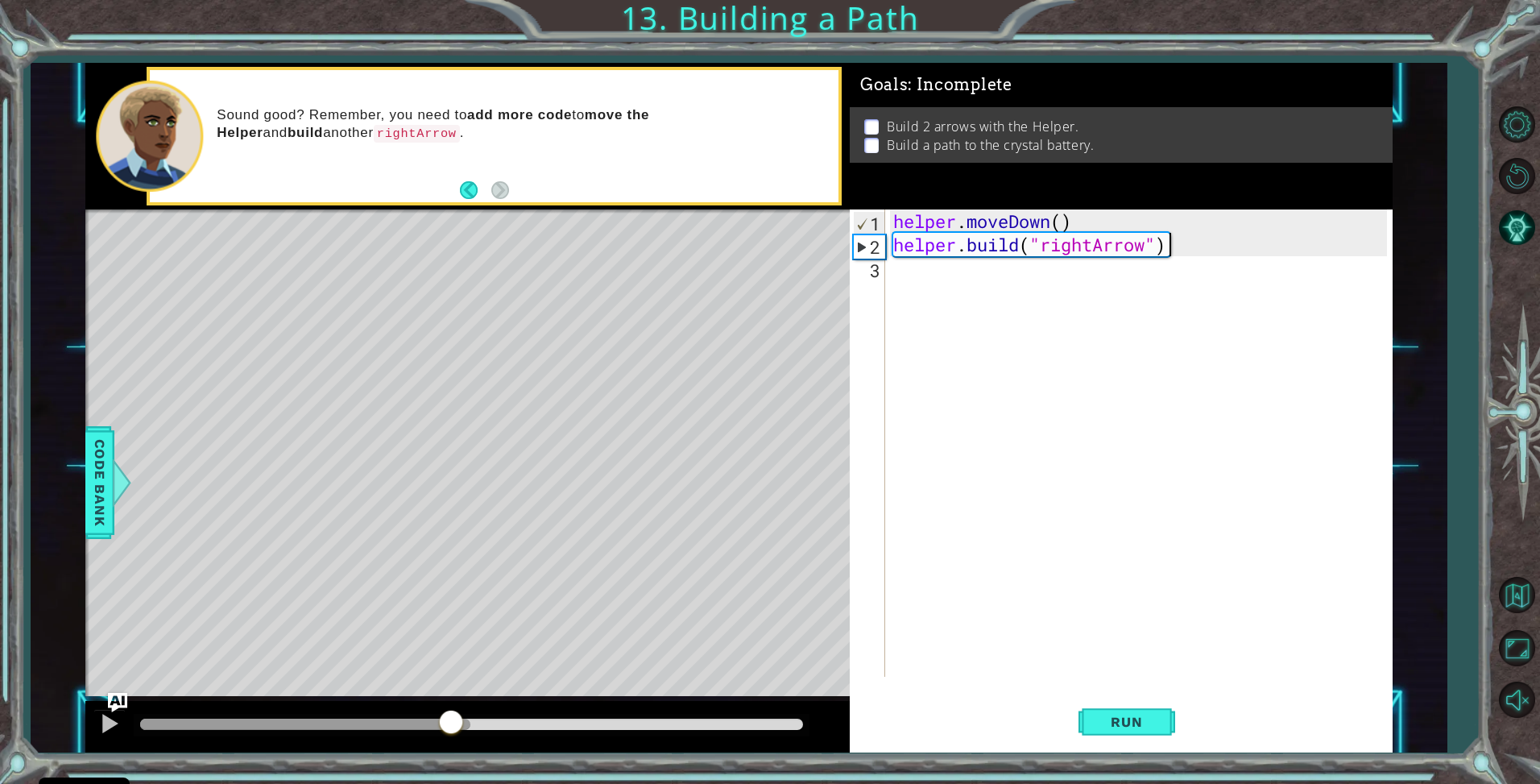
click at [469, 728] on div at bounding box center [472, 724] width 663 height 11
click at [485, 724] on div at bounding box center [472, 724] width 663 height 11
click at [502, 724] on div at bounding box center [472, 724] width 663 height 11
drag, startPoint x: 503, startPoint y: 724, endPoint x: 560, endPoint y: 737, distance: 58.5
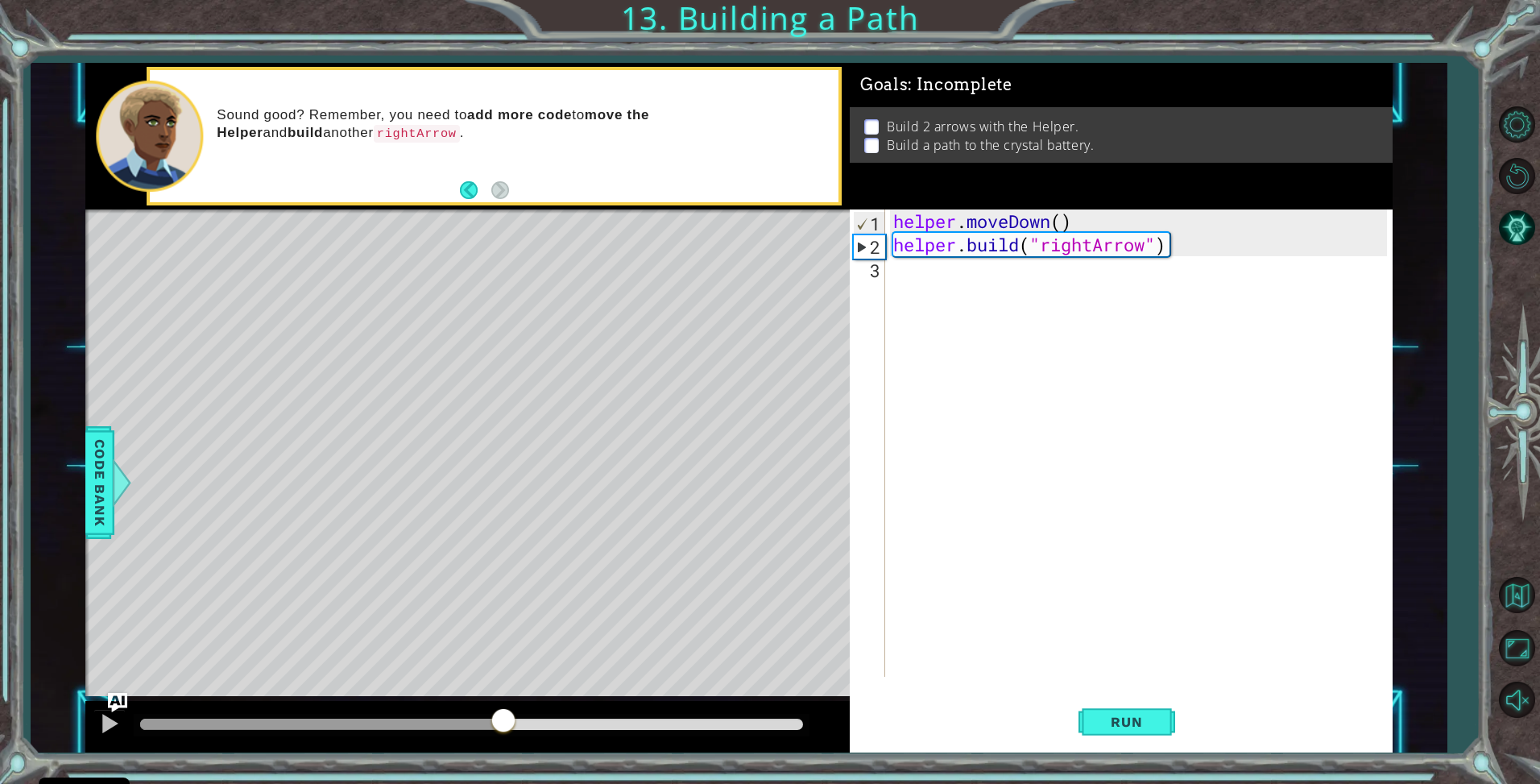
click at [560, 737] on div at bounding box center [467, 726] width 764 height 52
click at [477, 719] on div at bounding box center [321, 724] width 363 height 11
click at [497, 719] on div at bounding box center [472, 724] width 663 height 11
click at [497, 719] on div at bounding box center [497, 719] width 29 height 29
click at [509, 719] on div at bounding box center [497, 714] width 29 height 29
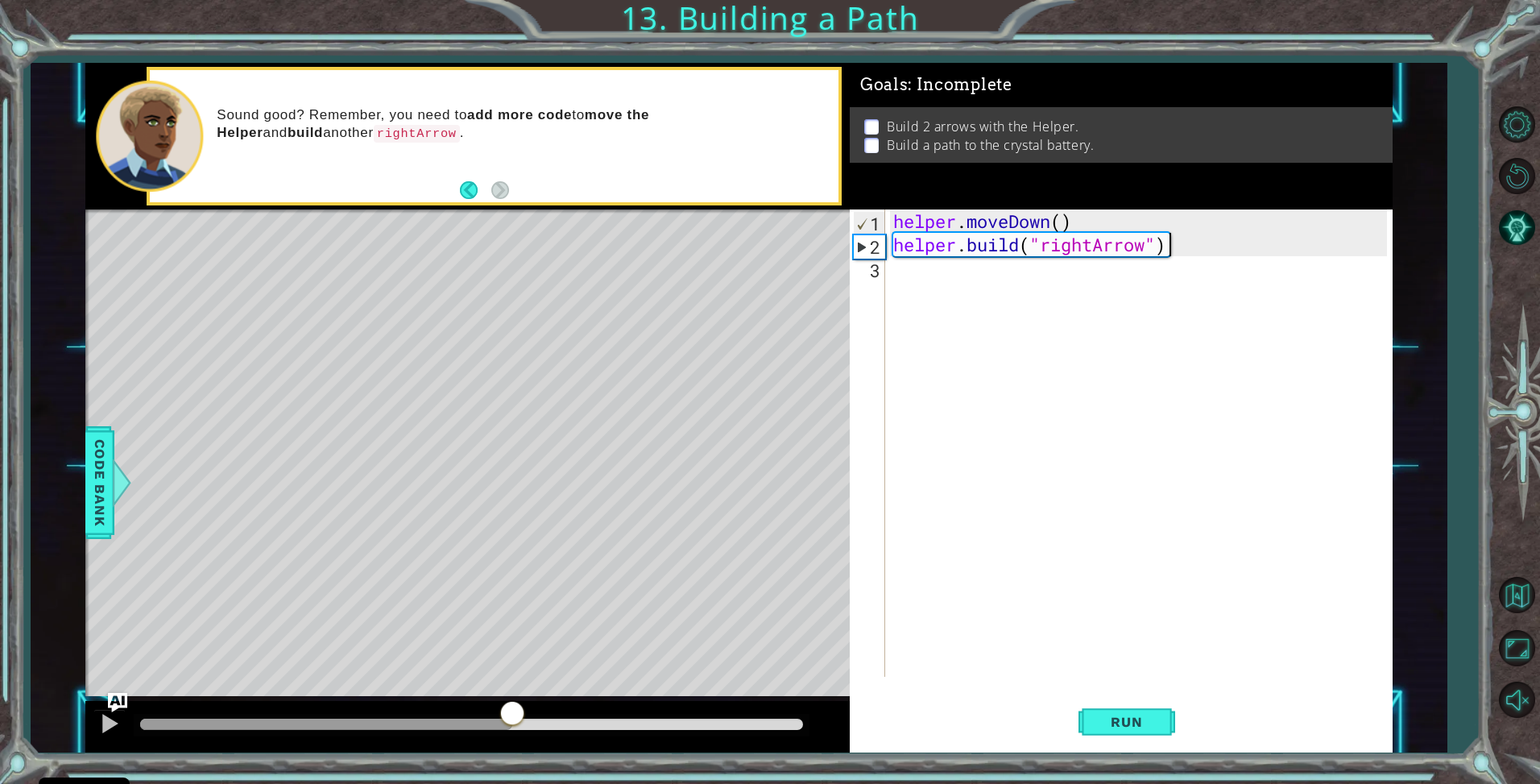
click at [513, 723] on div at bounding box center [513, 714] width 29 height 29
click at [513, 723] on div at bounding box center [513, 724] width 29 height 29
click at [513, 723] on div at bounding box center [513, 723] width 29 height 29
click at [513, 723] on div at bounding box center [513, 717] width 29 height 29
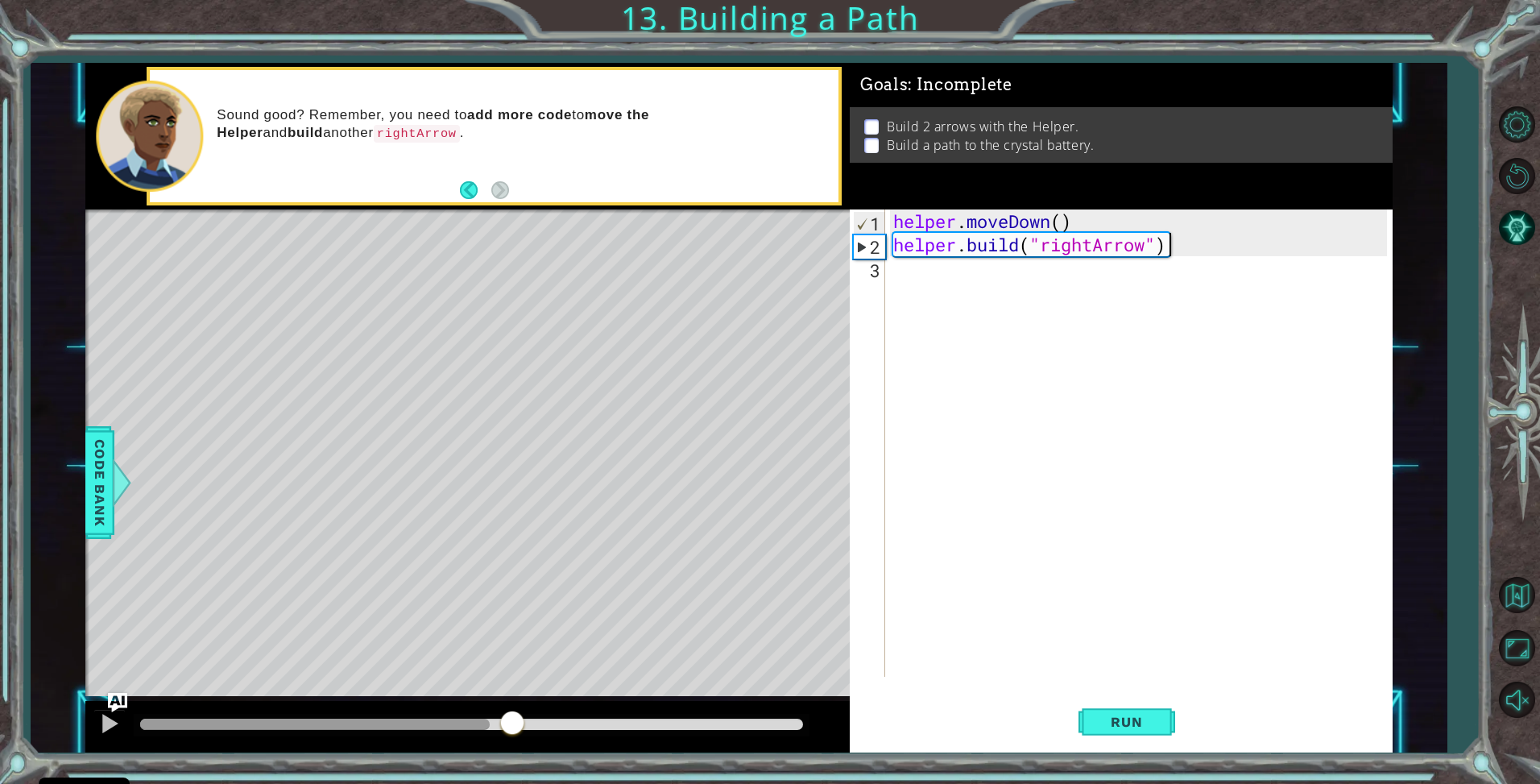
click at [490, 726] on div at bounding box center [472, 724] width 663 height 11
click at [490, 726] on div at bounding box center [490, 722] width 29 height 29
click at [490, 726] on div at bounding box center [490, 724] width 29 height 29
click at [490, 726] on div at bounding box center [490, 719] width 29 height 29
click at [506, 724] on div at bounding box center [501, 722] width 29 height 29
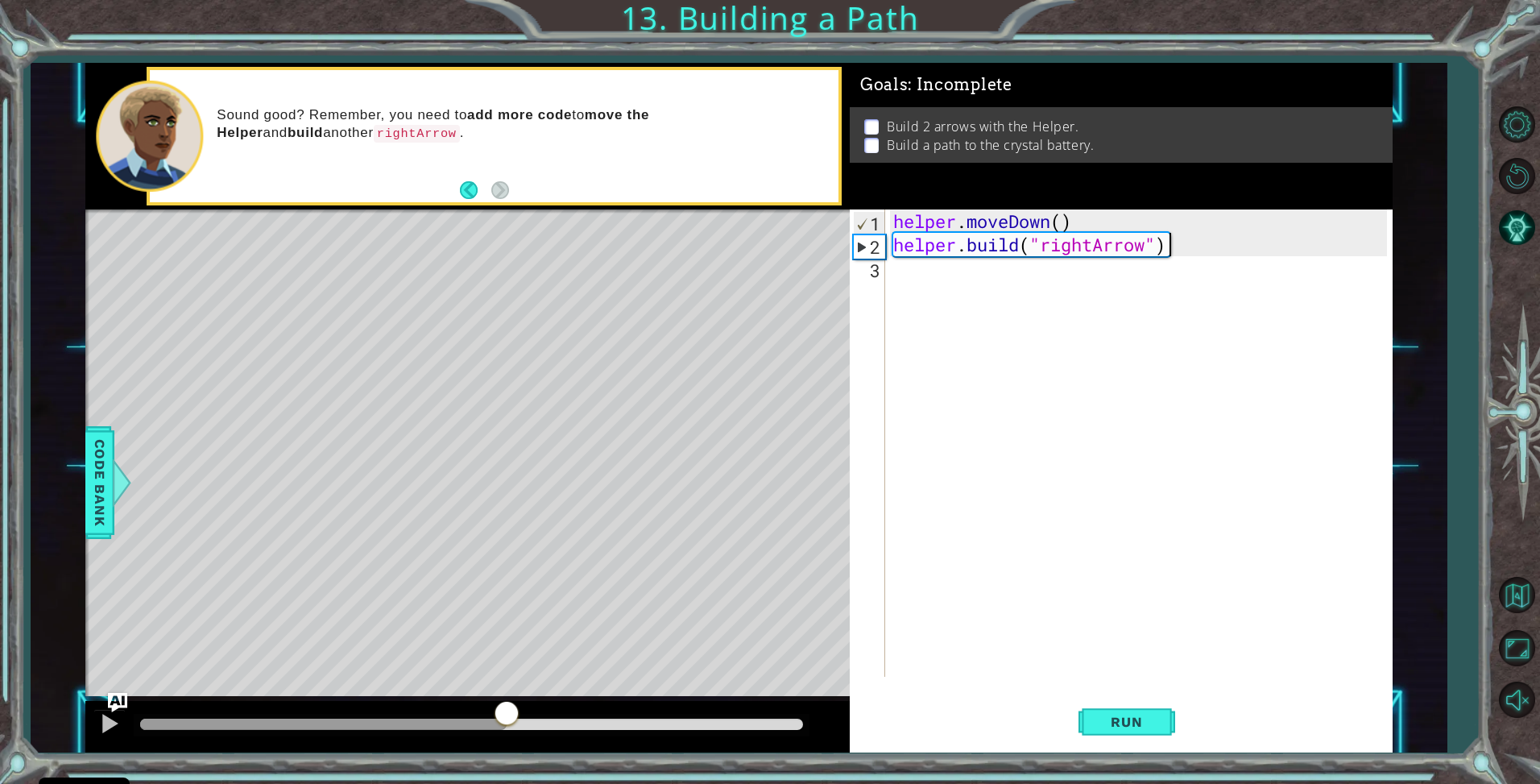
click at [506, 724] on div at bounding box center [507, 714] width 29 height 29
click at [512, 724] on div at bounding box center [514, 717] width 29 height 29
click at [509, 725] on div at bounding box center [509, 724] width 29 height 29
click at [509, 725] on div at bounding box center [509, 719] width 29 height 29
click at [509, 726] on div at bounding box center [509, 715] width 29 height 29
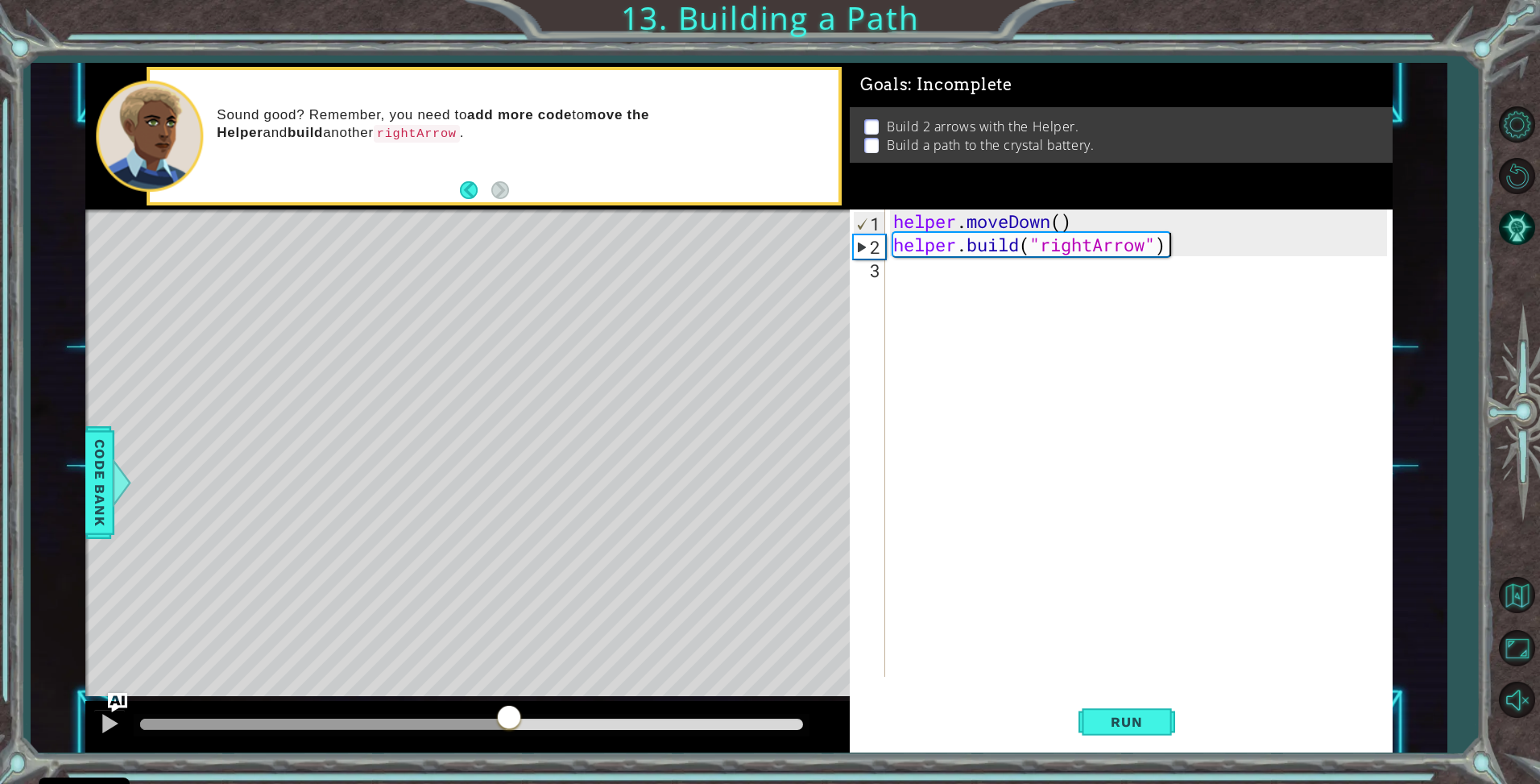
click at [509, 726] on div at bounding box center [509, 719] width 29 height 29
click at [509, 726] on div at bounding box center [509, 722] width 29 height 29
click at [509, 726] on div at bounding box center [509, 715] width 29 height 29
click at [509, 726] on div at bounding box center [509, 716] width 29 height 29
click at [509, 726] on div at bounding box center [509, 724] width 29 height 29
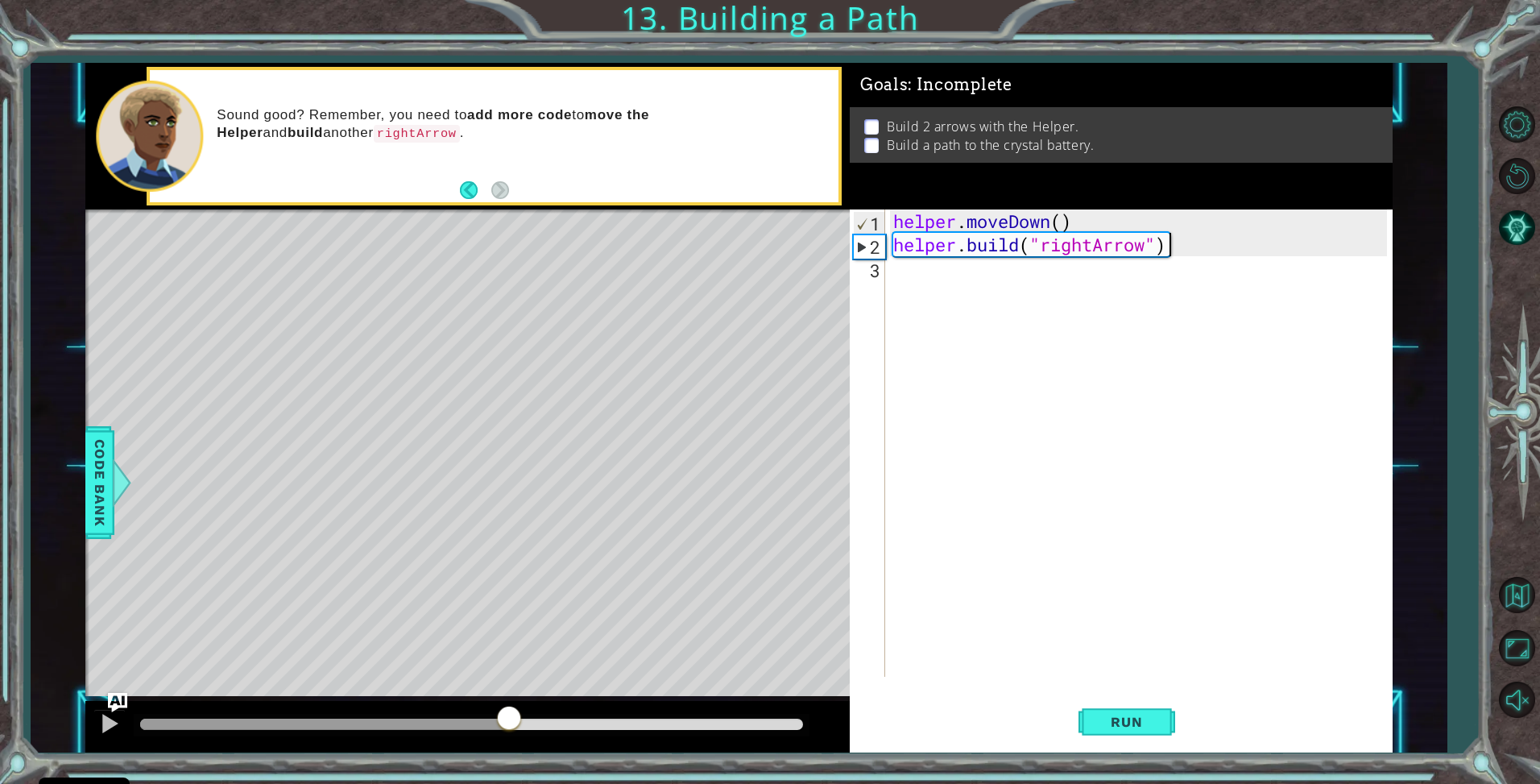
click at [509, 726] on div at bounding box center [509, 719] width 29 height 29
click at [509, 726] on div at bounding box center [509, 717] width 29 height 29
click at [509, 726] on div at bounding box center [509, 724] width 29 height 29
click at [509, 726] on div at bounding box center [509, 722] width 29 height 29
click at [509, 726] on div at bounding box center [509, 714] width 29 height 29
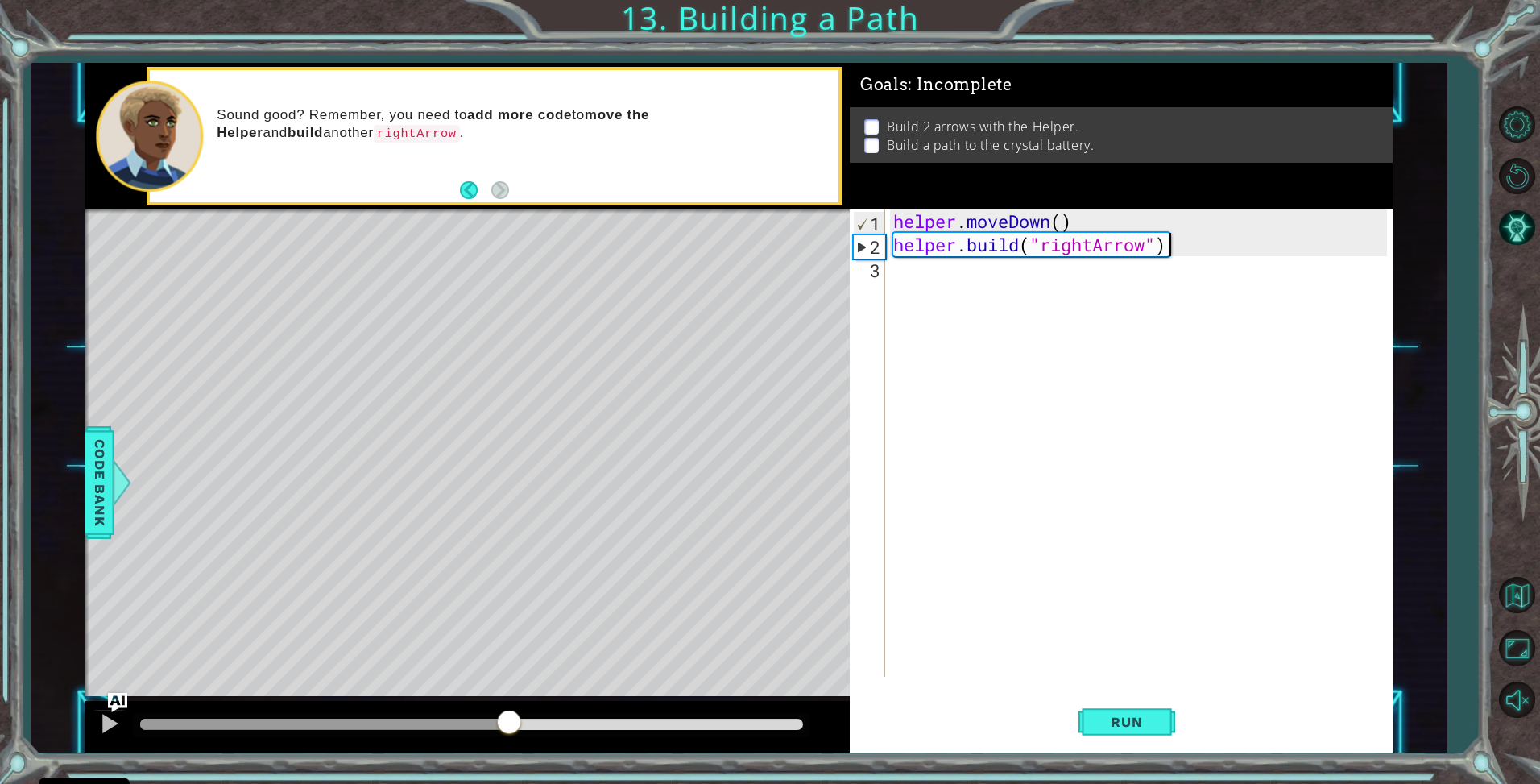
click at [509, 726] on div at bounding box center [509, 724] width 29 height 29
click at [509, 726] on div at bounding box center [509, 721] width 29 height 29
click at [509, 726] on div at bounding box center [509, 714] width 29 height 29
click at [509, 726] on div at bounding box center [509, 723] width 29 height 29
click at [509, 726] on div at bounding box center [509, 722] width 29 height 29
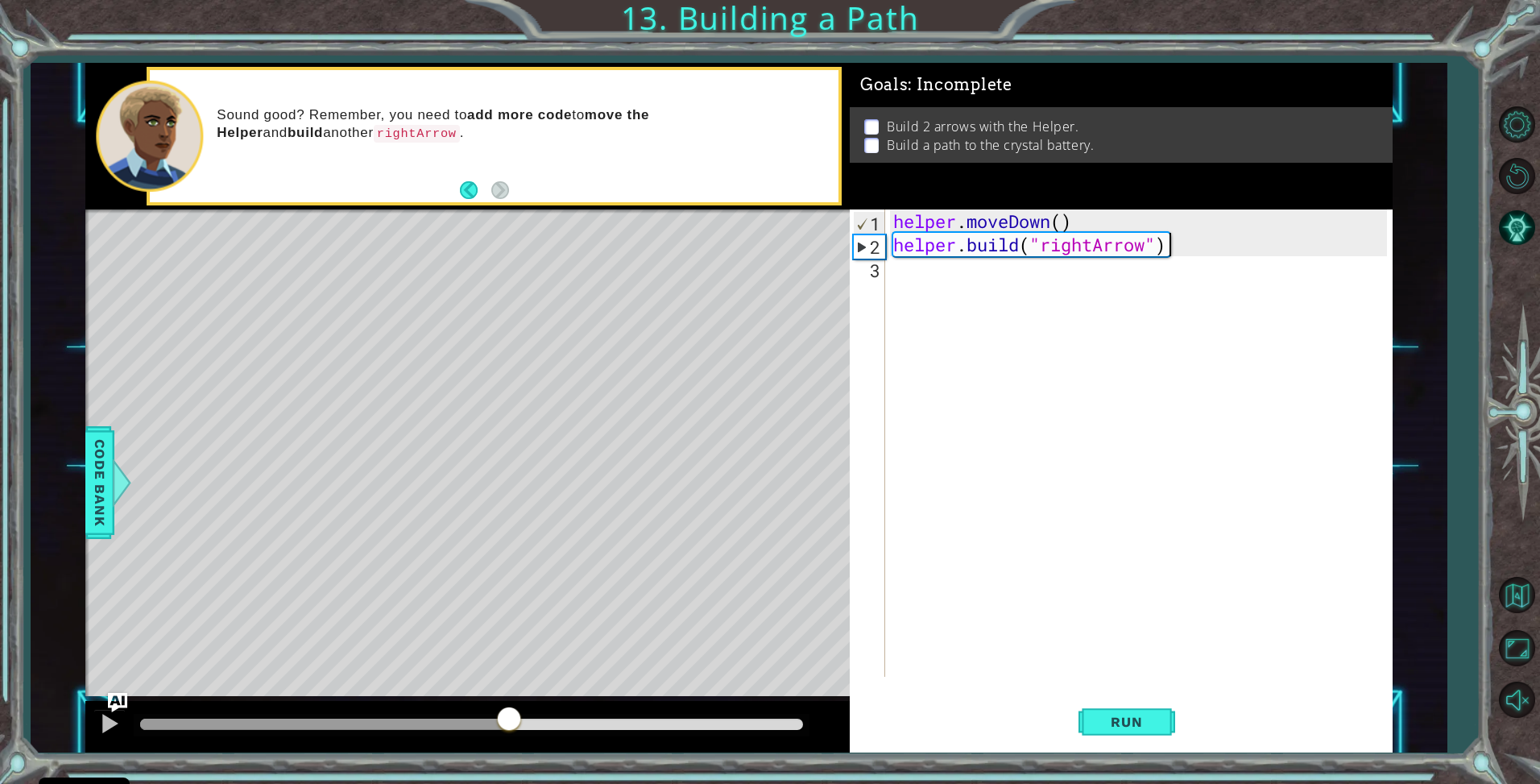
click at [509, 726] on div at bounding box center [509, 720] width 29 height 29
click at [509, 726] on div at bounding box center [509, 721] width 29 height 29
click at [509, 726] on div at bounding box center [509, 719] width 29 height 29
click at [509, 726] on div at bounding box center [509, 715] width 29 height 29
click at [509, 726] on div at bounding box center [509, 722] width 29 height 29
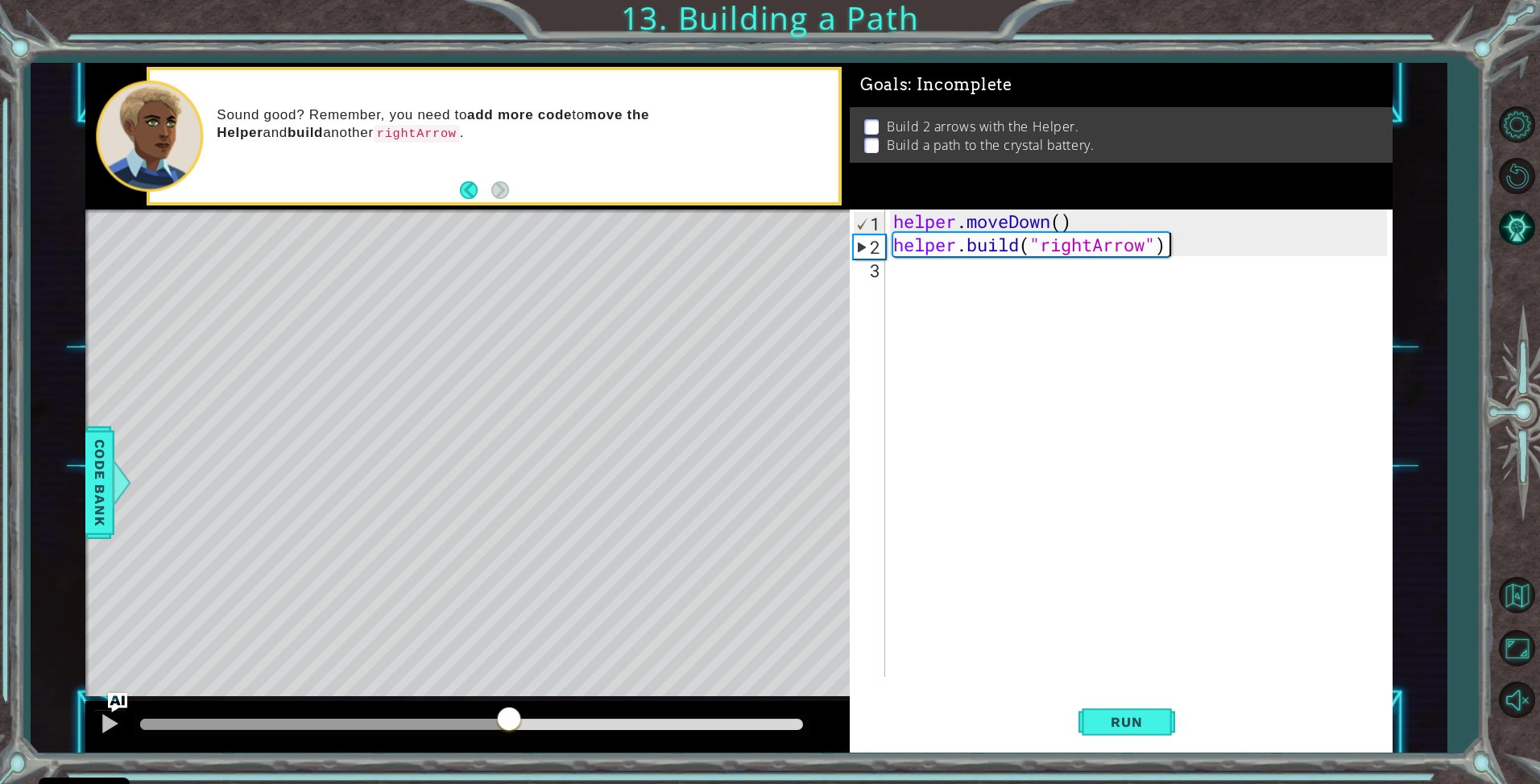
click at [509, 726] on div at bounding box center [509, 720] width 29 height 29
click at [509, 726] on div at bounding box center [509, 721] width 29 height 29
click at [509, 726] on div at bounding box center [509, 720] width 29 height 29
click at [509, 726] on div at bounding box center [509, 724] width 29 height 29
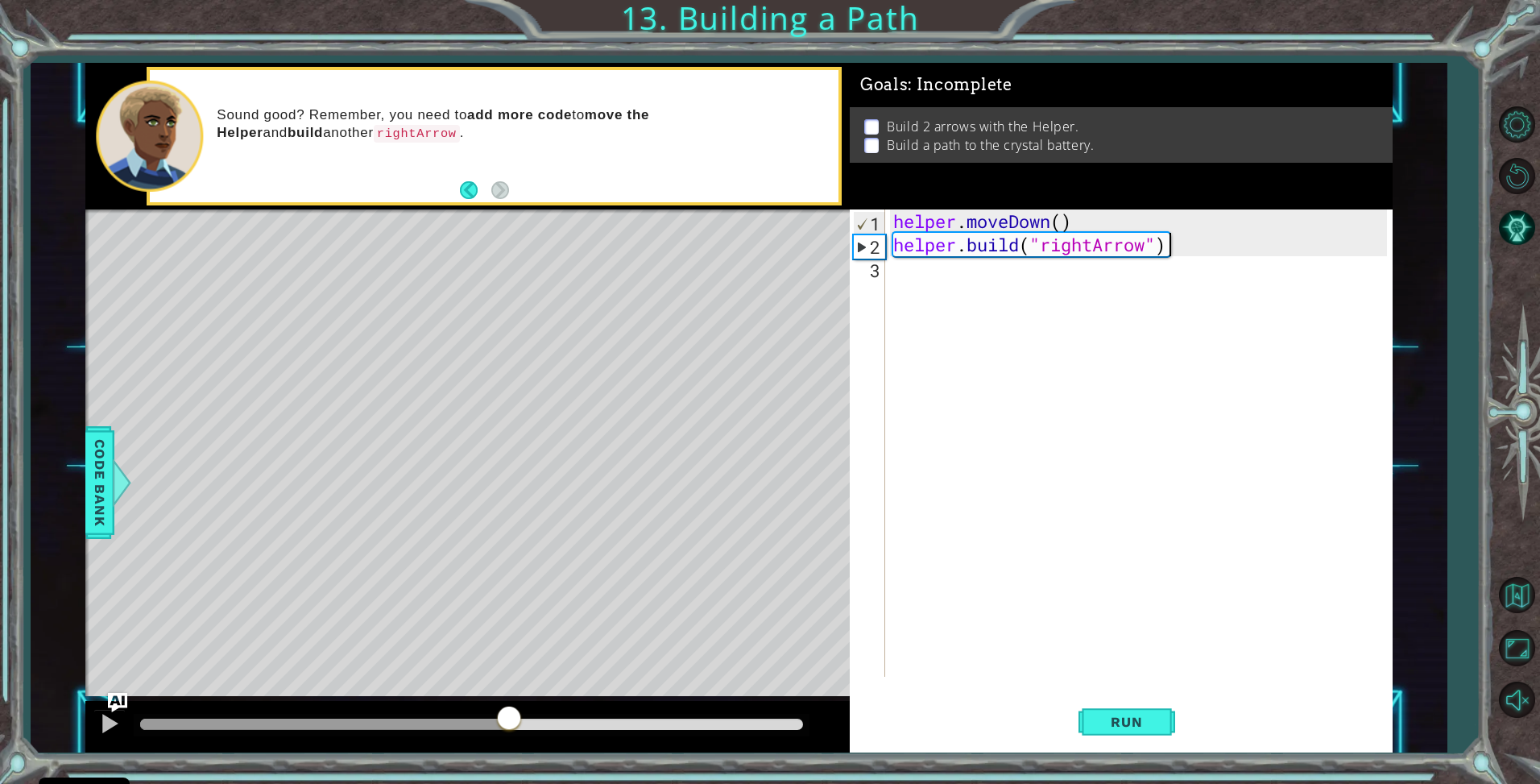
click at [509, 726] on div at bounding box center [509, 719] width 29 height 29
click at [509, 726] on div at bounding box center [509, 724] width 29 height 29
click at [509, 726] on div at bounding box center [509, 714] width 29 height 29
click at [509, 726] on div at bounding box center [509, 724] width 29 height 29
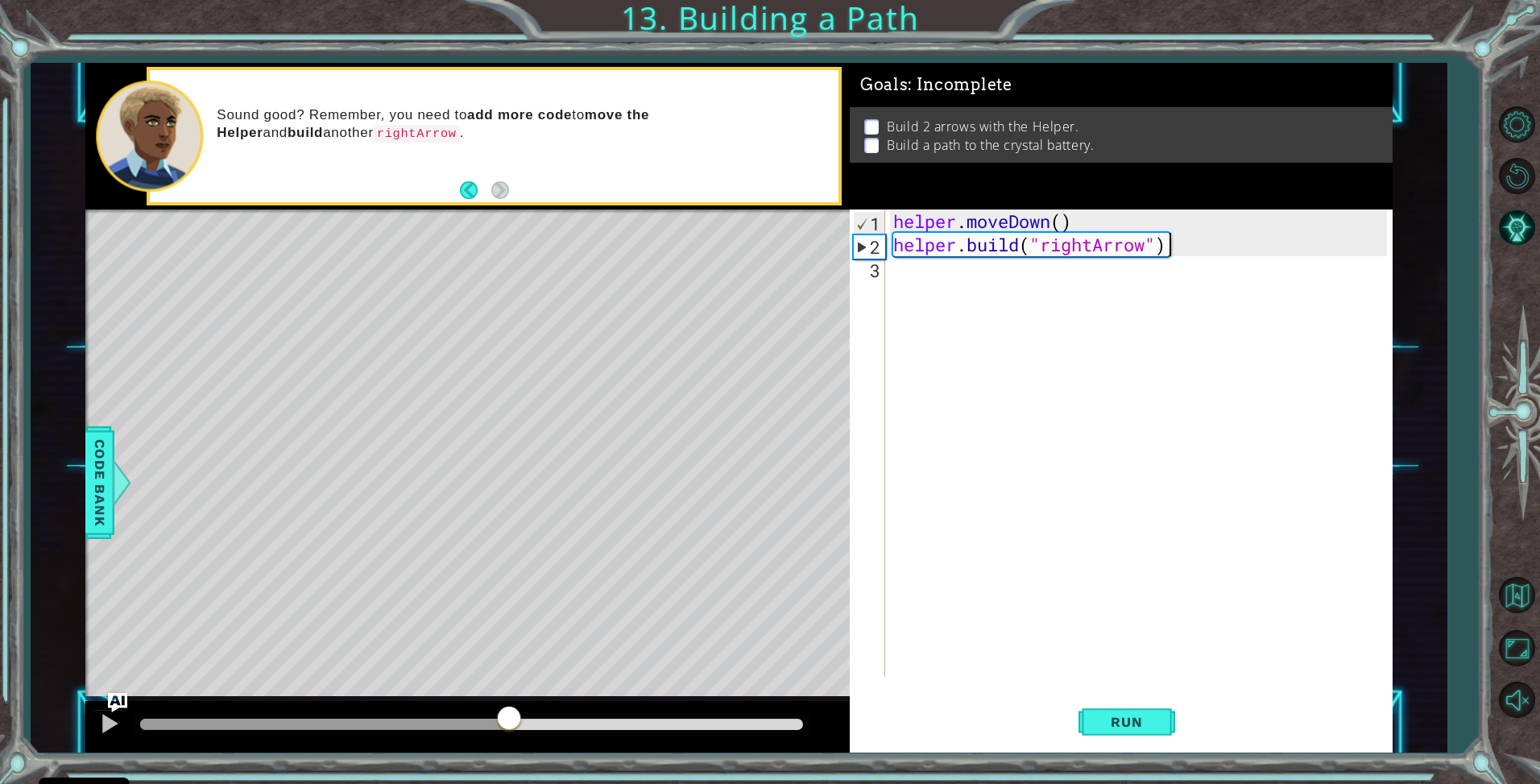
click at [509, 726] on div at bounding box center [509, 719] width 29 height 29
click at [509, 726] on div at bounding box center [509, 722] width 29 height 29
click at [509, 726] on div at bounding box center [509, 717] width 29 height 29
click at [509, 726] on div at bounding box center [509, 724] width 29 height 29
click at [509, 726] on div at bounding box center [509, 722] width 29 height 29
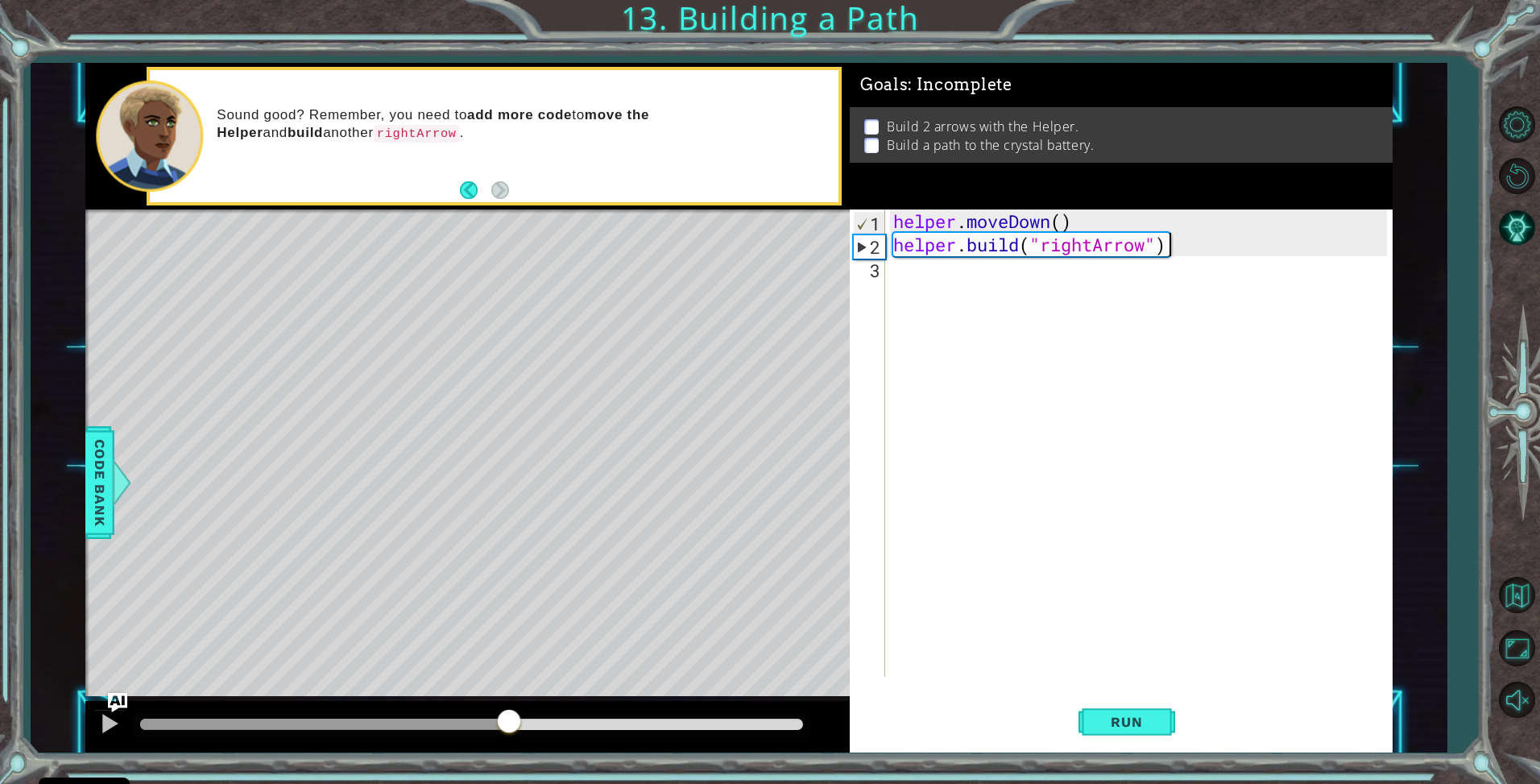
click at [509, 726] on div at bounding box center [509, 723] width 29 height 29
click at [509, 726] on div at bounding box center [509, 716] width 29 height 29
click at [509, 726] on div at bounding box center [509, 724] width 29 height 29
click at [509, 726] on div at bounding box center [509, 718] width 29 height 29
click at [509, 726] on div at bounding box center [509, 724] width 29 height 29
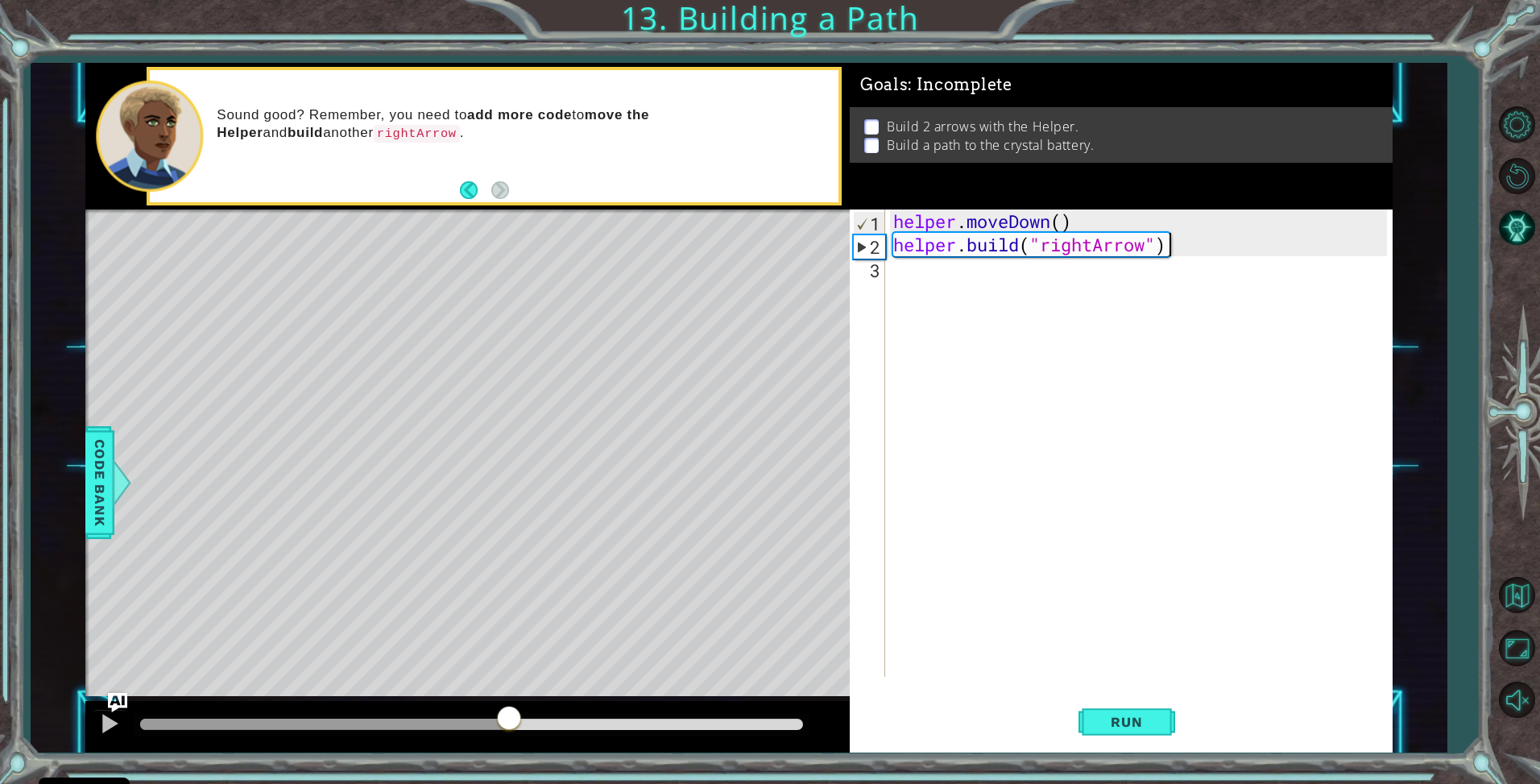
click at [509, 726] on div at bounding box center [509, 719] width 29 height 29
click at [494, 747] on div at bounding box center [467, 726] width 764 height 52
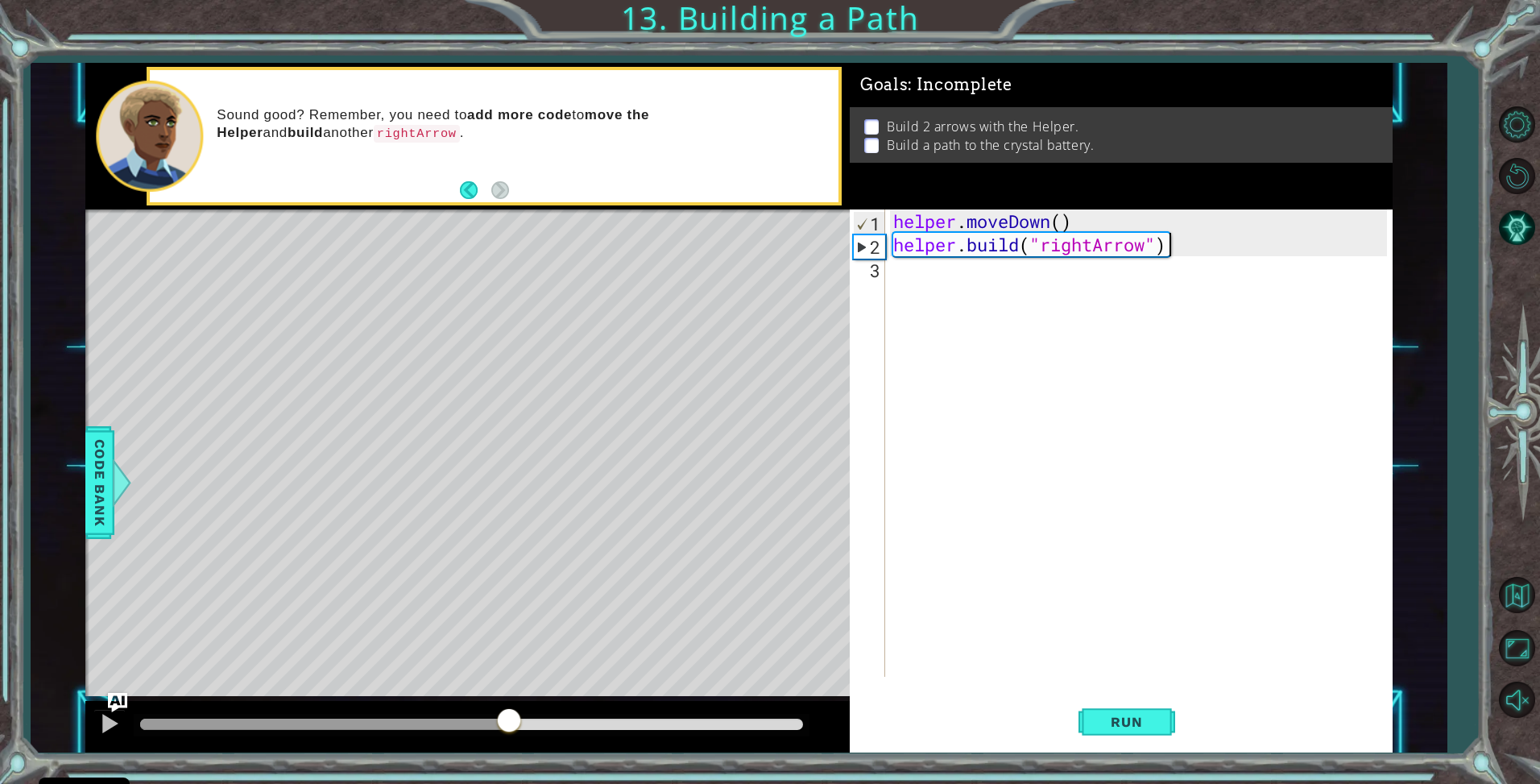
click at [494, 747] on div at bounding box center [467, 726] width 764 height 52
click at [505, 733] on div at bounding box center [509, 719] width 29 height 29
click at [543, 713] on div at bounding box center [467, 726] width 764 height 52
click at [512, 726] on div at bounding box center [513, 715] width 29 height 29
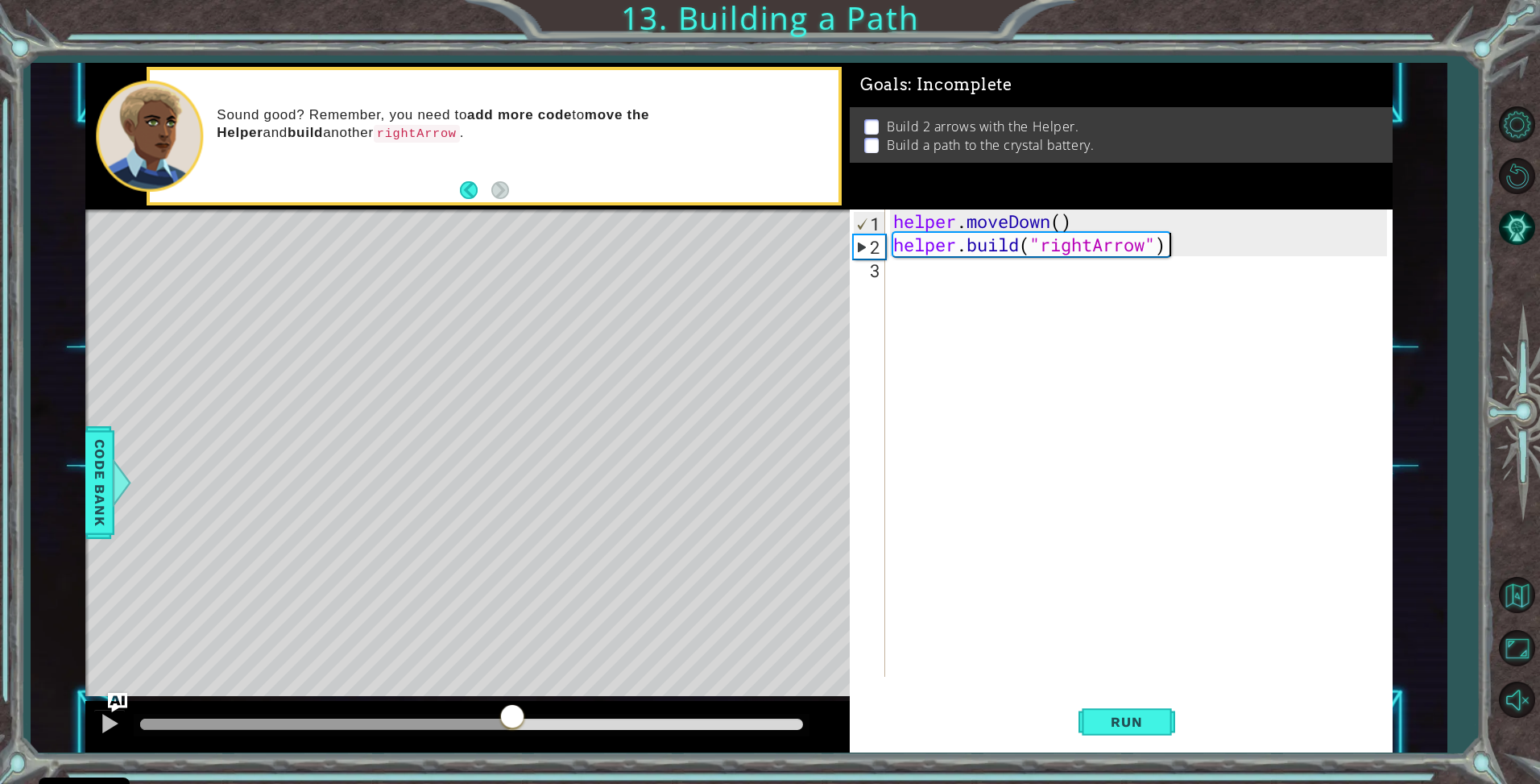
click at [512, 726] on div at bounding box center [513, 718] width 29 height 29
click at [512, 726] on div at bounding box center [513, 724] width 29 height 29
click at [512, 726] on div at bounding box center [513, 717] width 29 height 29
click at [512, 726] on div at bounding box center [513, 720] width 29 height 29
click at [512, 726] on div at bounding box center [513, 715] width 29 height 29
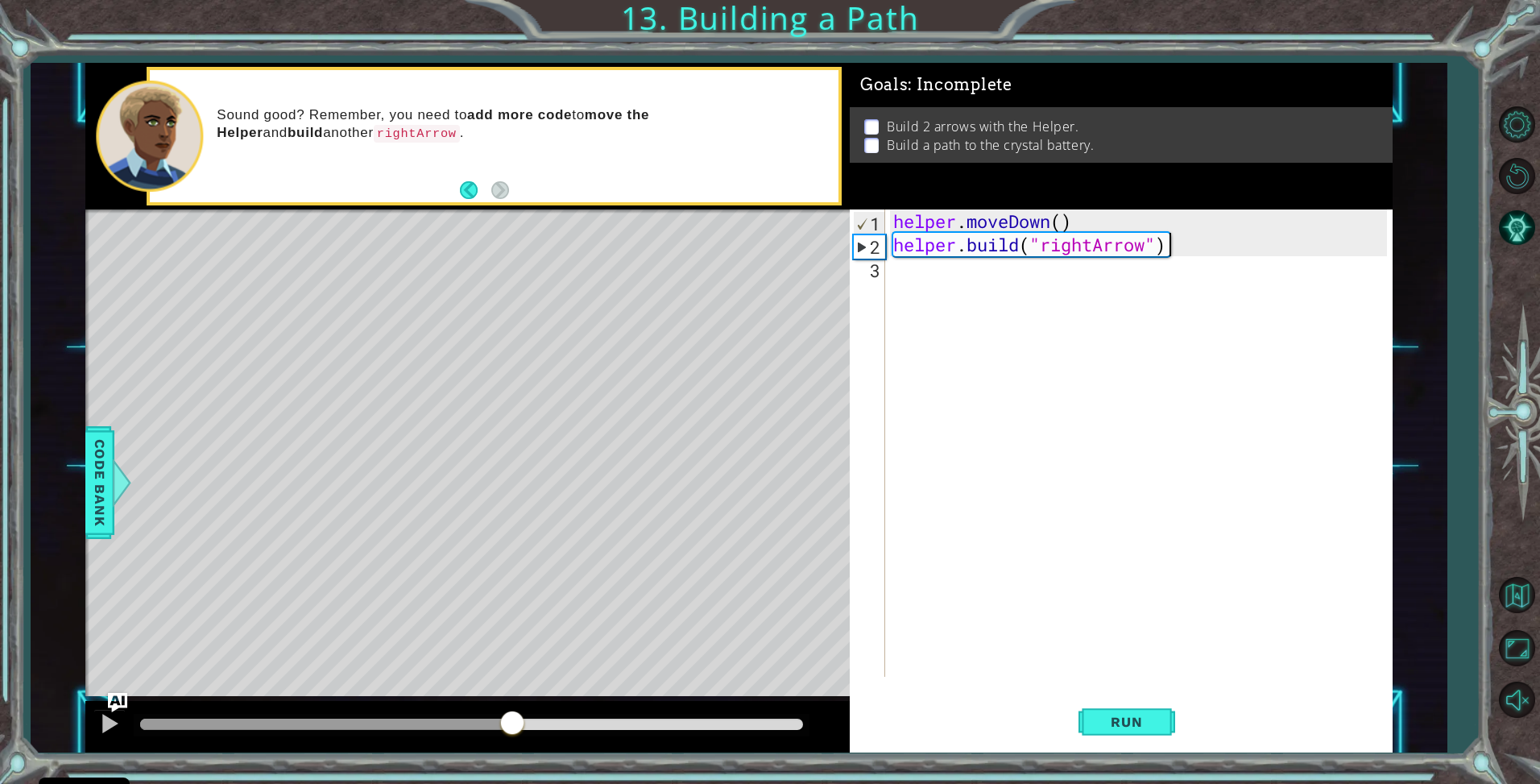
click at [512, 726] on div at bounding box center [513, 724] width 29 height 29
click at [512, 726] on div at bounding box center [513, 718] width 29 height 29
click at [512, 726] on div at bounding box center [513, 719] width 29 height 29
click at [512, 726] on div at bounding box center [513, 724] width 29 height 29
click at [512, 726] on div at bounding box center [513, 724] width 29 height 29
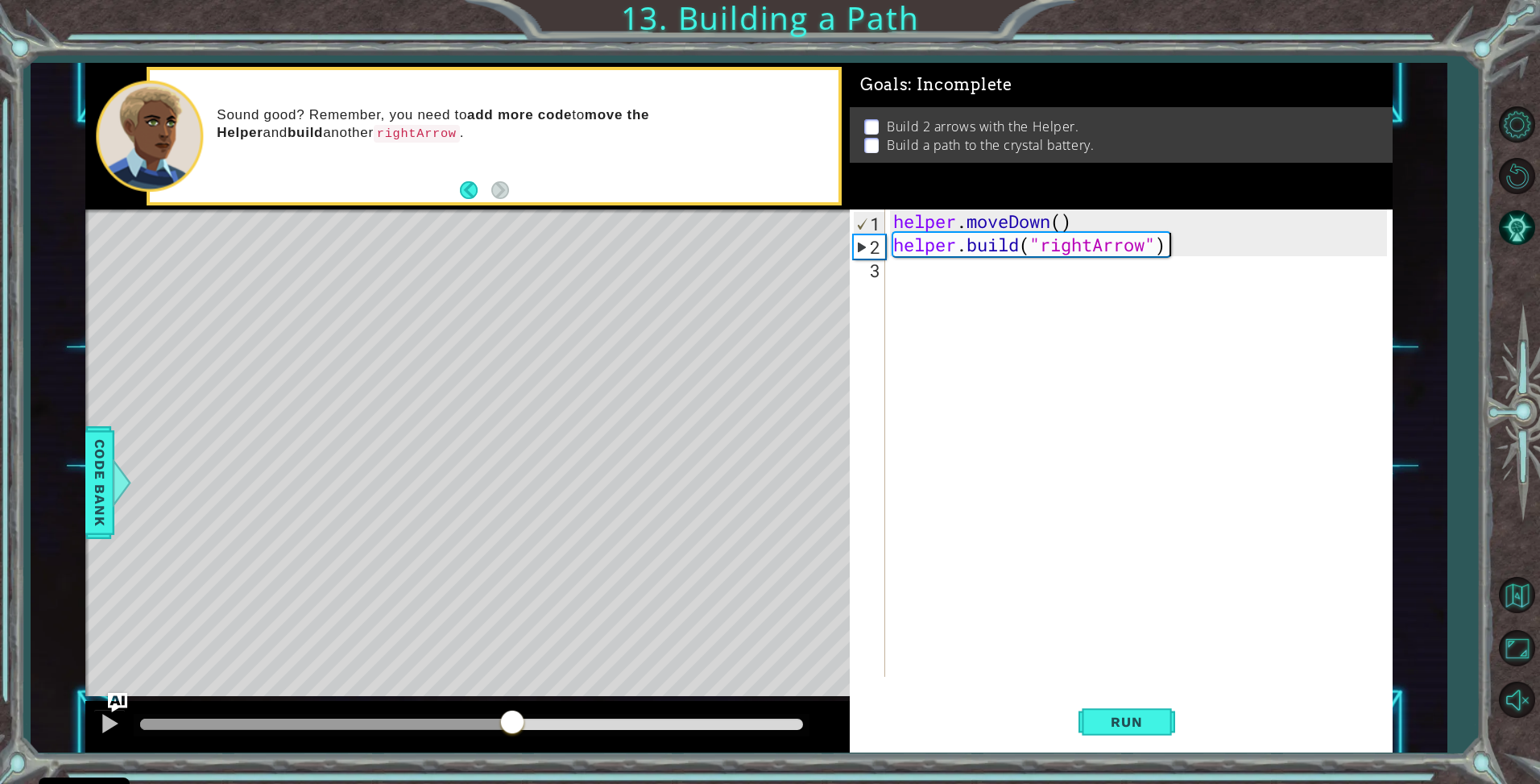
click at [512, 726] on div at bounding box center [513, 724] width 29 height 29
click at [512, 726] on div at bounding box center [513, 719] width 29 height 29
click at [512, 726] on div at bounding box center [513, 714] width 29 height 29
click at [512, 726] on div at bounding box center [513, 724] width 29 height 29
click at [512, 726] on div at bounding box center [513, 722] width 29 height 29
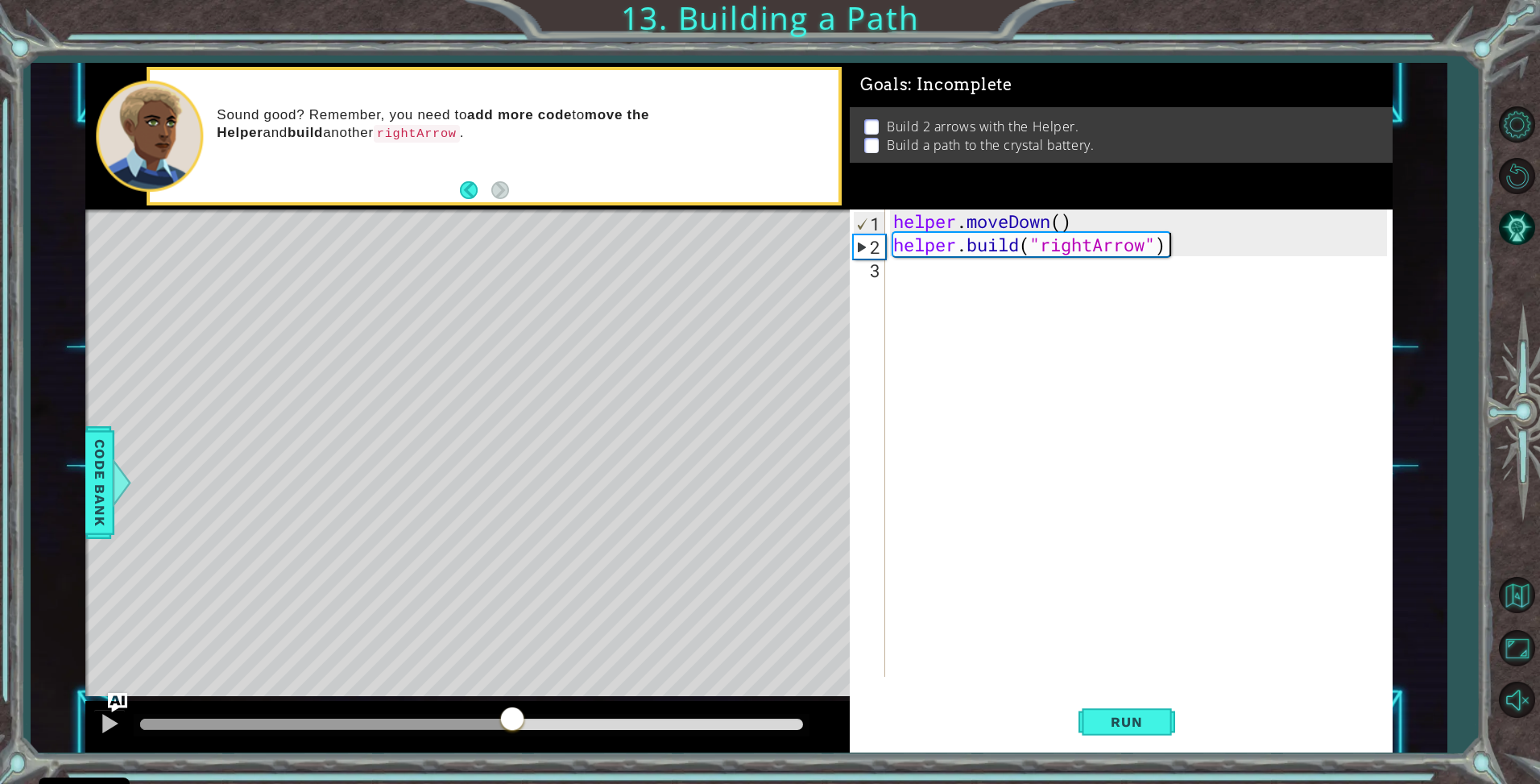
click at [512, 726] on div at bounding box center [513, 720] width 29 height 29
drag, startPoint x: 529, startPoint y: 728, endPoint x: 541, endPoint y: 728, distance: 12.0
click at [539, 741] on div at bounding box center [467, 726] width 764 height 52
click at [538, 725] on div at bounding box center [540, 721] width 29 height 29
click at [538, 725] on div at bounding box center [537, 722] width 29 height 29
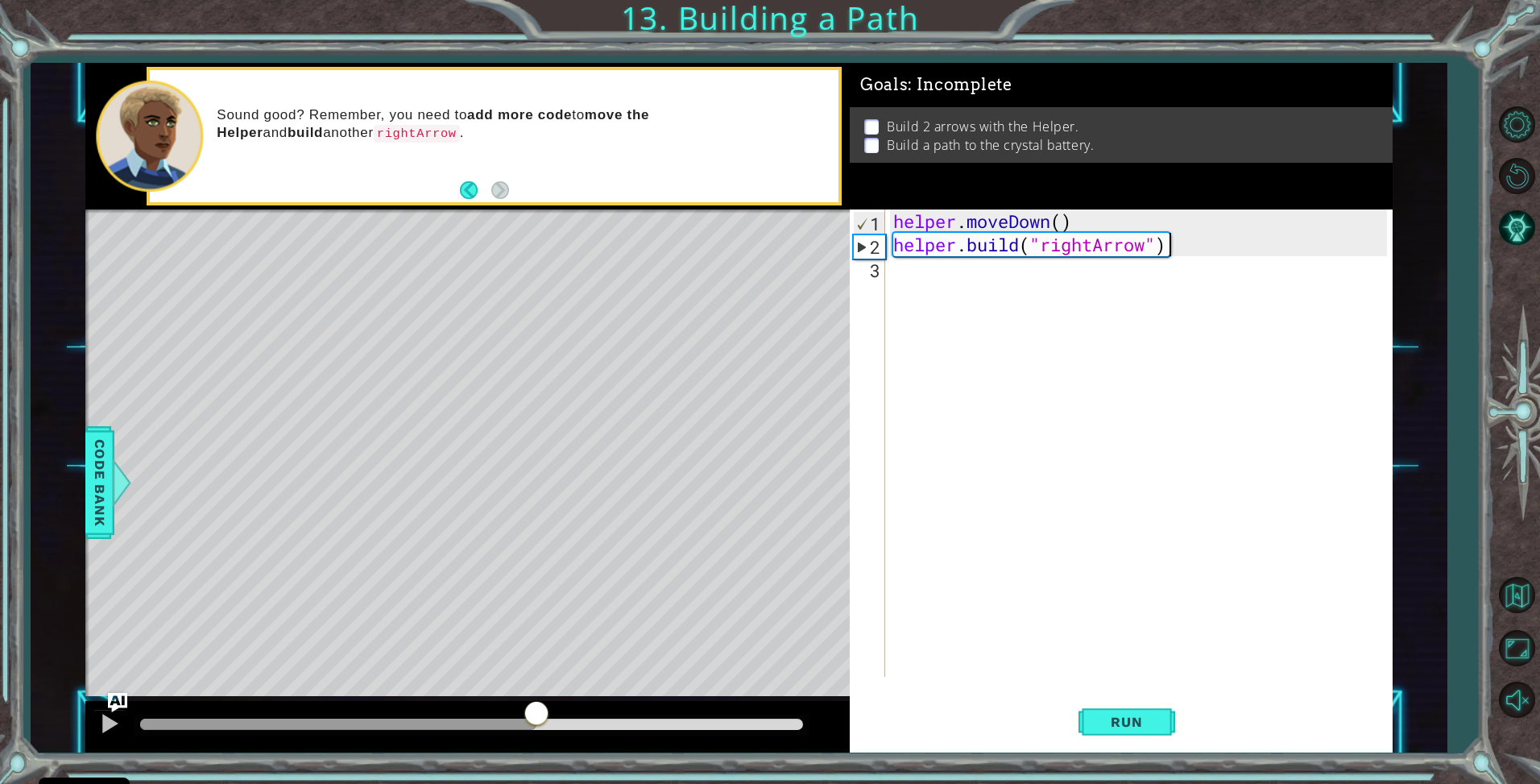
click at [538, 725] on div at bounding box center [537, 714] width 29 height 29
click at [538, 725] on div at bounding box center [537, 722] width 29 height 29
click at [538, 725] on div at bounding box center [537, 719] width 29 height 29
